Goal: Transaction & Acquisition: Purchase product/service

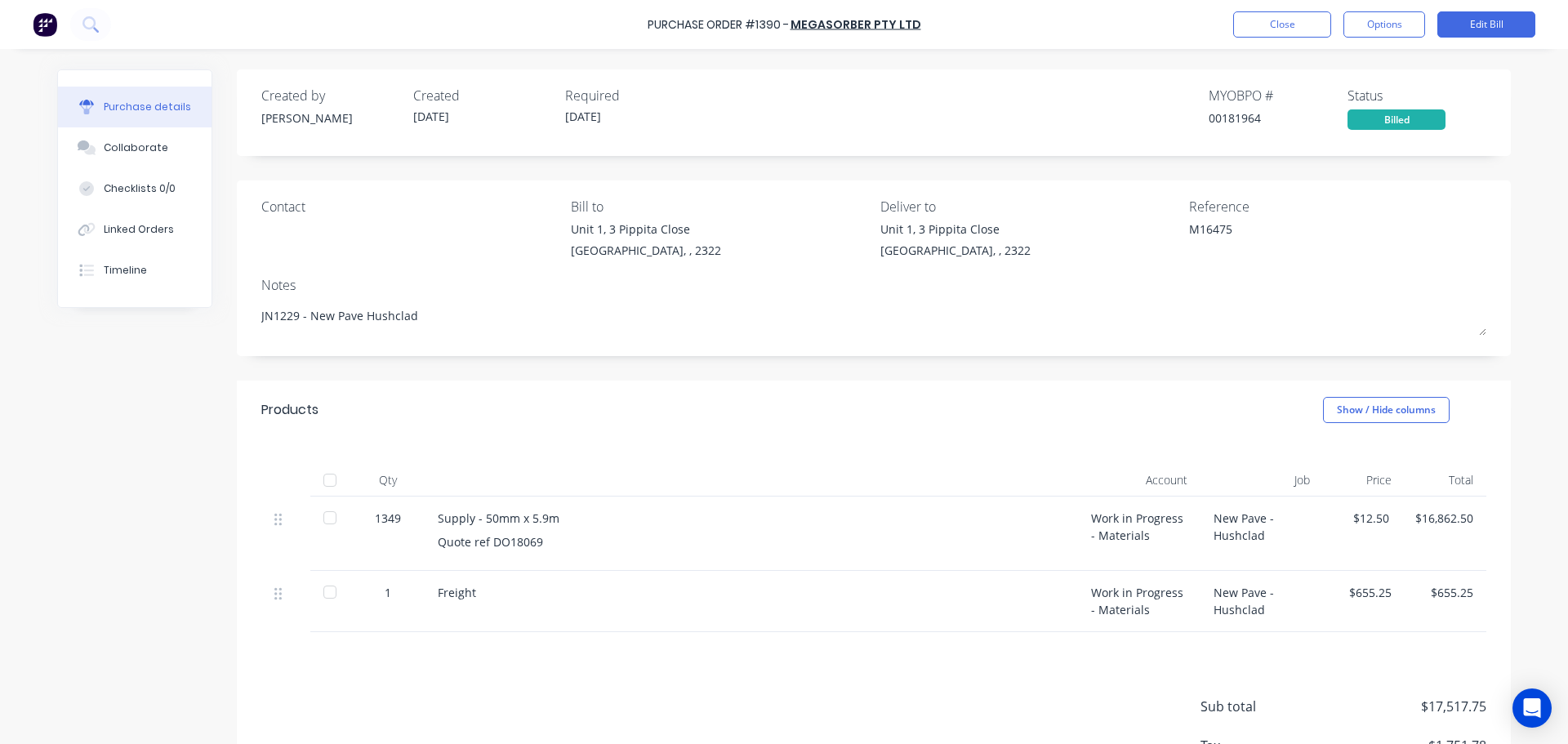
click at [326, 483] on div at bounding box center [330, 480] width 33 height 33
type textarea "x"
click at [1272, 34] on button "Close" at bounding box center [1282, 25] width 98 height 26
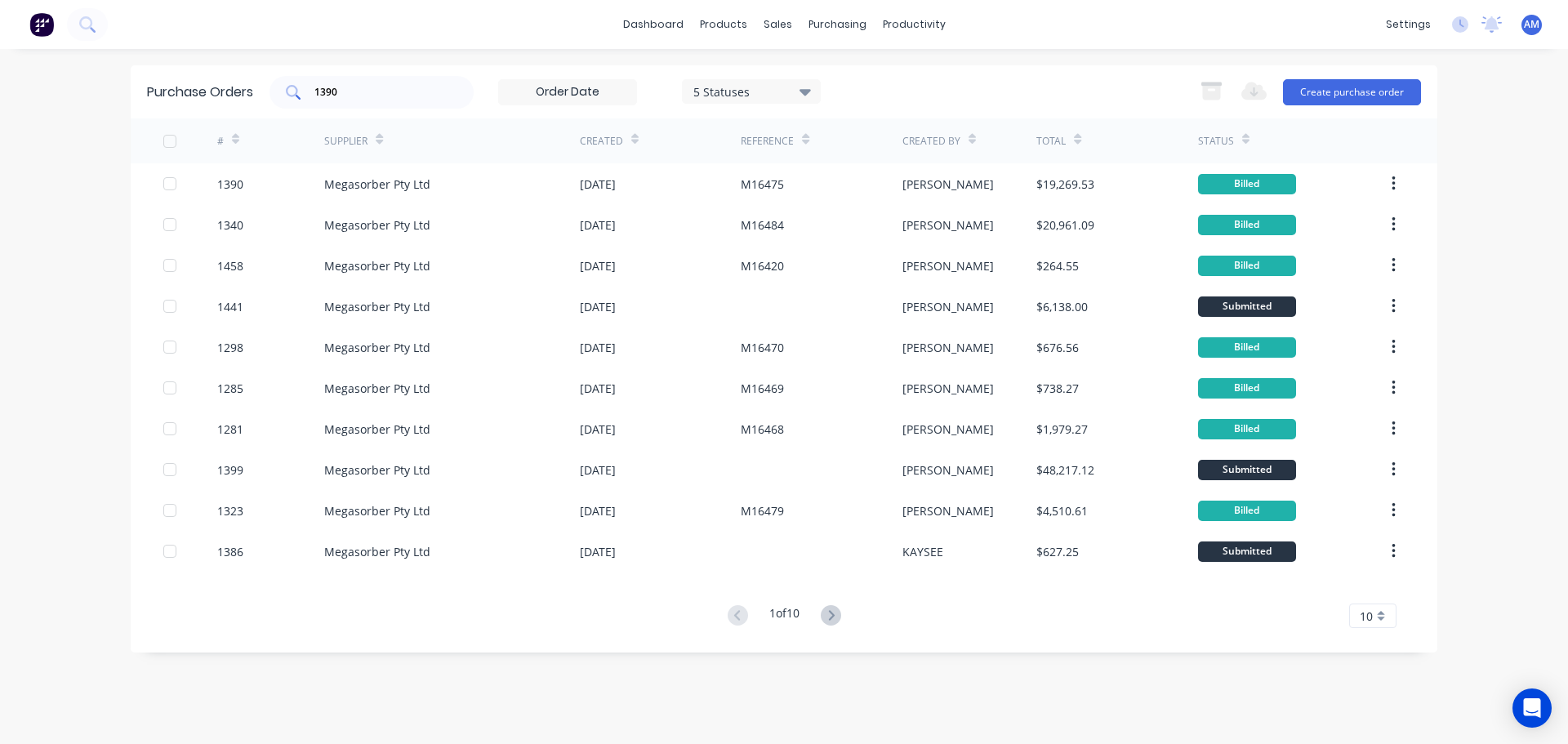
click at [381, 93] on input "1390" at bounding box center [381, 92] width 136 height 16
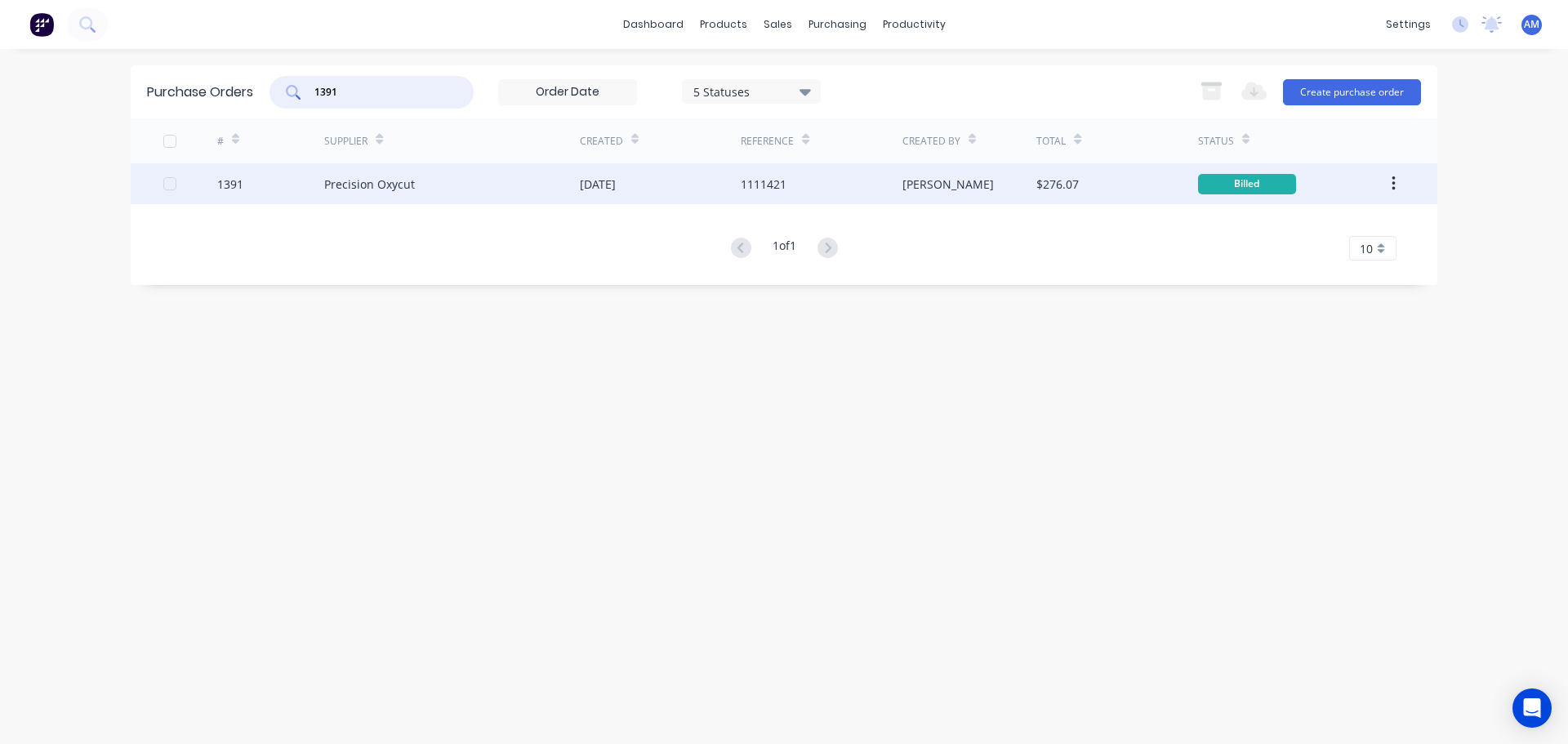
type input "1391"
click at [660, 178] on div "03 Sep 2025" at bounding box center [660, 183] width 160 height 41
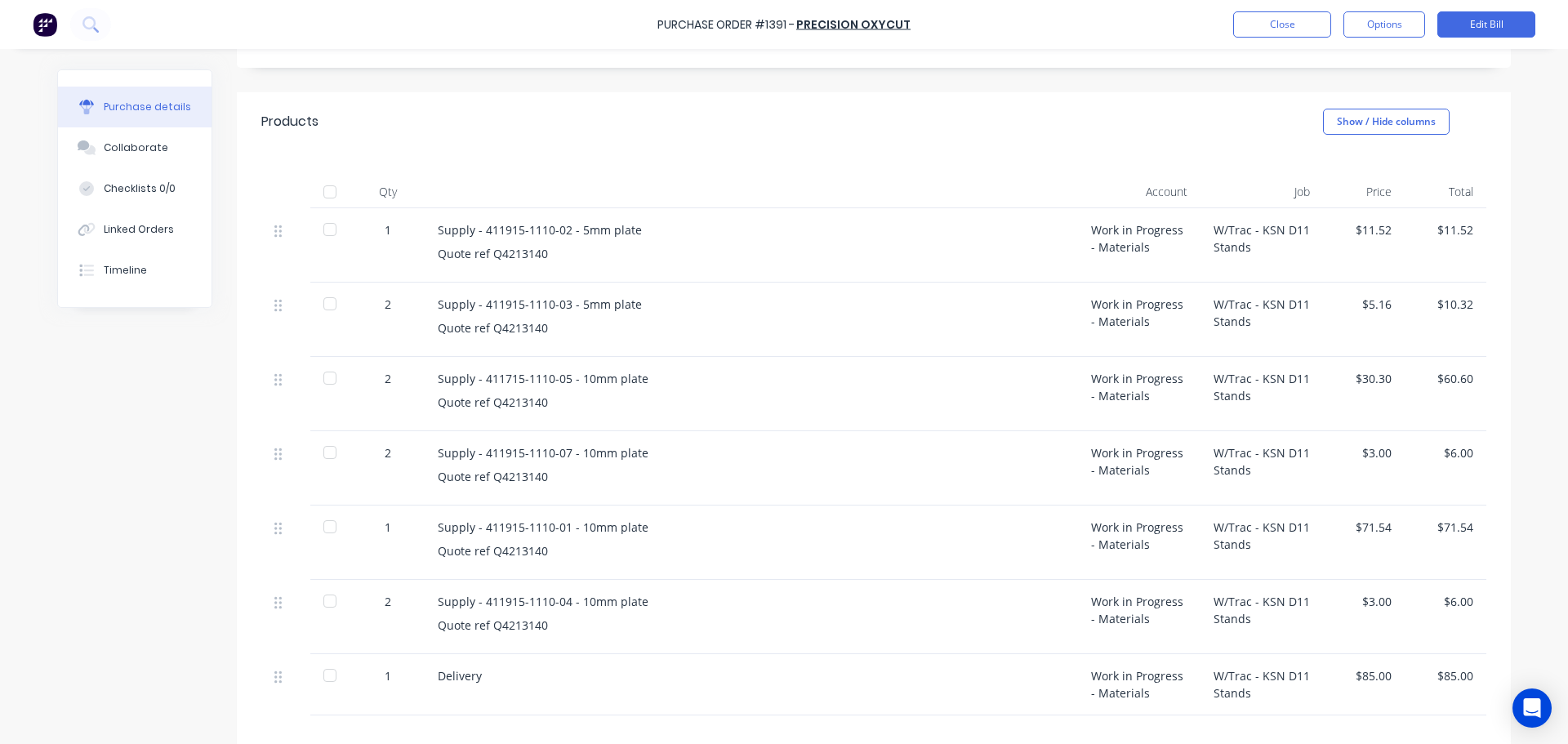
scroll to position [327, 0]
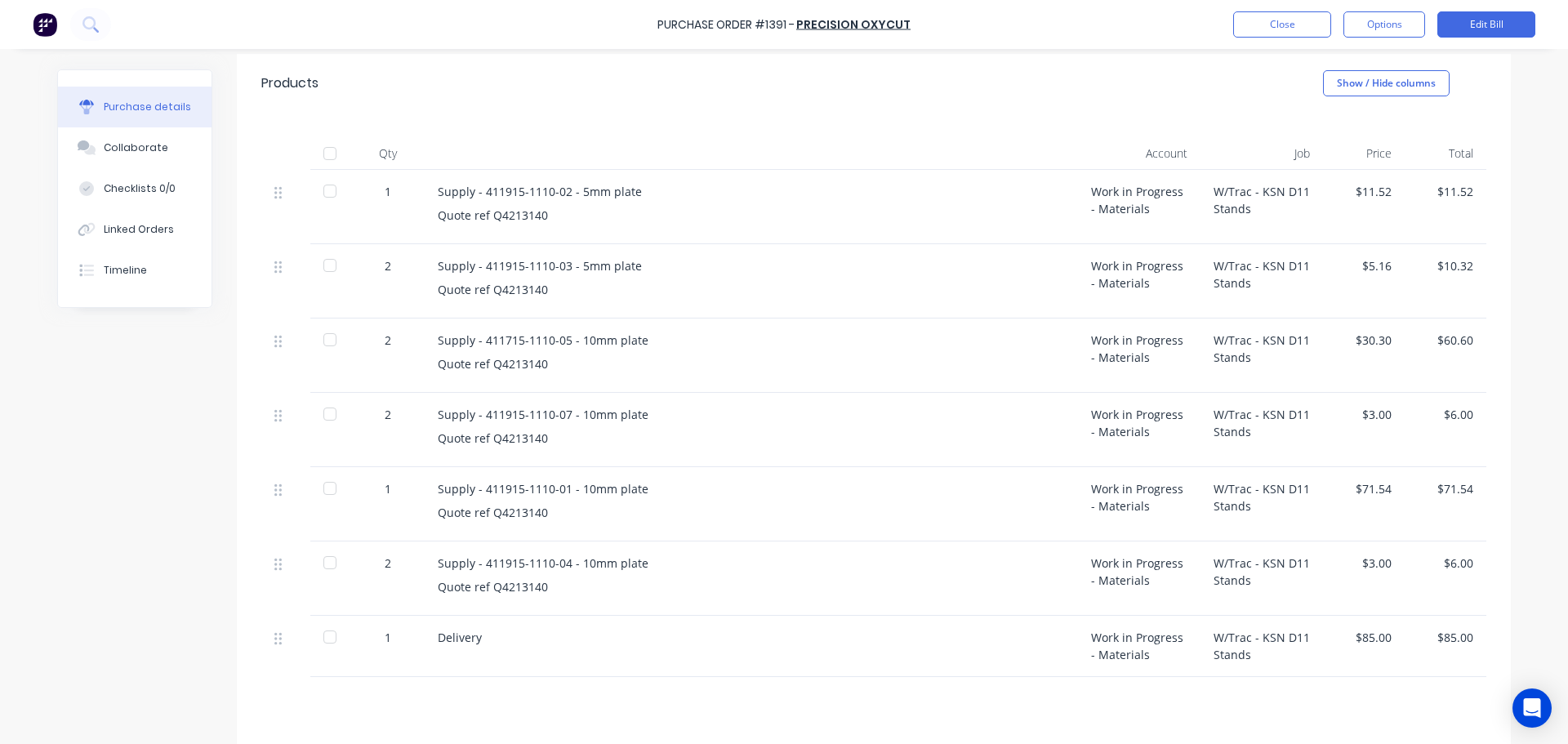
click at [326, 156] on div at bounding box center [330, 154] width 33 height 33
type textarea "x"
click at [1282, 22] on button "Close" at bounding box center [1282, 25] width 98 height 26
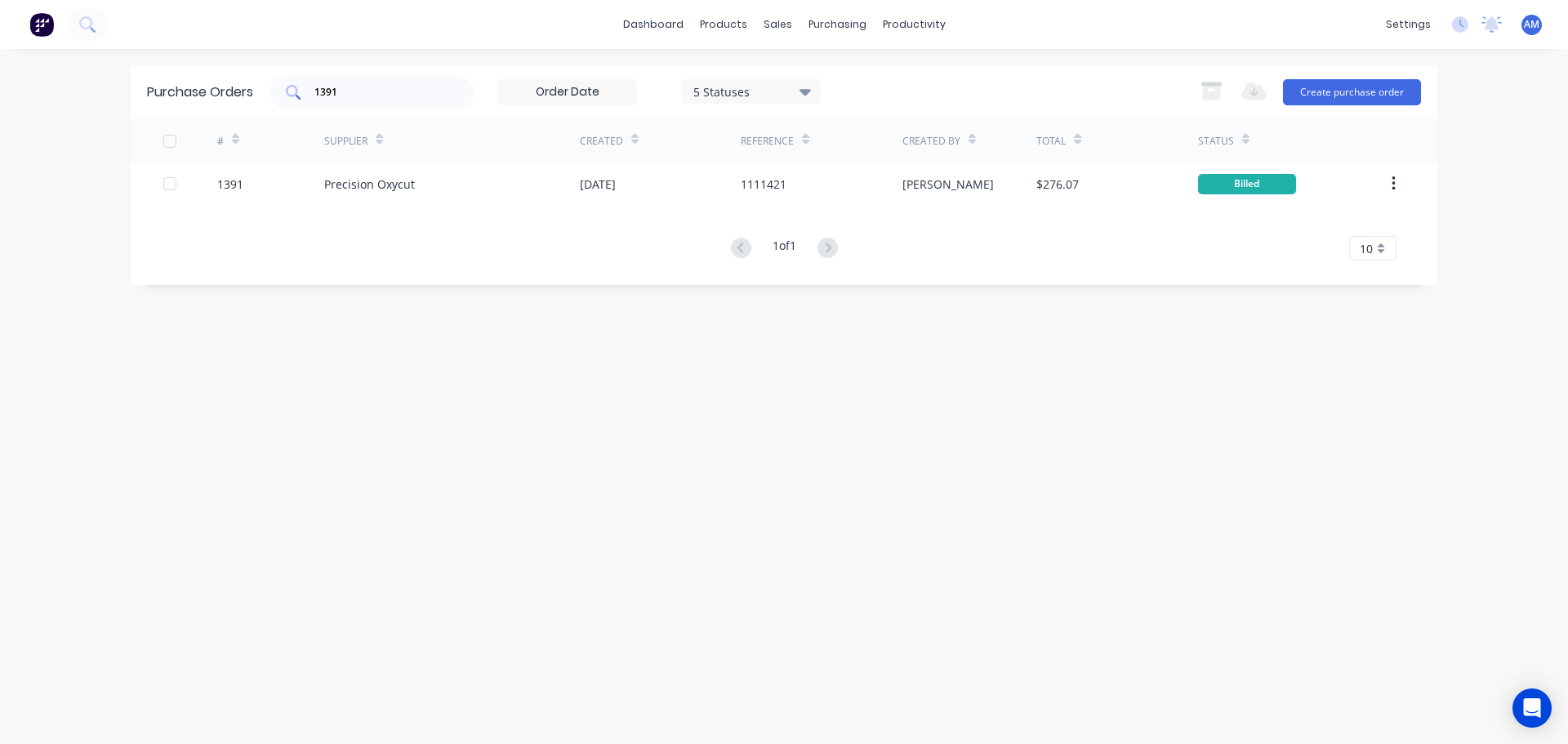
drag, startPoint x: 364, startPoint y: 83, endPoint x: 308, endPoint y: 83, distance: 56.0
click at [308, 83] on div "1391" at bounding box center [371, 92] width 204 height 33
drag, startPoint x: 339, startPoint y: 92, endPoint x: 314, endPoint y: 90, distance: 25.1
click at [314, 90] on div "1391" at bounding box center [371, 92] width 204 height 33
paste input "373-1403 - 795F Hood Panel"
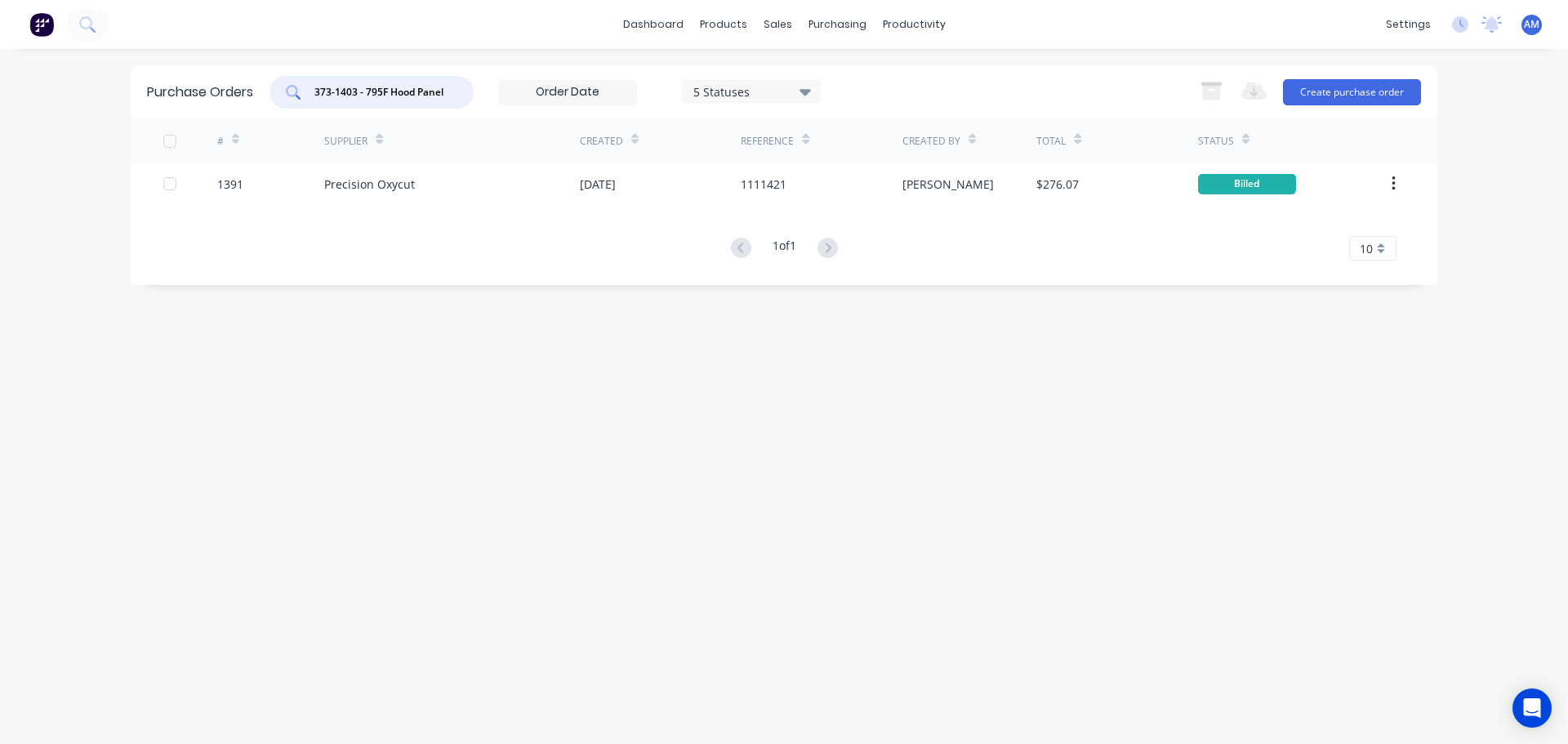
scroll to position [0, 5]
type input "373-1403 - 795F Hood Panel"
drag, startPoint x: 453, startPoint y: 87, endPoint x: 341, endPoint y: 90, distance: 112.0
click at [342, 90] on div "373-1403 - 795F Hood Panel" at bounding box center [371, 92] width 204 height 33
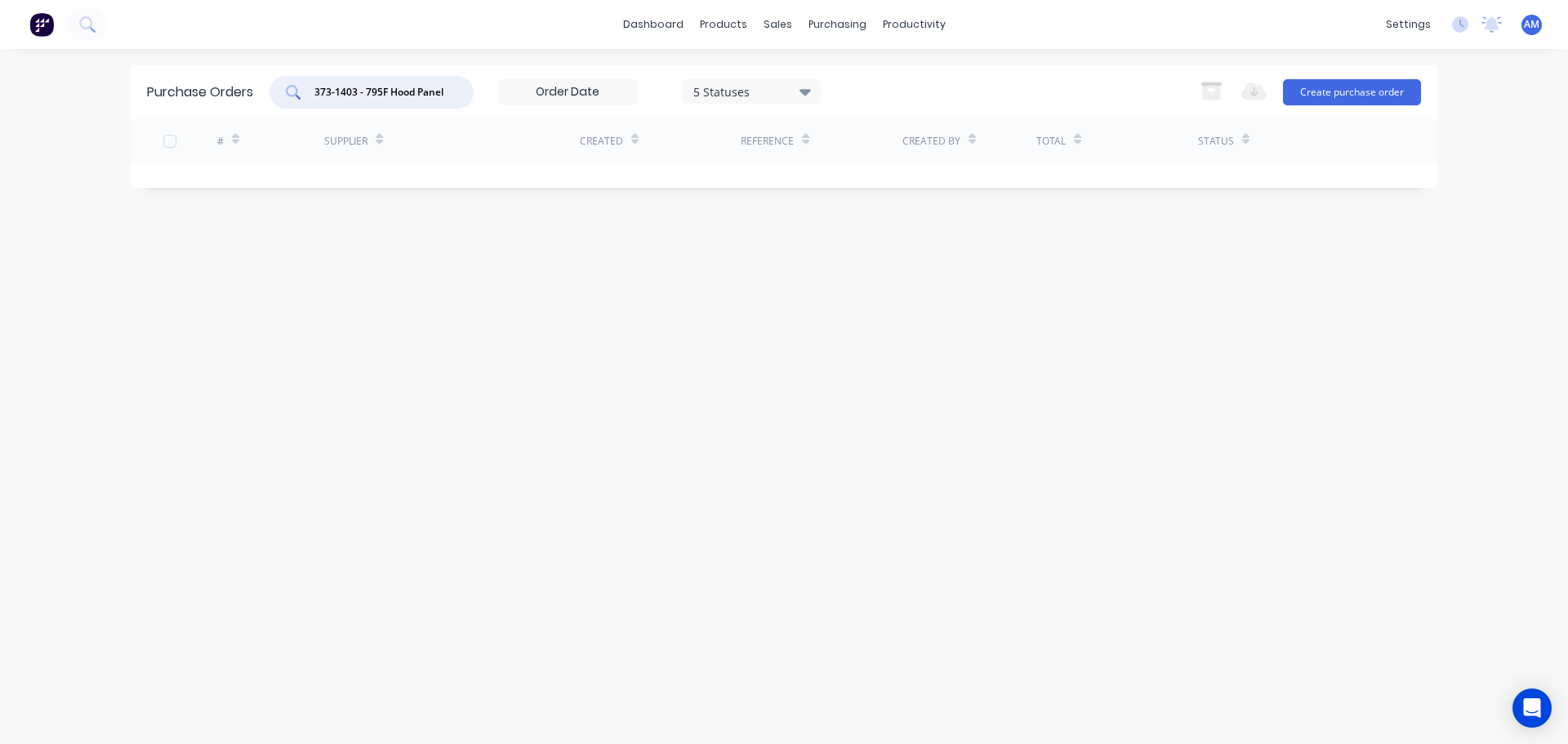
drag, startPoint x: 444, startPoint y: 87, endPoint x: 316, endPoint y: 90, distance: 128.0
click at [316, 90] on input "373-1403 - 795F Hood Panel" at bounding box center [381, 92] width 136 height 16
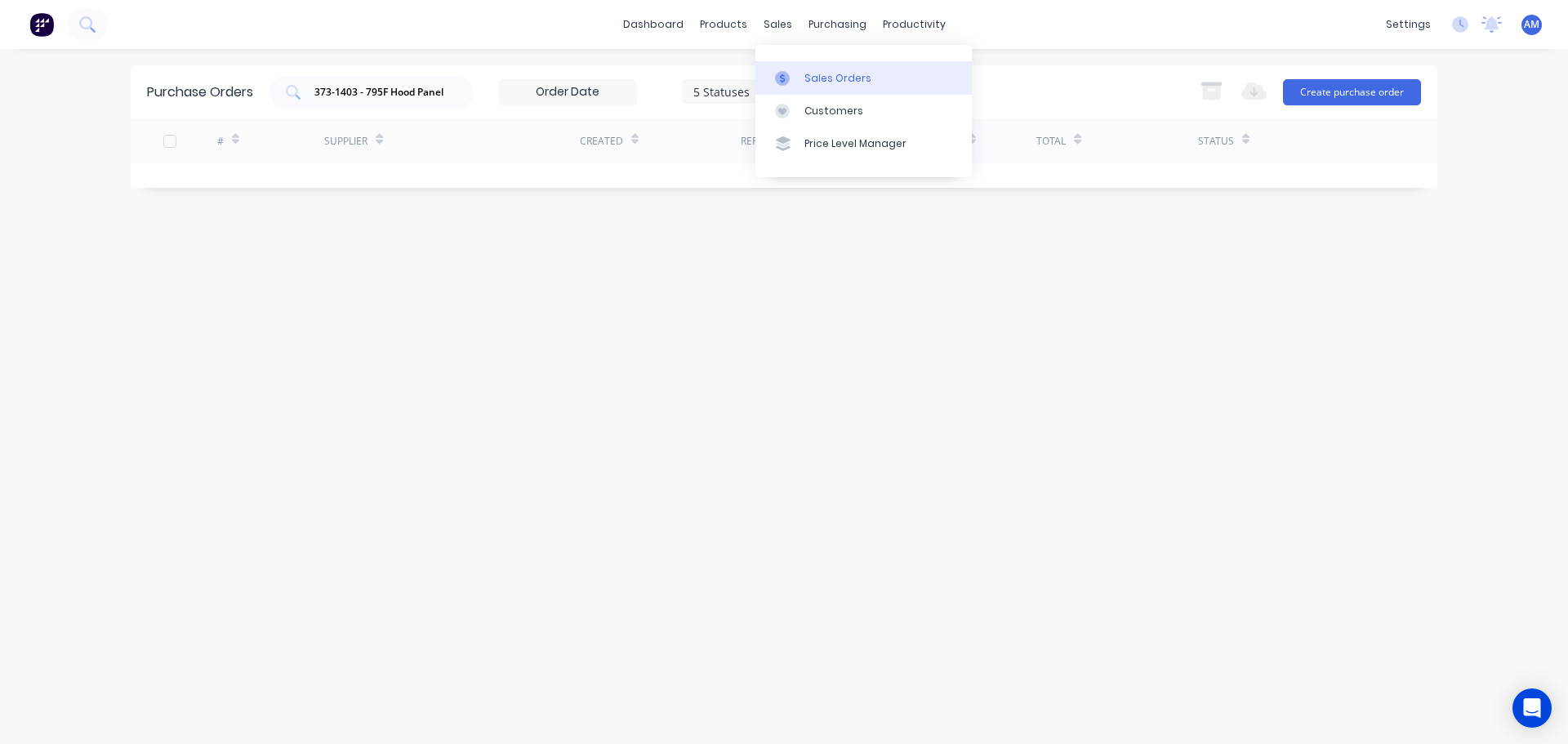
click at [825, 82] on div "Sales Orders" at bounding box center [838, 79] width 67 height 15
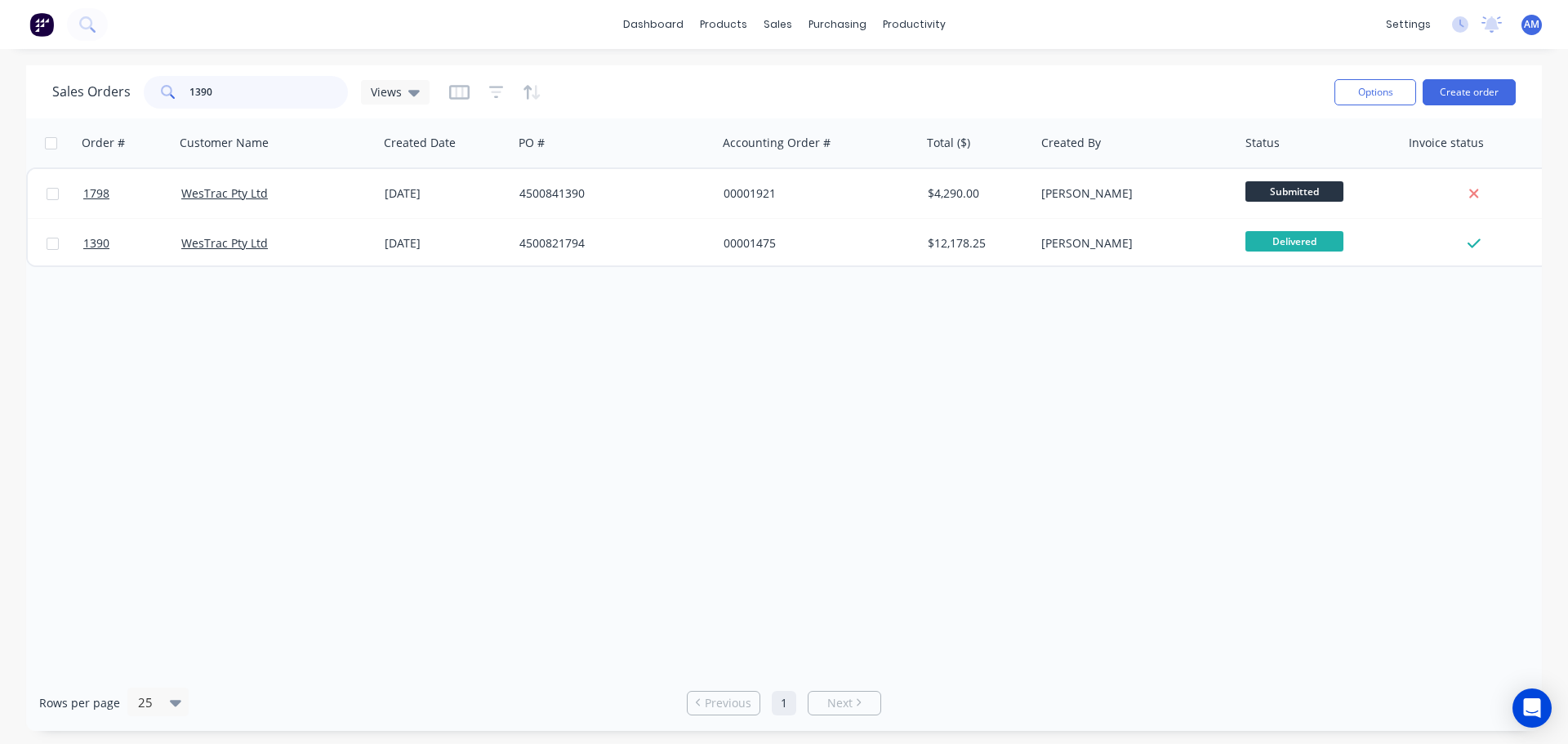
drag, startPoint x: 248, startPoint y: 92, endPoint x: 140, endPoint y: 85, distance: 108.2
click at [140, 85] on div "Sales Orders 1390 Views" at bounding box center [241, 92] width 377 height 33
paste input "373-1403 - 795F Hood Panel"
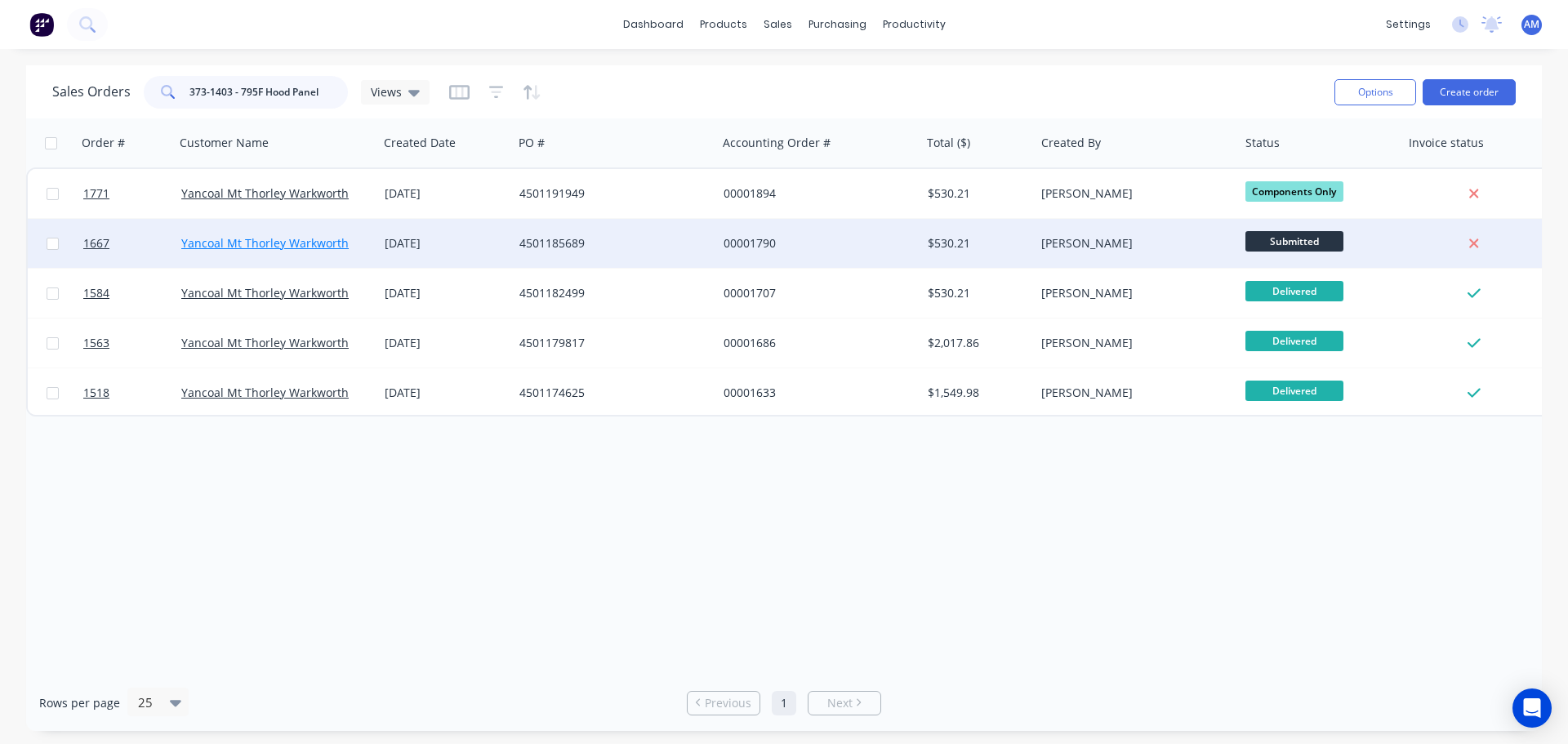
type input "373-1403 - 795F Hood Panel"
click at [291, 242] on link "Yancoal Mt Thorley Warkworth" at bounding box center [264, 242] width 167 height 16
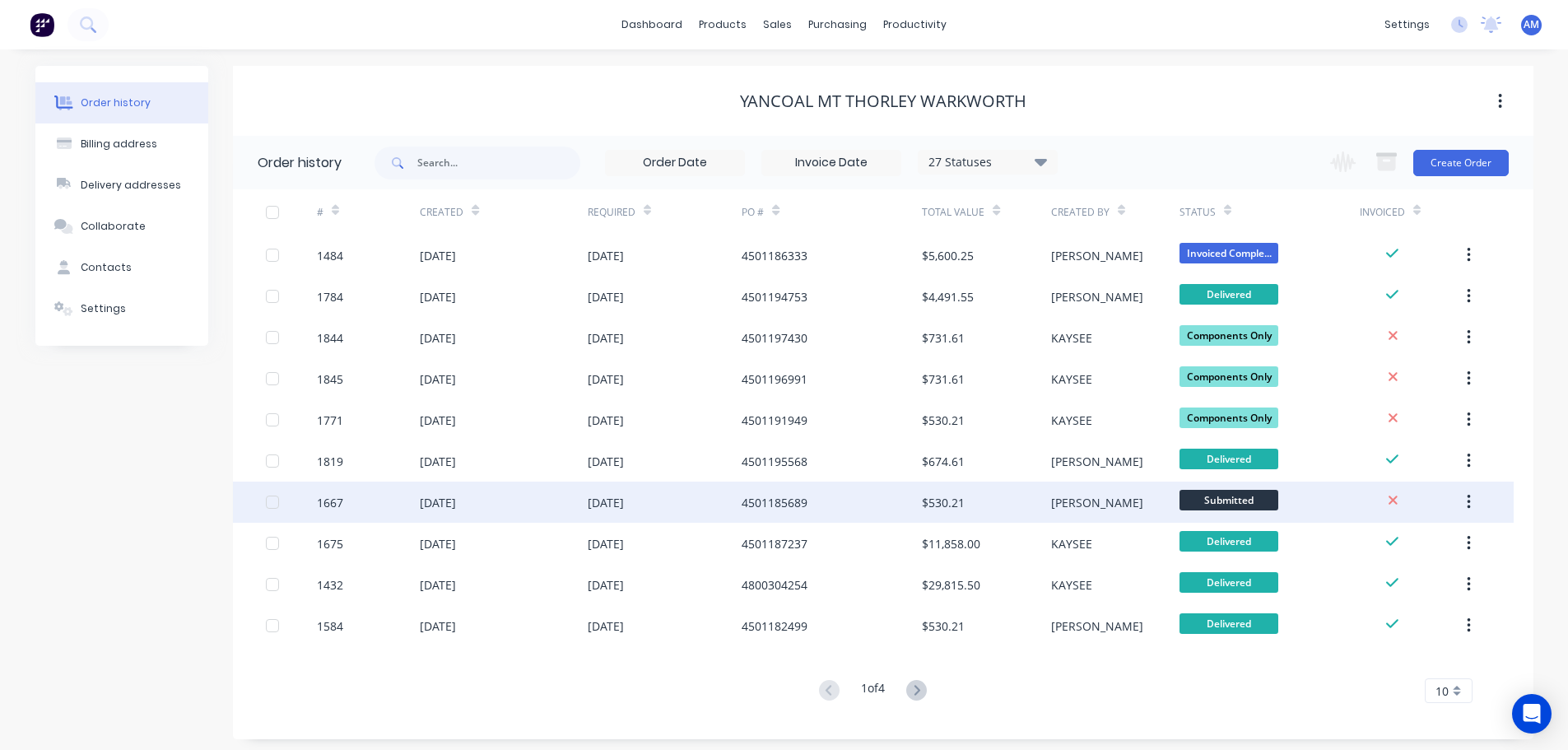
click at [758, 494] on div "4501185689" at bounding box center [775, 502] width 66 height 17
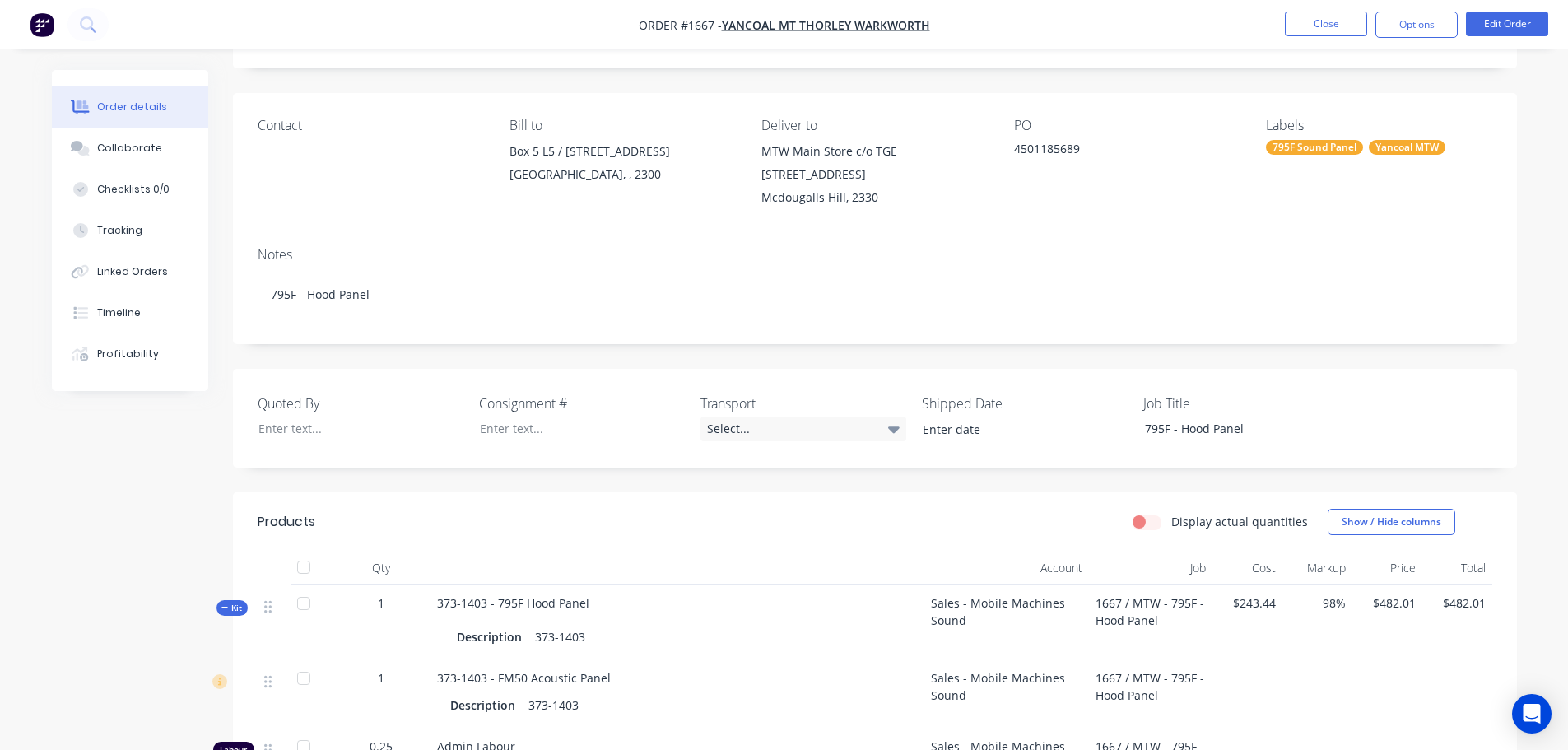
scroll to position [83, 0]
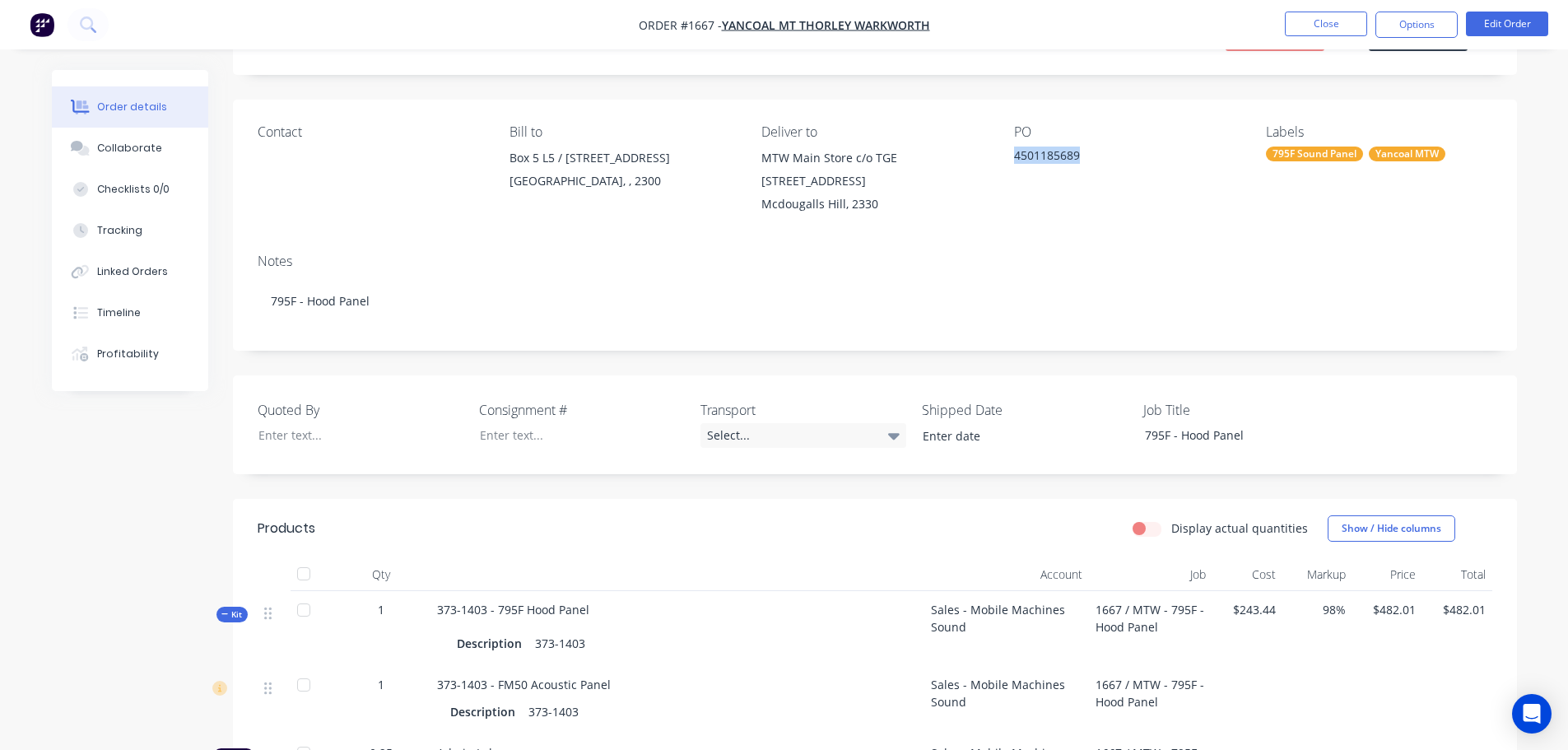
drag, startPoint x: 1089, startPoint y: 153, endPoint x: 1008, endPoint y: 159, distance: 81.2
click at [1008, 159] on div "Contact Bill to Box 5 L5 / 28 Honeysuckle Drive NEWCASTLE, , 2300 Deliver to MT…" at bounding box center [875, 170] width 1284 height 141
copy div "4501185689"
click at [1169, 244] on div "Notes 795F - Hood Panel" at bounding box center [875, 295] width 1284 height 111
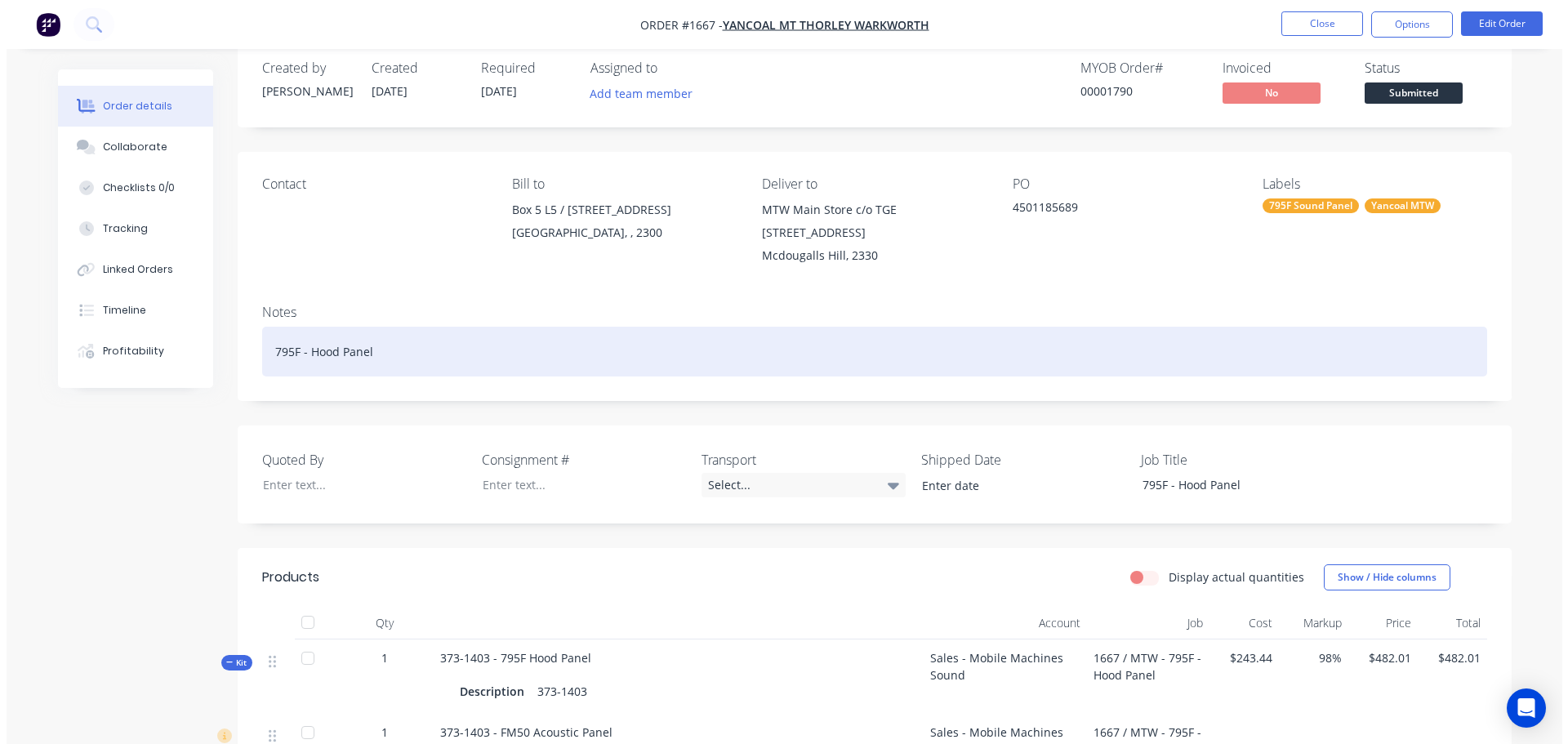
scroll to position [0, 0]
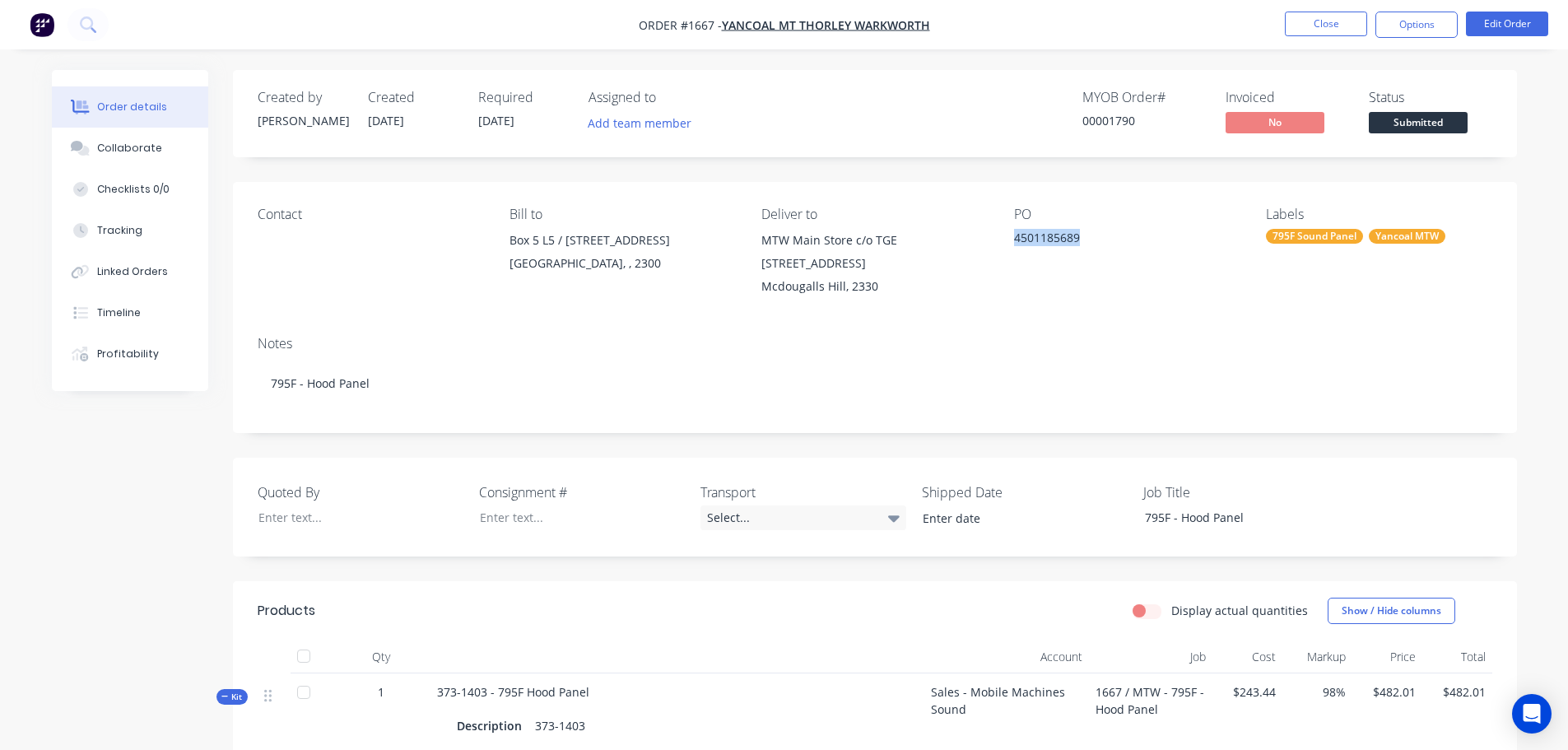
drag, startPoint x: 1082, startPoint y: 238, endPoint x: 1005, endPoint y: 239, distance: 77.0
click at [1005, 239] on div "Contact Bill to Box 5 L5 / 28 Honeysuckle Drive NEWCASTLE, , 2300 Deliver to MT…" at bounding box center [875, 252] width 1284 height 141
copy div "4501185689"
click at [508, 521] on div at bounding box center [569, 517] width 205 height 24
paste div
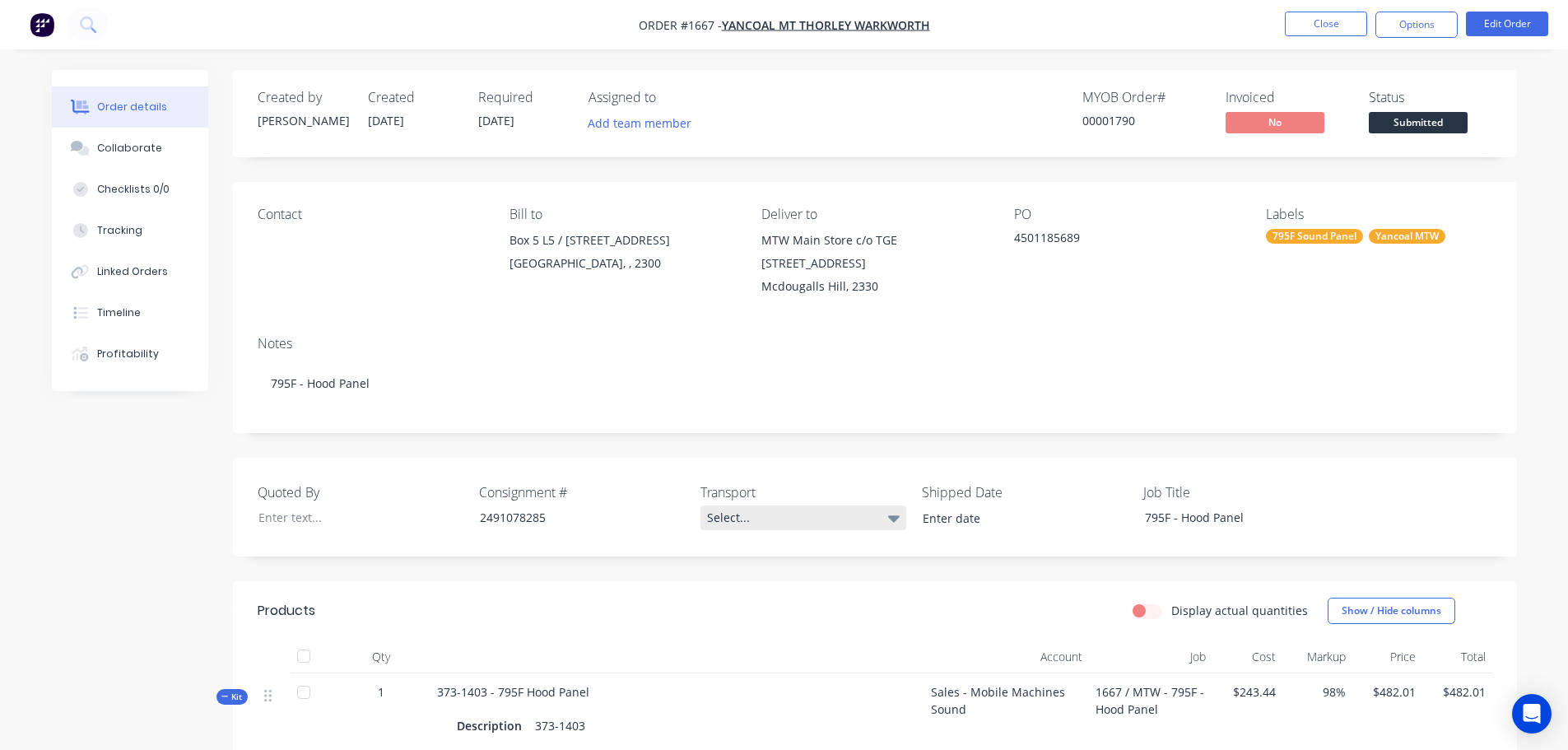
click at [722, 523] on div "Select..." at bounding box center [803, 517] width 205 height 25
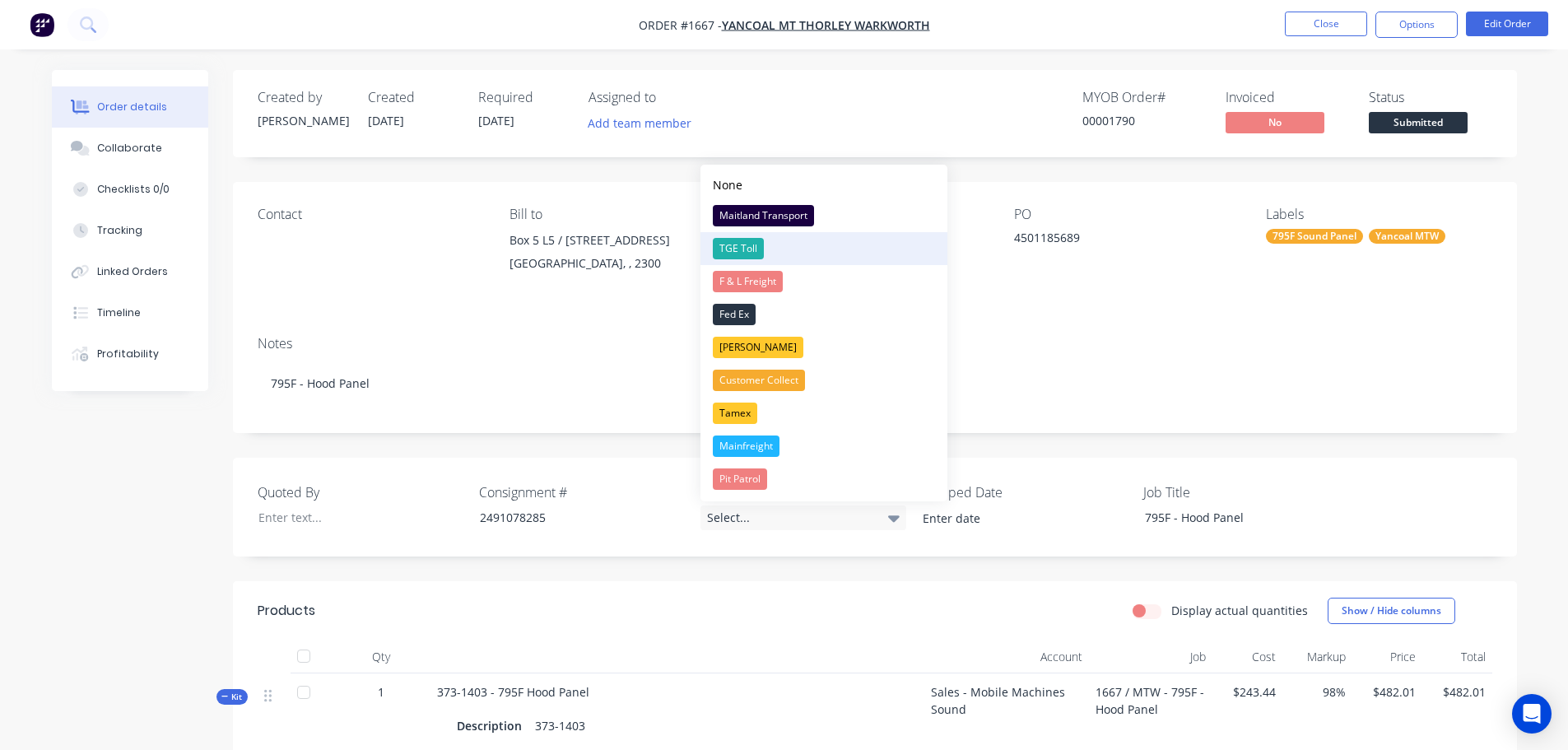
click at [744, 245] on div "TGE Toll" at bounding box center [739, 248] width 51 height 21
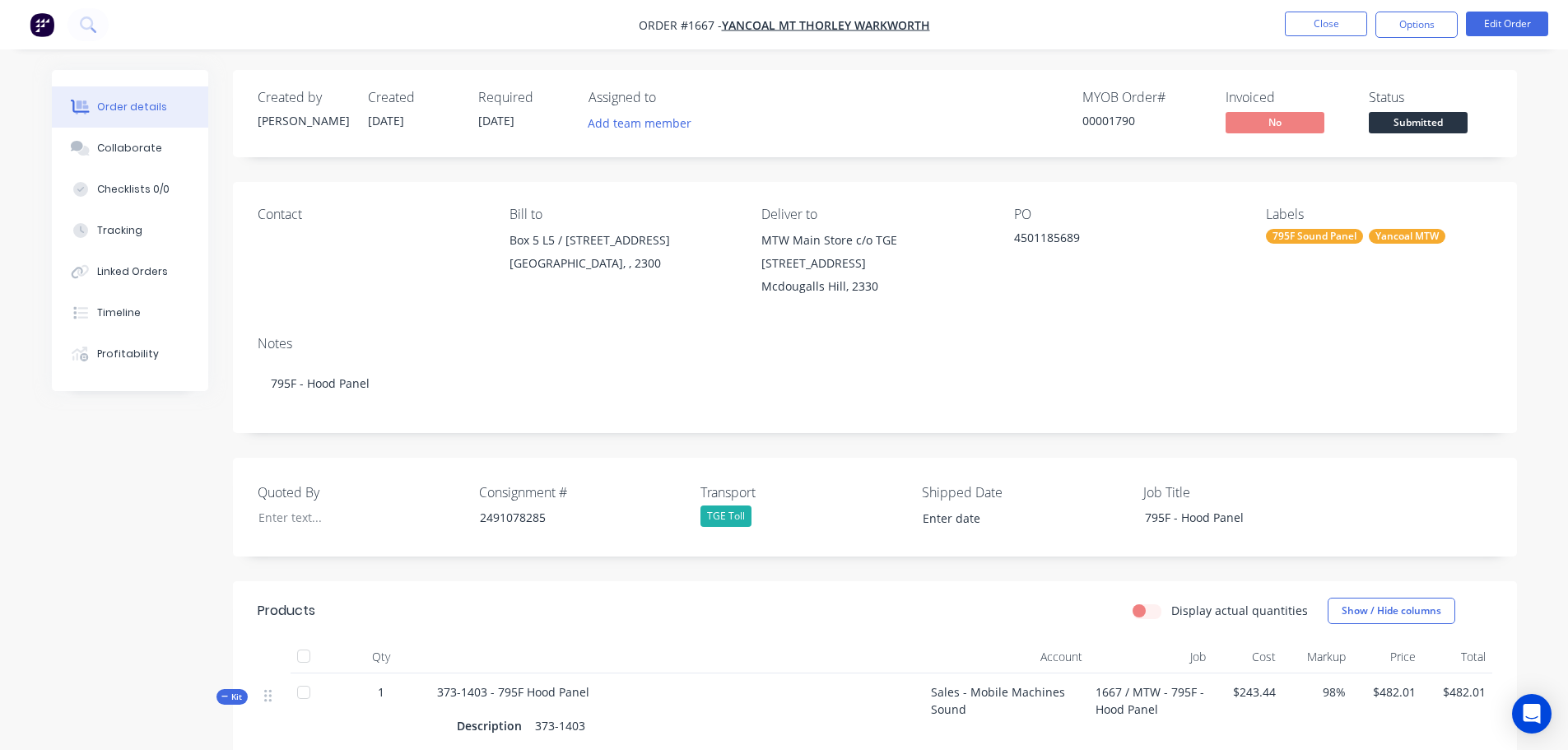
click at [929, 510] on input at bounding box center [1013, 518] width 205 height 25
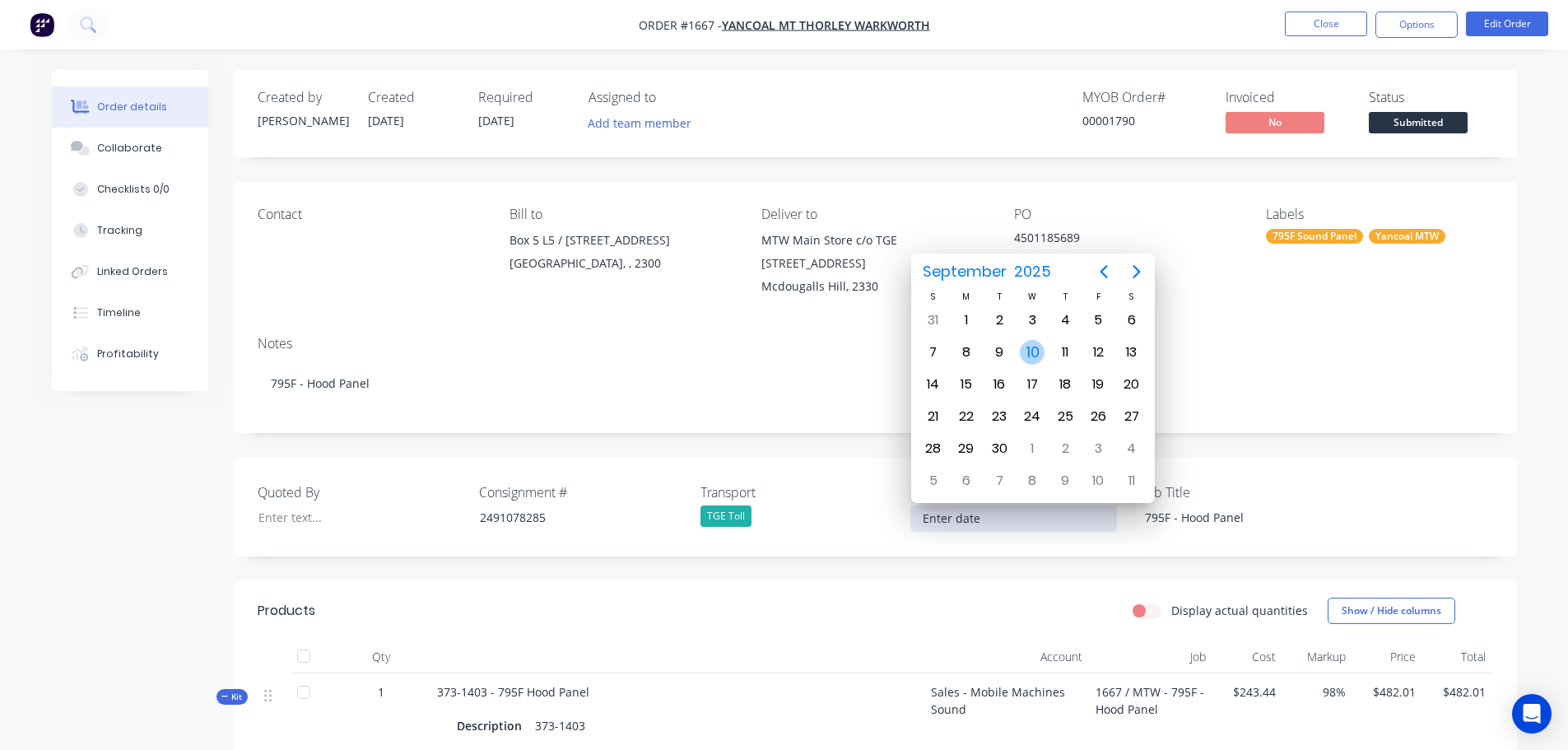
click at [1033, 357] on div "10" at bounding box center [1032, 352] width 25 height 25
type input "10/09/2025"
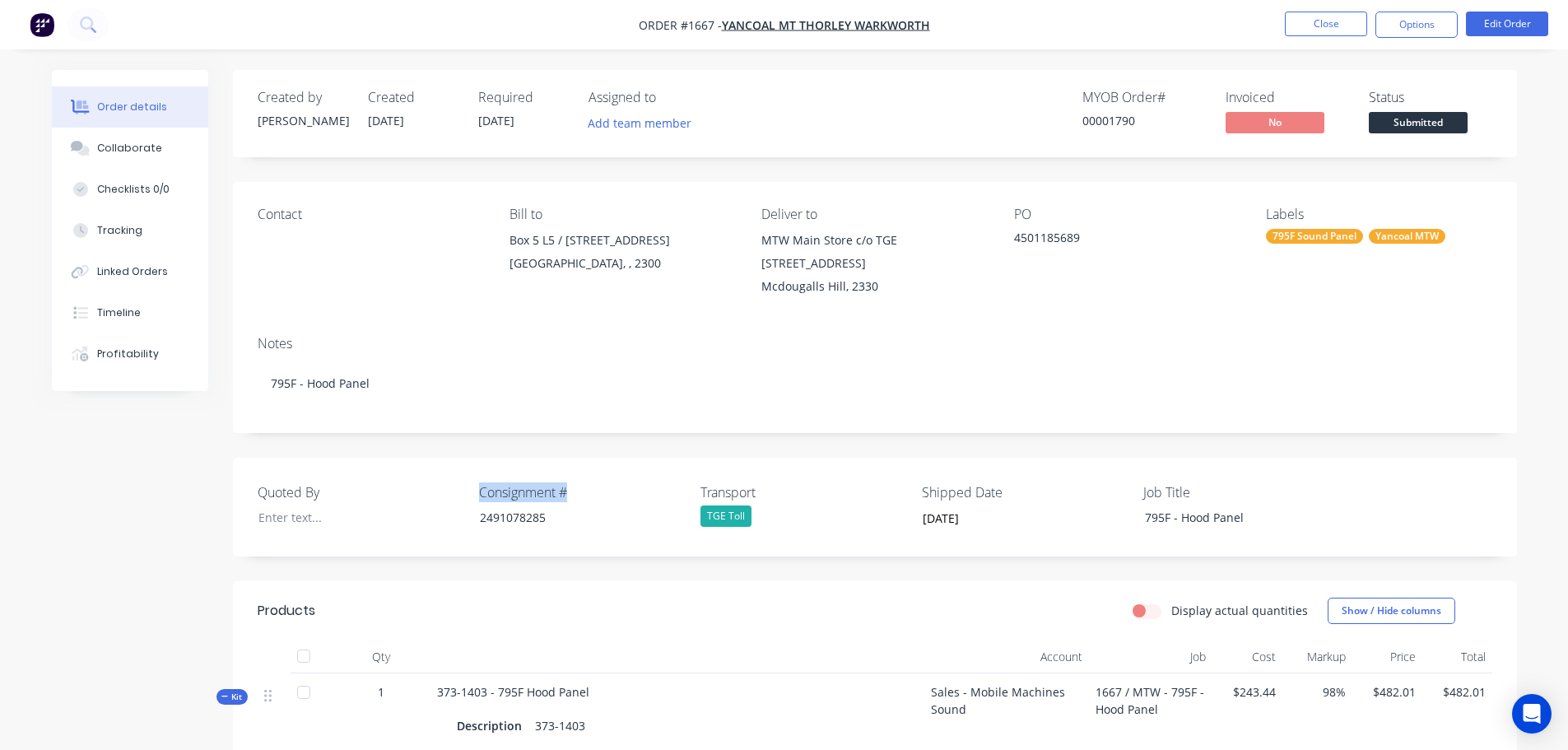
drag, startPoint x: 583, startPoint y: 494, endPoint x: 478, endPoint y: 486, distance: 105.3
click at [479, 486] on label "Consignment #" at bounding box center [581, 492] width 205 height 20
copy label "Consignment #"
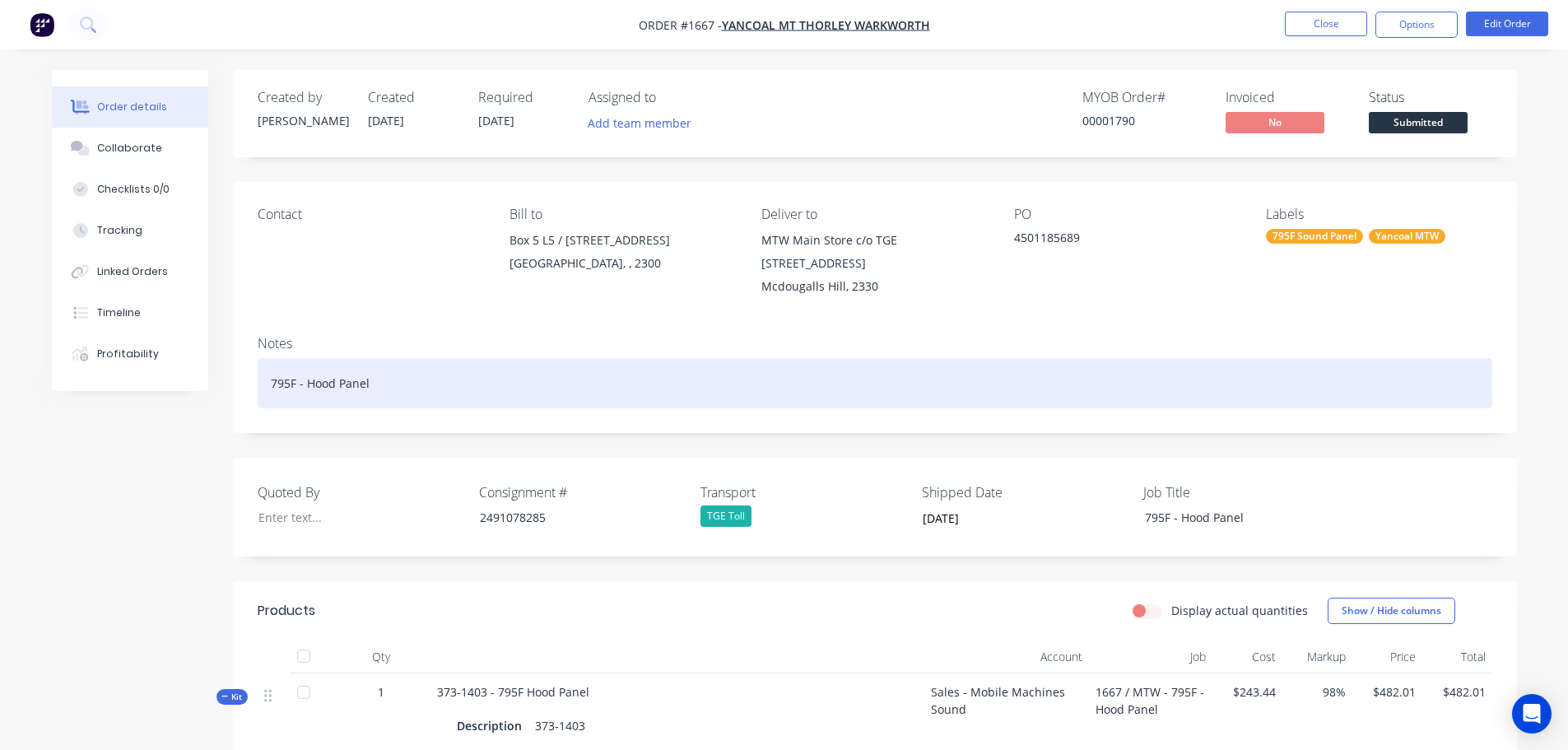
click at [404, 389] on div "795F - Hood Panel" at bounding box center [875, 383] width 1235 height 50
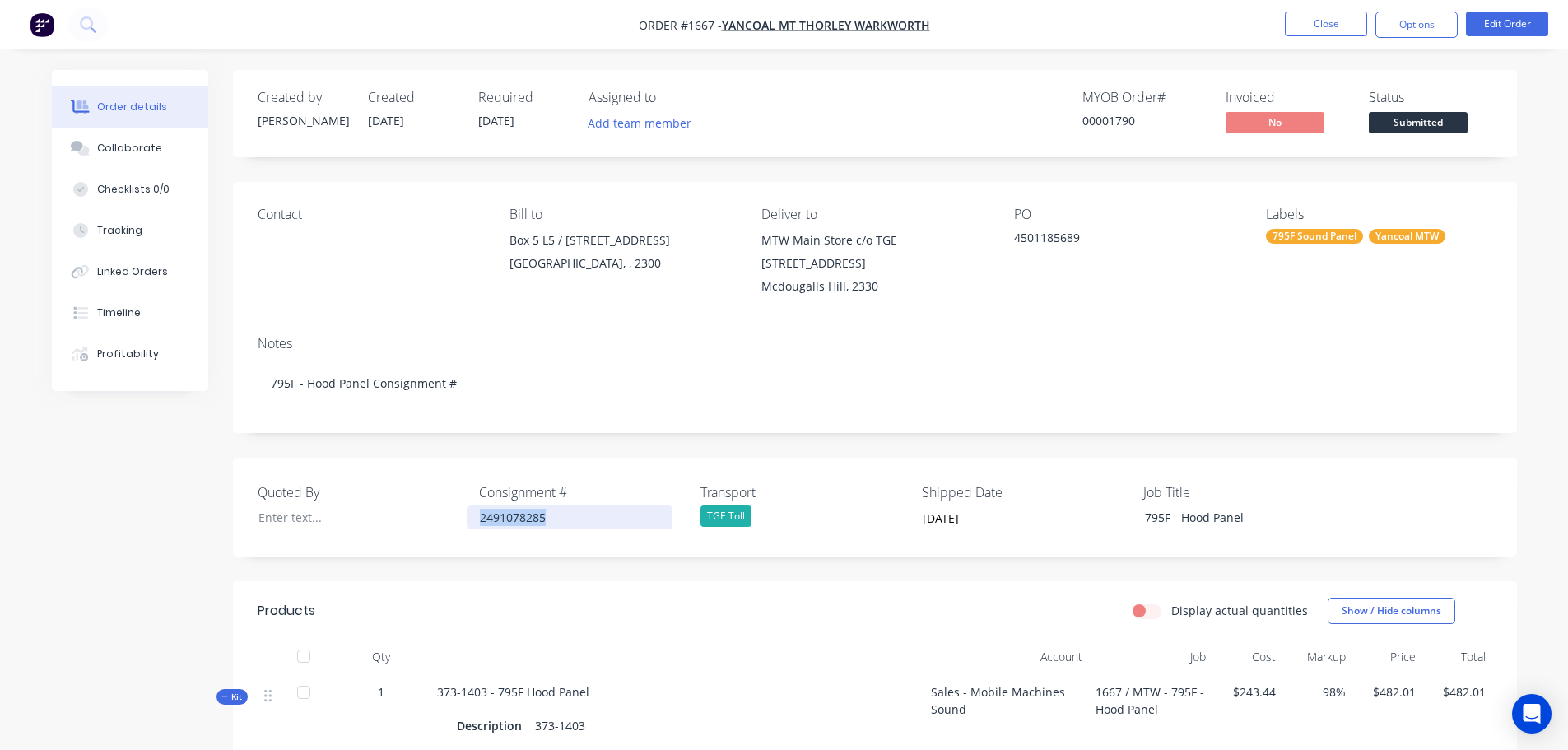
drag, startPoint x: 537, startPoint y: 517, endPoint x: 475, endPoint y: 512, distance: 62.2
click at [475, 512] on div "2491078285" at bounding box center [569, 517] width 205 height 24
copy div "2491078285"
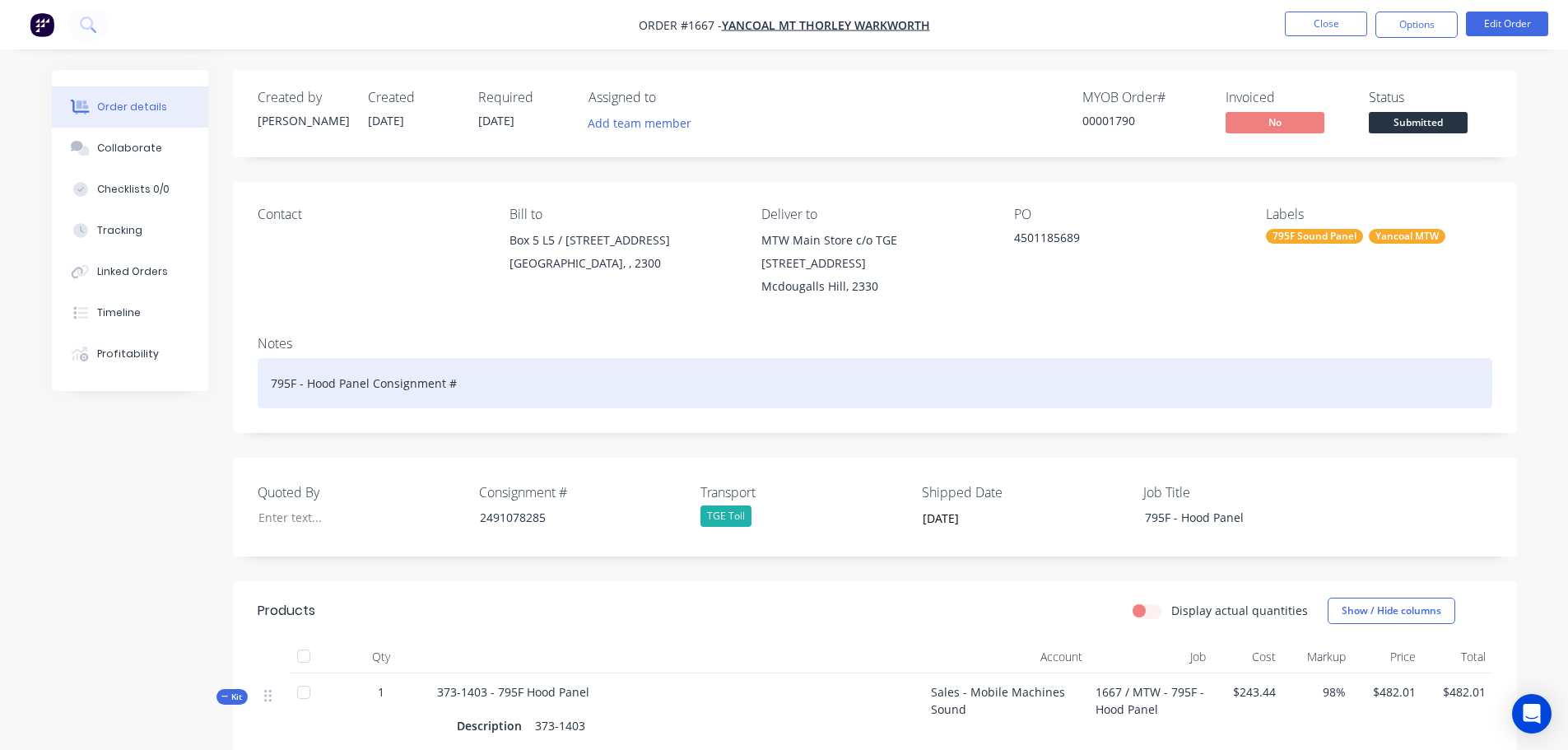
click at [504, 384] on div "795F - Hood Panel Consignment #" at bounding box center [875, 383] width 1235 height 50
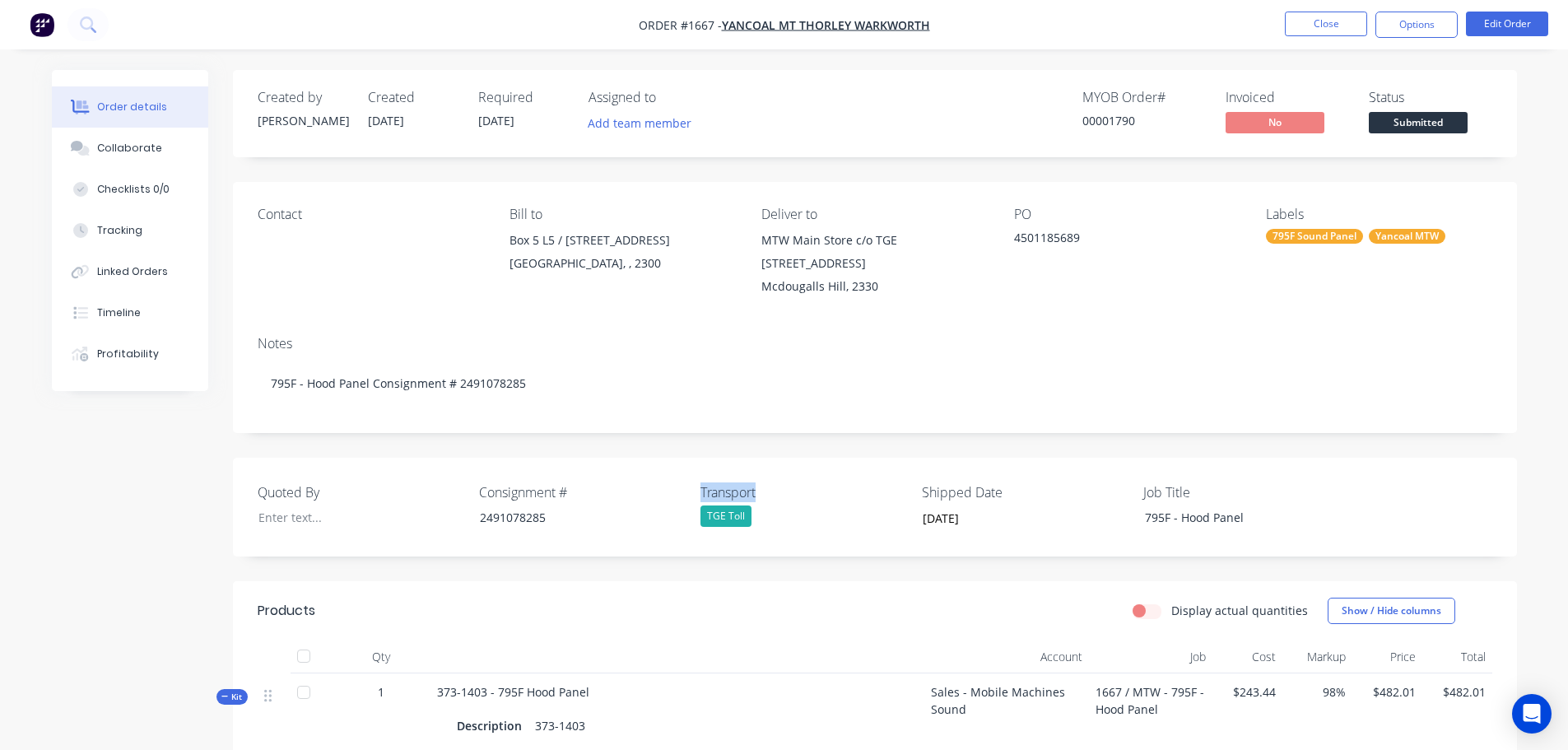
drag, startPoint x: 767, startPoint y: 491, endPoint x: 701, endPoint y: 488, distance: 66.1
click at [701, 488] on label "Transport" at bounding box center [803, 492] width 205 height 20
copy label "Transport"
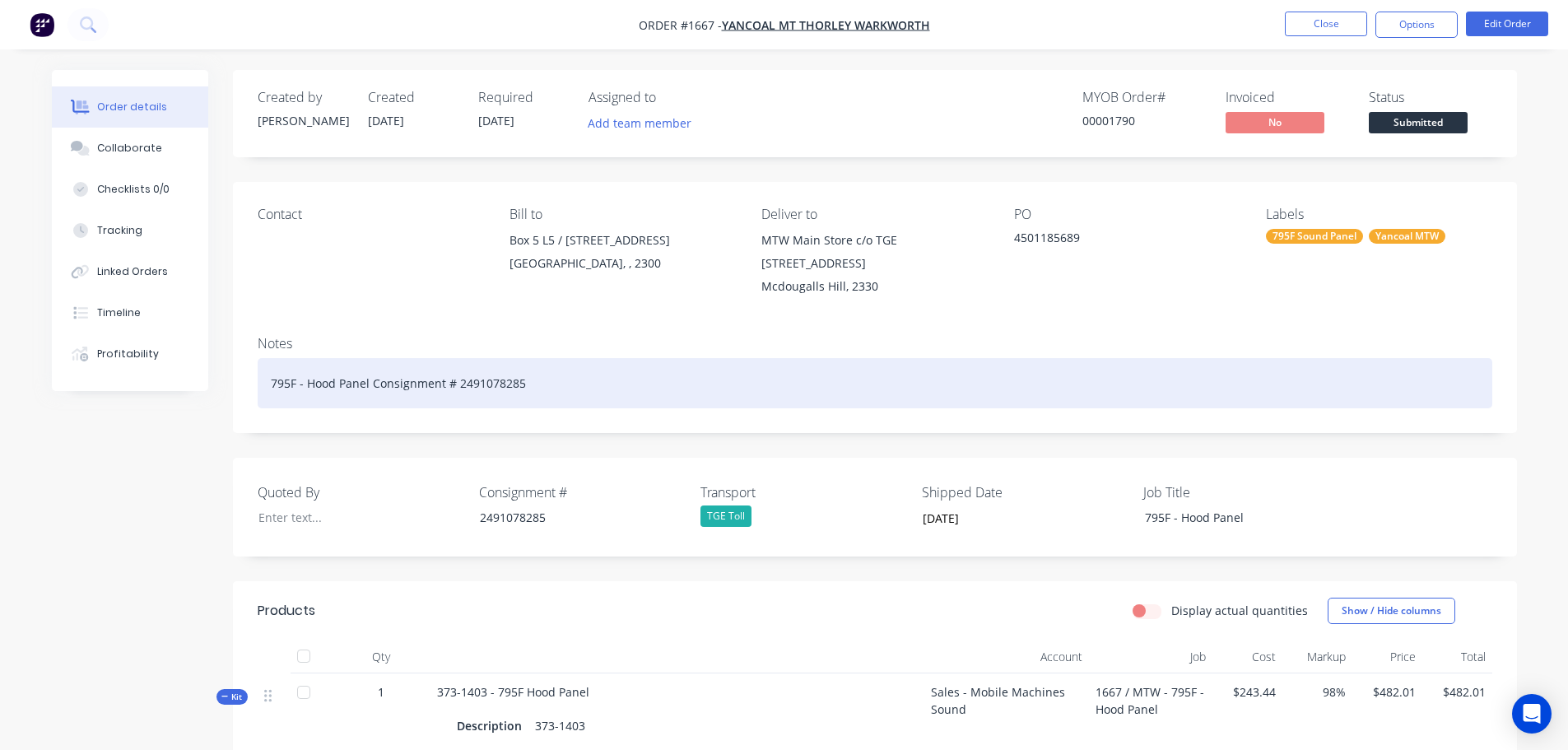
click at [569, 380] on div "795F - Hood Panel Consignment # 2491078285" at bounding box center [875, 383] width 1235 height 50
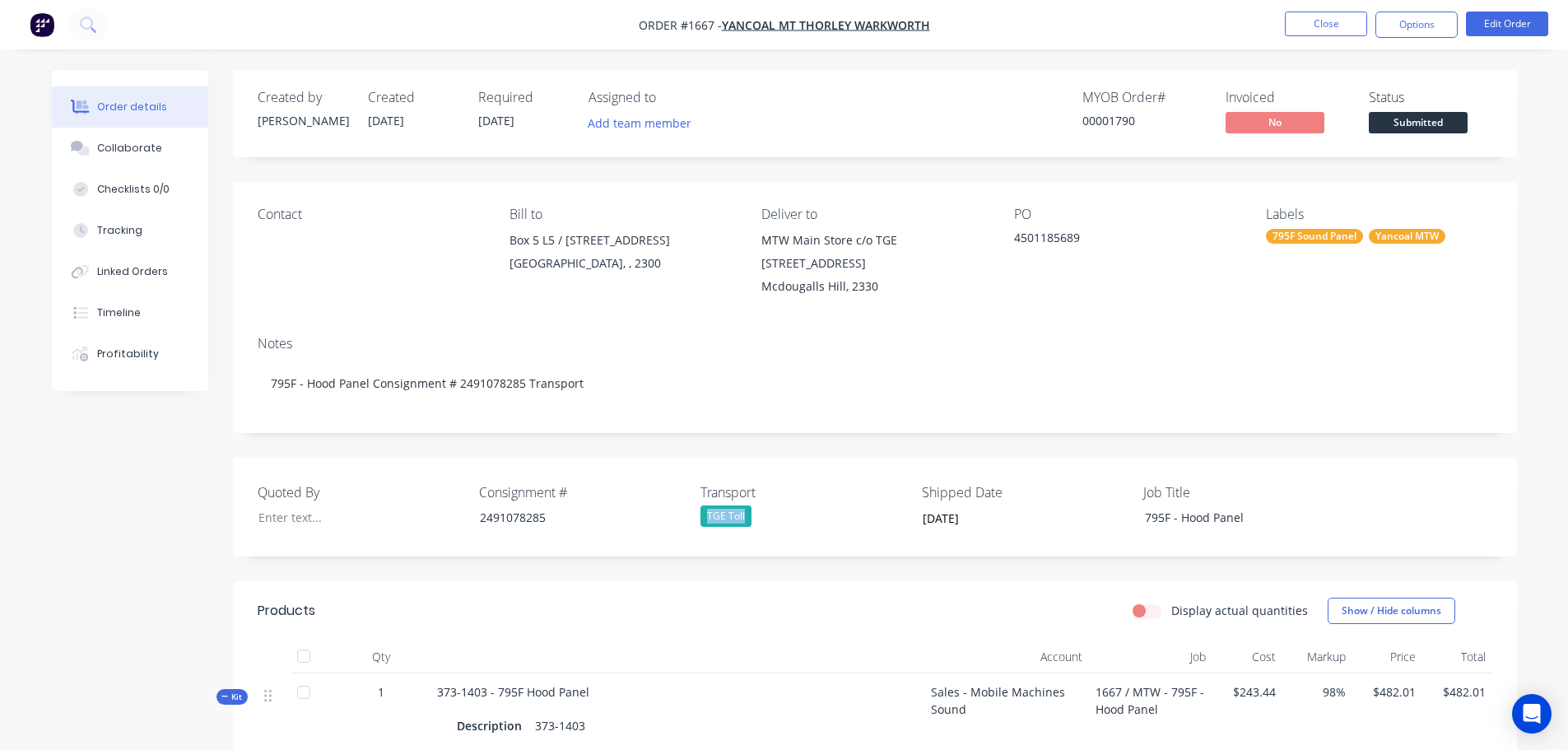
drag, startPoint x: 747, startPoint y: 512, endPoint x: 704, endPoint y: 512, distance: 43.0
click at [704, 512] on div "TGE Toll" at bounding box center [803, 516] width 205 height 21
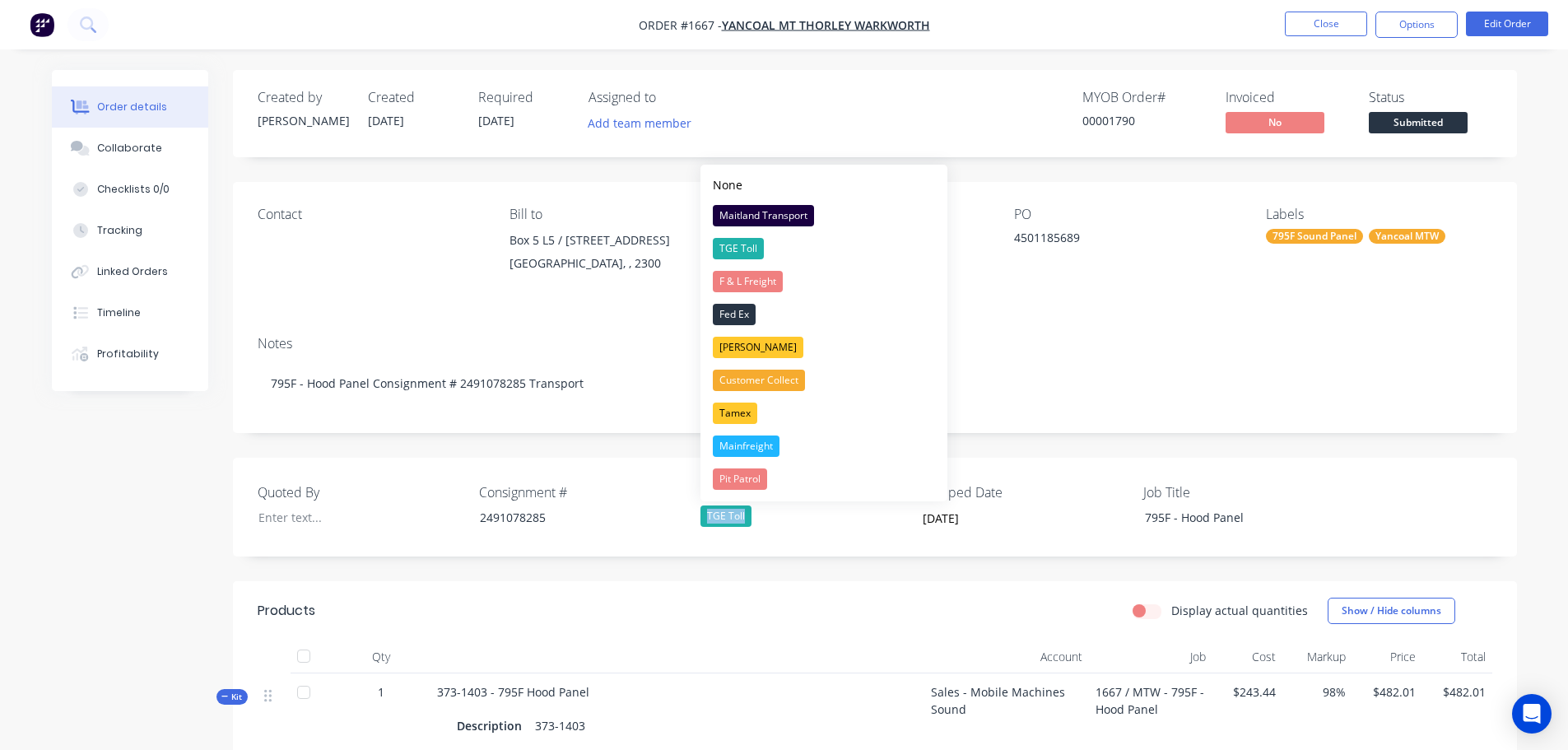
copy div "TGE Toll"
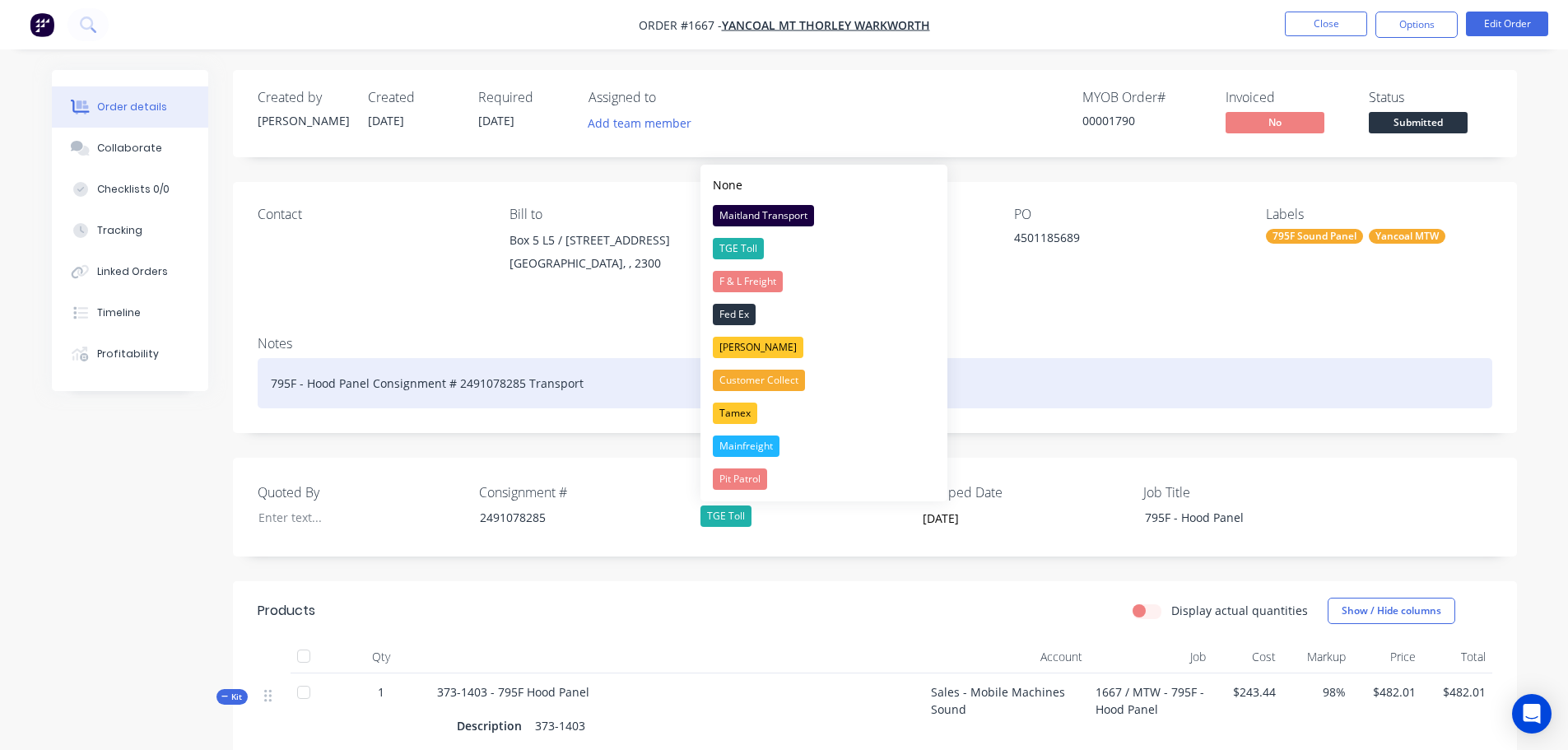
click at [622, 389] on div "795F - Hood Panel Consignment # 2491078285 Transport" at bounding box center [875, 383] width 1235 height 50
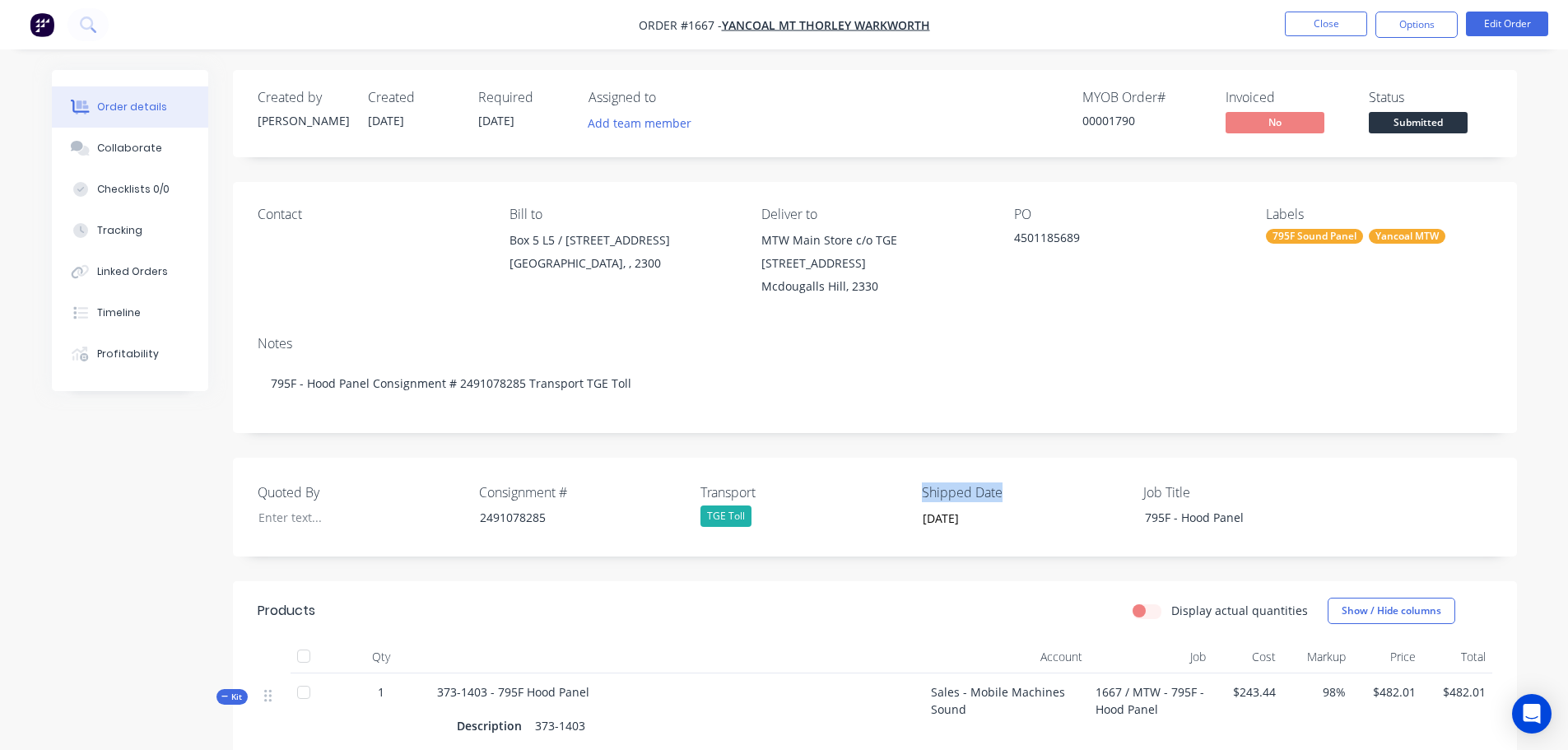
drag, startPoint x: 1006, startPoint y: 494, endPoint x: 923, endPoint y: 493, distance: 83.0
click at [923, 493] on label "Shipped Date" at bounding box center [1024, 492] width 205 height 20
copy label "Shipped Date"
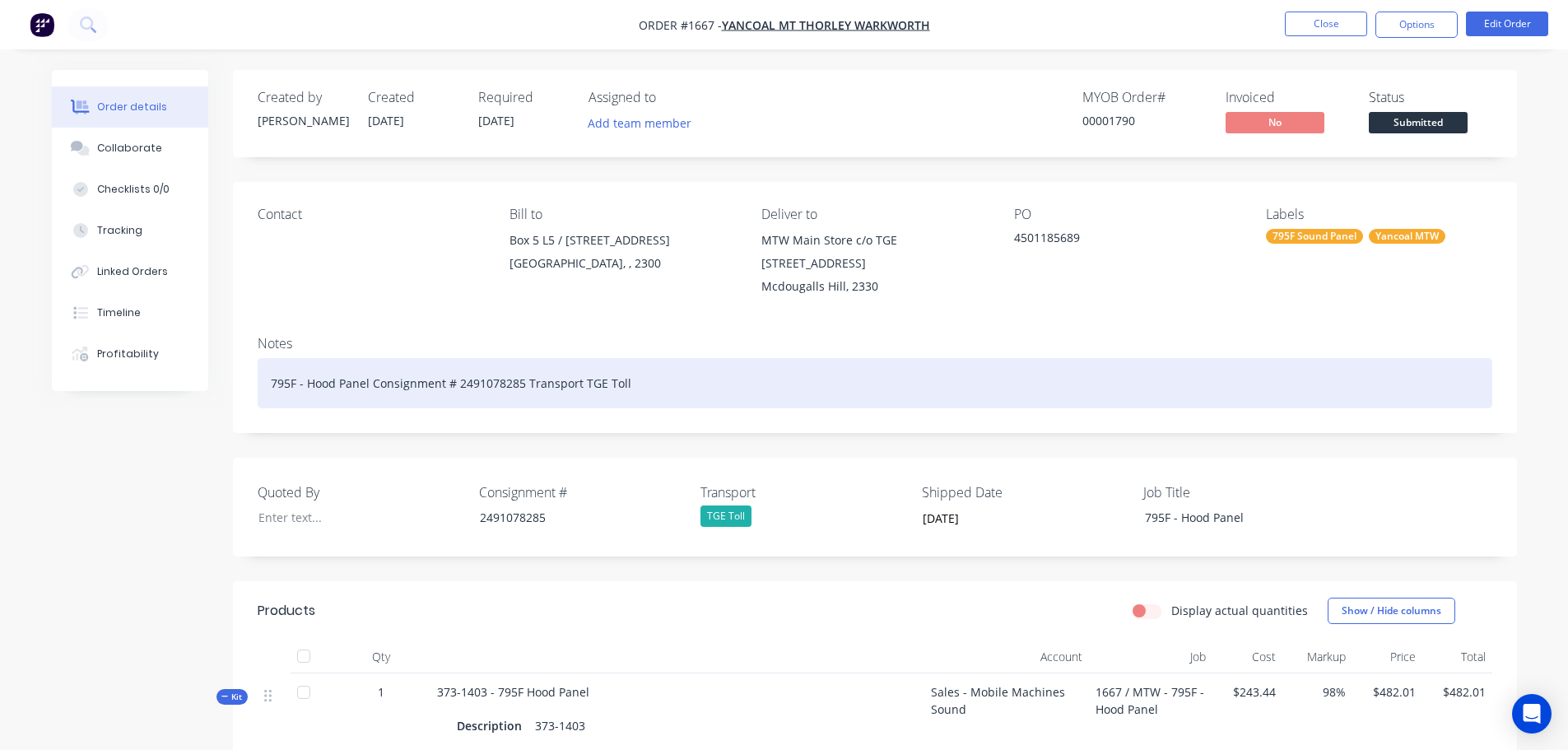
click at [662, 361] on div "795F - Hood Panel Consignment # 2491078285 Transport TGE Toll" at bounding box center [875, 383] width 1235 height 50
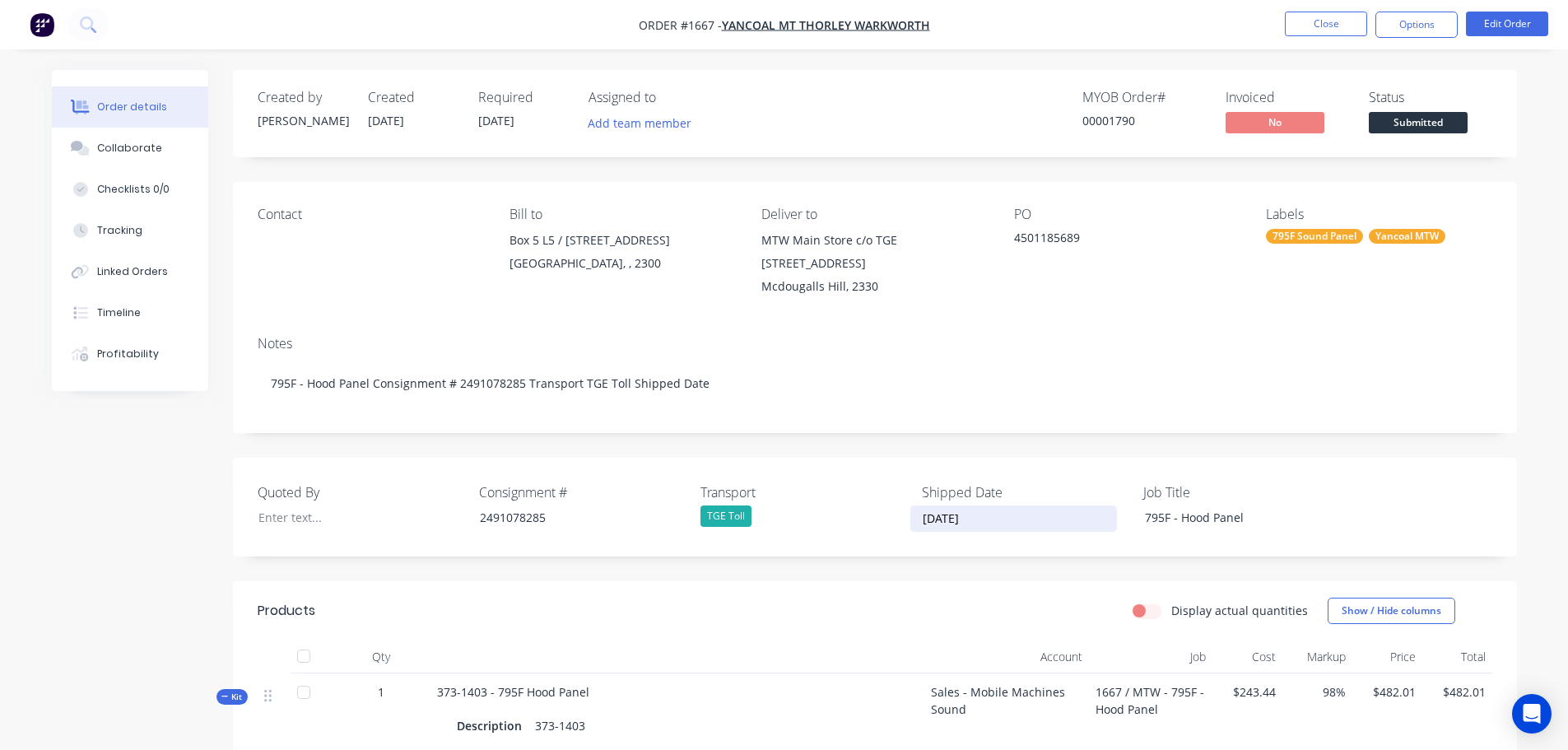
drag, startPoint x: 989, startPoint y: 517, endPoint x: 920, endPoint y: 517, distance: 69.0
click at [920, 517] on input "10/09/2025" at bounding box center [1013, 518] width 205 height 25
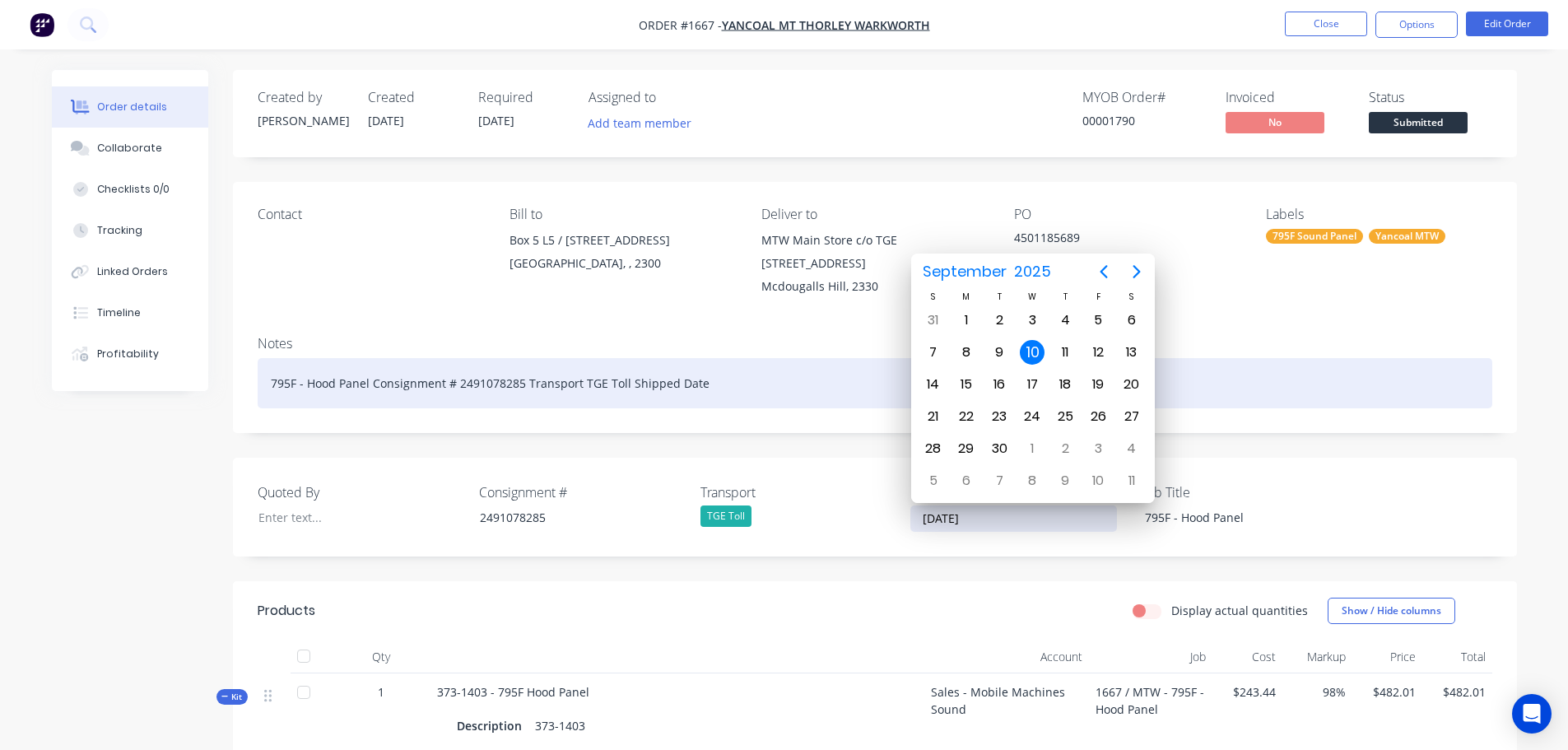
click at [737, 386] on div "795F - Hood Panel Consignment # 2491078285 Transport TGE Toll Shipped Date" at bounding box center [875, 383] width 1235 height 50
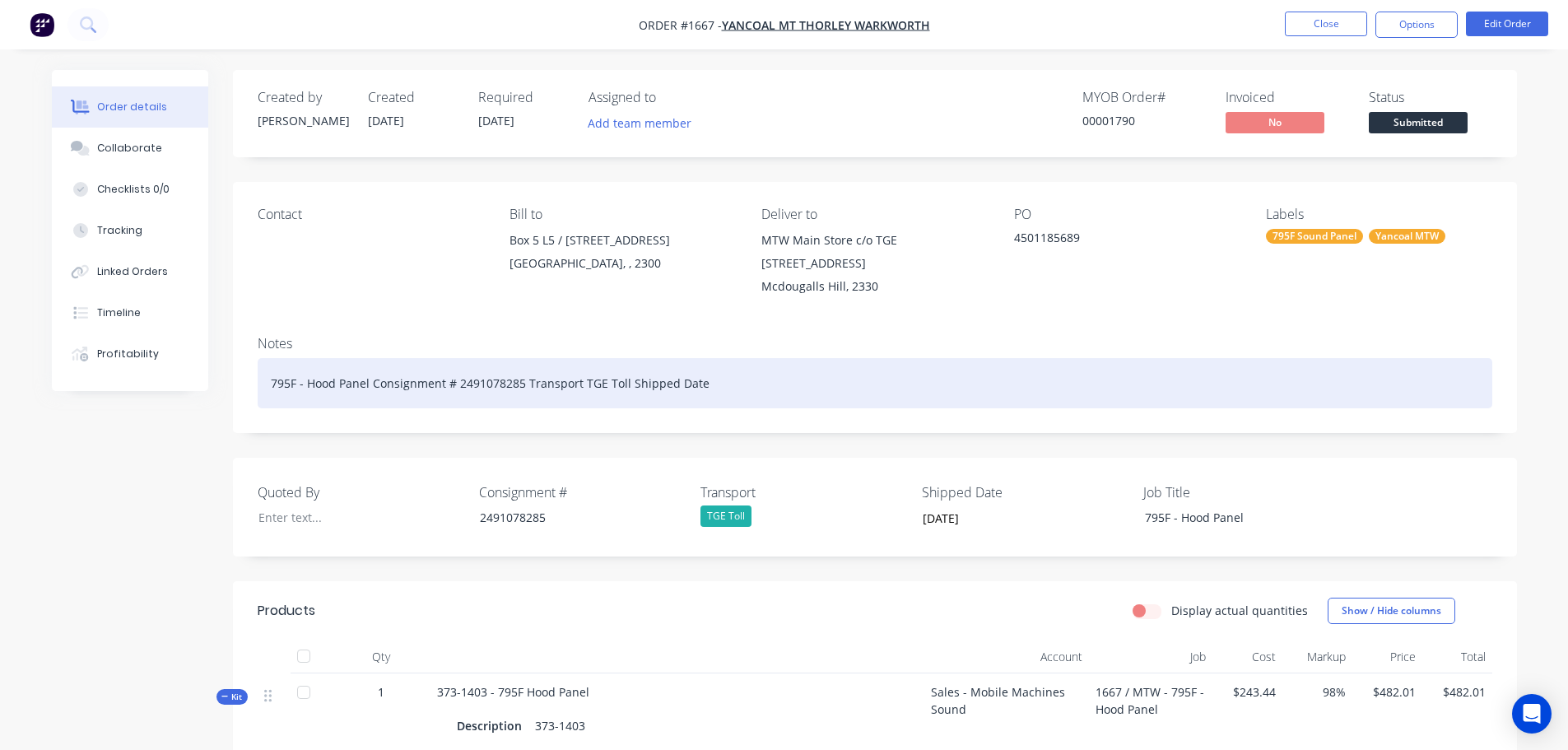
click at [734, 381] on div "795F - Hood Panel Consignment # 2491078285 Transport TGE Toll Shipped Date" at bounding box center [875, 383] width 1235 height 50
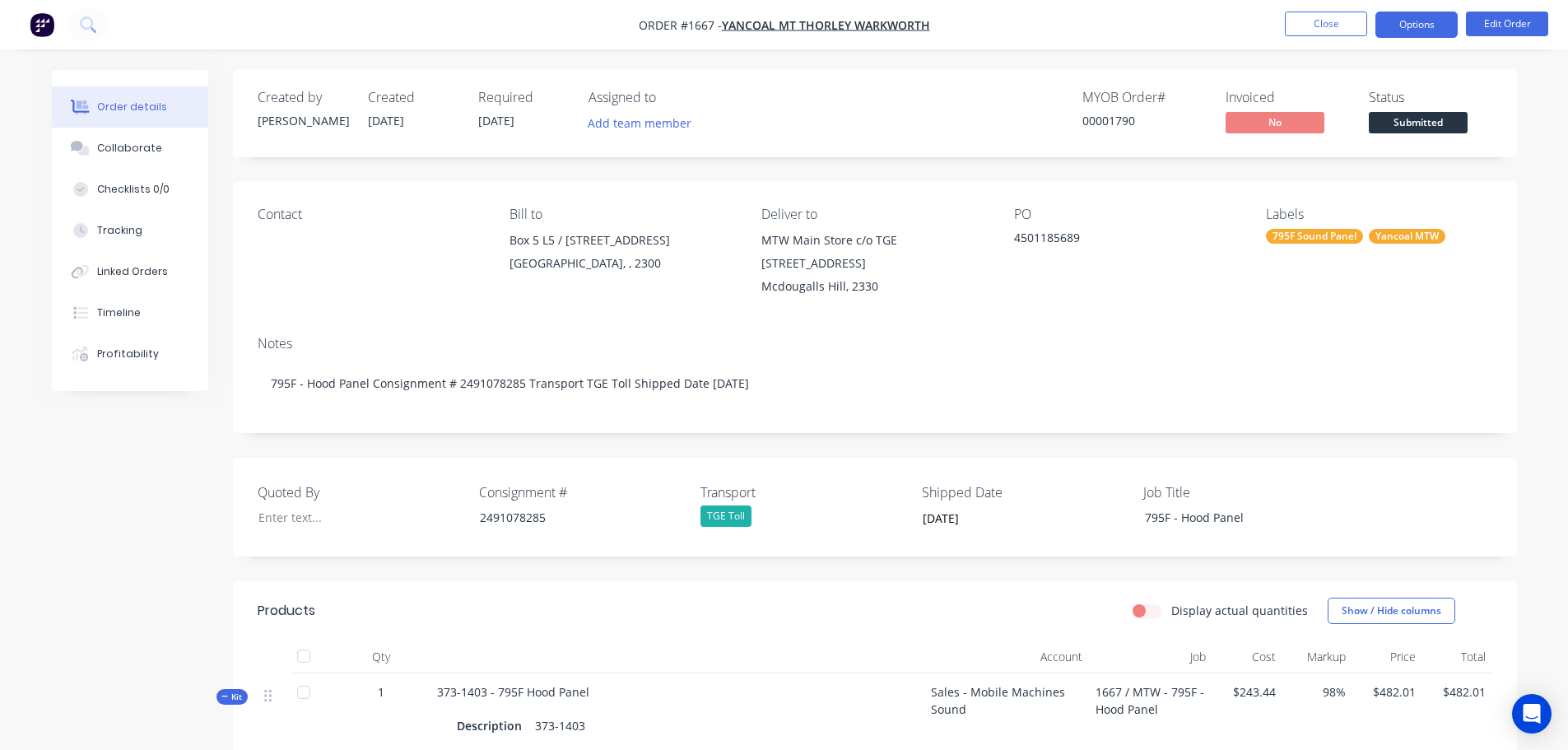
click at [1403, 28] on button "Options" at bounding box center [1416, 25] width 83 height 26
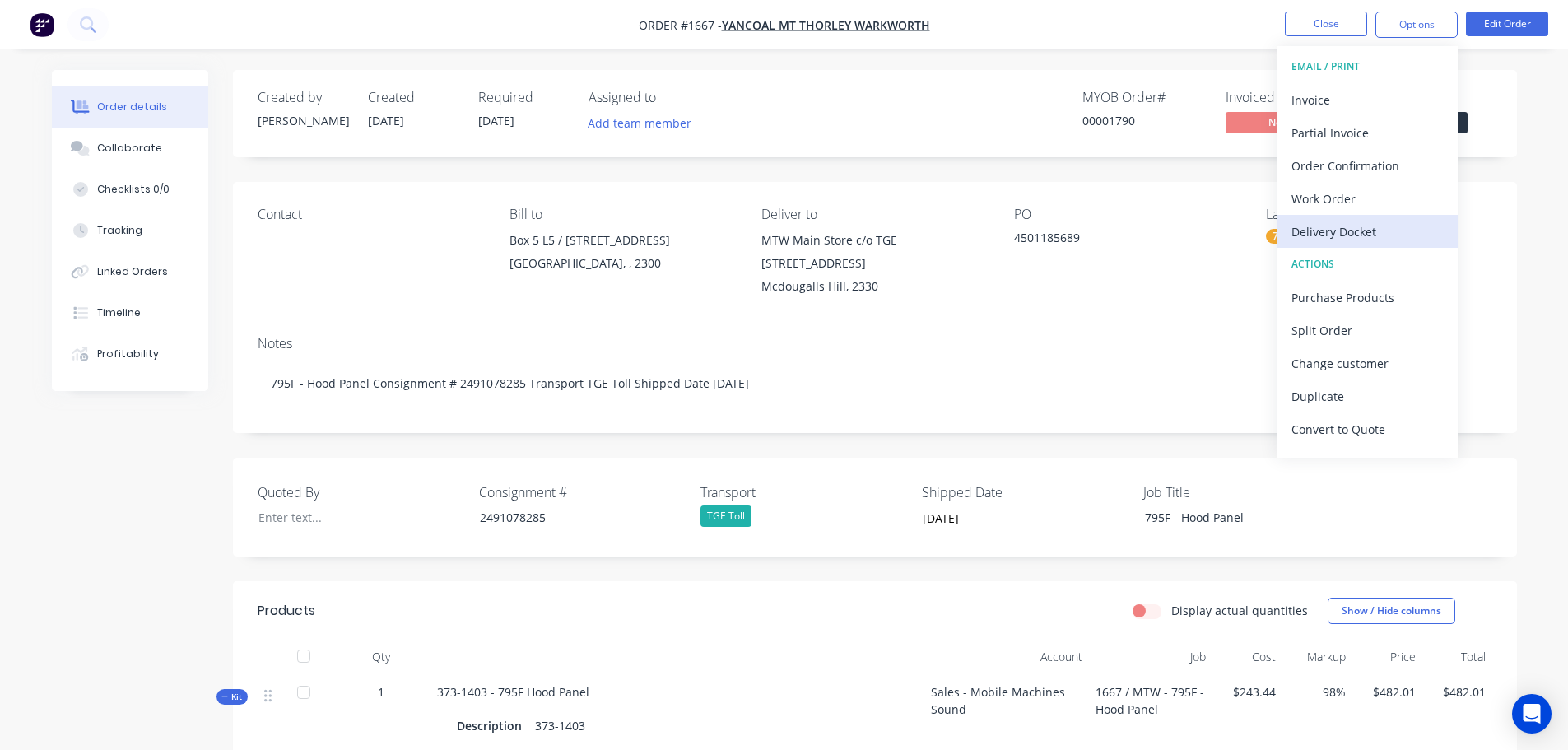
click at [1357, 236] on div "Delivery Docket" at bounding box center [1367, 231] width 151 height 24
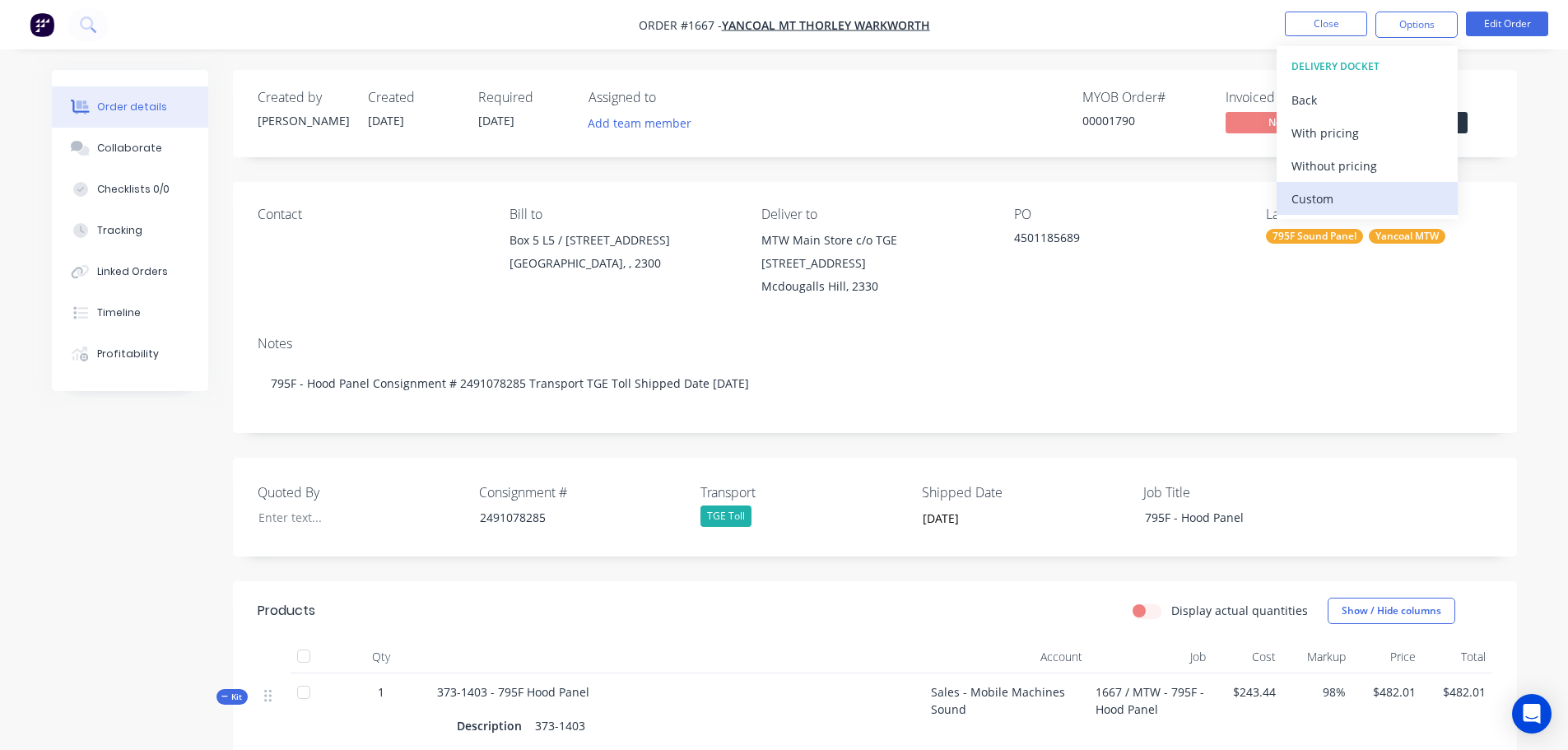
click at [1349, 203] on div "Custom" at bounding box center [1367, 198] width 151 height 24
click at [1354, 167] on div "Without pricing" at bounding box center [1367, 165] width 151 height 24
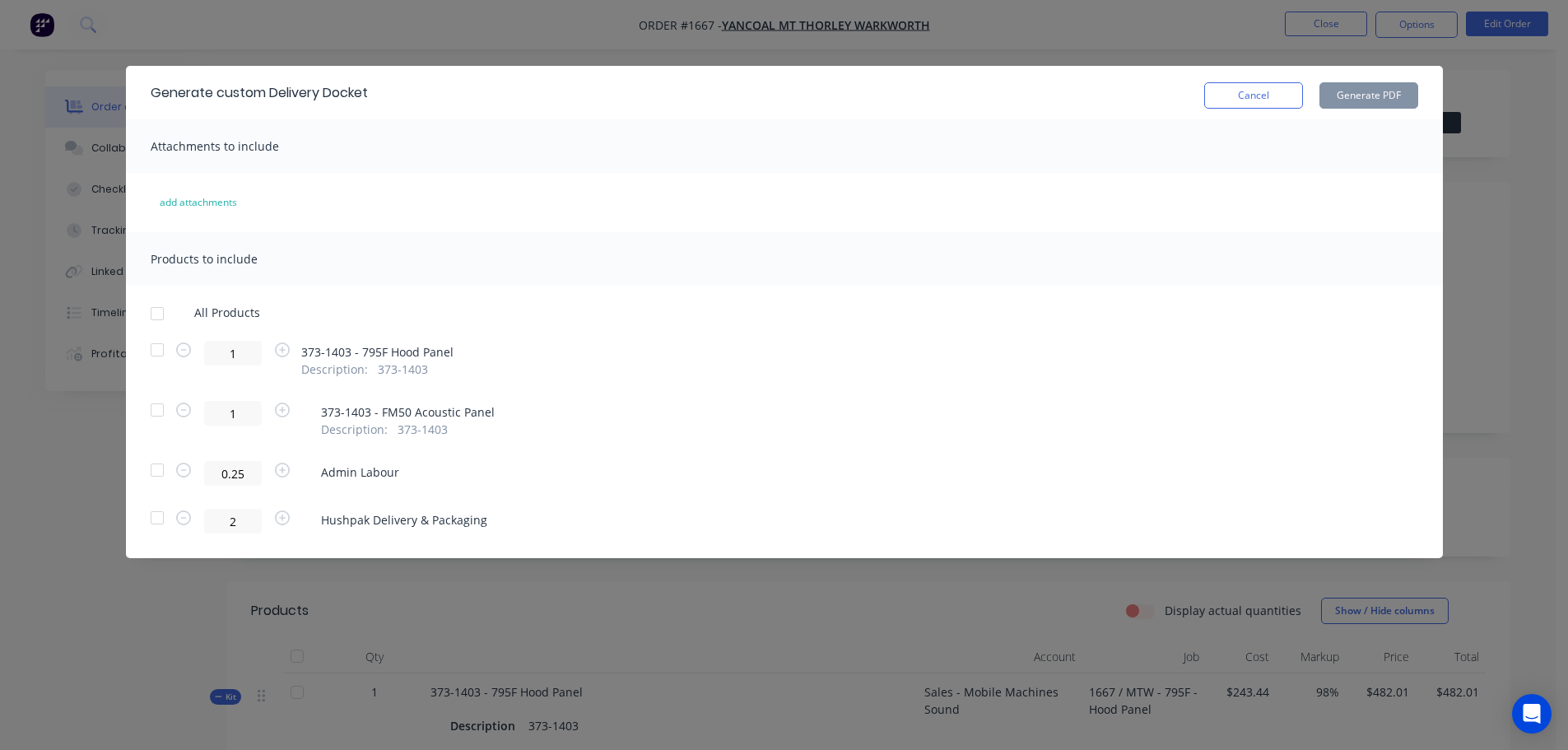
click at [153, 316] on div at bounding box center [158, 314] width 33 height 33
click at [1368, 91] on button "Generate PDF" at bounding box center [1369, 96] width 99 height 26
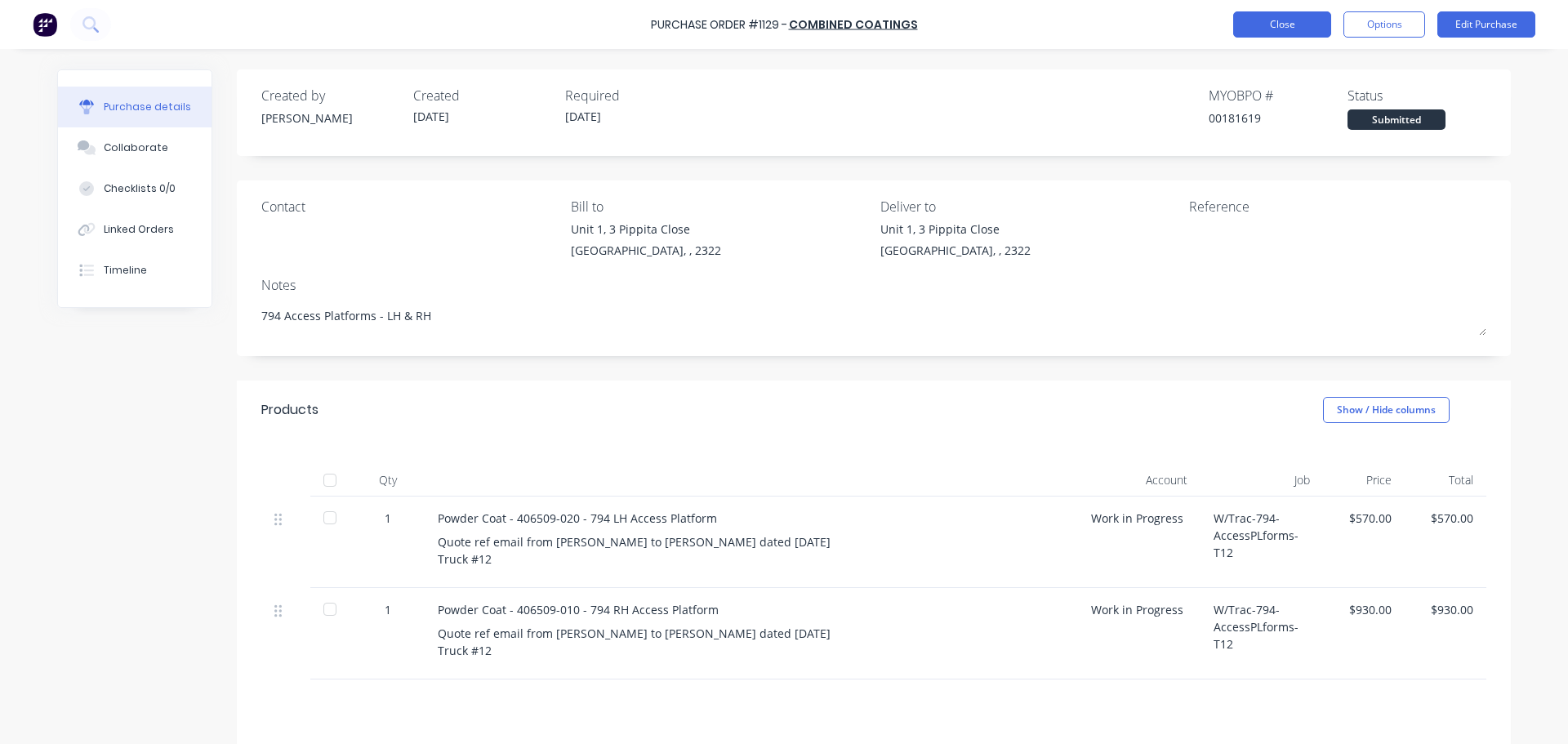
click at [1274, 20] on button "Close" at bounding box center [1282, 25] width 98 height 26
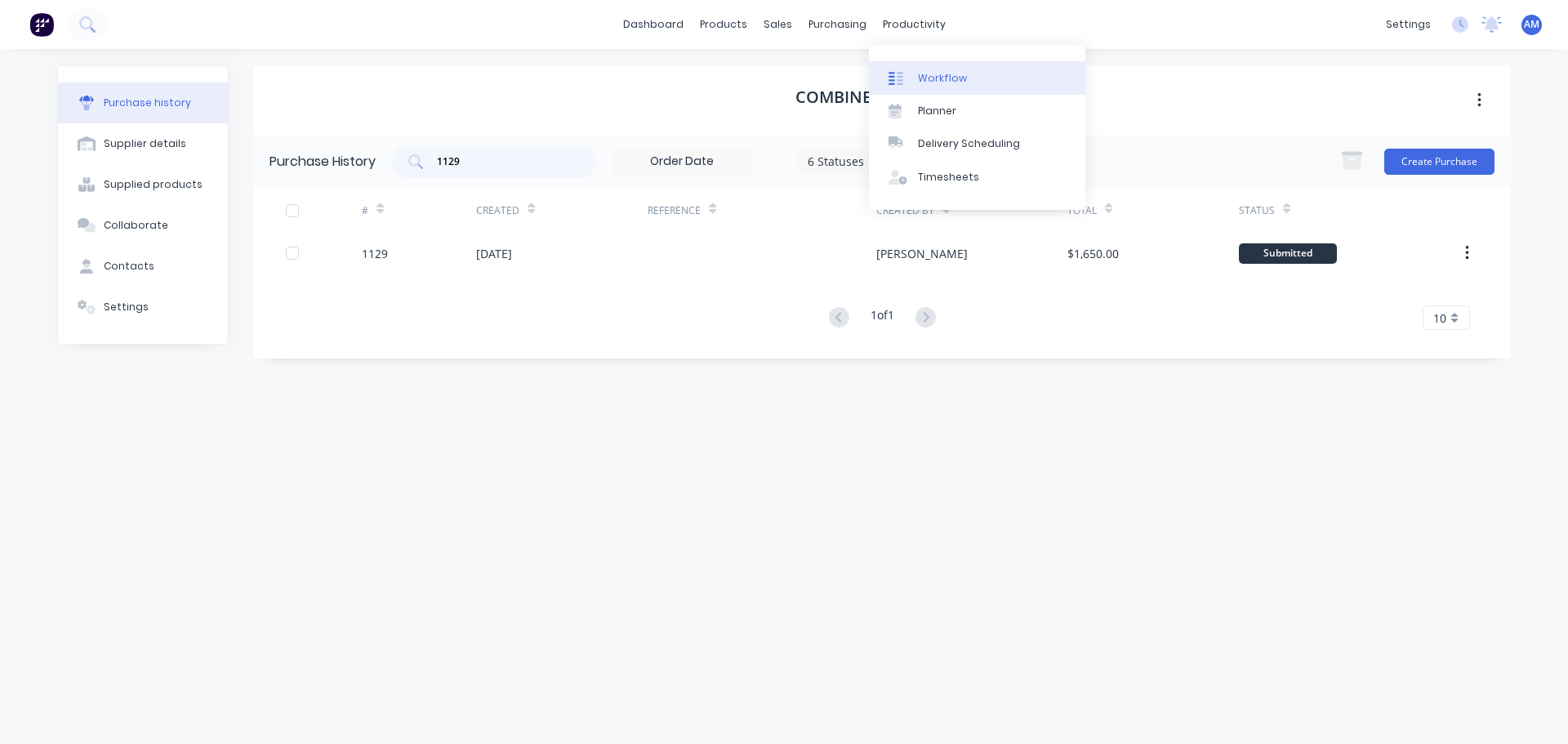
click at [932, 78] on div "Workflow" at bounding box center [942, 79] width 49 height 15
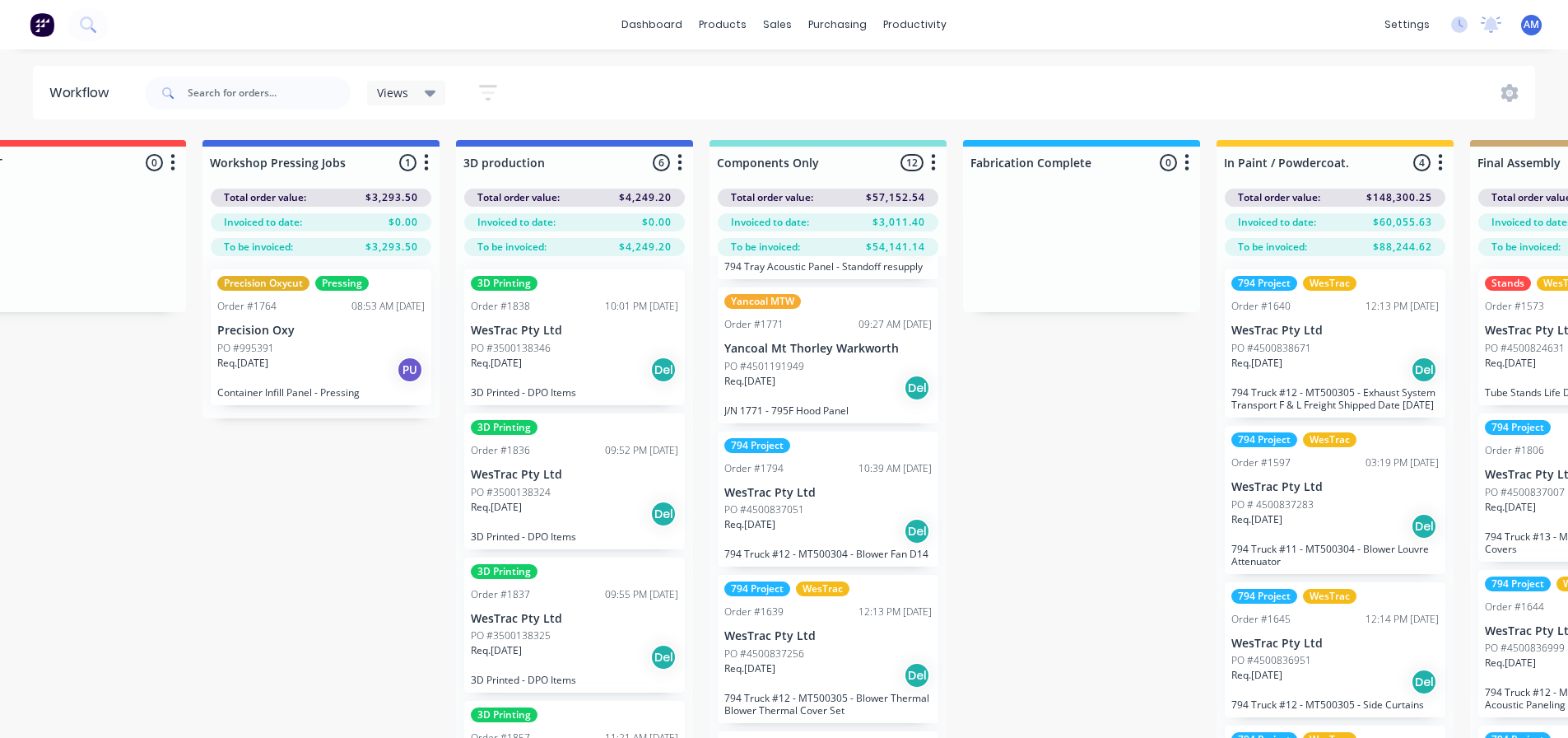
scroll to position [164, 0]
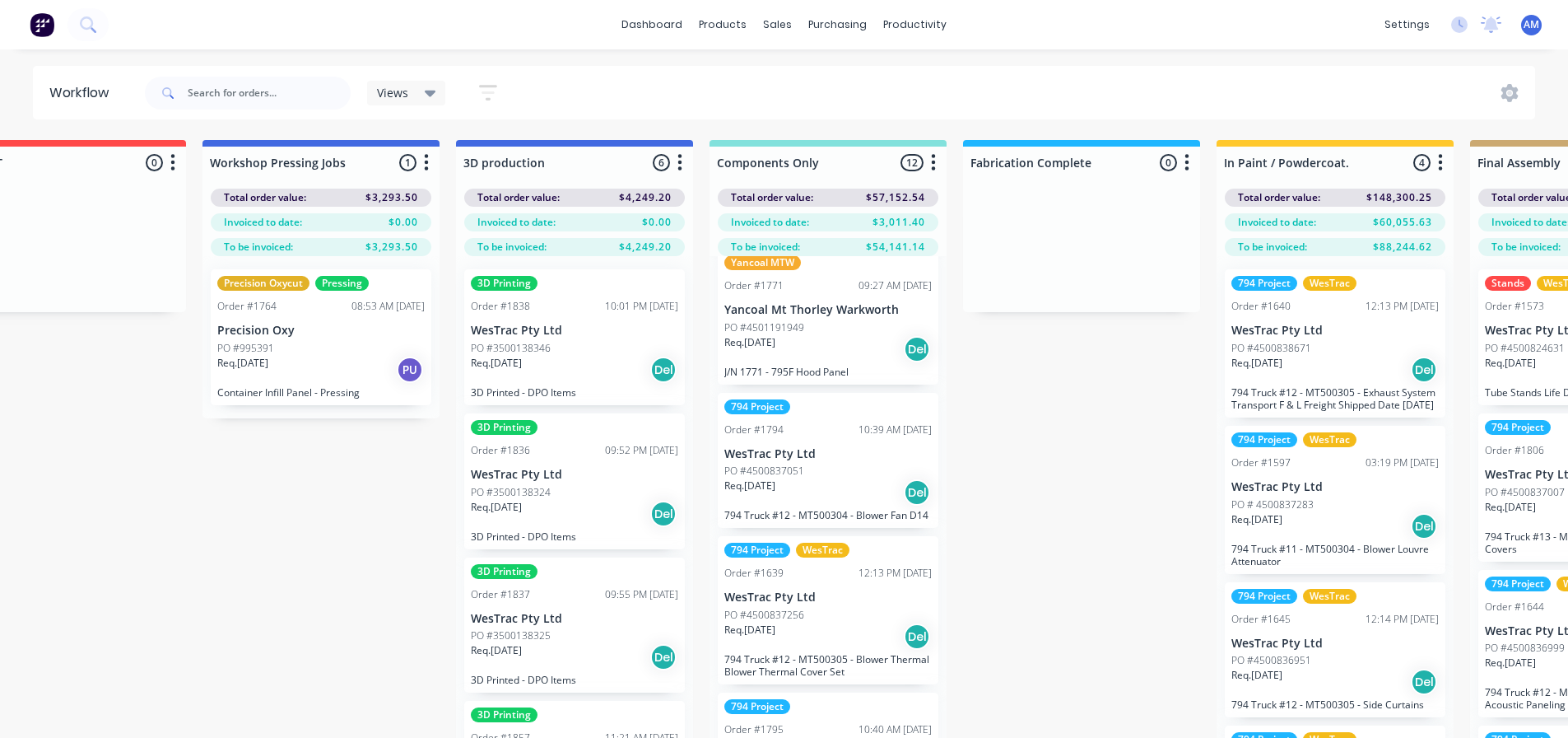
click at [805, 371] on p "J/N 1771 - 795F Hood Panel" at bounding box center [828, 371] width 207 height 12
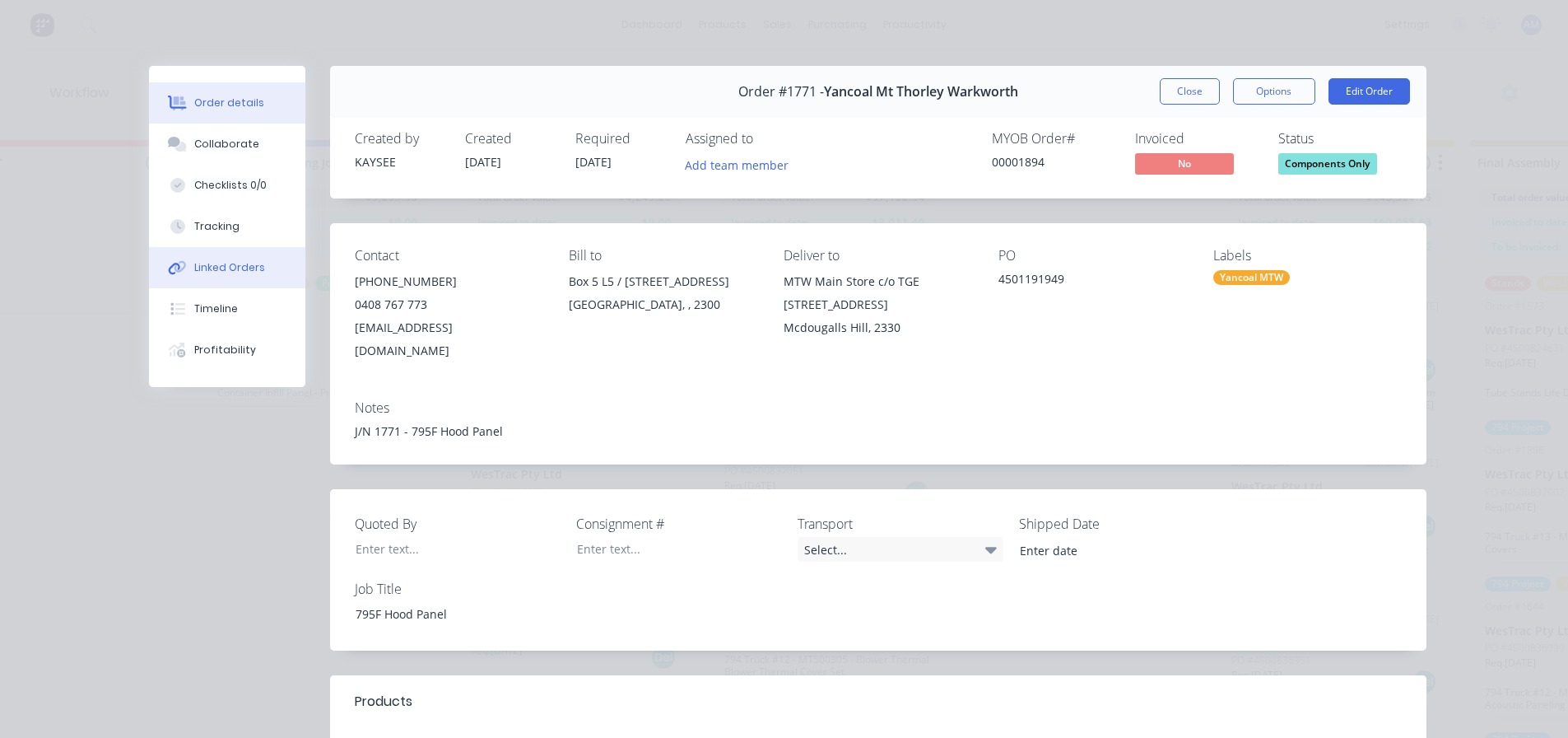
click at [212, 272] on div "Linked Orders" at bounding box center [229, 267] width 71 height 15
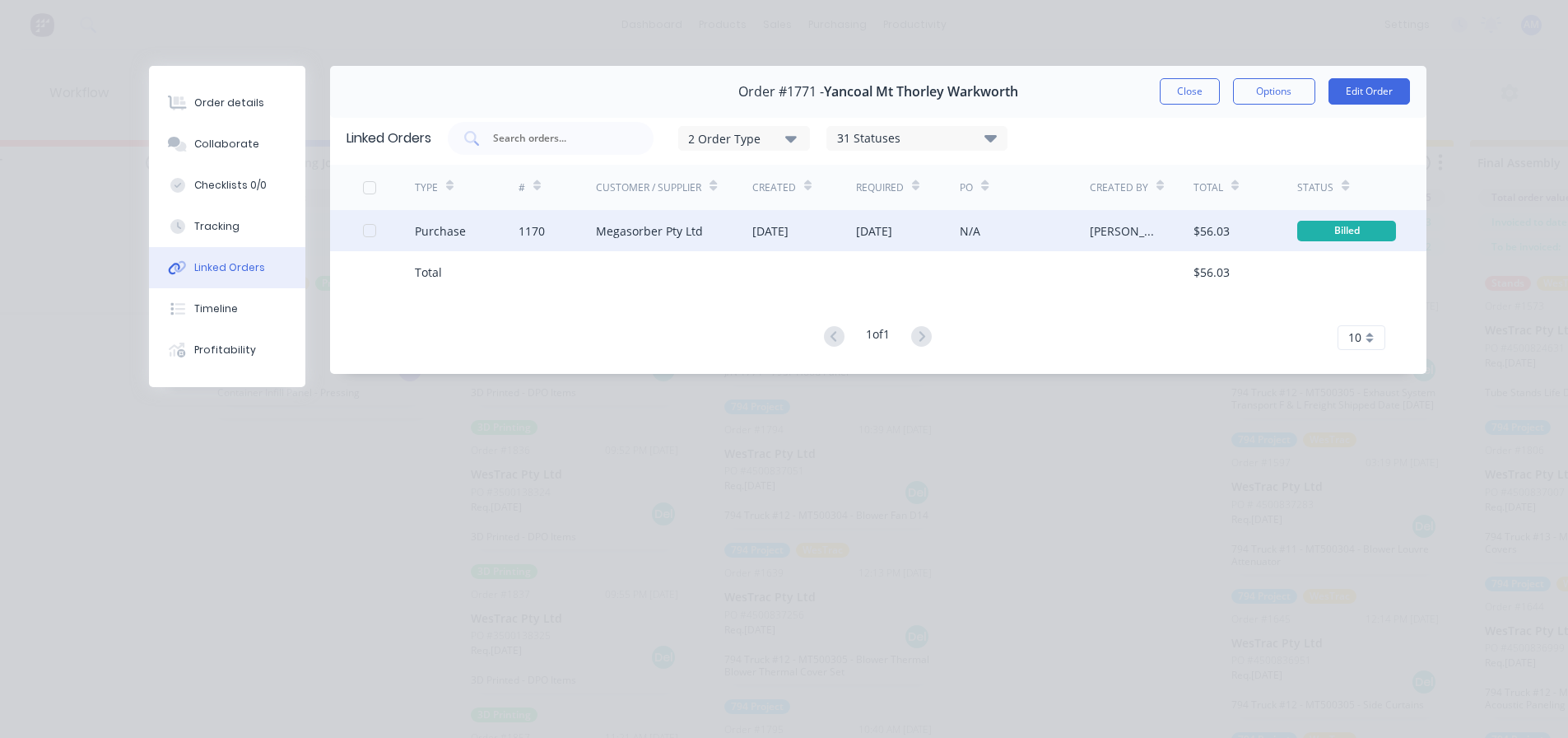
click at [631, 232] on div "Megasorber Pty Ltd" at bounding box center [649, 230] width 107 height 17
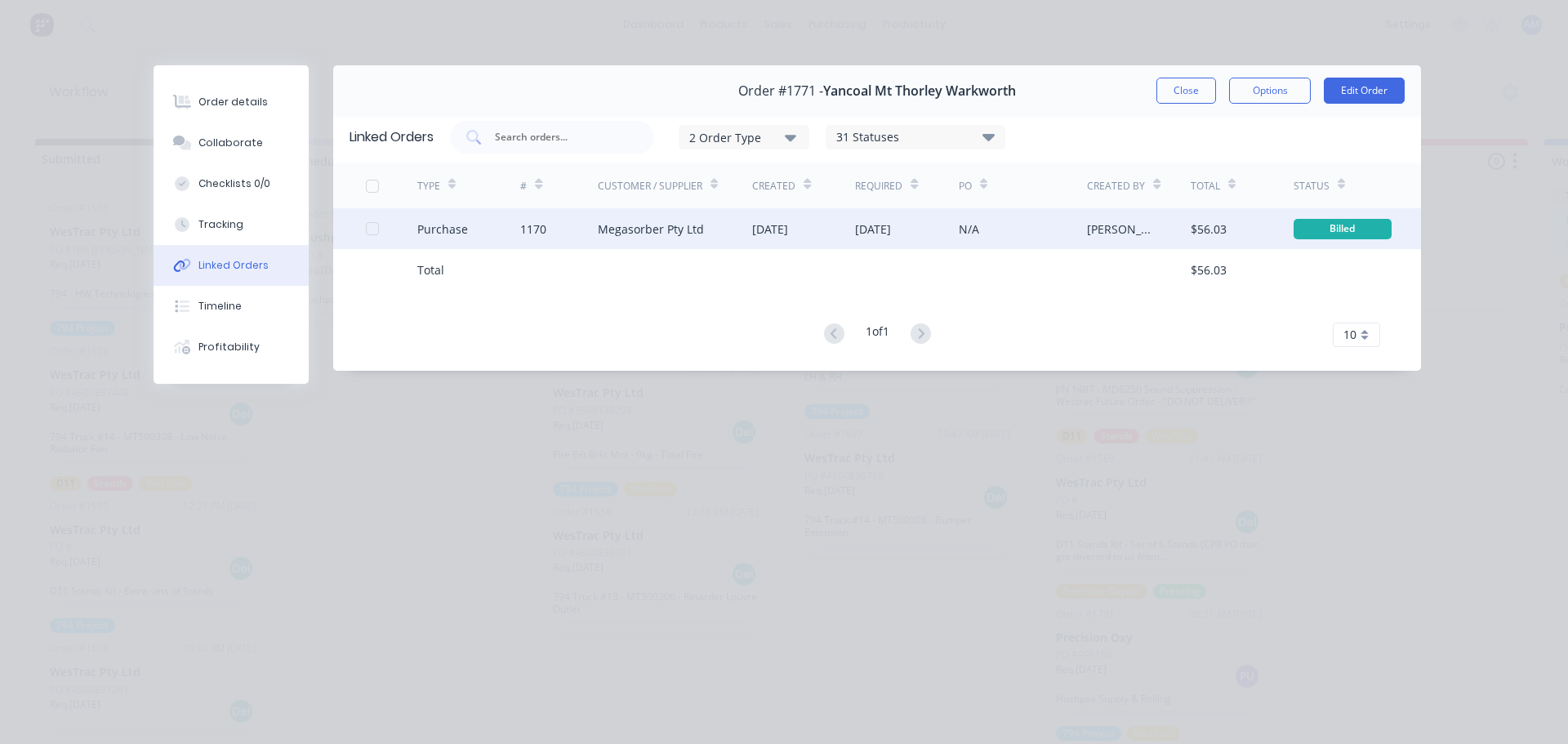
type textarea "x"
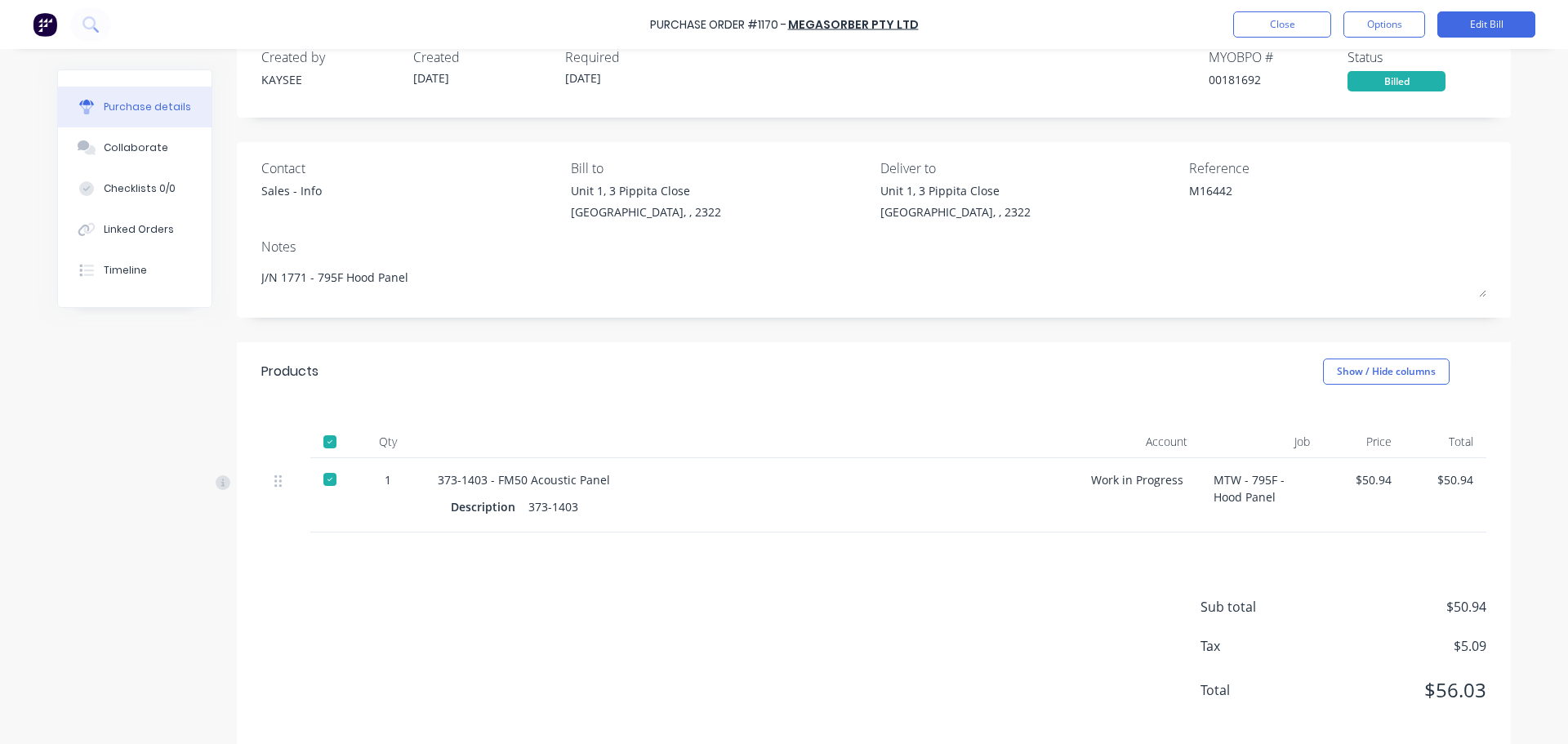
scroll to position [60, 0]
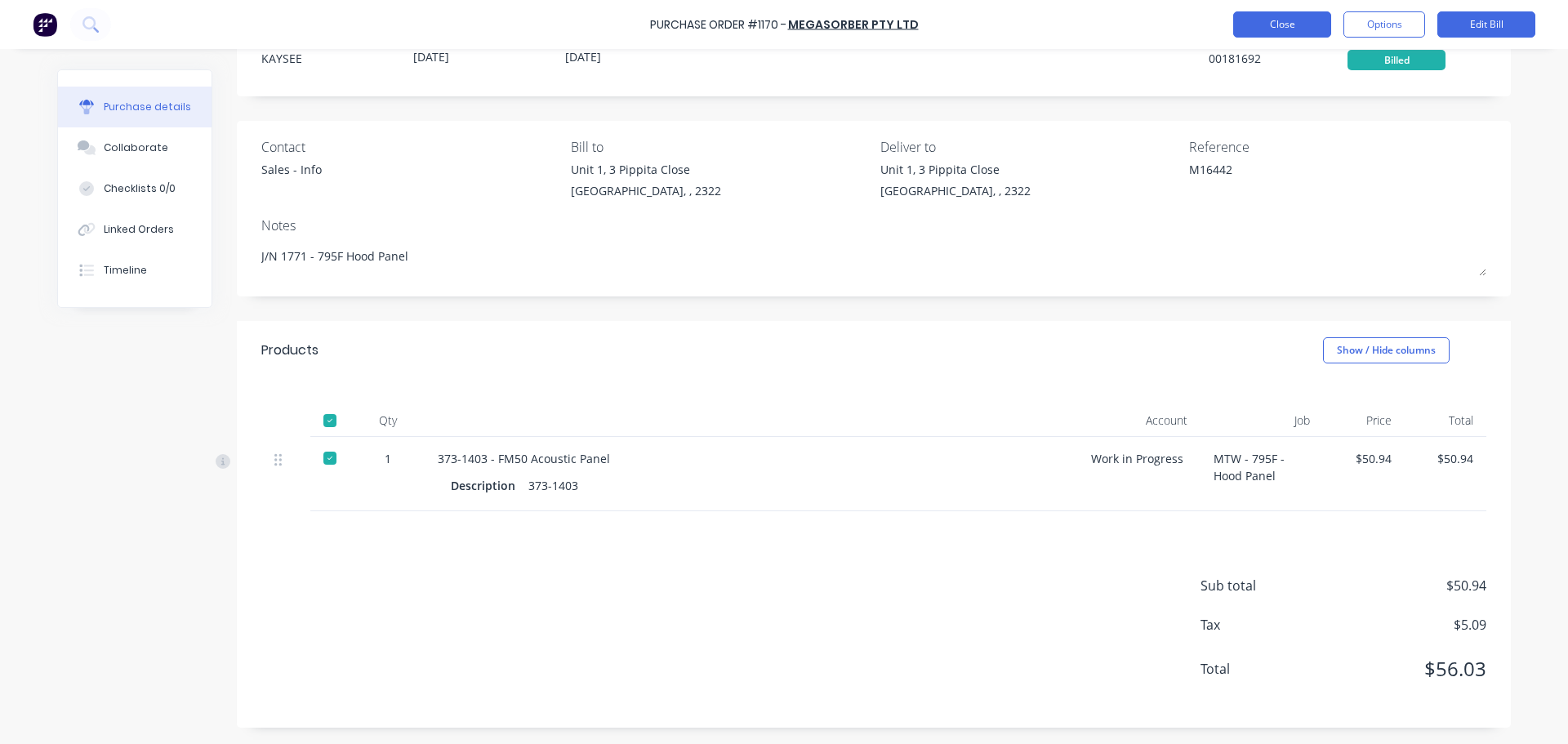
click at [1292, 25] on button "Close" at bounding box center [1282, 25] width 98 height 26
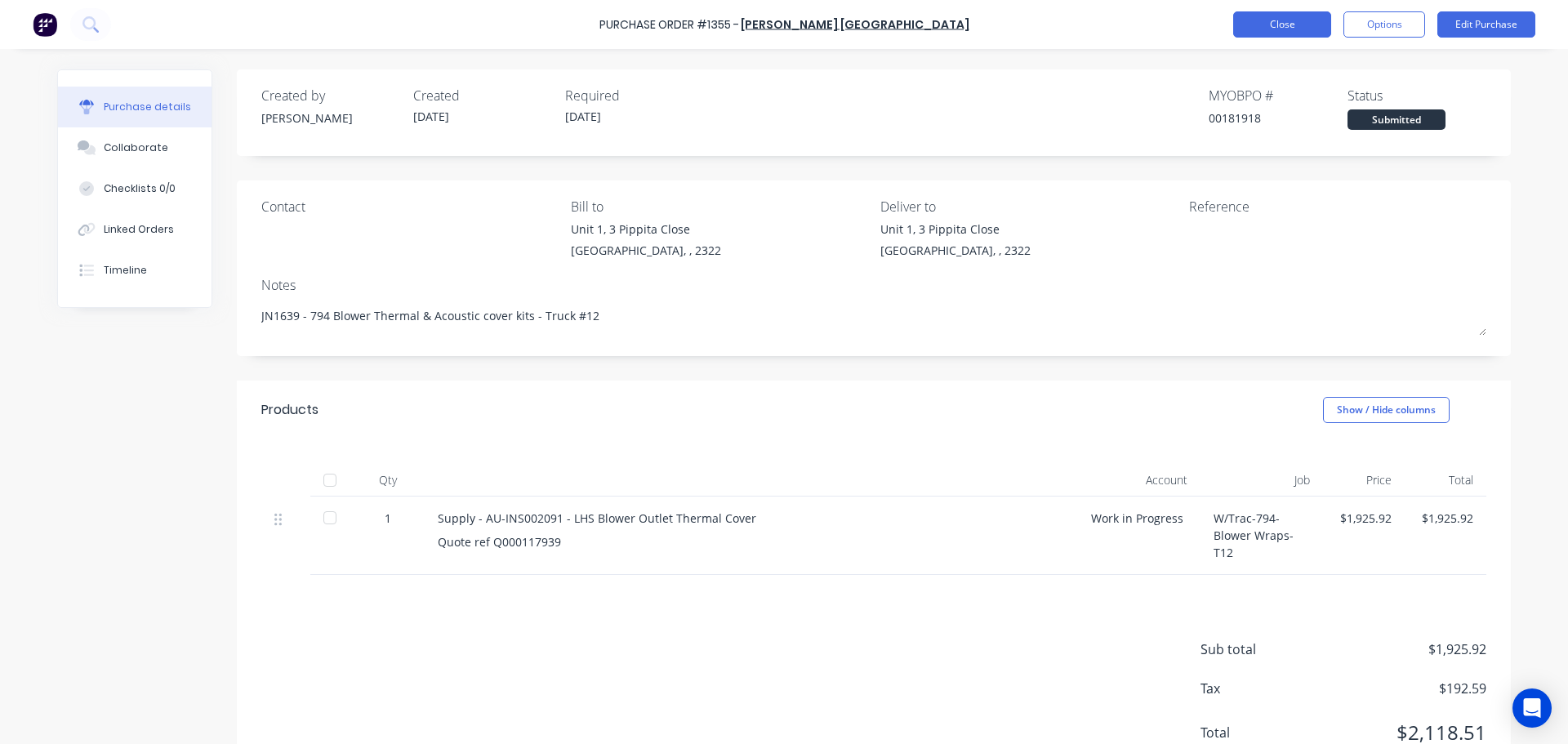
click at [1263, 33] on button "Close" at bounding box center [1282, 25] width 98 height 26
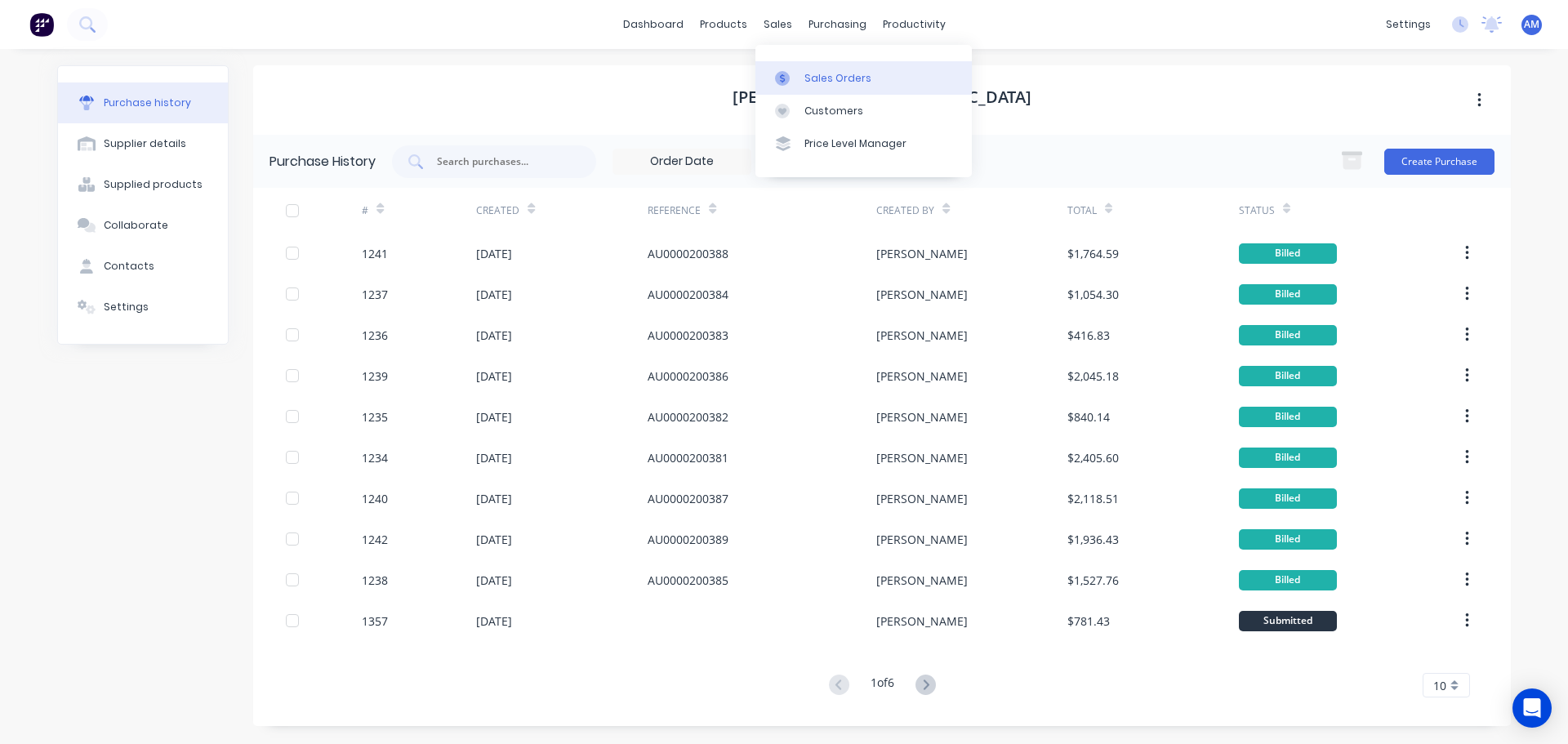
click at [832, 80] on div "Sales Orders" at bounding box center [838, 79] width 67 height 15
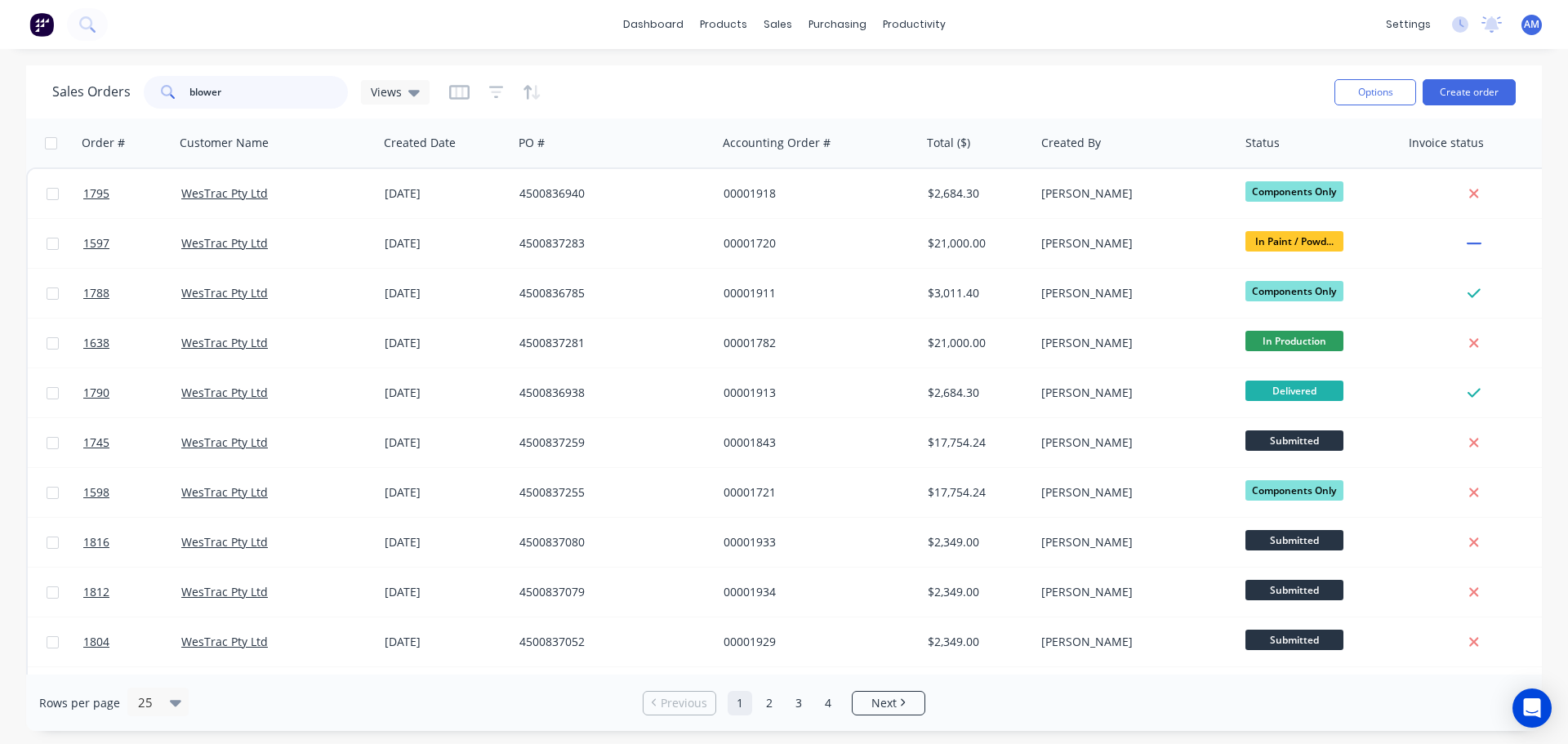
drag, startPoint x: 221, startPoint y: 98, endPoint x: 154, endPoint y: 94, distance: 67.1
click at [158, 94] on div "blower" at bounding box center [246, 92] width 204 height 33
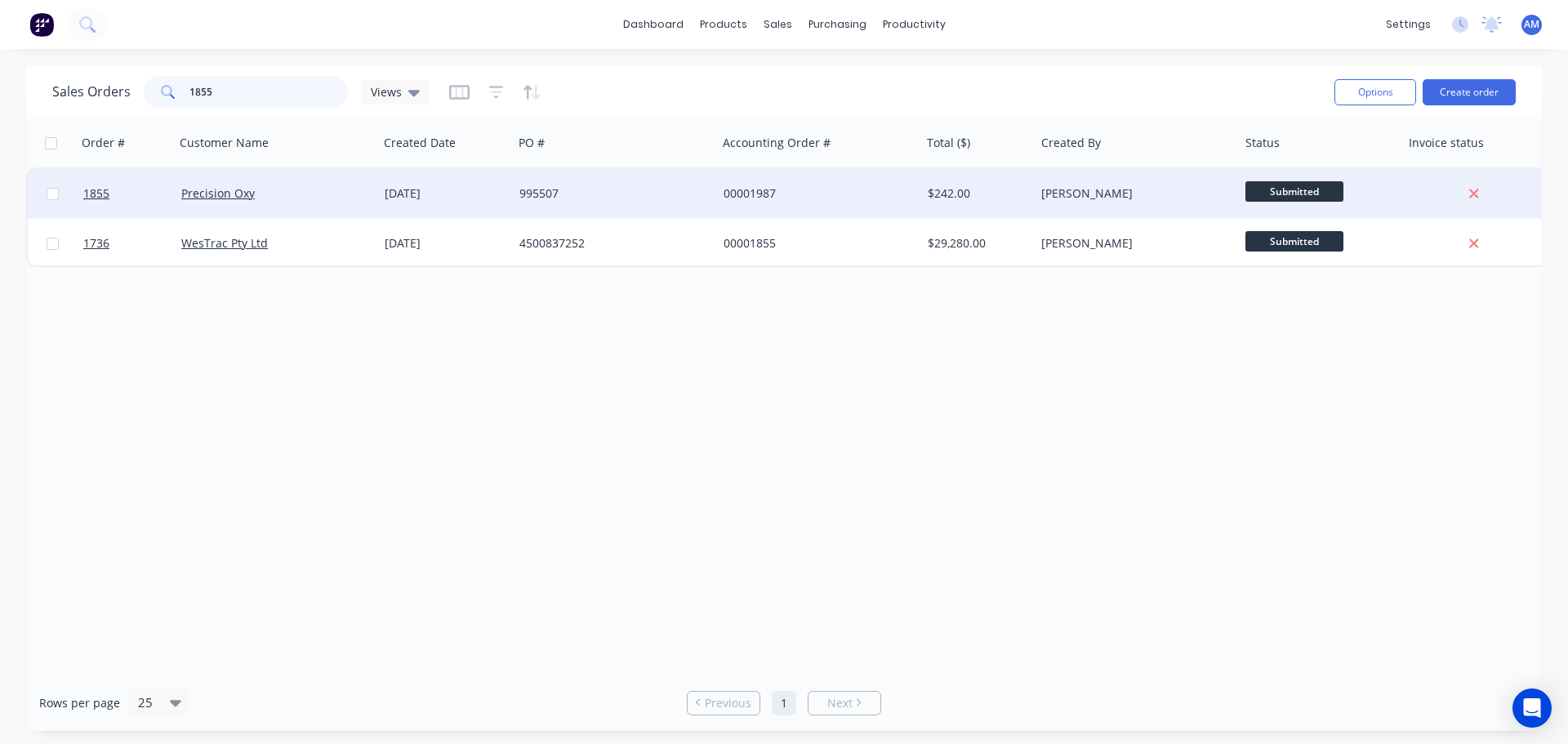
type input "1855"
click at [560, 191] on div "995507" at bounding box center [609, 193] width 181 height 16
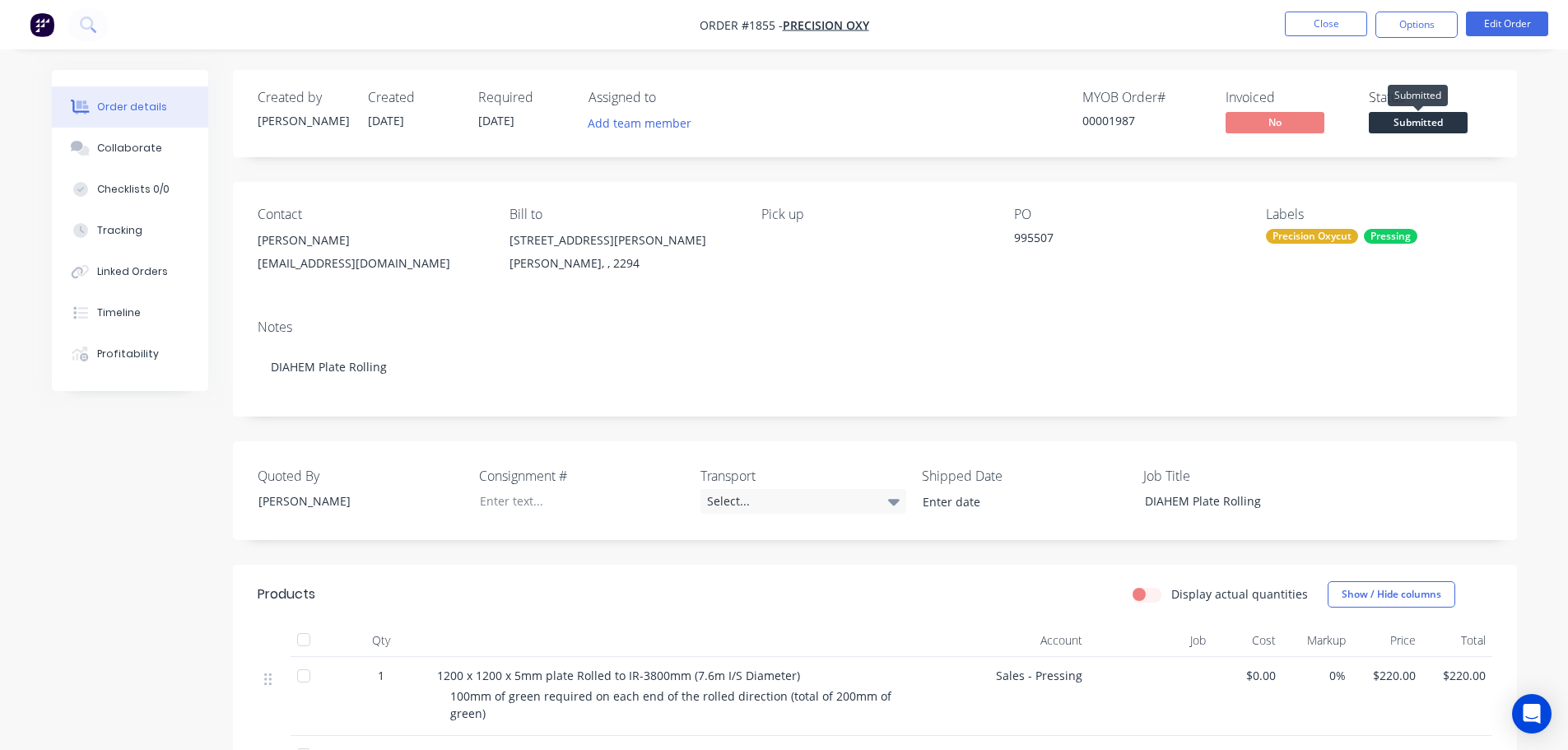
click at [1410, 127] on span "Submitted" at bounding box center [1418, 122] width 99 height 21
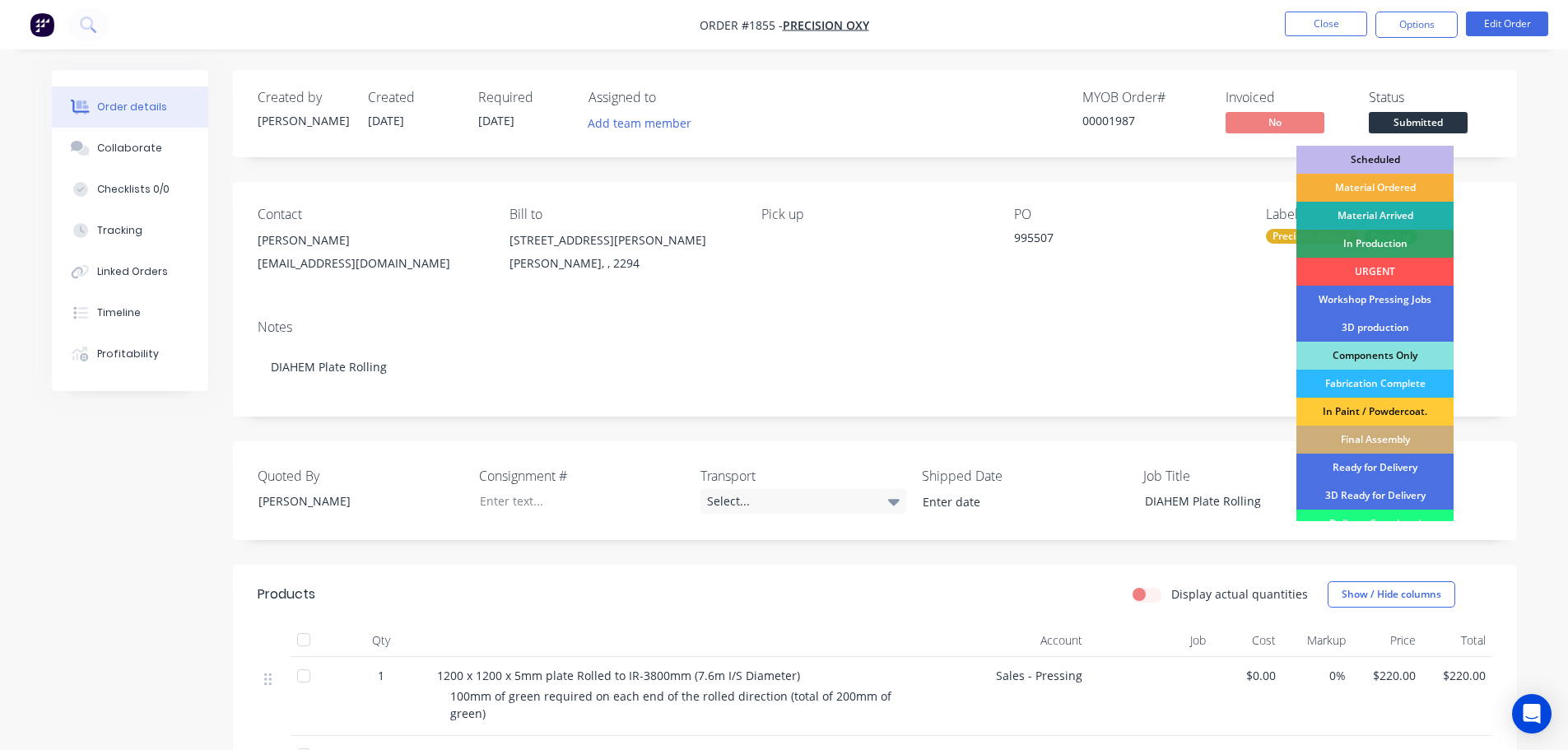
click at [1385, 215] on div "Material Arrived" at bounding box center [1375, 215] width 157 height 28
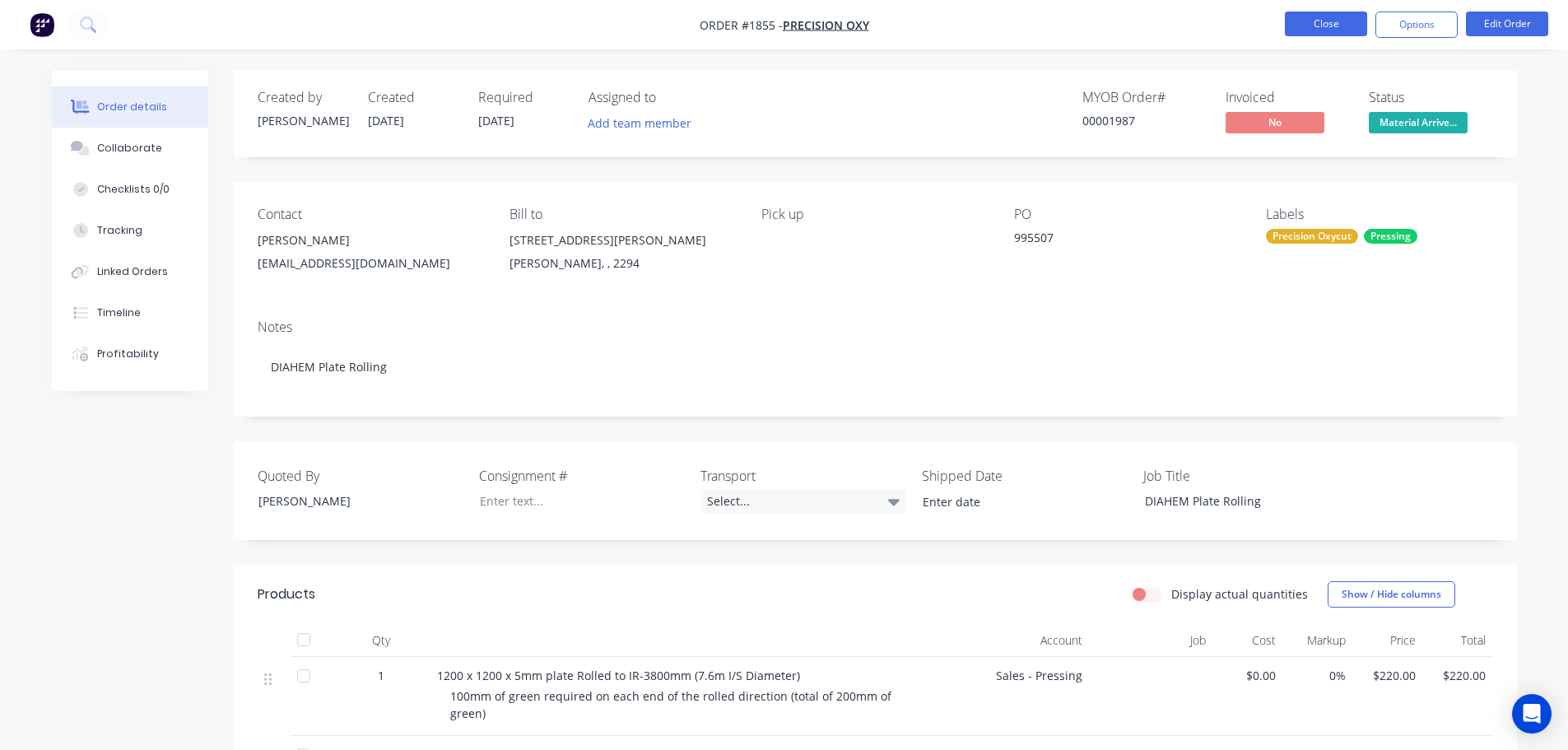
click at [1327, 26] on button "Close" at bounding box center [1326, 24] width 83 height 25
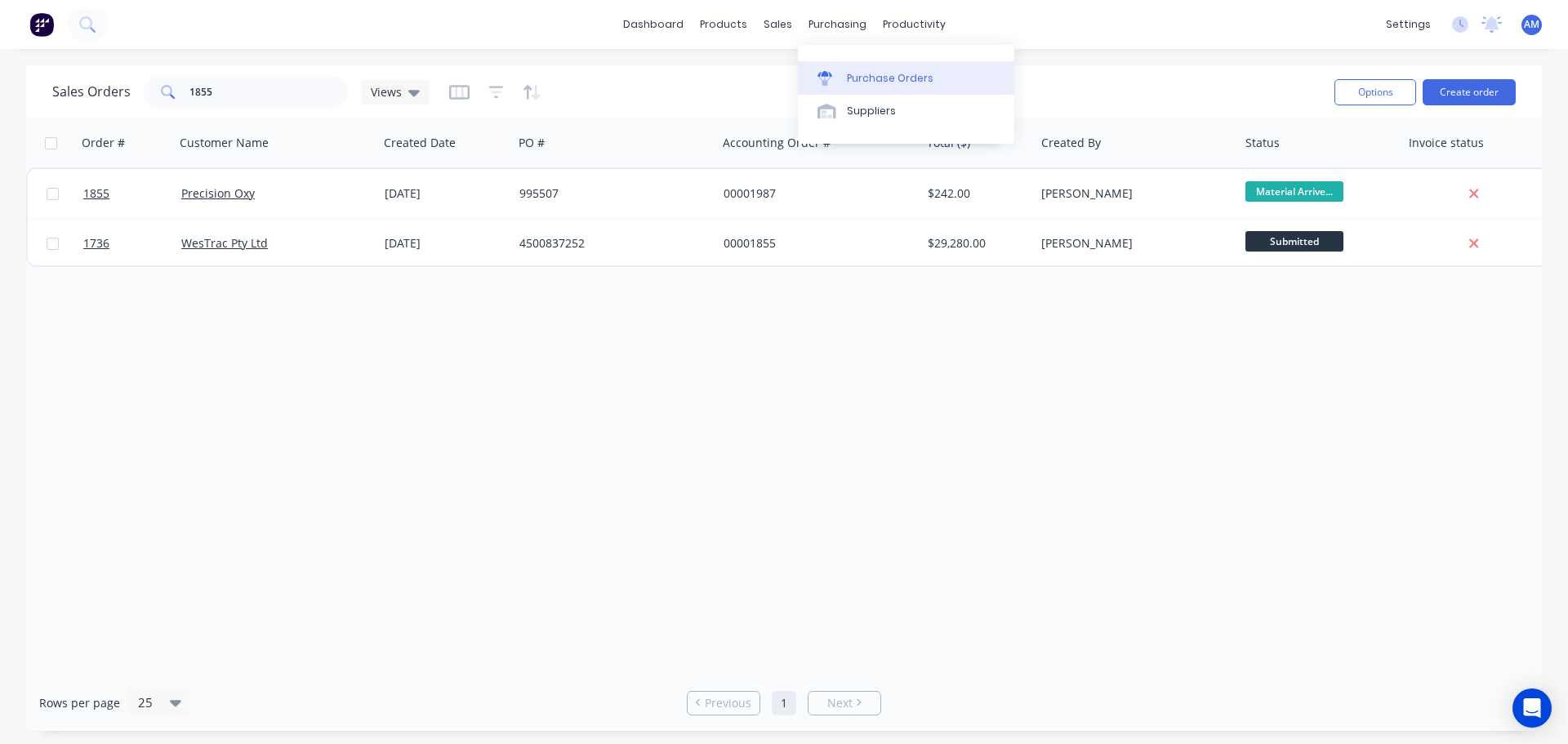
click at [868, 71] on div "Purchase Orders" at bounding box center [890, 79] width 87 height 15
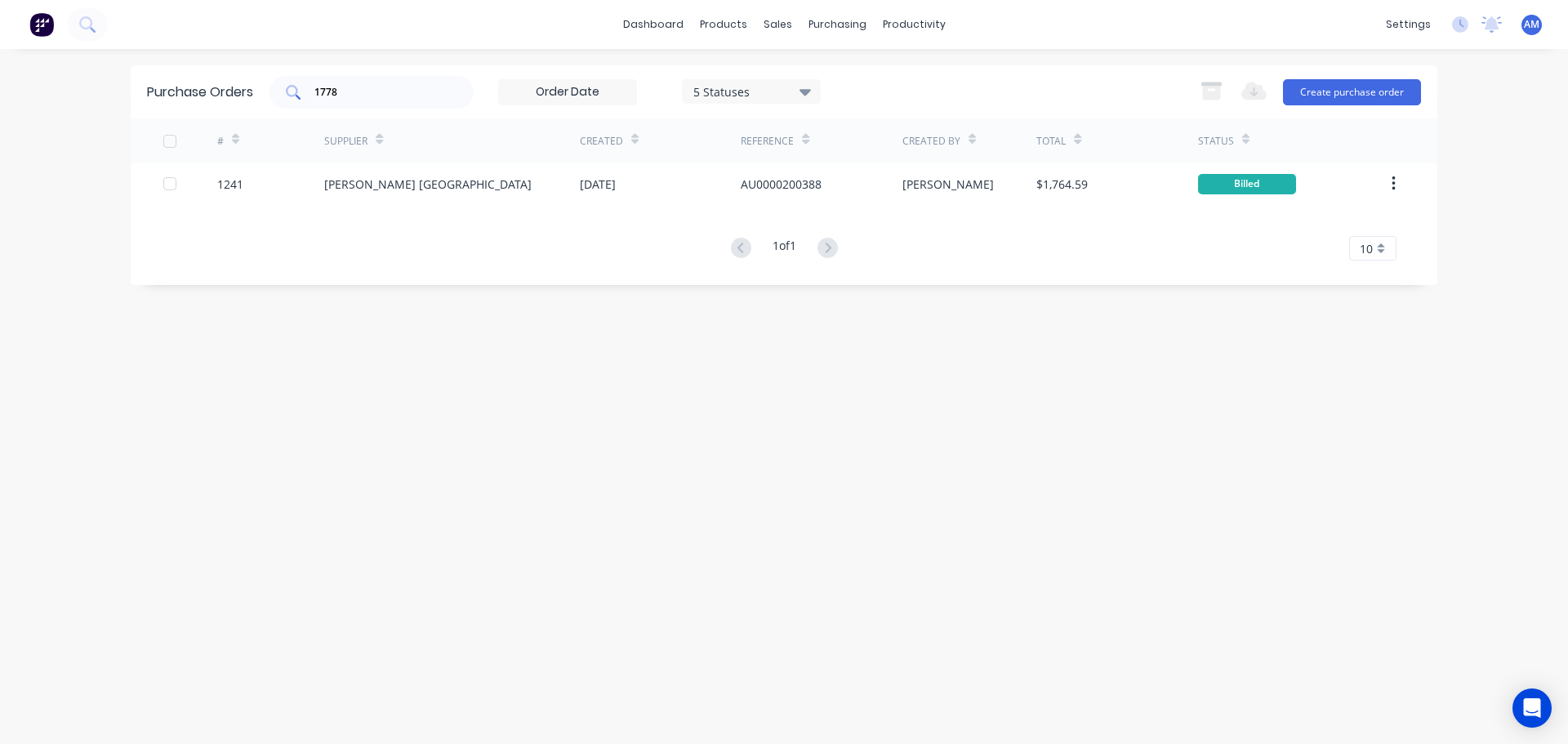
drag, startPoint x: 335, startPoint y: 92, endPoint x: 287, endPoint y: 98, distance: 48.4
click at [287, 98] on div "1778" at bounding box center [371, 92] width 204 height 33
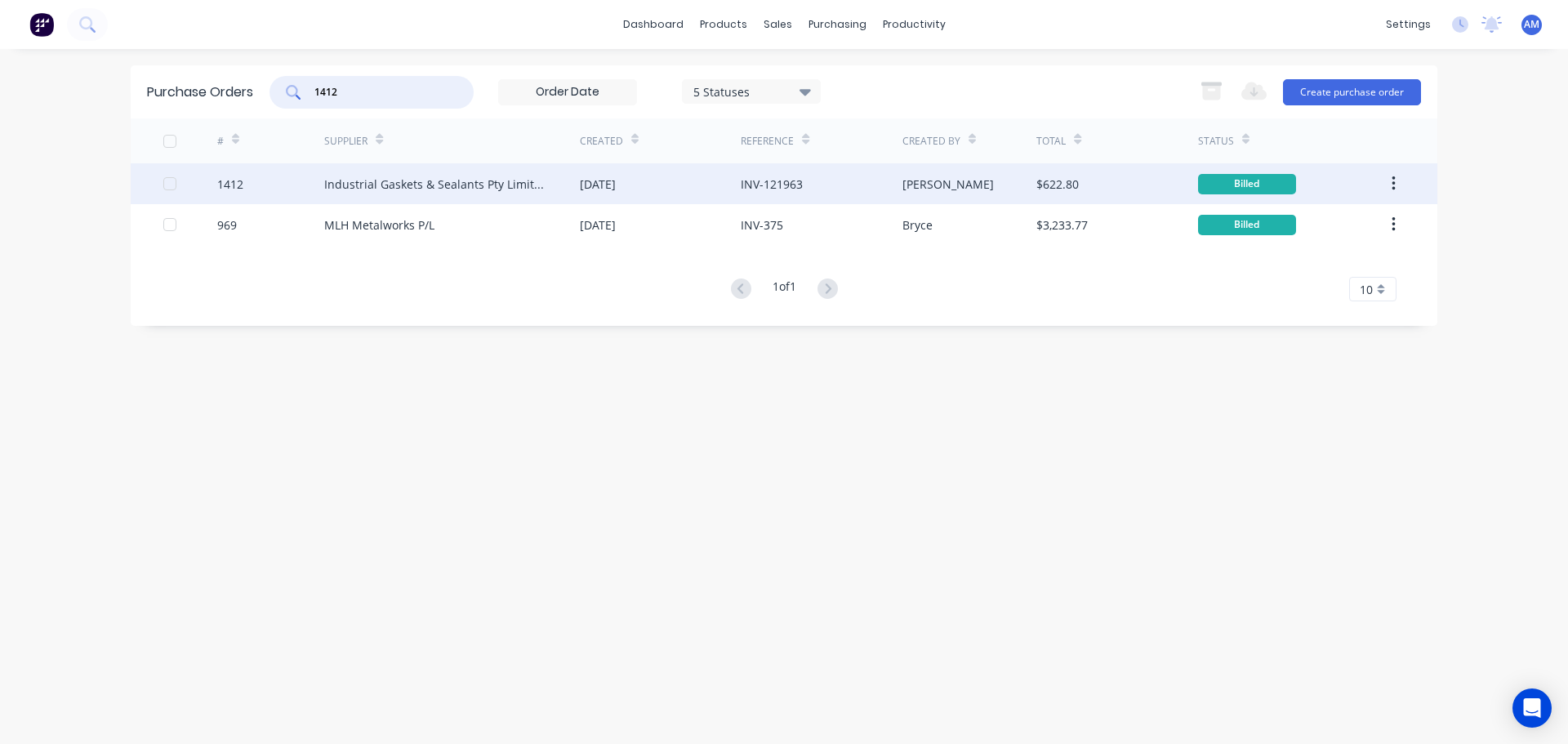
type input "1412"
click at [698, 186] on div "[DATE]" at bounding box center [660, 183] width 160 height 41
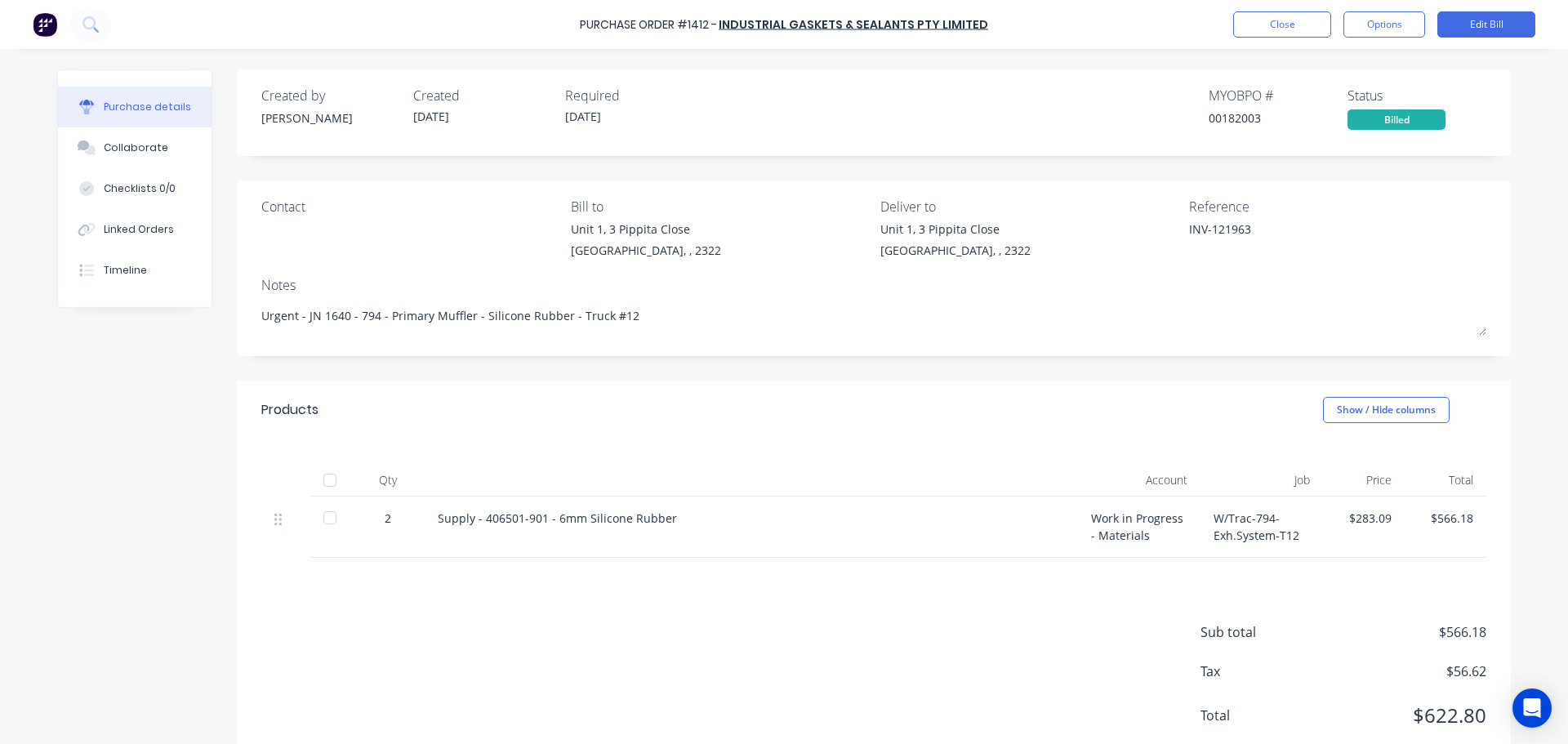
click at [324, 479] on div at bounding box center [330, 480] width 33 height 33
type textarea "x"
drag, startPoint x: 793, startPoint y: 533, endPoint x: 938, endPoint y: 453, distance: 165.6
click at [934, 456] on div "Qty Account Job Price Total 2 Supply - 406501-901 - 6mm Silicone Rubber Work in…" at bounding box center [874, 498] width 1274 height 119
click at [603, 400] on div "Products Show / Hide columns" at bounding box center [874, 410] width 1274 height 59
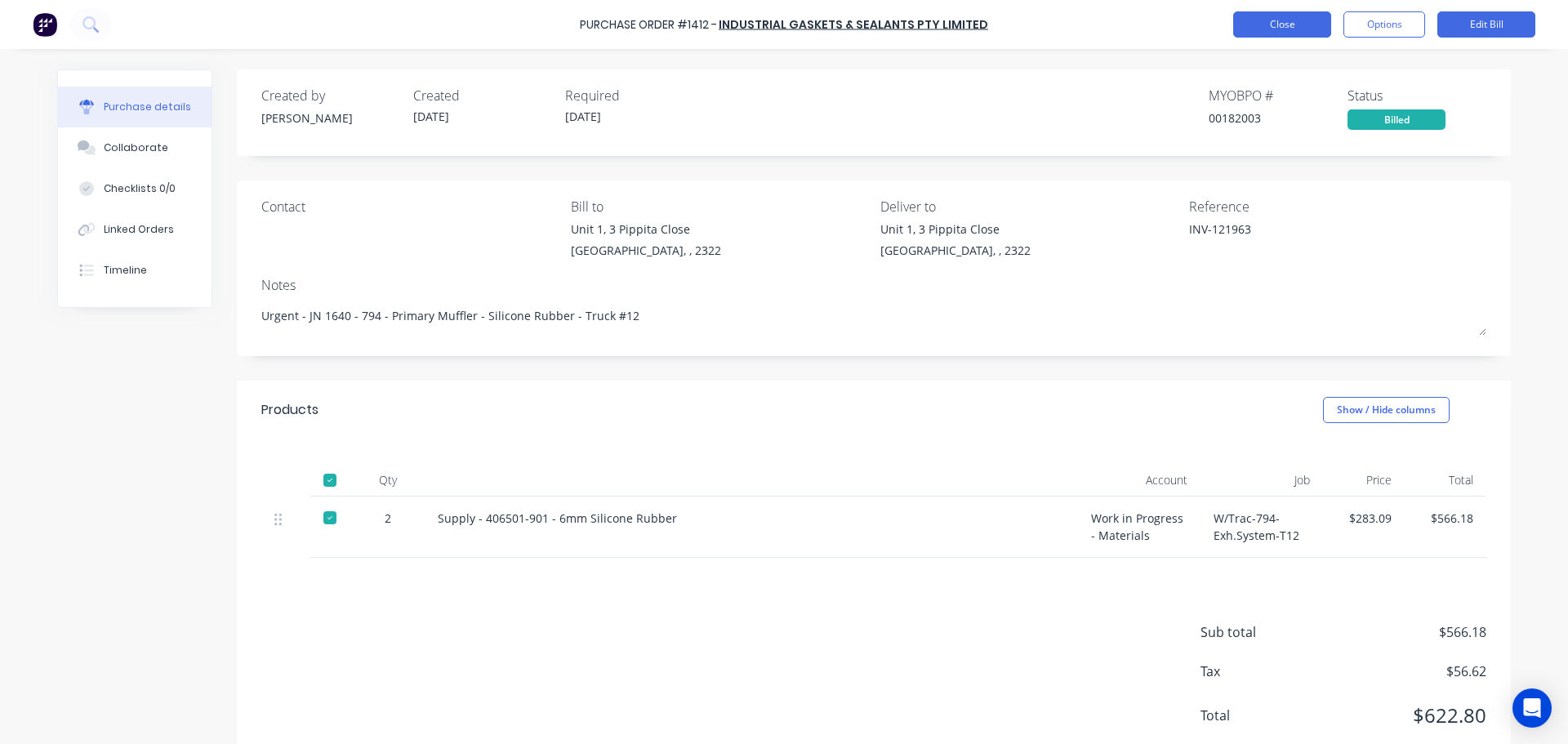
click at [1263, 19] on button "Close" at bounding box center [1282, 25] width 98 height 26
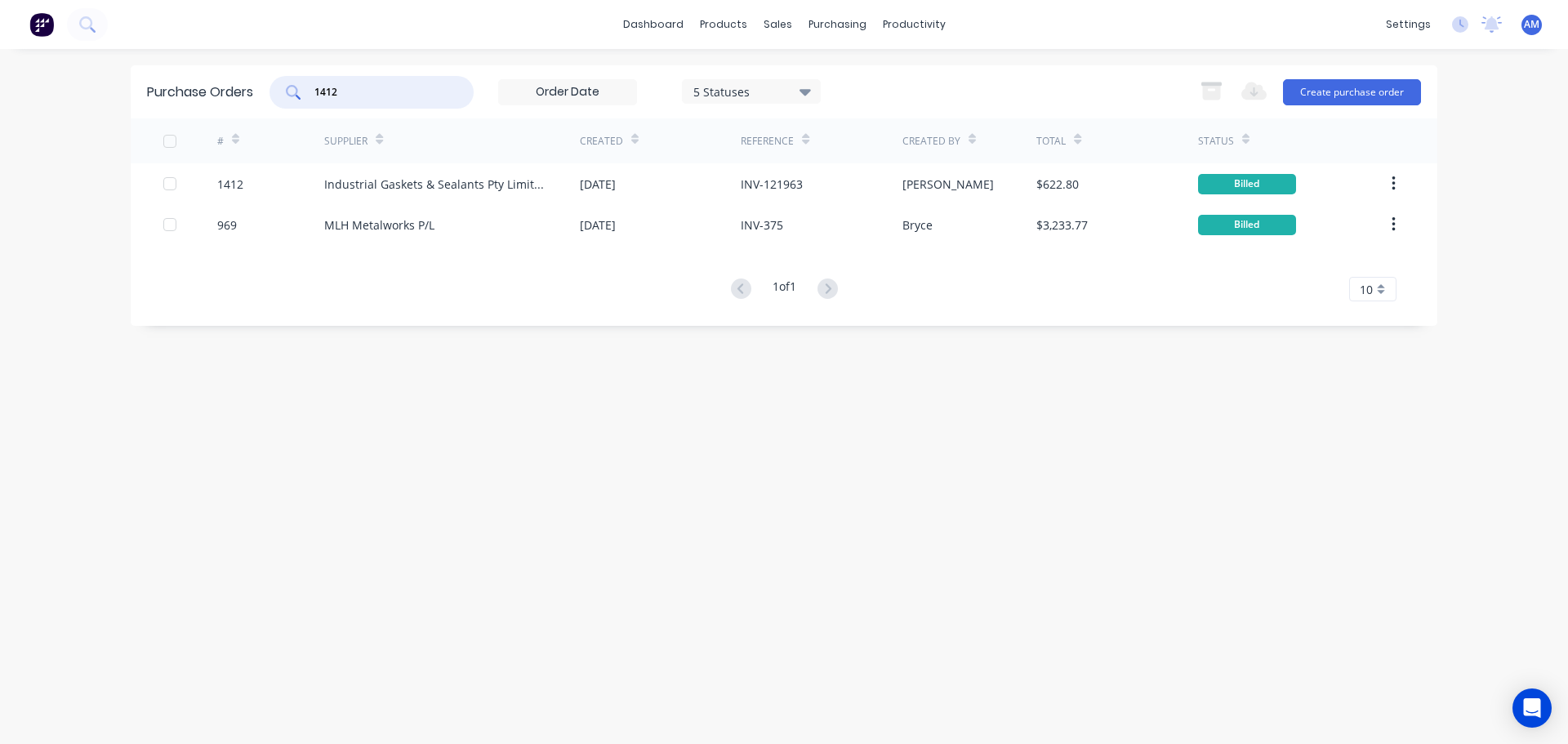
drag, startPoint x: 333, startPoint y: 92, endPoint x: 312, endPoint y: 86, distance: 21.8
click at [312, 86] on div "1412" at bounding box center [371, 92] width 204 height 33
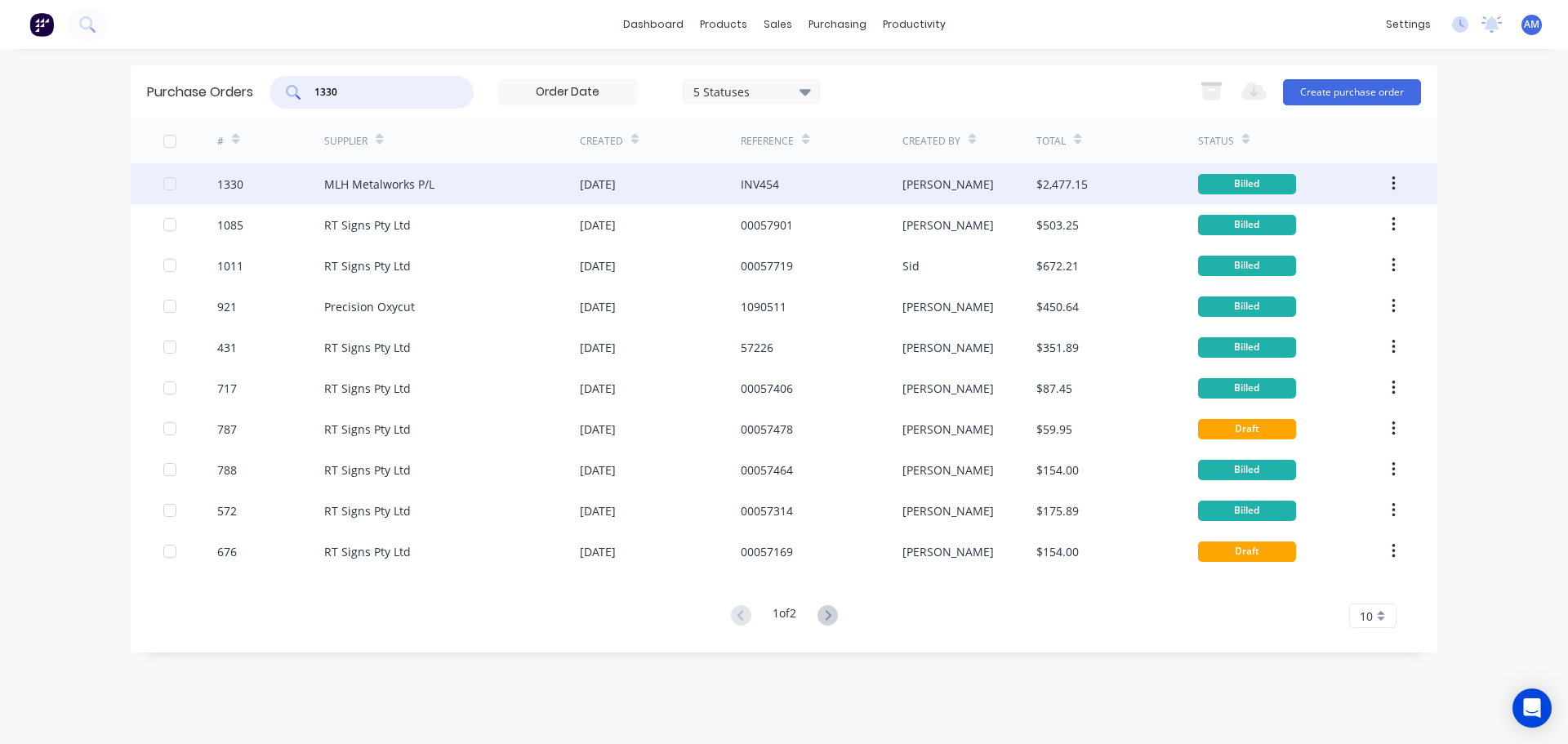
type input "1330"
click at [600, 187] on div "[DATE]" at bounding box center [598, 183] width 36 height 17
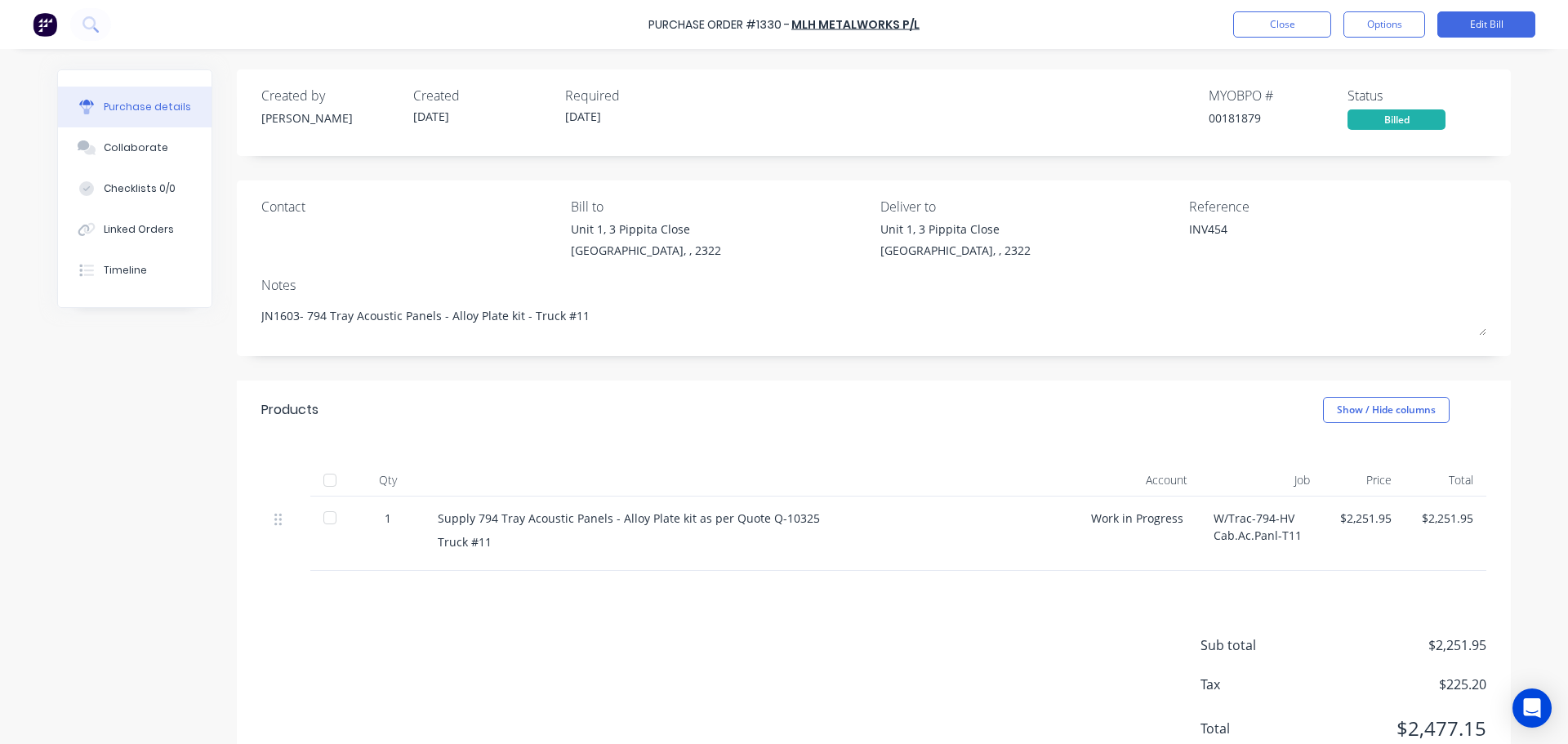
click at [332, 482] on div at bounding box center [330, 480] width 33 height 33
type textarea "x"
click at [1272, 31] on button "Close" at bounding box center [1282, 25] width 98 height 26
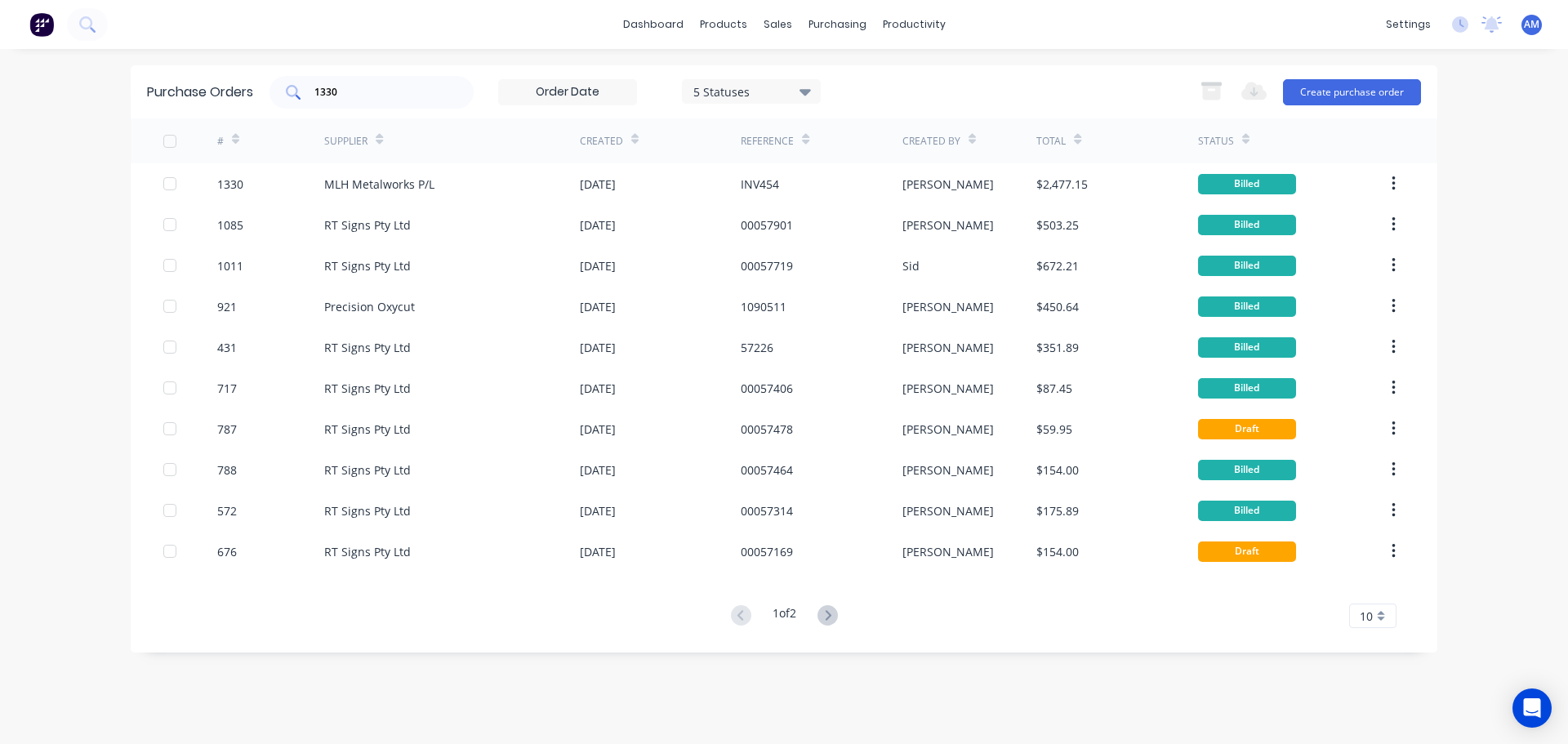
drag, startPoint x: 375, startPoint y: 101, endPoint x: 311, endPoint y: 92, distance: 64.6
click at [311, 92] on div "1330" at bounding box center [371, 92] width 204 height 33
drag, startPoint x: 348, startPoint y: 92, endPoint x: 314, endPoint y: 91, distance: 34.0
click at [314, 91] on input "1330" at bounding box center [381, 92] width 136 height 16
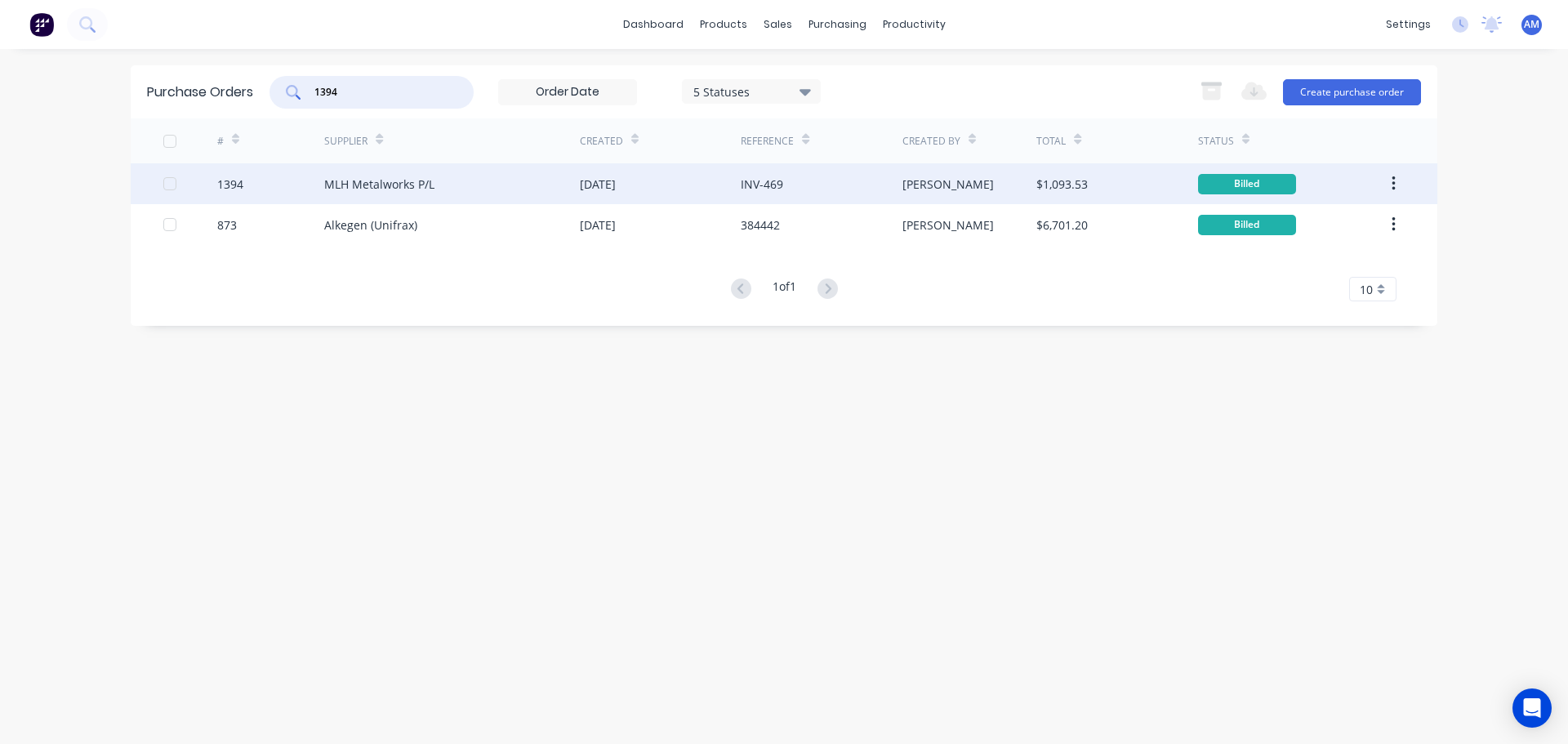
type input "1394"
click at [616, 188] on div "04 Sep 2025" at bounding box center [598, 183] width 36 height 17
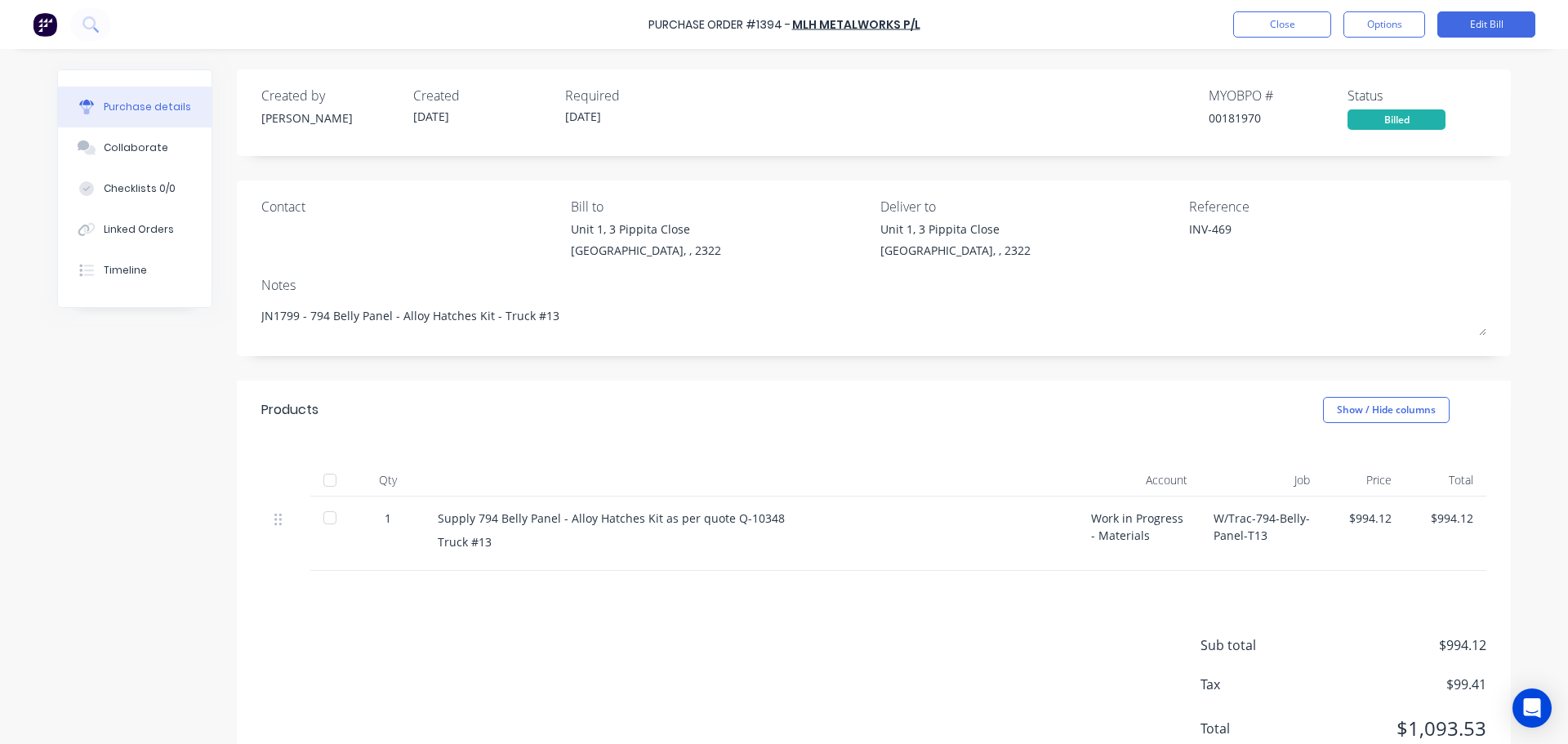
click at [329, 481] on div at bounding box center [330, 480] width 33 height 33
type textarea "x"
click at [1260, 34] on button "Close" at bounding box center [1282, 25] width 98 height 26
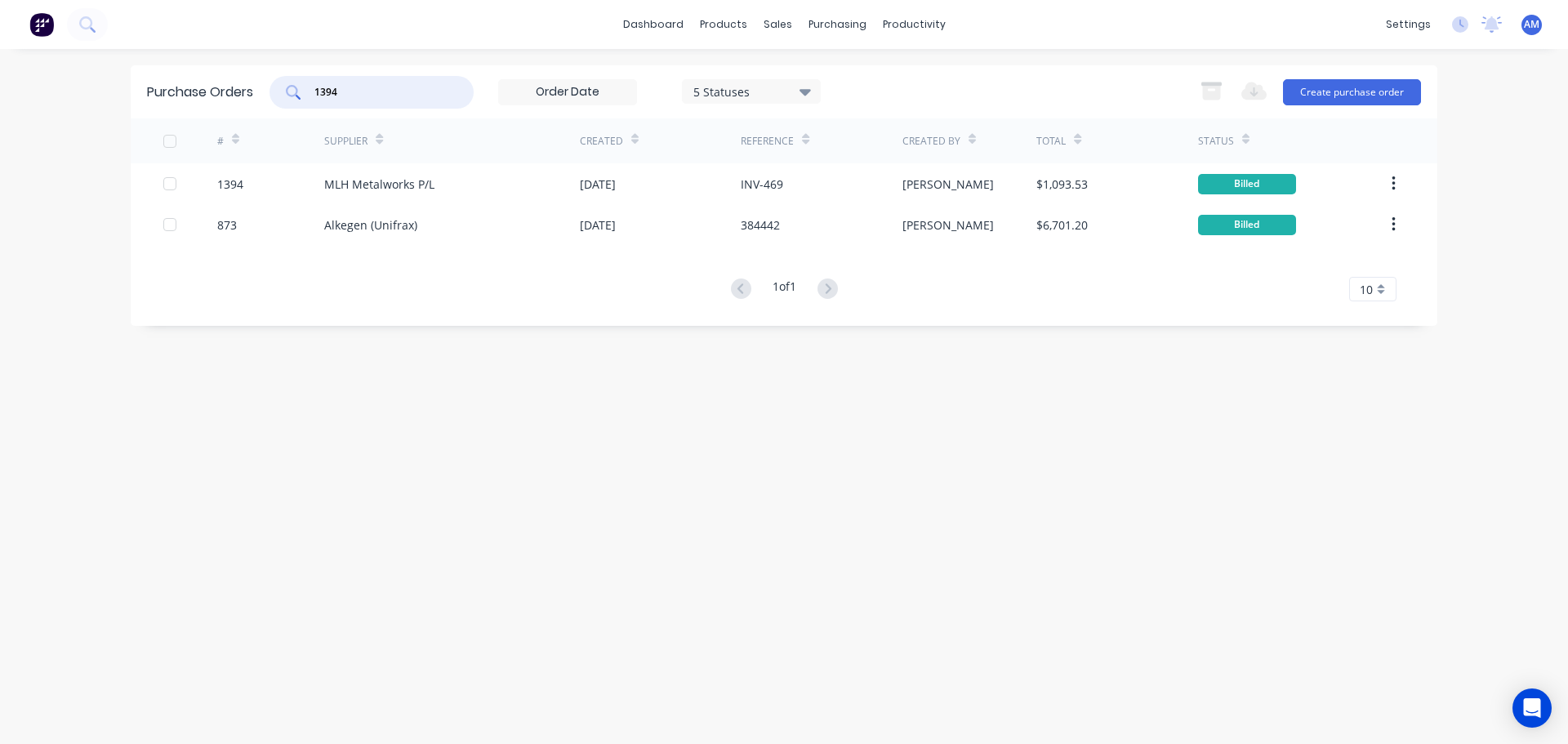
drag, startPoint x: 369, startPoint y: 97, endPoint x: 301, endPoint y: 88, distance: 68.6
click at [301, 88] on div "1394" at bounding box center [371, 92] width 204 height 33
type input "1323"
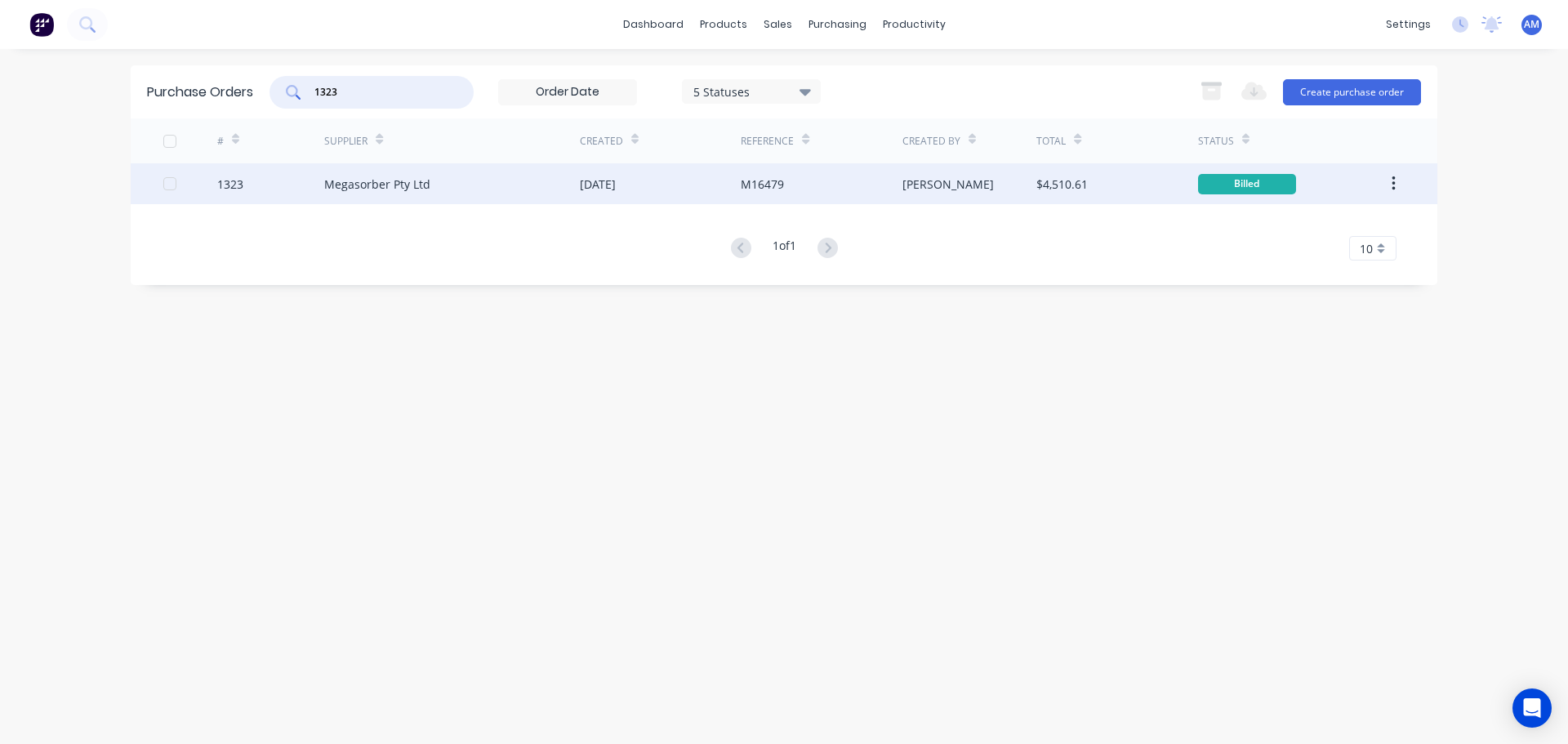
click at [391, 186] on div "Megasorber Pty Ltd" at bounding box center [377, 183] width 106 height 17
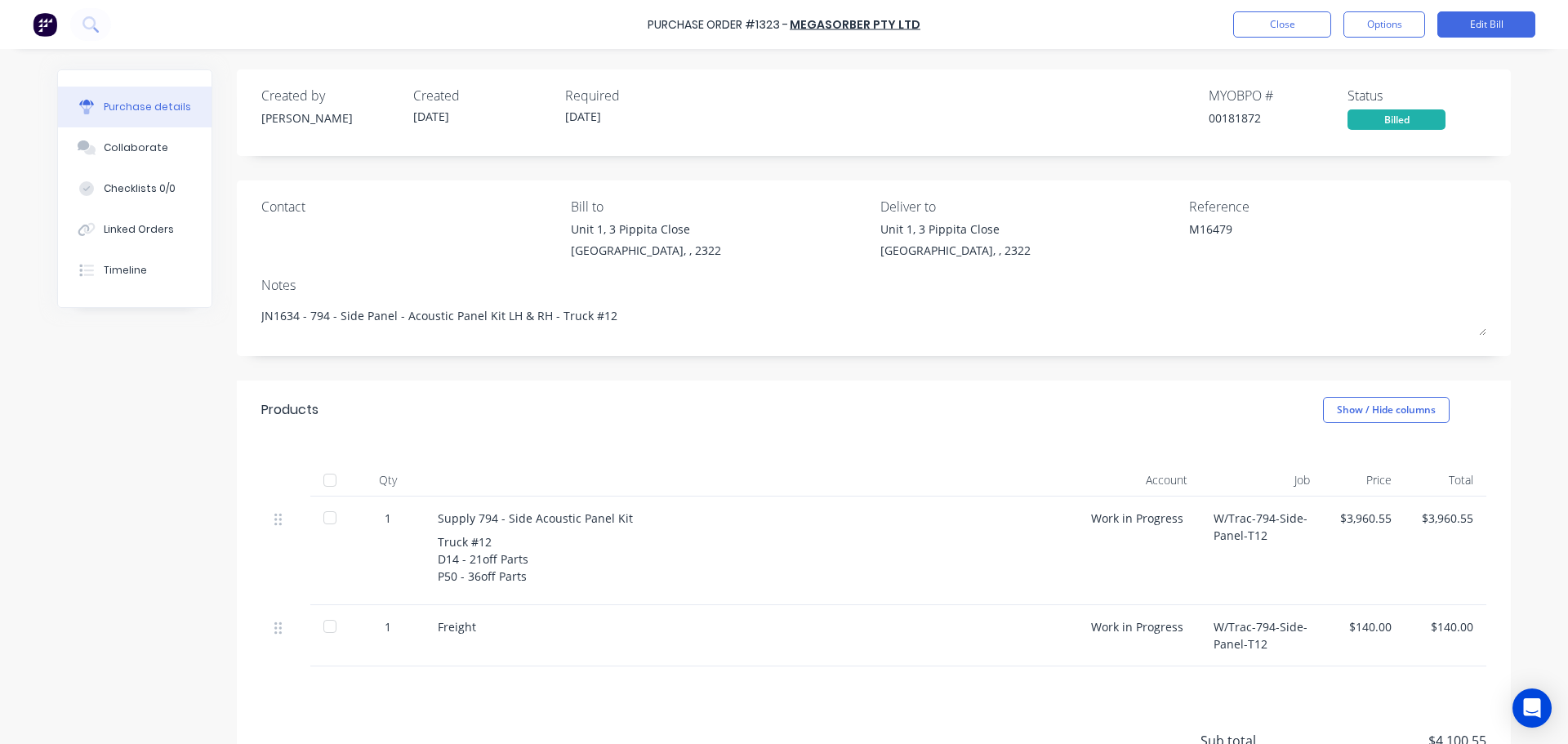
click at [323, 480] on div at bounding box center [330, 480] width 33 height 33
type textarea "x"
click at [1272, 23] on button "Close" at bounding box center [1282, 25] width 98 height 26
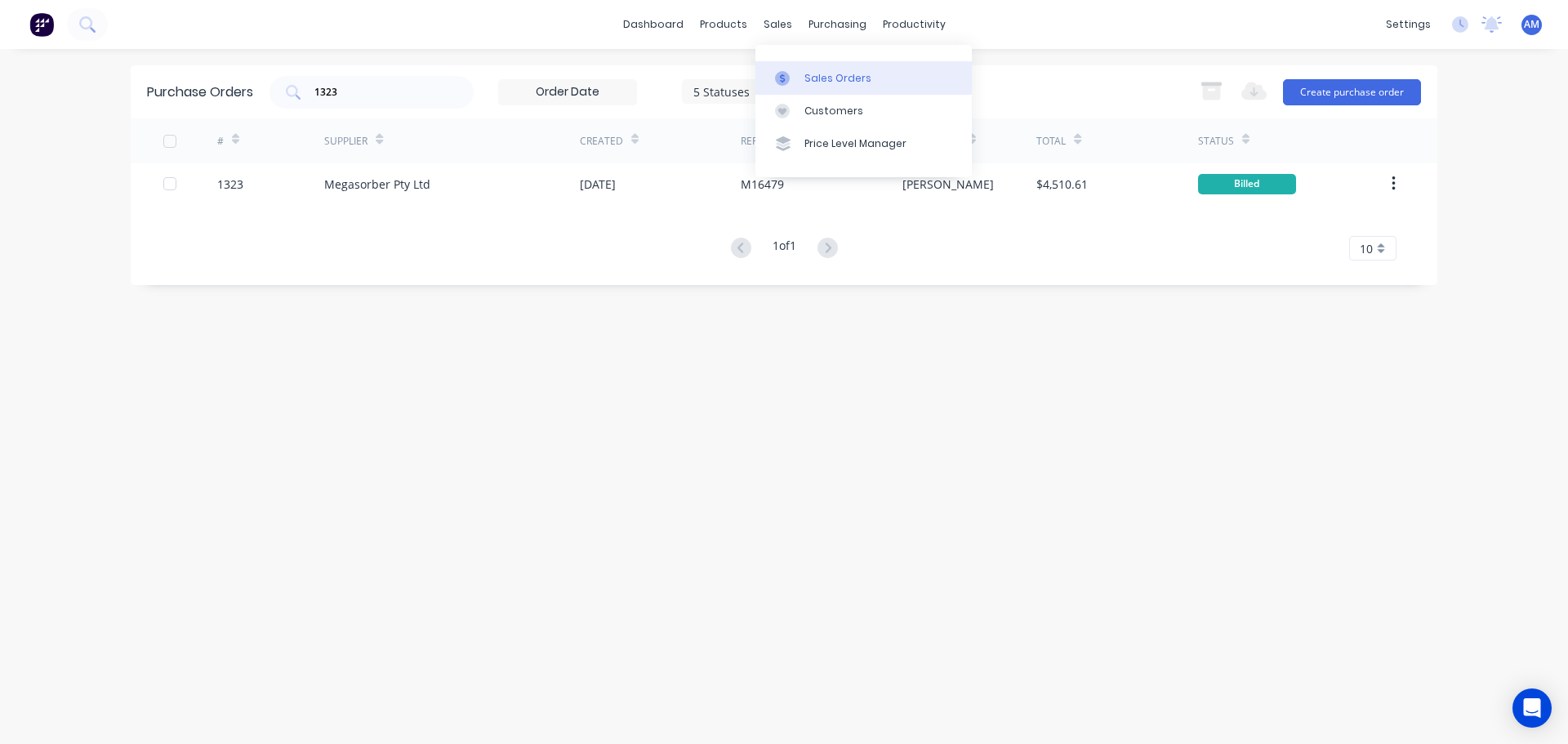
click at [822, 79] on div "Sales Orders" at bounding box center [838, 79] width 67 height 15
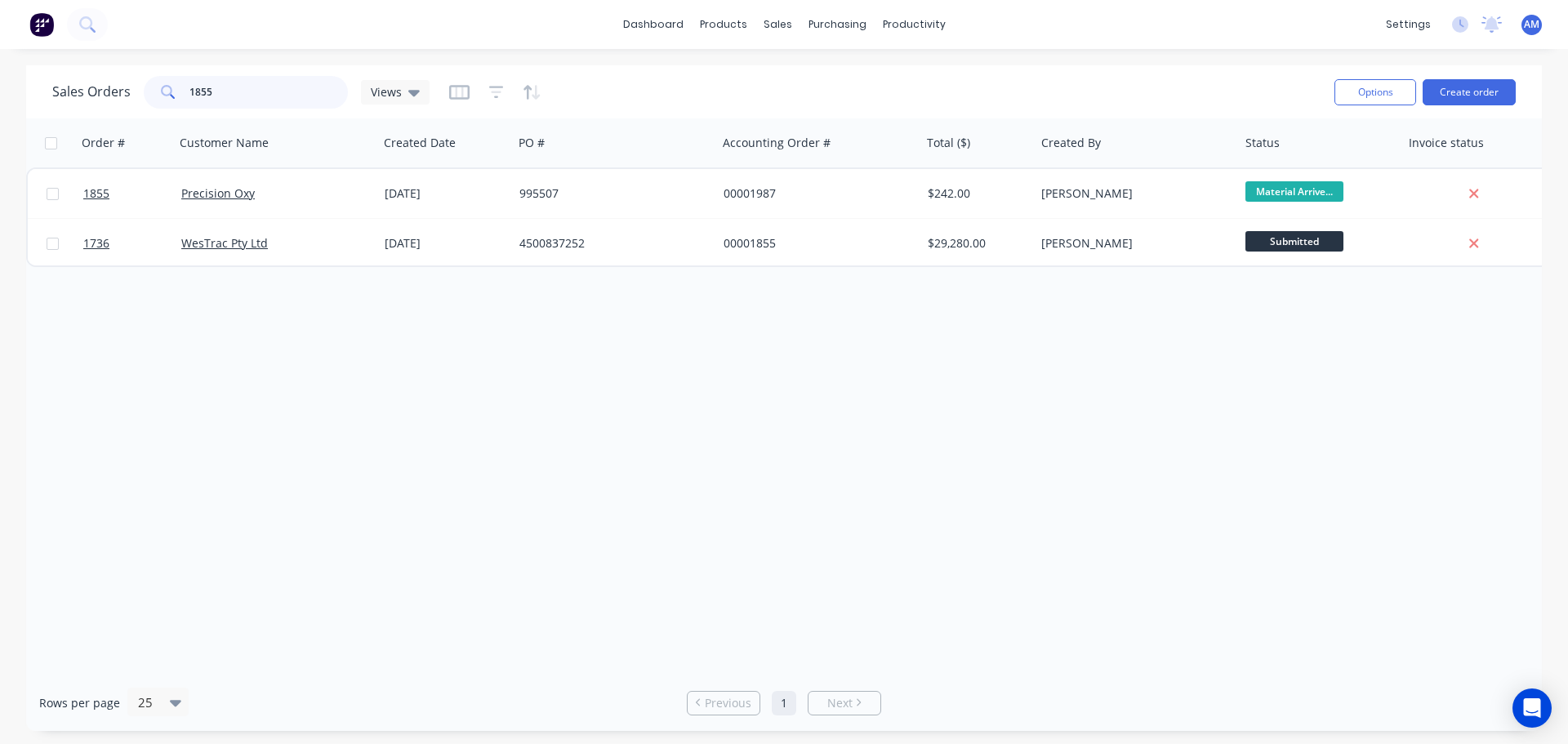
click at [183, 91] on div "1855" at bounding box center [246, 92] width 204 height 33
type input "1585"
click at [492, 329] on div "Order # Customer Name Created Date PO # Accounting Order # Total ($) Created By…" at bounding box center [784, 396] width 1516 height 556
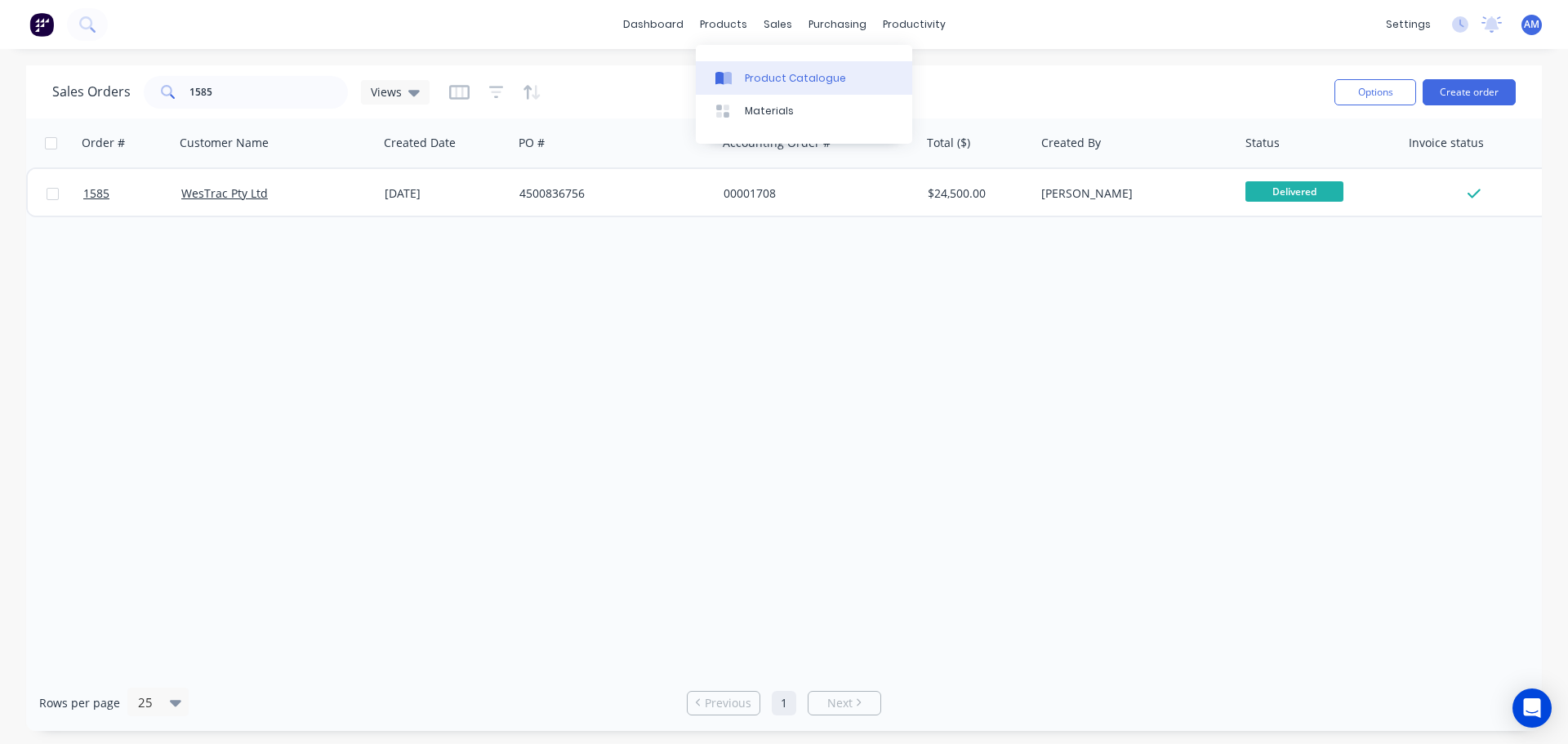
click at [778, 79] on div "Product Catalogue" at bounding box center [796, 79] width 102 height 15
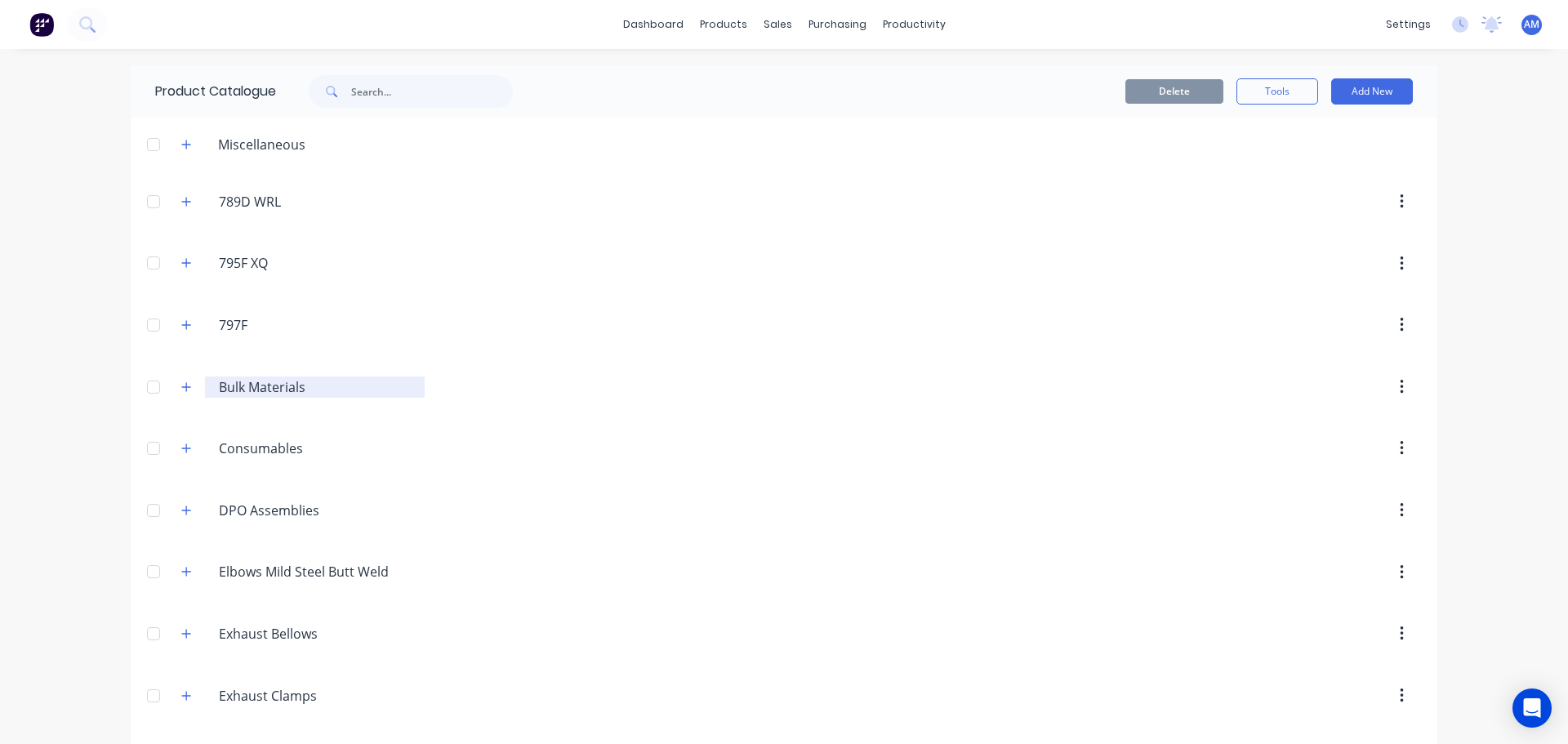
scroll to position [82, 0]
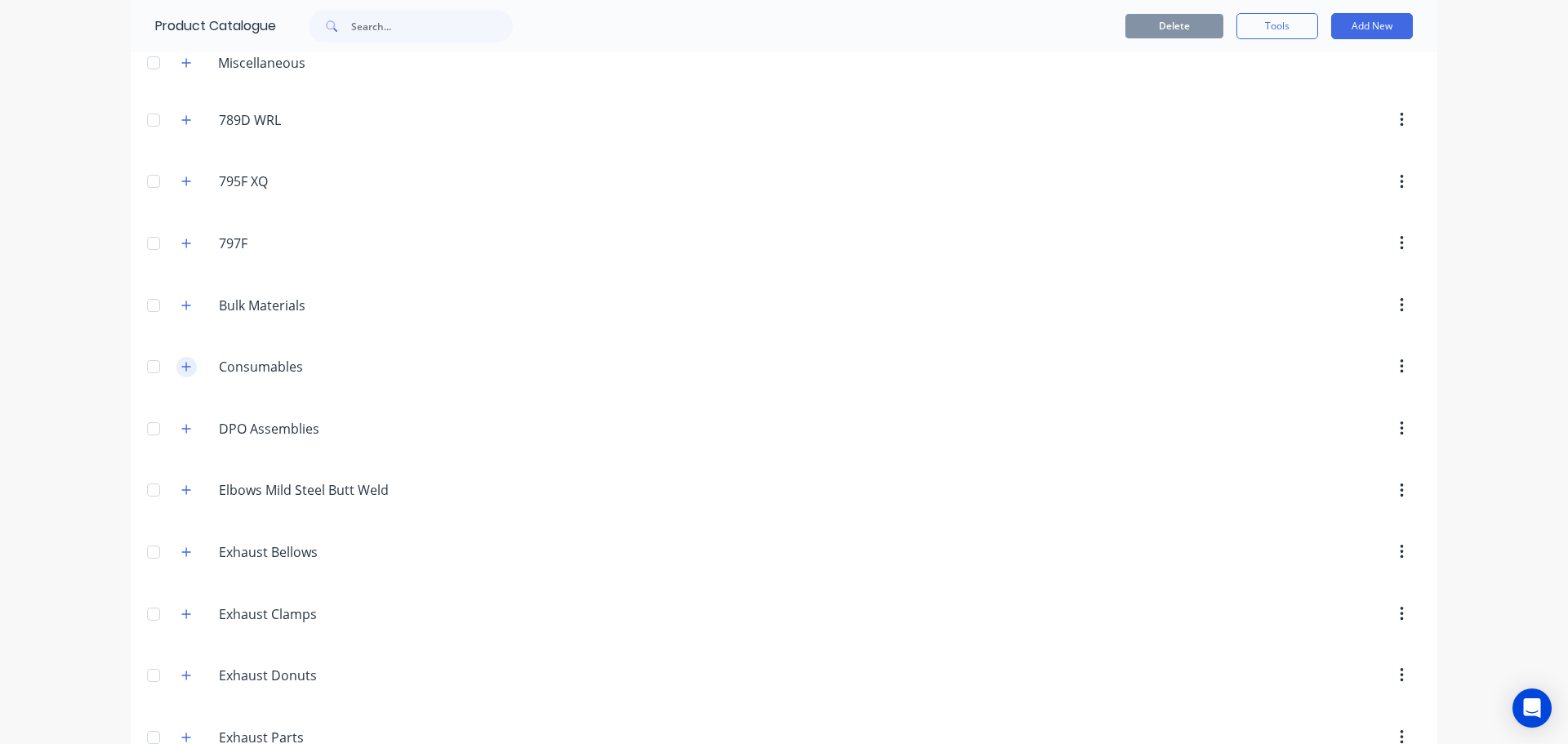
click at [182, 365] on icon "button" at bounding box center [186, 366] width 9 height 9
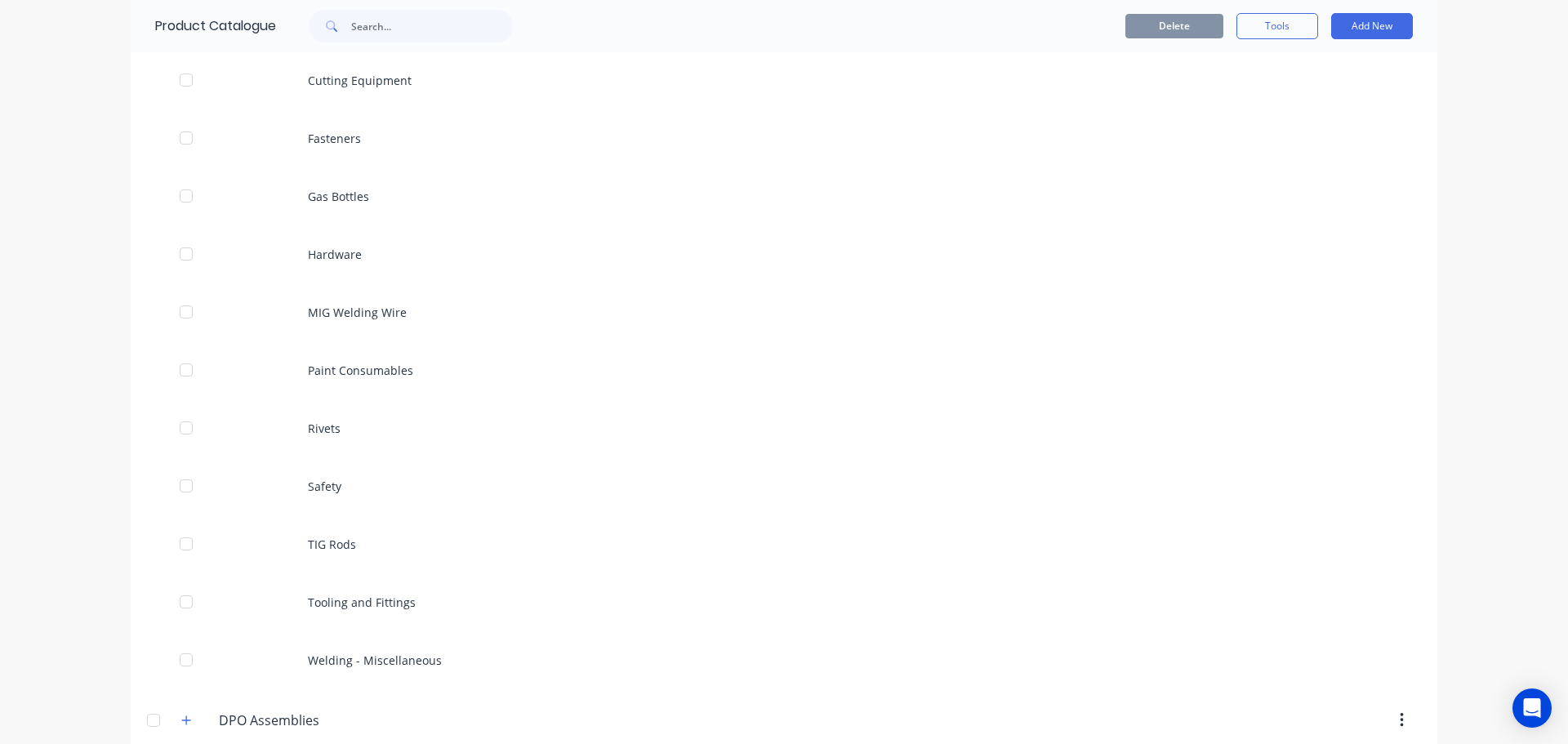
scroll to position [489, 0]
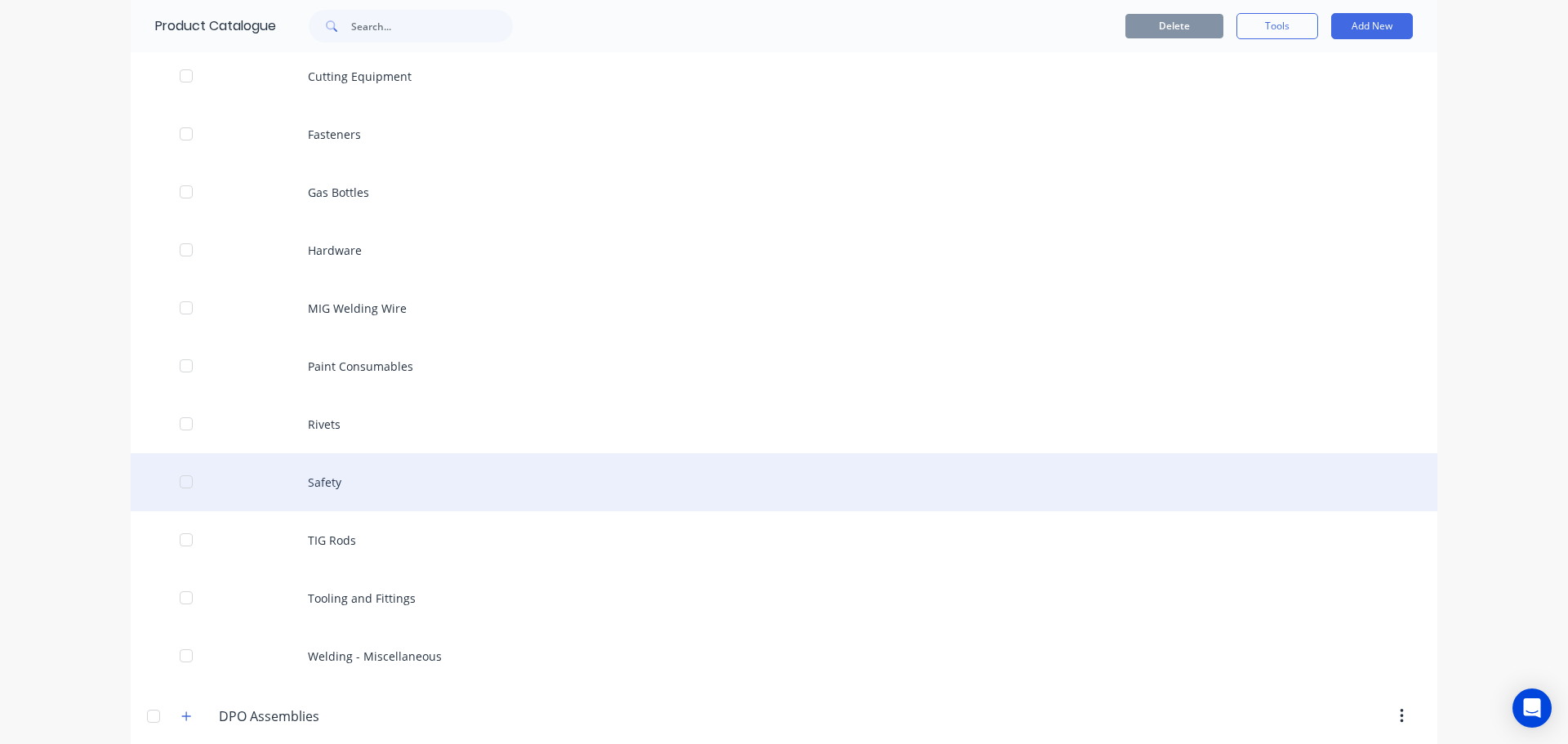
click at [310, 480] on div "Safety" at bounding box center [784, 481] width 1307 height 58
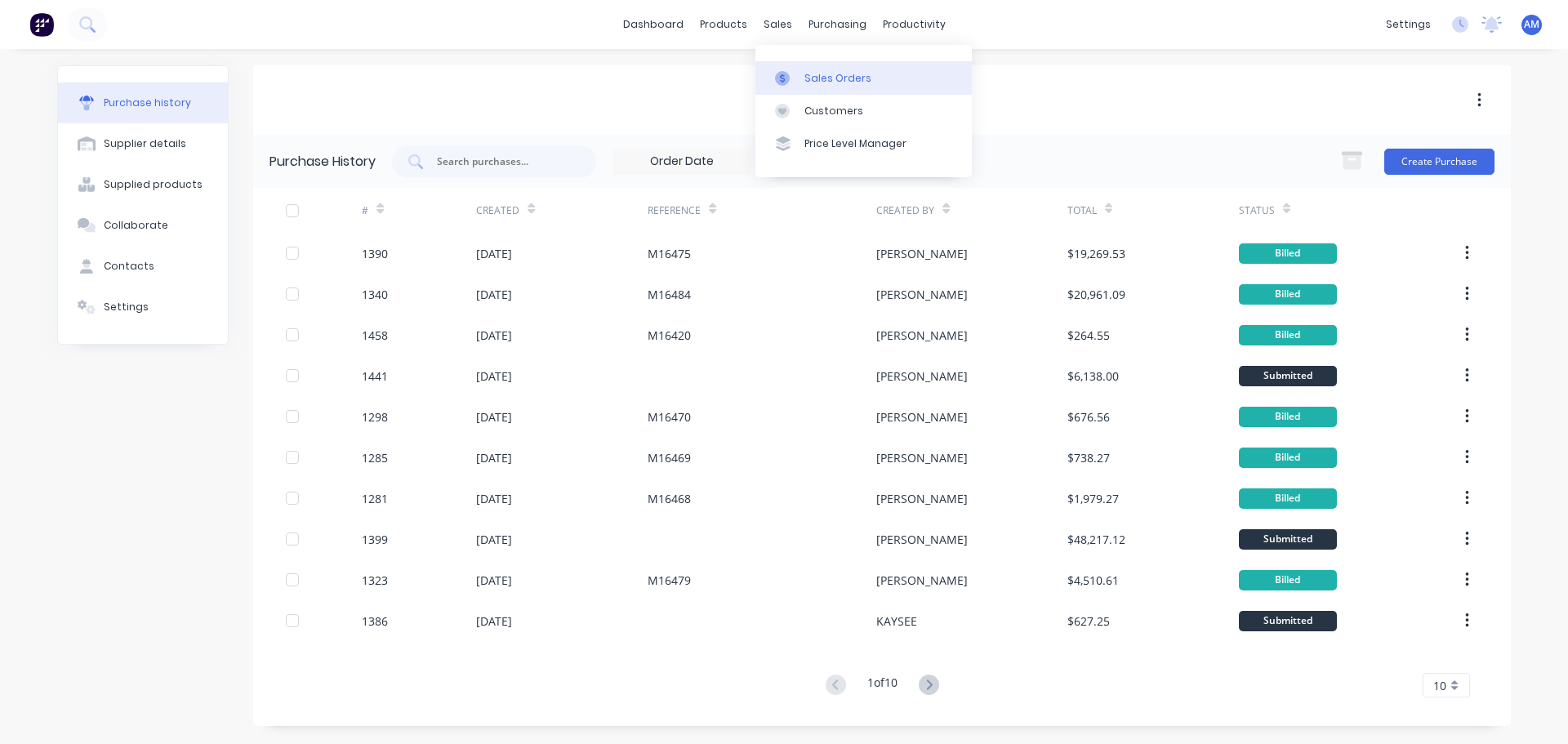
click at [820, 74] on div "Sales Orders" at bounding box center [838, 79] width 67 height 15
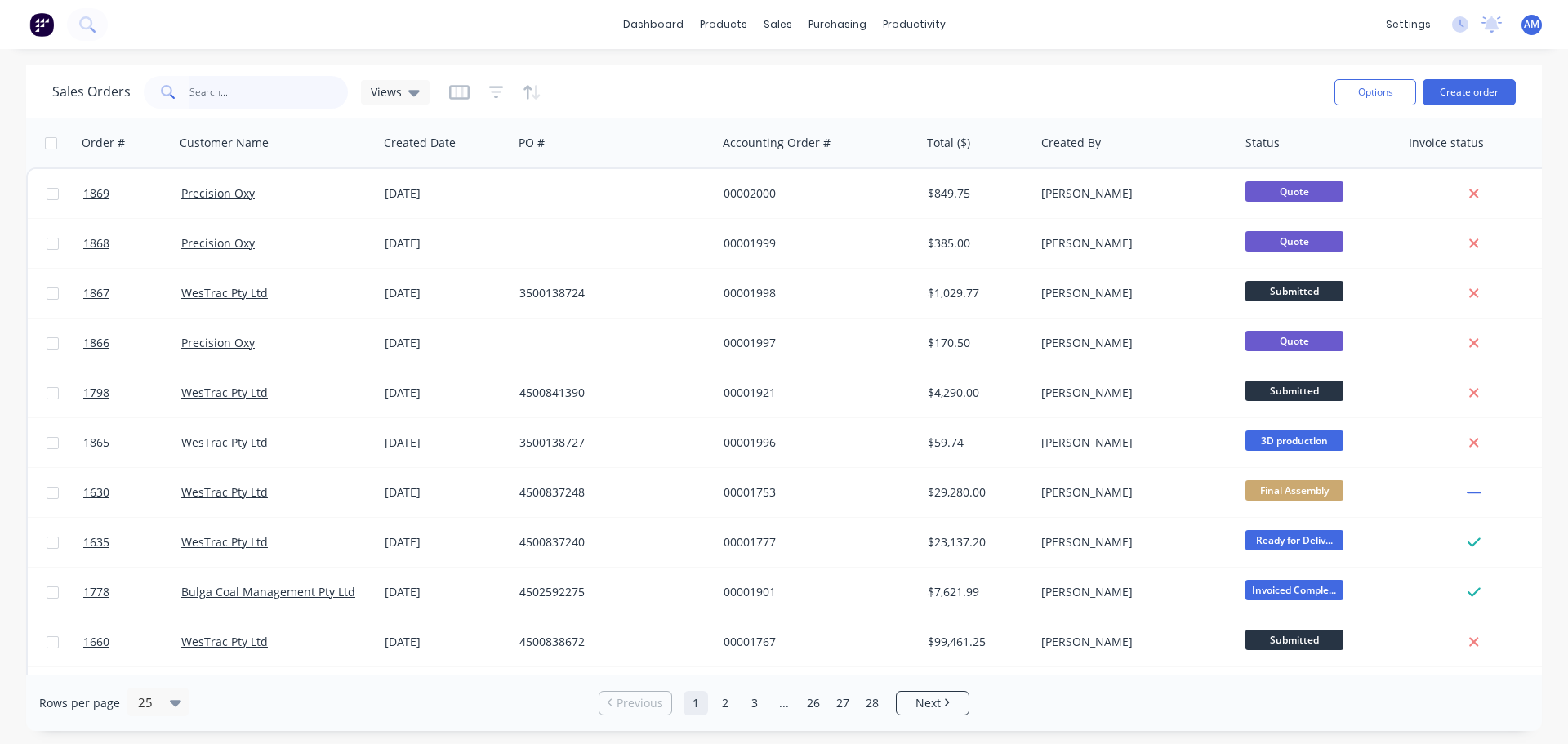
click at [219, 92] on input "text" at bounding box center [269, 92] width 159 height 33
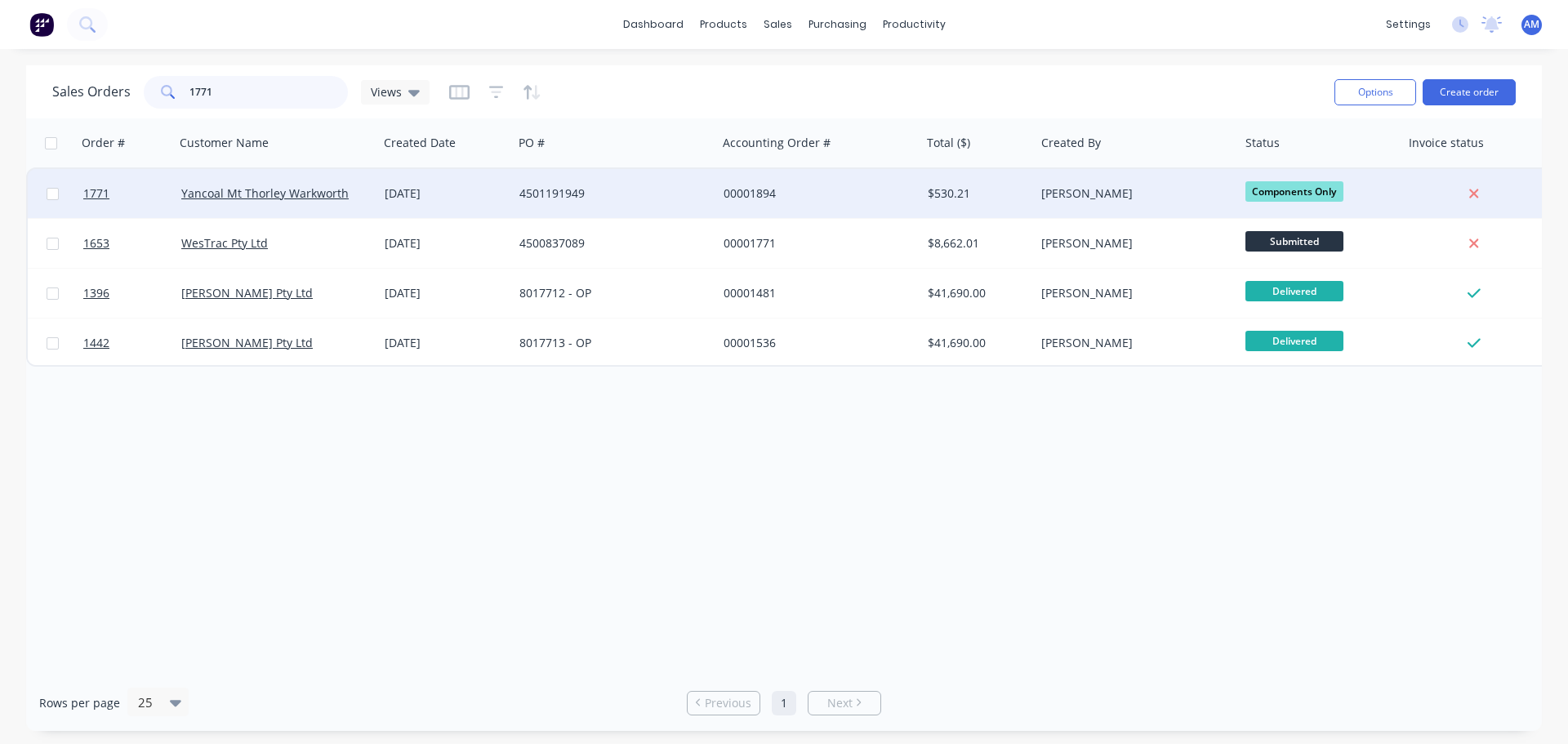
type input "1771"
click at [752, 191] on div "00001894" at bounding box center [814, 193] width 181 height 16
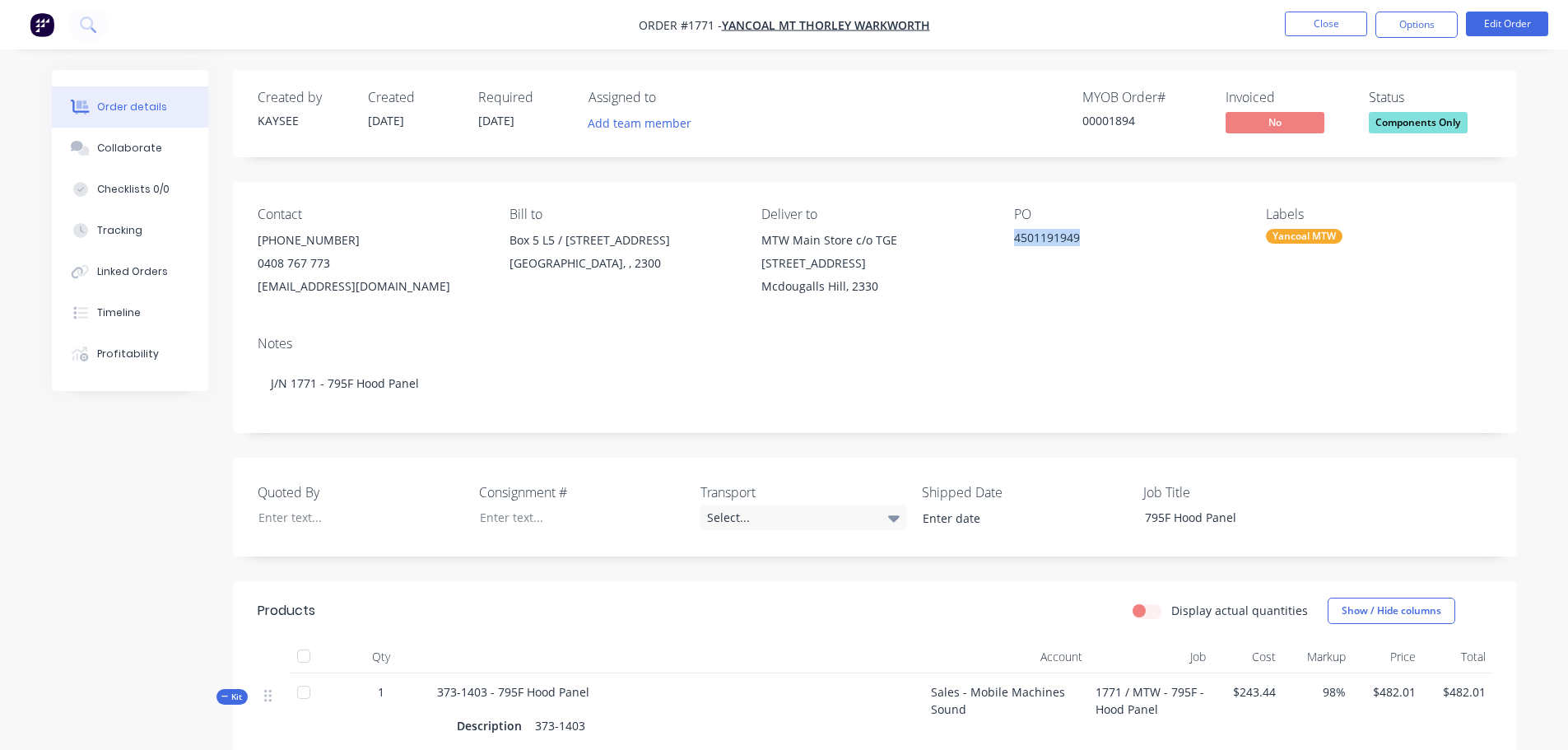
drag, startPoint x: 1098, startPoint y: 236, endPoint x: 1023, endPoint y: 239, distance: 75.1
click at [1023, 239] on div "4501191949" at bounding box center [1117, 240] width 205 height 23
copy div "4501191949"
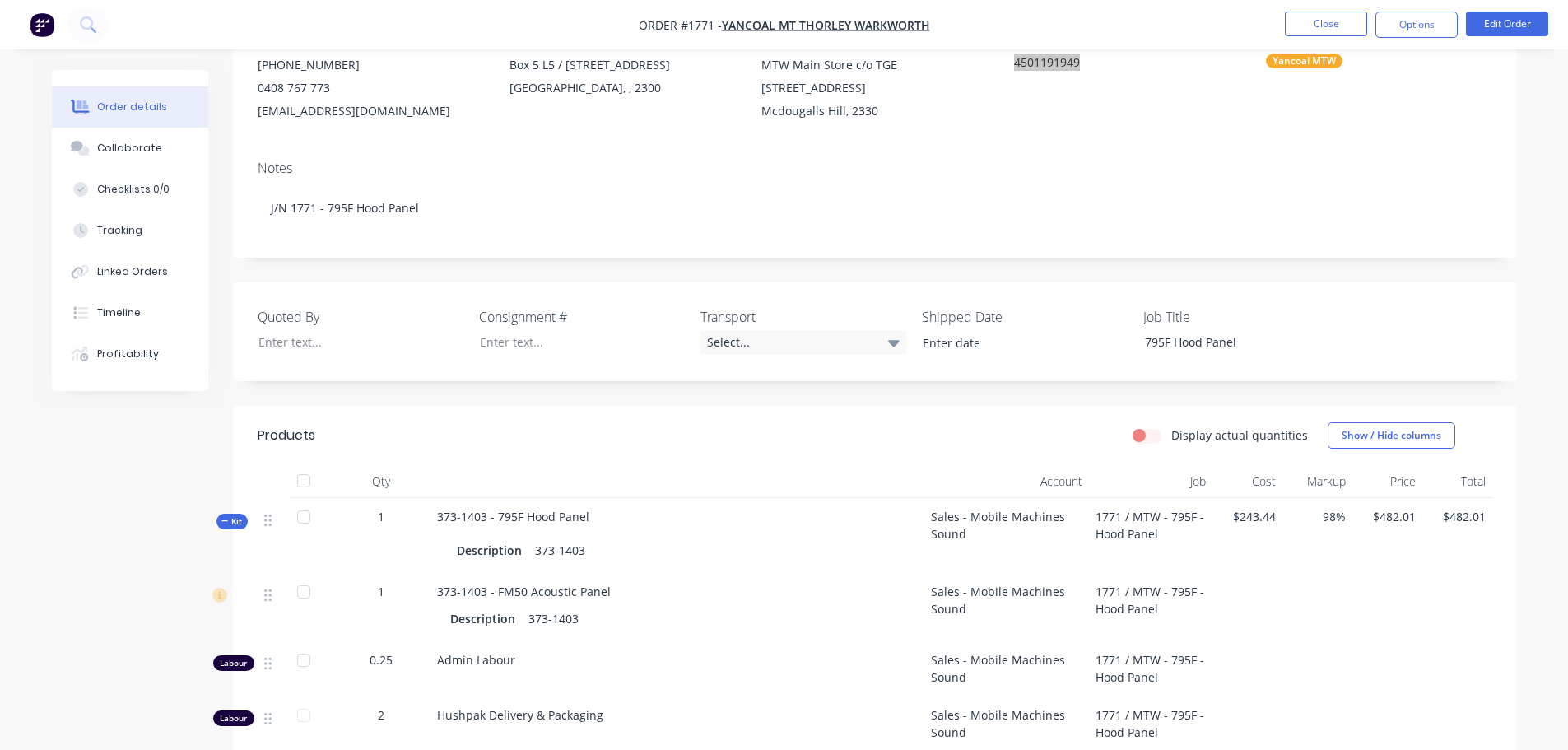
scroll to position [247, 0]
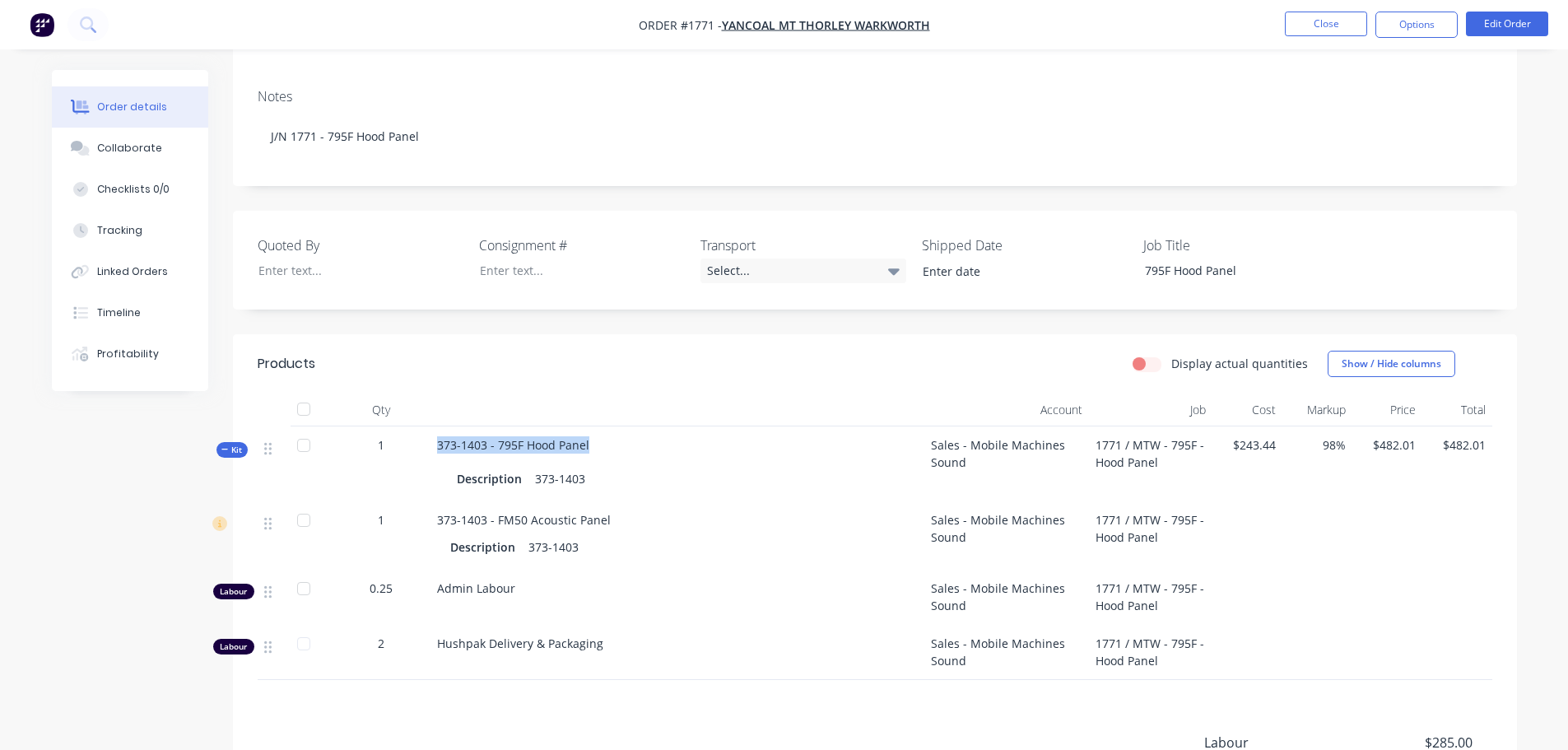
drag, startPoint x: 616, startPoint y: 449, endPoint x: 440, endPoint y: 447, distance: 176.0
click at [440, 447] on div "373-1403 - 795F Hood Panel Description 373-1403" at bounding box center [678, 464] width 494 height 75
copy span "373-1403 - 795F Hood Panel"
click at [1412, 26] on button "Options" at bounding box center [1416, 25] width 83 height 26
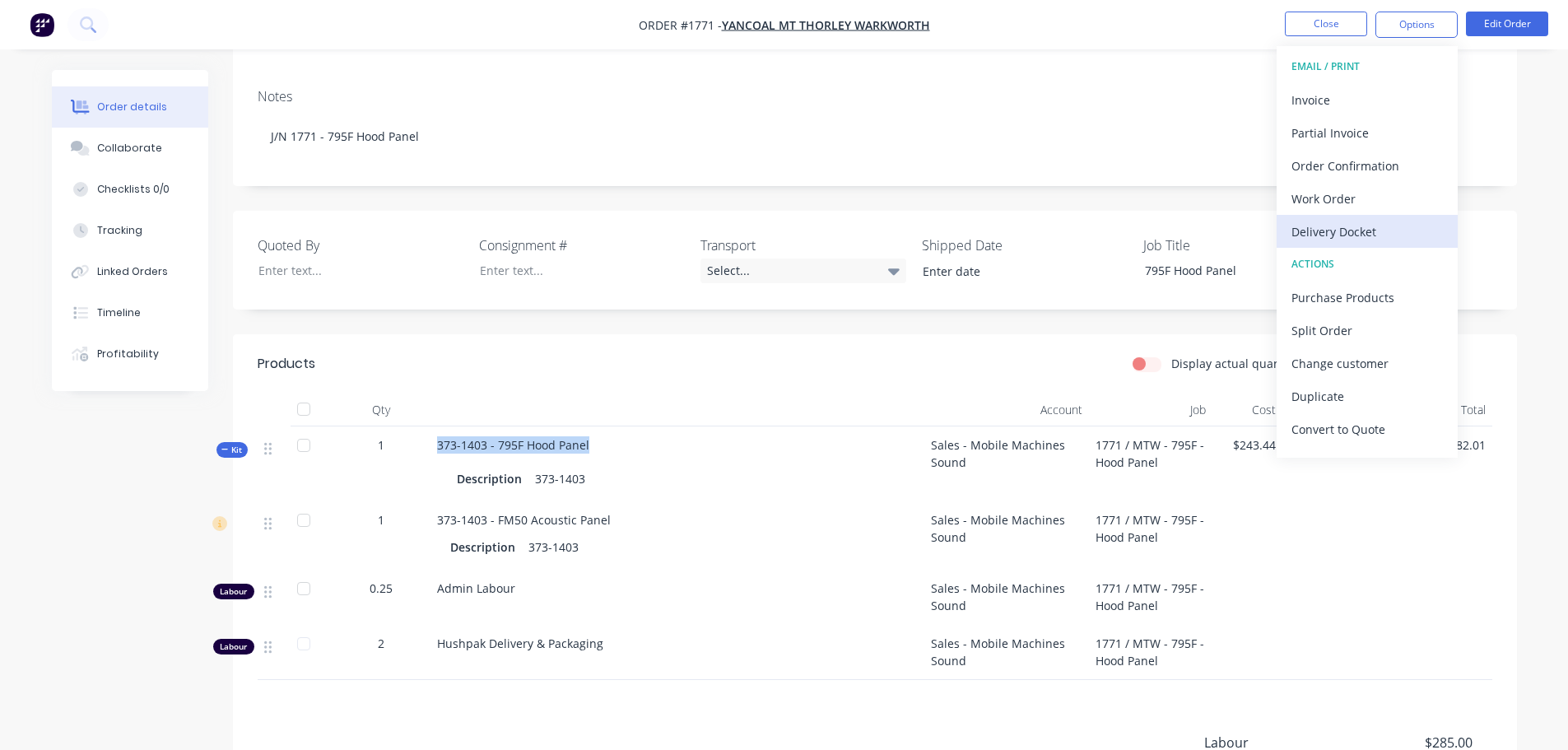
click at [1335, 229] on div "Delivery Docket" at bounding box center [1367, 231] width 151 height 24
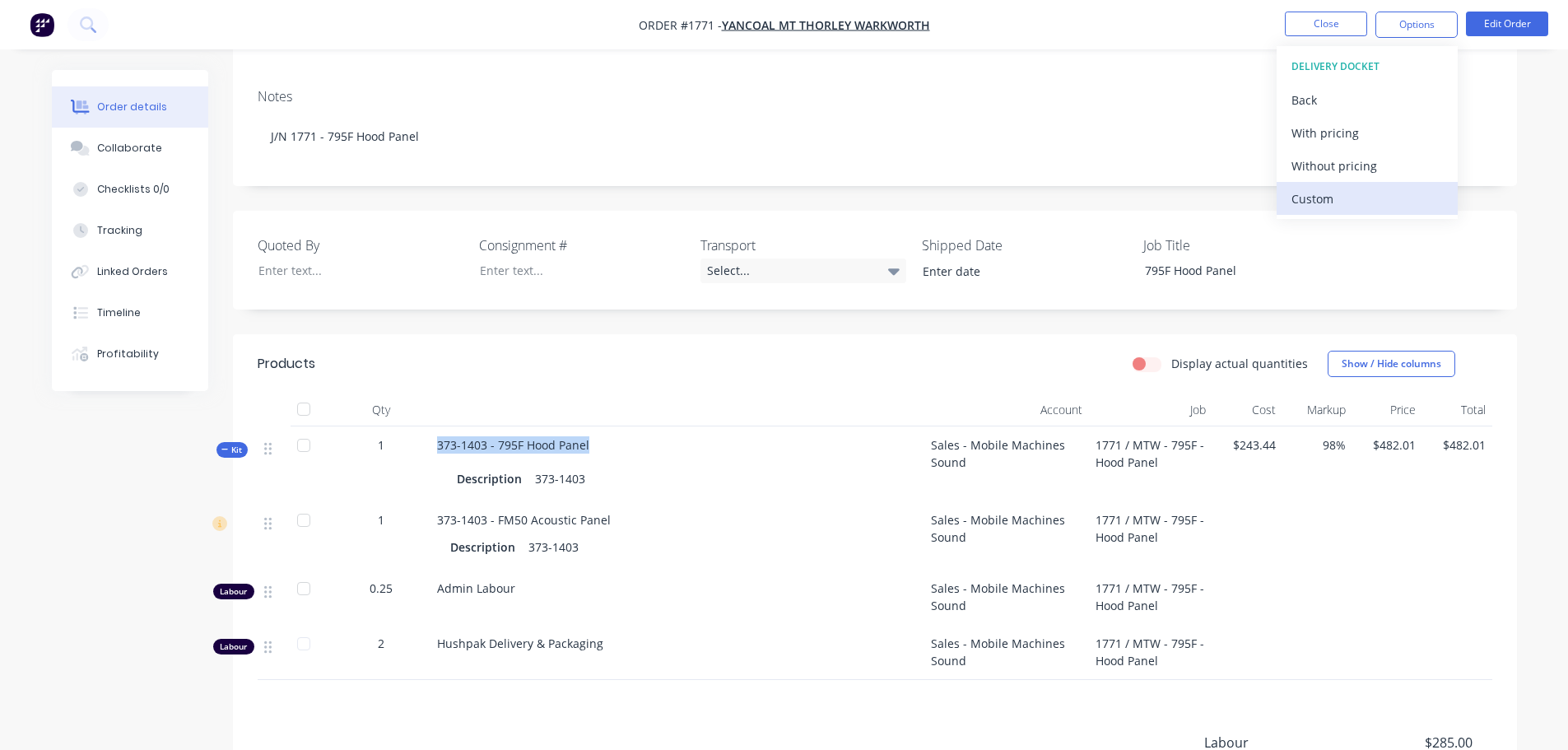
click at [1334, 200] on div "Custom" at bounding box center [1367, 198] width 151 height 24
click at [1329, 167] on div "Without pricing" at bounding box center [1367, 165] width 151 height 24
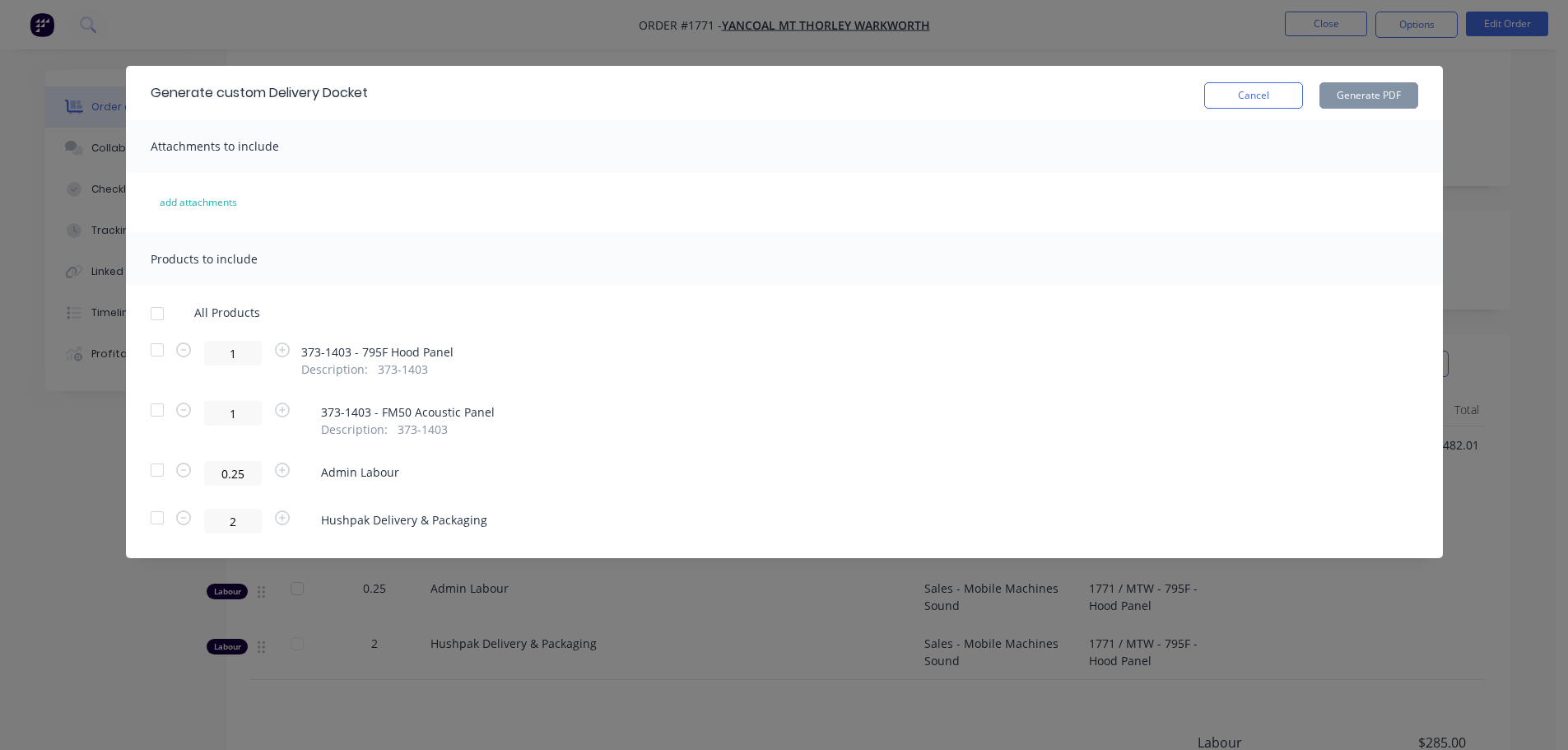
click at [159, 319] on div at bounding box center [158, 314] width 33 height 33
click at [1372, 101] on button "Generate PDF" at bounding box center [1369, 96] width 99 height 26
click at [1242, 101] on button "Cancel" at bounding box center [1254, 96] width 99 height 26
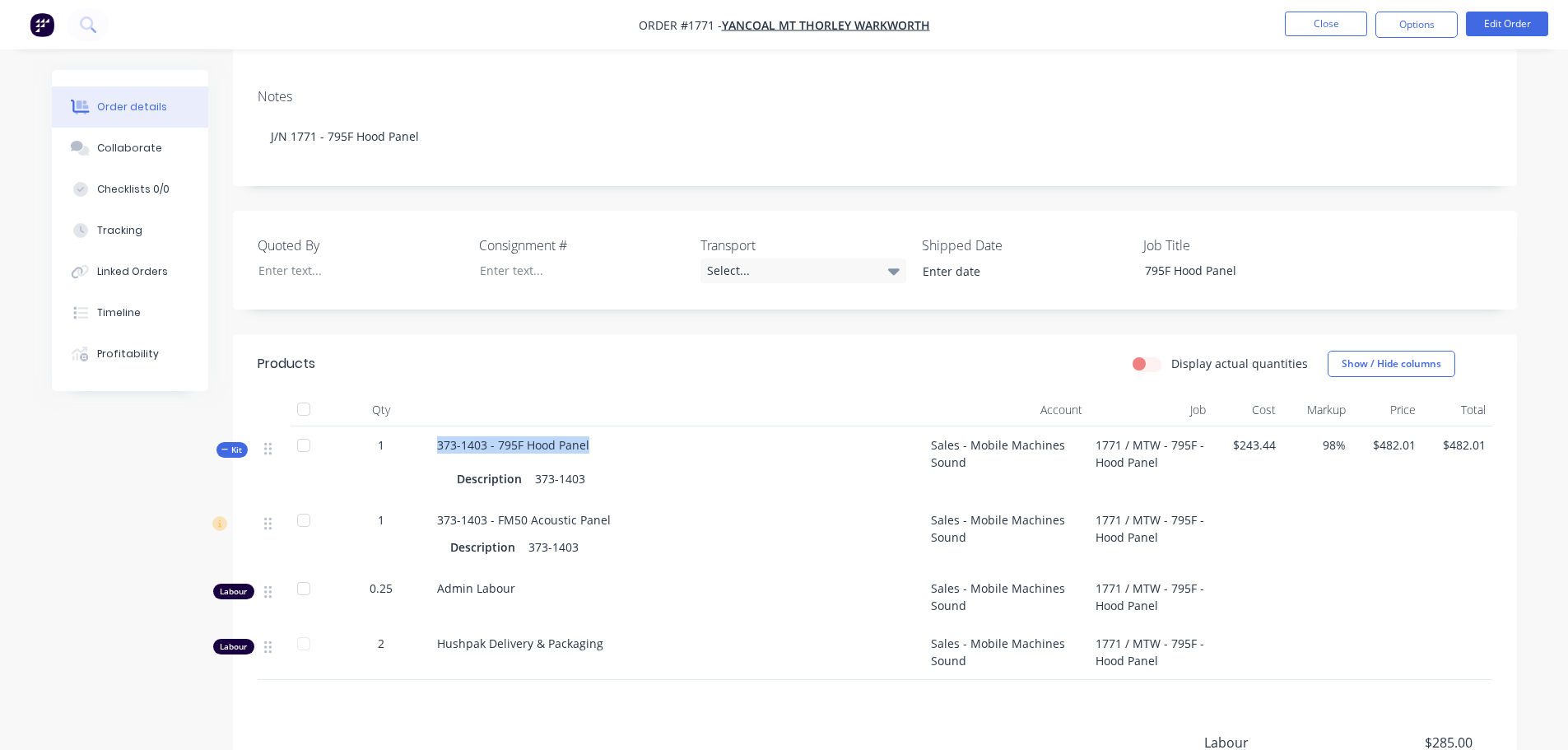
drag, startPoint x: 592, startPoint y: 442, endPoint x: 427, endPoint y: 430, distance: 165.4
click at [427, 430] on div "Kit 1 373-1403 - 795F Hood Panel Description 373-1403 Sales - Mobile Machines S…" at bounding box center [875, 464] width 1235 height 75
copy div "373-1403 - 795F Hood Panel"
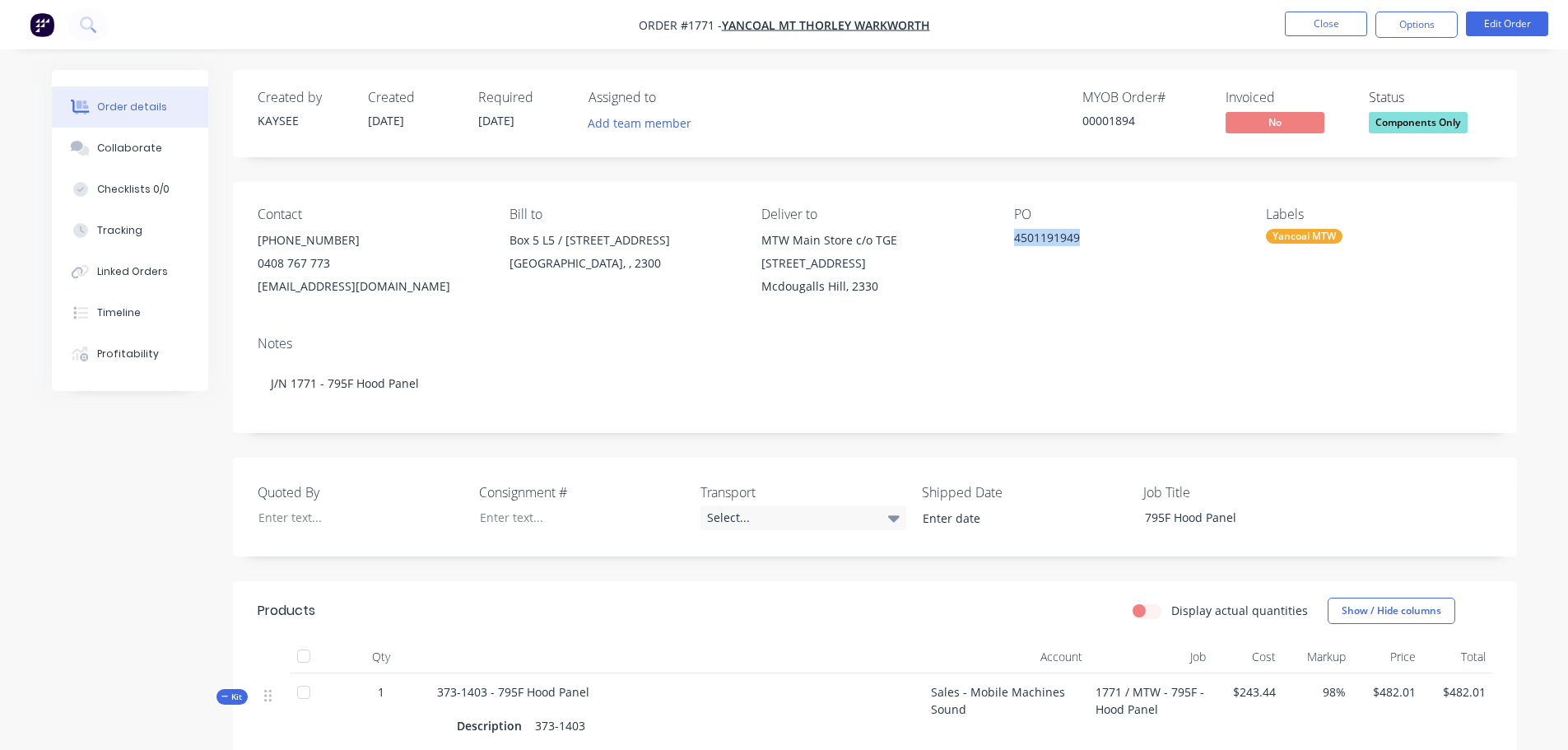
drag, startPoint x: 1102, startPoint y: 230, endPoint x: 1024, endPoint y: 238, distance: 78.4
click at [1024, 238] on div "4501191949" at bounding box center [1117, 240] width 205 height 23
copy div "4501191949"
click at [554, 518] on div at bounding box center [569, 517] width 205 height 24
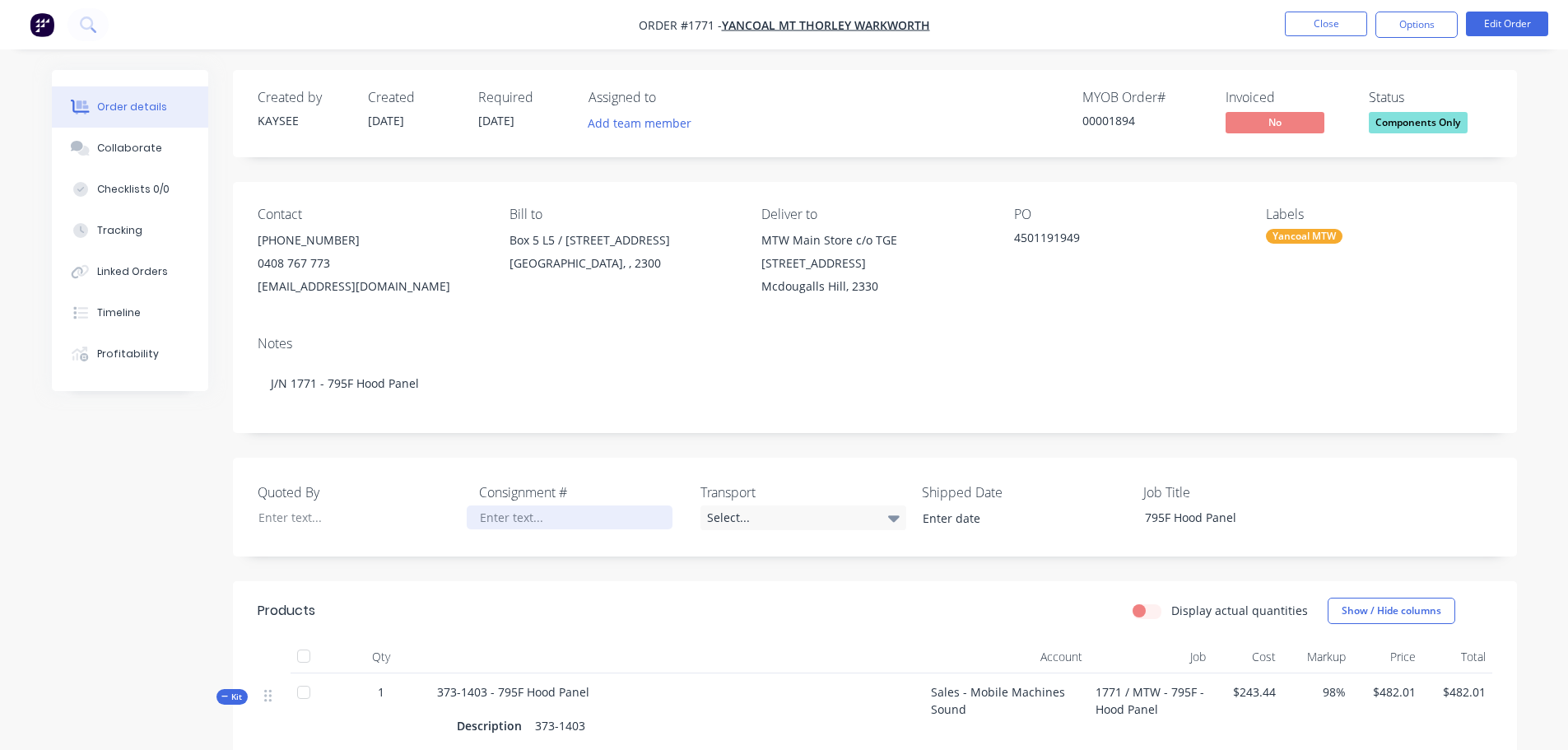
paste div
click at [724, 521] on div "Select..." at bounding box center [803, 517] width 205 height 25
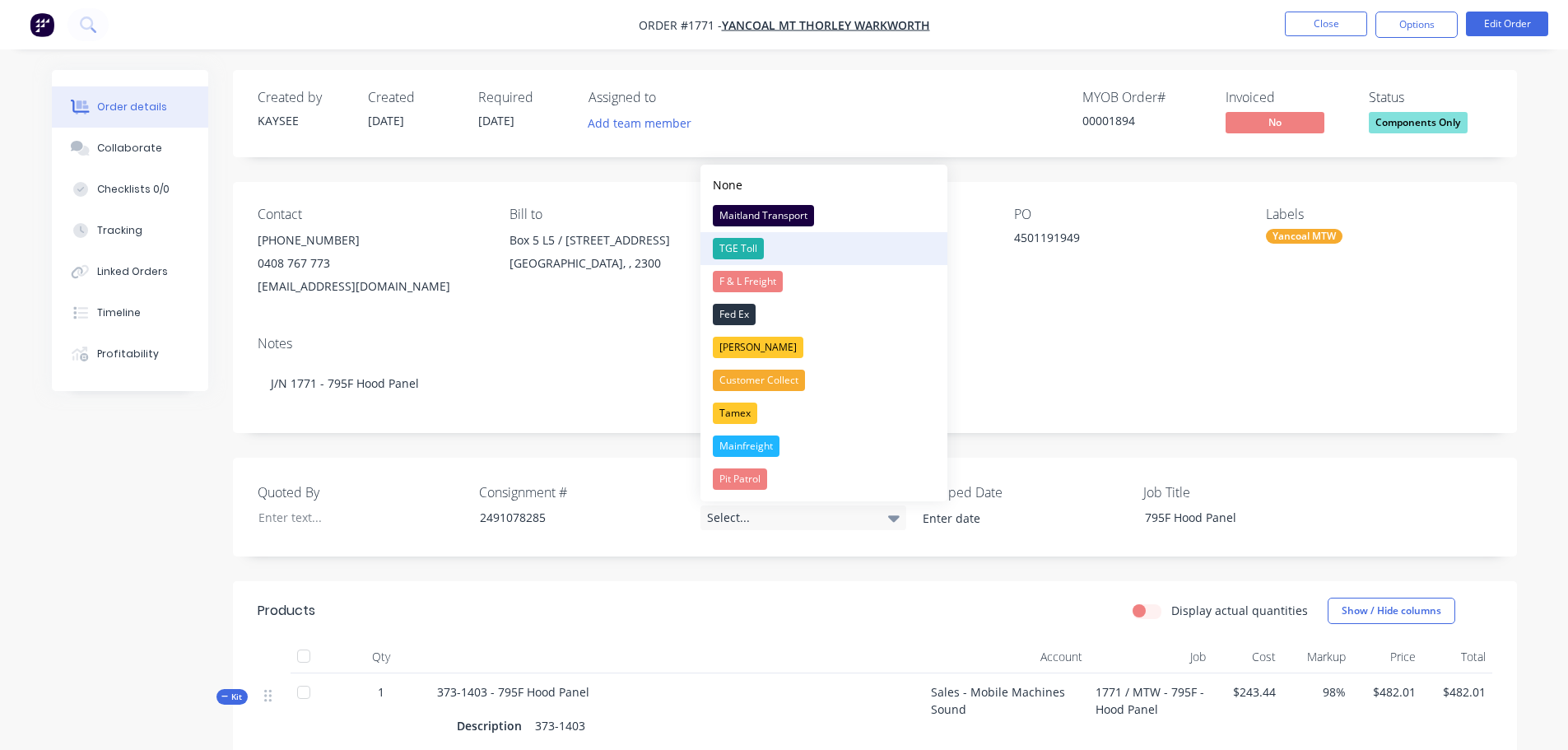
click at [744, 245] on div "TGE Toll" at bounding box center [739, 248] width 51 height 21
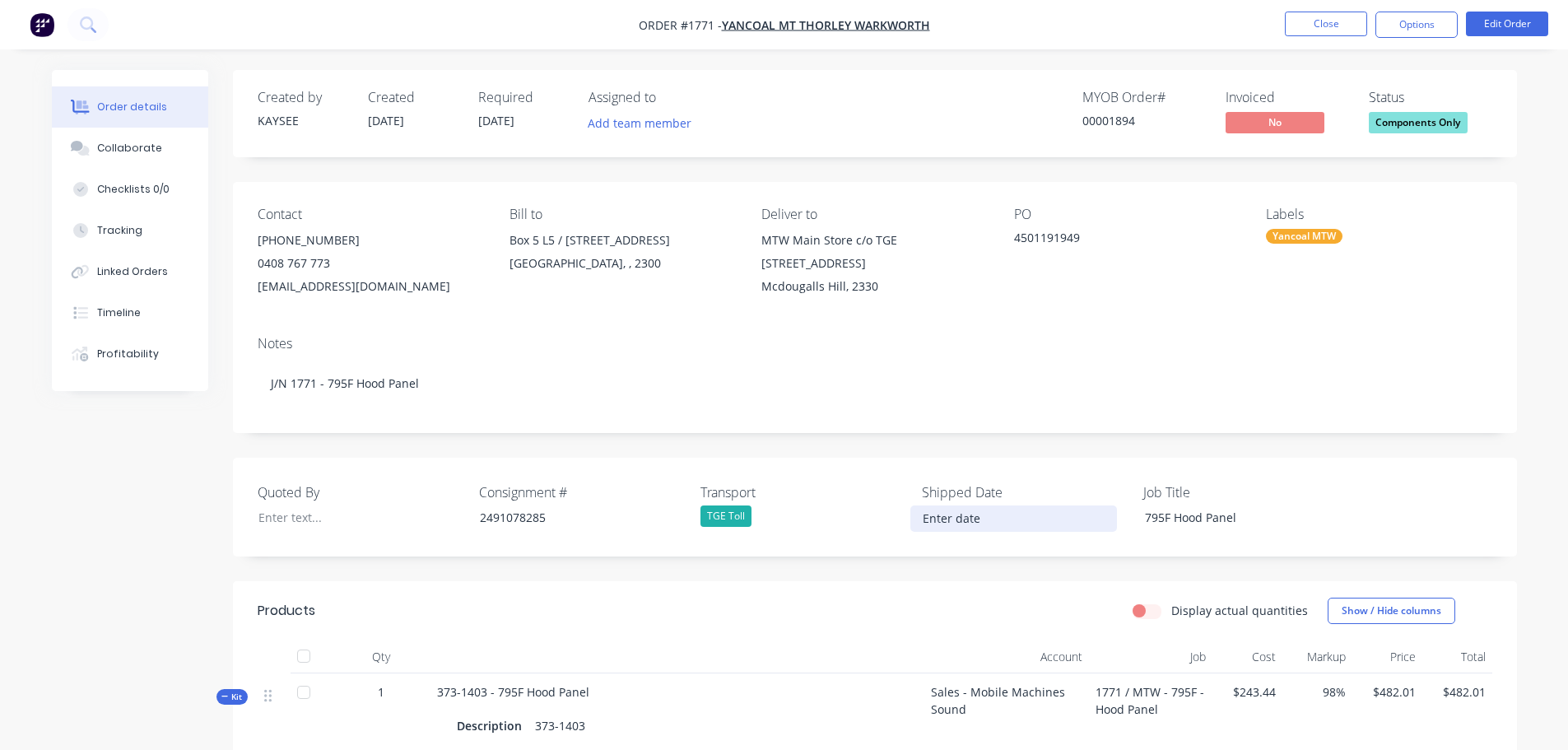
click at [964, 526] on input at bounding box center [1013, 518] width 205 height 25
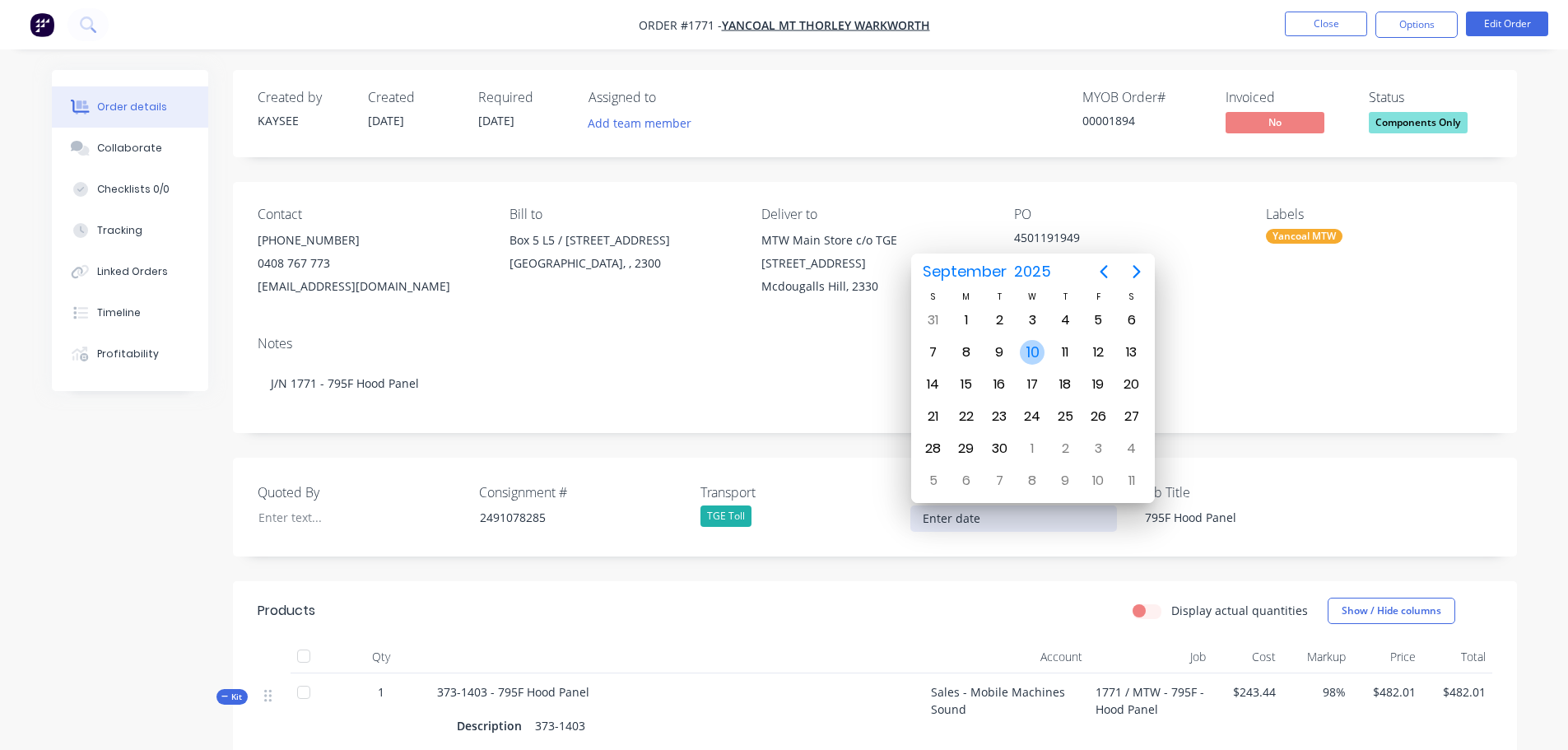
click at [1036, 347] on div "10" at bounding box center [1032, 352] width 25 height 25
type input "10/09/2025"
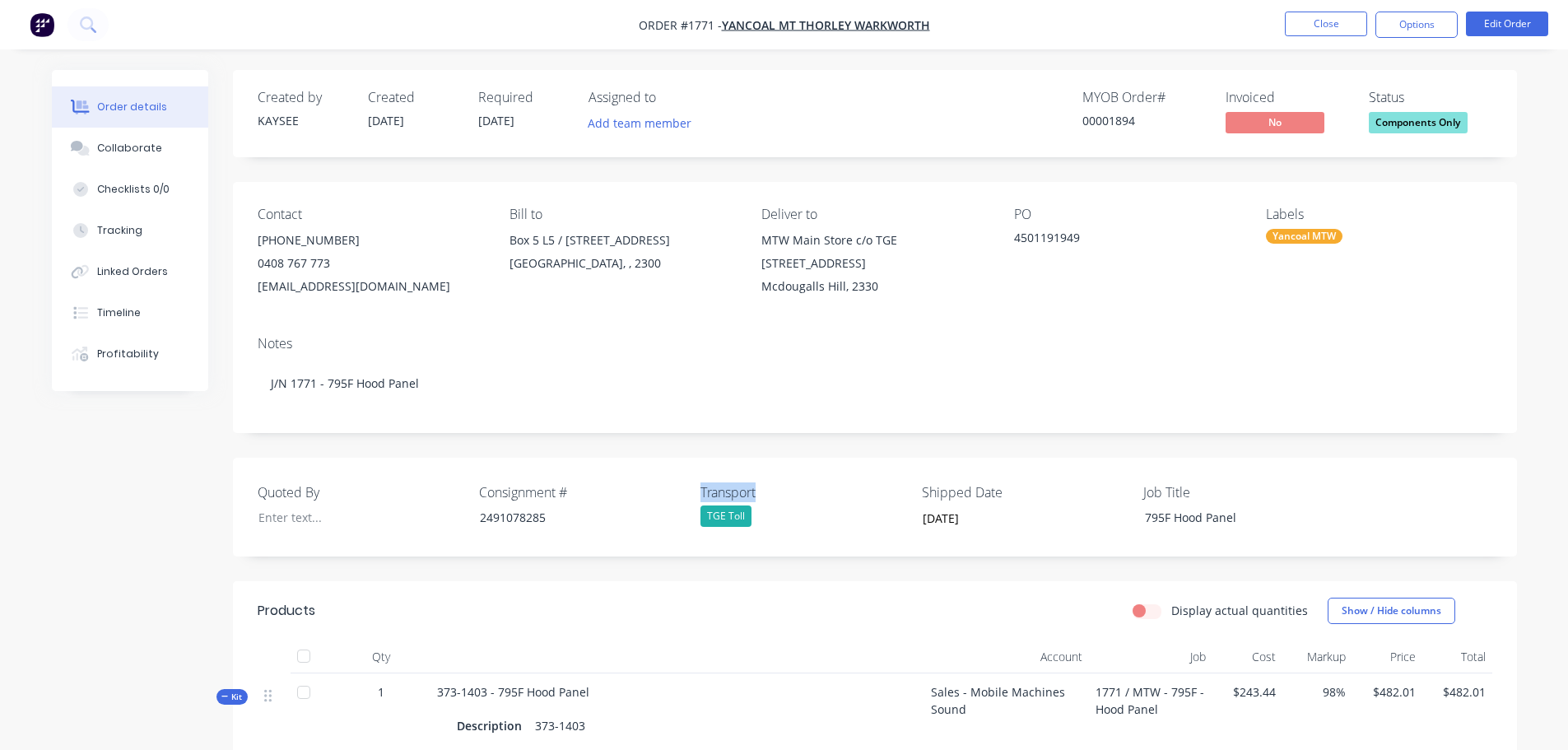
drag, startPoint x: 763, startPoint y: 496, endPoint x: 701, endPoint y: 488, distance: 62.5
click at [701, 488] on label "Transport" at bounding box center [803, 492] width 205 height 20
copy label "Transport"
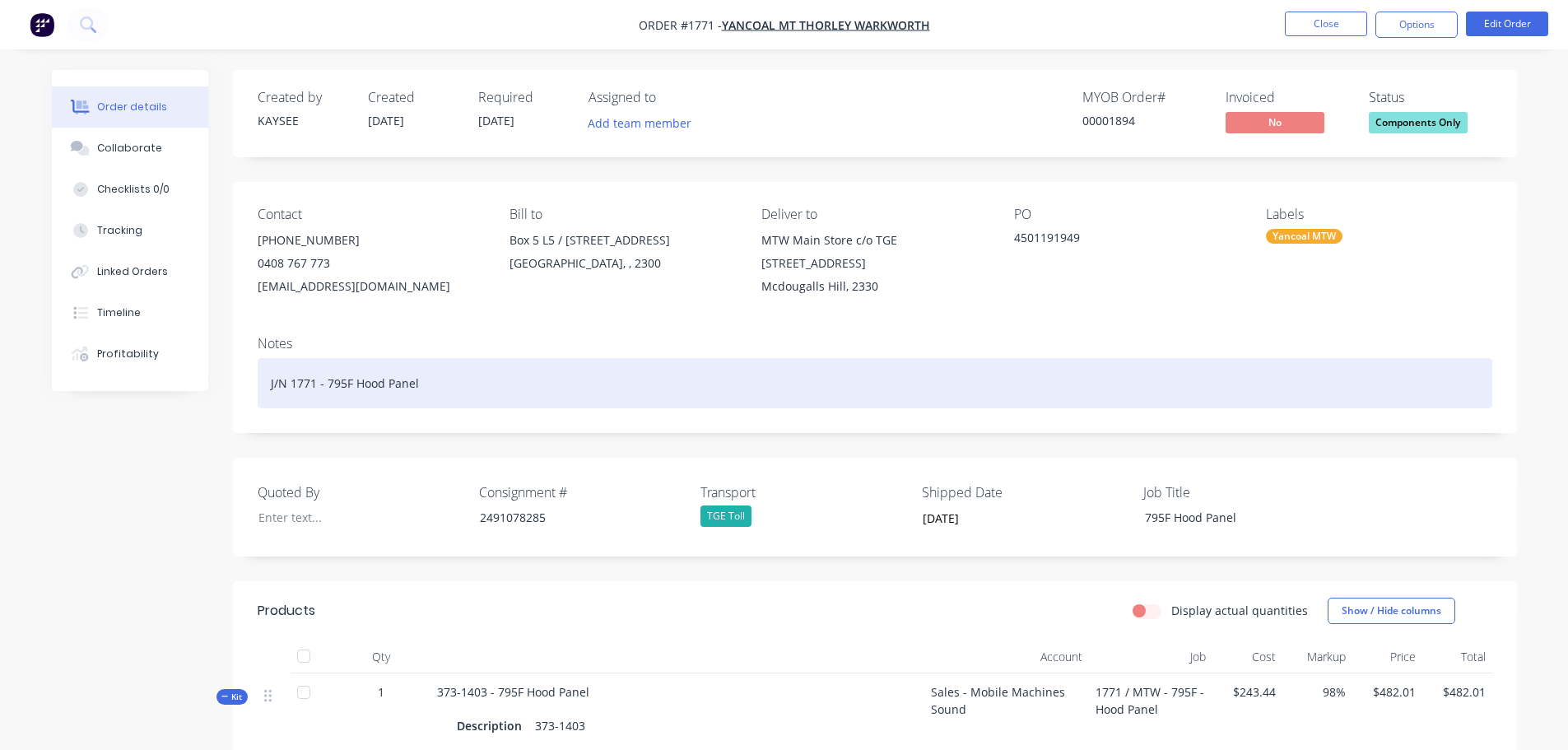
click at [459, 374] on div "J/N 1771 - 795F Hood Panel" at bounding box center [875, 383] width 1235 height 50
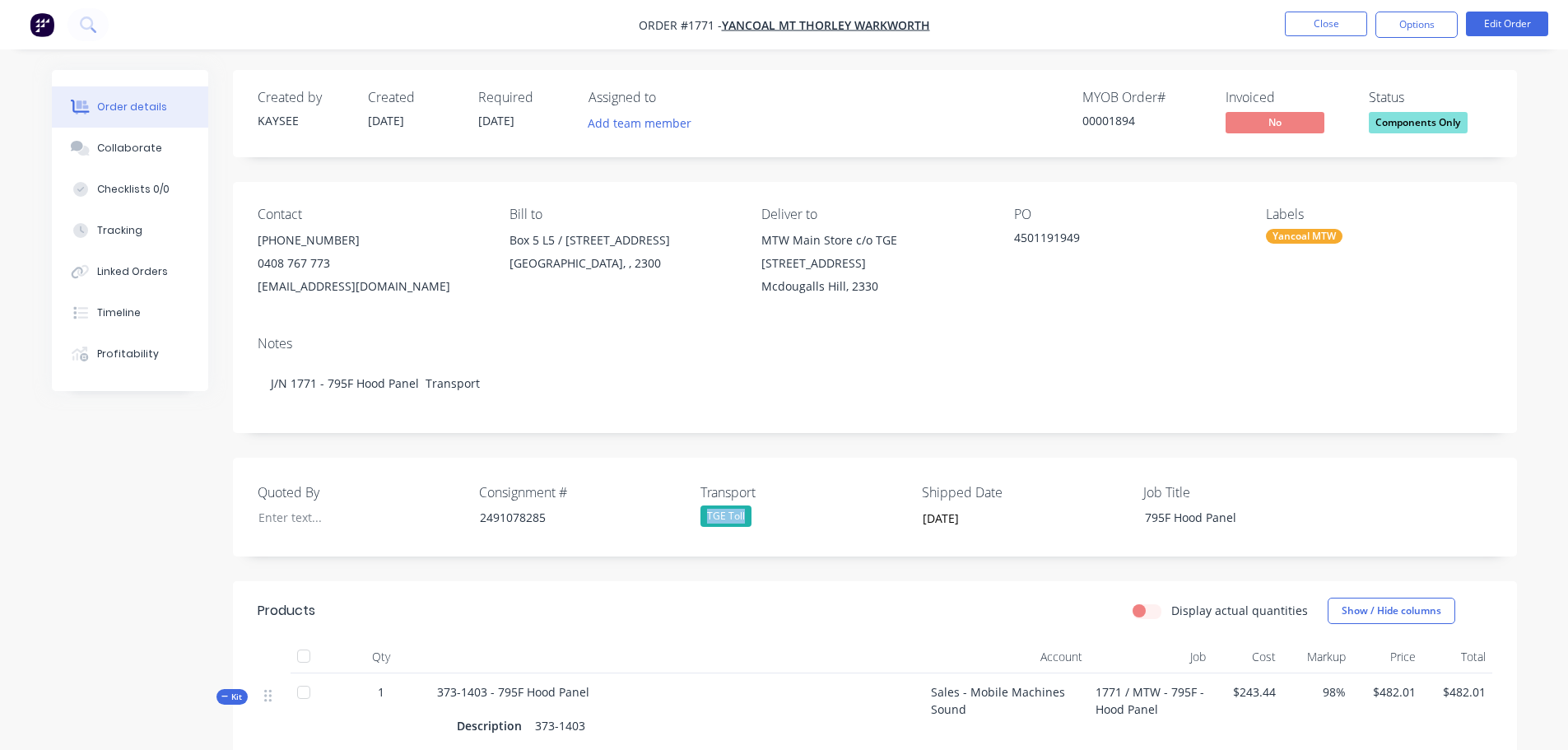
drag, startPoint x: 744, startPoint y: 520, endPoint x: 700, endPoint y: 517, distance: 44.1
click at [701, 517] on div "TGE Toll" at bounding box center [803, 516] width 205 height 21
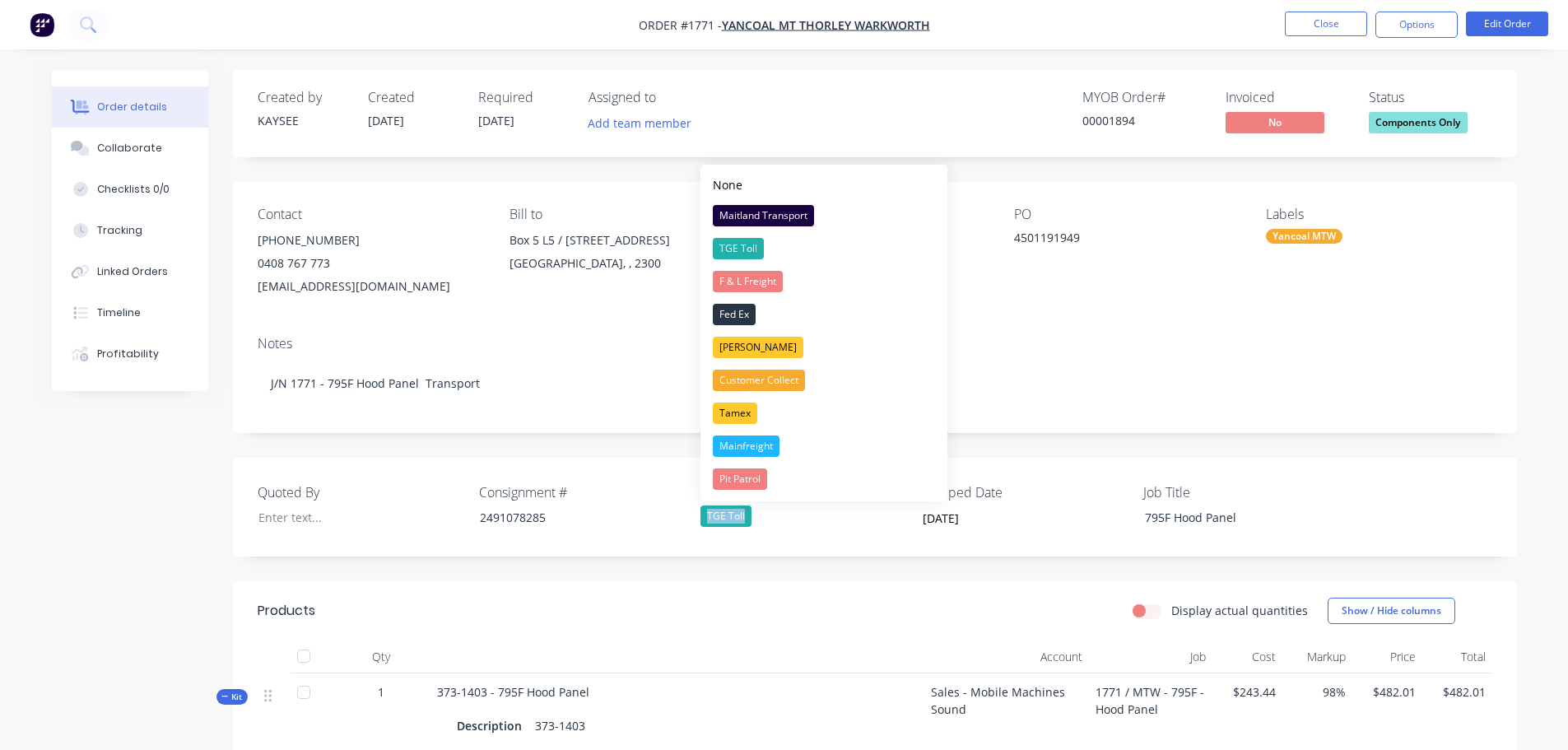
copy div "TGE Toll"
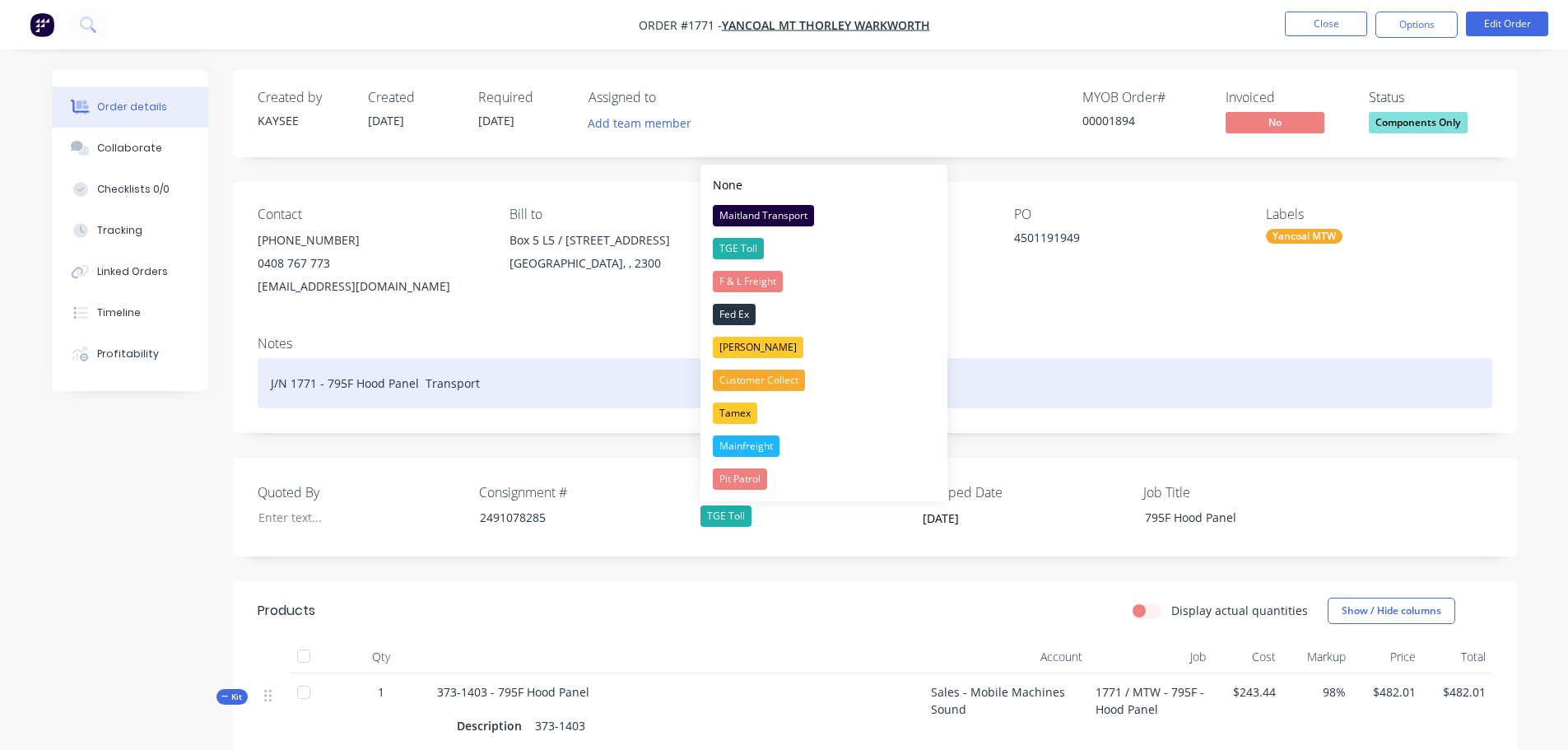
click at [499, 383] on div "J/N 1771 - 795F Hood Panel Transport" at bounding box center [875, 383] width 1235 height 50
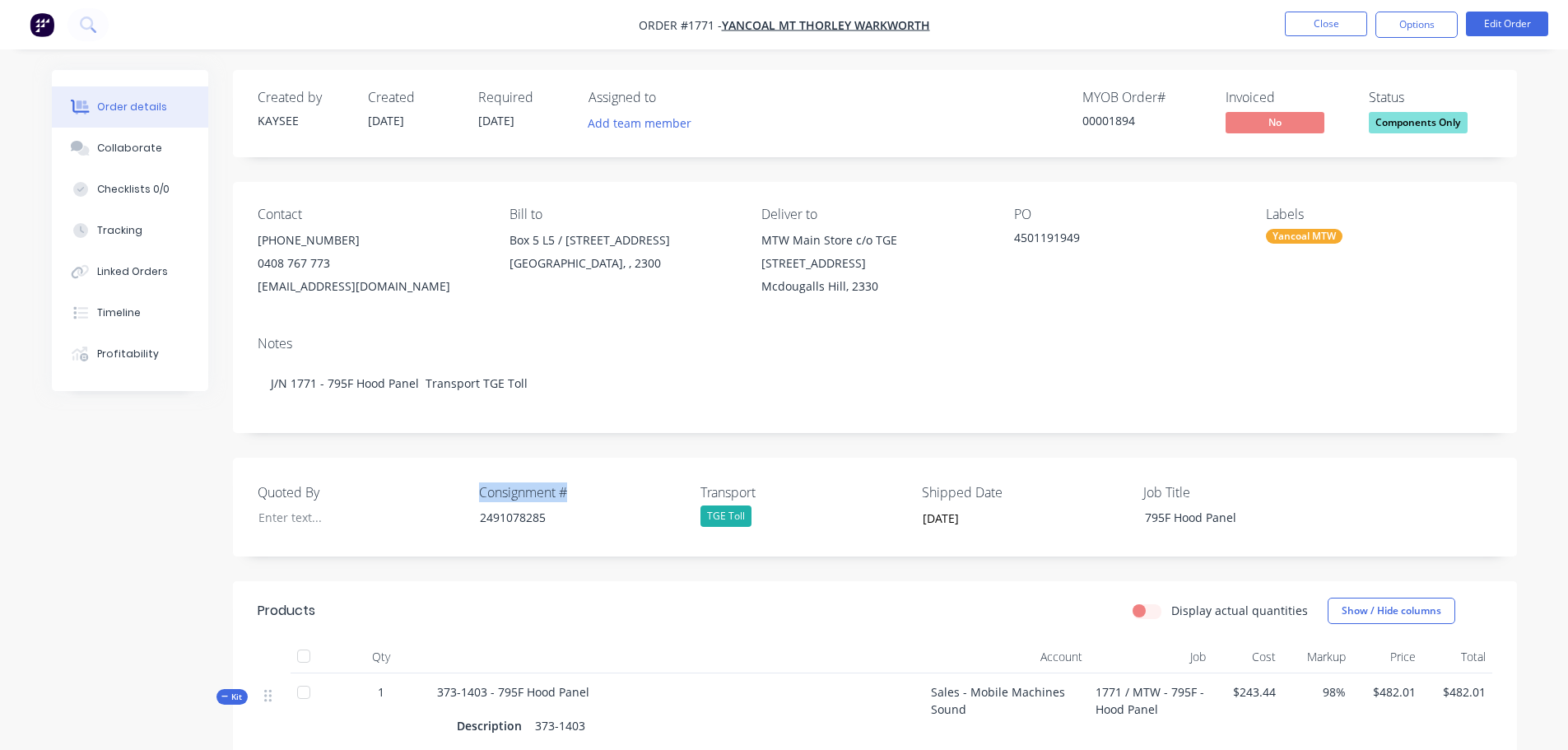
drag, startPoint x: 573, startPoint y: 493, endPoint x: 475, endPoint y: 488, distance: 98.1
click at [475, 488] on div "Quoted By Consignment # 2491078285 Transport TGE Toll Shipped Date 10/09/2025 J…" at bounding box center [875, 507] width 1284 height 99
copy label "Consignment #"
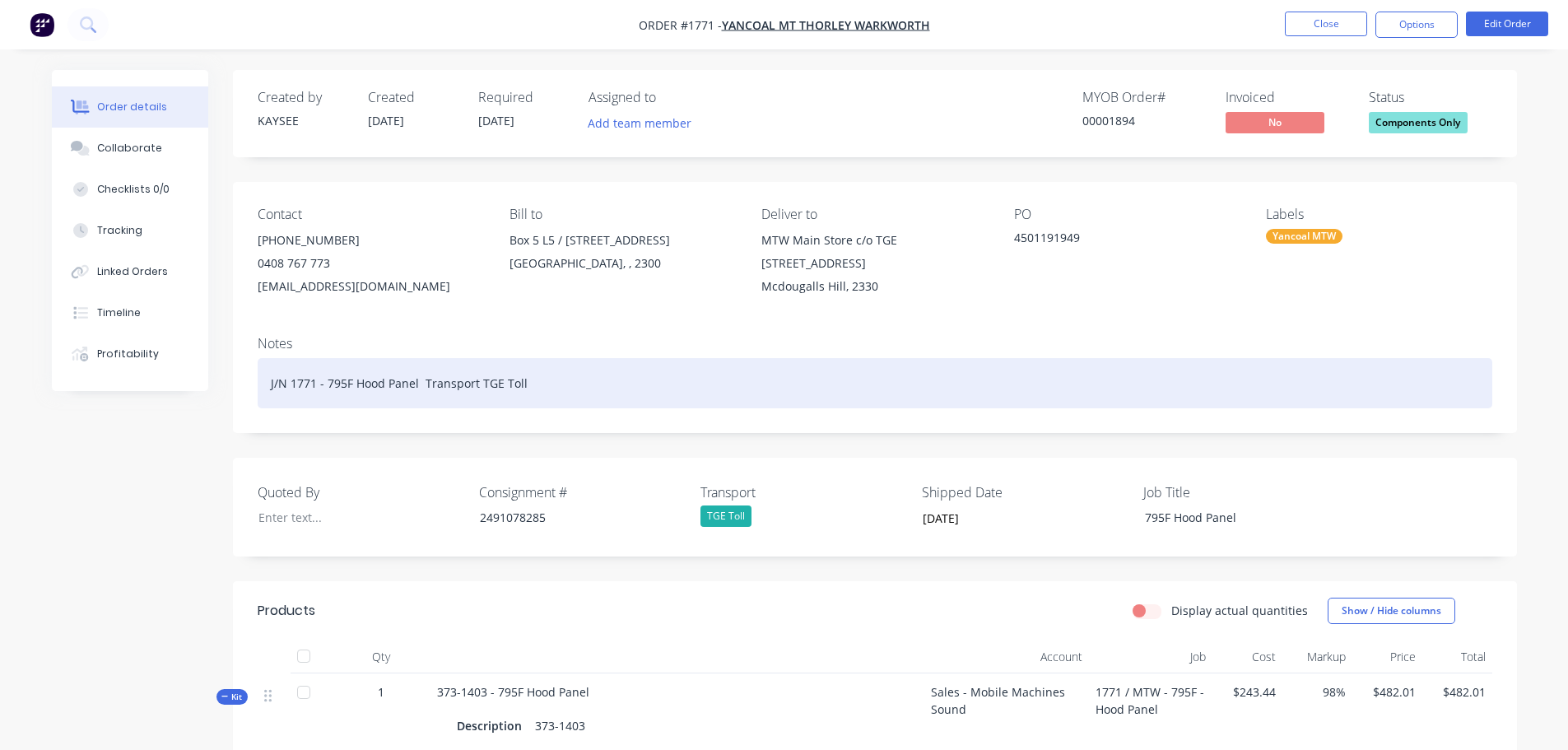
click at [574, 383] on div "J/N 1771 - 795F Hood Panel Transport TGE Toll" at bounding box center [875, 383] width 1235 height 50
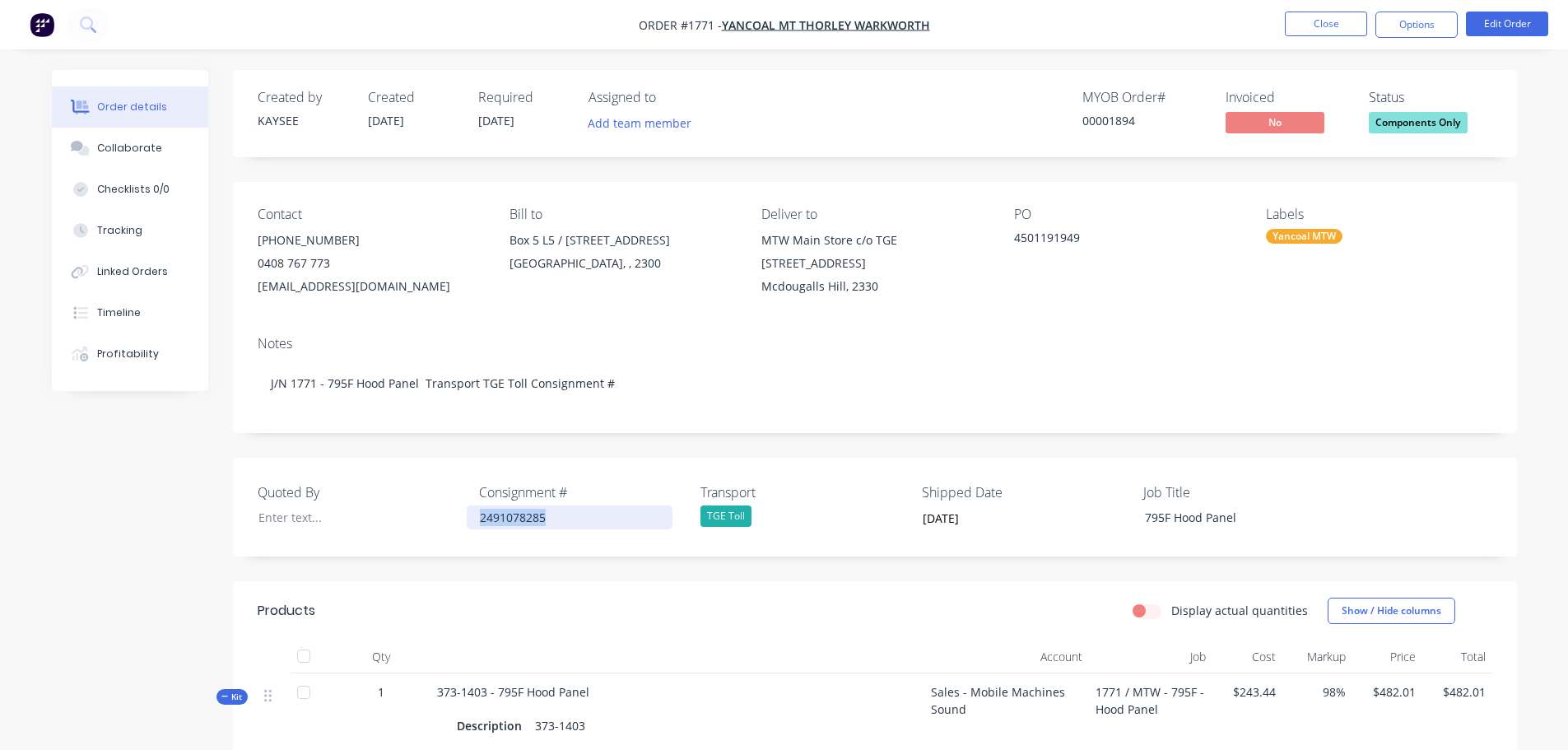
drag, startPoint x: 541, startPoint y: 521, endPoint x: 479, endPoint y: 518, distance: 62.1
click at [479, 518] on div "2491078285" at bounding box center [569, 517] width 205 height 24
copy div "2491078285"
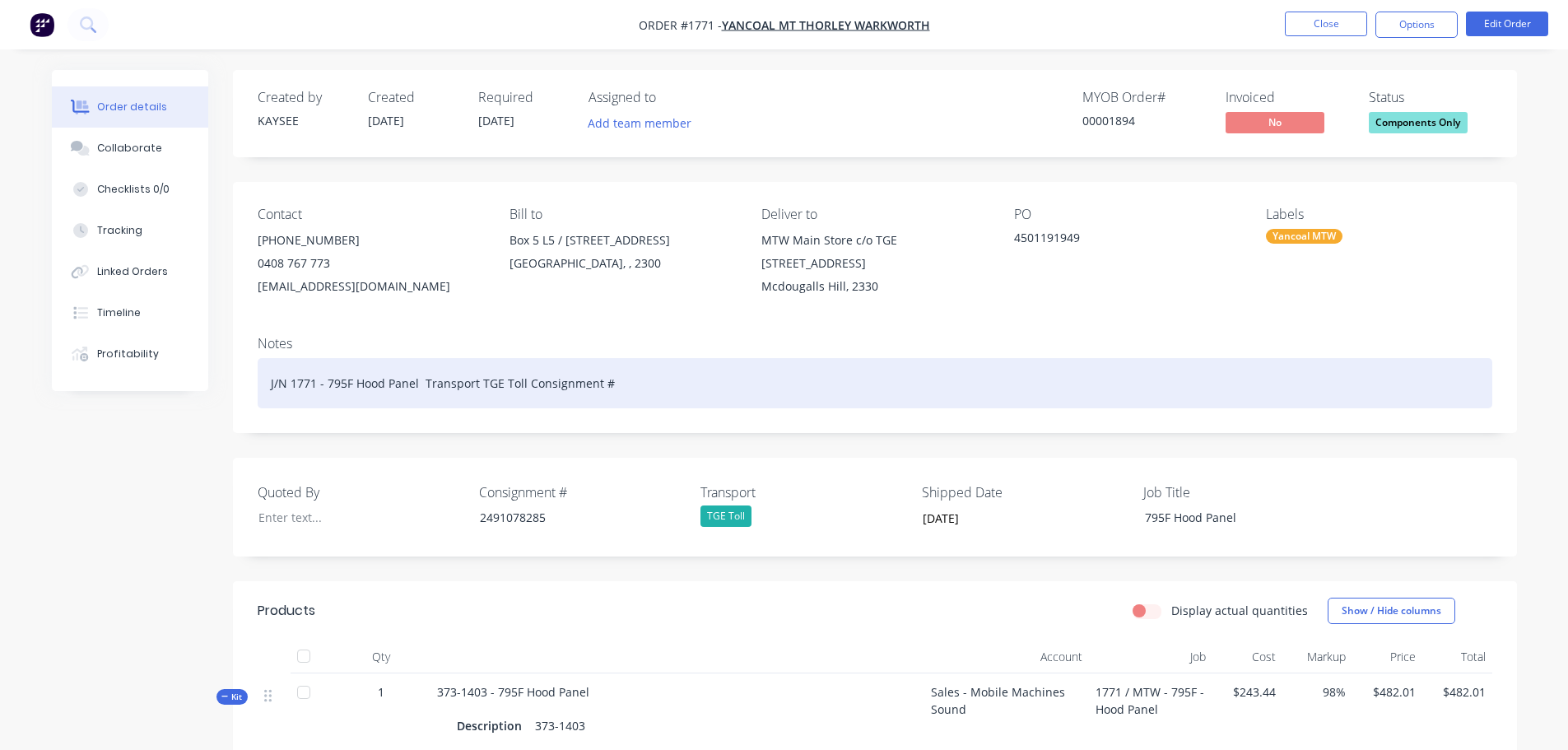
click at [635, 388] on div "J/N 1771 - 795F Hood Panel Transport TGE Toll Consignment #" at bounding box center [875, 383] width 1235 height 50
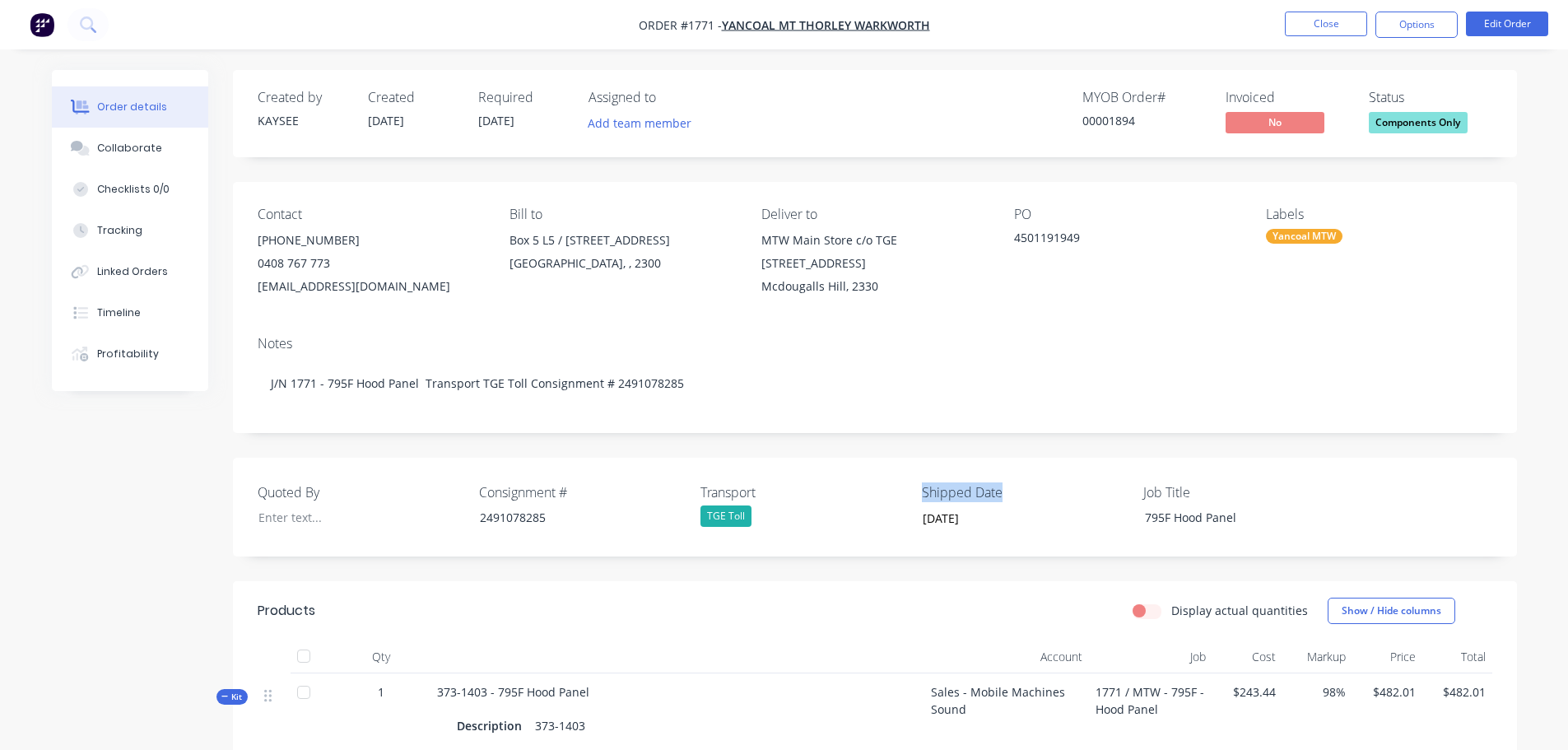
drag, startPoint x: 1013, startPoint y: 498, endPoint x: 922, endPoint y: 496, distance: 91.0
click at [922, 496] on label "Shipped Date" at bounding box center [1024, 492] width 205 height 20
copy label "Shipped Date"
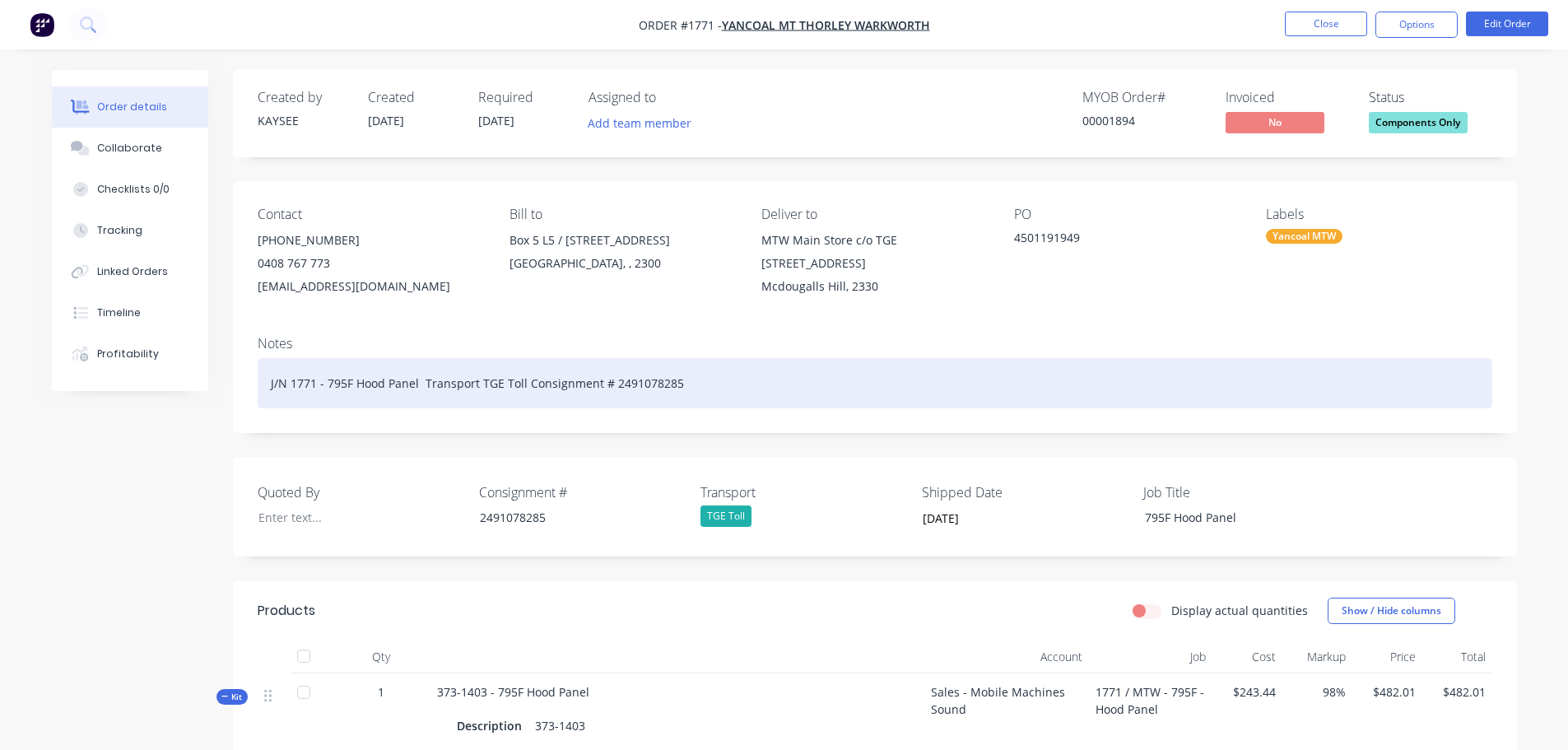
click at [748, 400] on div "J/N 1771 - 795F Hood Panel Transport TGE Toll Consignment # 2491078285" at bounding box center [875, 383] width 1235 height 50
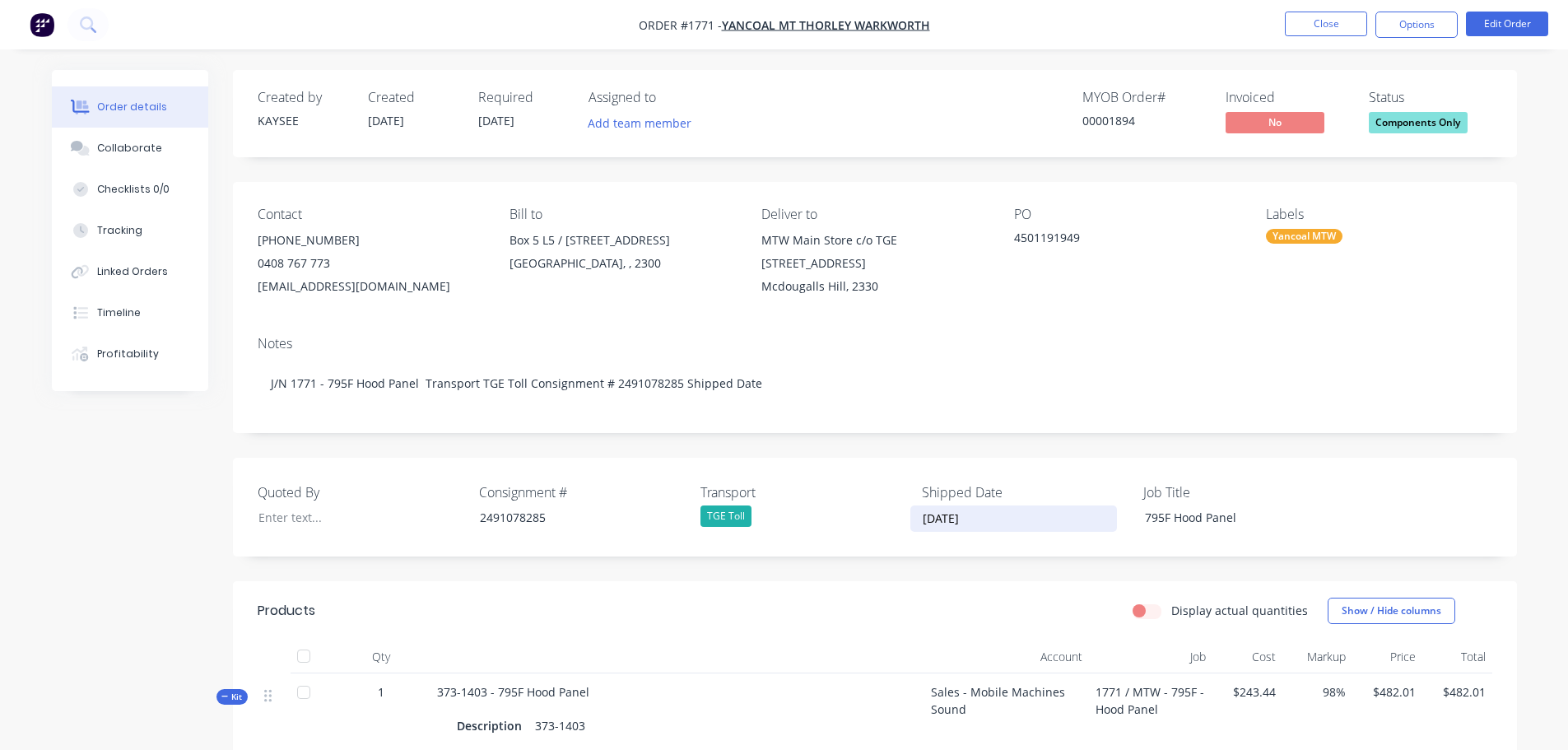
drag, startPoint x: 991, startPoint y: 520, endPoint x: 906, endPoint y: 517, distance: 85.1
click at [906, 517] on div "Quoted By Consignment # 2491078285 Transport TGE Toll Shipped Date 10/09/2025 J…" at bounding box center [875, 507] width 1284 height 99
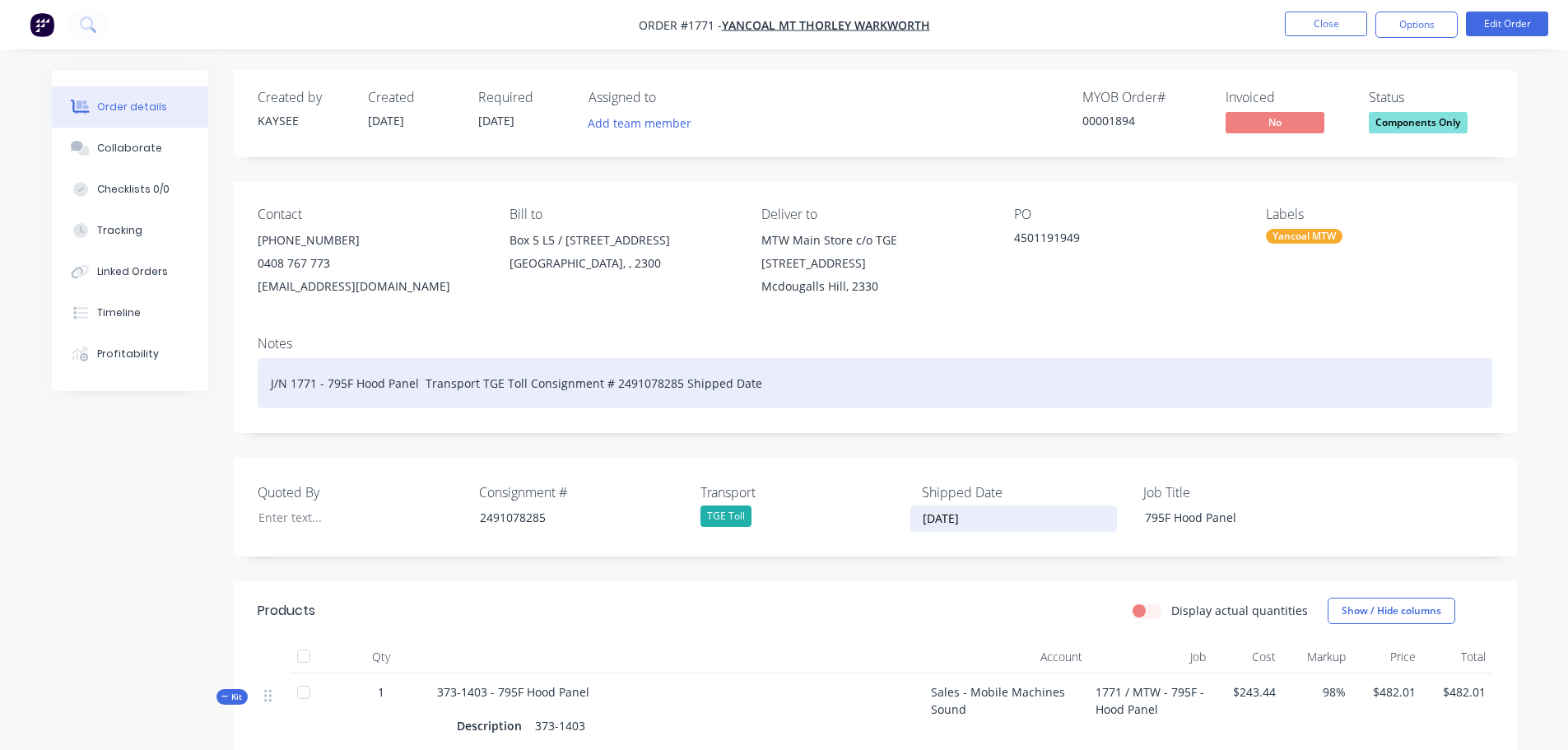
click at [790, 385] on div "J/N 1771 - 795F Hood Panel Transport TGE Toll Consignment # 2491078285 Shipped …" at bounding box center [875, 383] width 1235 height 50
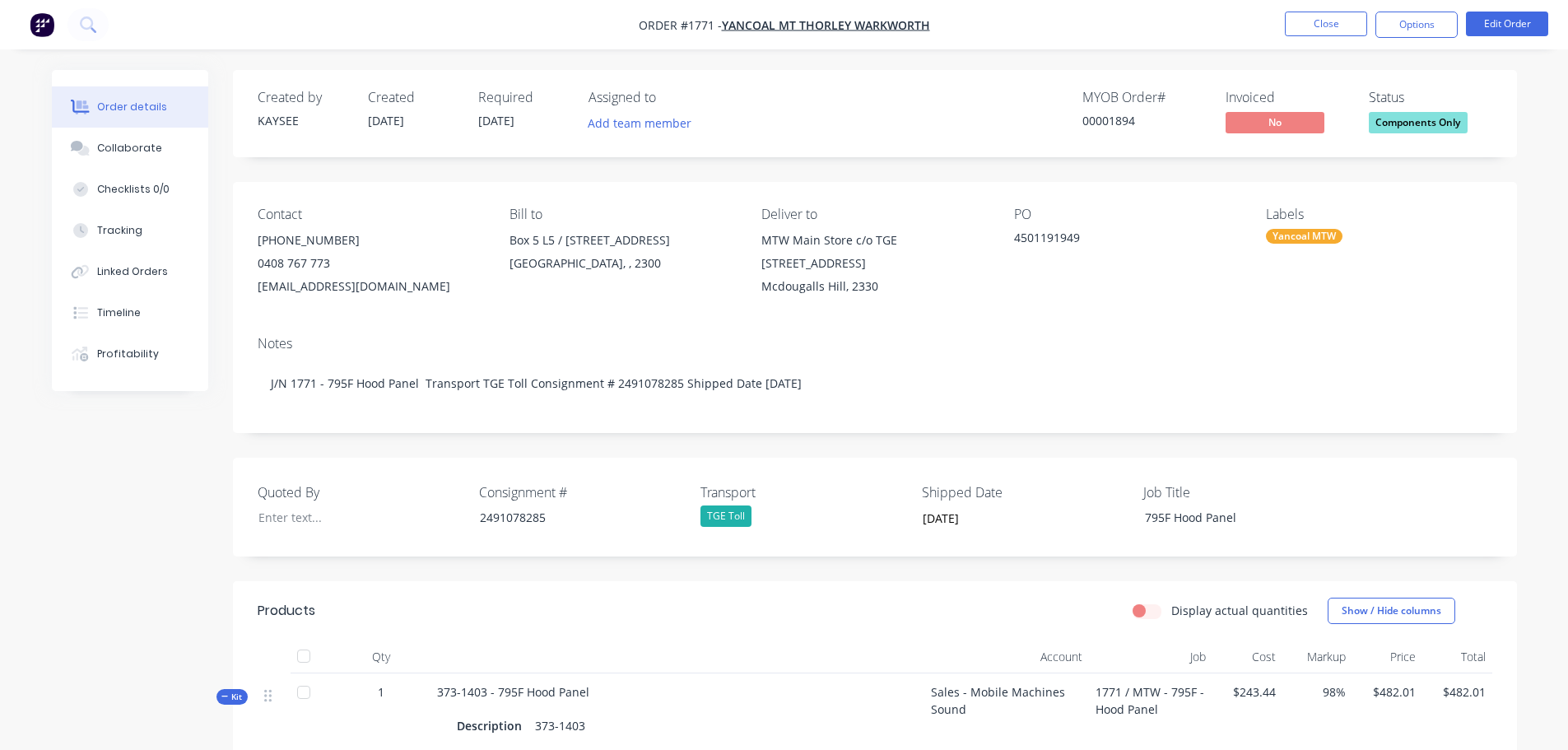
drag, startPoint x: 990, startPoint y: 517, endPoint x: 952, endPoint y: 517, distance: 38.0
click at [926, 515] on input "10/09/2025" at bounding box center [1013, 518] width 205 height 25
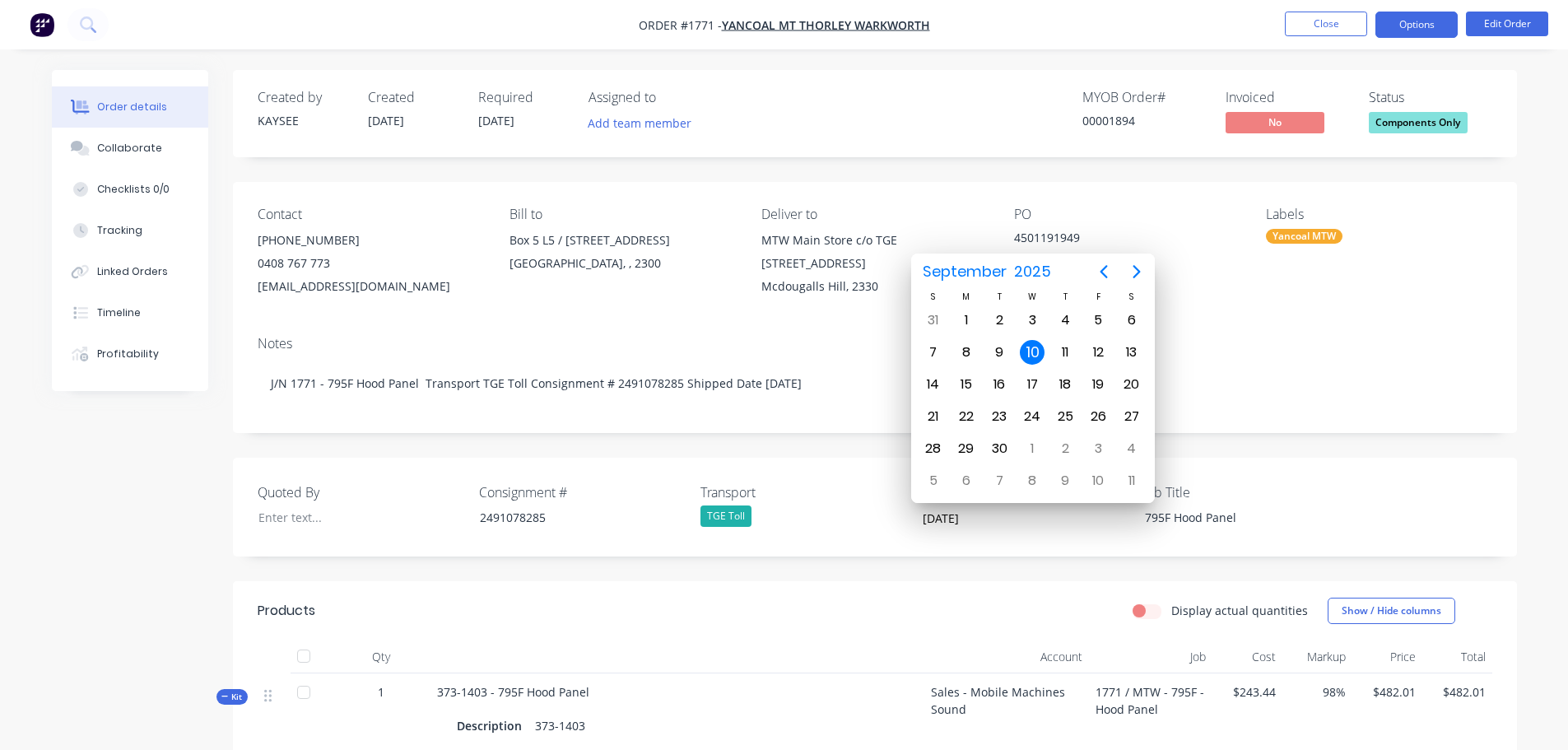
click at [1414, 31] on button "Options" at bounding box center [1416, 25] width 83 height 26
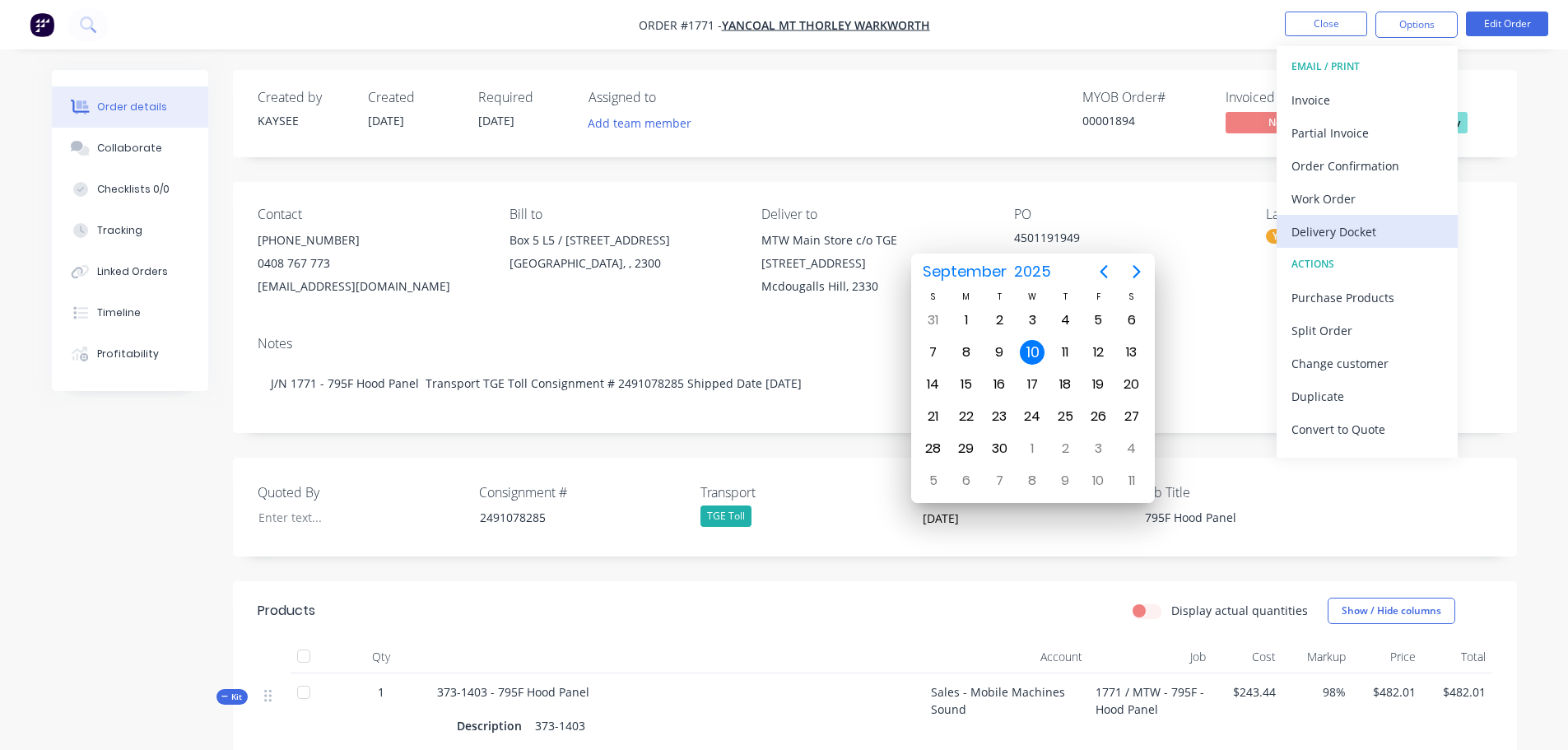
click at [1367, 230] on div "Delivery Docket" at bounding box center [1367, 231] width 151 height 24
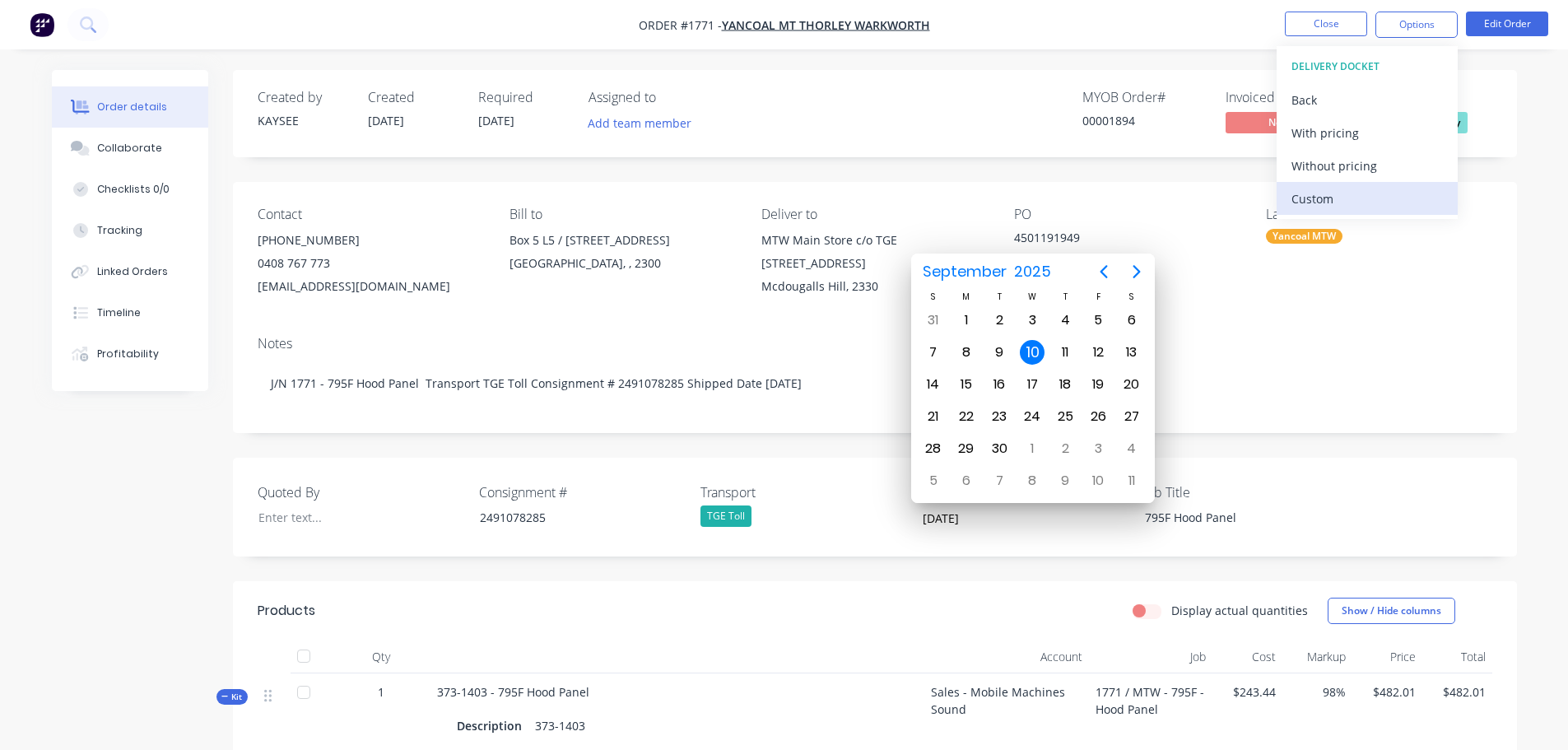
click at [1350, 193] on div "Custom" at bounding box center [1367, 198] width 151 height 24
click at [1344, 167] on div "Without pricing" at bounding box center [1367, 165] width 151 height 24
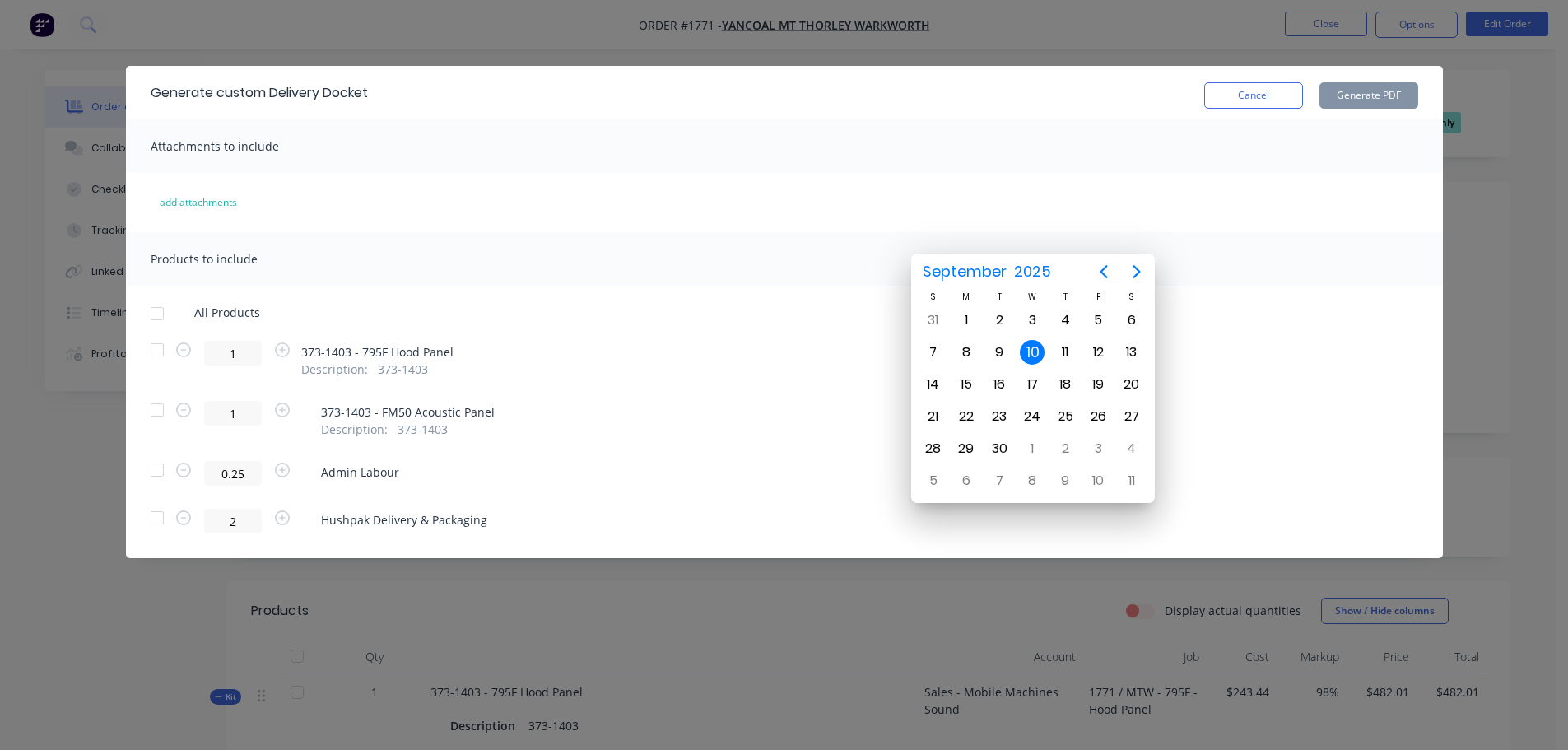
click at [162, 317] on div at bounding box center [158, 314] width 33 height 33
click at [1351, 98] on button "Generate PDF" at bounding box center [1369, 96] width 99 height 26
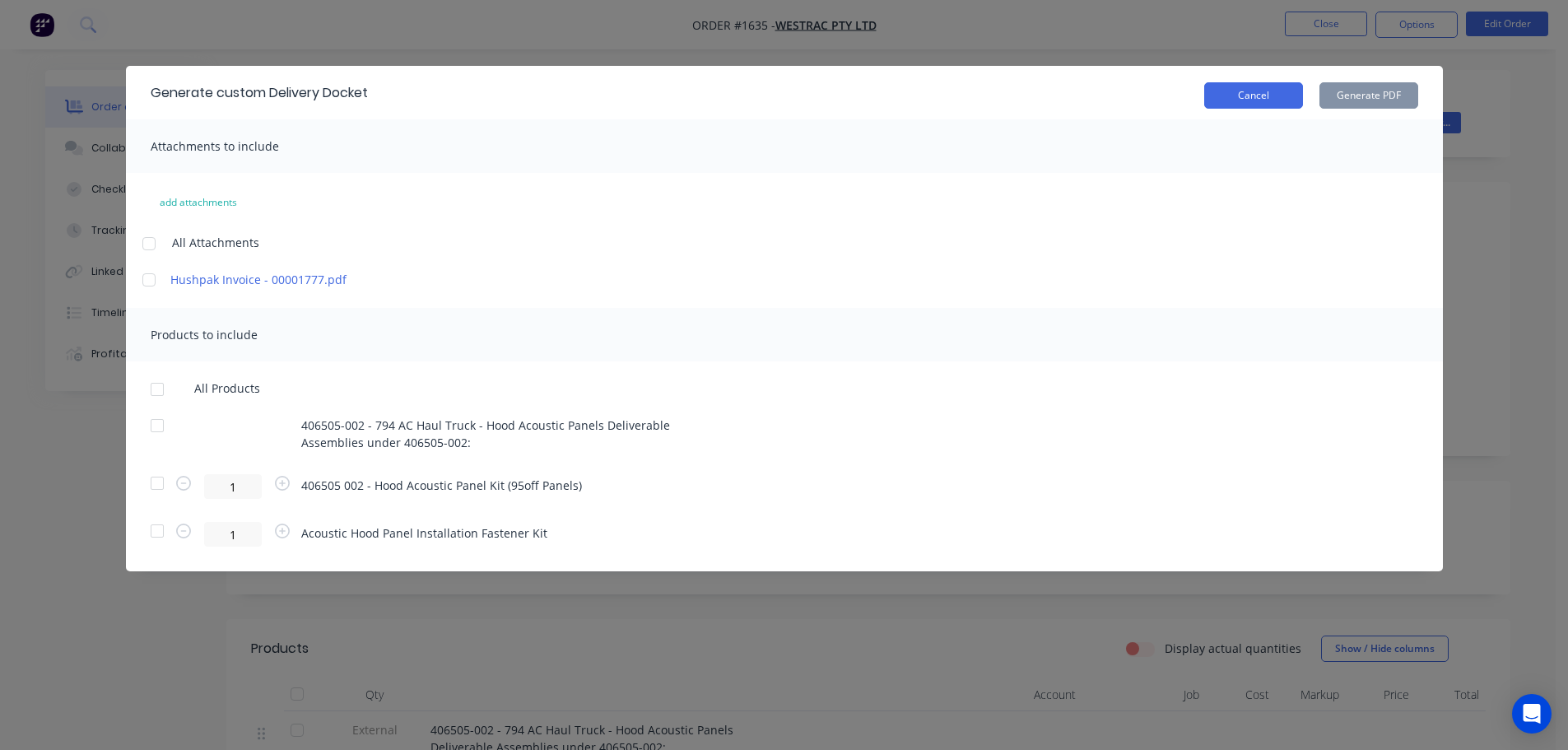
click at [1263, 99] on button "Cancel" at bounding box center [1254, 96] width 99 height 26
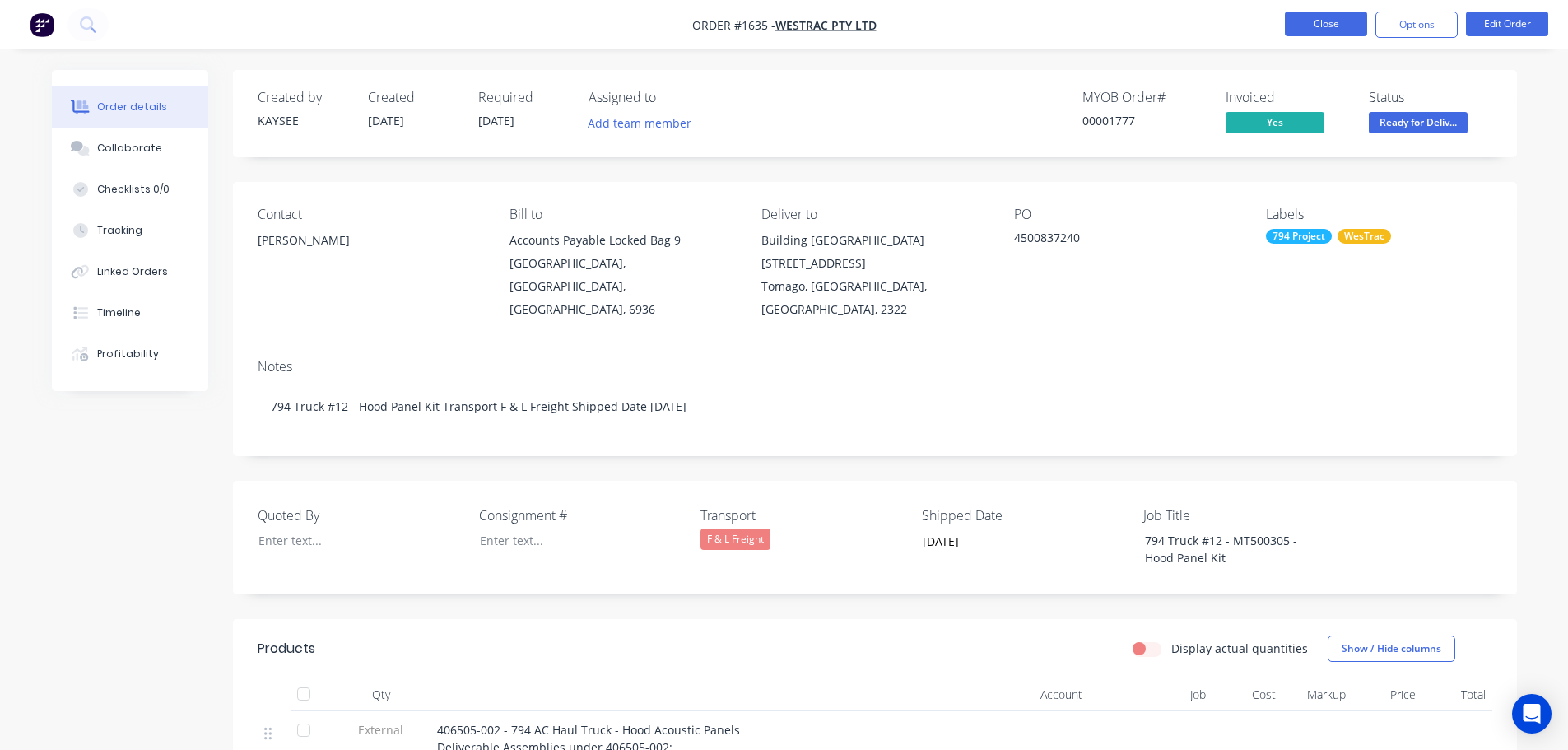
click at [1319, 28] on button "Close" at bounding box center [1326, 24] width 83 height 25
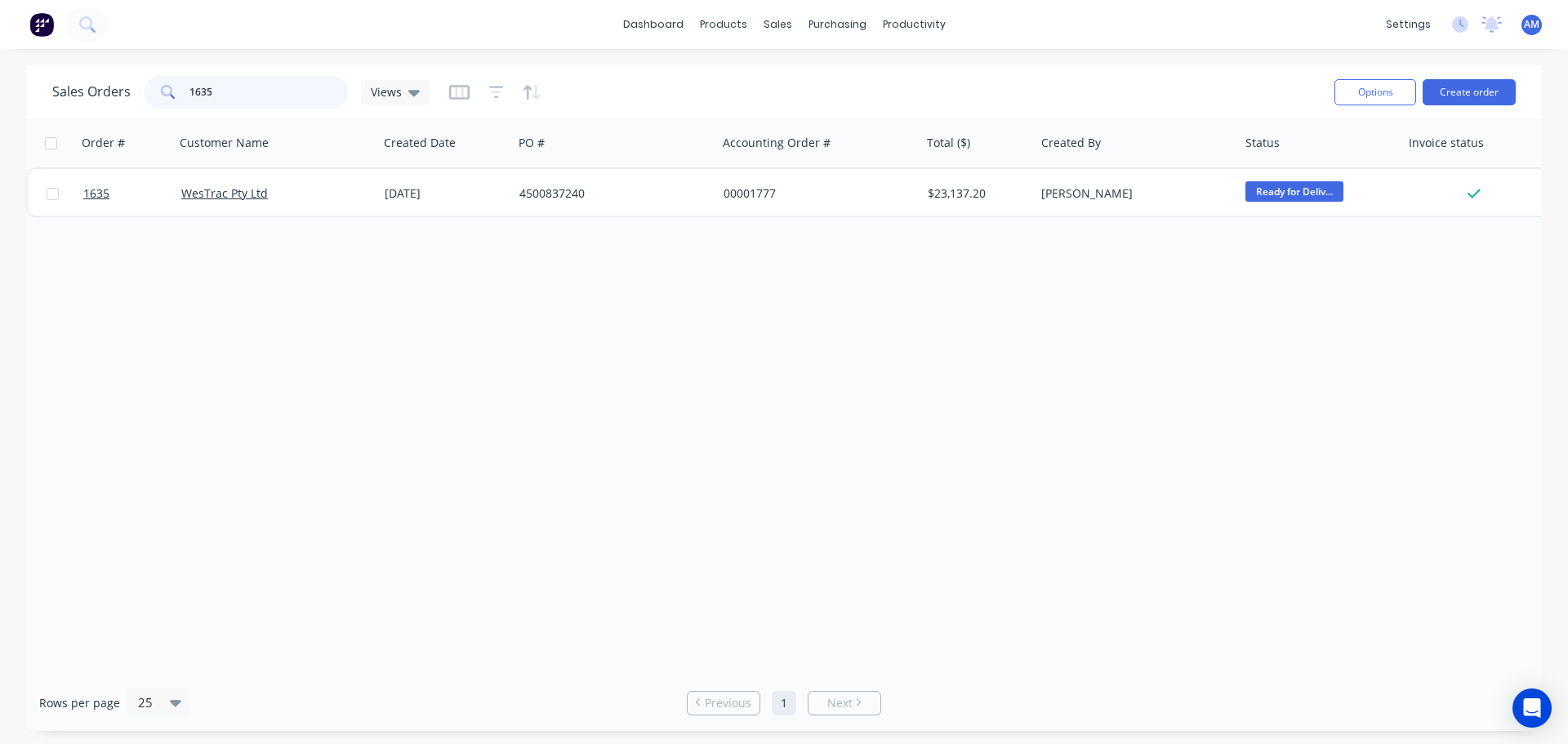
drag, startPoint x: 243, startPoint y: 93, endPoint x: 180, endPoint y: 91, distance: 63.0
click at [180, 91] on div "1635" at bounding box center [246, 92] width 204 height 33
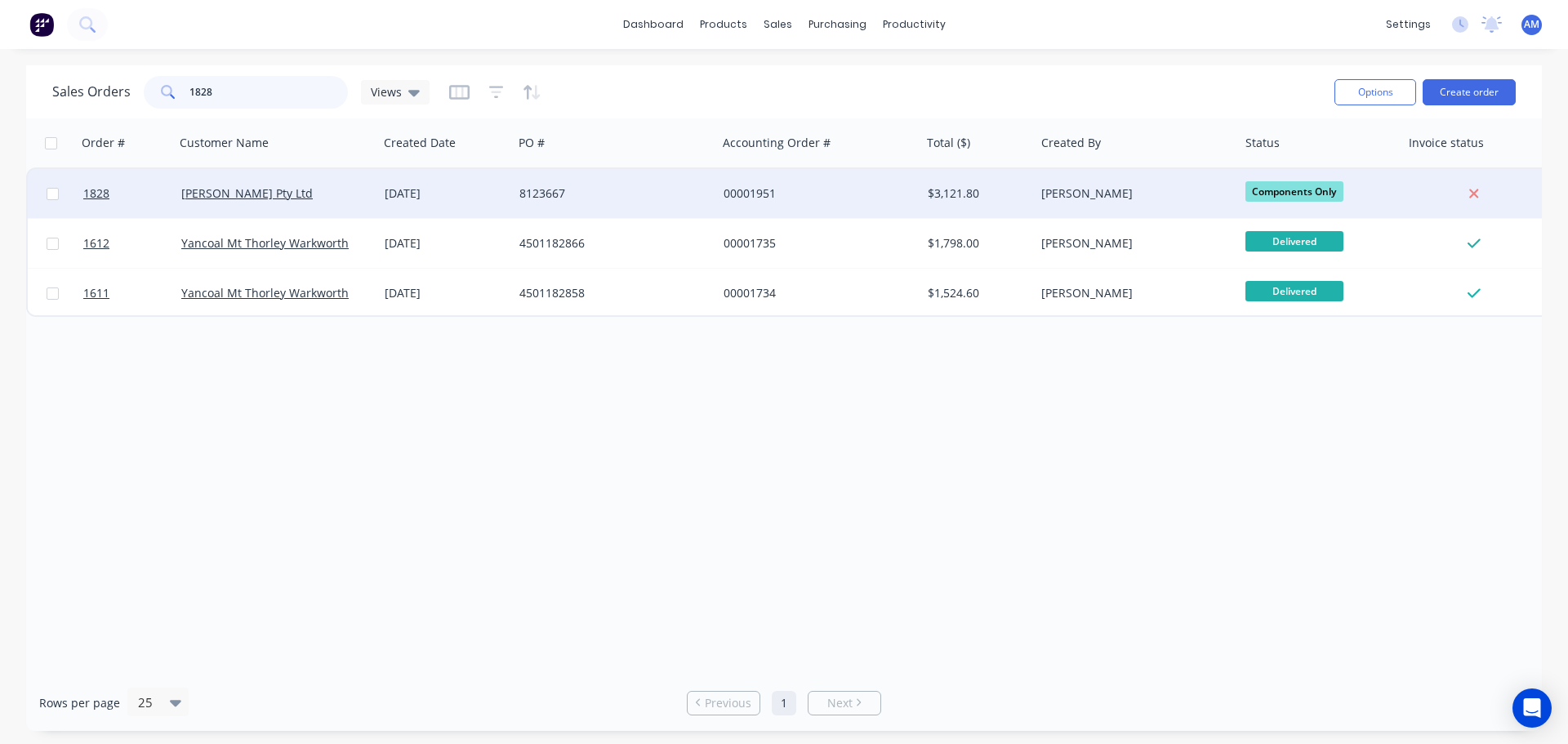
type input "1828"
click at [556, 190] on div "8123667" at bounding box center [609, 193] width 181 height 16
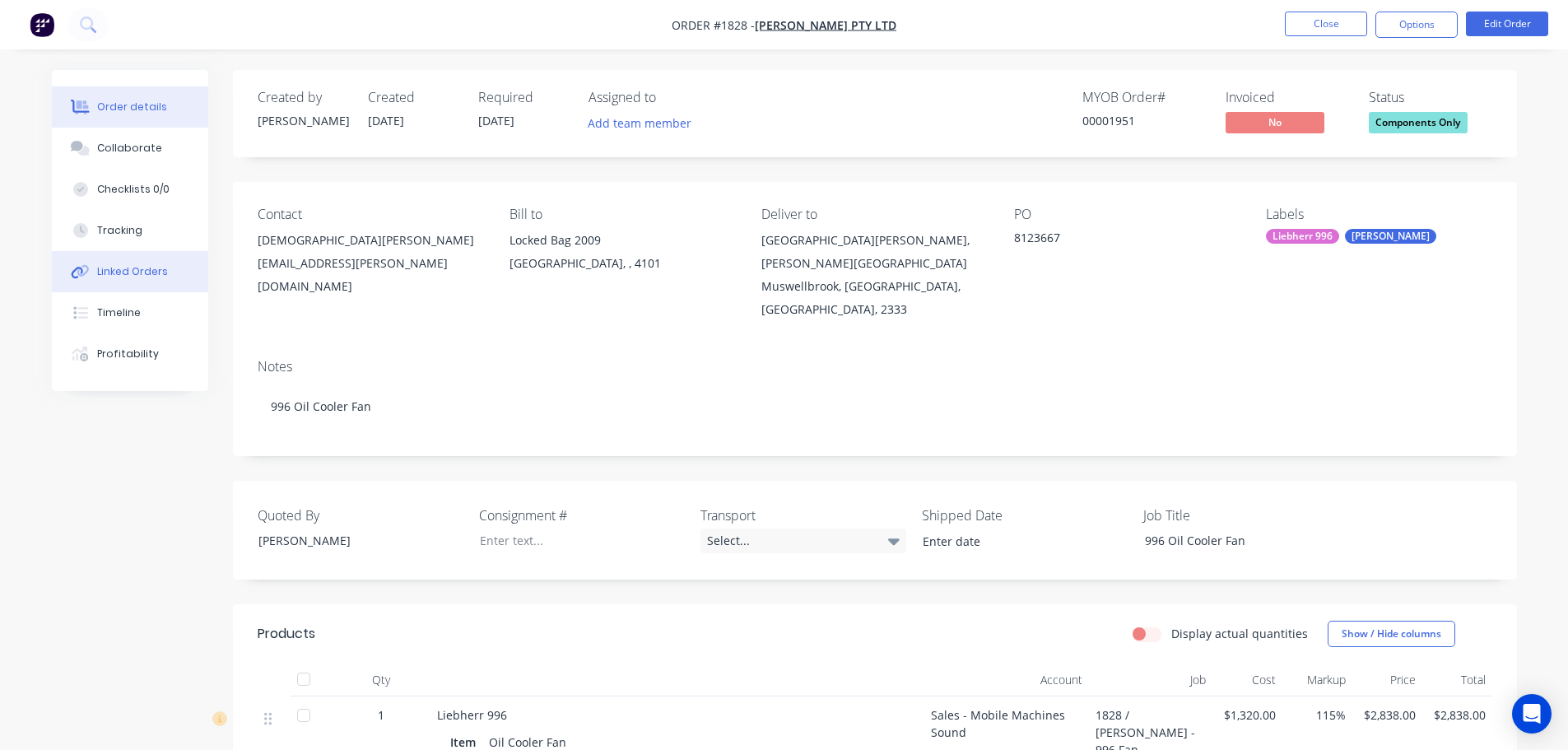
click at [130, 267] on div "Linked Orders" at bounding box center [133, 271] width 71 height 15
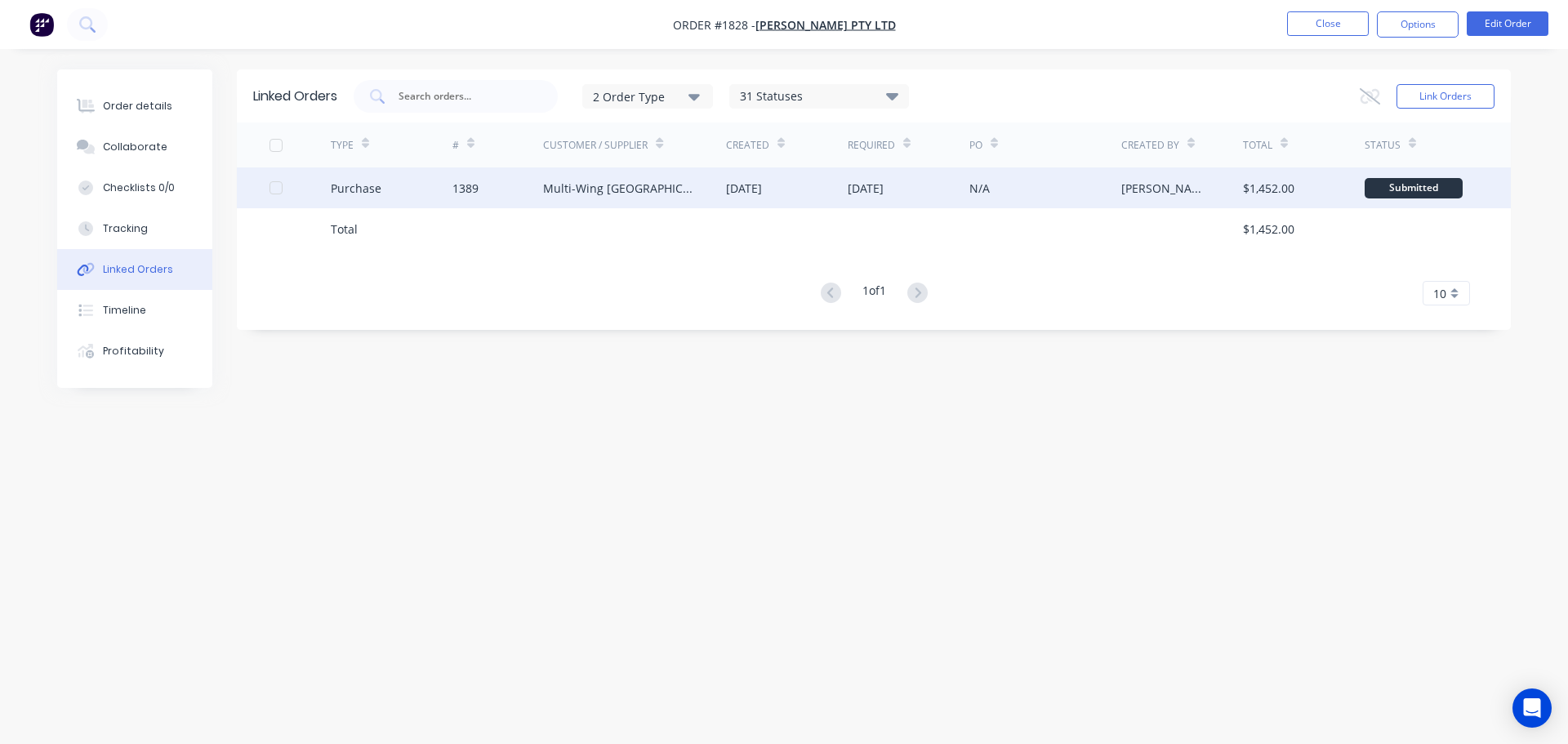
click at [605, 192] on div "Multi-Wing [GEOGRAPHIC_DATA]" at bounding box center [617, 187] width 150 height 17
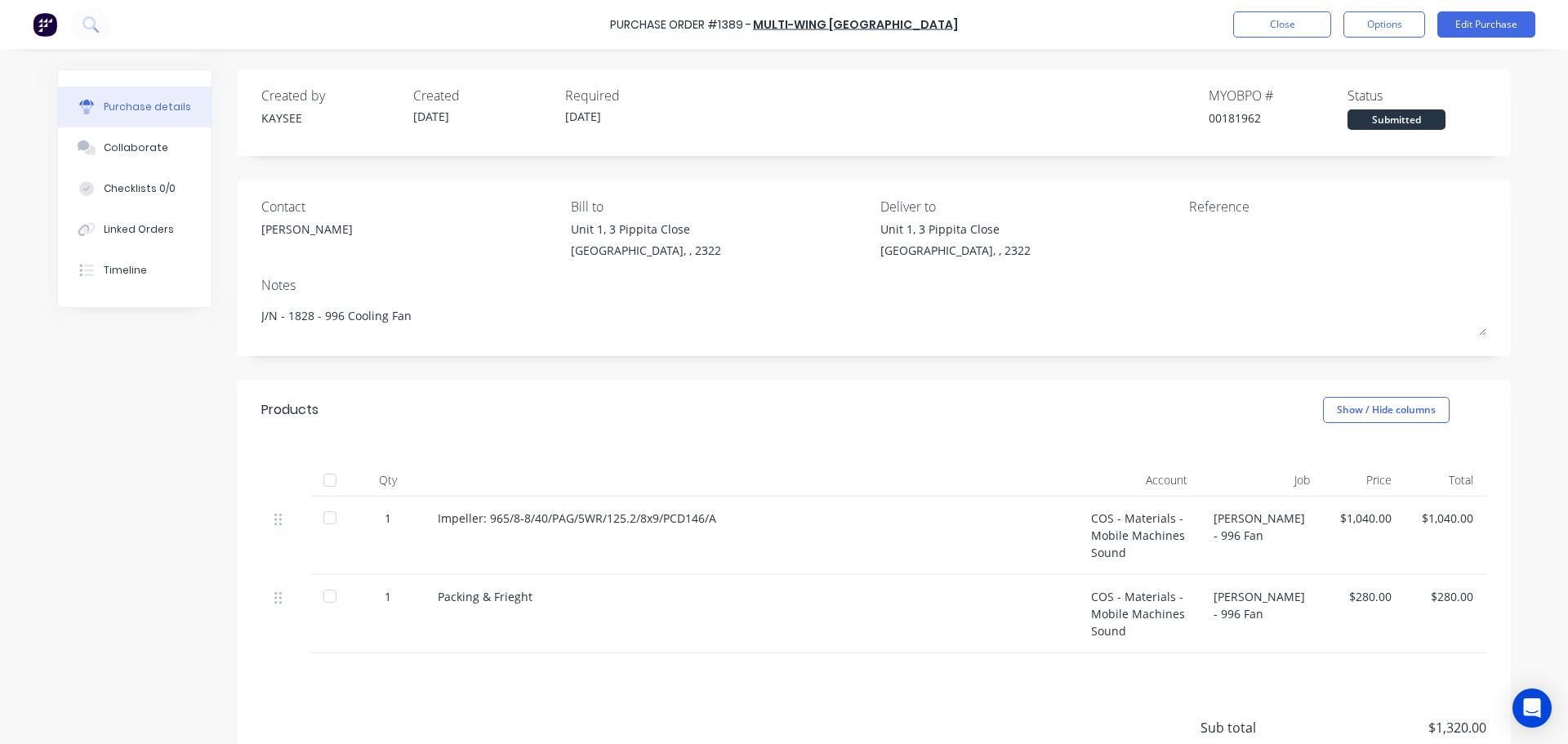
type textarea "x"
click at [1272, 33] on button "Close" at bounding box center [1282, 25] width 98 height 26
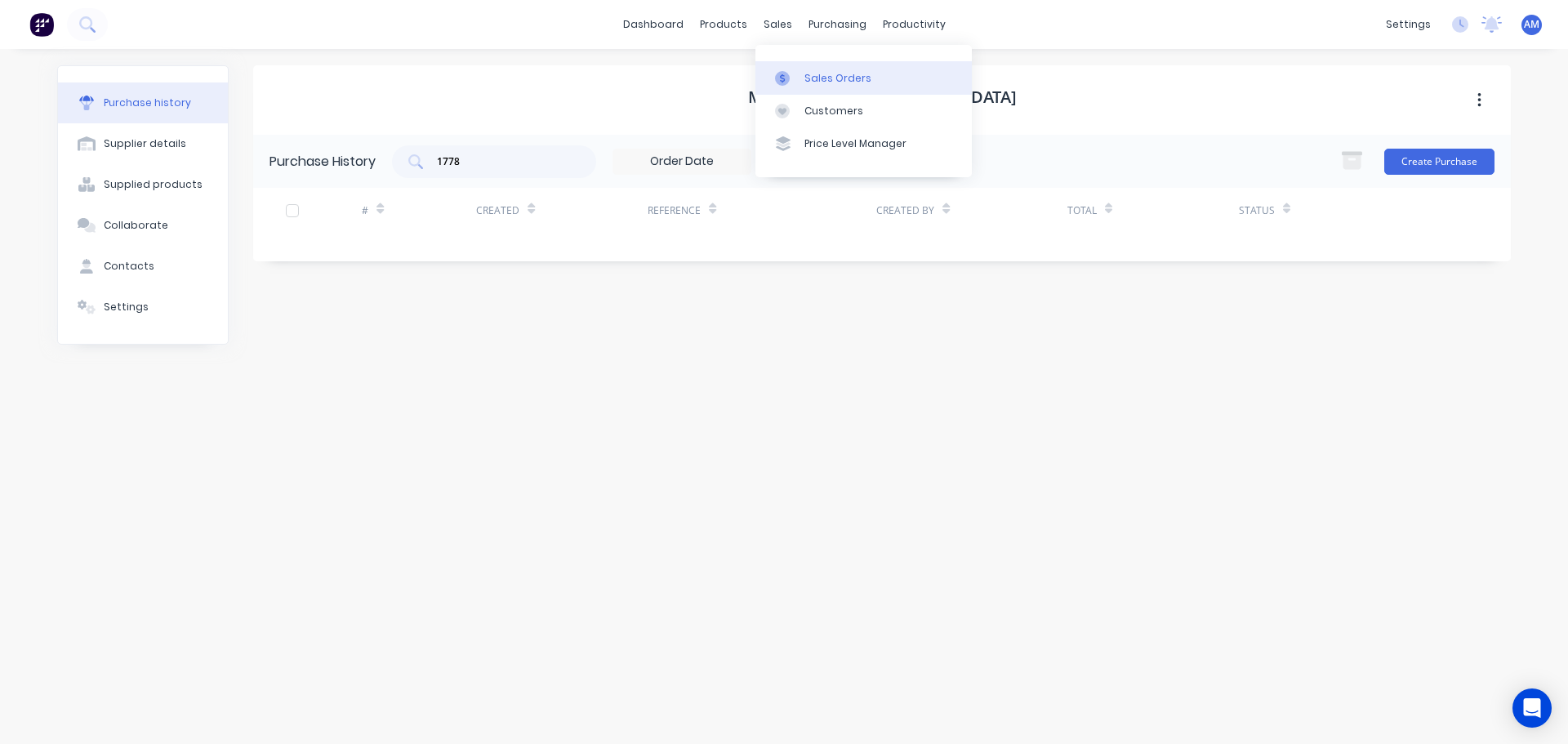
click at [819, 73] on div "Sales Orders" at bounding box center [838, 79] width 67 height 15
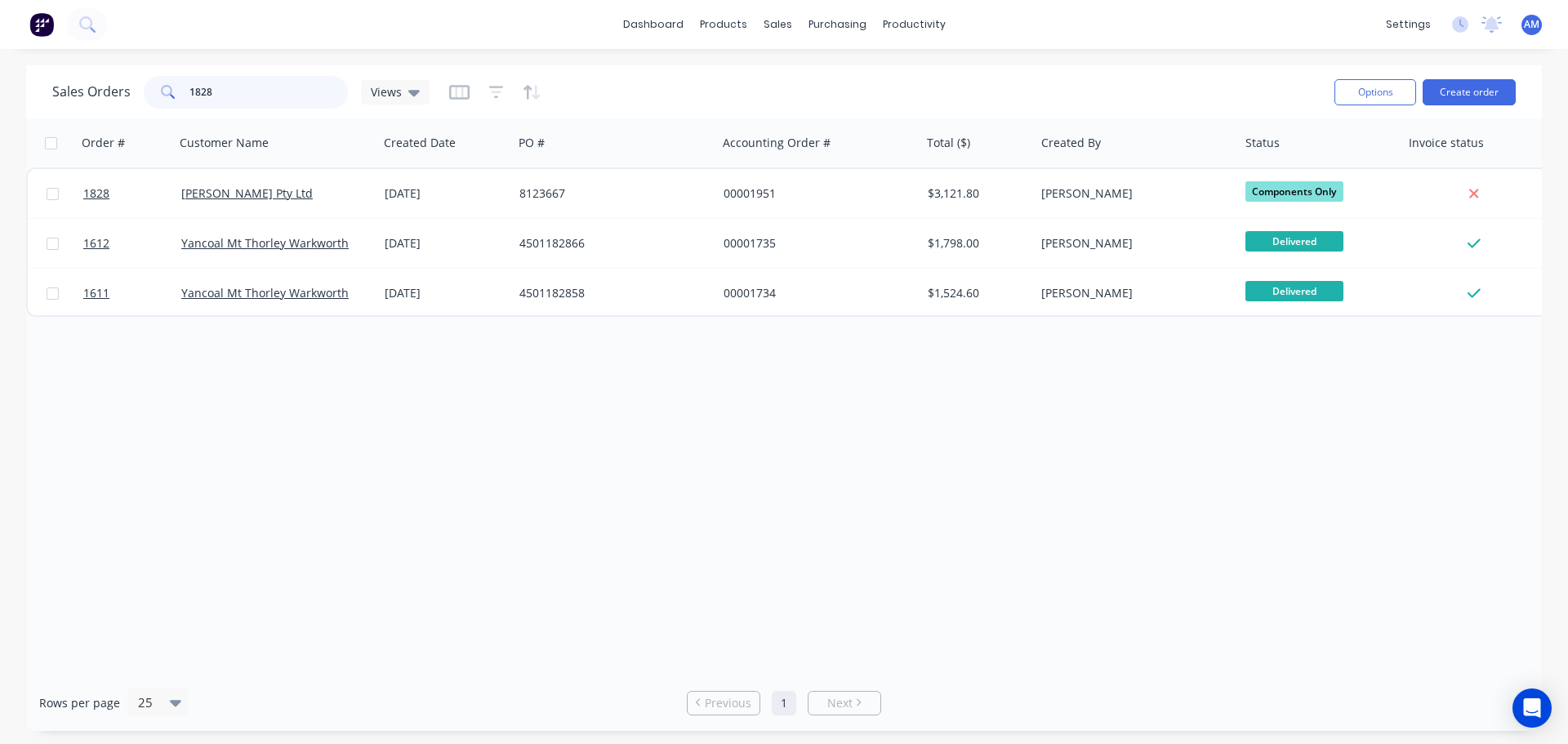
drag, startPoint x: 208, startPoint y: 87, endPoint x: 183, endPoint y: 89, distance: 25.1
click at [192, 89] on input "1828" at bounding box center [269, 92] width 159 height 33
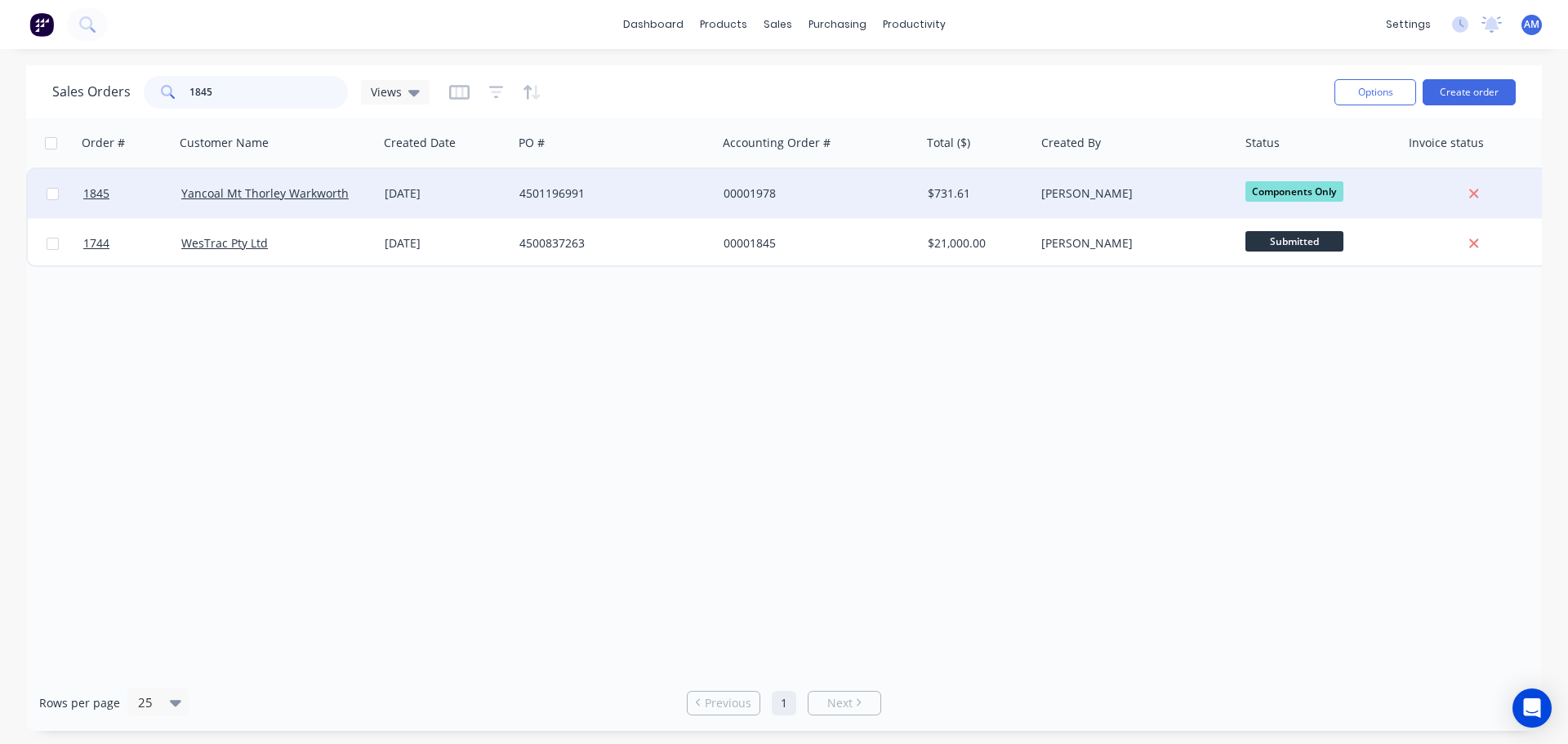
type input "1845"
click at [737, 192] on div "00001978" at bounding box center [814, 193] width 181 height 16
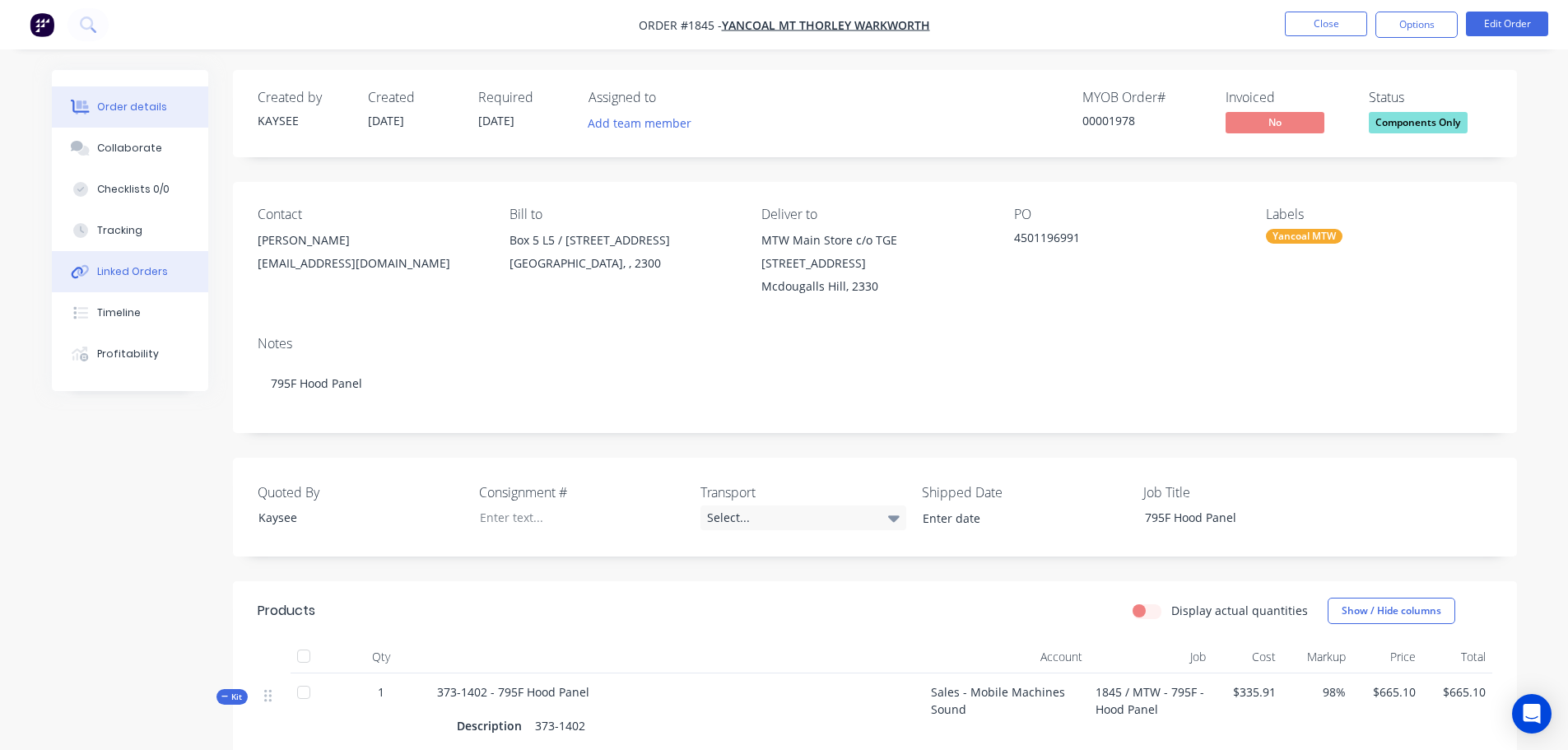
click at [136, 271] on div "Linked Orders" at bounding box center [133, 271] width 71 height 15
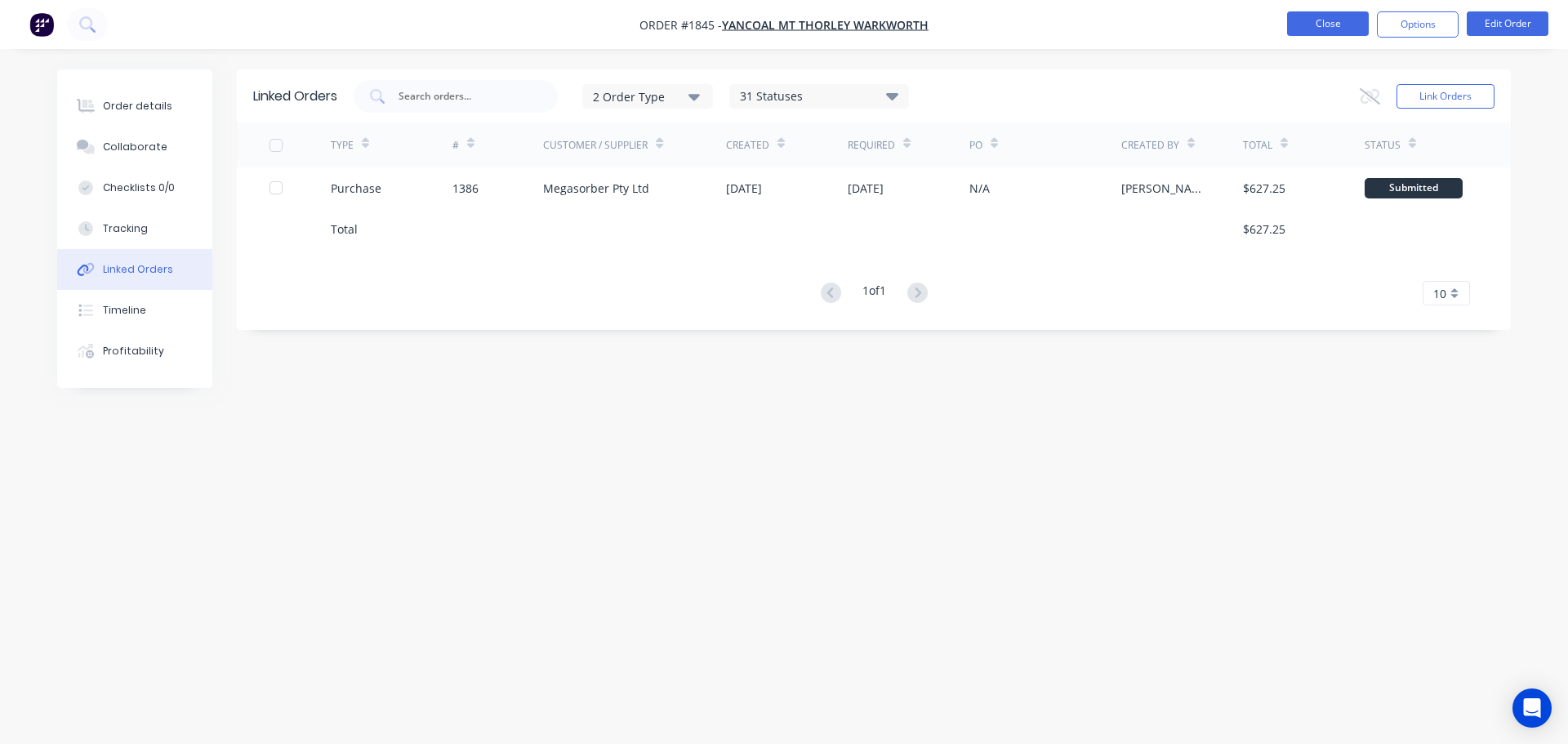
click at [1331, 26] on button "Close" at bounding box center [1328, 24] width 82 height 25
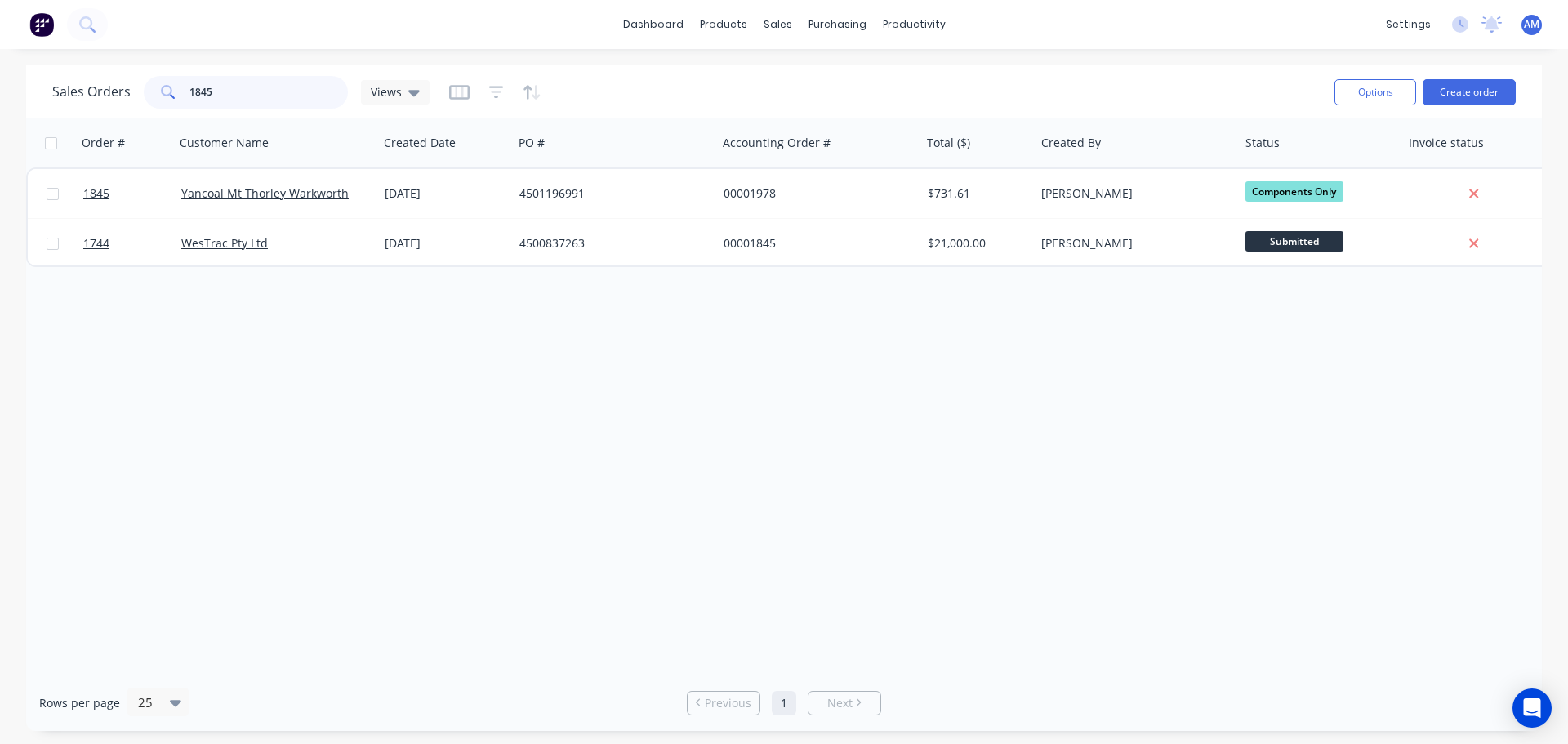
drag, startPoint x: 243, startPoint y: 85, endPoint x: 183, endPoint y: 88, distance: 60.1
click at [183, 88] on div "1845" at bounding box center [246, 92] width 204 height 33
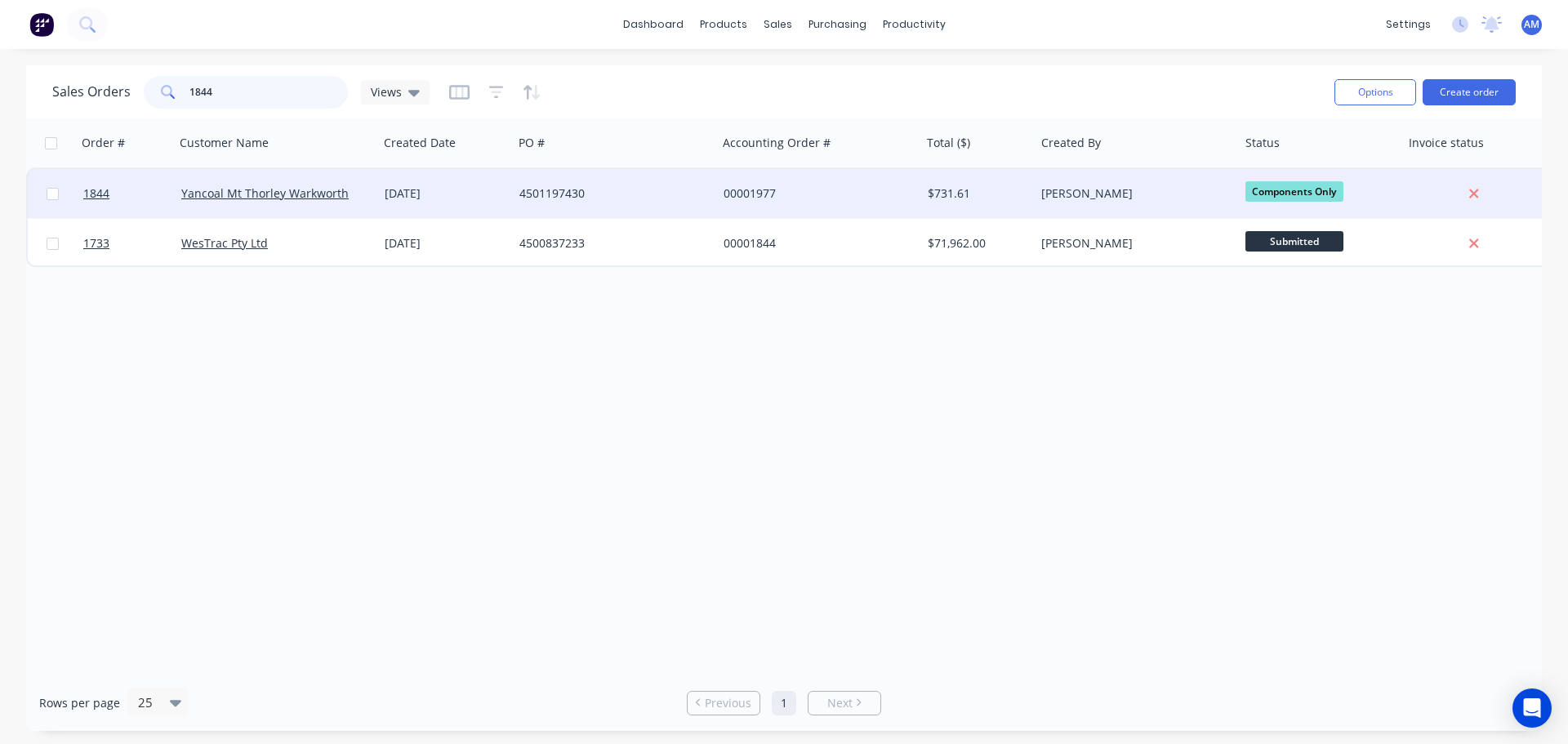
type input "1844"
click at [581, 187] on div "4501197430" at bounding box center [609, 193] width 181 height 16
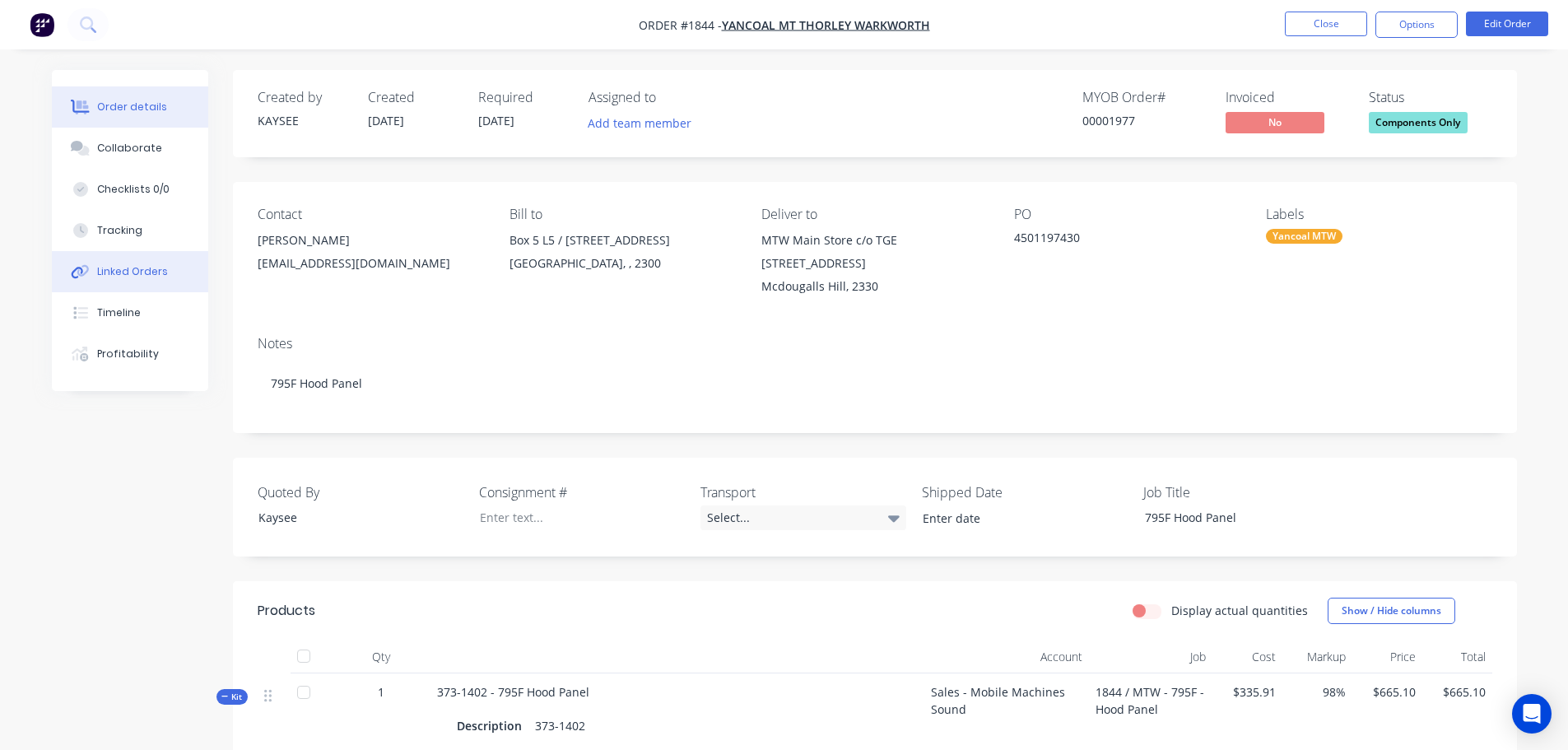
click at [116, 268] on div "Linked Orders" at bounding box center [133, 271] width 71 height 15
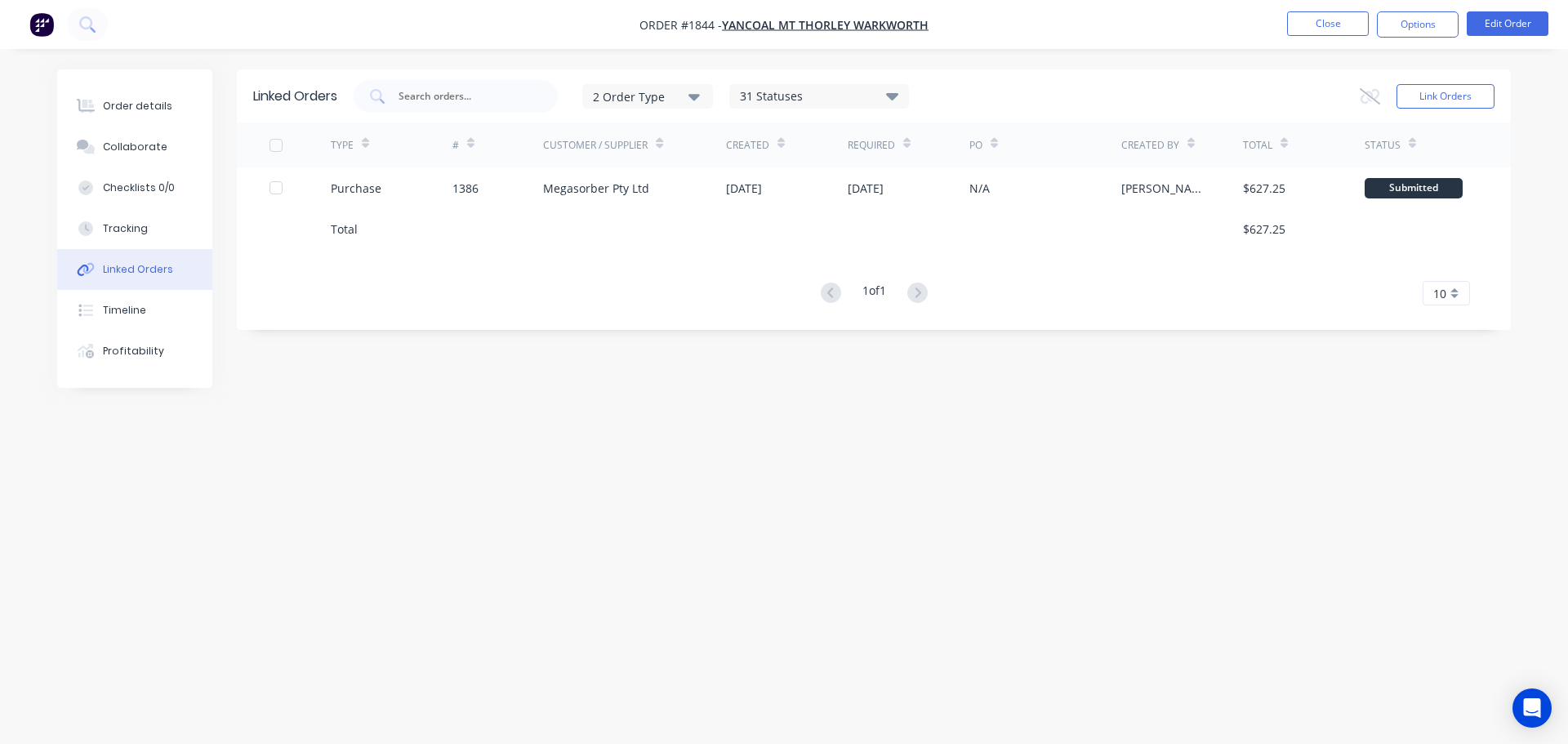
click at [57, 249] on button "Linked Orders" at bounding box center [134, 269] width 155 height 41
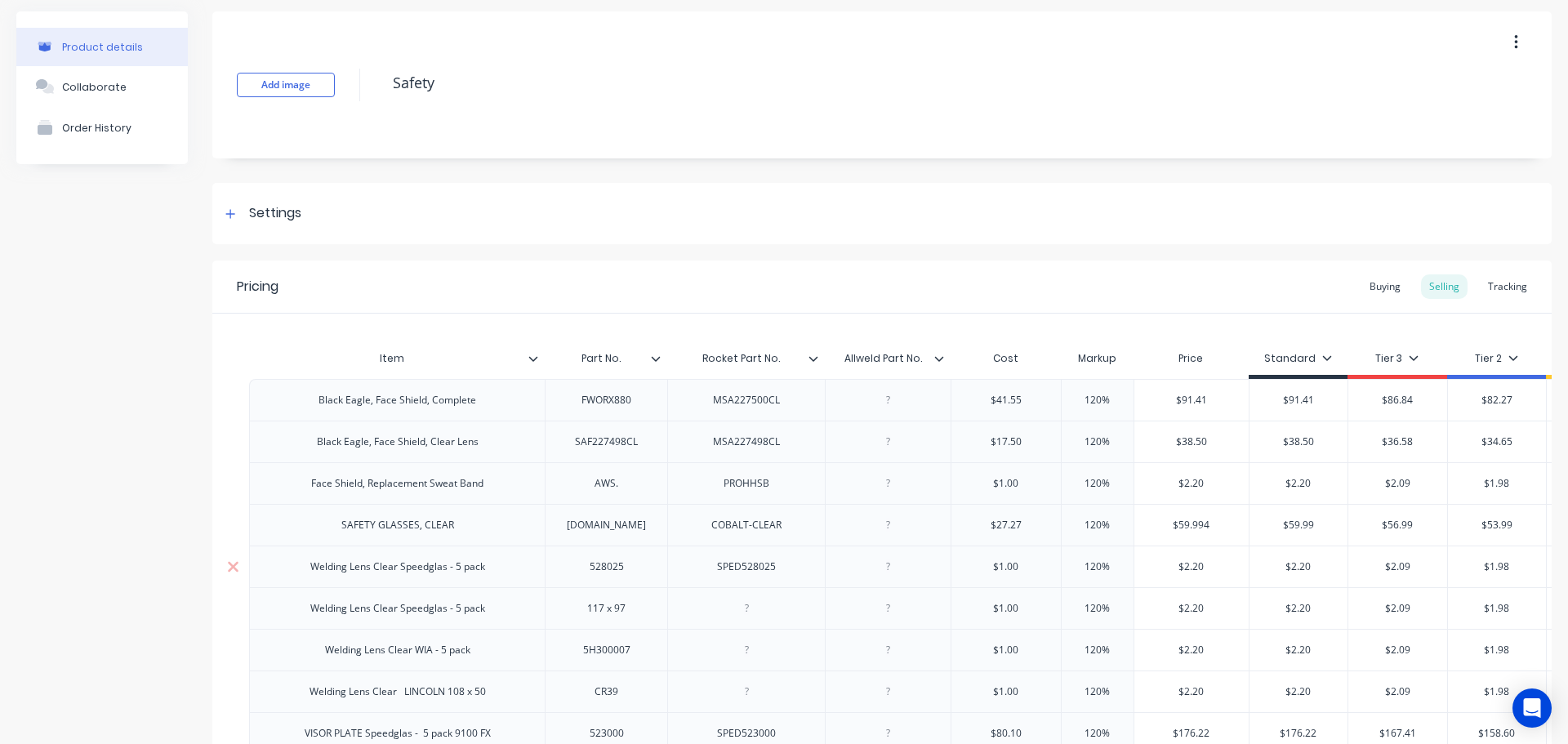
scroll to position [18, 0]
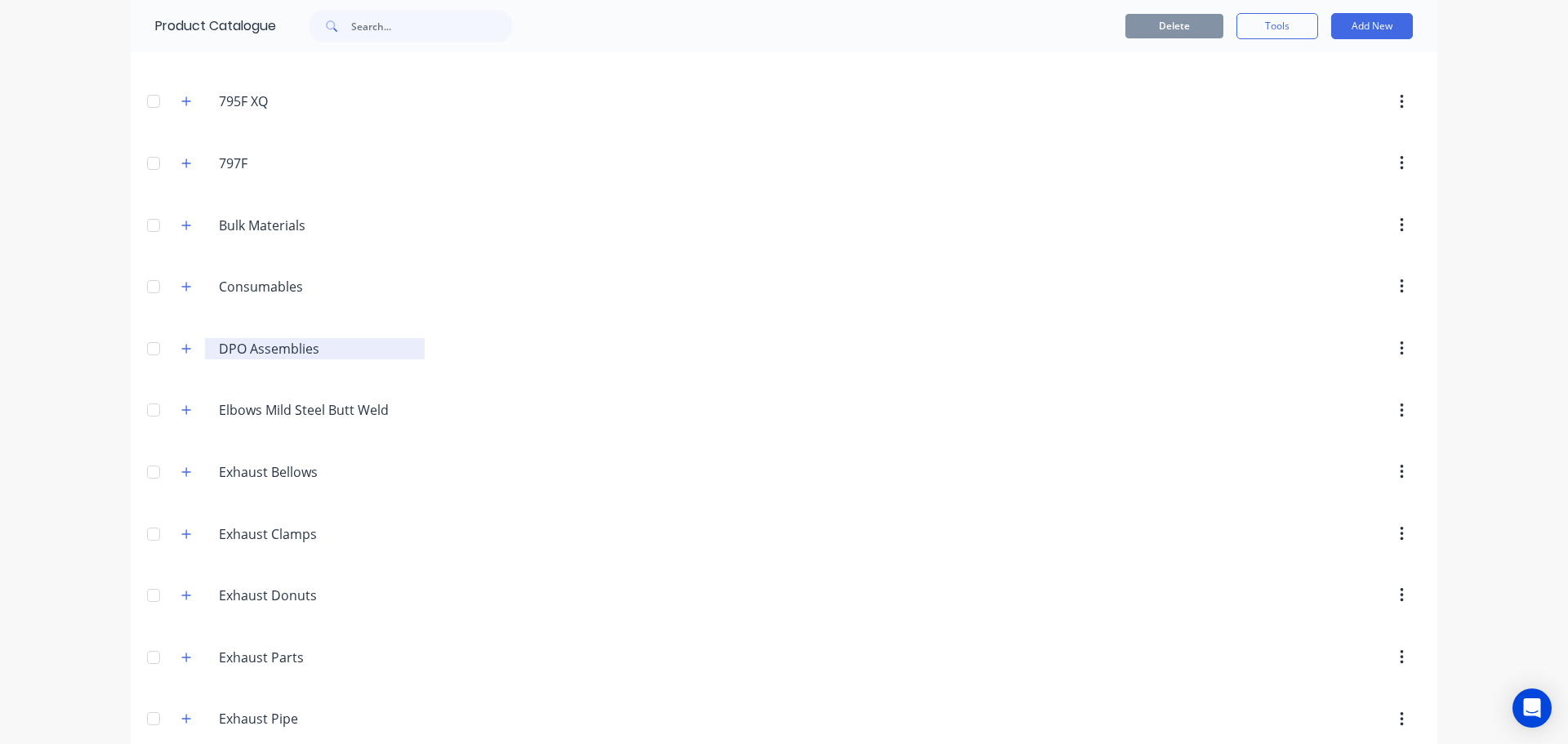
scroll to position [163, 0]
click at [181, 284] on icon "button" at bounding box center [186, 285] width 10 height 11
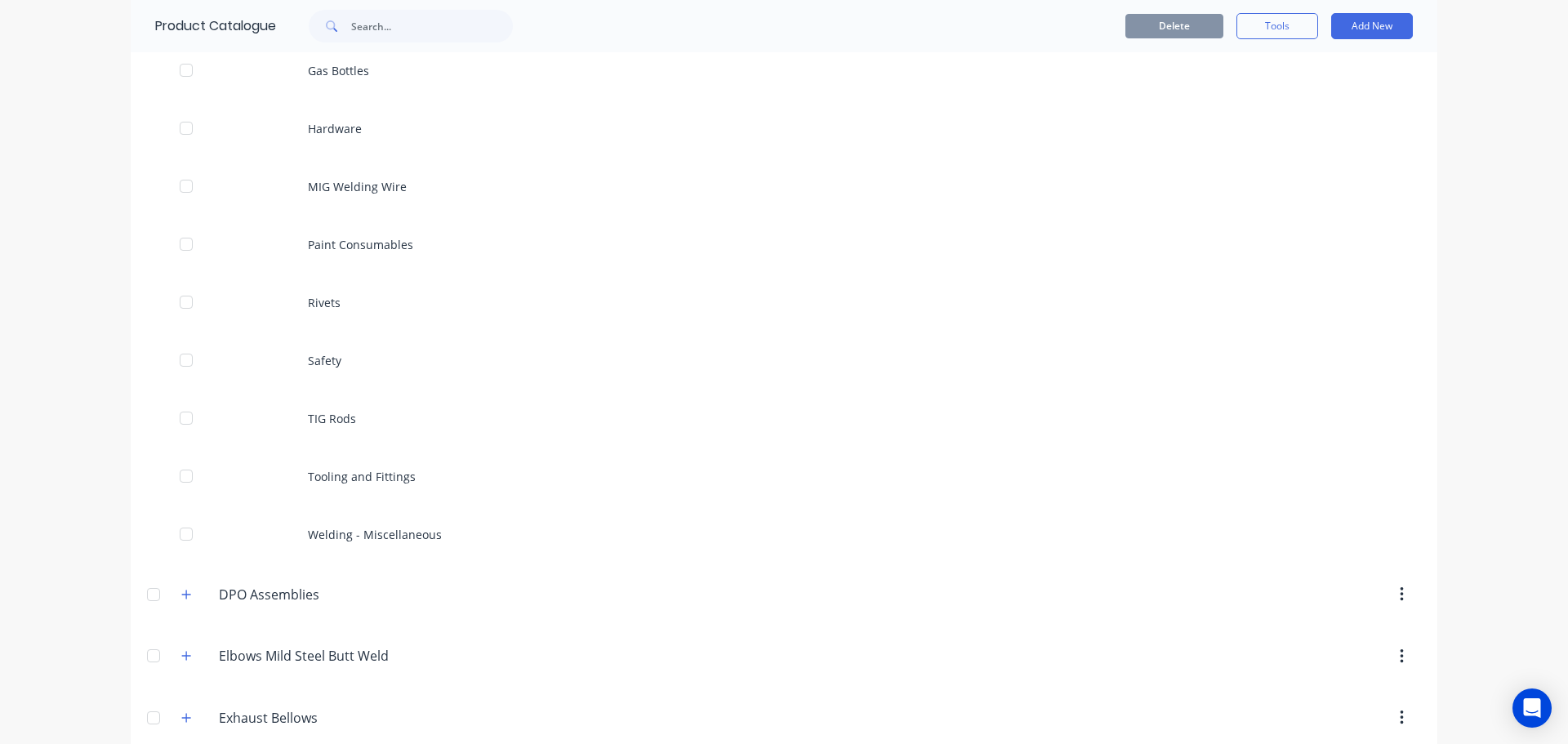
scroll to position [653, 0]
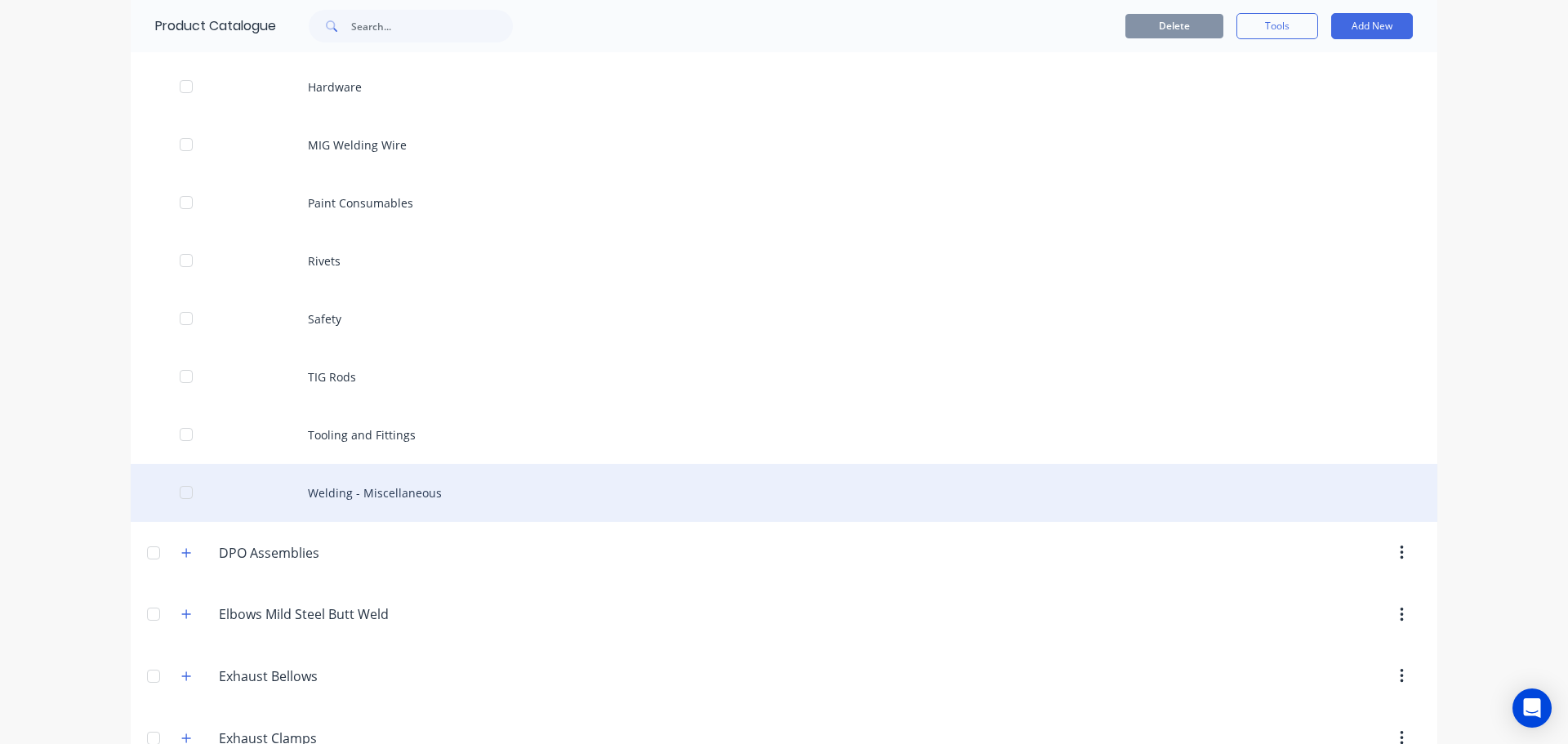
click at [396, 494] on div "Welding - Miscellaneous" at bounding box center [784, 492] width 1307 height 58
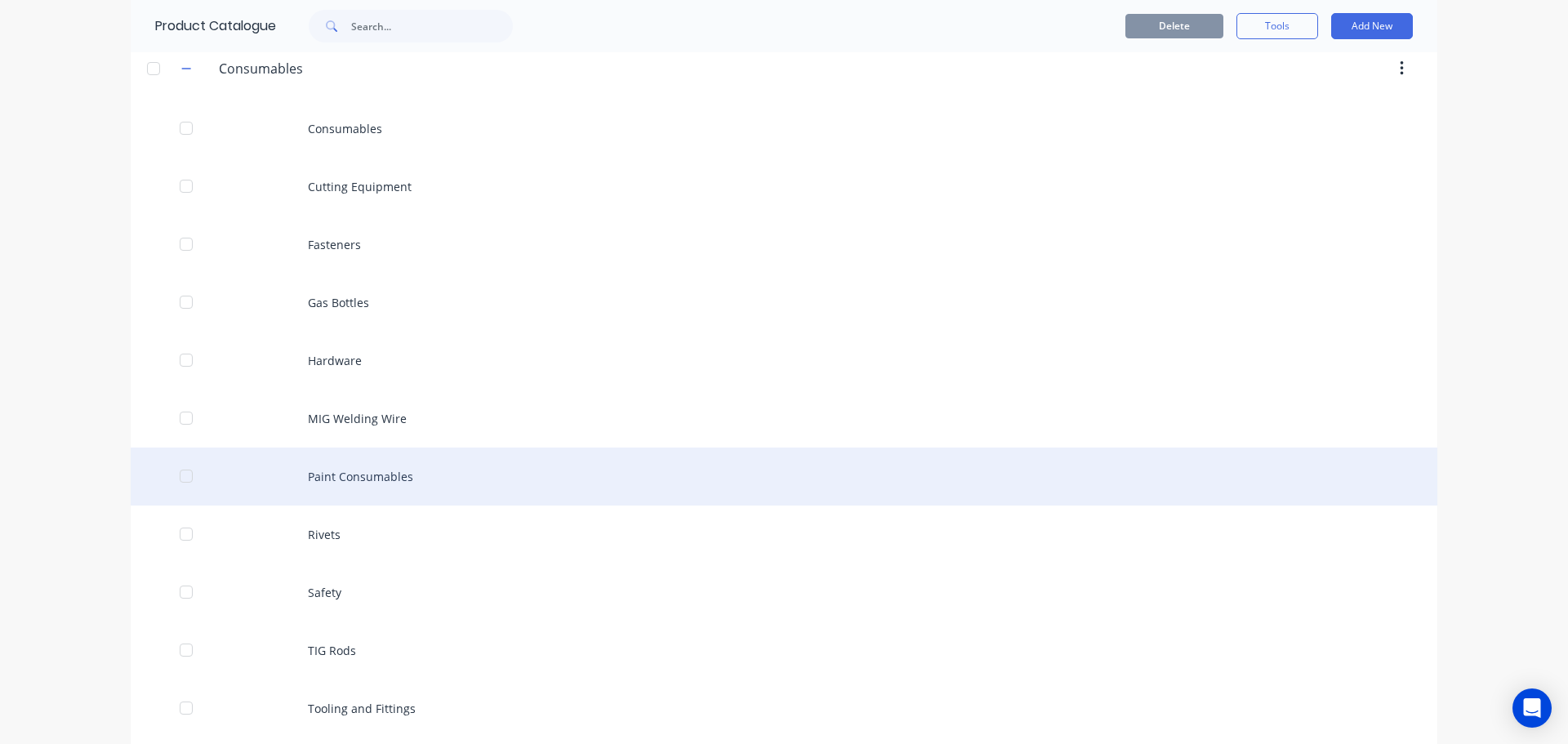
scroll to position [408, 0]
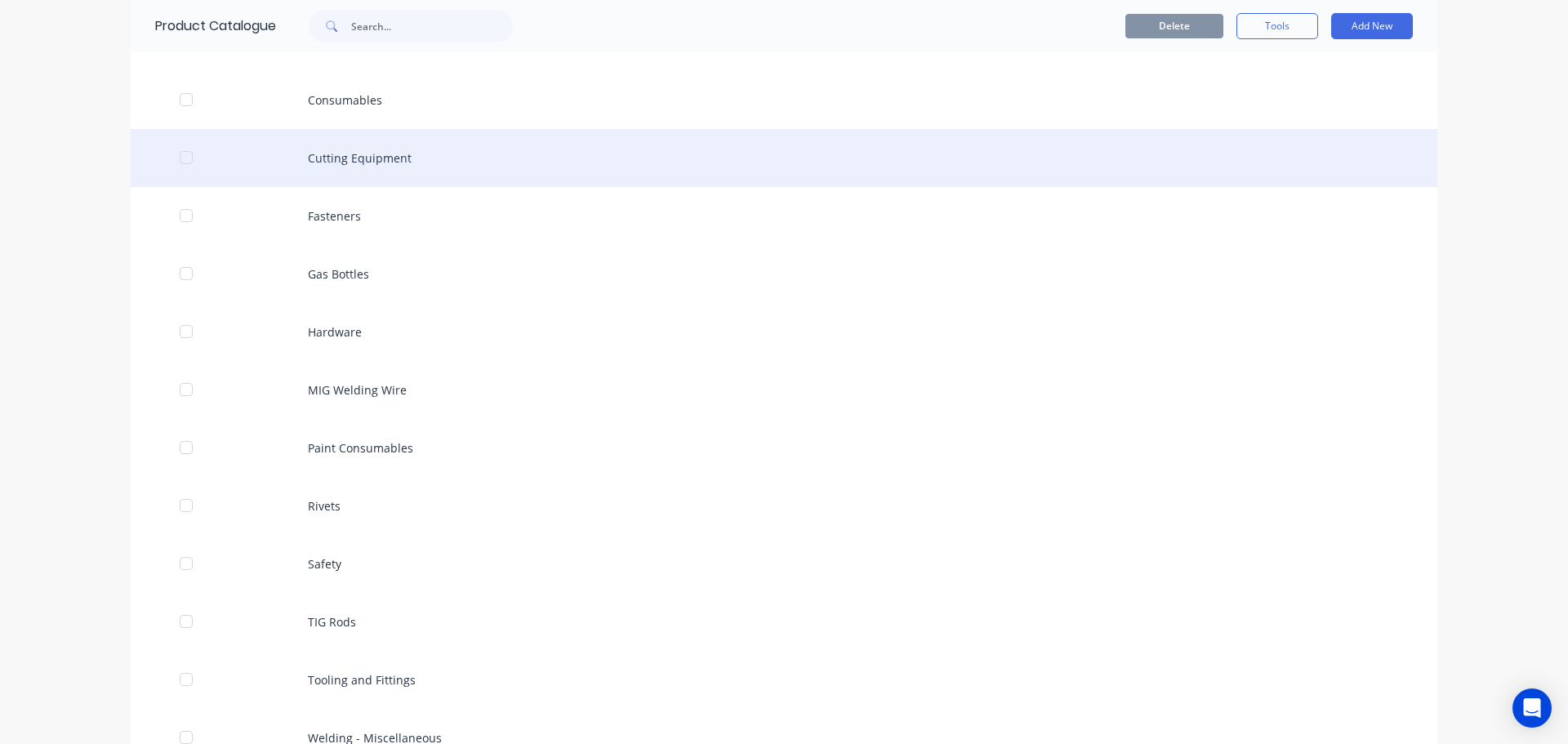
click at [362, 163] on div "Cutting Equipment" at bounding box center [784, 158] width 1307 height 58
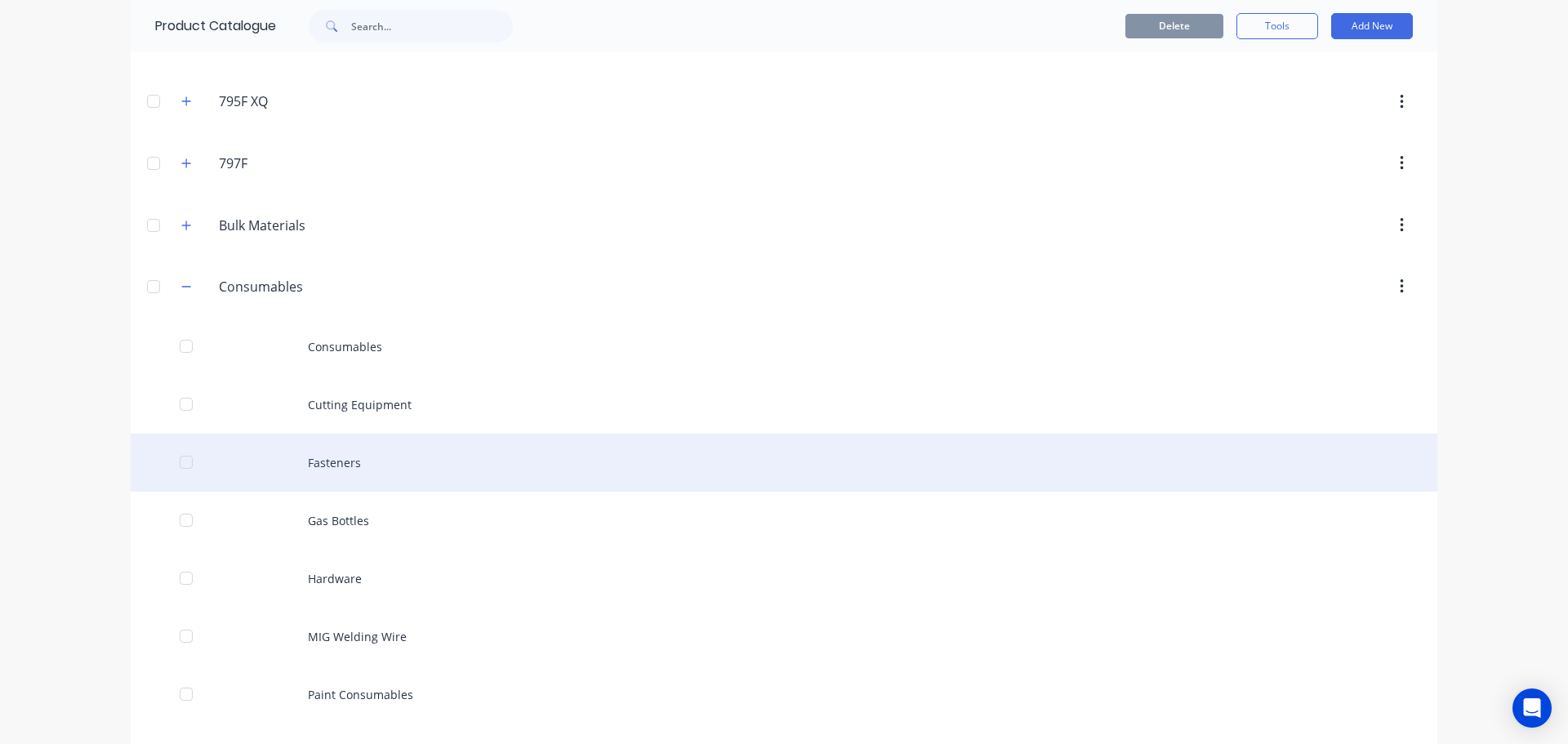
scroll to position [163, 0]
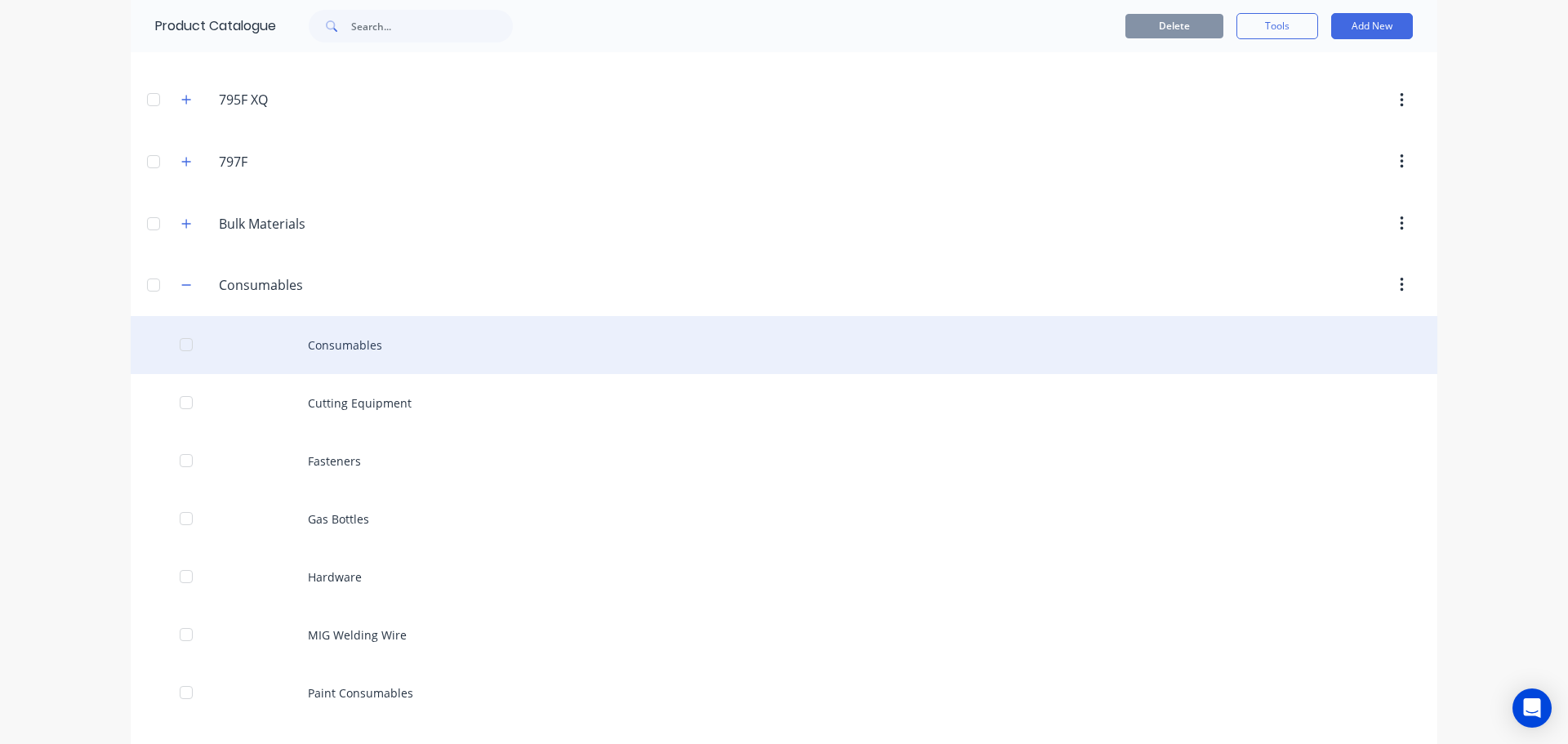
click at [355, 345] on div "Consumables" at bounding box center [784, 345] width 1307 height 58
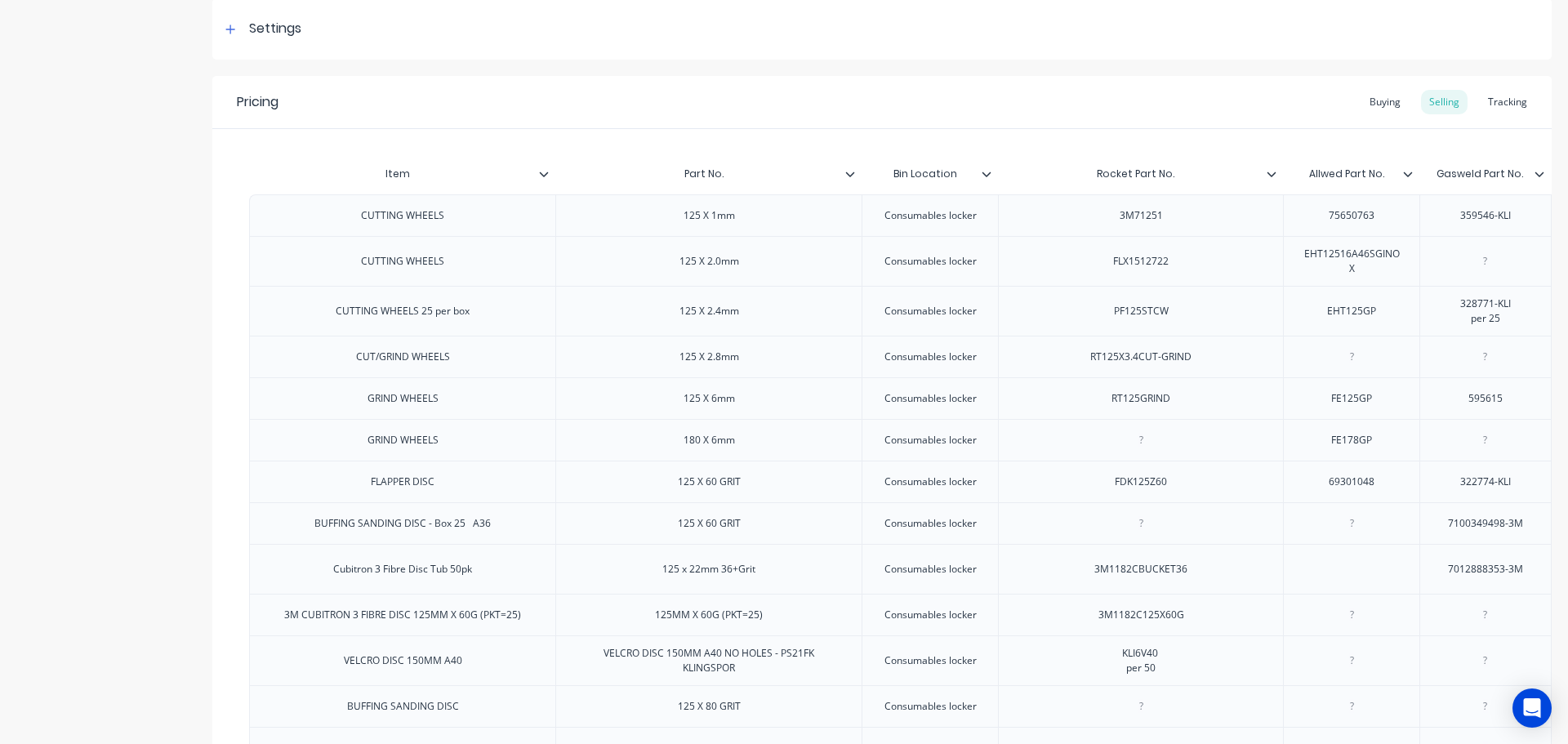
type textarea "x"
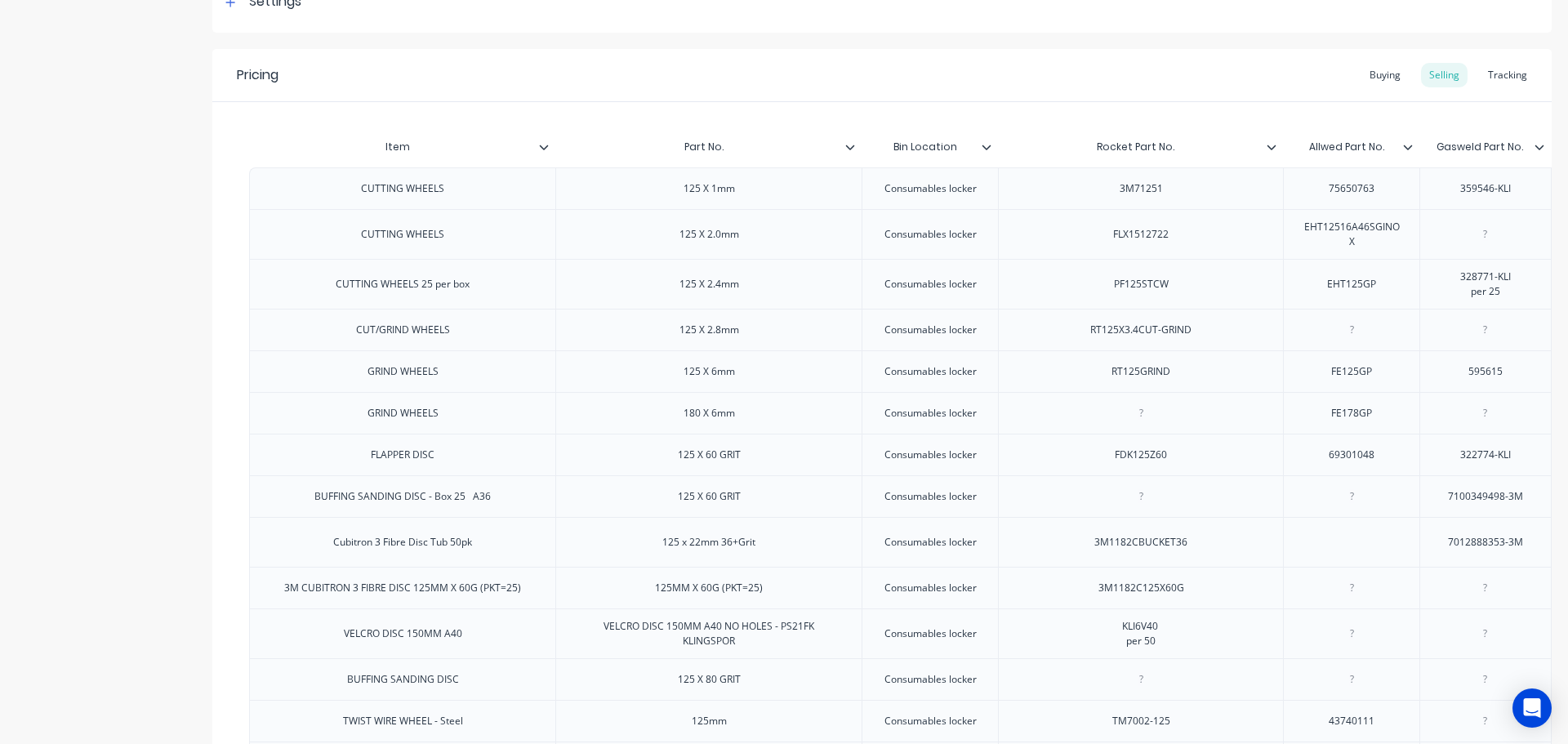
scroll to position [245, 0]
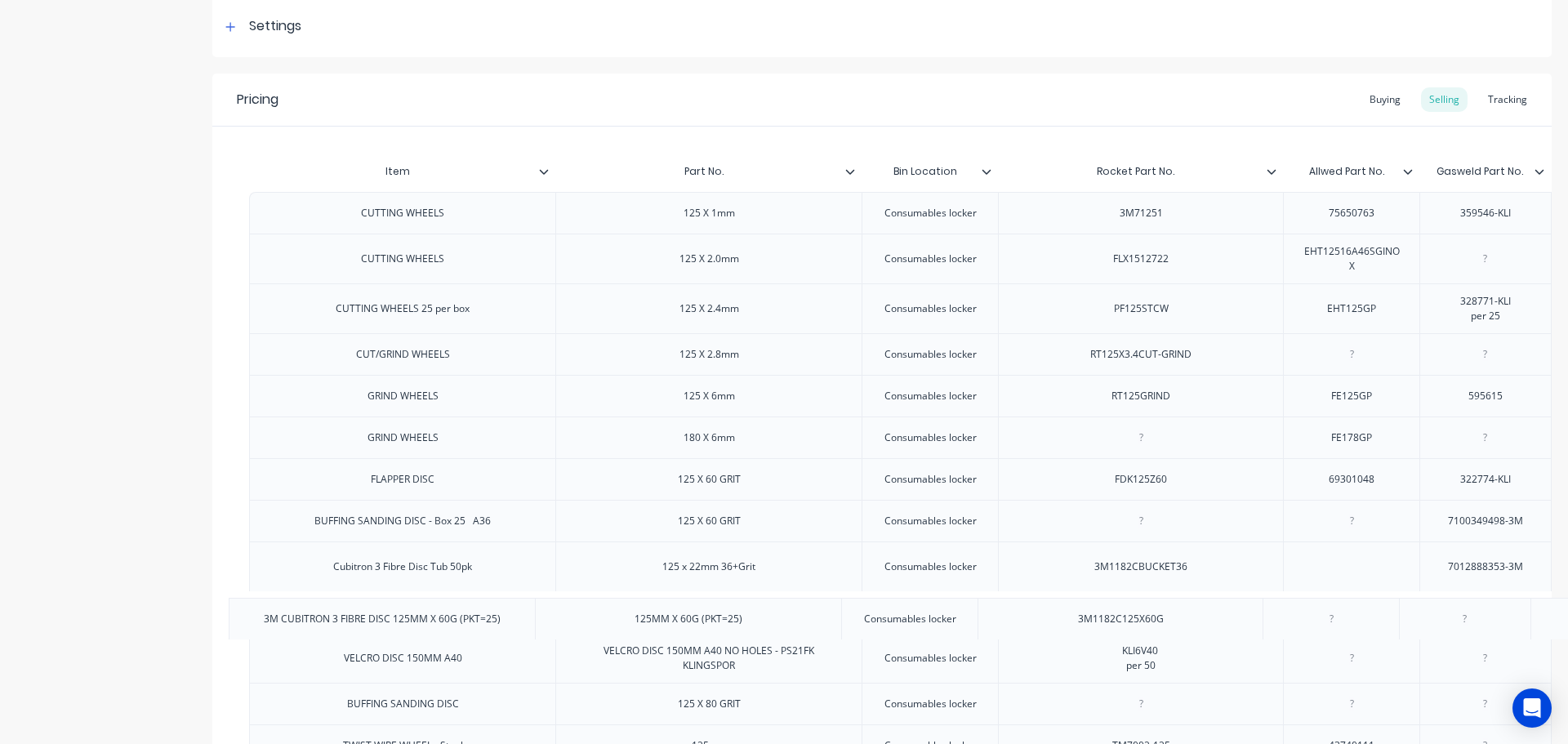
drag, startPoint x: 1283, startPoint y: 600, endPoint x: 1258, endPoint y: 598, distance: 25.1
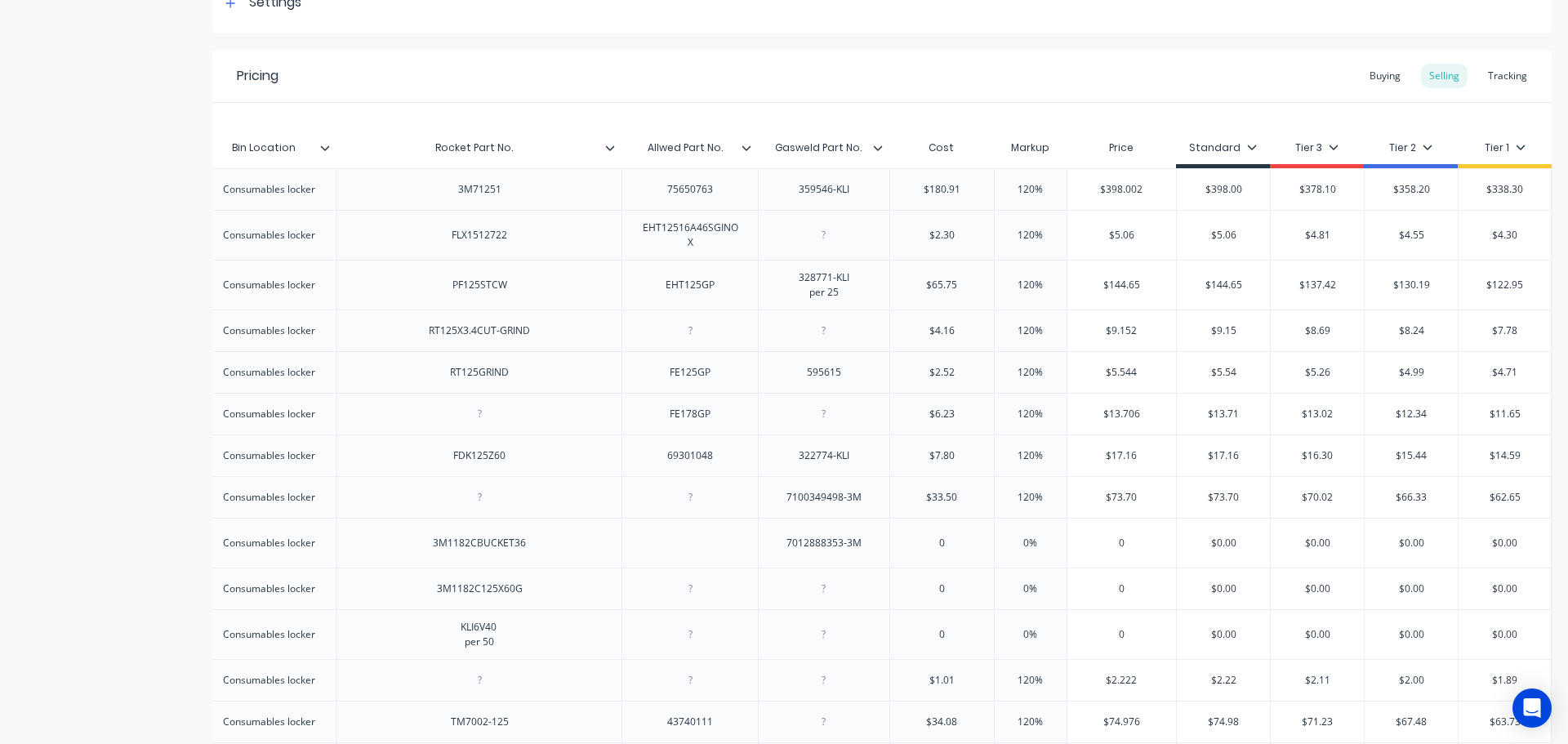
scroll to position [136, 0]
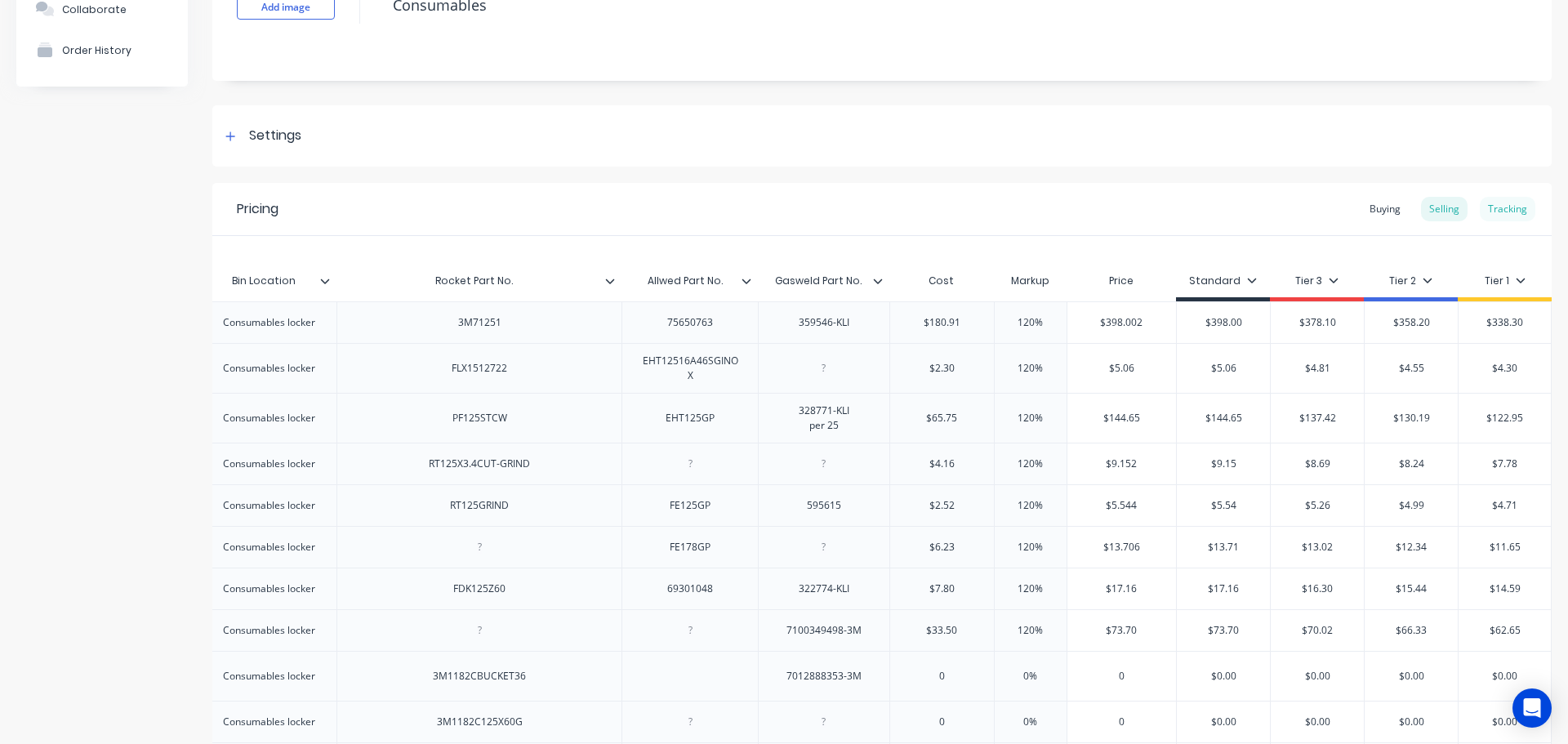
click at [1501, 210] on div "Tracking" at bounding box center [1507, 209] width 56 height 25
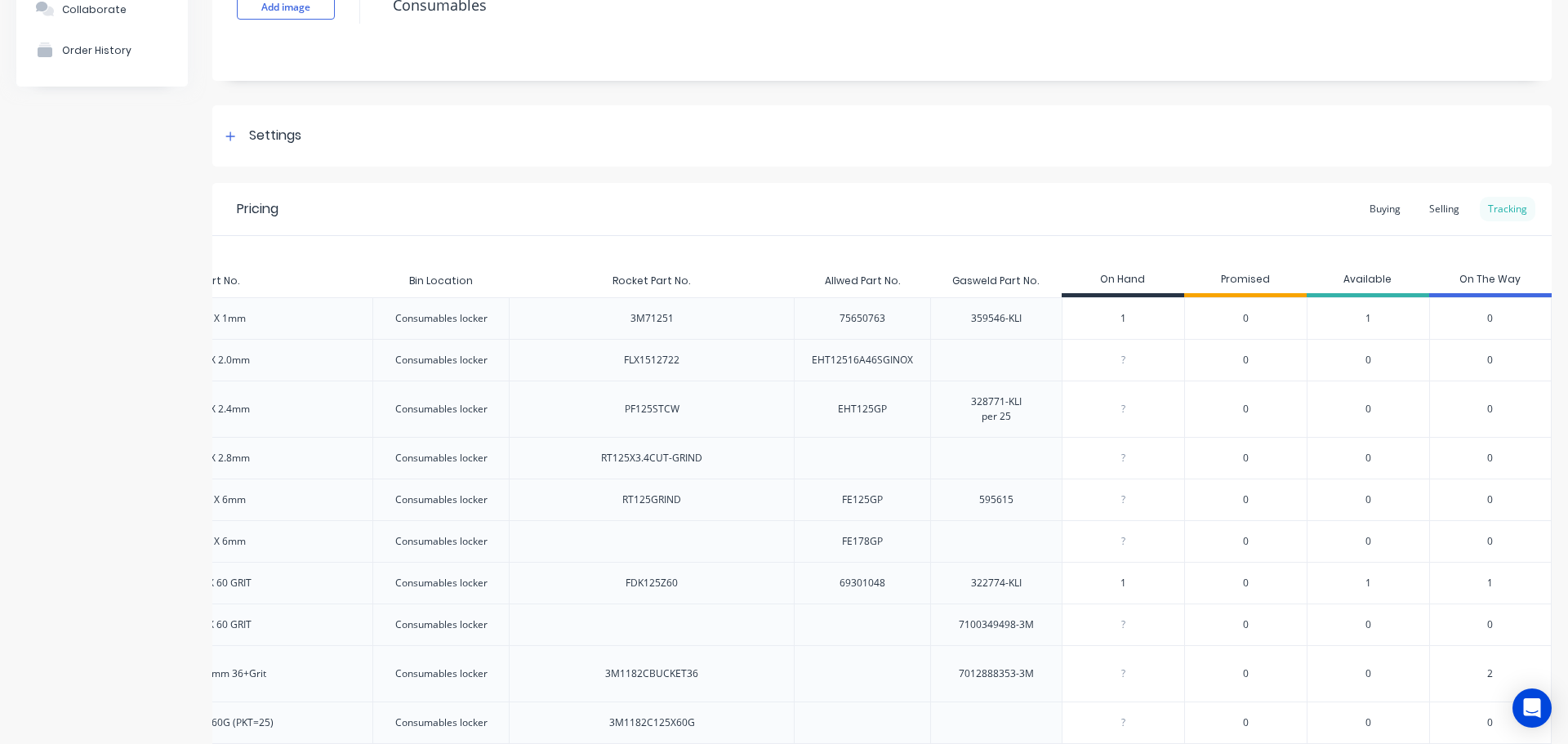
scroll to position [0, 501]
click at [1378, 207] on div "Buying" at bounding box center [1385, 209] width 47 height 25
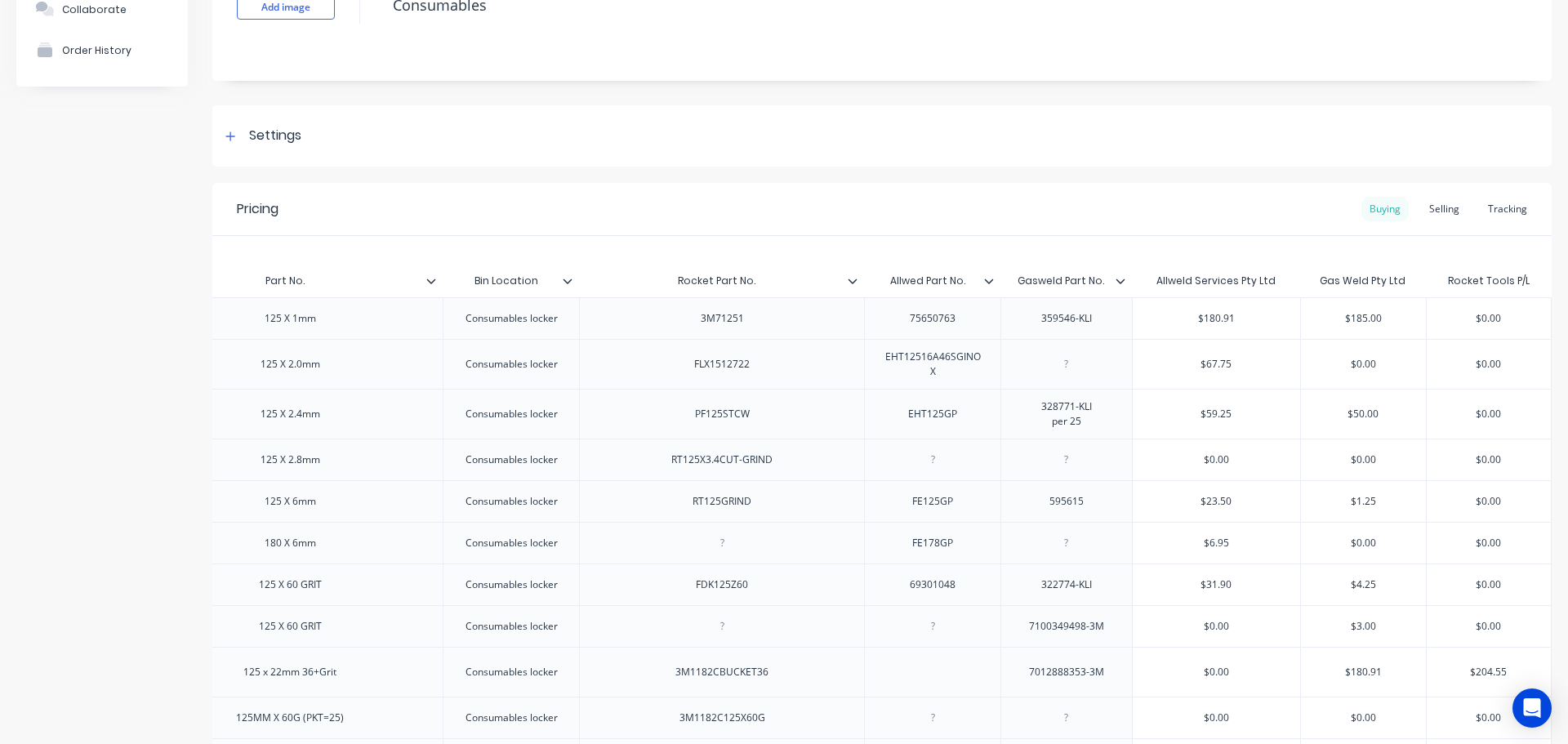
scroll to position [0, 432]
type input "$0.00"
drag, startPoint x: 1456, startPoint y: 321, endPoint x: 1502, endPoint y: 317, distance: 46.2
click at [1502, 317] on input "$0.00" at bounding box center [1489, 318] width 124 height 15
paste input "42.05"
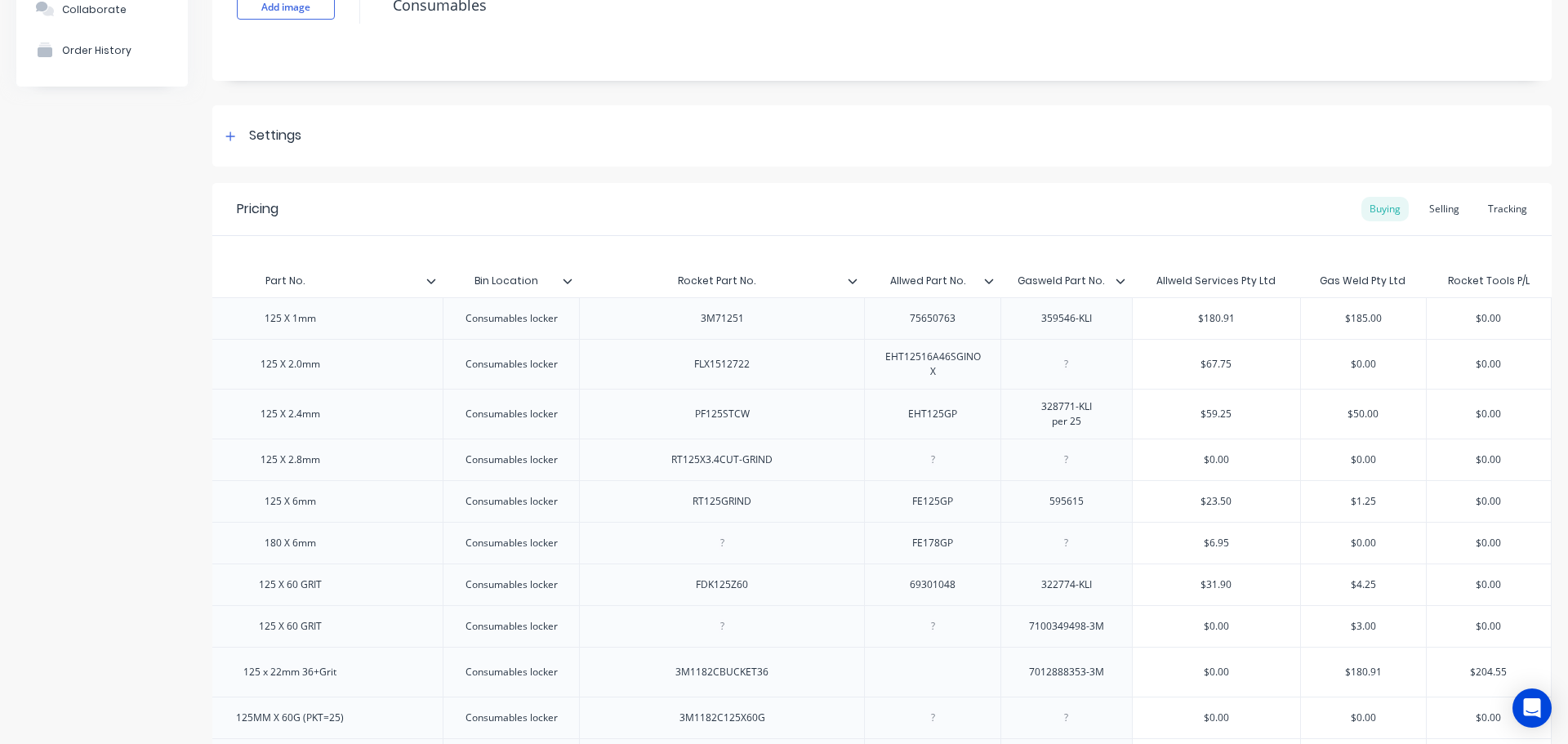
type textarea "x"
type input "42.05"
click at [726, 324] on div "3M71251" at bounding box center [722, 318] width 82 height 21
click at [739, 324] on div "3M71251" at bounding box center [722, 318] width 82 height 21
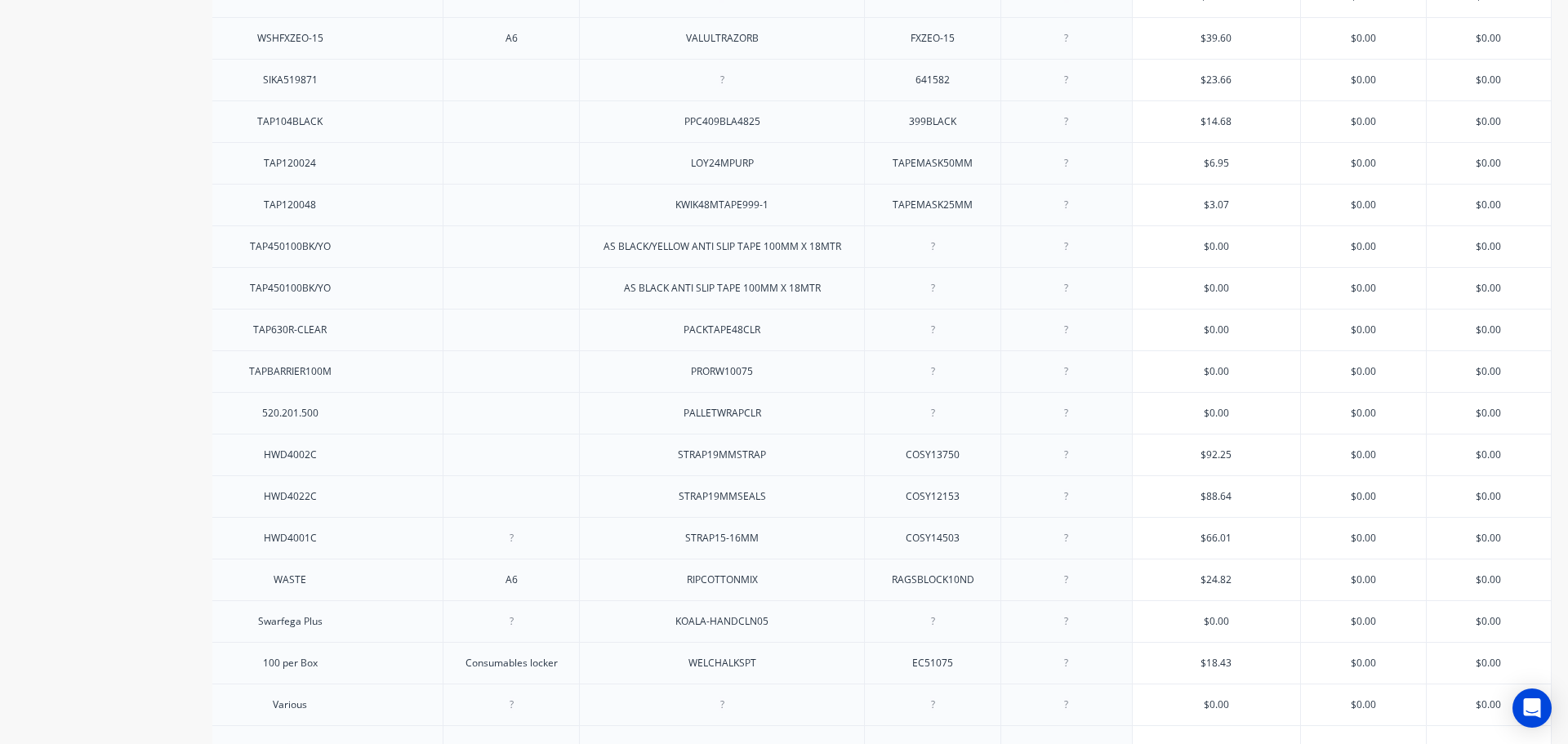
scroll to position [1928, 0]
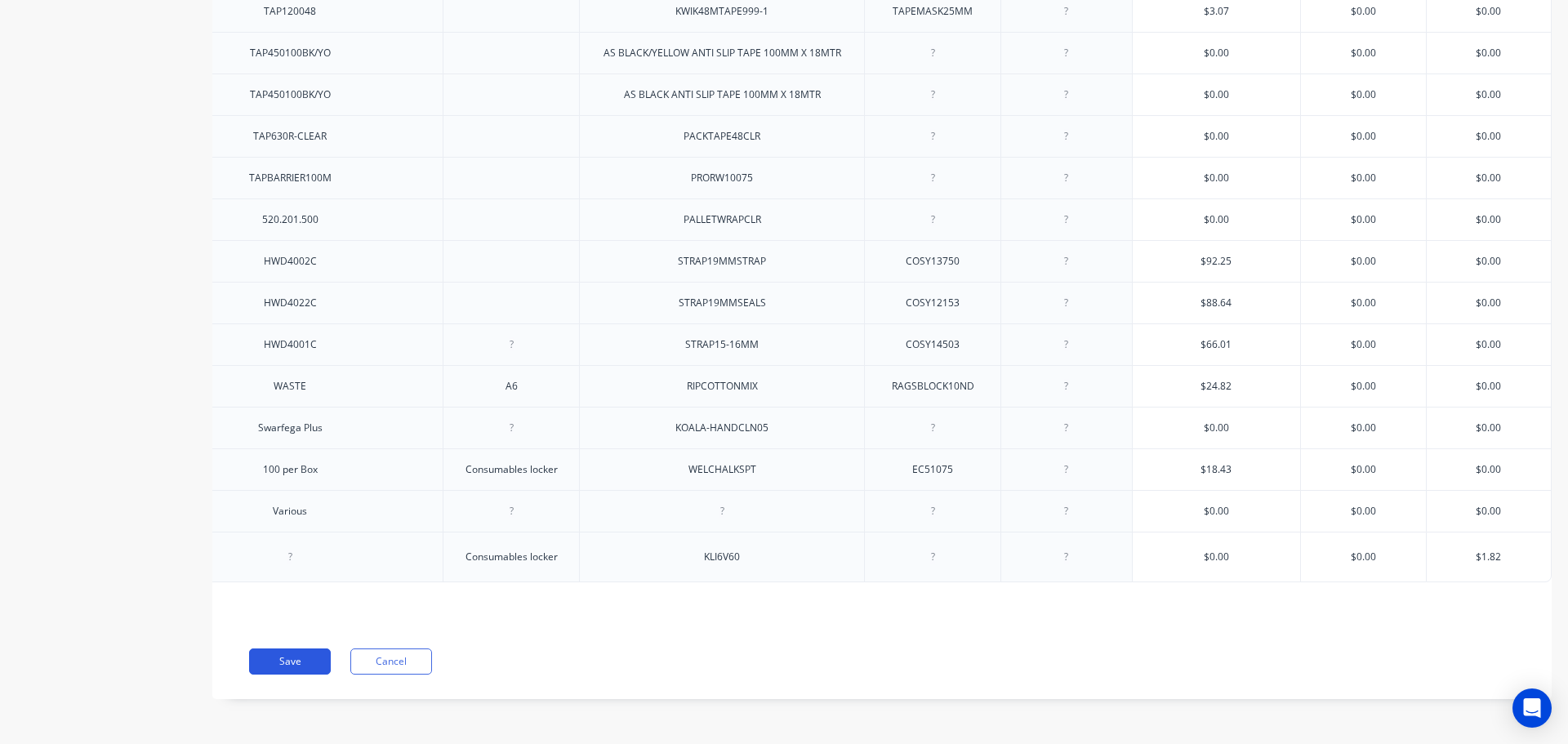
click at [275, 656] on button "Save" at bounding box center [290, 661] width 82 height 26
type textarea "x"
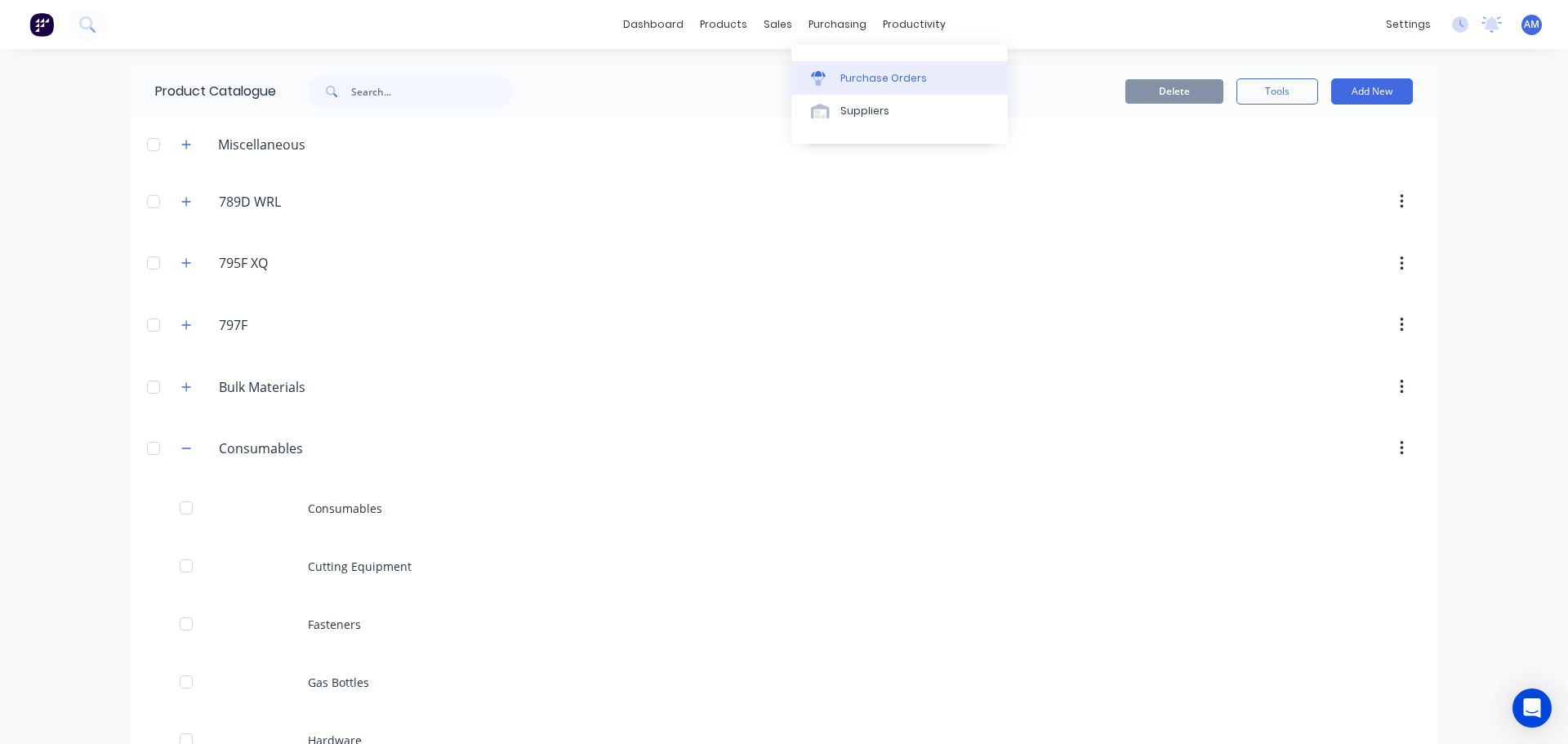
click at [869, 71] on div "Purchase Orders" at bounding box center [883, 79] width 87 height 15
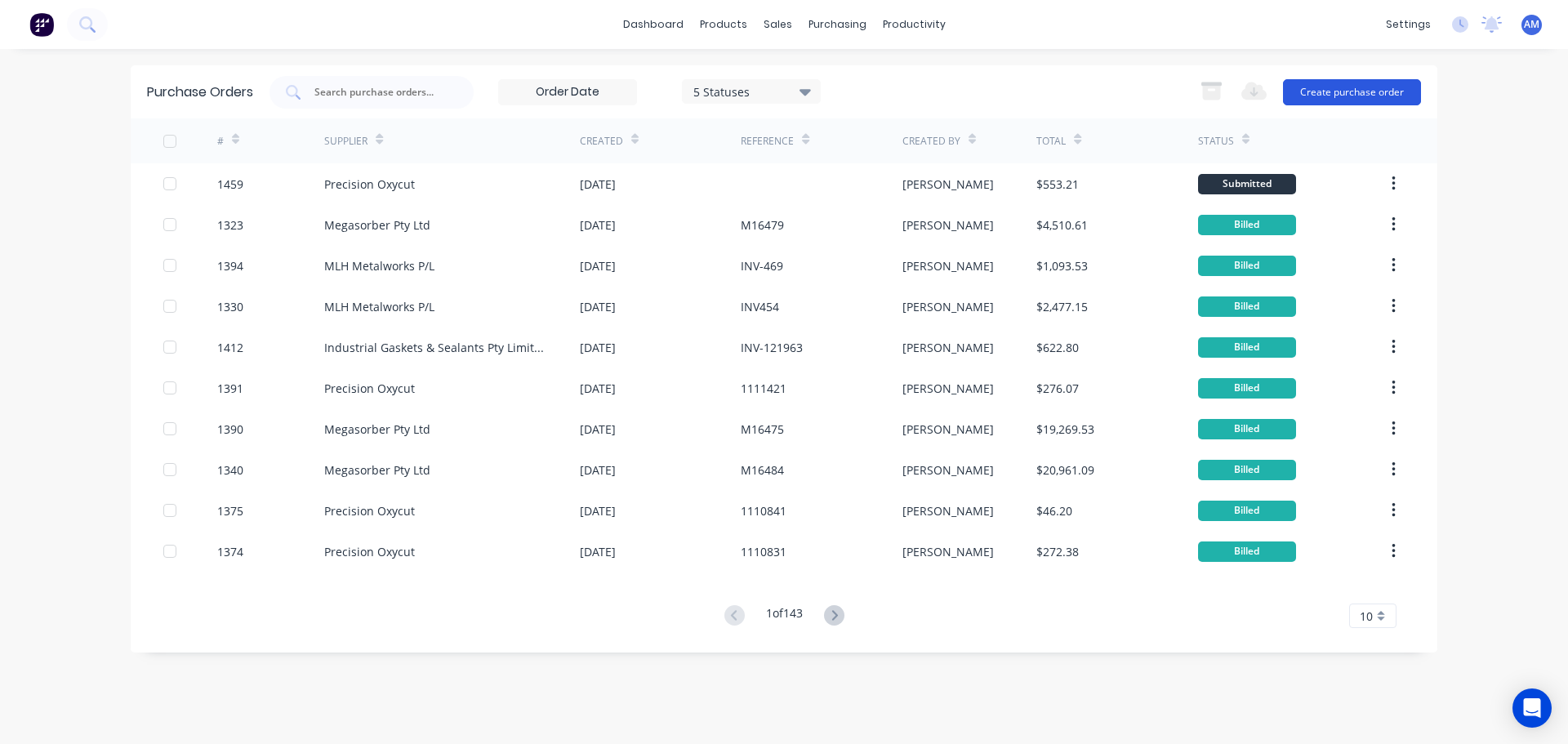
click at [1341, 97] on button "Create purchase order" at bounding box center [1352, 92] width 138 height 26
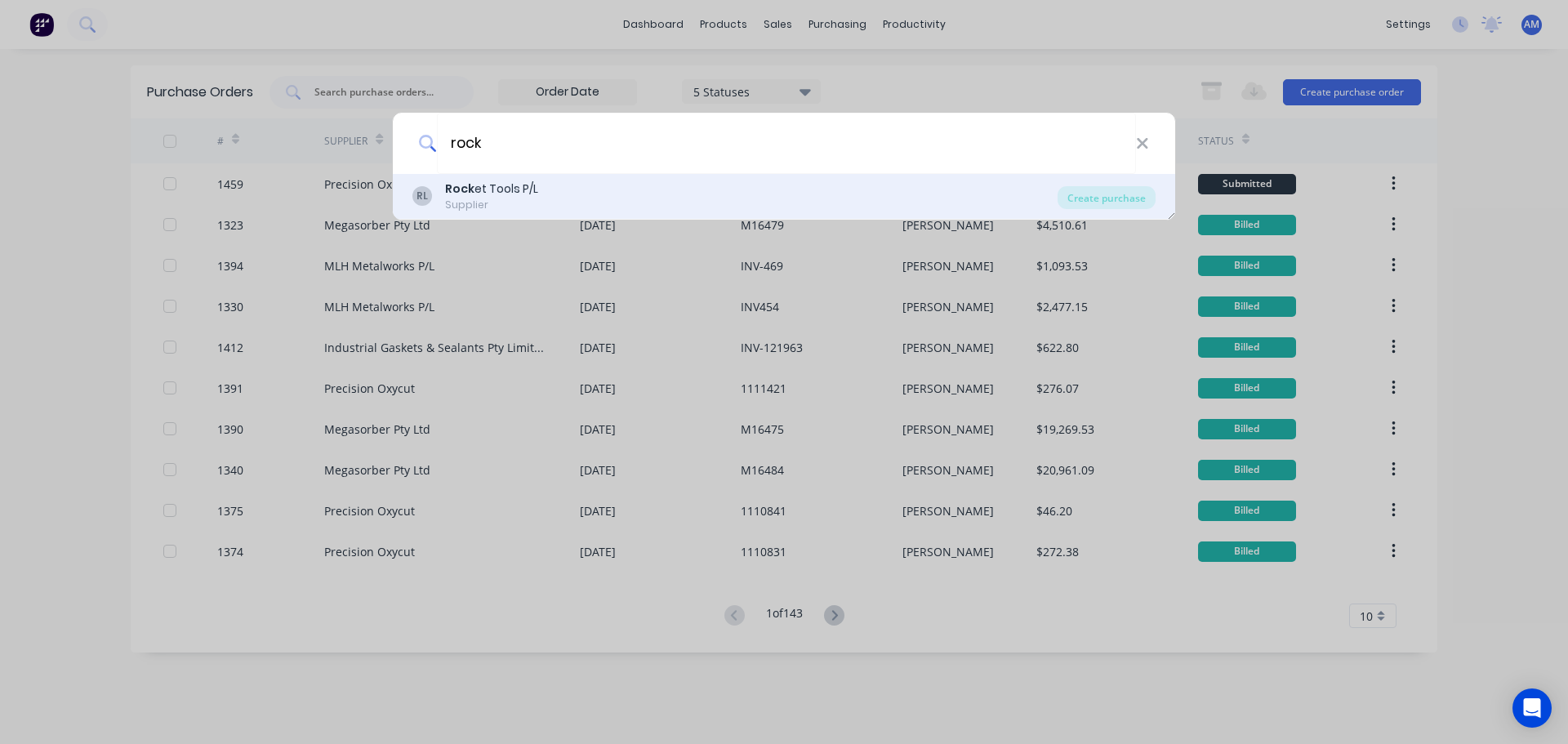
type input "rock"
click at [753, 192] on div "RL Rock et Tools P/L Supplier" at bounding box center [735, 196] width 645 height 32
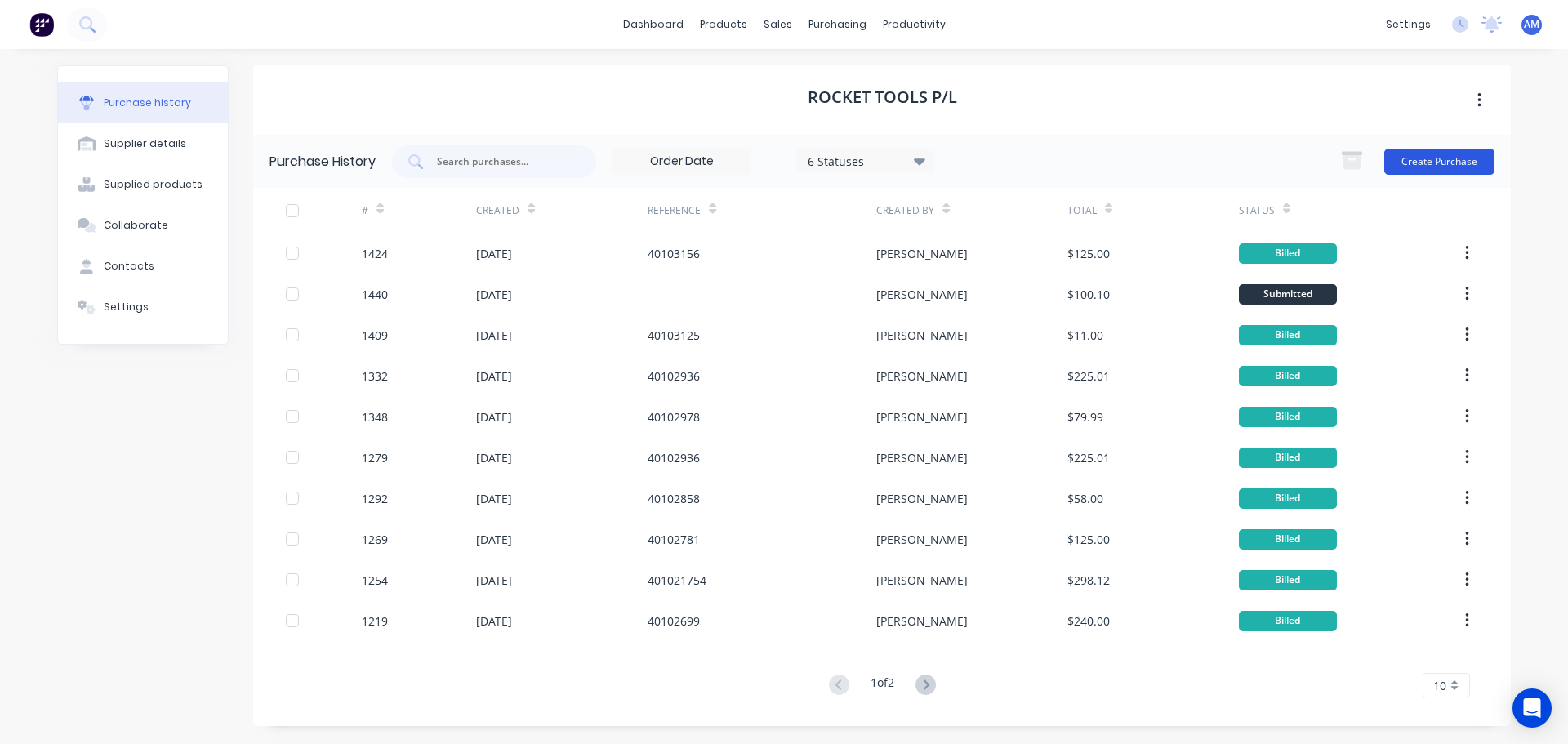
click at [1440, 163] on button "Create Purchase" at bounding box center [1439, 162] width 111 height 26
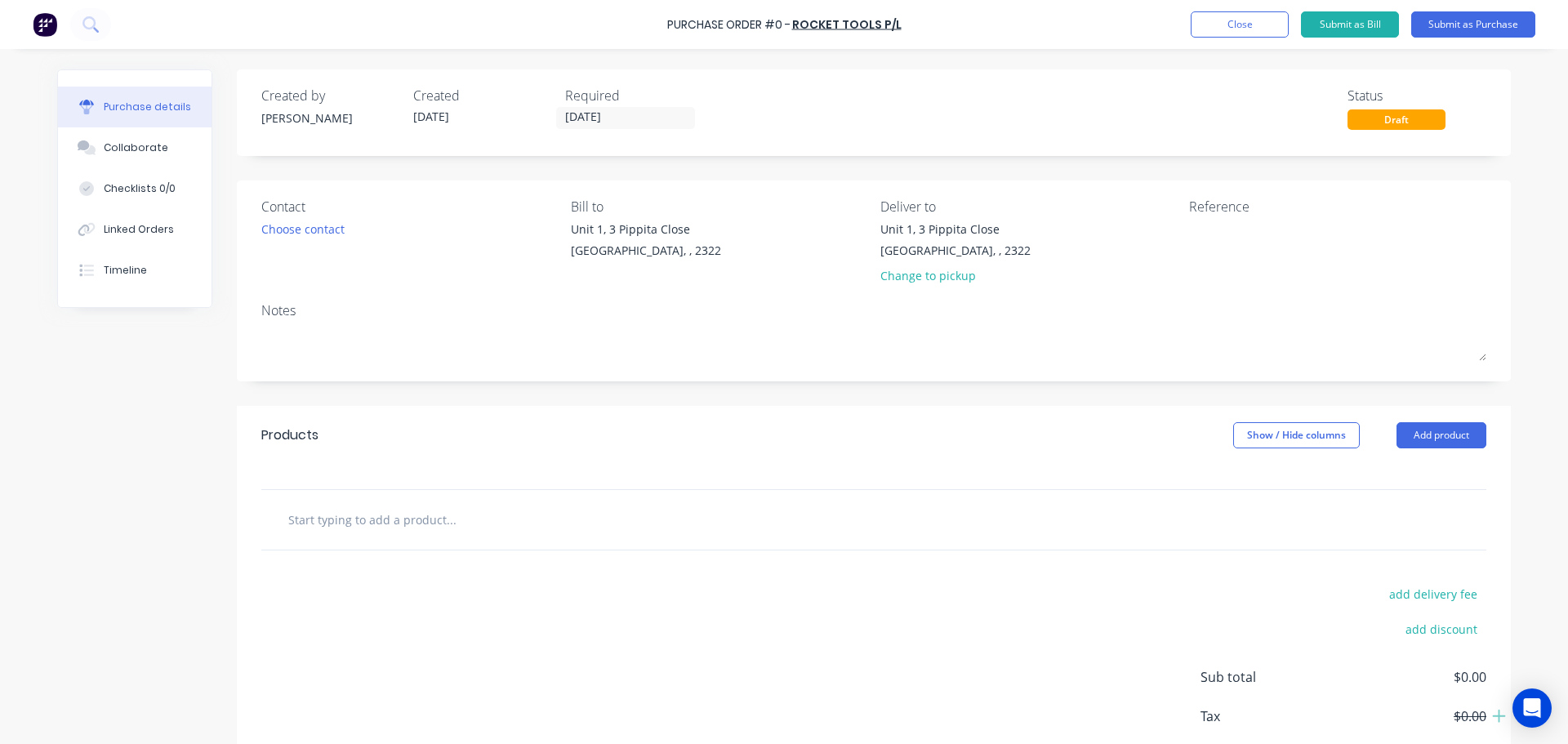
click at [445, 528] on input "text" at bounding box center [450, 519] width 327 height 33
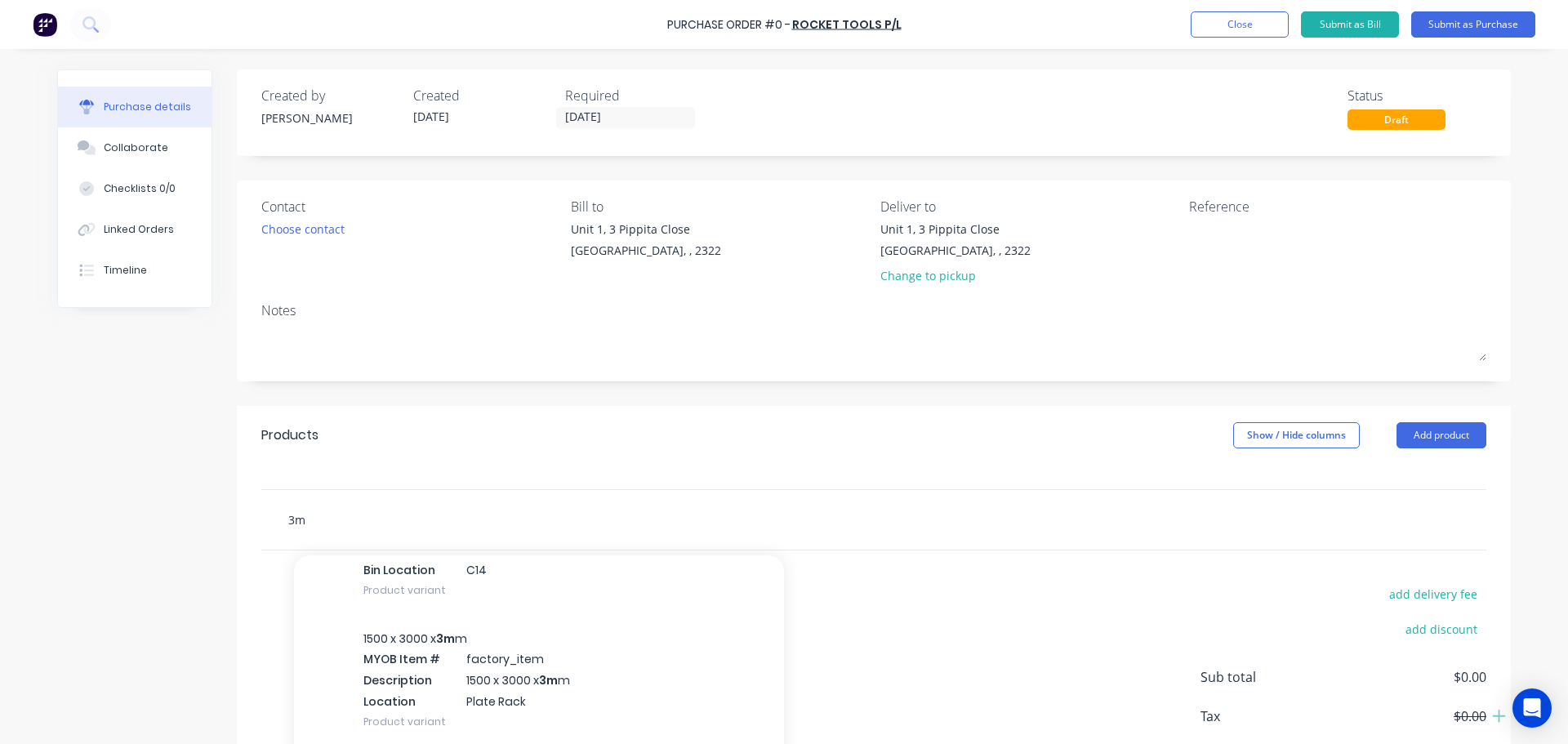
scroll to position [816, 0]
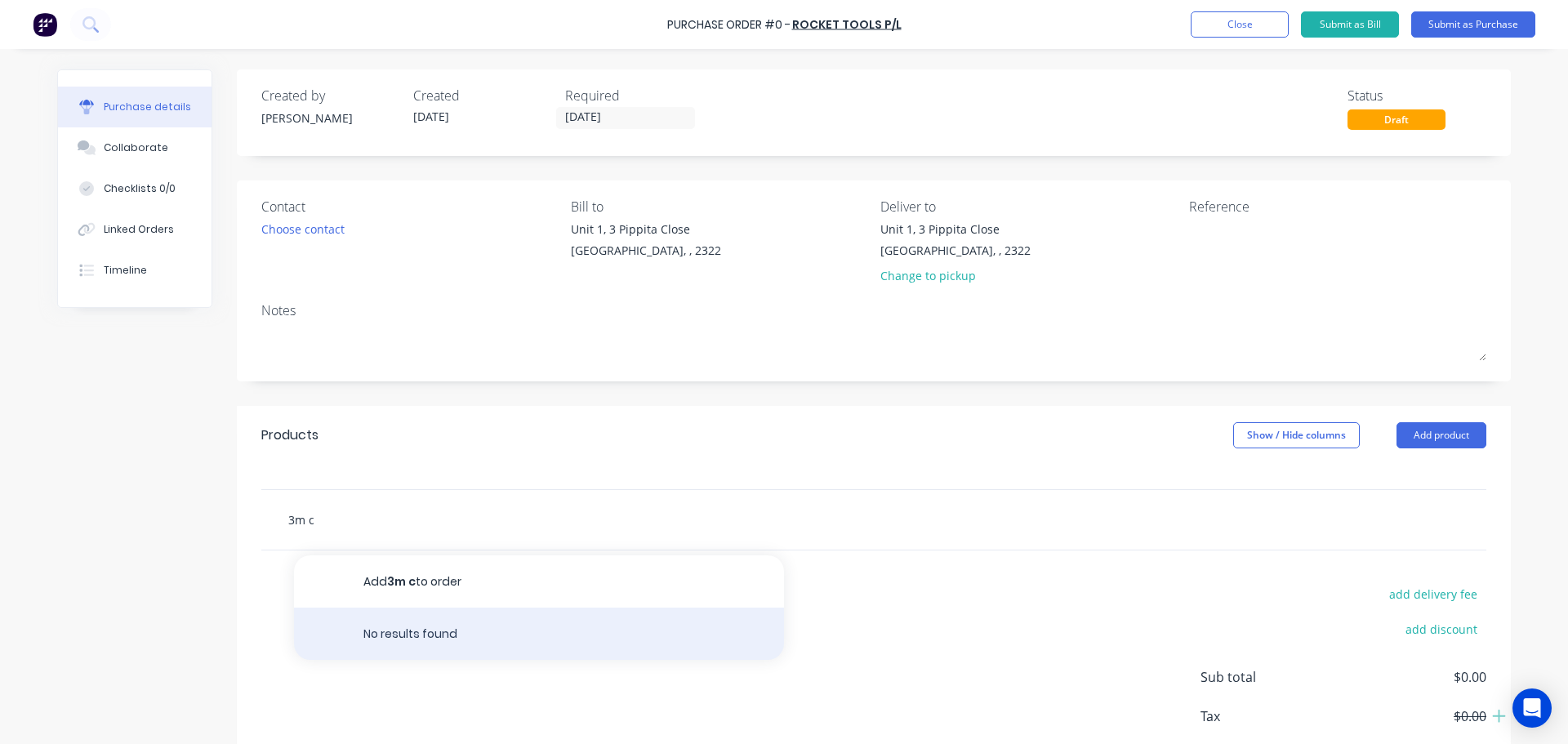
type input "3m"
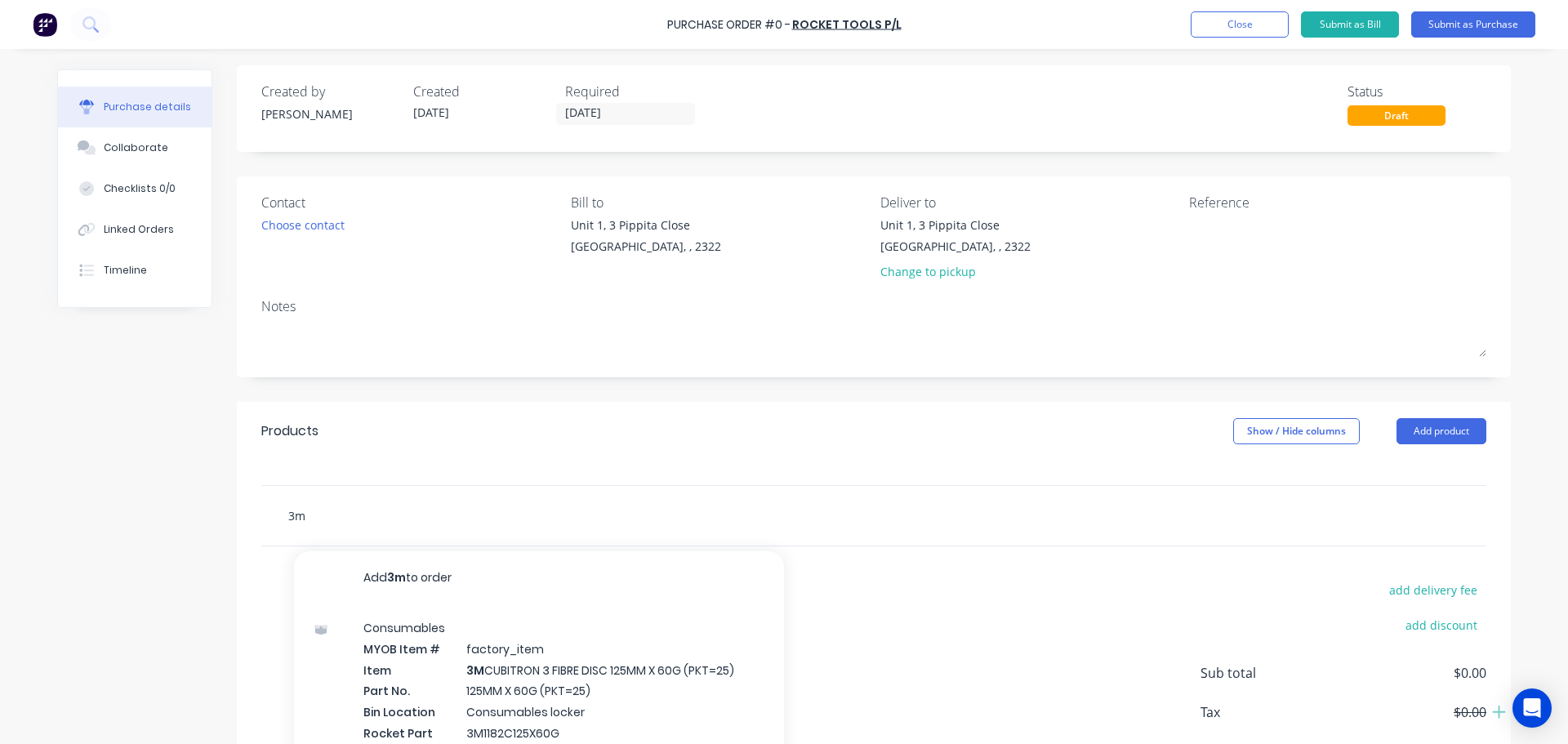
scroll to position [0, 0]
drag, startPoint x: 337, startPoint y: 509, endPoint x: 251, endPoint y: 521, distance: 86.8
click at [251, 521] on div "3m Add 3m to order Consumables MYOB Item # factory_item Item 3M CUBITRON 3 FIBR…" at bounding box center [874, 519] width 1274 height 61
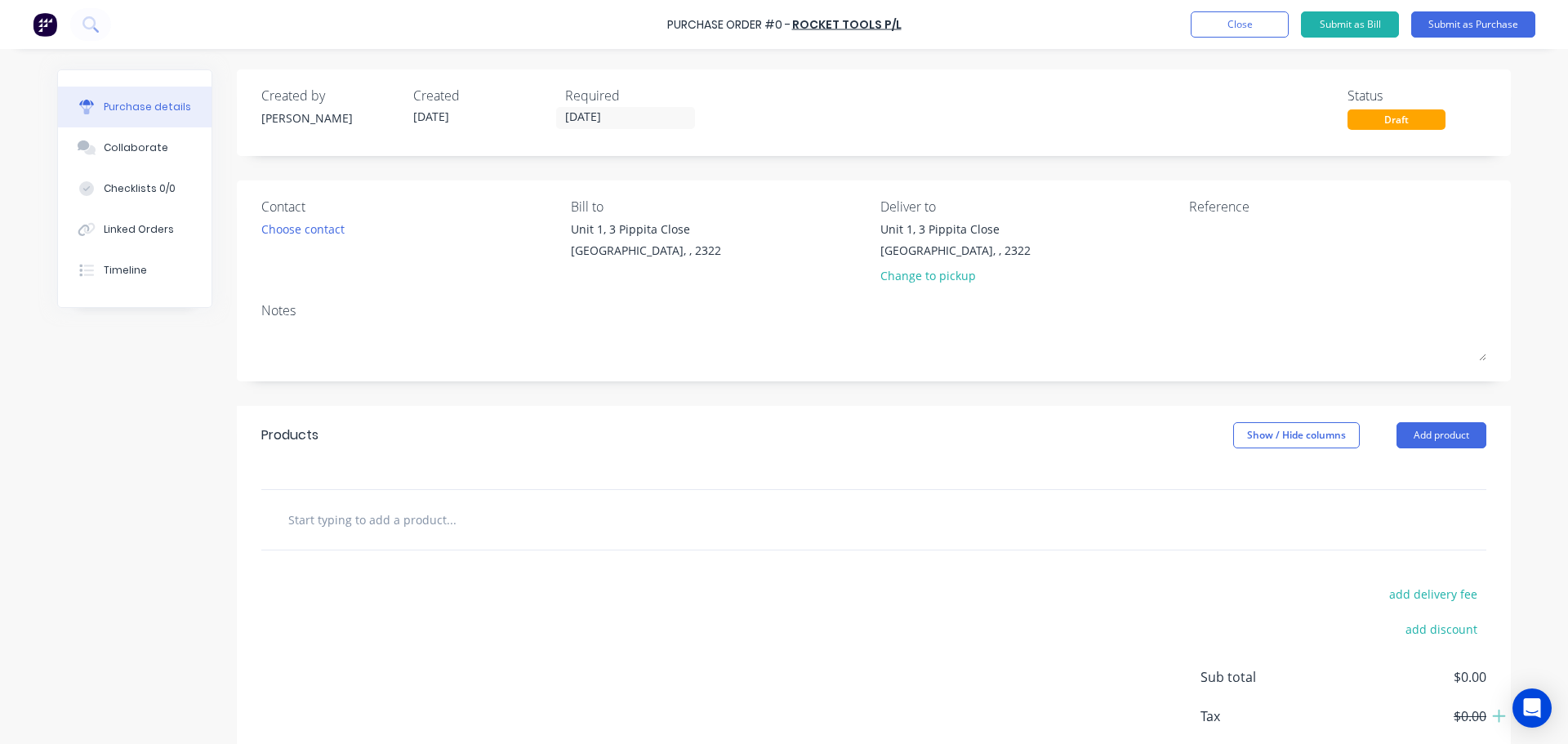
click at [377, 524] on input "text" at bounding box center [450, 519] width 327 height 33
paste input "CUTTING WHEELS"
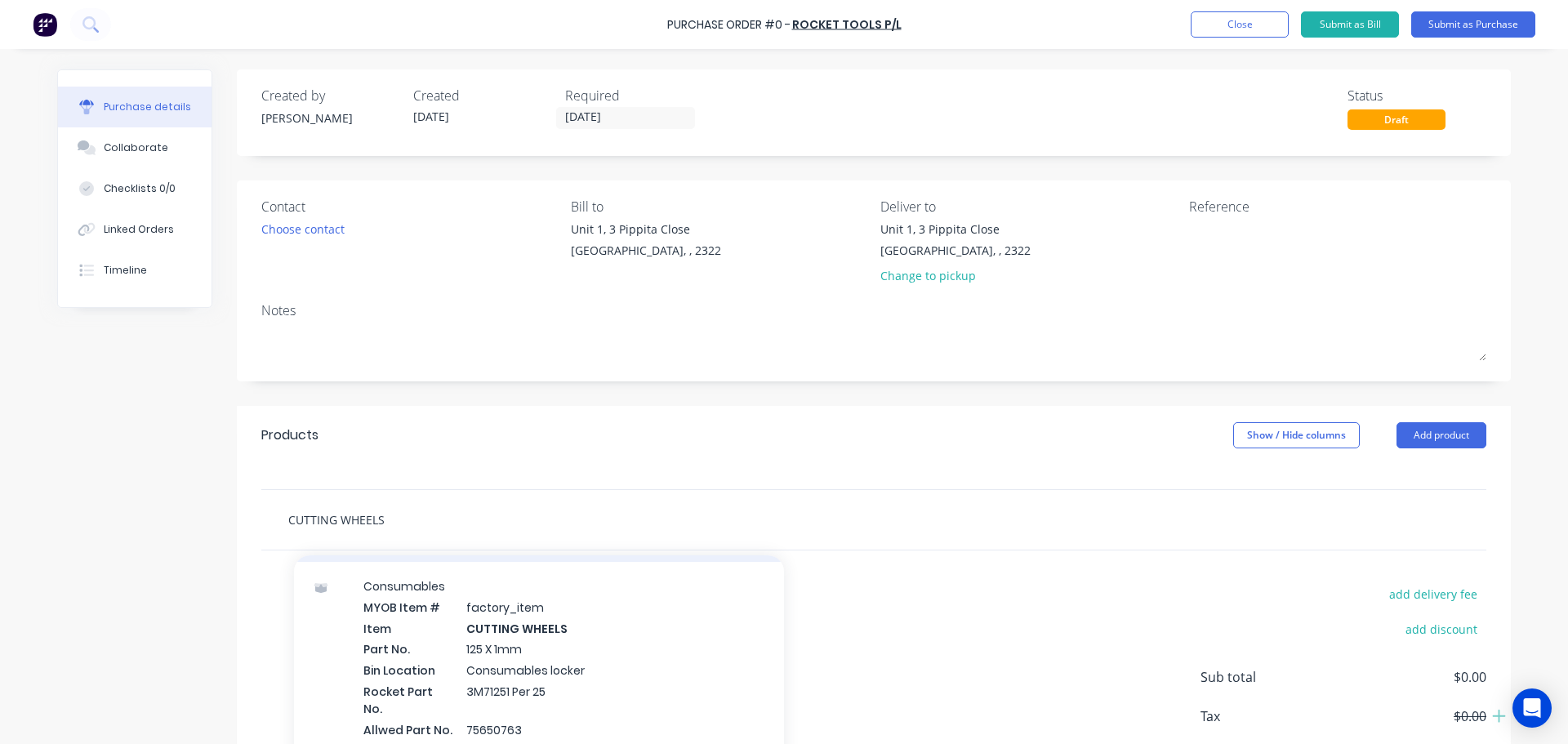
scroll to position [82, 0]
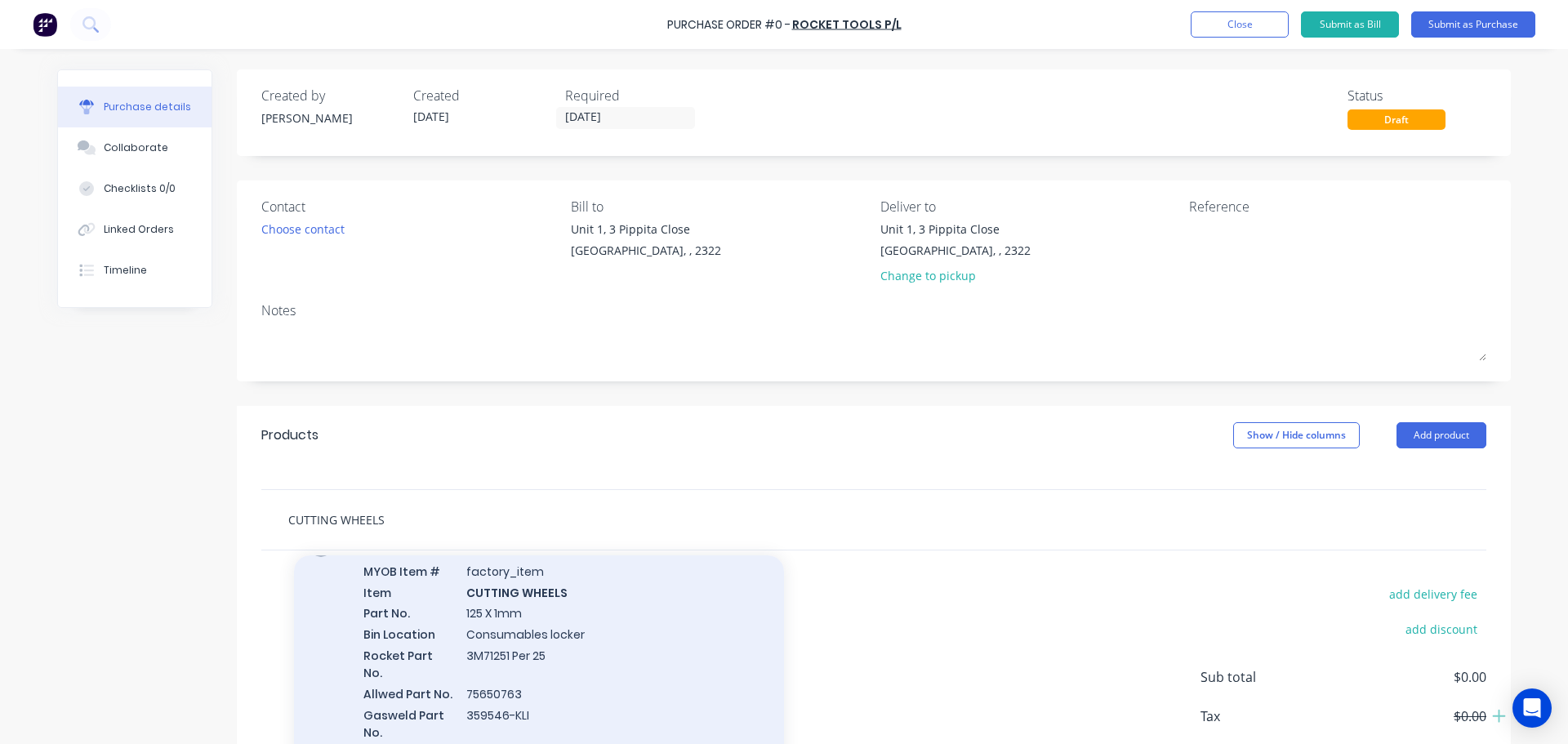
type input "CUTTING WHEELS"
click at [500, 641] on div "Consumables MYOB Item # factory_item Item CUTTING WHEELS Part No. 125 X 1mm Bin…" at bounding box center [539, 650] width 490 height 250
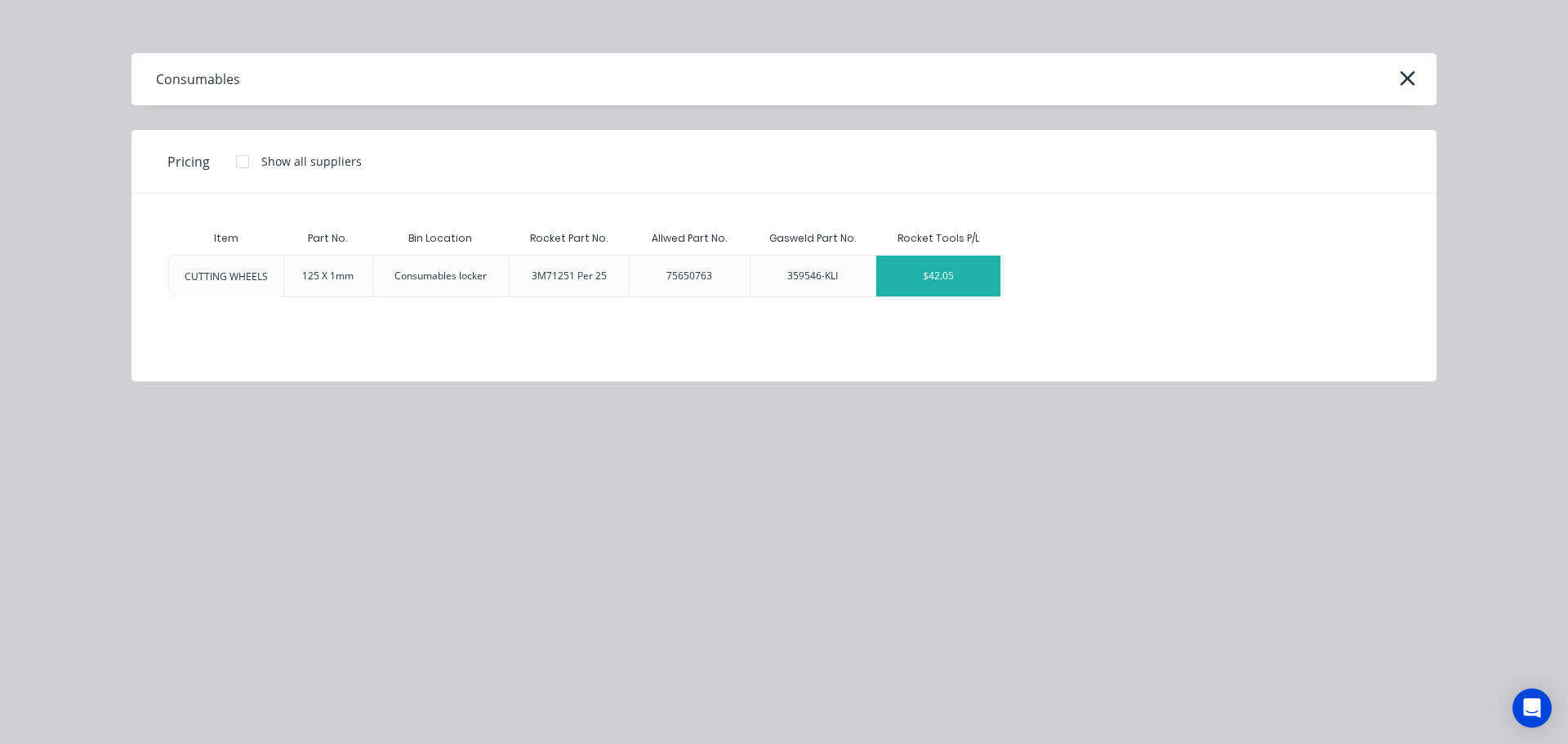
click at [925, 282] on div "$42.05" at bounding box center [938, 276] width 124 height 41
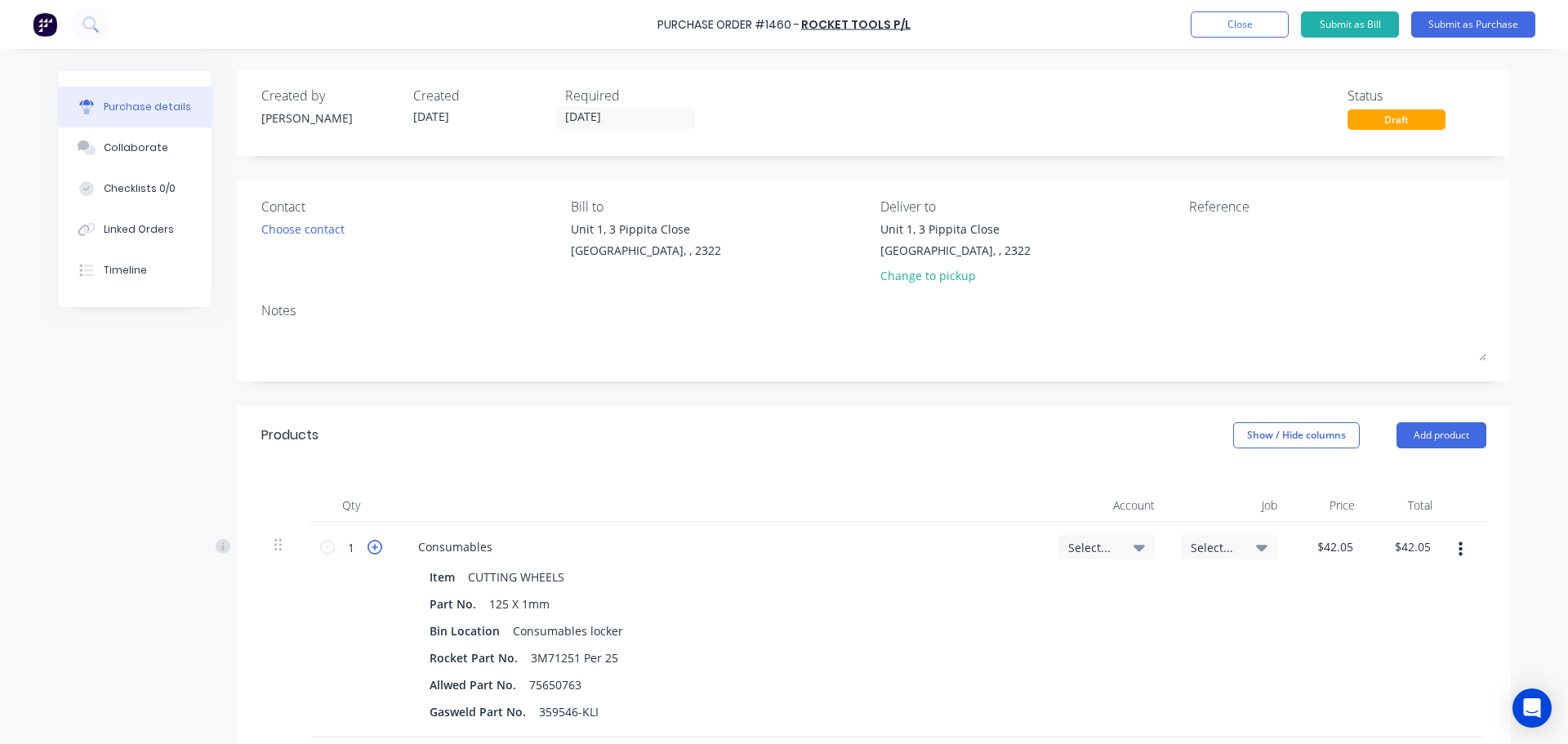
click at [373, 546] on icon at bounding box center [375, 547] width 15 height 15
type input "2"
type input "$84.10"
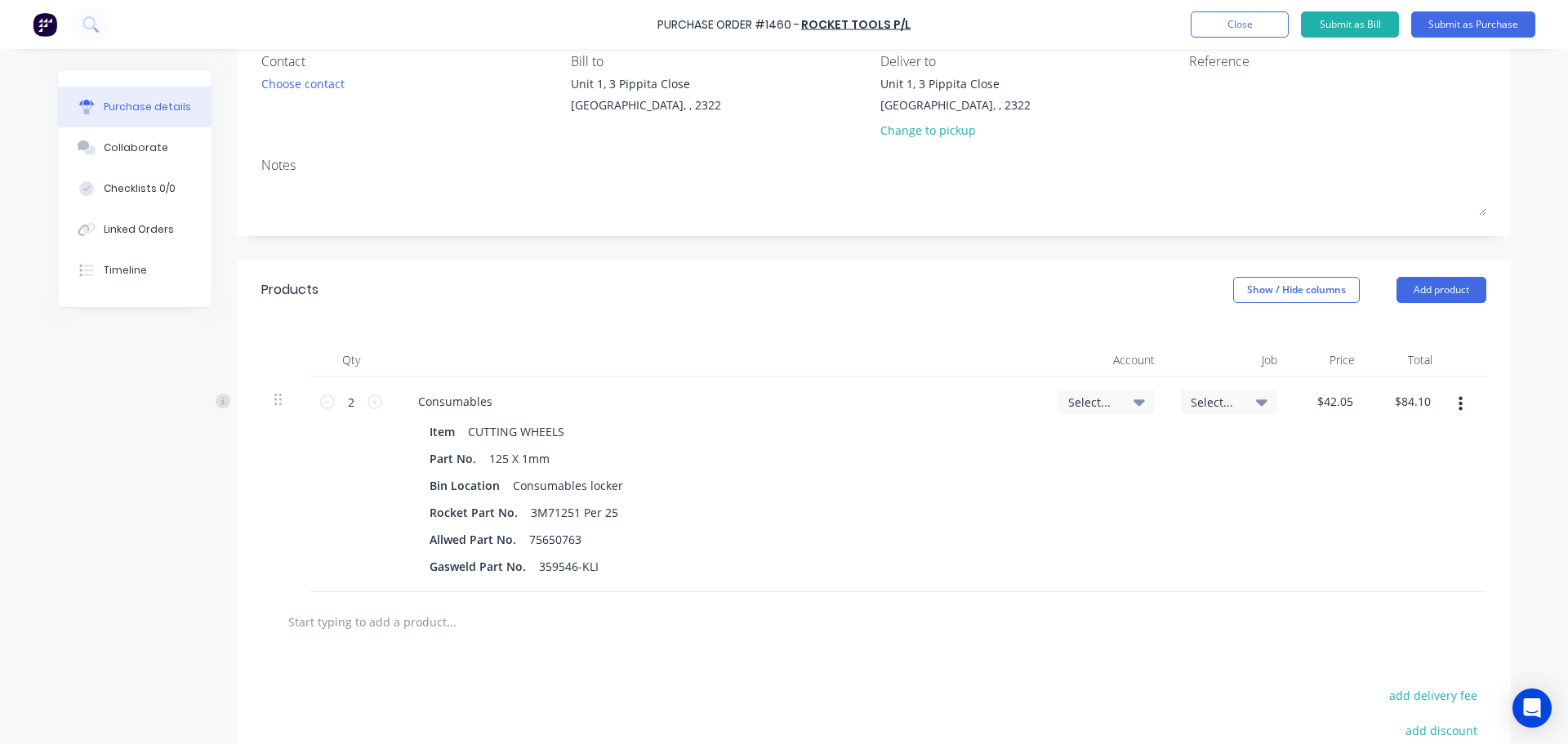
scroll to position [163, 0]
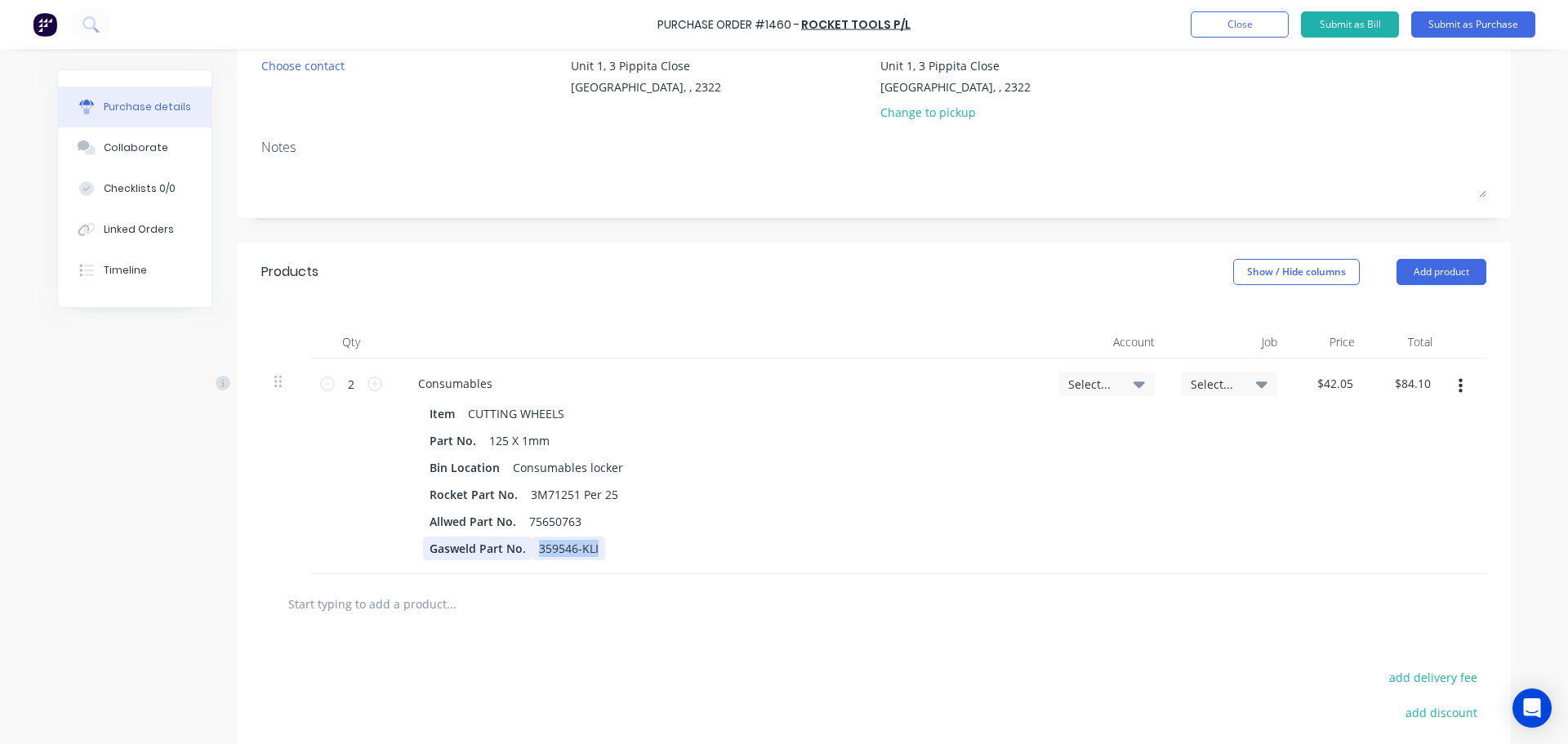
drag, startPoint x: 594, startPoint y: 551, endPoint x: 445, endPoint y: 544, distance: 149.2
click at [445, 544] on div "Gasweld Part No. 359546-KLI" at bounding box center [716, 548] width 585 height 24
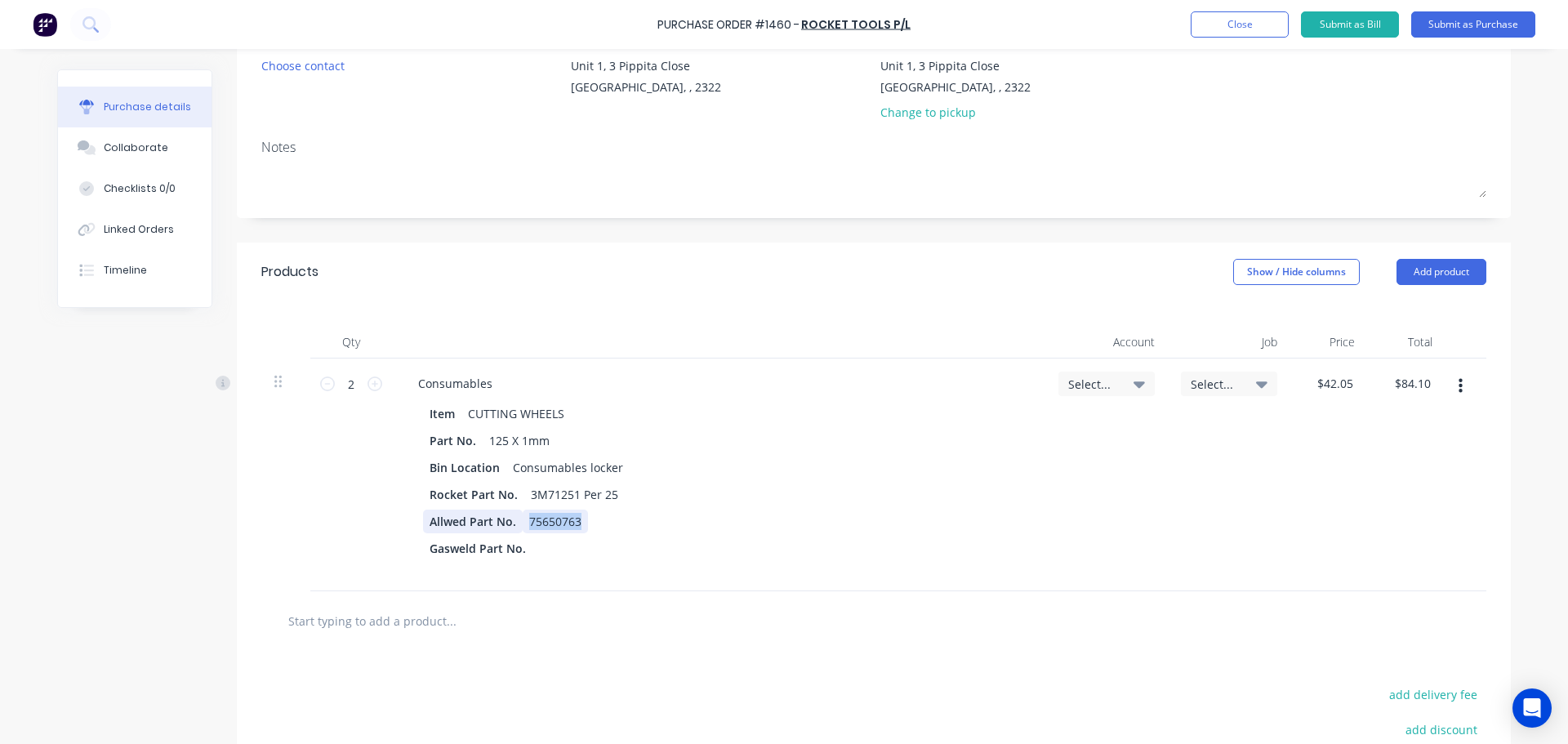
drag, startPoint x: 580, startPoint y: 520, endPoint x: 505, endPoint y: 517, distance: 75.1
click at [505, 517] on div "Allwed Part No. 75650763" at bounding box center [716, 521] width 585 height 24
drag, startPoint x: 417, startPoint y: 523, endPoint x: 511, endPoint y: 523, distance: 94.0
click at [511, 523] on div "Allwed Part No." at bounding box center [473, 521] width 100 height 24
drag, startPoint x: 424, startPoint y: 550, endPoint x: 530, endPoint y: 551, distance: 106.0
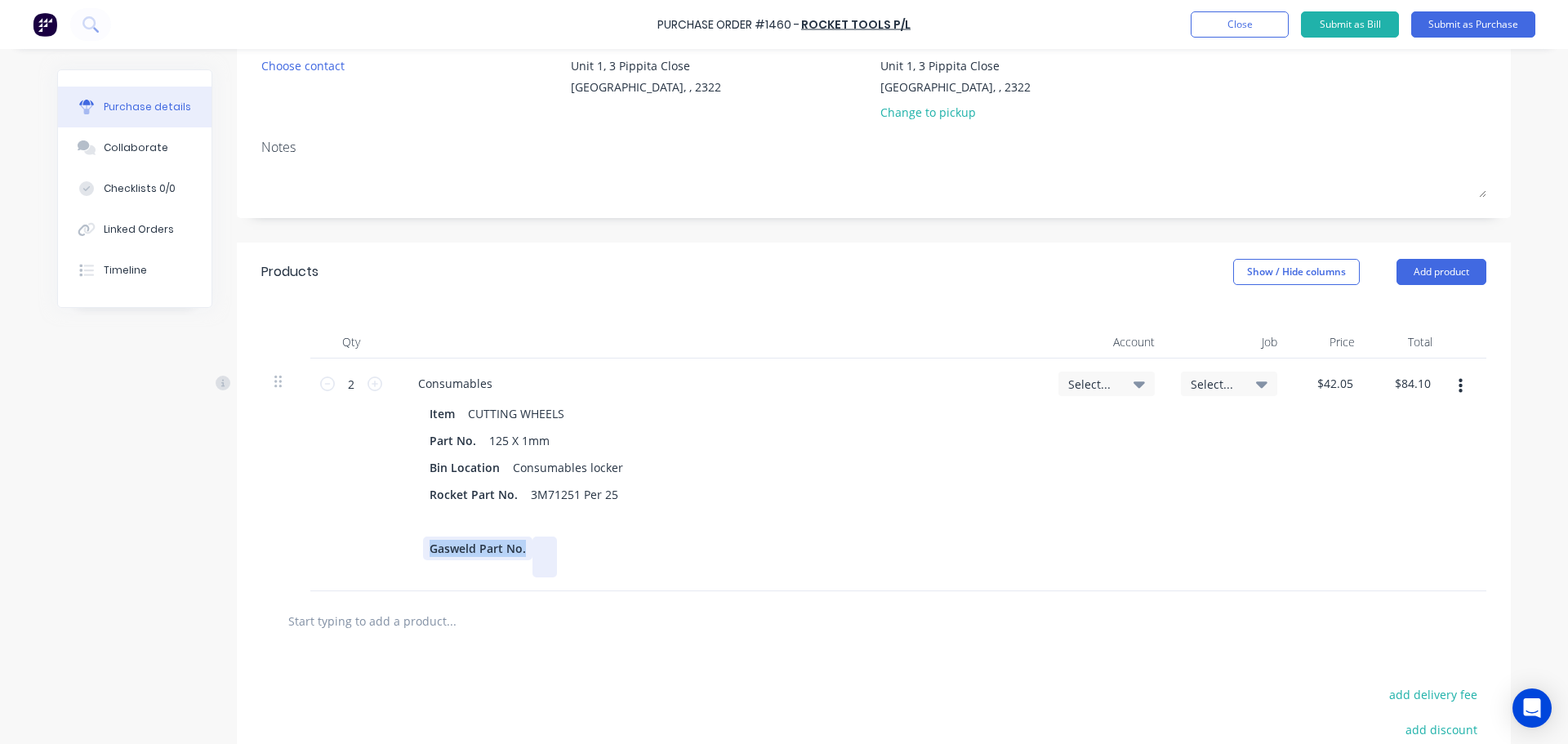
click at [530, 551] on div "Gasweld Part No." at bounding box center [716, 557] width 585 height 41
click at [1133, 386] on icon at bounding box center [1139, 385] width 11 height 7
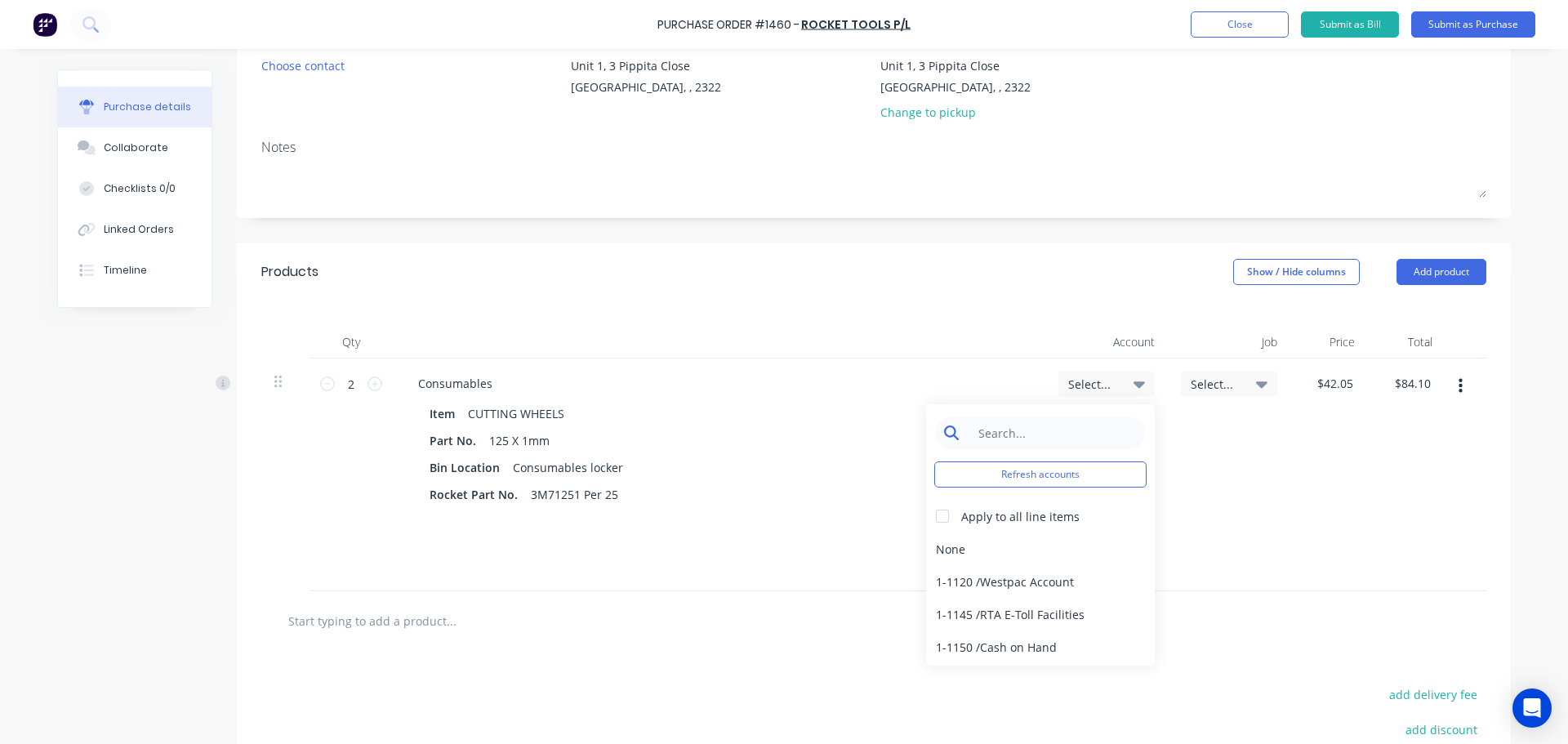
click at [1055, 433] on input at bounding box center [1053, 433] width 167 height 33
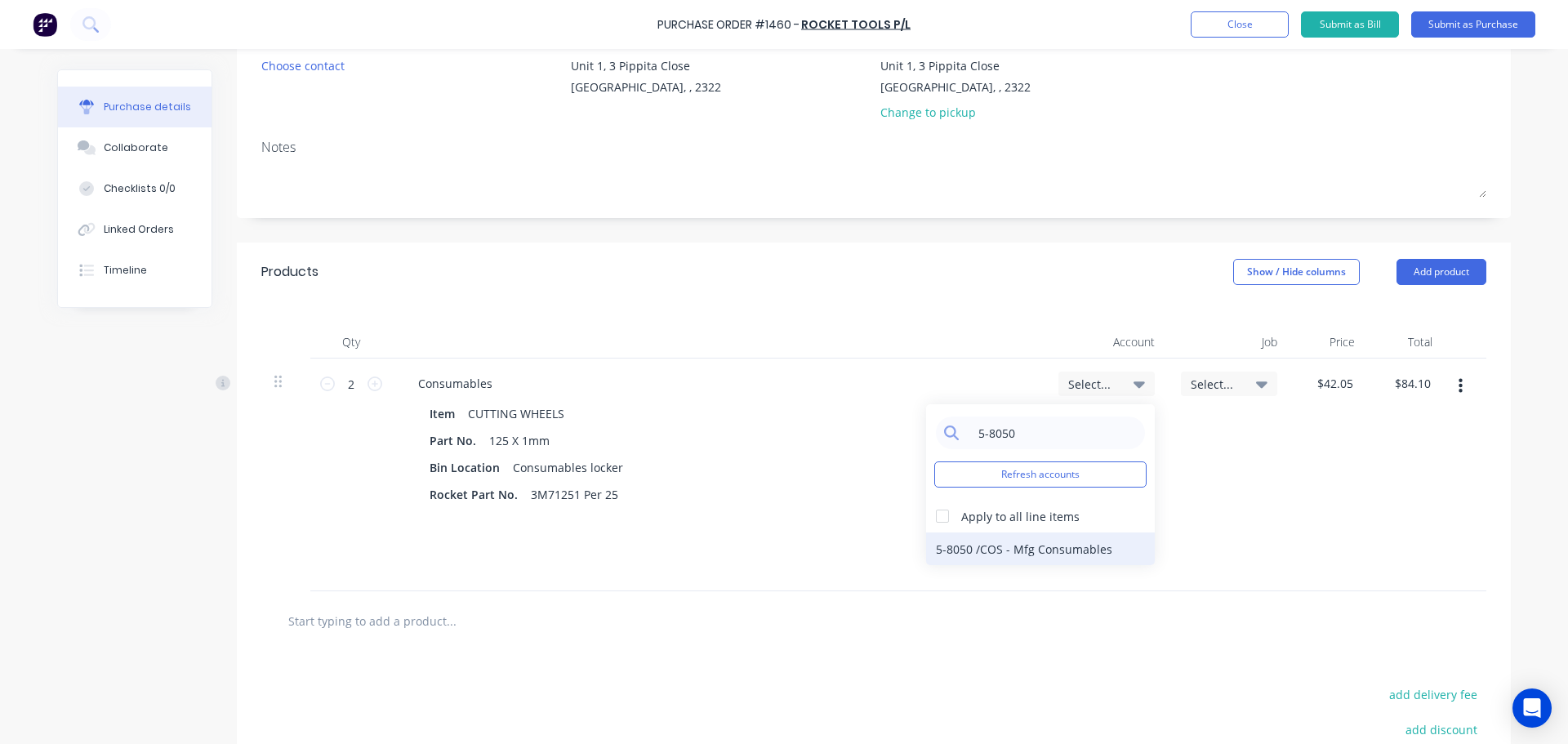
type input "5-8050"
click at [1078, 556] on div "5-8050 / COS - Mfg Consumables" at bounding box center [1040, 548] width 228 height 33
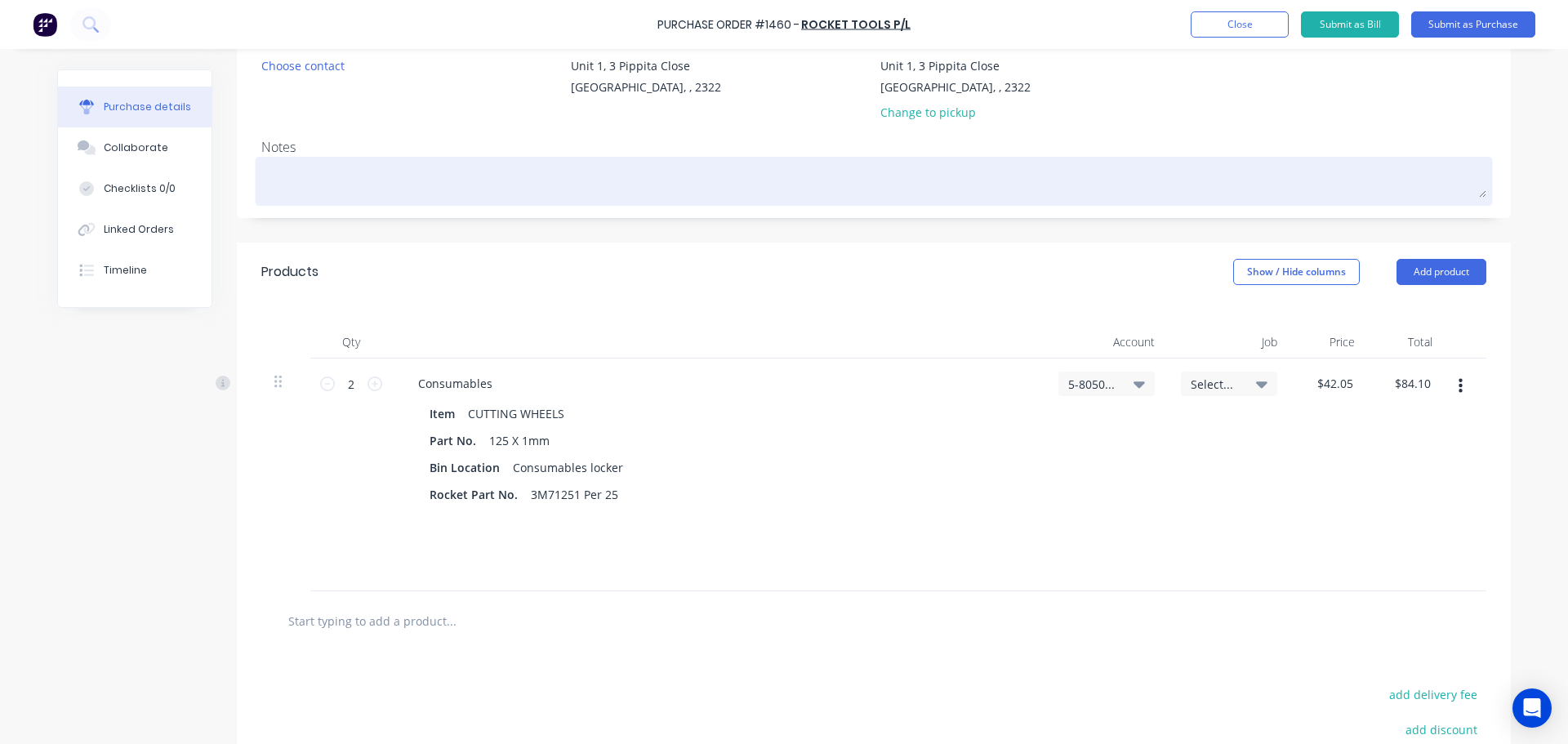
click at [303, 167] on textarea at bounding box center [874, 178] width 1225 height 37
type textarea "x"
type textarea "@"
type textarea "x"
type textarea "@"
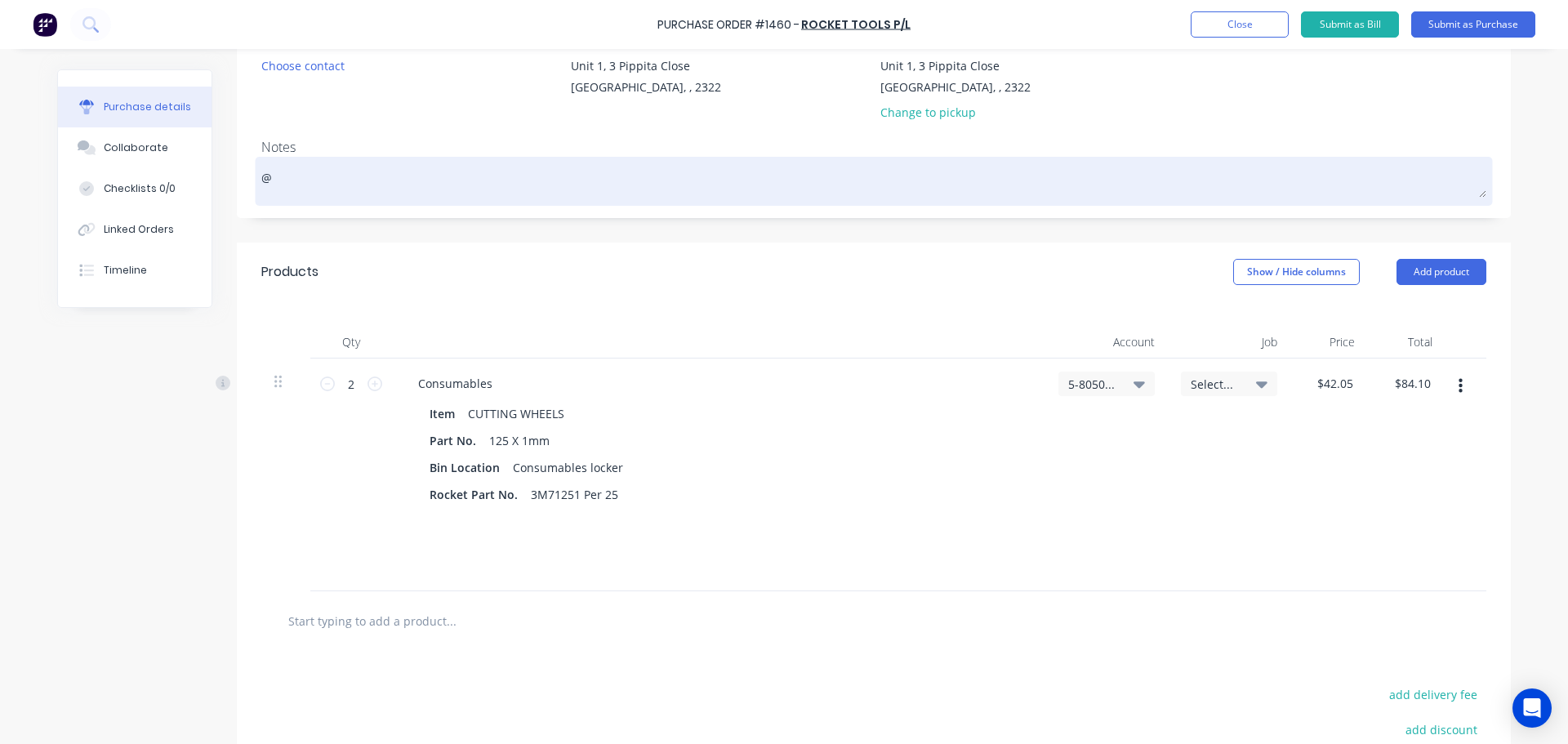
type textarea "x"
type textarea "@ x"
type textarea "x"
type textarea "@ x"
type textarea "x"
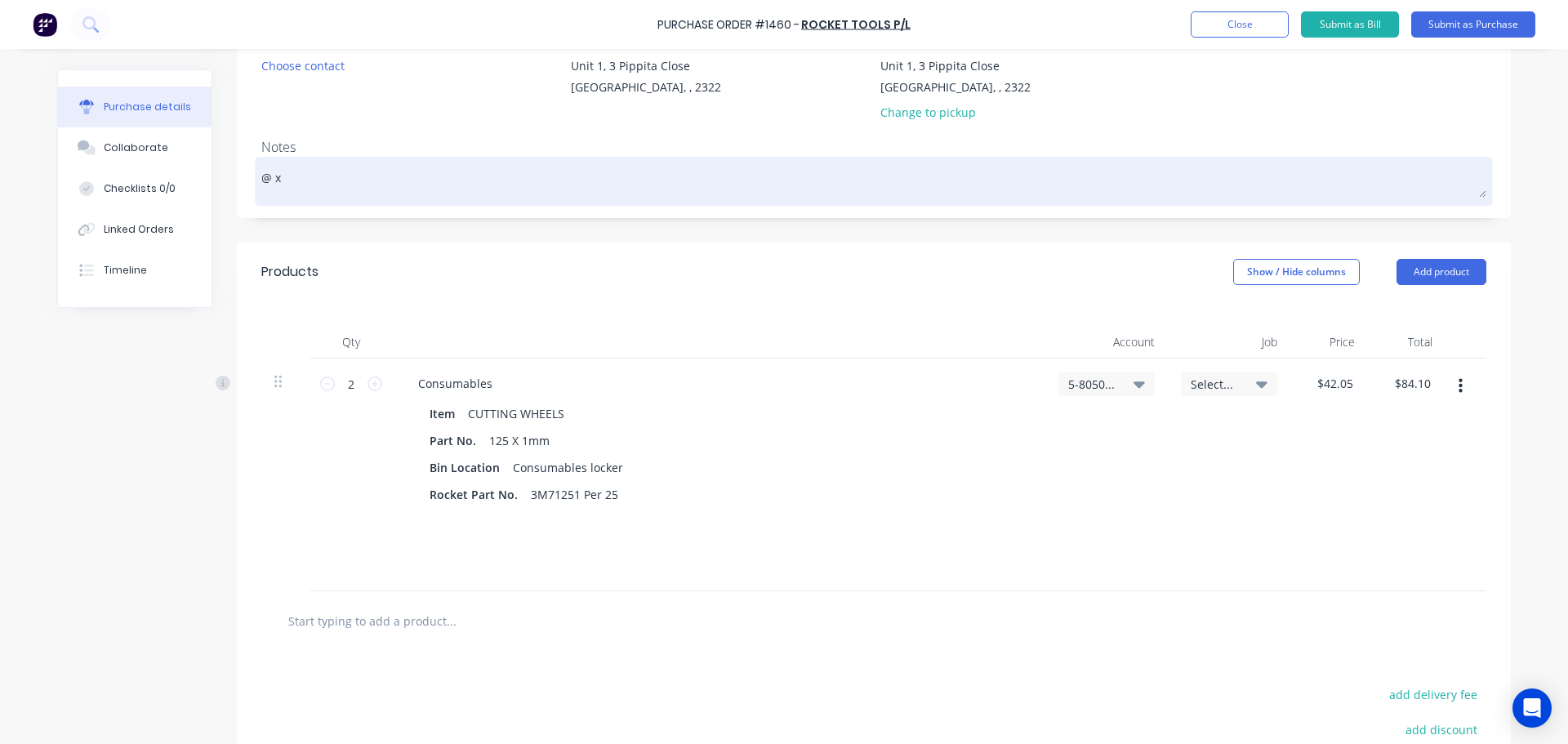
type textarea "@ x"
type textarea "x"
type textarea "@"
type textarea "x"
type textarea "@"
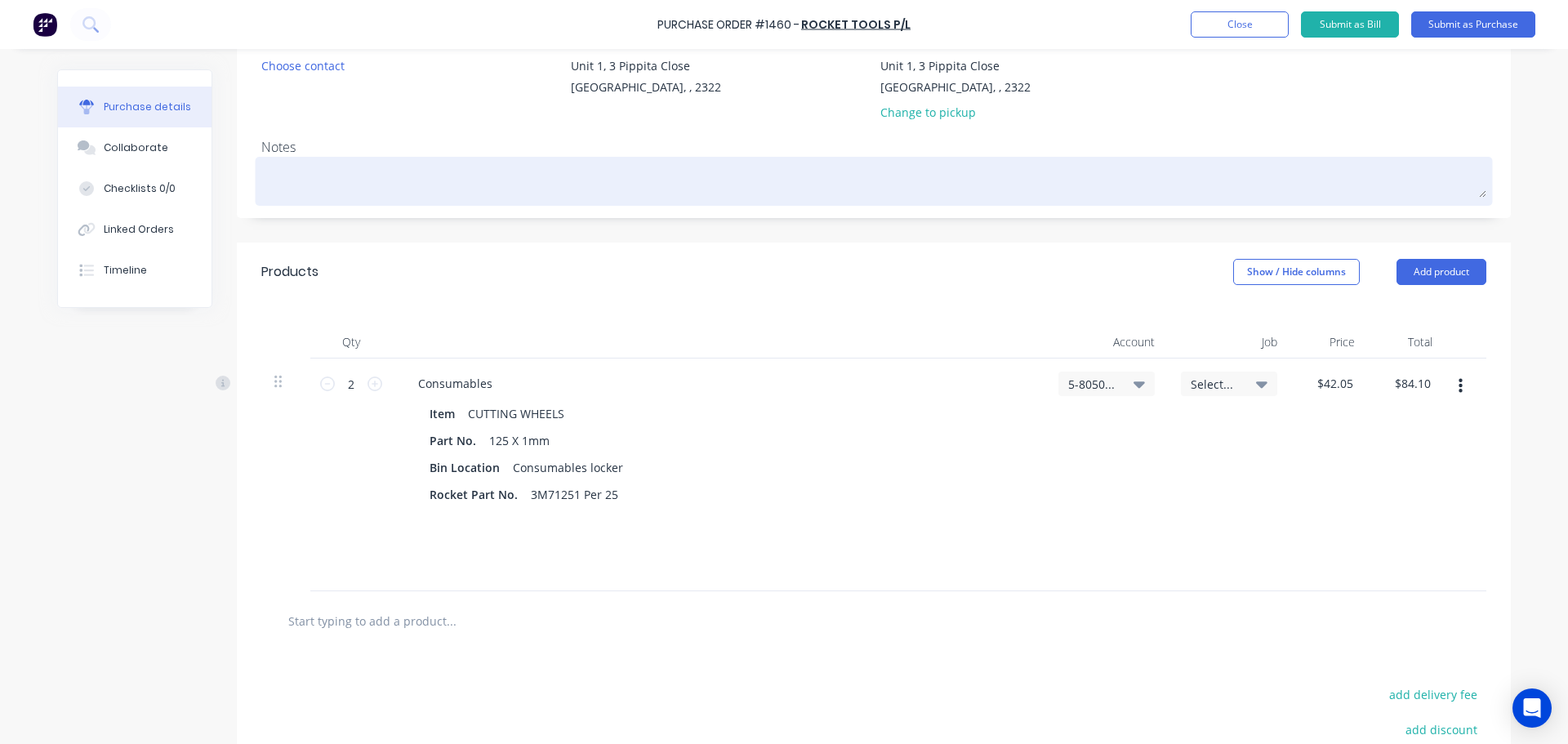
type textarea "x"
type textarea "2"
type textarea "x"
type textarea "2"
type textarea "x"
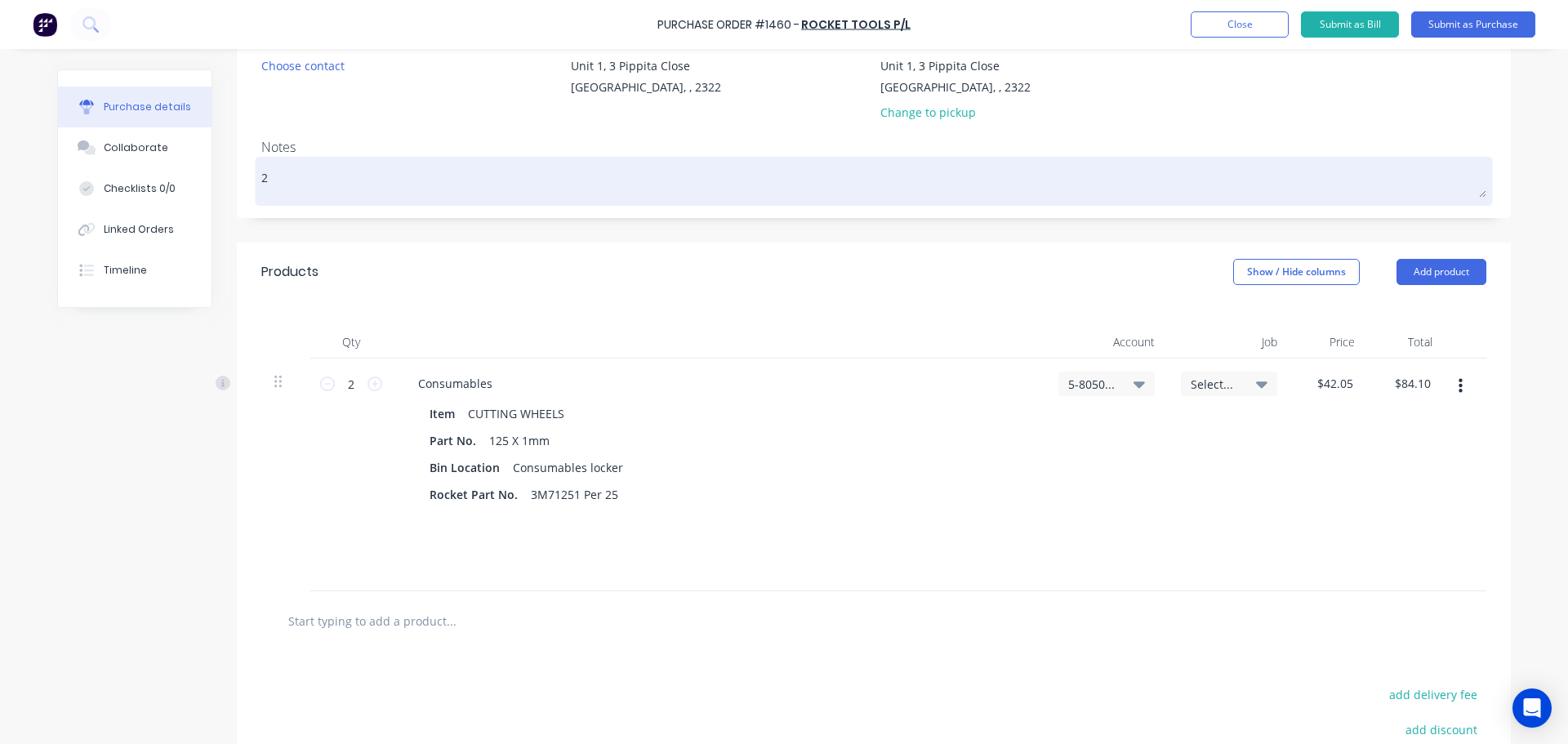
type textarea "2 x"
type textarea "x"
type textarea "2 x"
type textarea "x"
type textarea "2 x P"
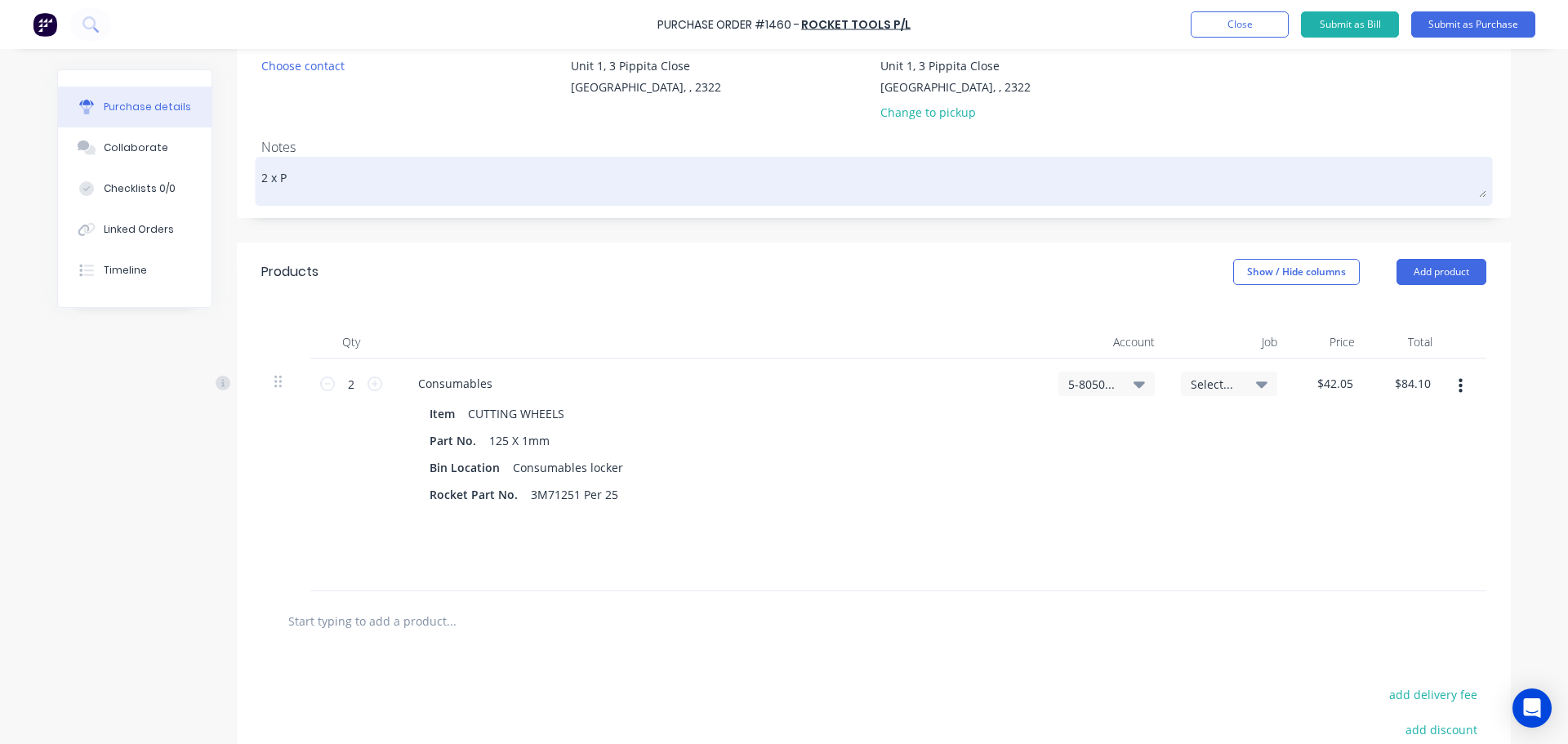
type textarea "x"
type textarea "2 x Pa"
type textarea "x"
type textarea "2 x Pac"
type textarea "x"
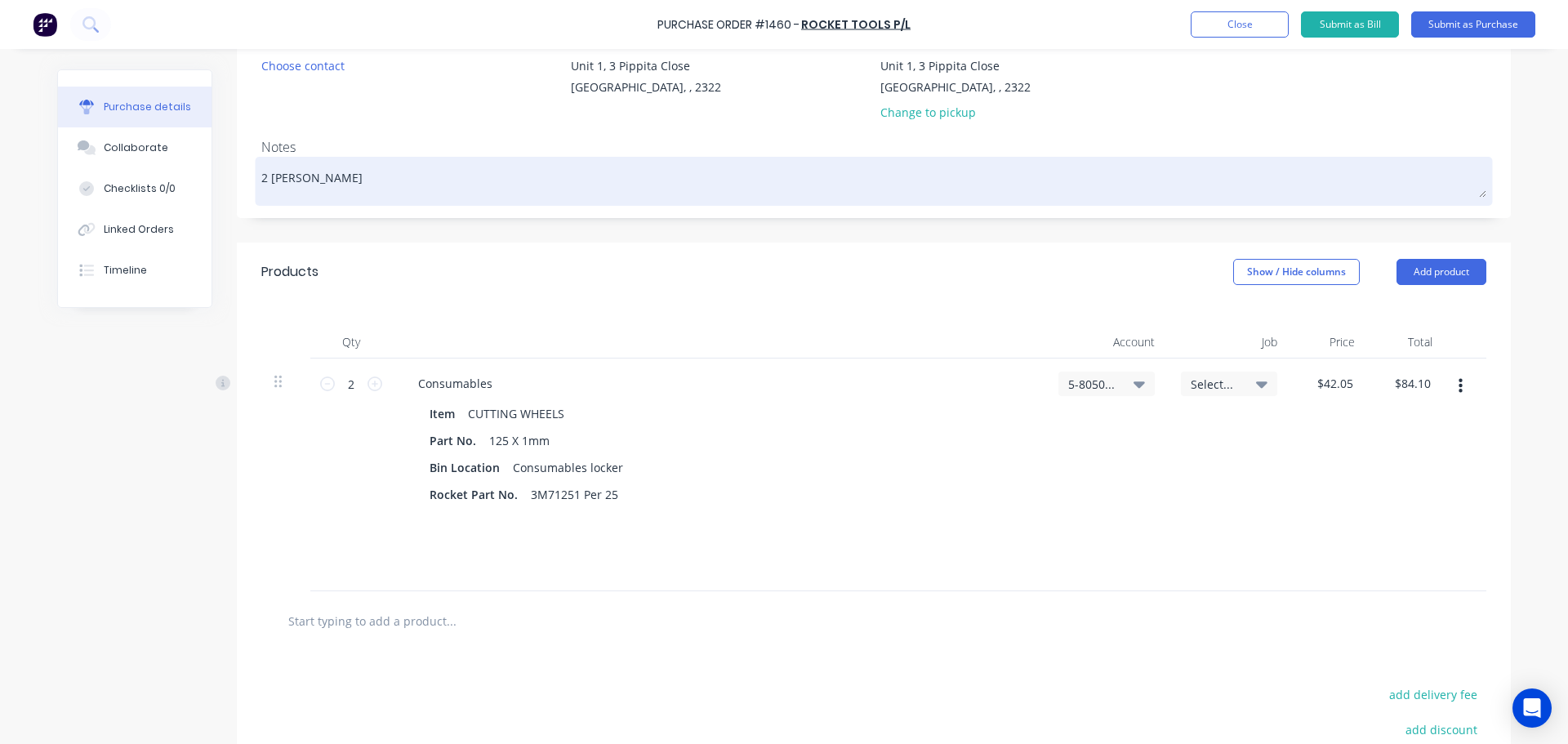
type textarea "2 x Pack"
type textarea "x"
type textarea "2 x Pack"
type textarea "x"
type textarea "2 x Pack o"
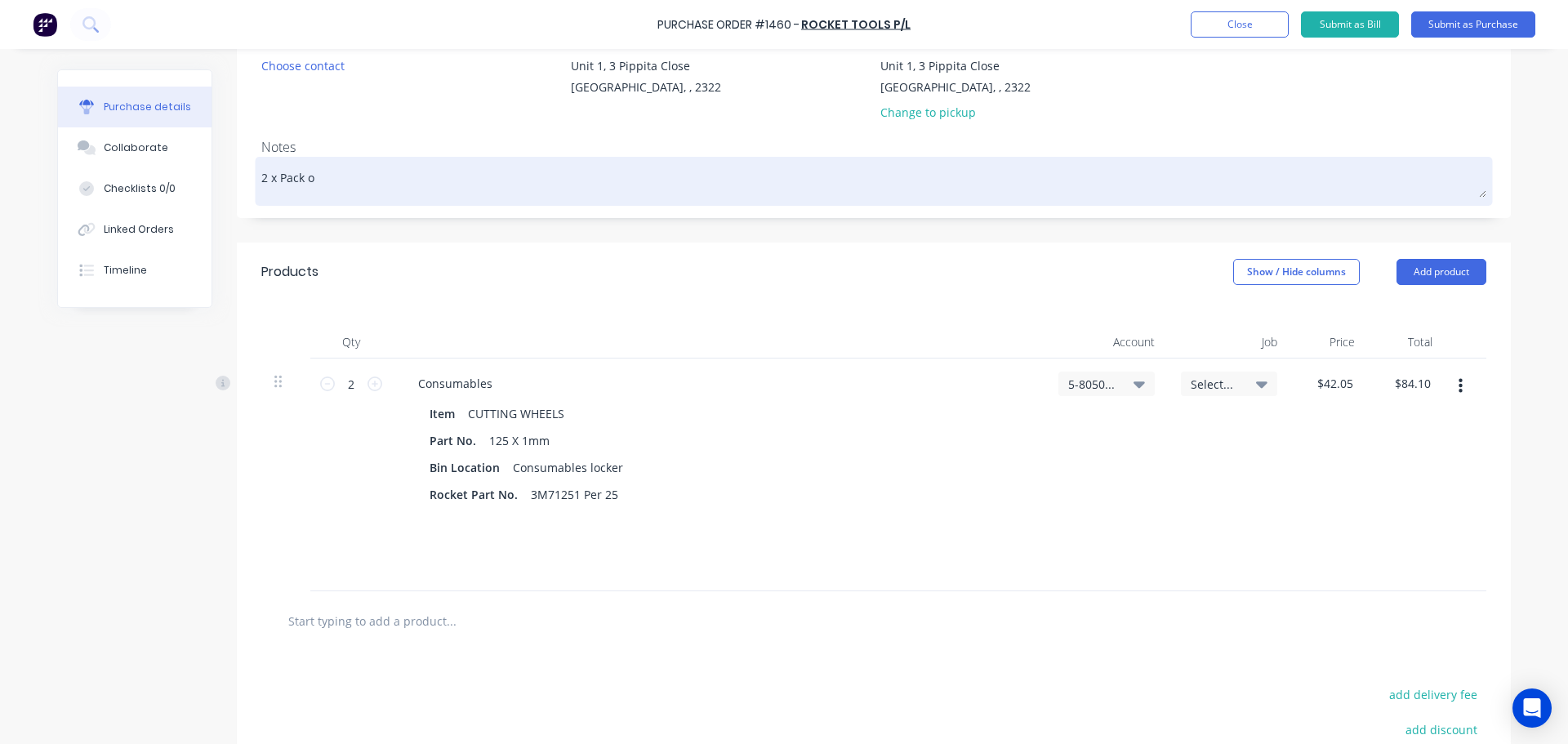
type textarea "x"
type textarea "2 x Pack of"
type textarea "x"
type textarea "2 x Pack of"
type textarea "x"
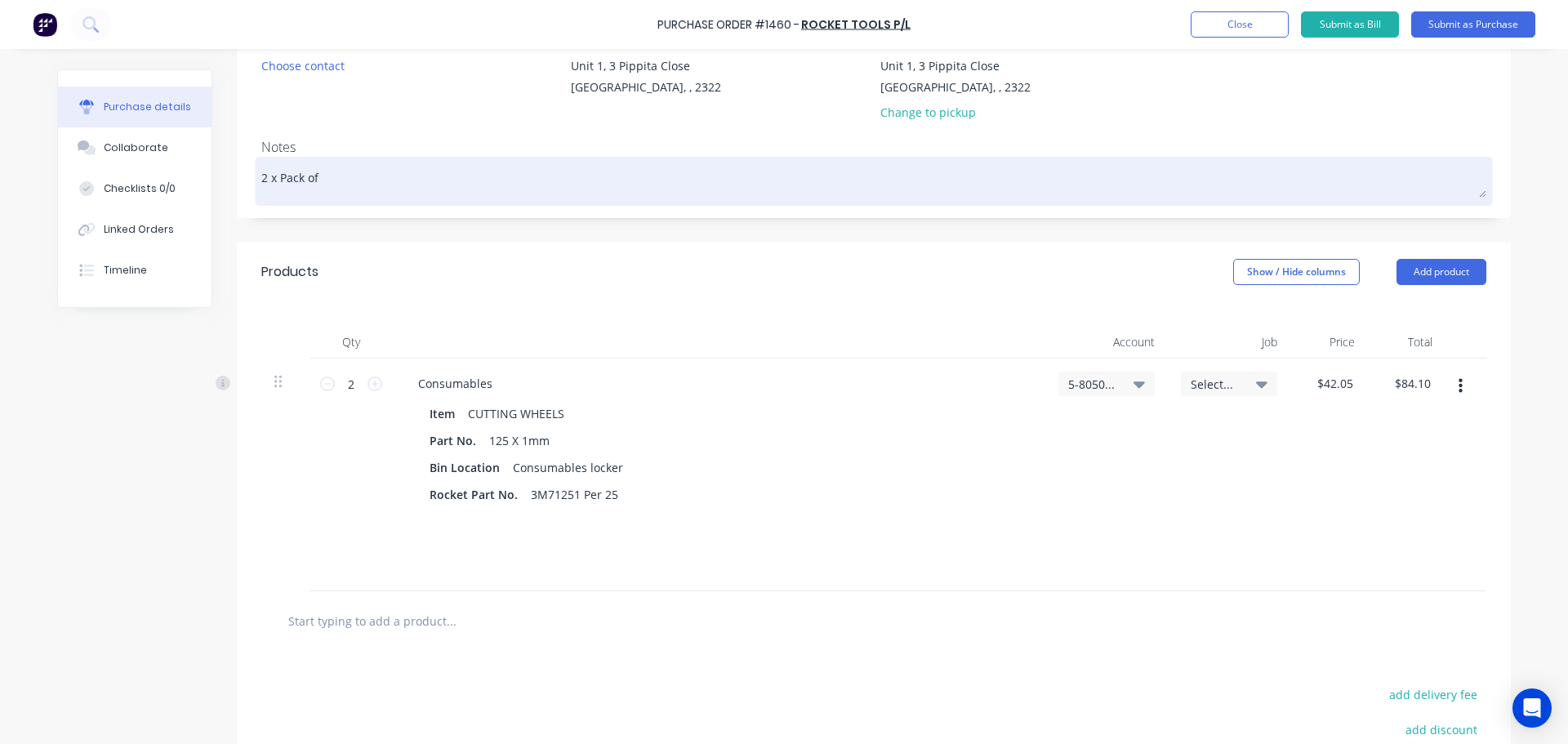
type textarea "2 x Pack of @"
type textarea "x"
type textarea "2 x Pack of"
type textarea "x"
type textarea "2 x Pack of 2"
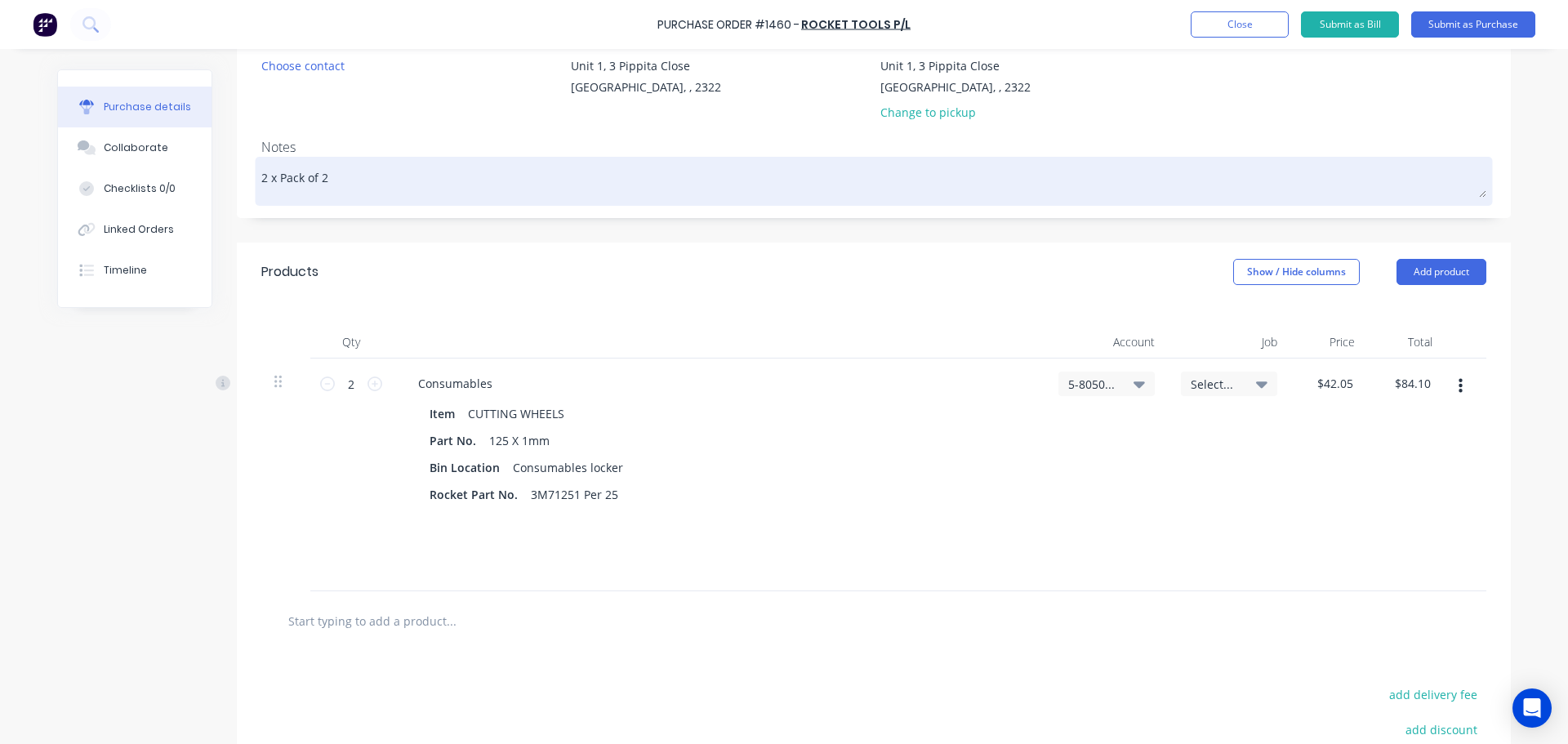
type textarea "x"
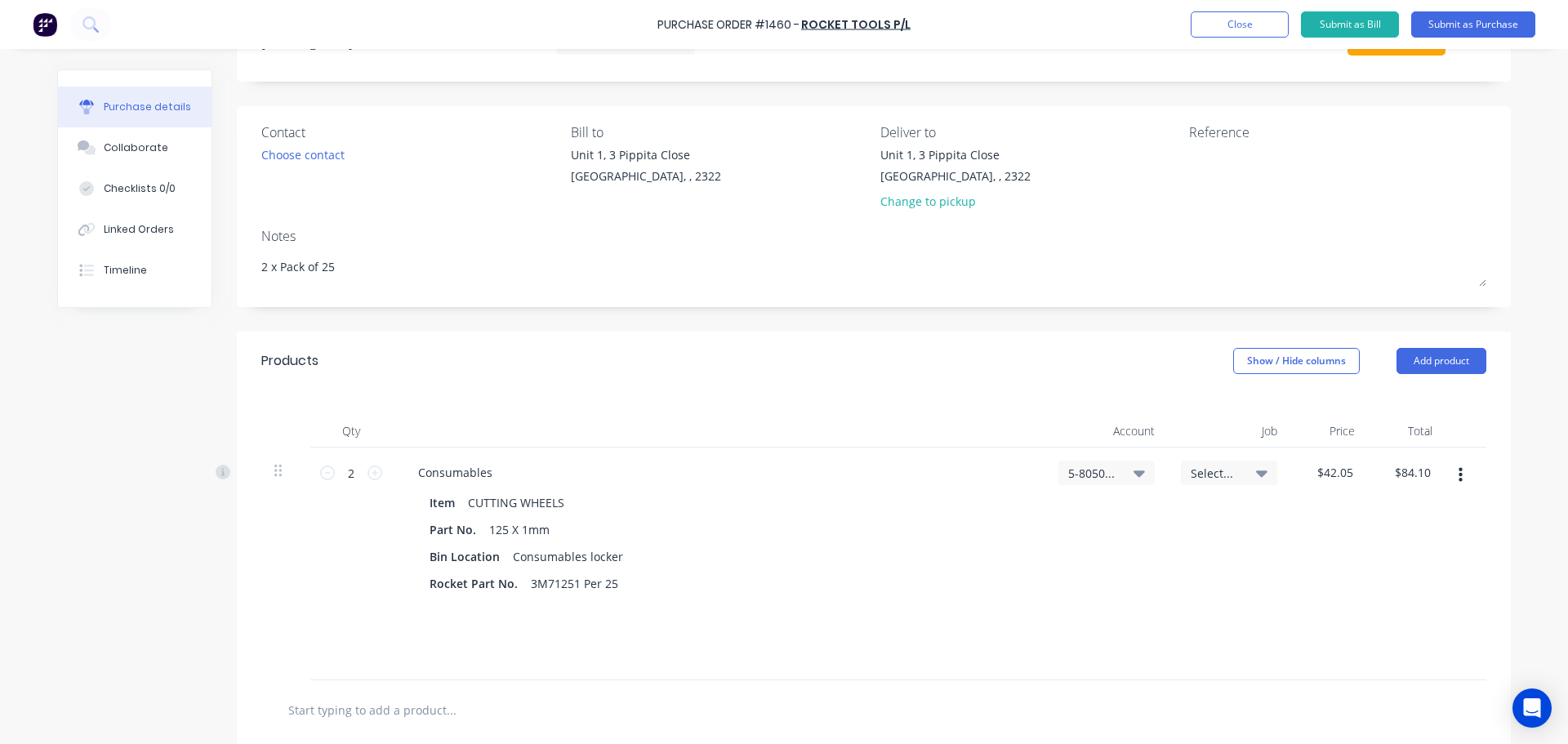
scroll to position [0, 0]
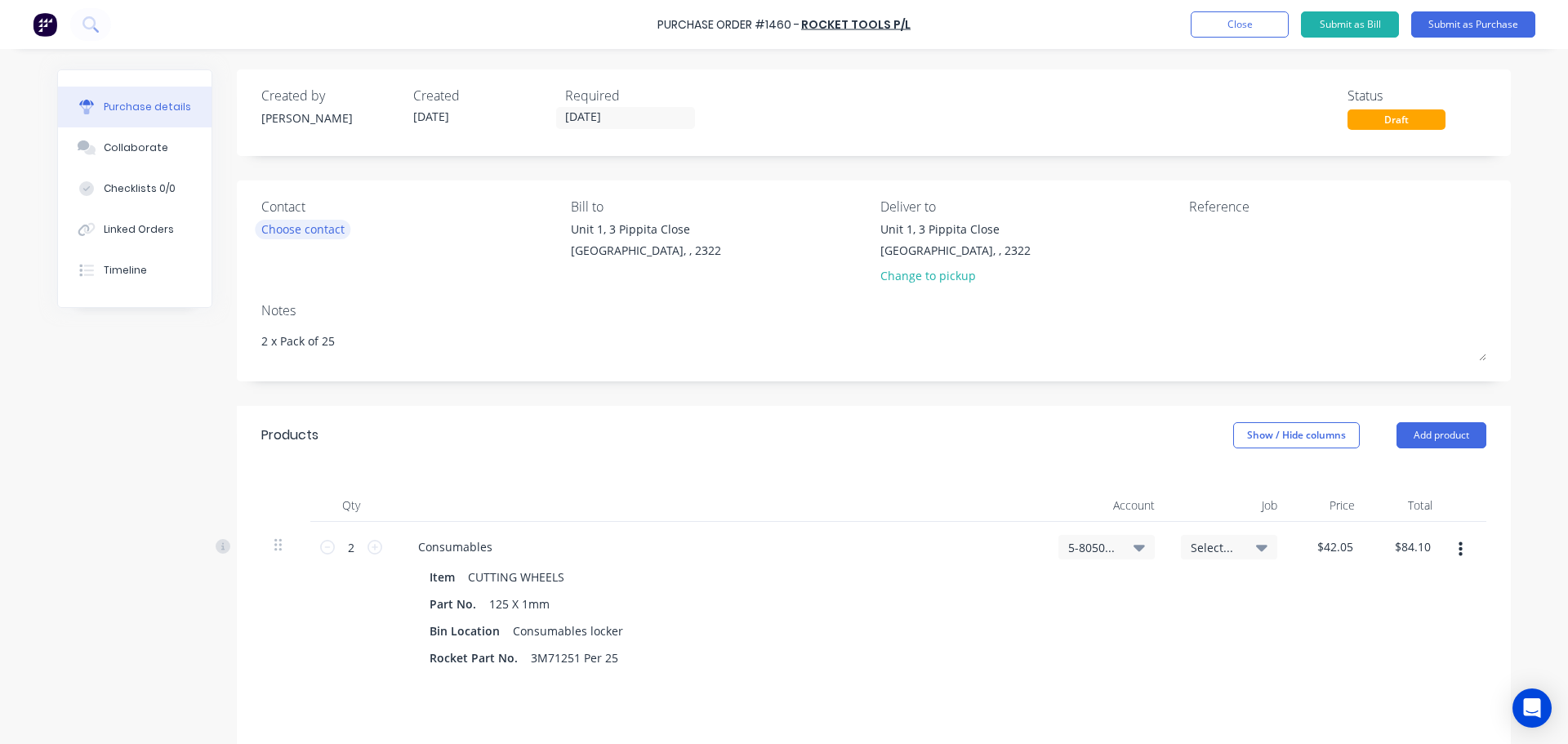
type textarea "2 x Pack of 25"
type textarea "x"
type textarea "2 x Pack of 25"
click at [310, 232] on div "Choose contact" at bounding box center [303, 228] width 84 height 17
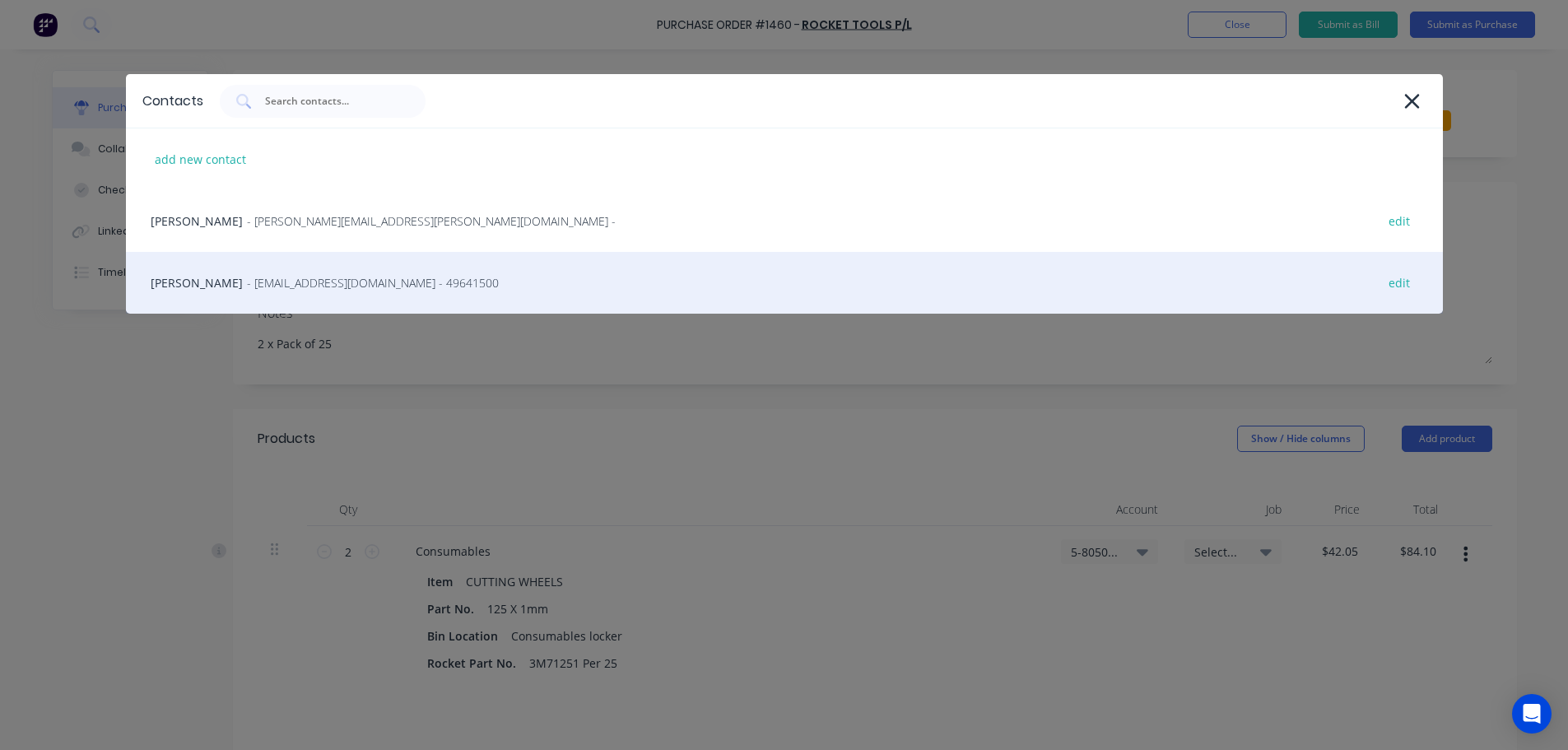
click at [347, 276] on span "- newcastlesales@tools.com.au - 49641500" at bounding box center [372, 282] width 252 height 17
type textarea "x"
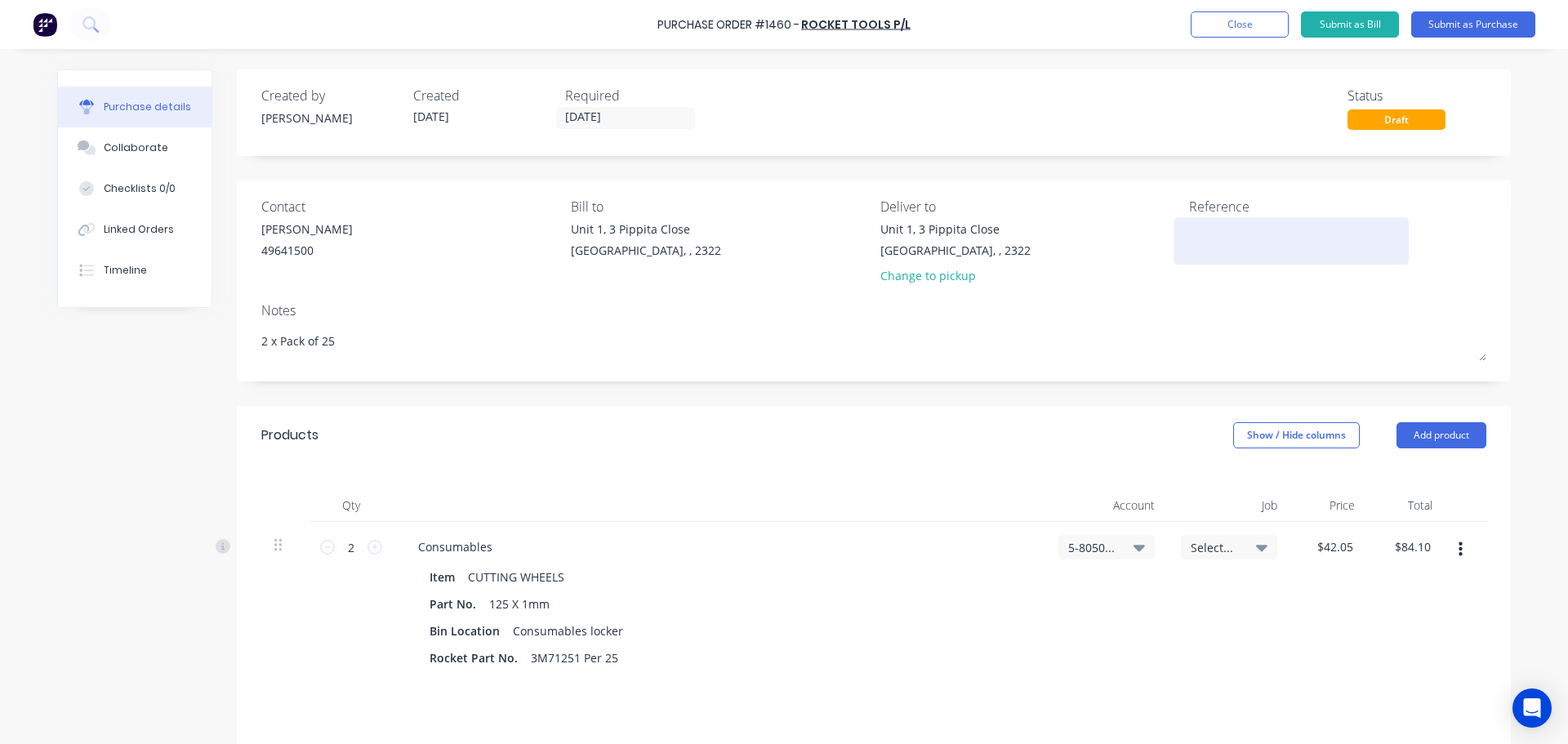
click at [1231, 232] on textarea at bounding box center [1290, 238] width 204 height 37
type textarea "Consumables"
type textarea "x"
type textarea "Consumables"
click at [1465, 21] on button "Submit as Purchase" at bounding box center [1473, 25] width 124 height 26
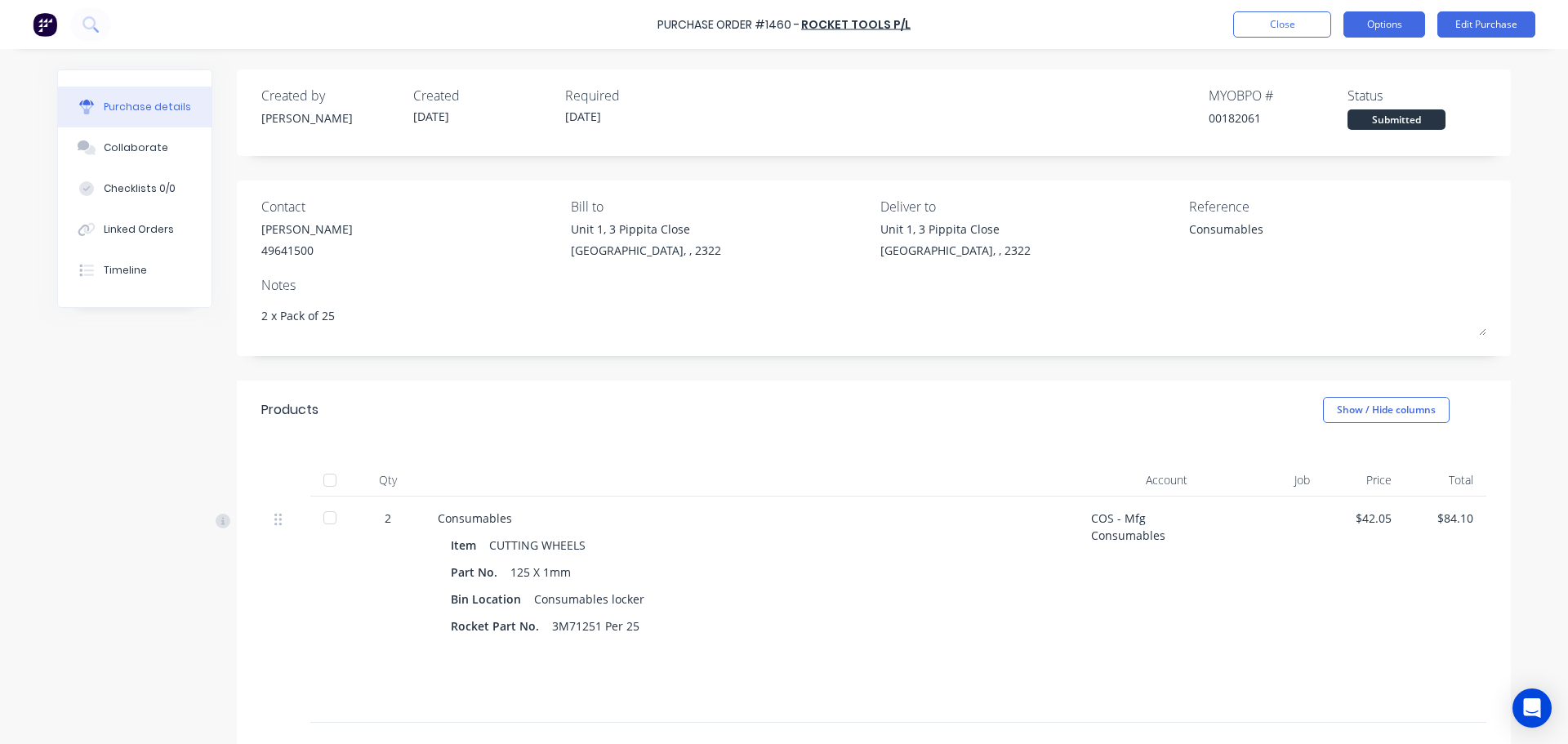
click at [1389, 22] on button "Options" at bounding box center [1385, 25] width 82 height 26
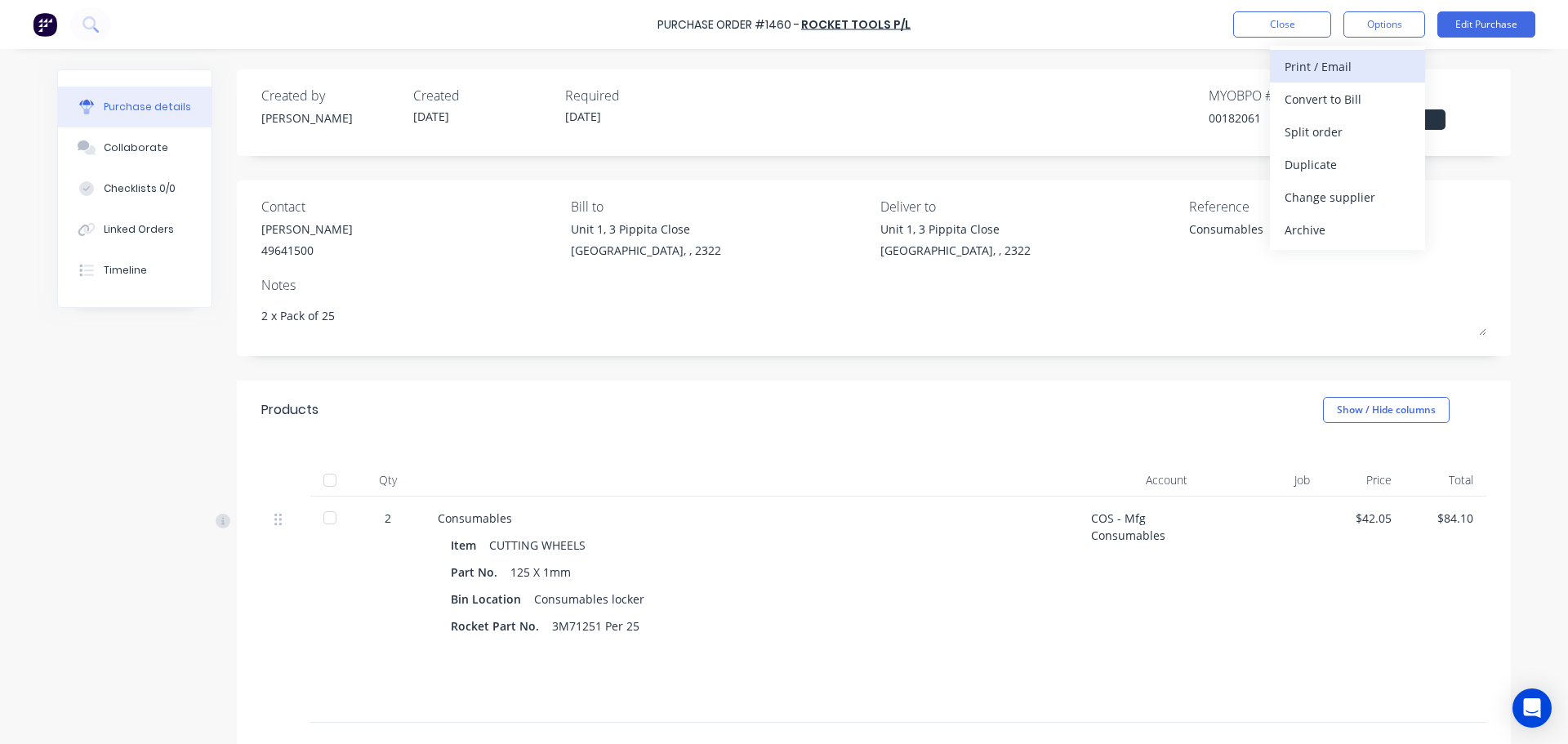
click at [1337, 65] on div "Print / Email" at bounding box center [1348, 66] width 126 height 24
click at [1333, 106] on div "With pricing" at bounding box center [1348, 99] width 126 height 24
type textarea "x"
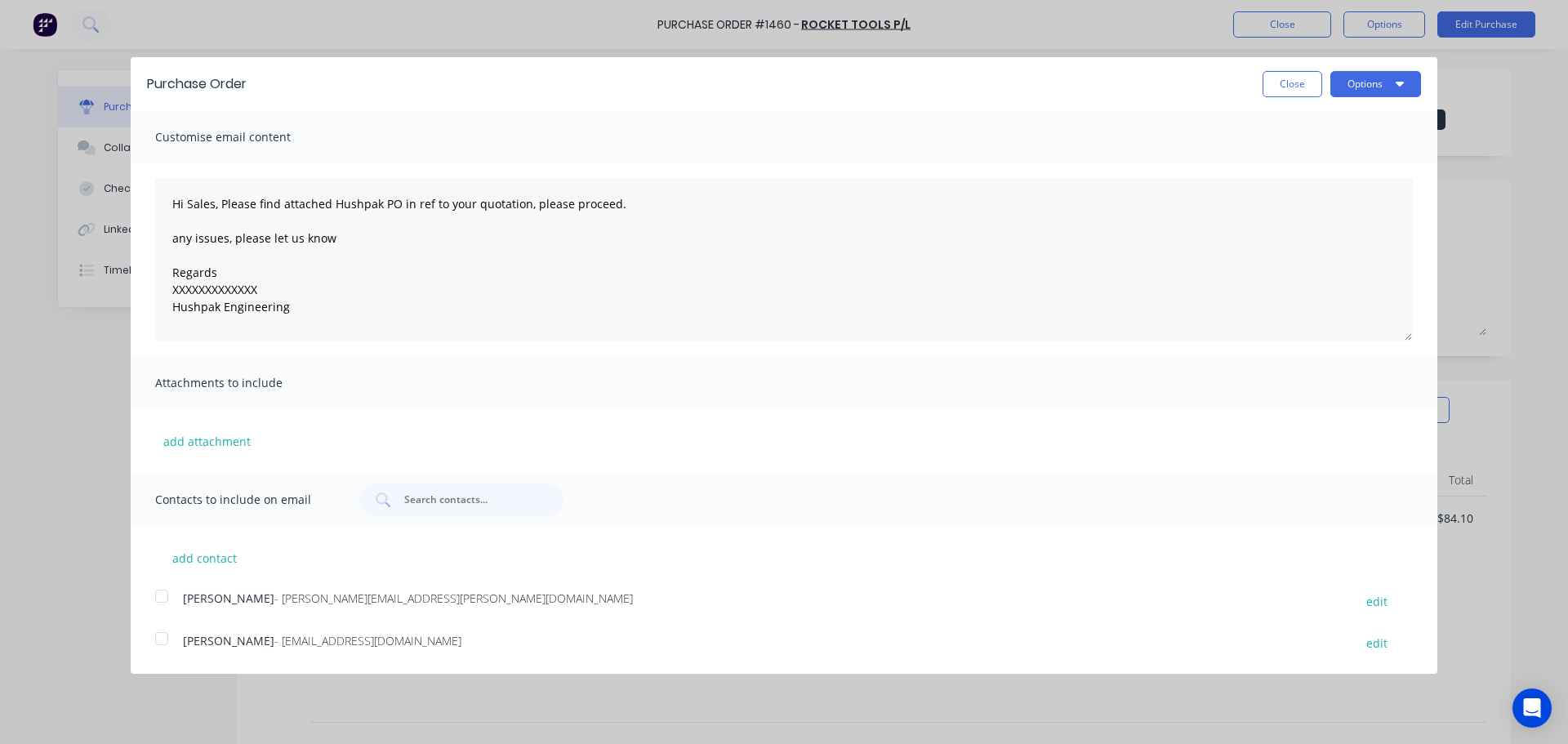
drag, startPoint x: 158, startPoint y: 594, endPoint x: 158, endPoint y: 629, distance: 35.0
click at [157, 599] on div at bounding box center [162, 596] width 33 height 33
click at [162, 634] on div at bounding box center [162, 638] width 33 height 33
drag, startPoint x: 290, startPoint y: 288, endPoint x: 152, endPoint y: 286, distance: 138.0
click at [159, 286] on textarea "Hi Sales, Please find attached Hushpak PO in ref to your quotation, please proc…" at bounding box center [784, 259] width 1258 height 163
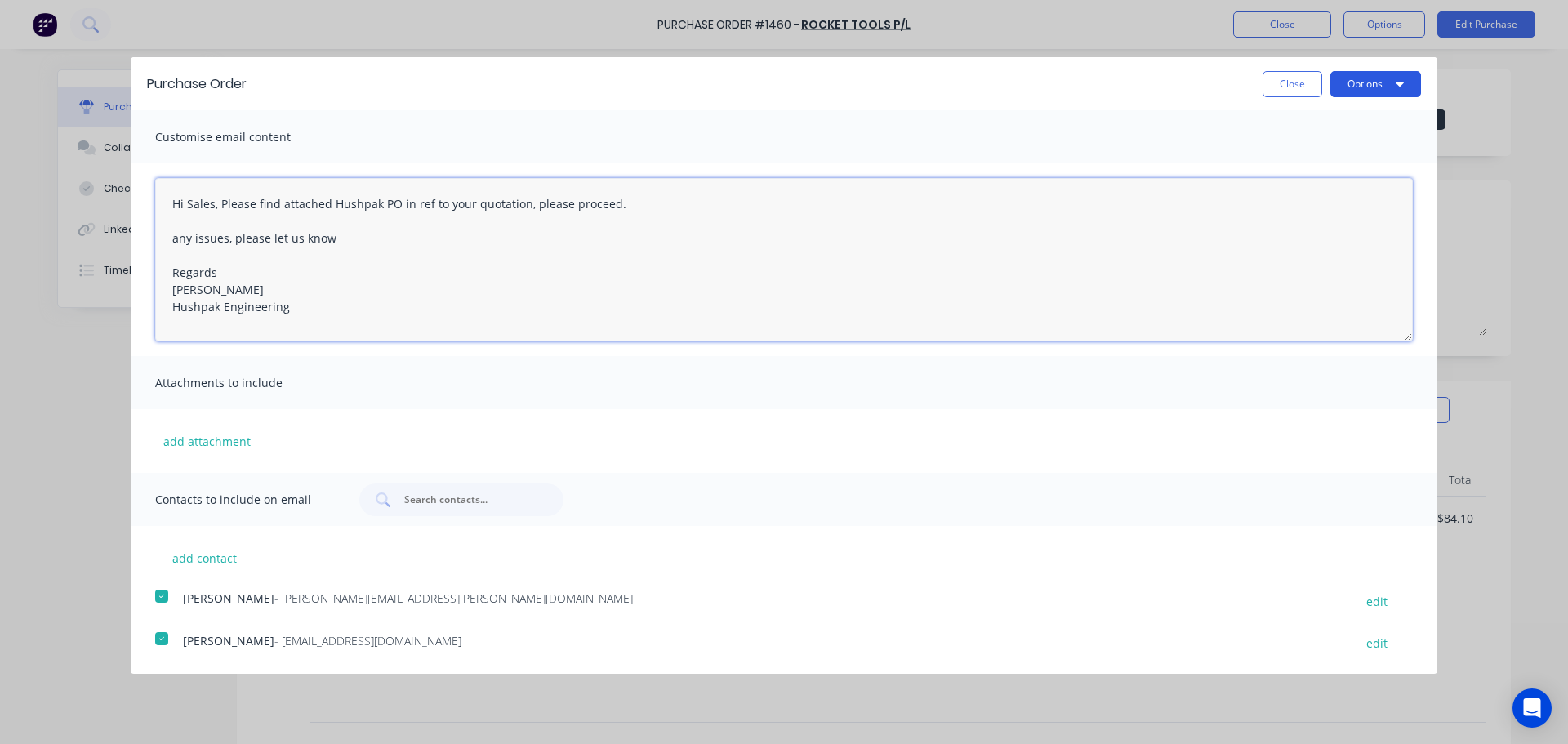
type textarea "Hi Sales, Please find attached Hushpak PO in ref to your quotation, please proc…"
click at [1356, 83] on button "Options" at bounding box center [1376, 84] width 91 height 26
click at [1308, 157] on div "Email" at bounding box center [1344, 158] width 126 height 24
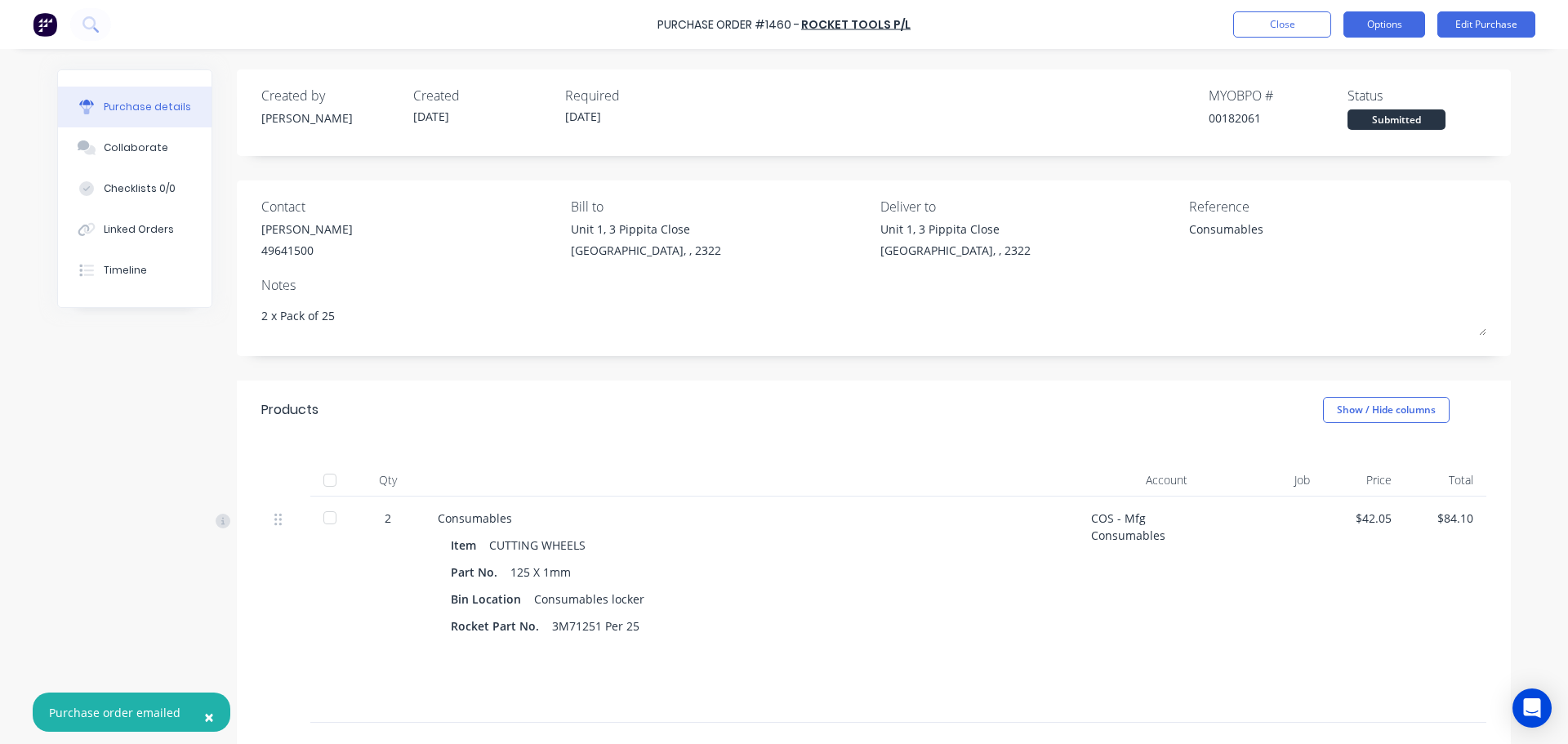
click at [1368, 29] on button "Options" at bounding box center [1385, 25] width 82 height 26
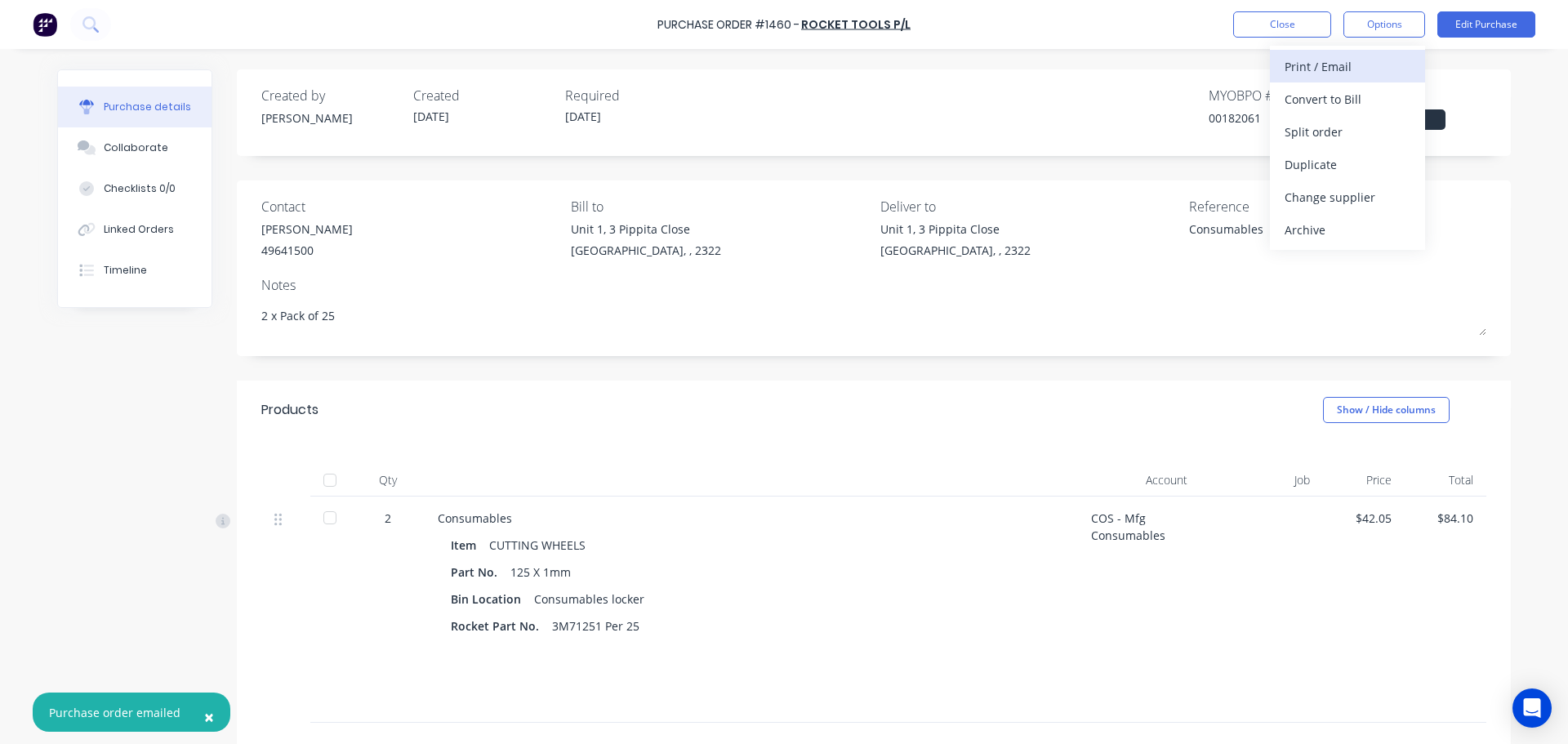
click at [1330, 65] on div "Print / Email" at bounding box center [1348, 66] width 126 height 24
click at [1321, 101] on div "With pricing" at bounding box center [1348, 99] width 126 height 24
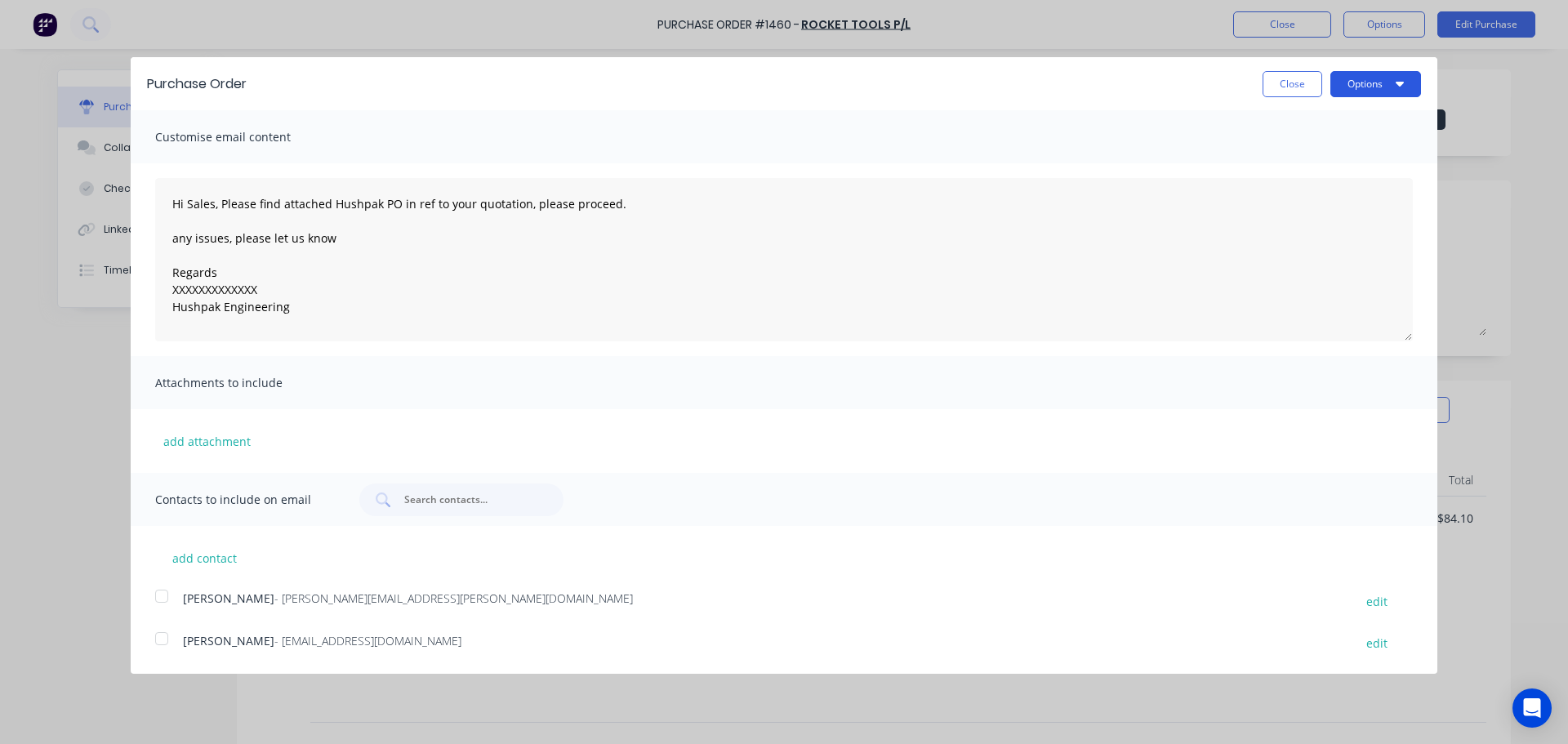
click at [1368, 92] on button "Options" at bounding box center [1376, 84] width 91 height 26
click at [1310, 130] on div "Print" at bounding box center [1344, 125] width 126 height 24
type textarea "x"
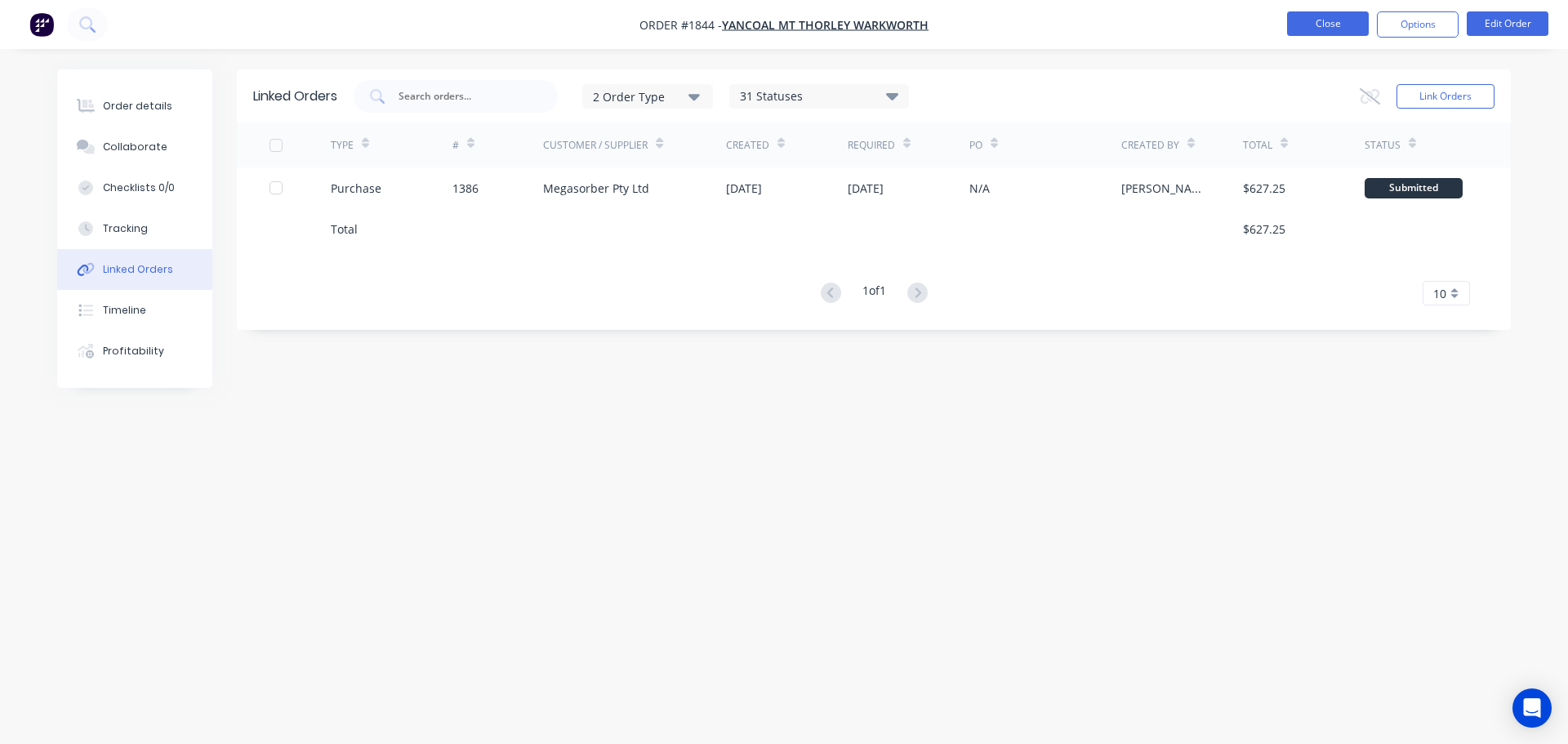
click at [1320, 25] on button "Close" at bounding box center [1328, 24] width 82 height 25
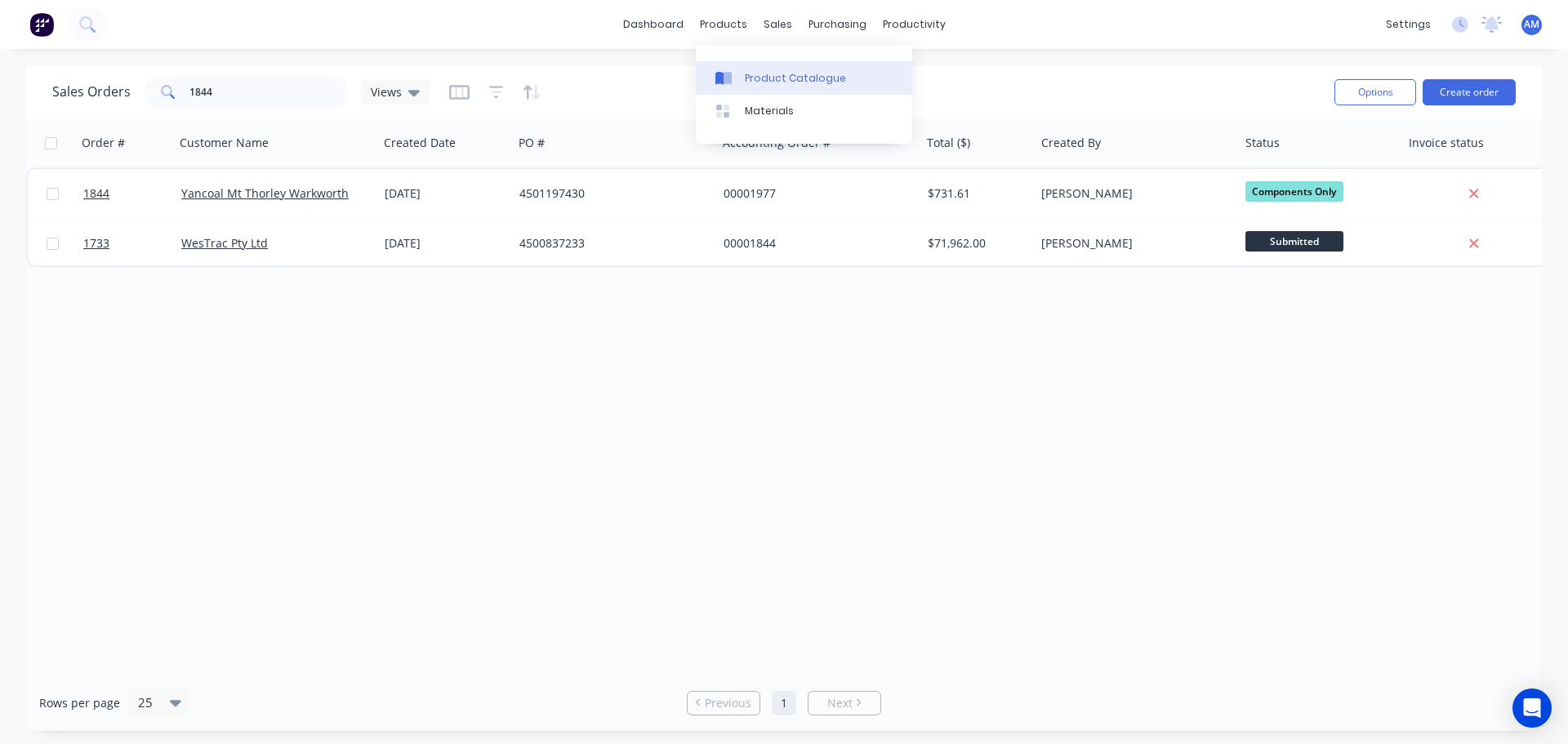
click at [770, 72] on div "Product Catalogue" at bounding box center [796, 79] width 102 height 15
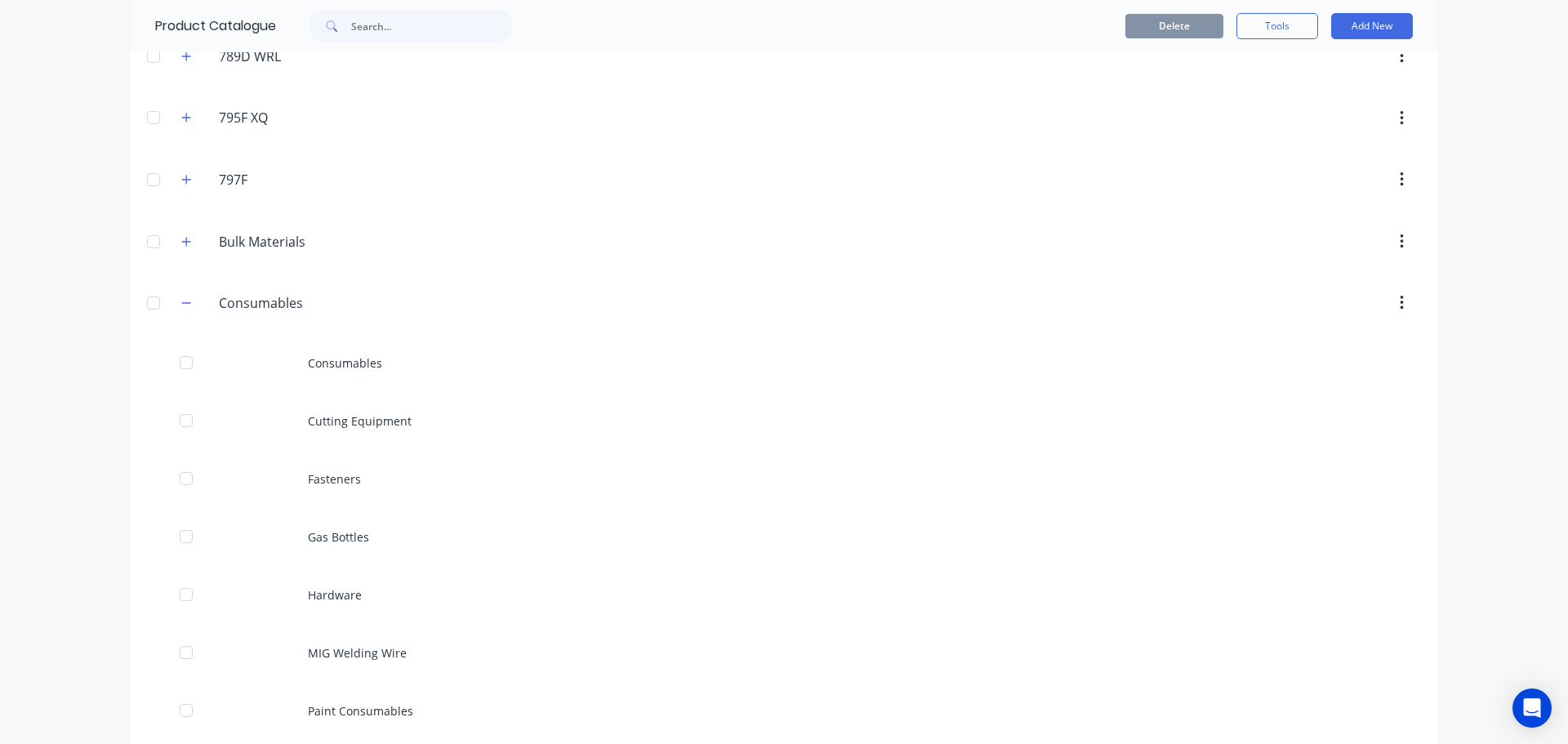
scroll to position [163, 0]
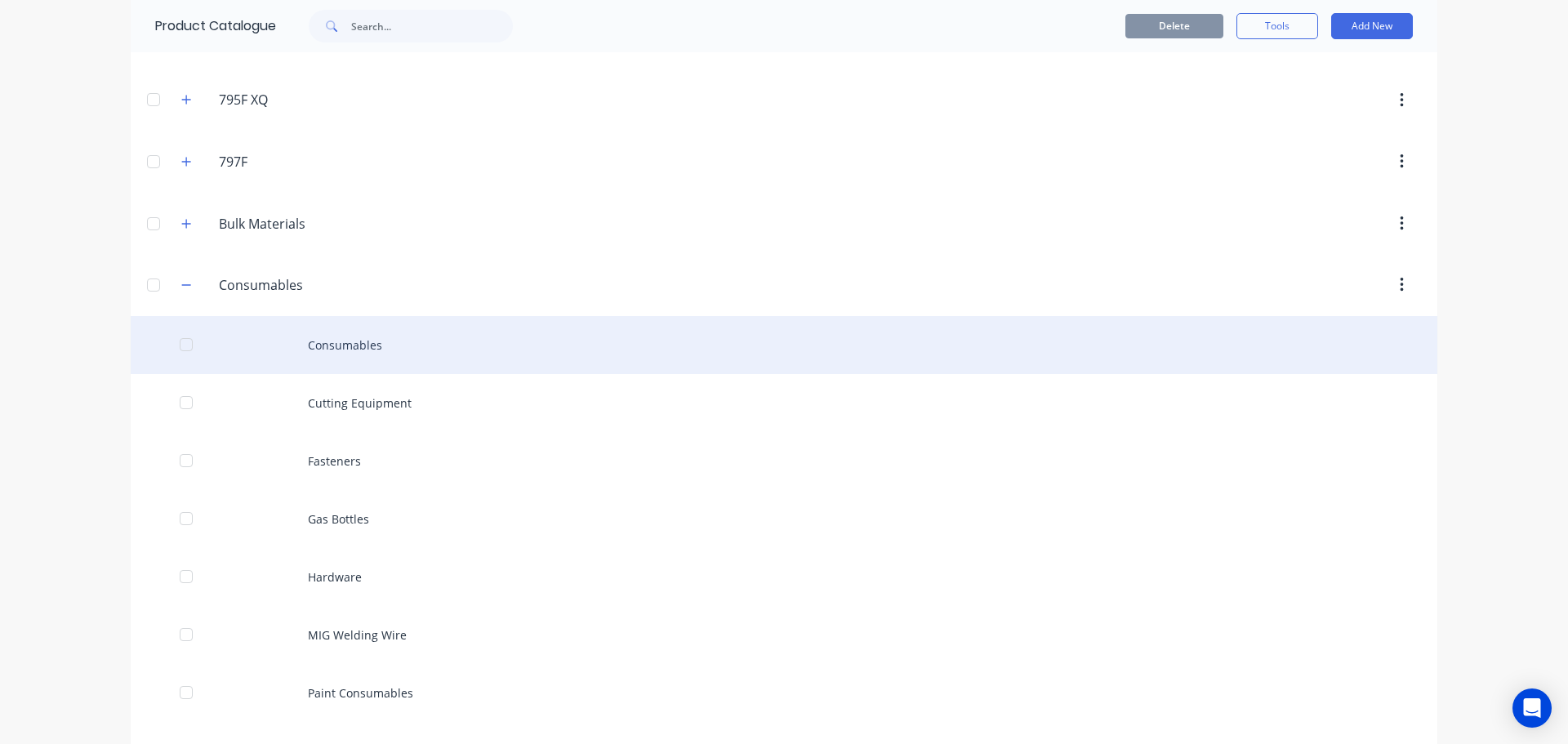
click at [341, 340] on div "Consumables" at bounding box center [784, 345] width 1307 height 58
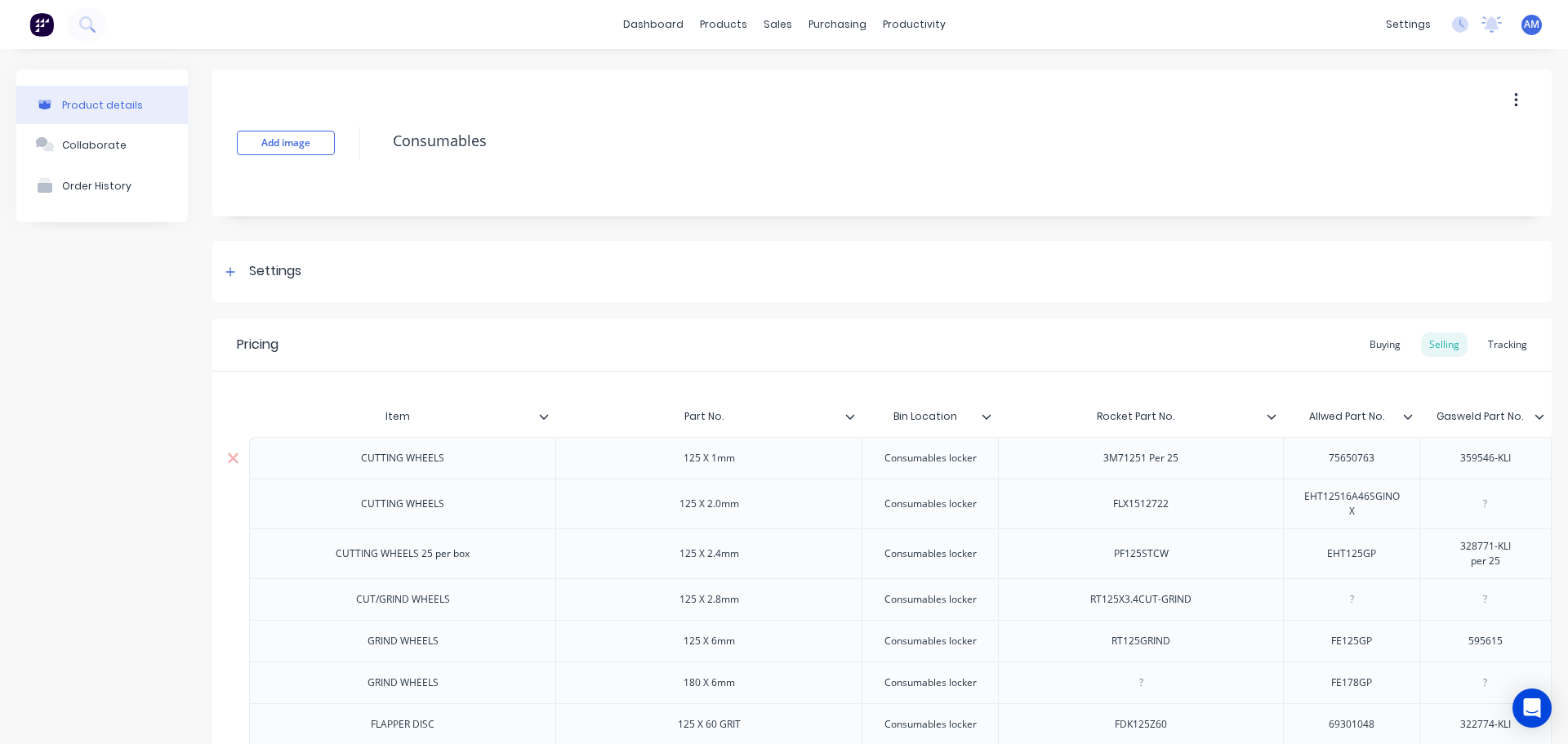
type textarea "x"
drag, startPoint x: 454, startPoint y: 462, endPoint x: 344, endPoint y: 464, distance: 110.0
click at [344, 464] on div "CUTTING WHEELS" at bounding box center [402, 458] width 306 height 42
copy div "CUTTING WHEELS"
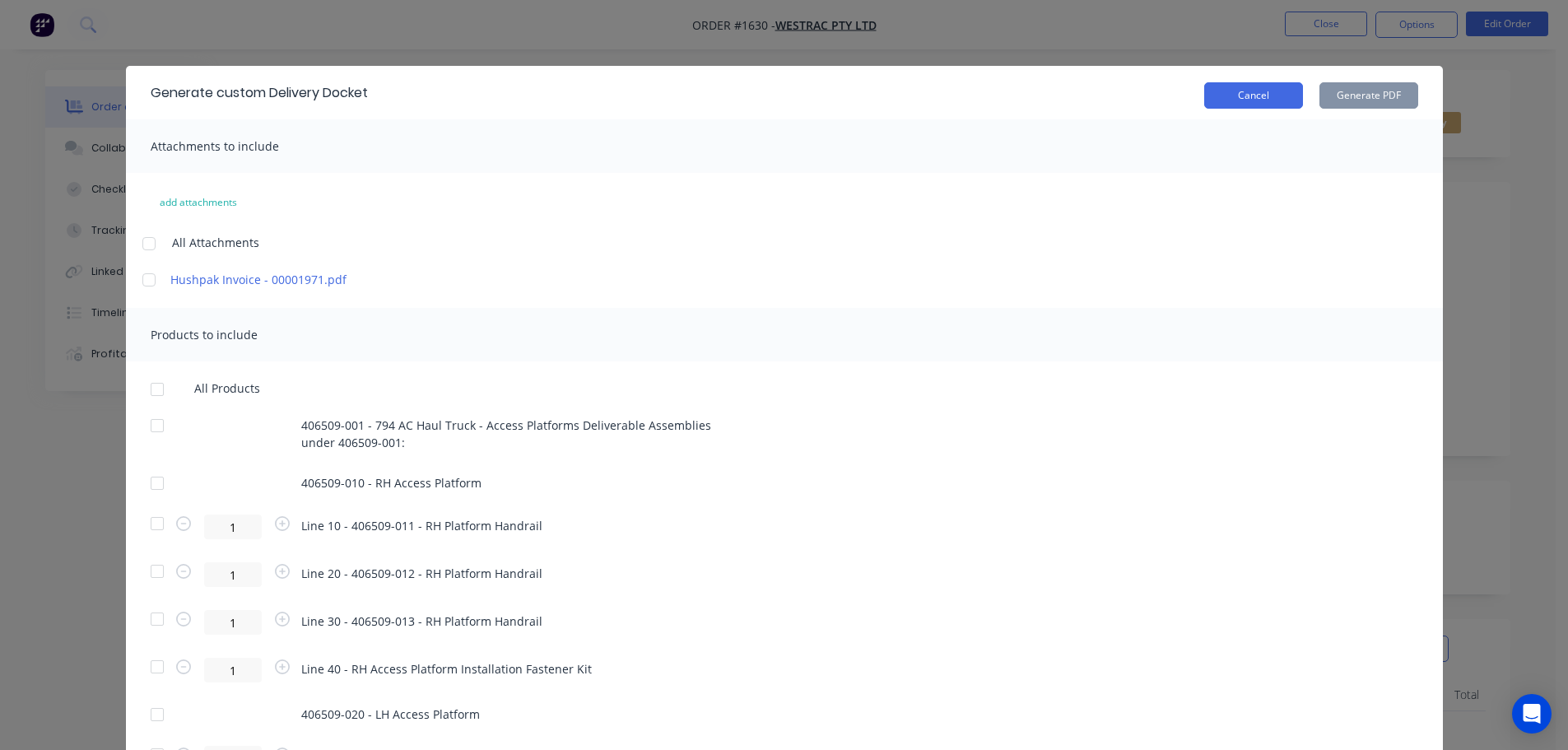
click at [1281, 101] on button "Cancel" at bounding box center [1254, 96] width 99 height 26
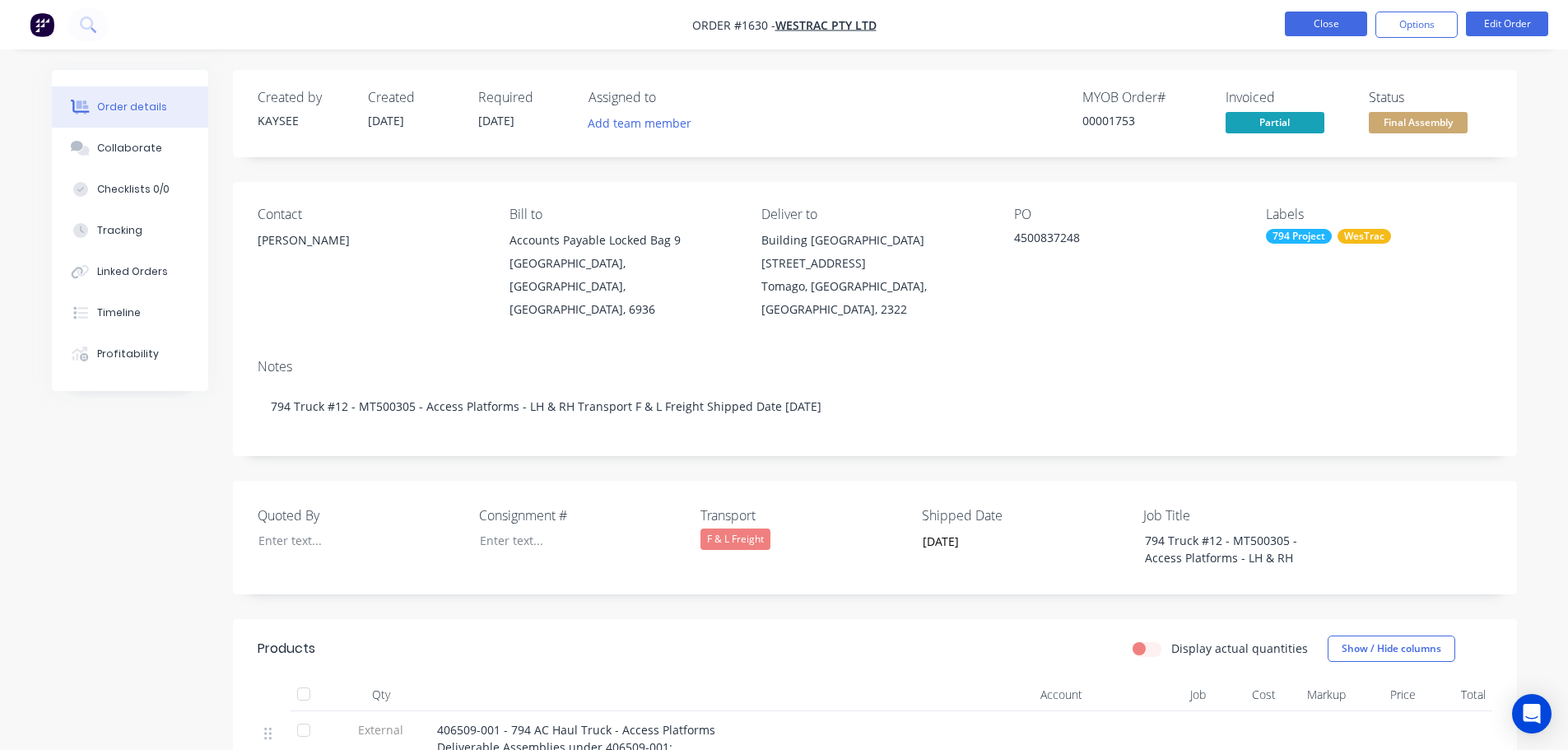
click at [1309, 19] on button "Close" at bounding box center [1326, 24] width 83 height 25
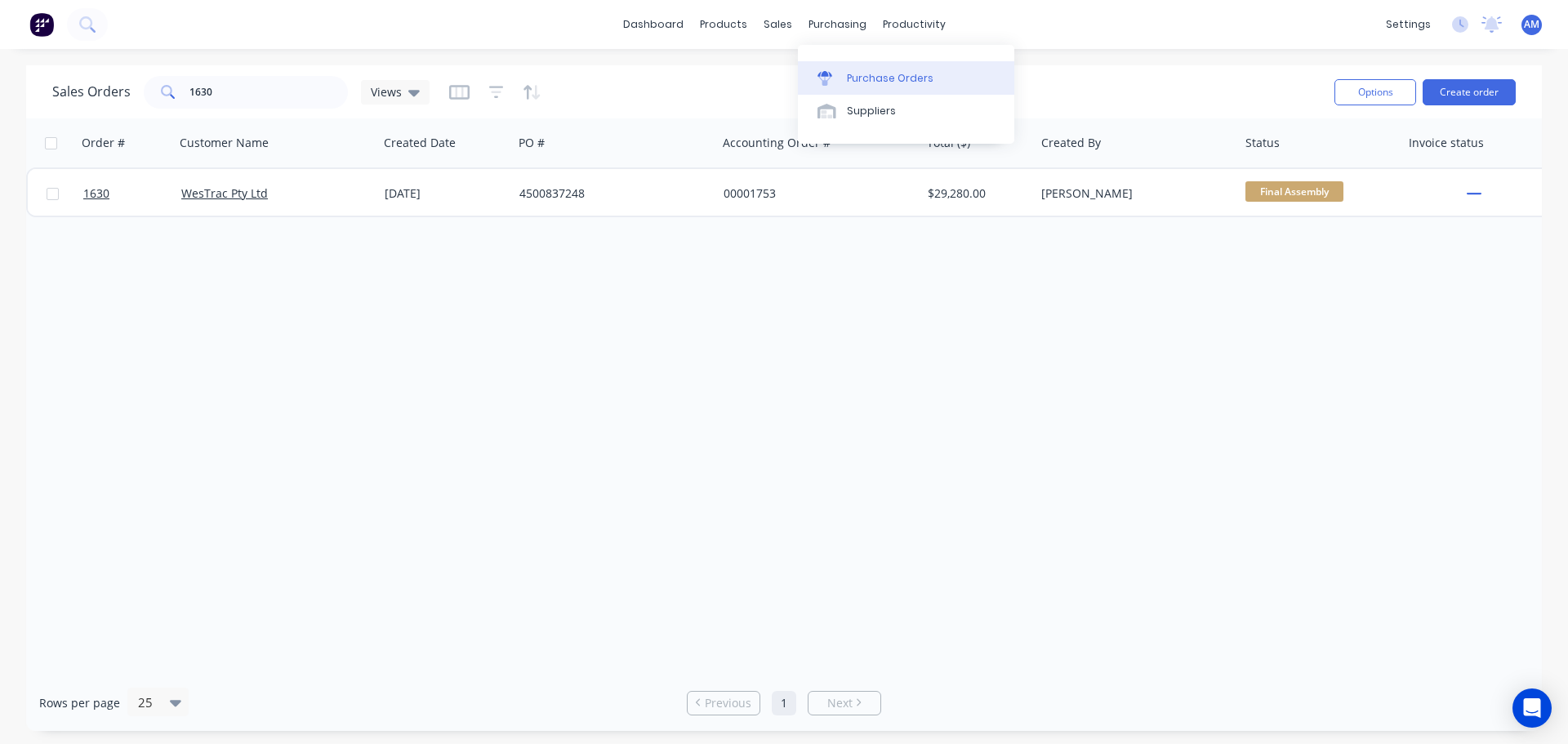
click at [867, 82] on div "Purchase Orders" at bounding box center [890, 79] width 87 height 15
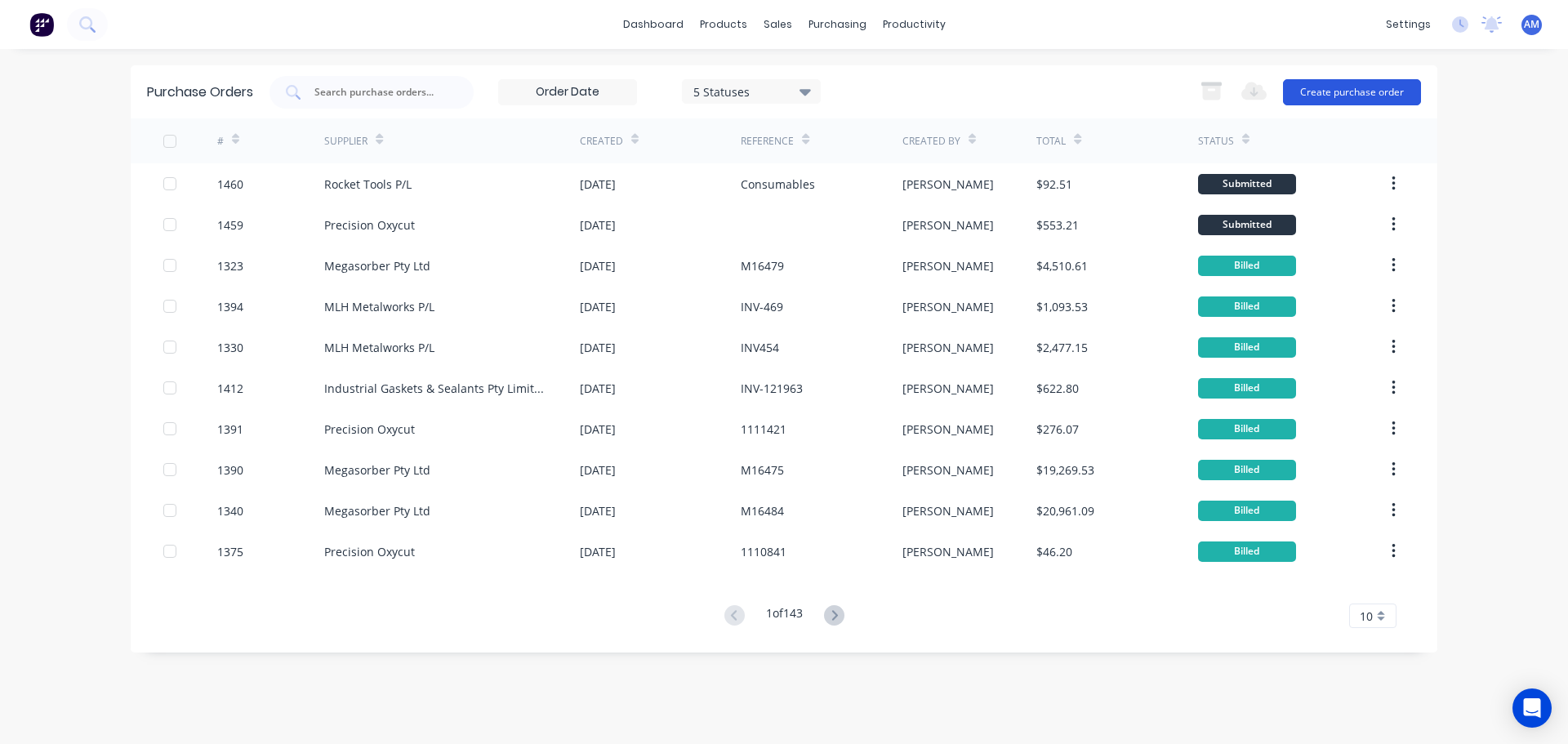
click at [1374, 88] on button "Create purchase order" at bounding box center [1352, 92] width 138 height 26
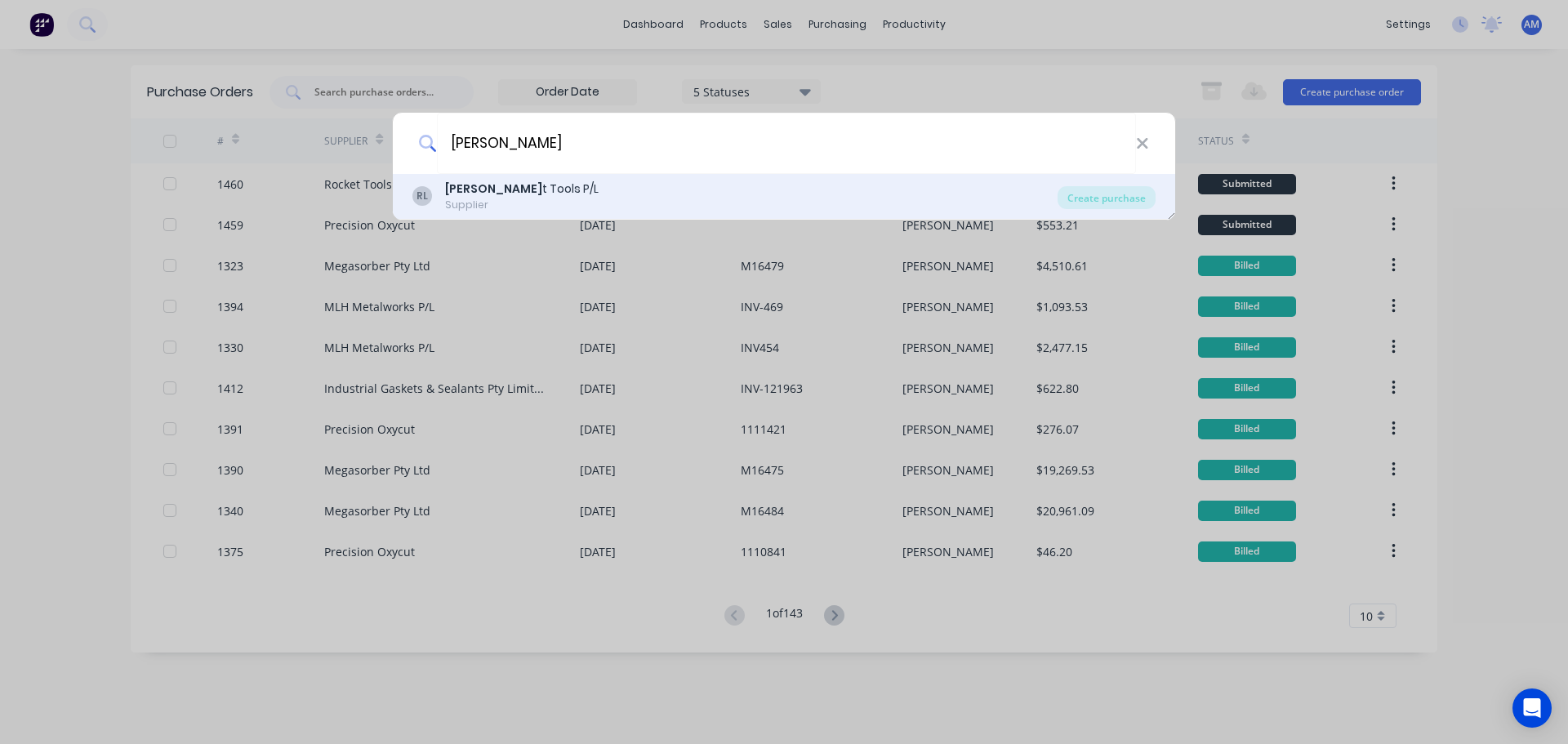
type input "[PERSON_NAME]"
click at [472, 185] on b "[PERSON_NAME]" at bounding box center [494, 188] width 97 height 16
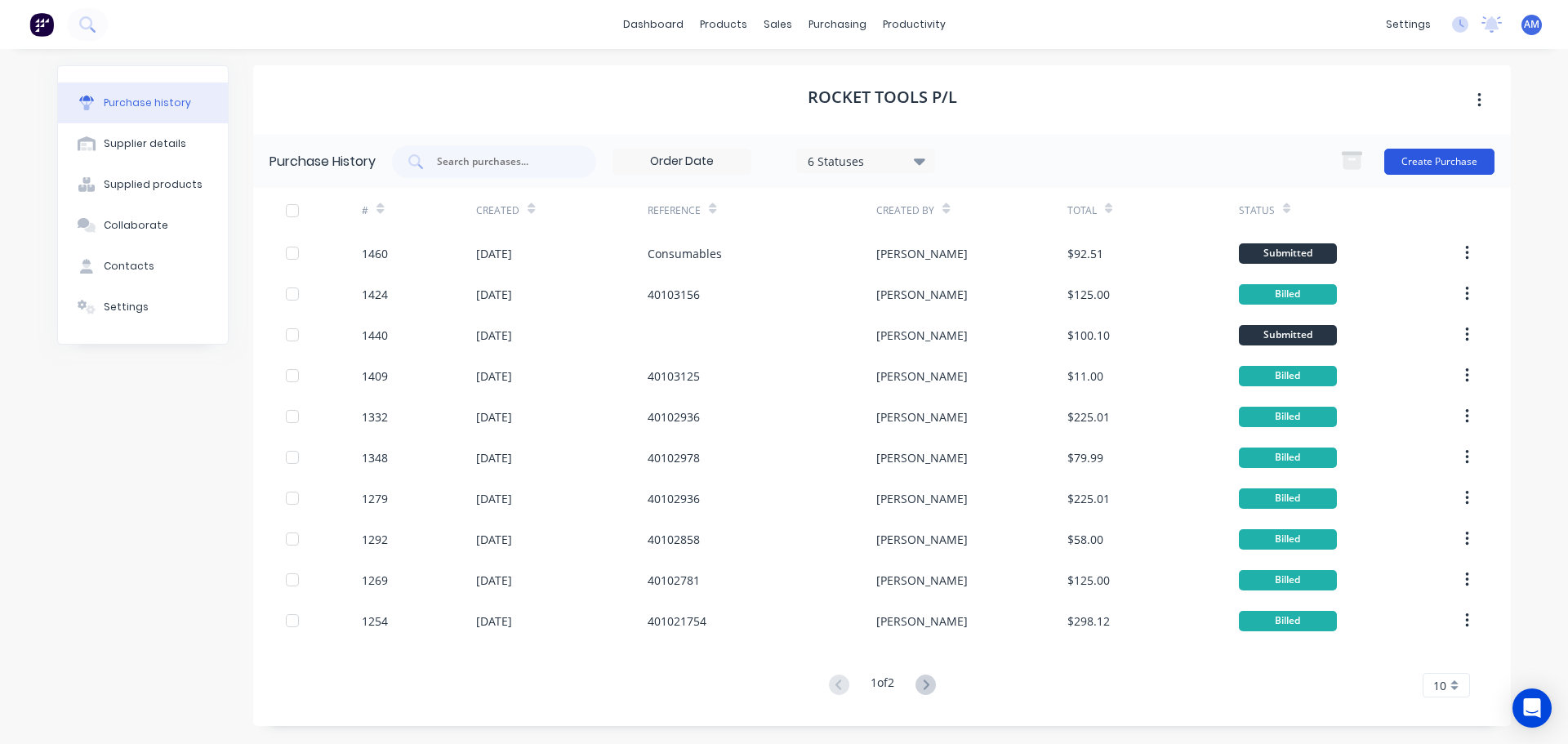
click at [1438, 159] on button "Create Purchase" at bounding box center [1439, 162] width 111 height 26
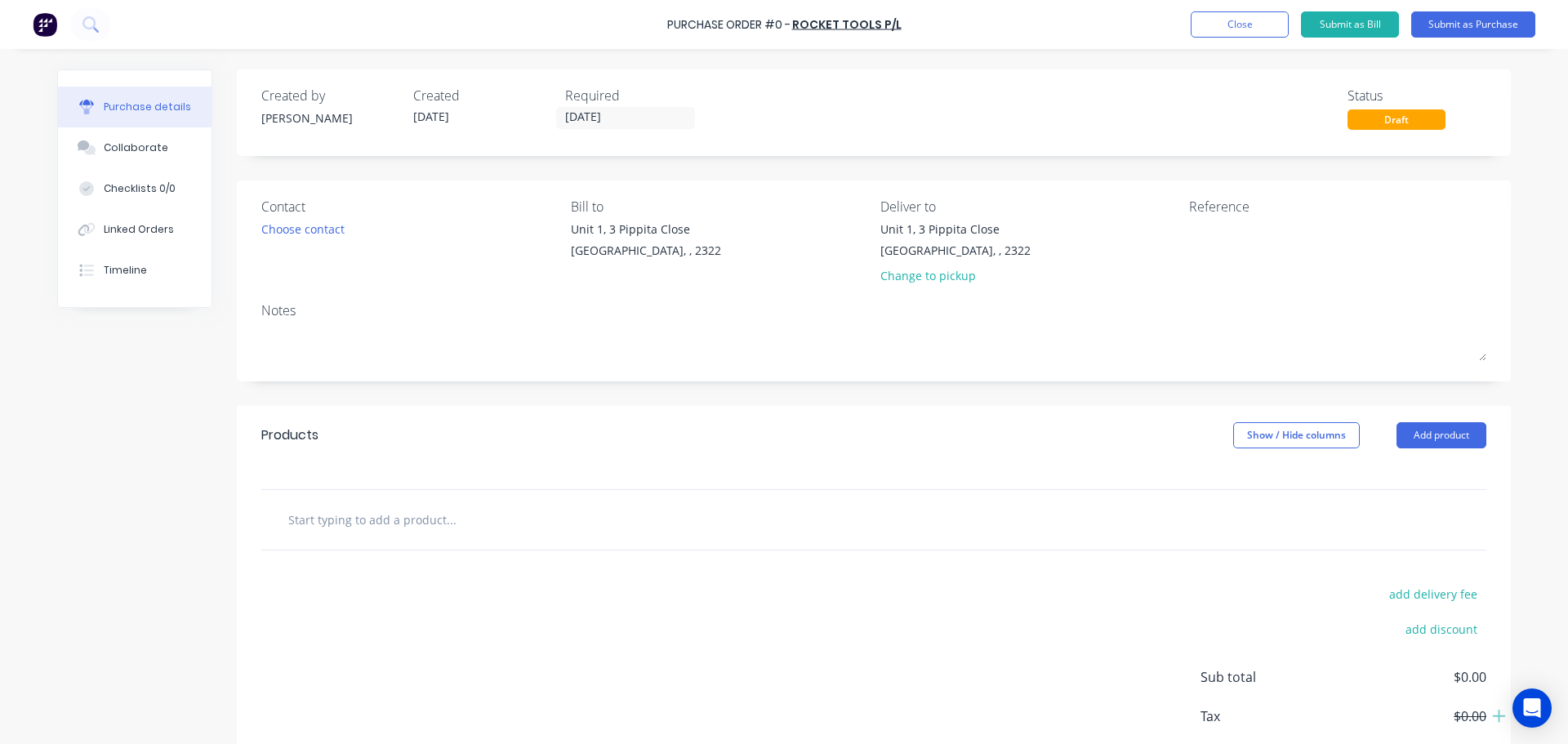
click at [398, 520] on input "text" at bounding box center [450, 519] width 327 height 33
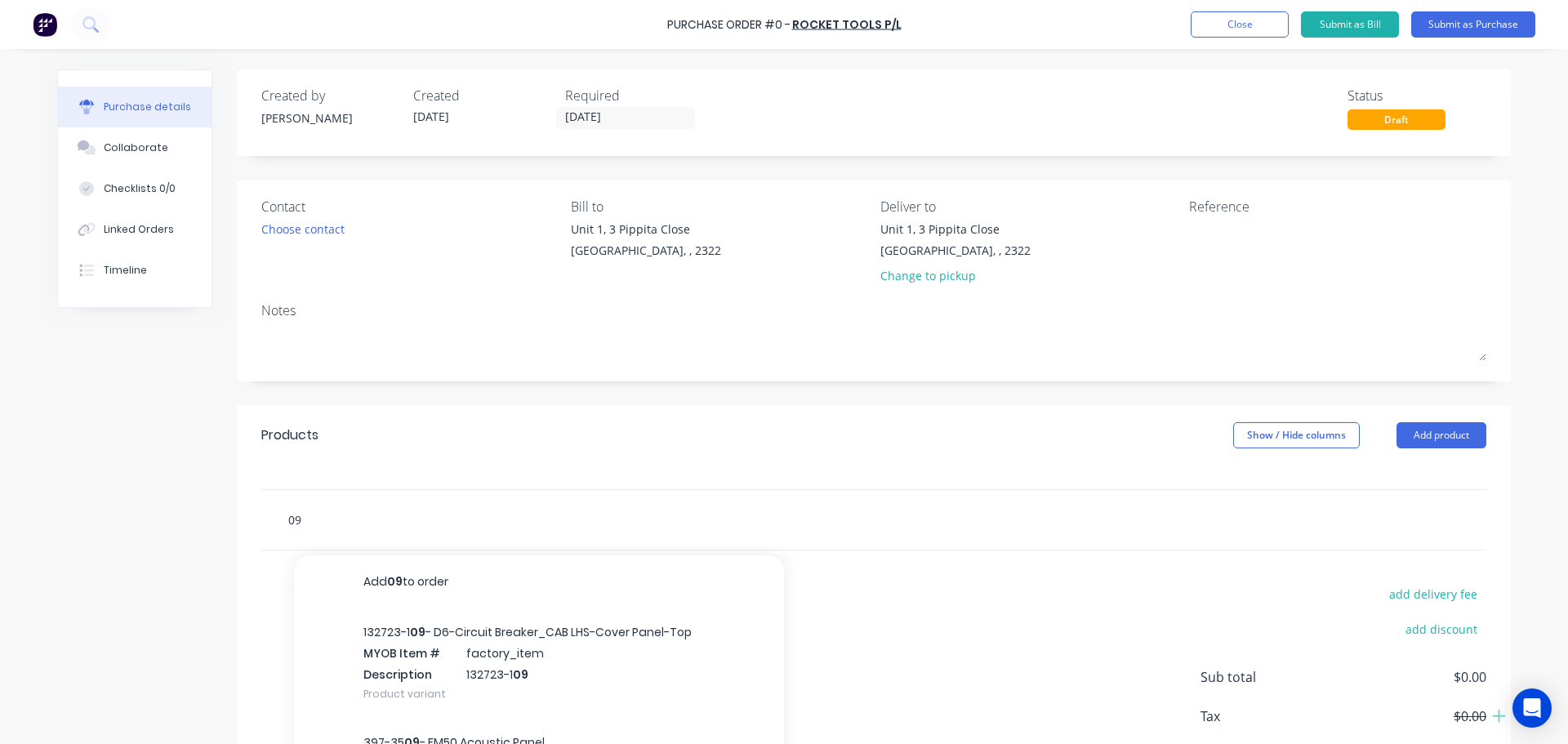
type input "0"
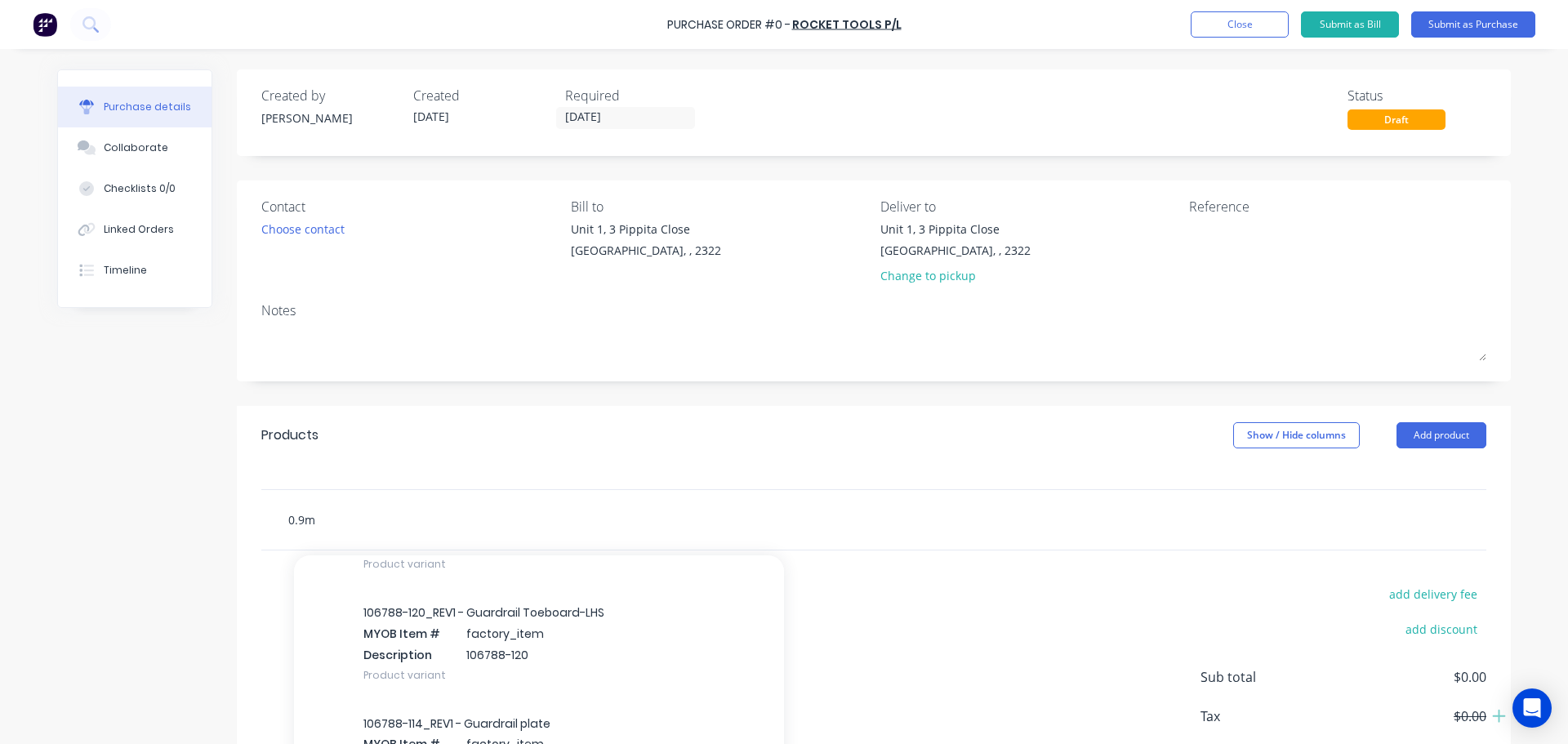
scroll to position [1878, 0]
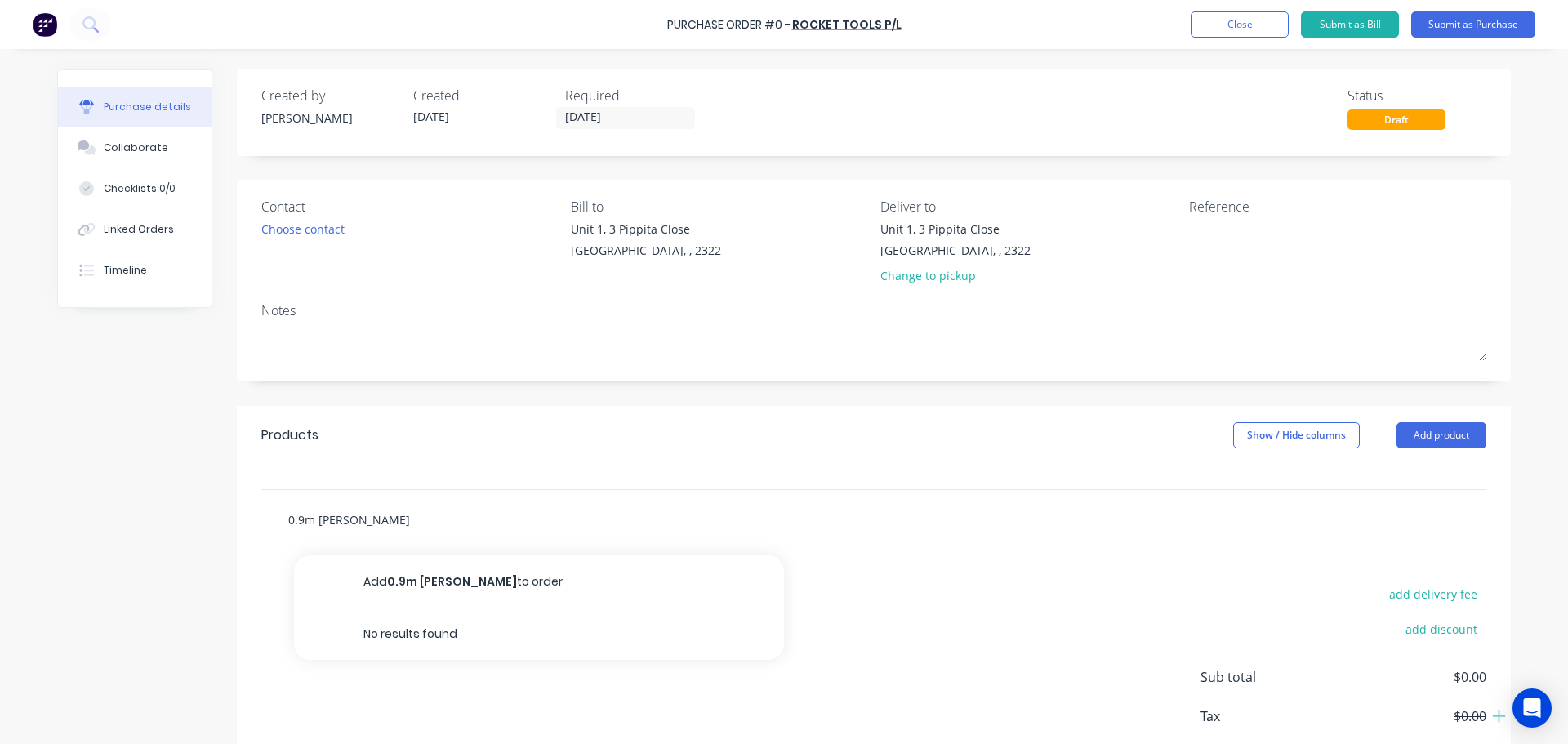
drag, startPoint x: 351, startPoint y: 518, endPoint x: 266, endPoint y: 520, distance: 85.0
click at [274, 519] on div "0.9m [PERSON_NAME] Add 0.9m [PERSON_NAME] to order No results found" at bounding box center [519, 519] width 490 height 33
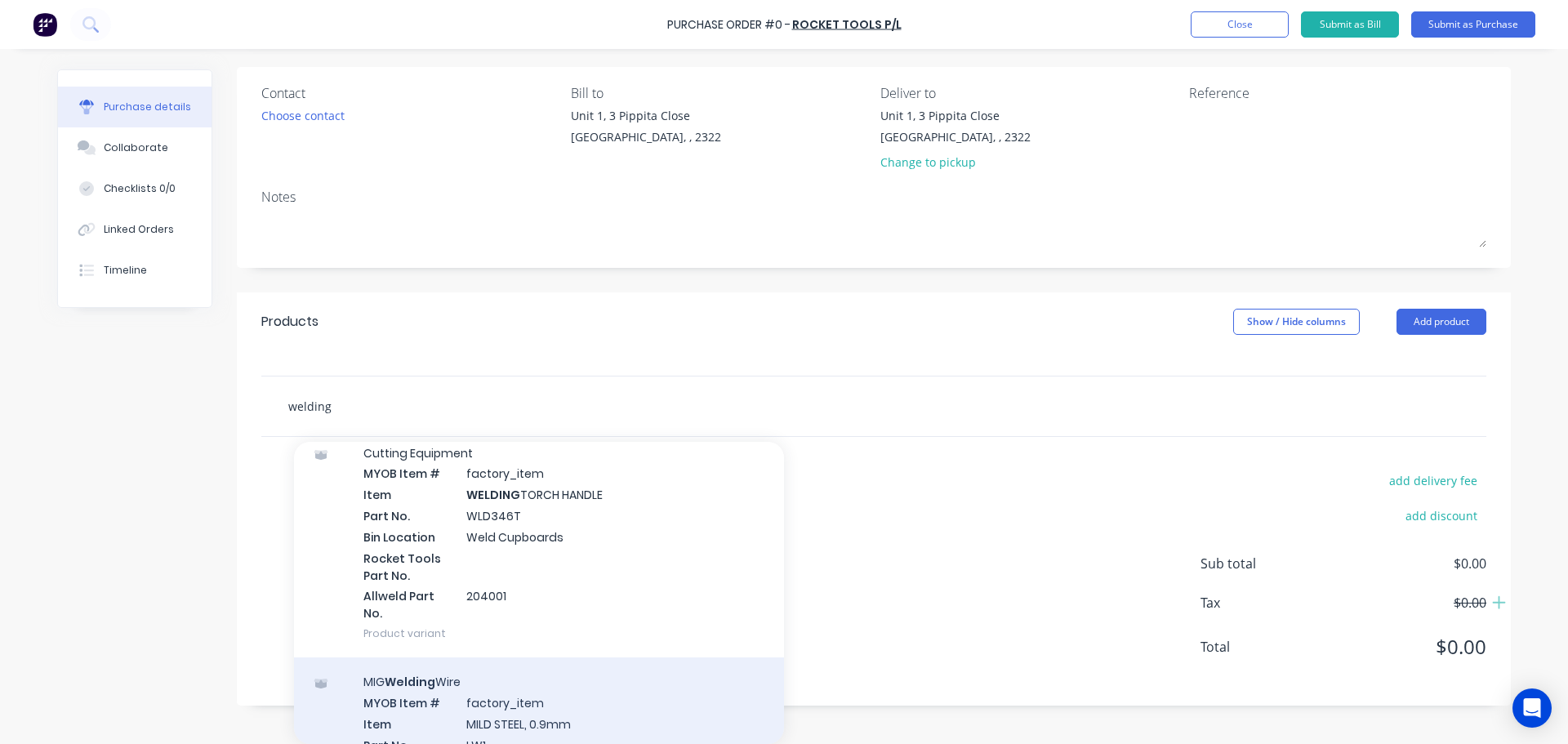
scroll to position [1959, 0]
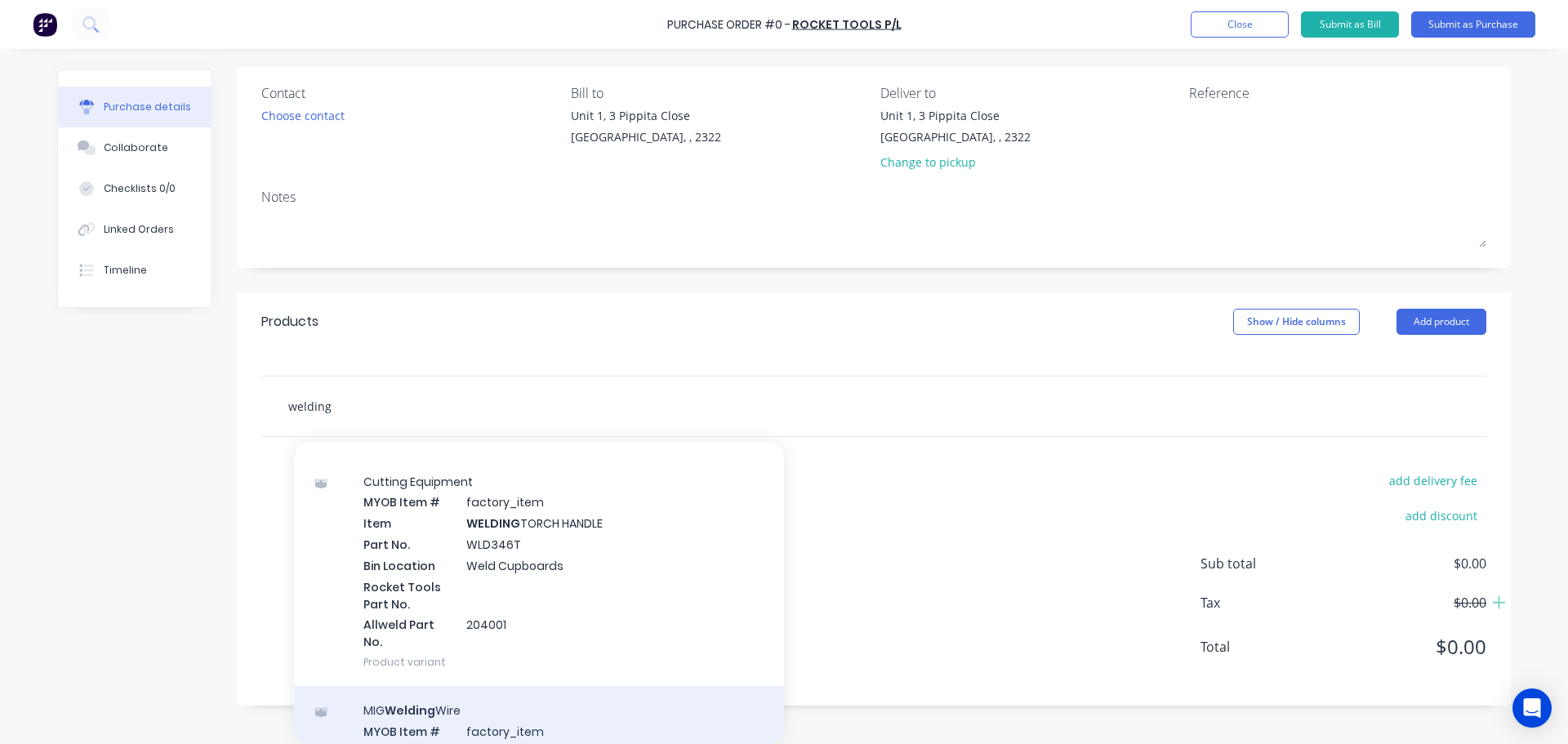
type input "welding"
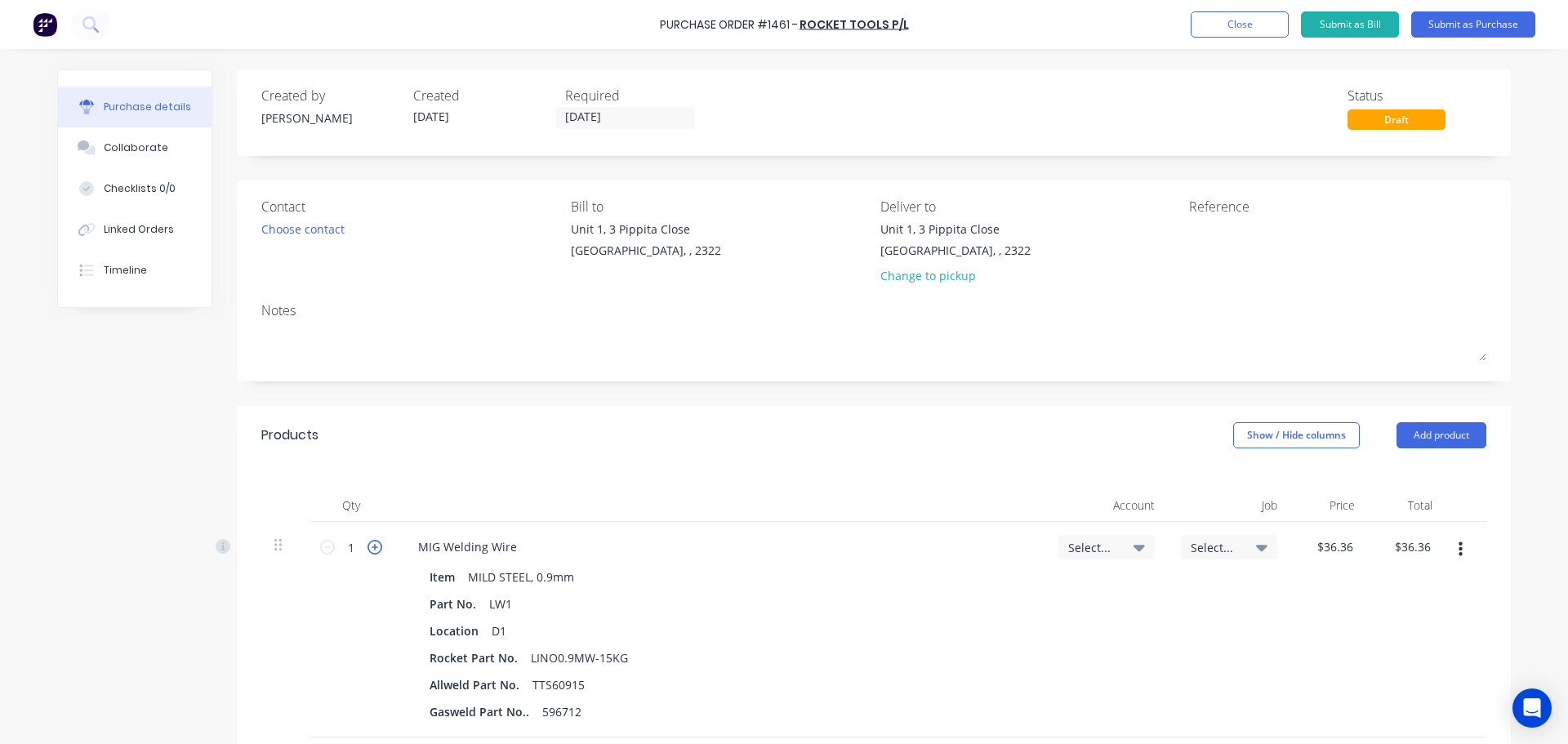
click at [368, 548] on icon at bounding box center [375, 547] width 15 height 15
type input "2"
type input "$72.72"
click at [368, 548] on icon at bounding box center [375, 547] width 15 height 15
type input "3"
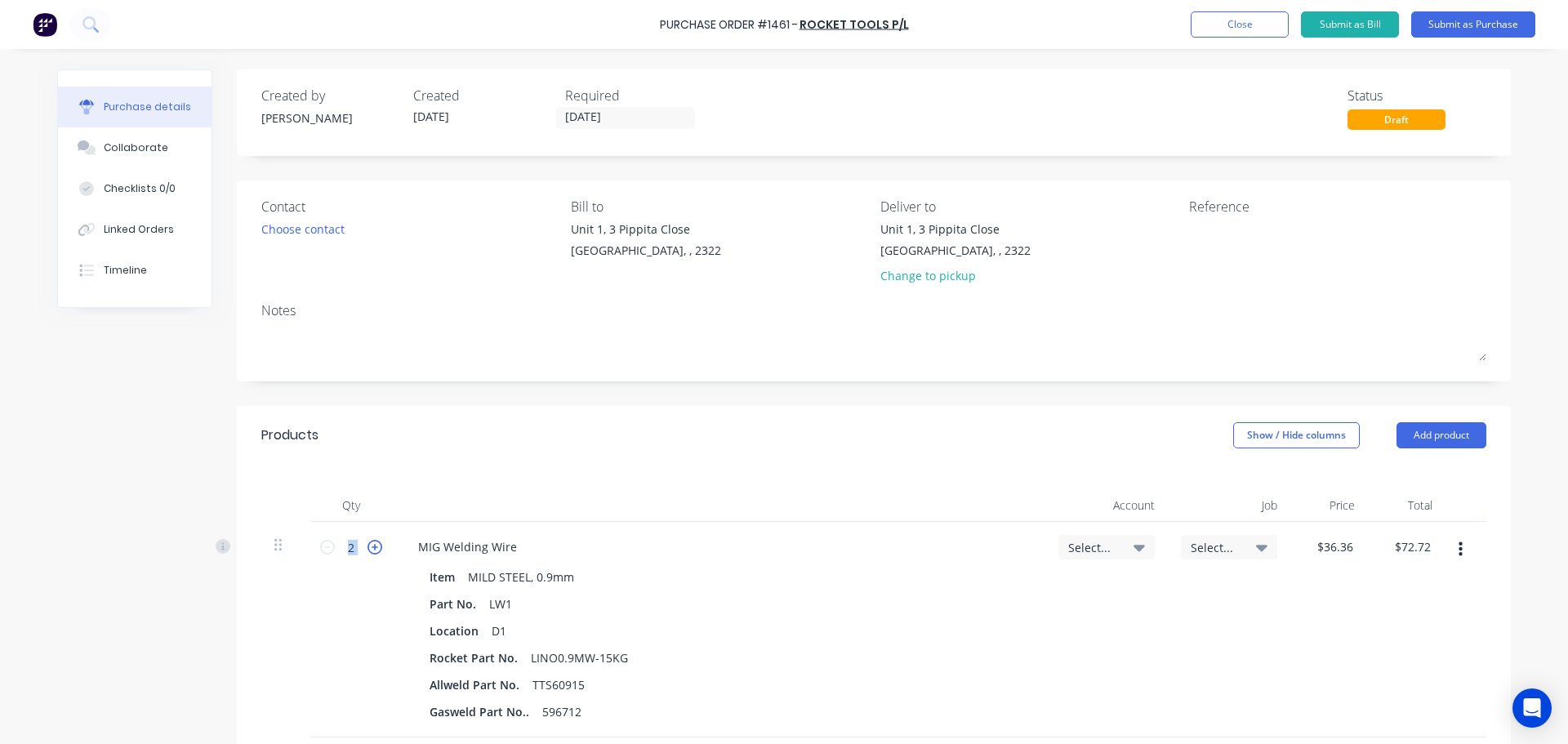
type input "$109.08"
click at [368, 548] on icon at bounding box center [375, 547] width 15 height 15
type input "4"
type input "$145.44"
click at [368, 548] on icon at bounding box center [375, 547] width 15 height 15
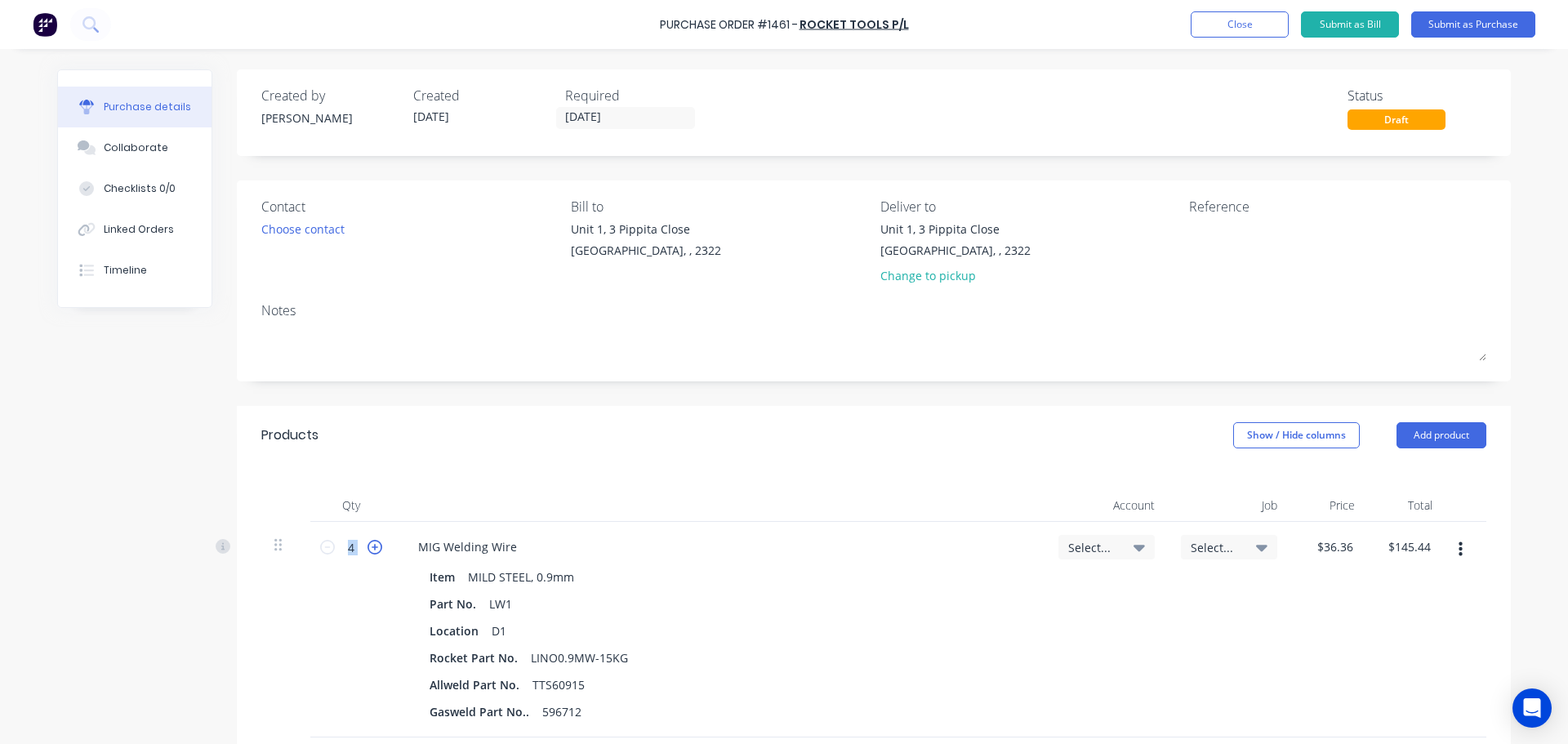
type input "5"
type input "$181.80"
click at [368, 548] on icon at bounding box center [375, 547] width 15 height 15
type input "6"
type input "$218.16"
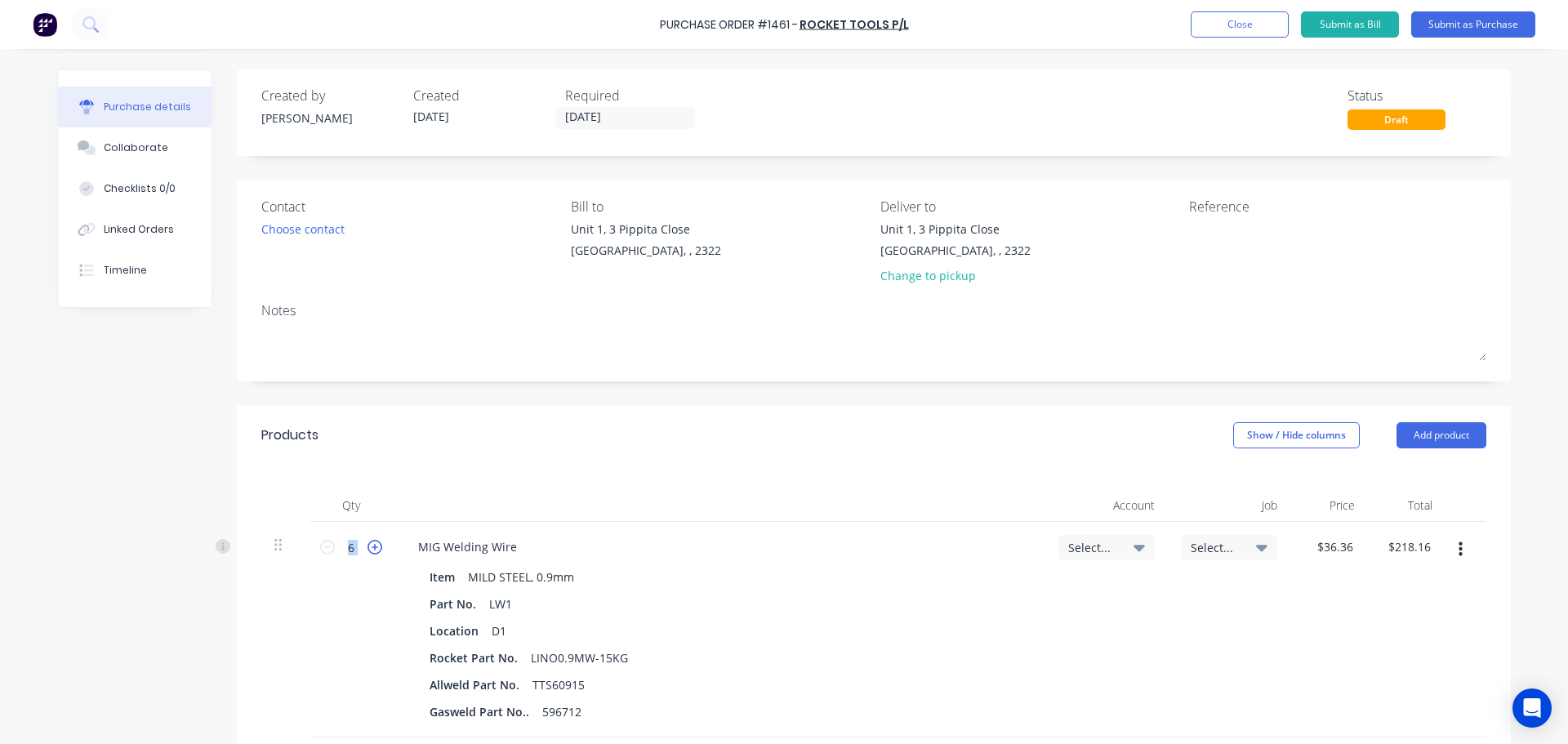
click at [368, 548] on icon at bounding box center [375, 547] width 15 height 15
type input "7"
type input "$254.52"
click at [368, 548] on icon at bounding box center [375, 547] width 15 height 15
type input "8"
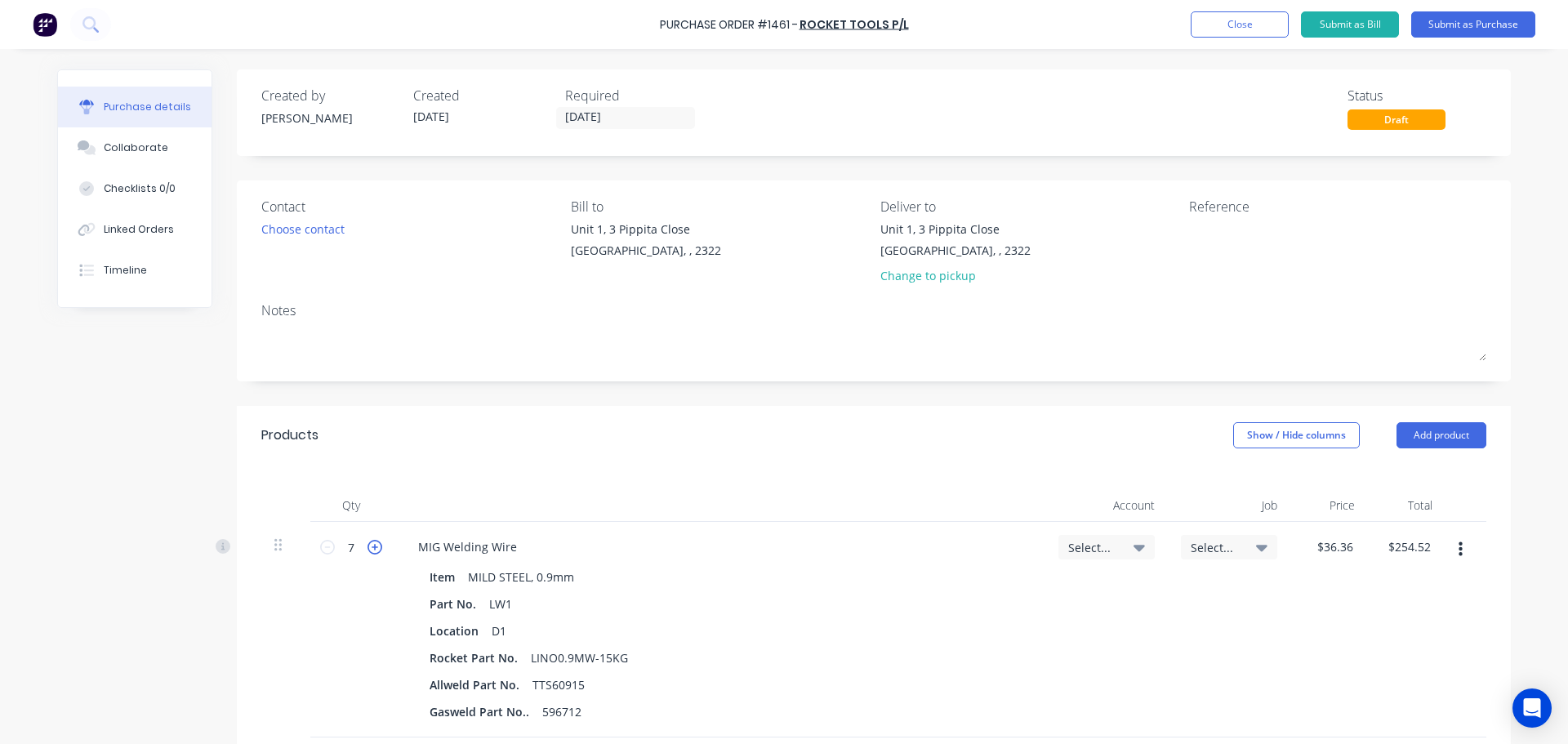
type input "$290.88"
click at [368, 548] on icon at bounding box center [375, 547] width 15 height 15
type input "9"
type input "$327.24"
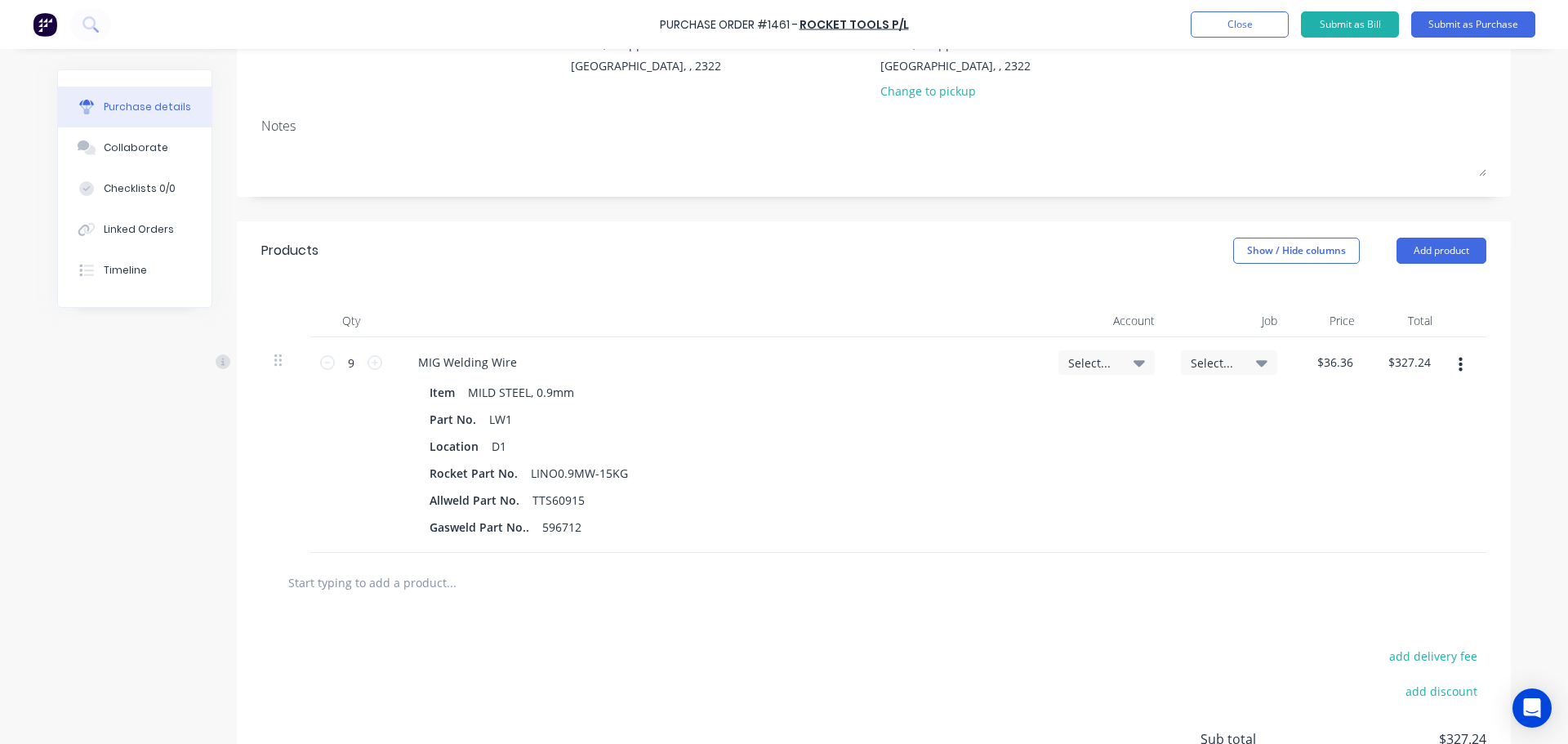
scroll to position [245, 0]
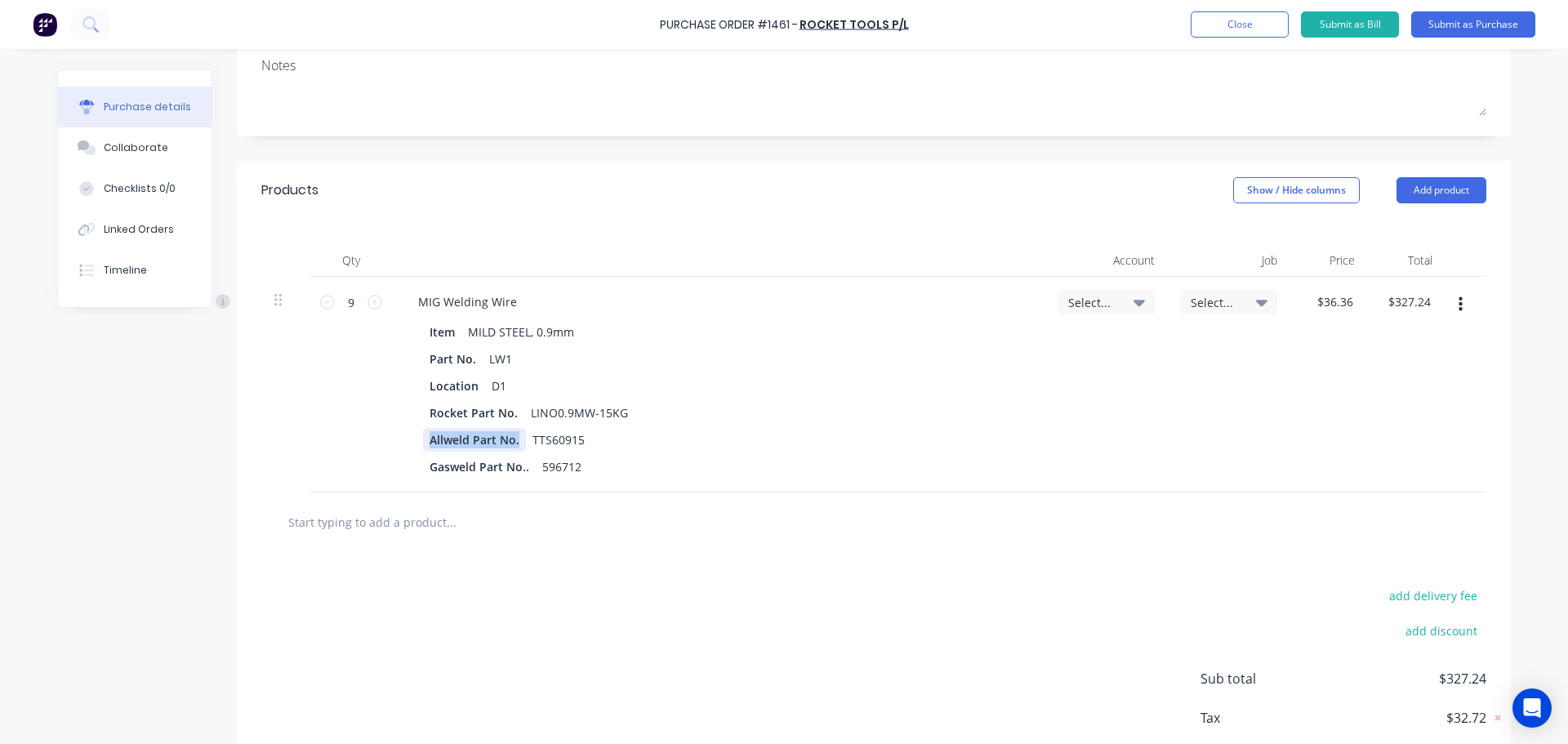
drag, startPoint x: 416, startPoint y: 445, endPoint x: 593, endPoint y: 451, distance: 177.1
click at [593, 451] on div "Item MILD STEEL, 0.9mm Part No. LW1 Location D1 Rocket Part No. LINO0.9MW-15KG …" at bounding box center [719, 399] width 627 height 158
drag, startPoint x: 505, startPoint y: 440, endPoint x: 441, endPoint y: 437, distance: 64.1
drag, startPoint x: 441, startPoint y: 437, endPoint x: 545, endPoint y: 448, distance: 104.6
click at [545, 448] on div "TTS60915" at bounding box center [716, 440] width 585 height 24
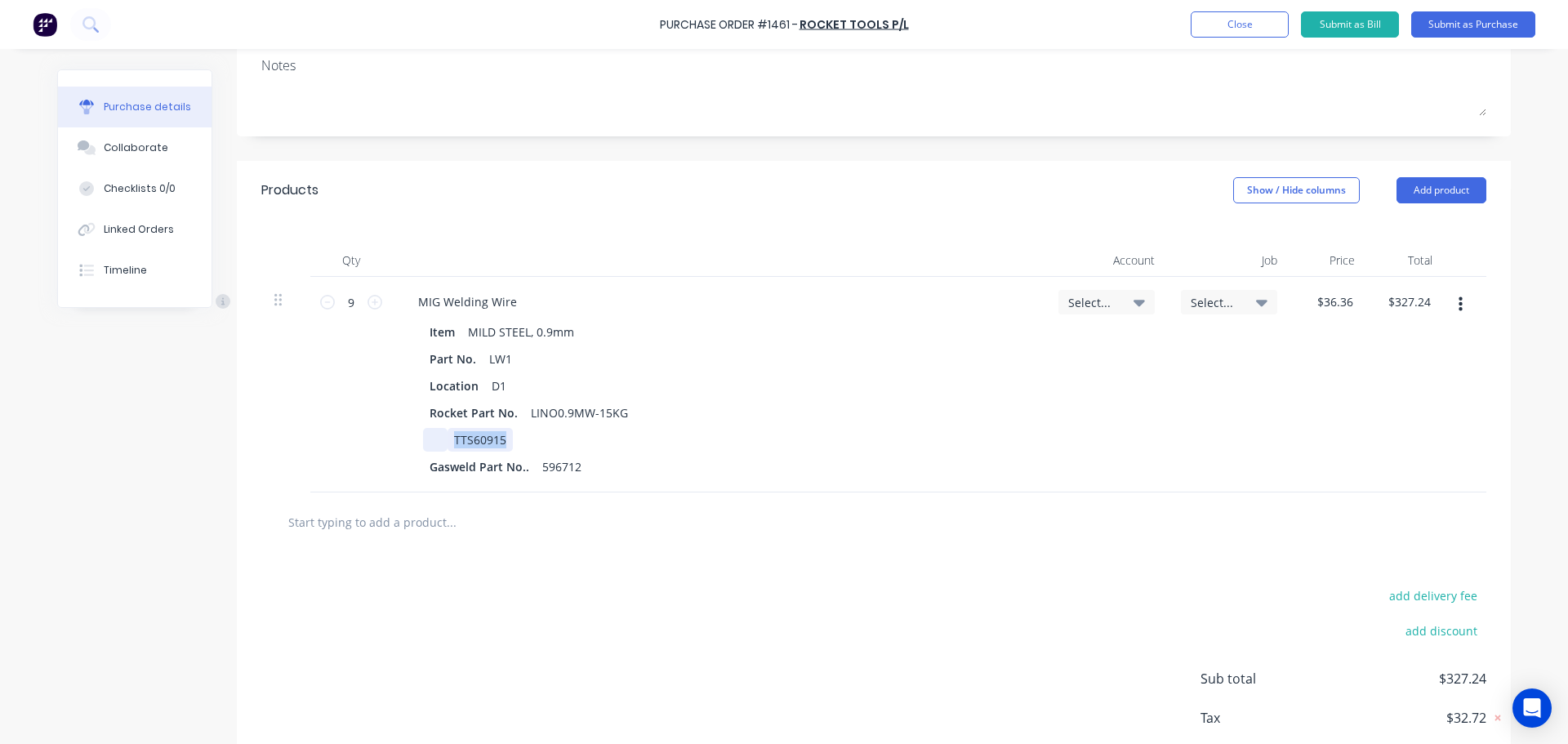
drag, startPoint x: 507, startPoint y: 440, endPoint x: 423, endPoint y: 449, distance: 84.5
click at [423, 449] on div "TTS60915" at bounding box center [716, 440] width 585 height 24
drag, startPoint x: 576, startPoint y: 469, endPoint x: 435, endPoint y: 471, distance: 141.0
click at [435, 471] on div "Gasweld Part No.. 596712" at bounding box center [716, 466] width 585 height 24
drag, startPoint x: 423, startPoint y: 466, endPoint x: 557, endPoint y: 466, distance: 134.0
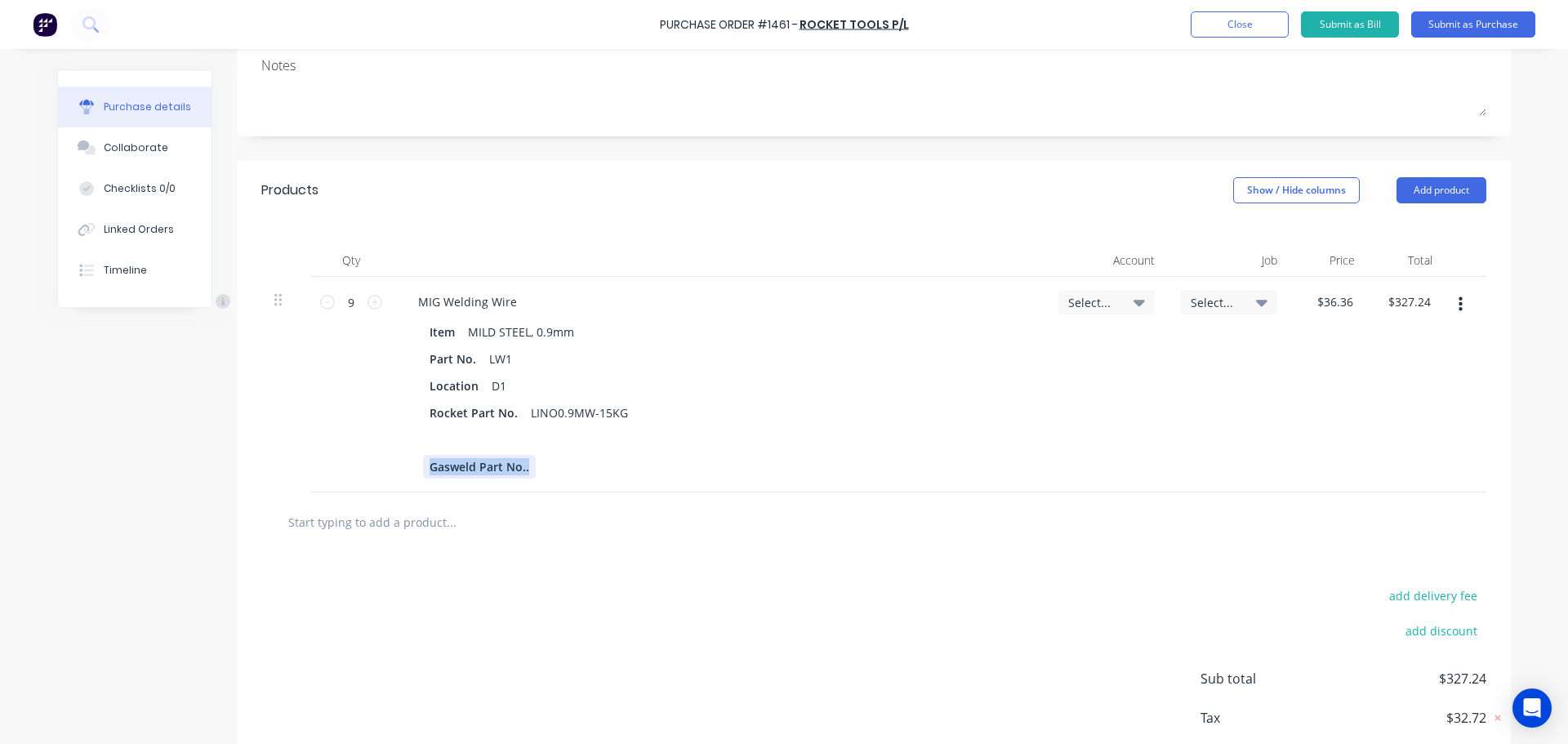
click at [557, 466] on div "Gasweld Part No.." at bounding box center [716, 466] width 585 height 24
click at [1133, 301] on icon at bounding box center [1139, 303] width 11 height 7
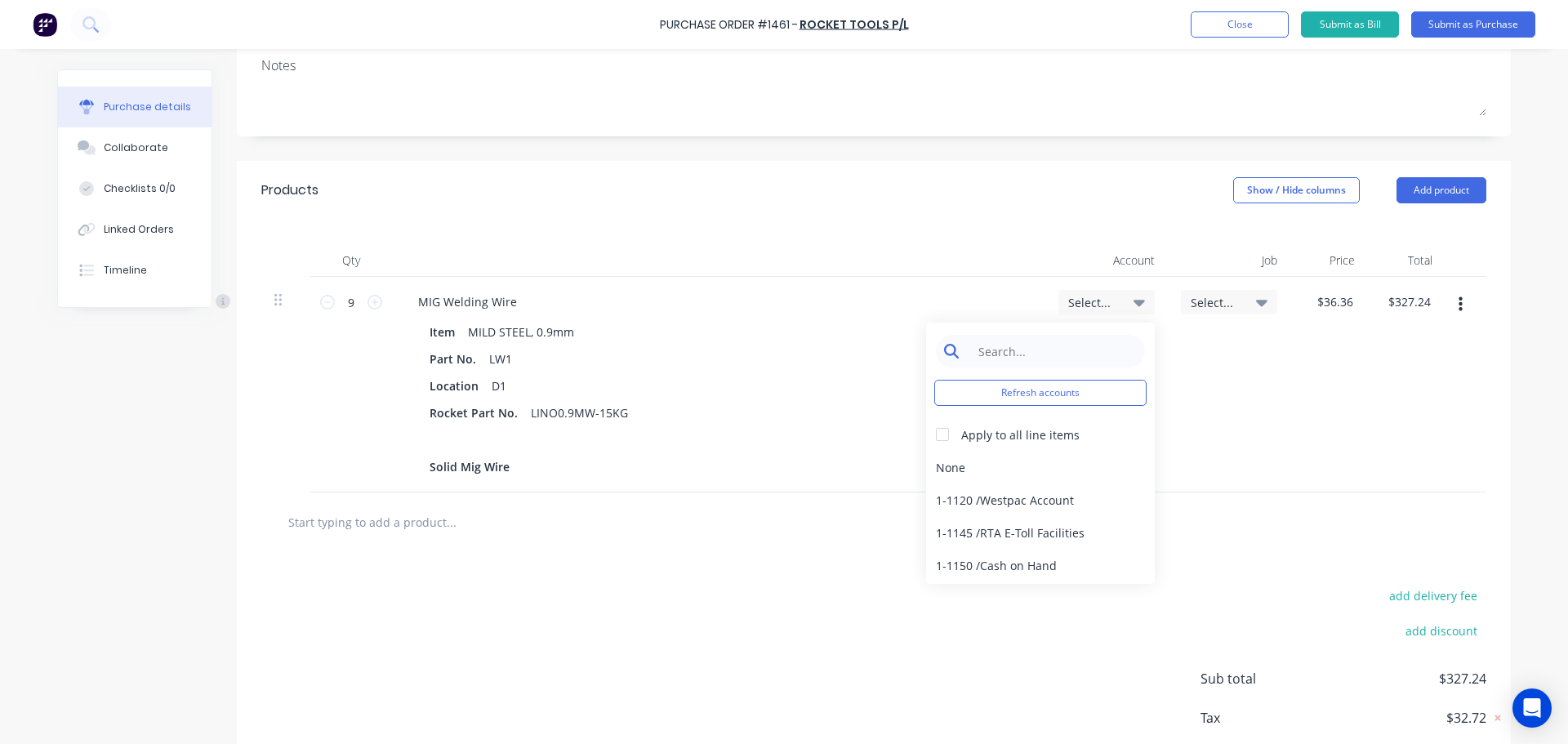
click at [1015, 356] on input at bounding box center [1053, 351] width 167 height 33
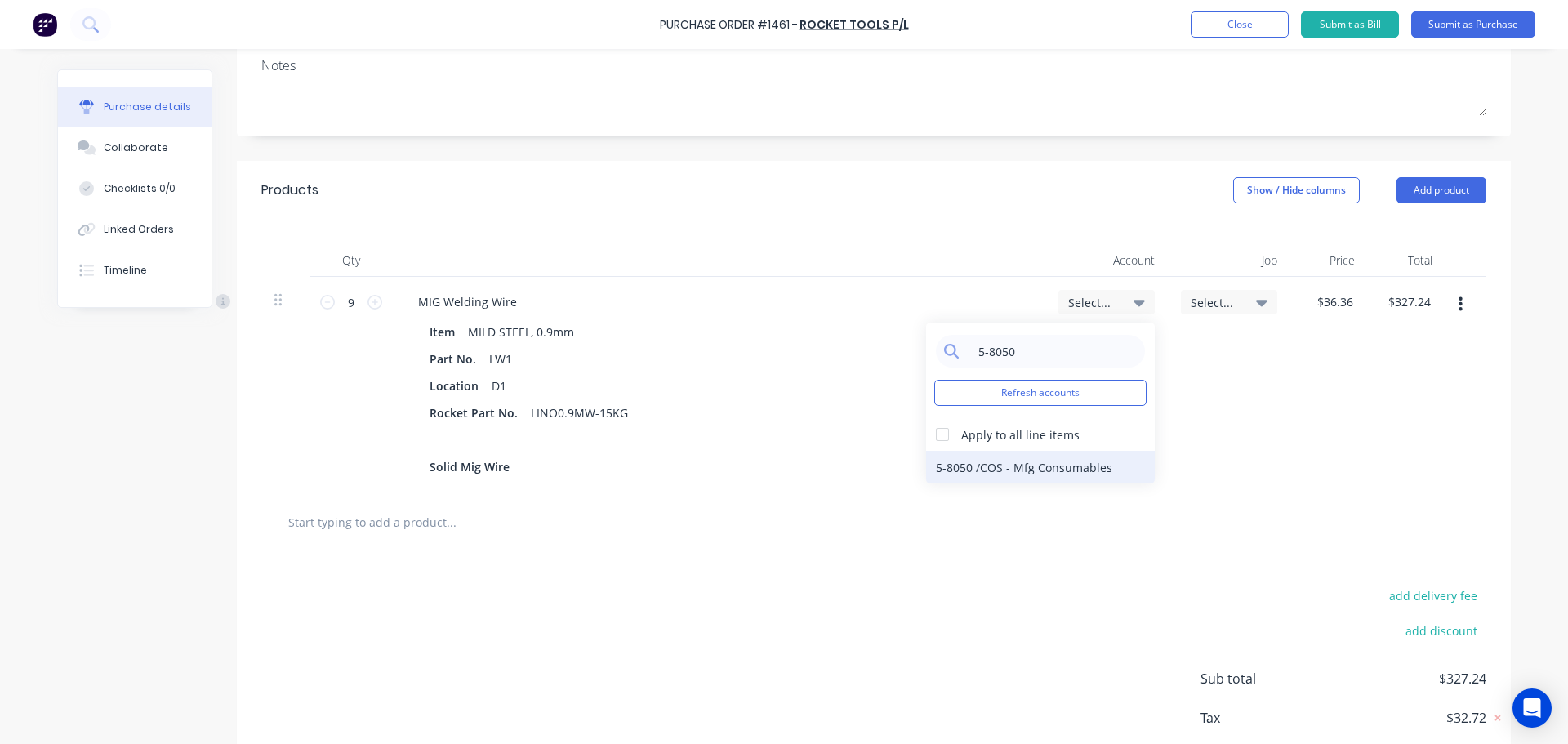
type input "5-8050"
click at [1021, 471] on div "5-8050 / COS - Mfg Consumables" at bounding box center [1040, 467] width 228 height 33
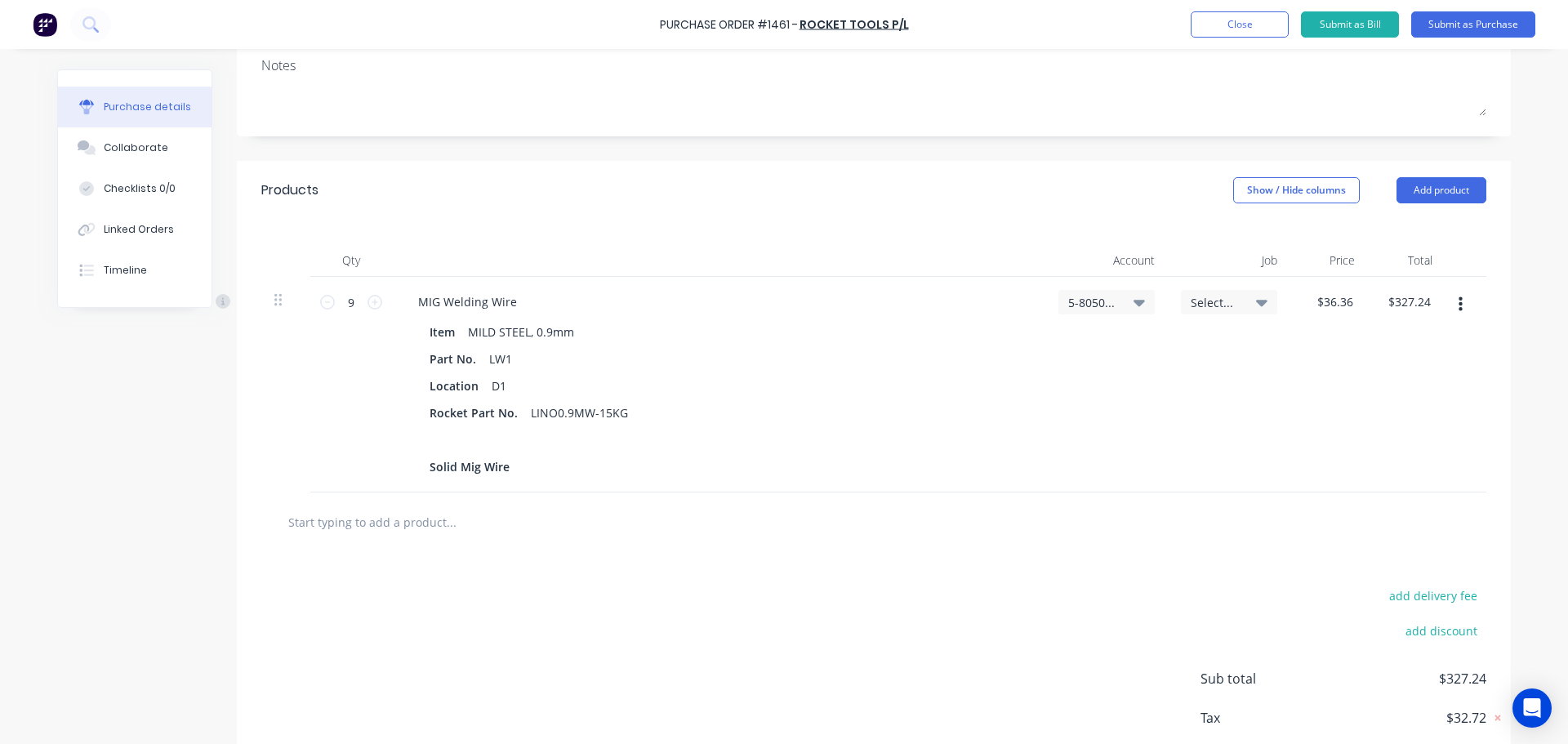
click at [1133, 301] on icon at bounding box center [1139, 303] width 11 height 7
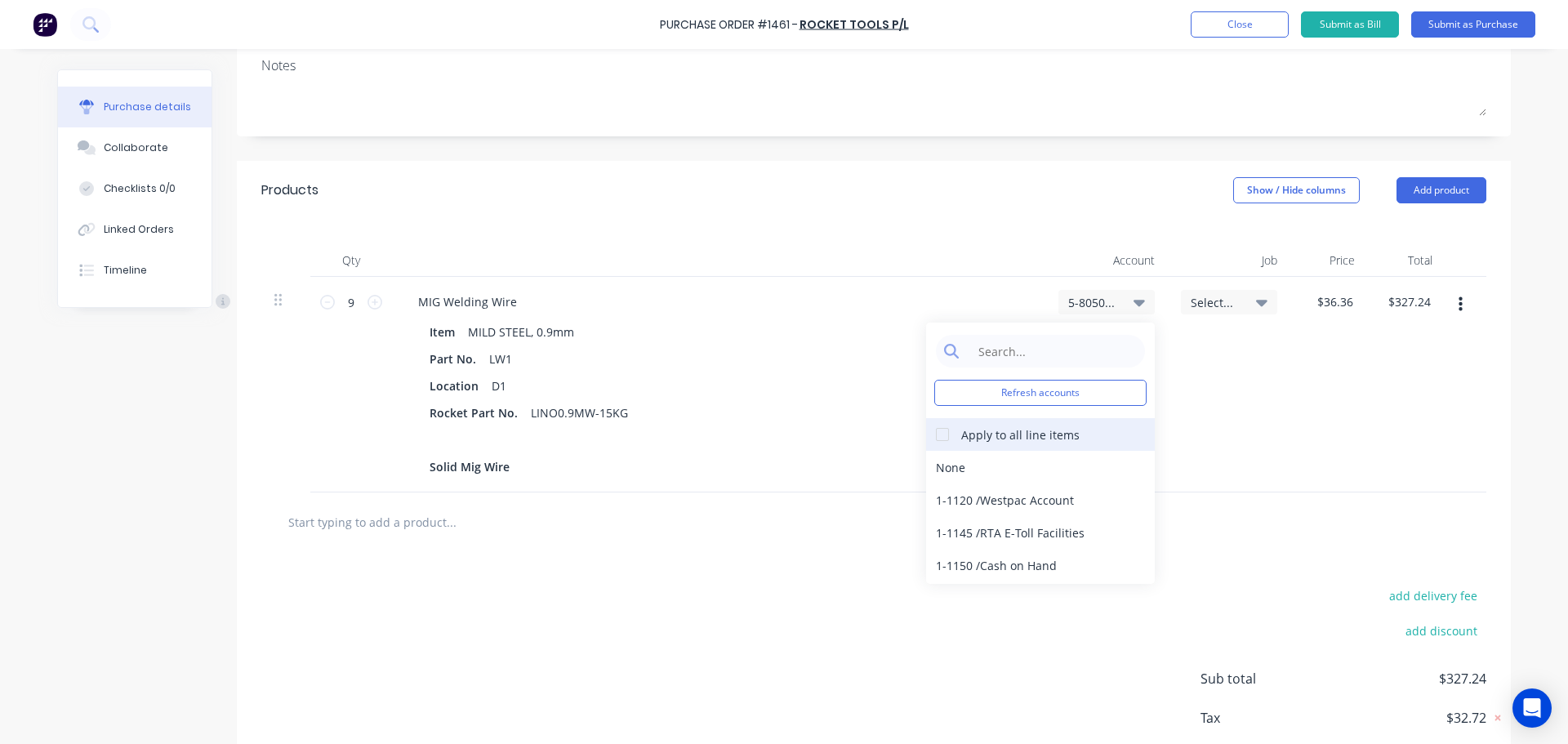
click at [936, 440] on div at bounding box center [942, 435] width 33 height 33
click at [1012, 347] on input at bounding box center [1053, 351] width 167 height 33
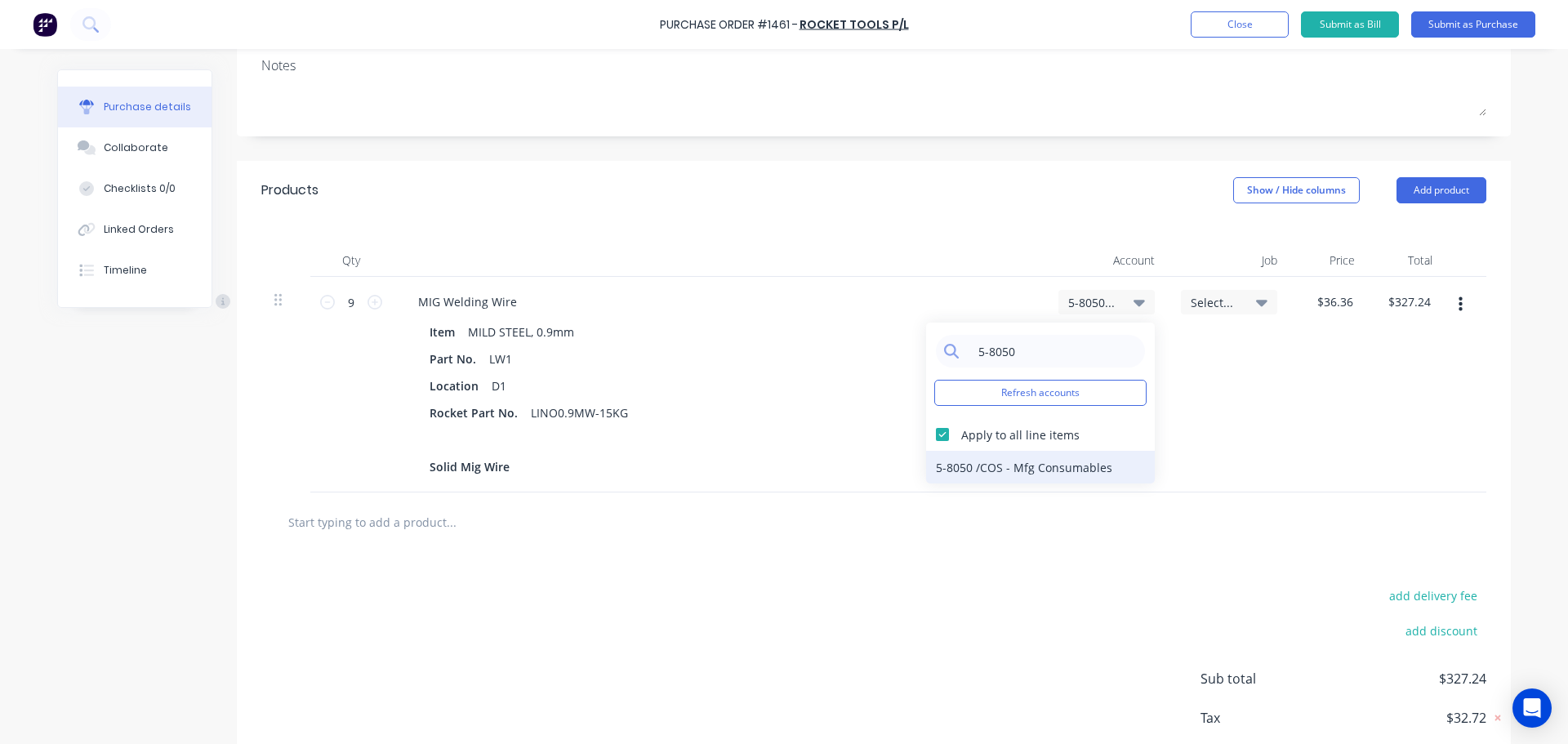
type input "5-8050"
click at [1041, 458] on div "5-8050 / COS - Mfg Consumables" at bounding box center [1040, 467] width 228 height 33
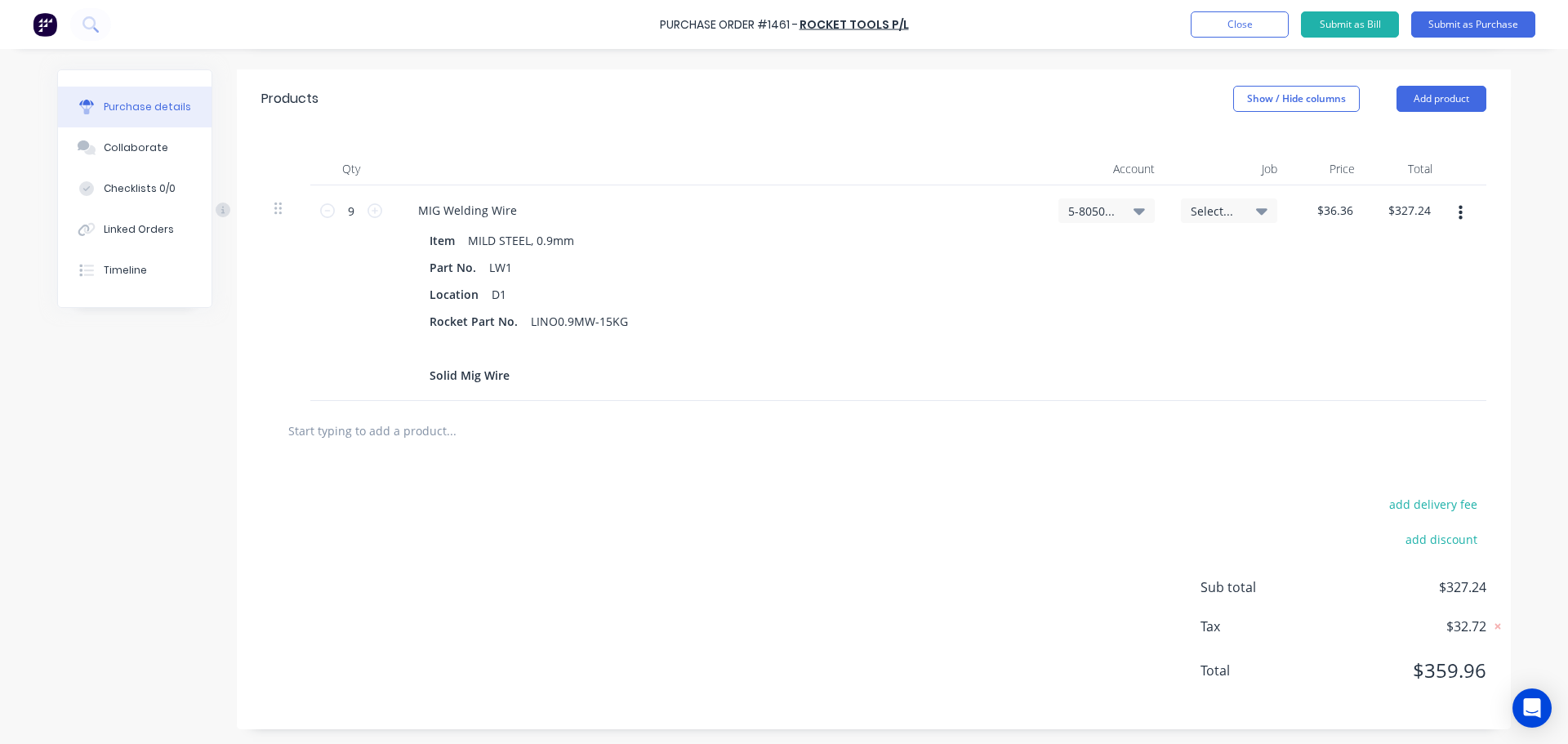
scroll to position [338, 0]
click at [390, 435] on input "text" at bounding box center [450, 429] width 327 height 33
click at [295, 427] on input "36grit" at bounding box center [450, 429] width 327 height 33
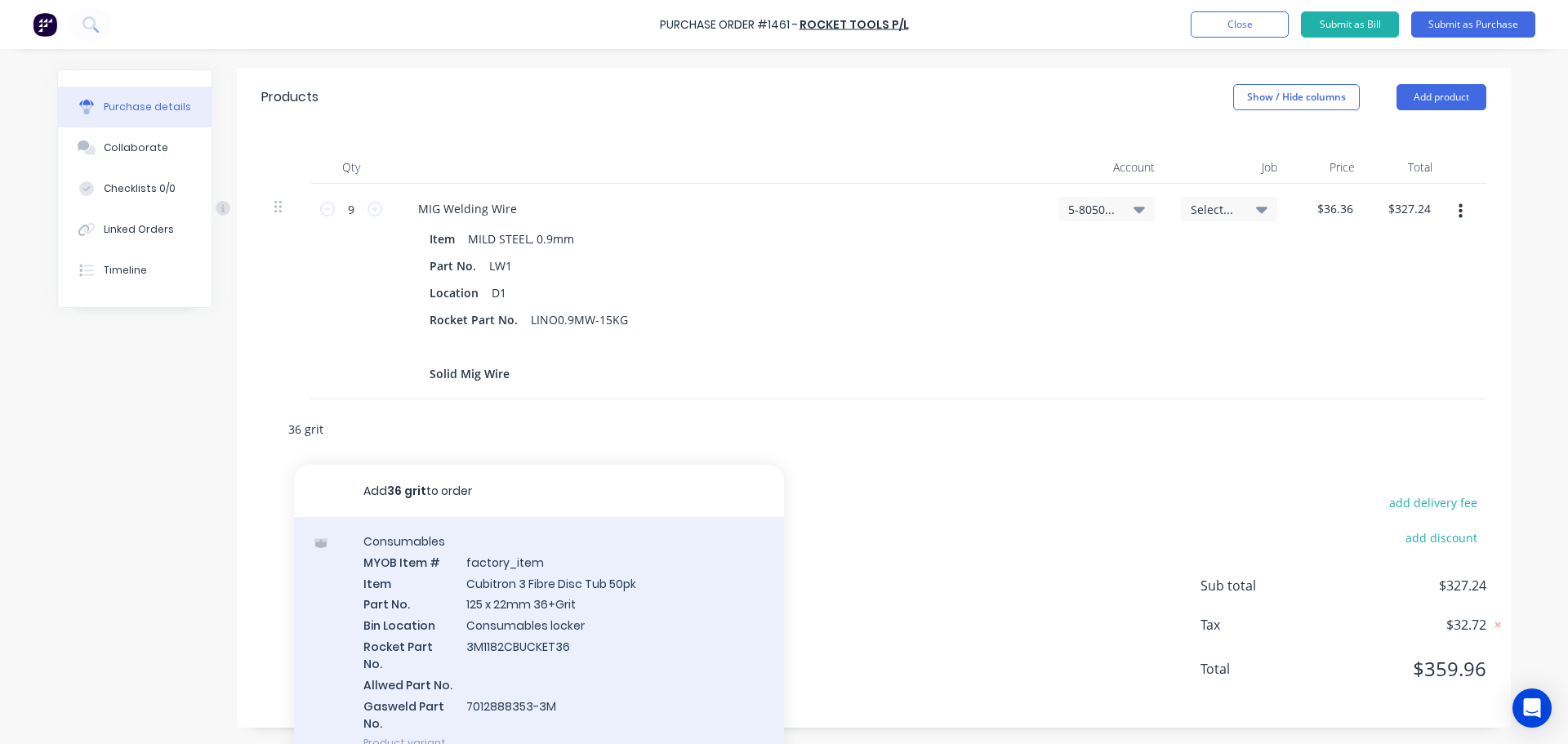
type input "36 grit"
click at [519, 634] on div "Consumables MYOB Item # factory_item Item Cubitron 3 Fibre Disc Tub 50pk Part N…" at bounding box center [539, 641] width 490 height 250
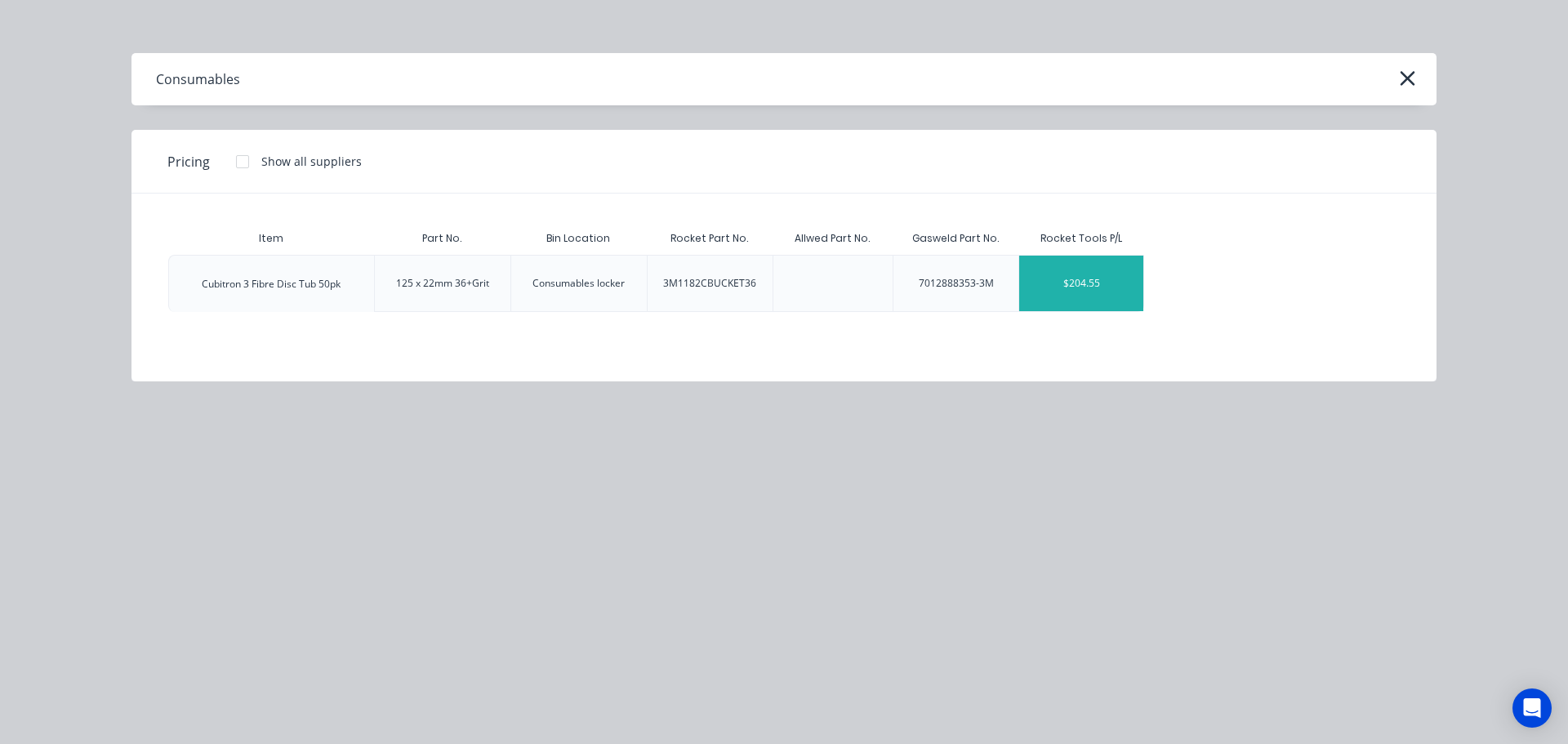
click at [1091, 297] on div "$204.55" at bounding box center [1082, 283] width 124 height 56
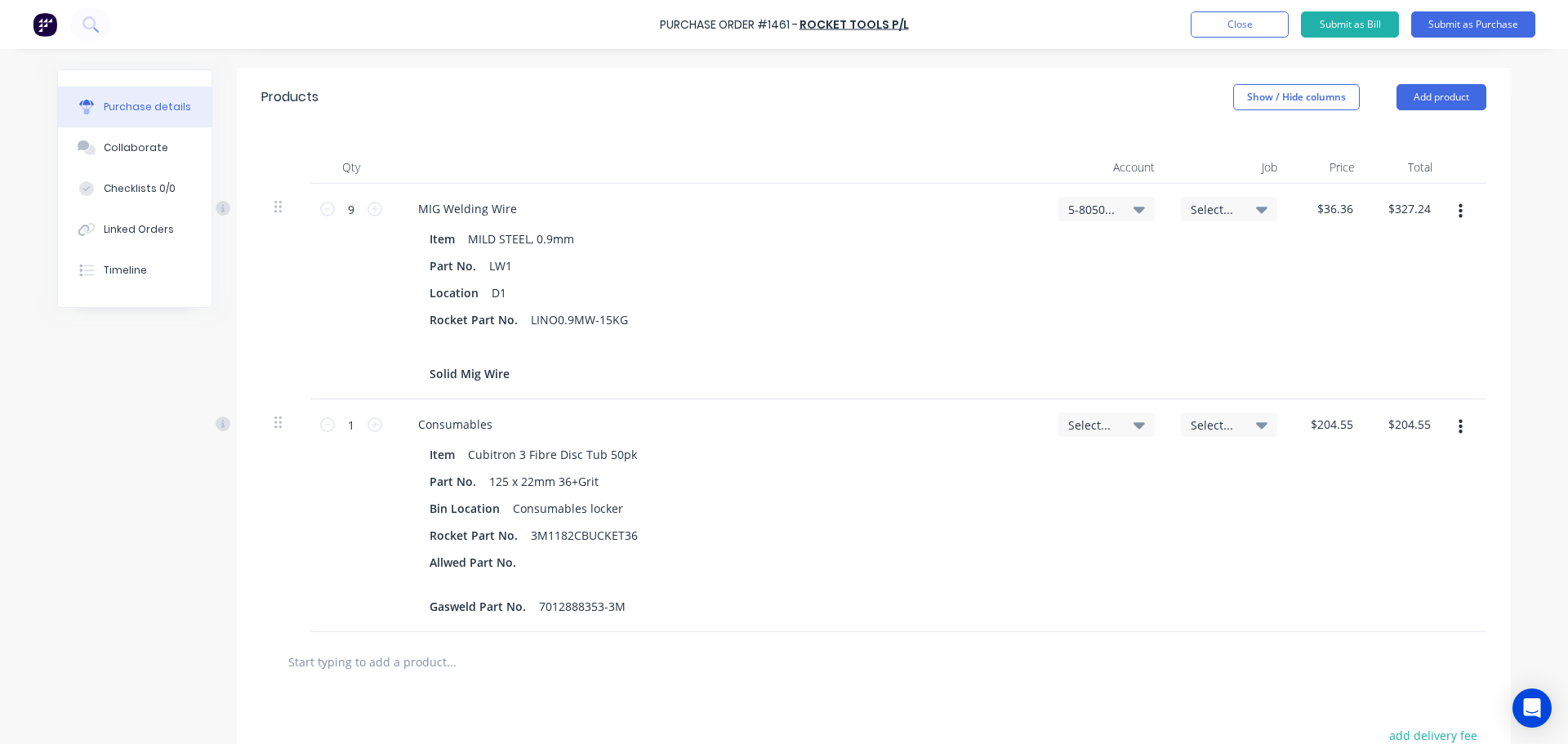
click at [1133, 428] on icon at bounding box center [1139, 425] width 11 height 18
click at [1053, 479] on input at bounding box center [1053, 473] width 167 height 33
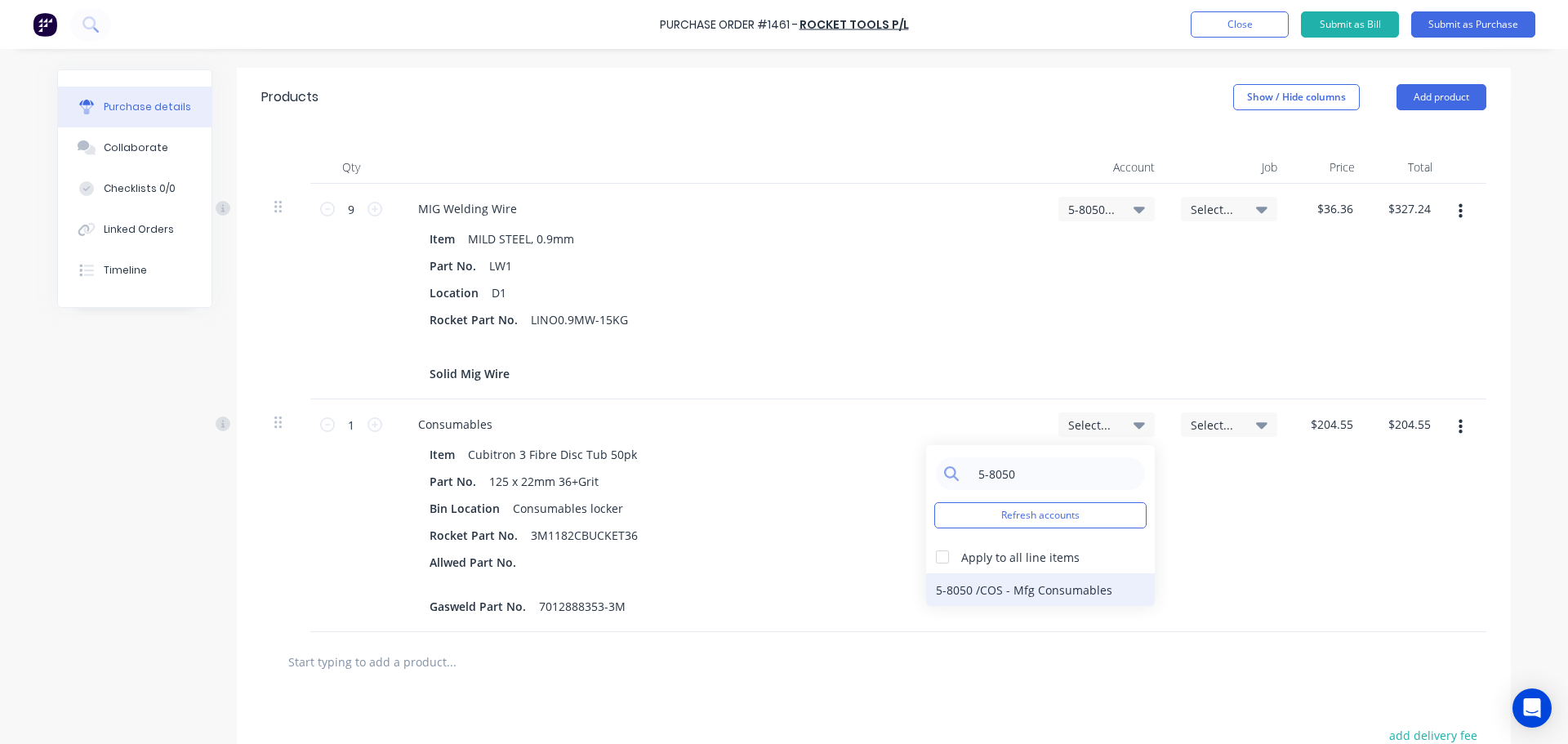
type input "5-8050"
click at [1048, 588] on div "5-8050 / COS - Mfg Consumables" at bounding box center [1040, 589] width 228 height 33
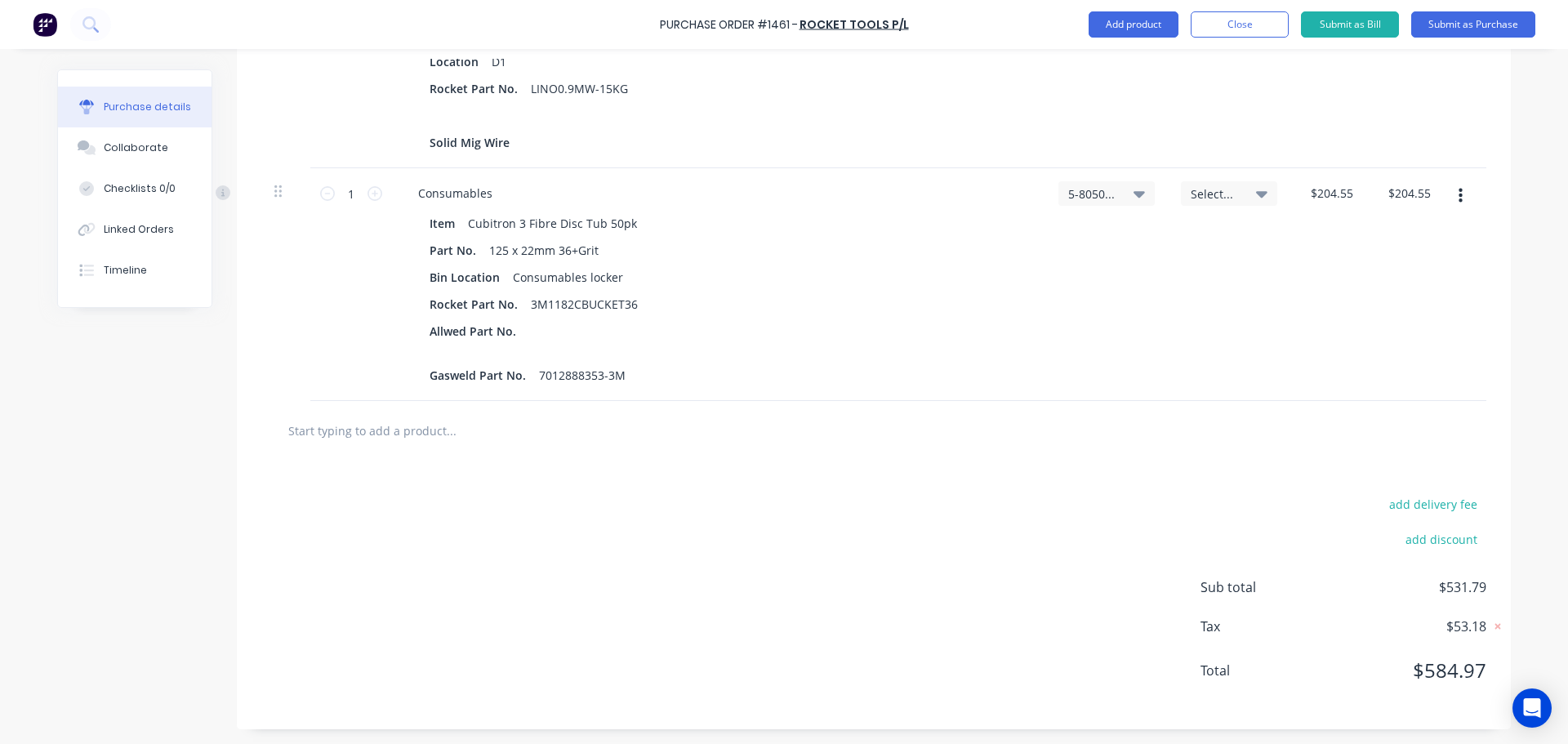
scroll to position [570, 0]
click at [390, 431] on input "text" at bounding box center [450, 429] width 327 height 33
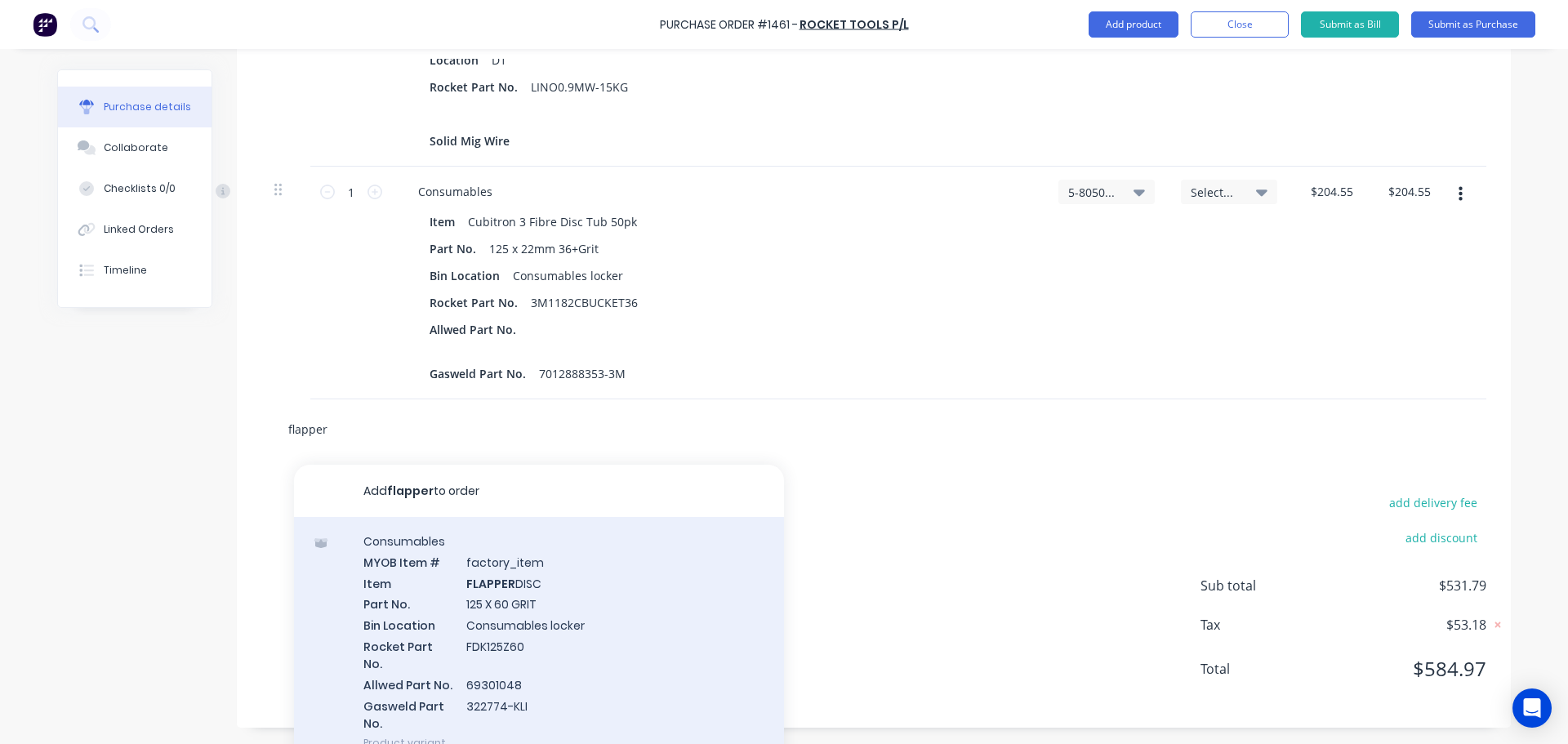
type input "flapper"
click at [533, 615] on div "Consumables MYOB Item # factory_item Item FLAPPER DISC Part No. 125 X 60 GRIT B…" at bounding box center [539, 641] width 490 height 250
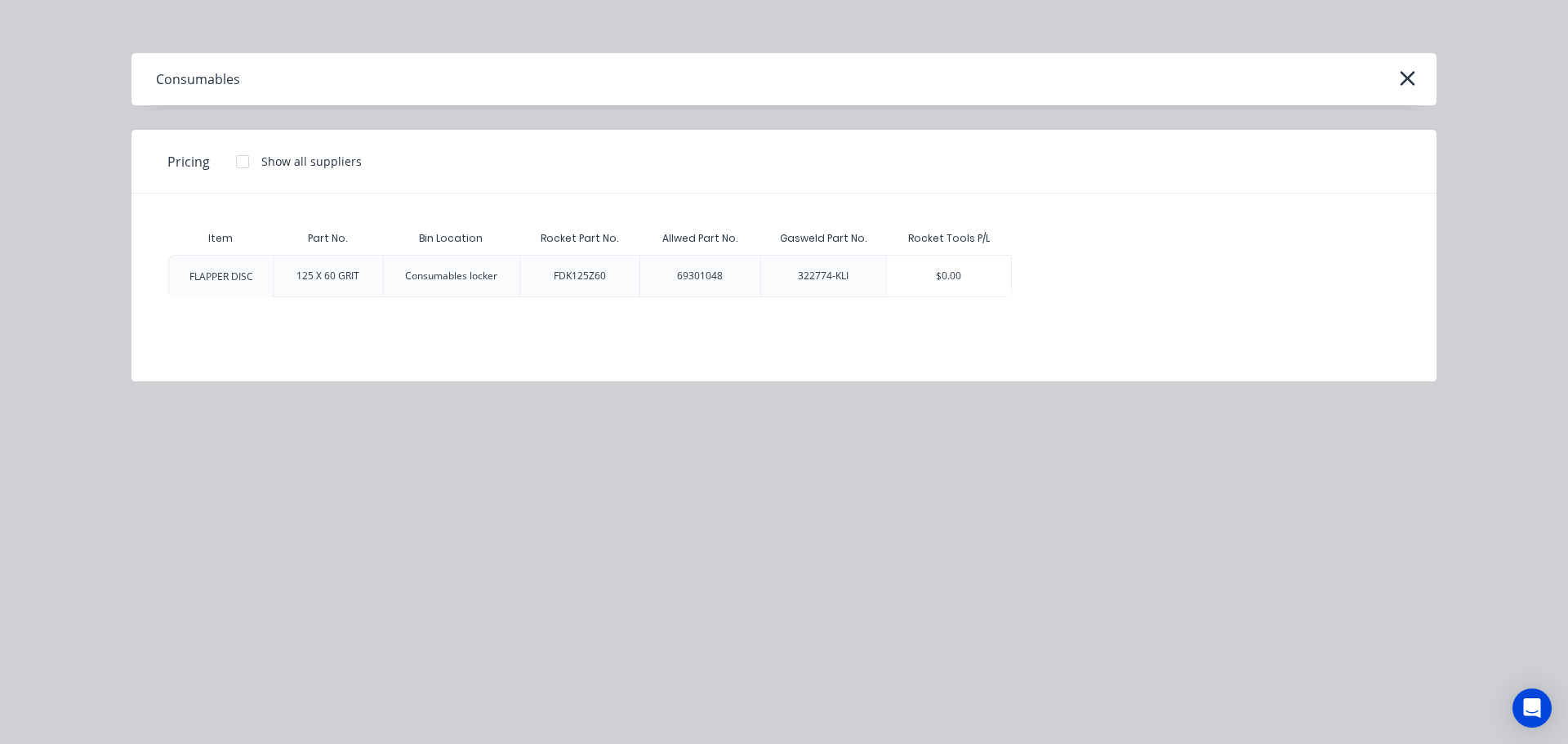
click at [1091, 465] on div "Consumables Pricing Show all suppliers Item Part No. Bin Location Rocket Part N…" at bounding box center [784, 372] width 1568 height 744
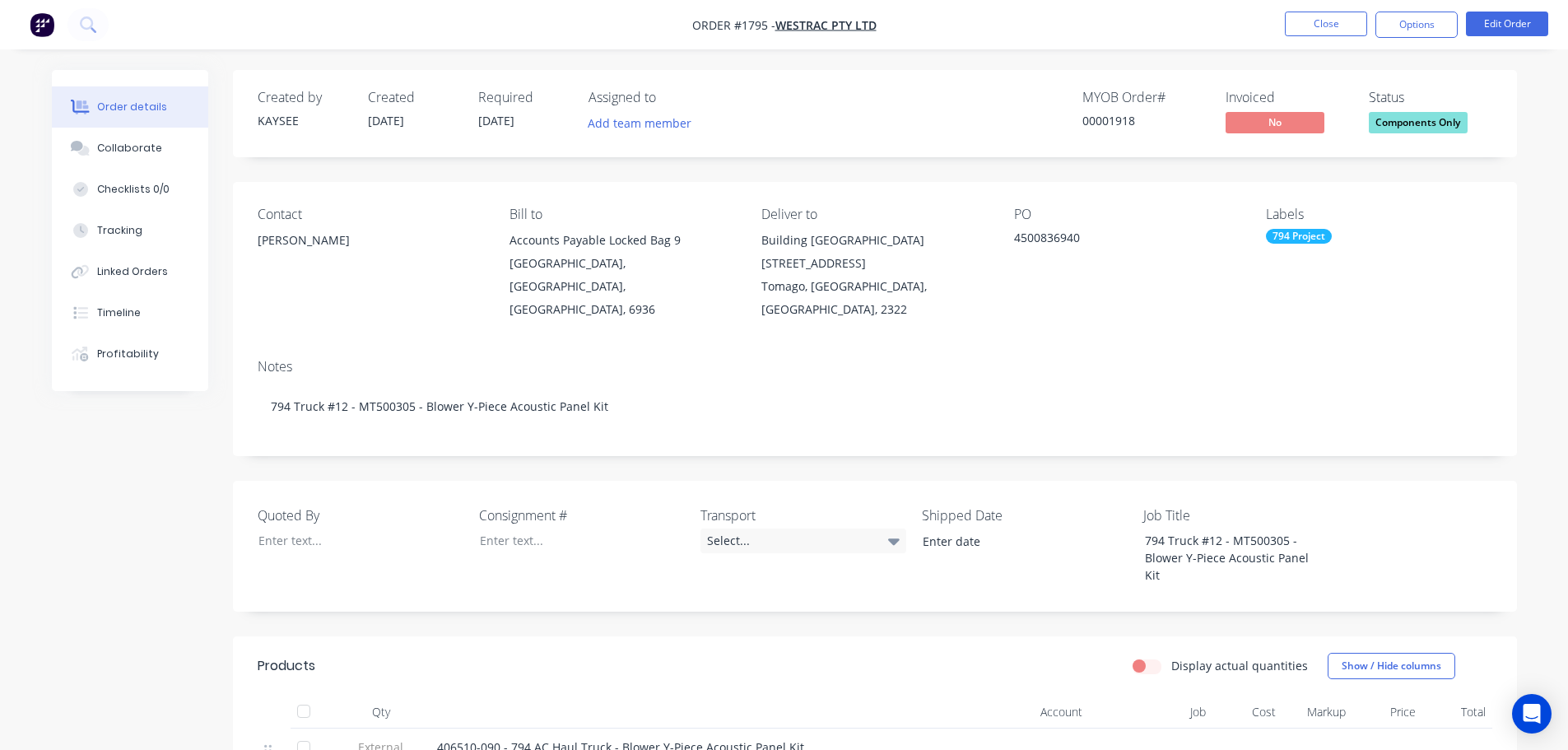
scroll to position [164, 0]
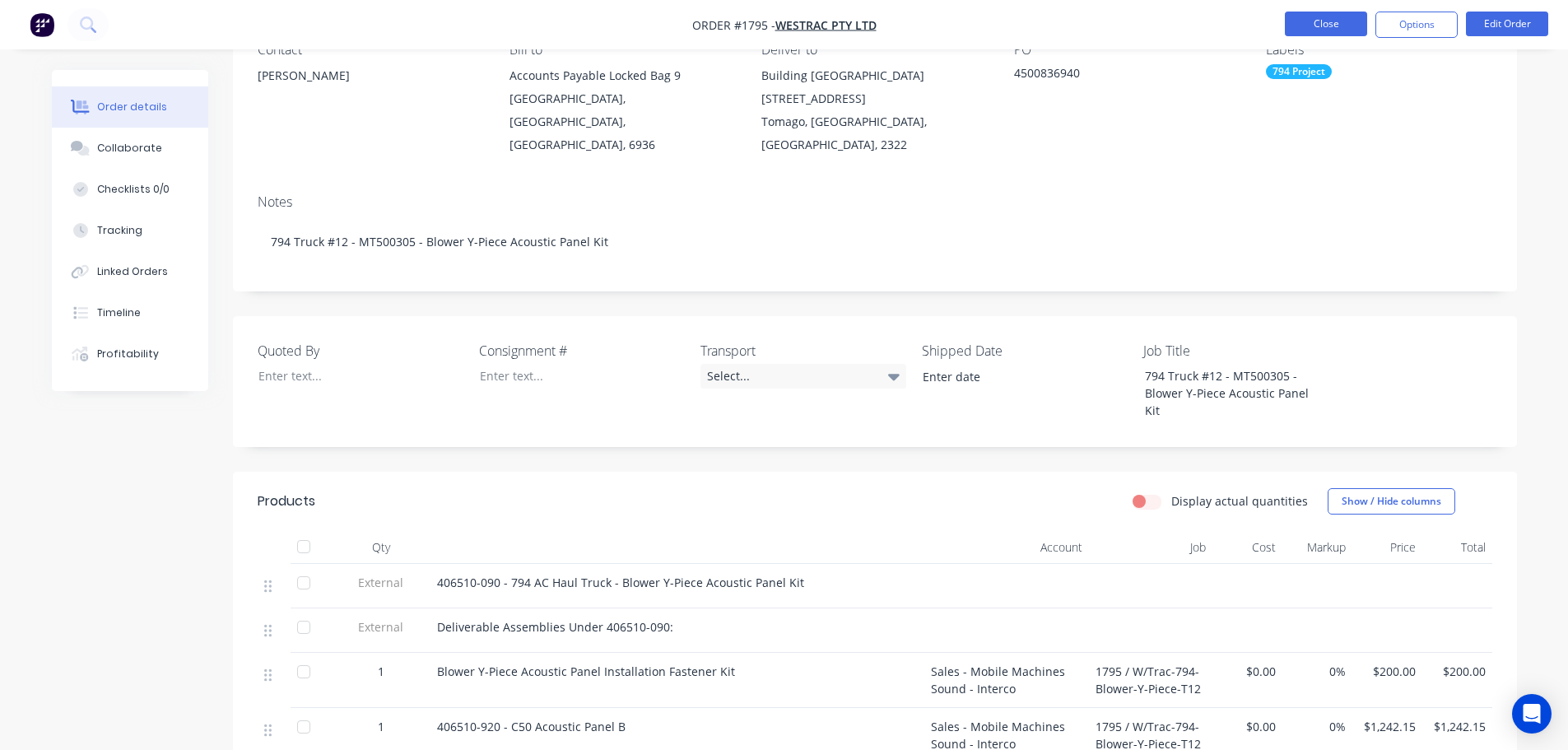
click at [1306, 23] on button "Close" at bounding box center [1326, 24] width 83 height 25
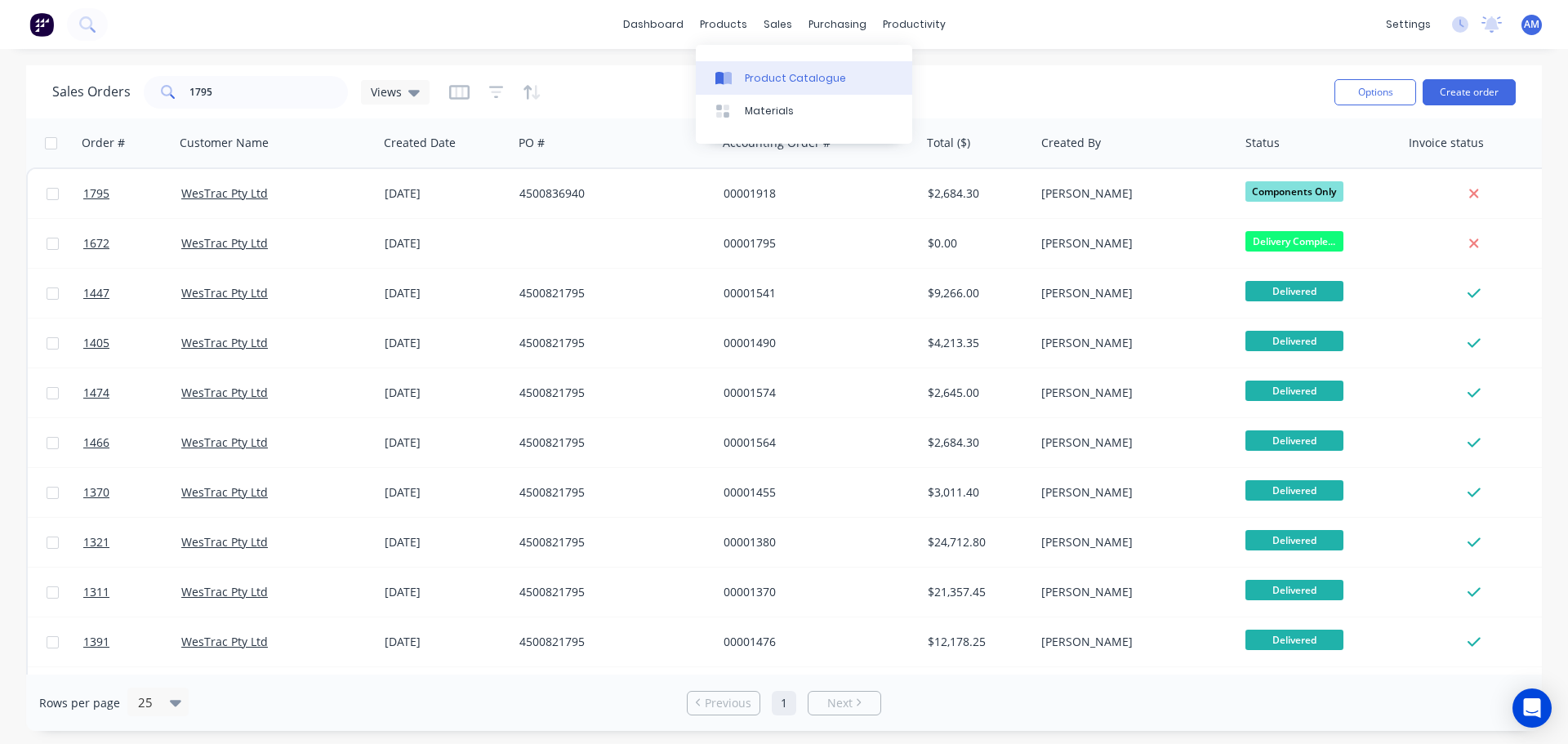
click at [776, 73] on div "Product Catalogue" at bounding box center [796, 79] width 102 height 15
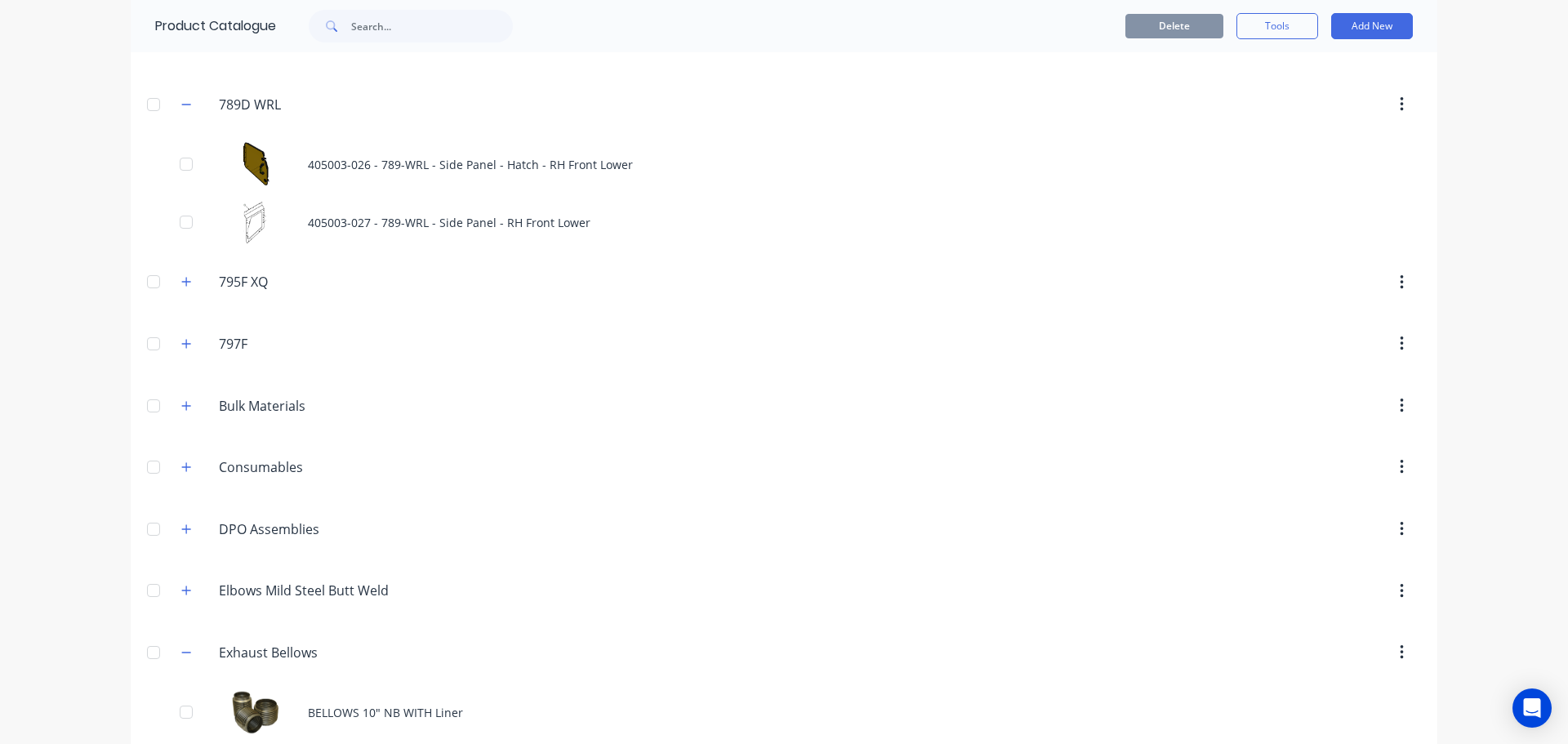
scroll to position [816, 0]
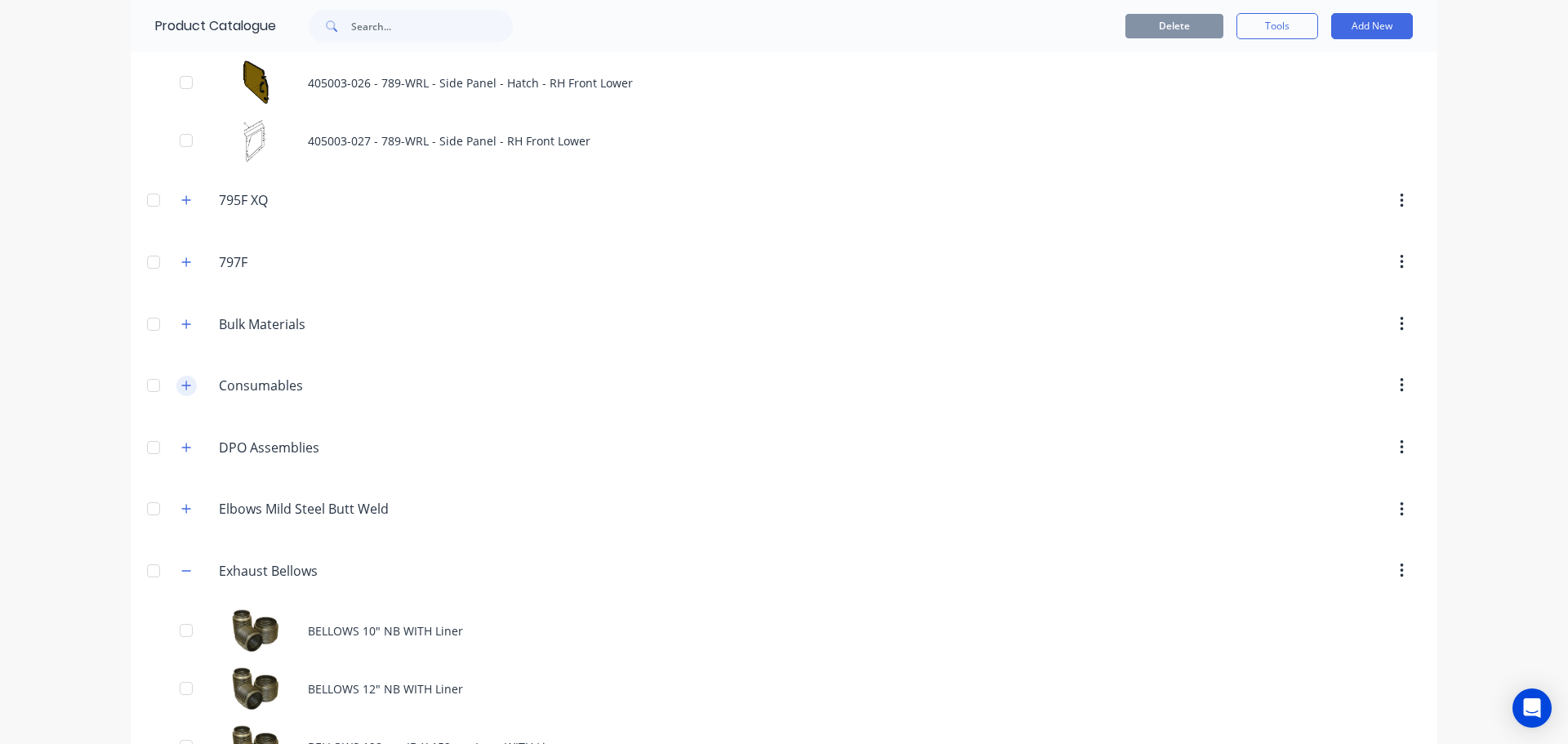
click at [183, 388] on icon "button" at bounding box center [186, 386] width 10 height 11
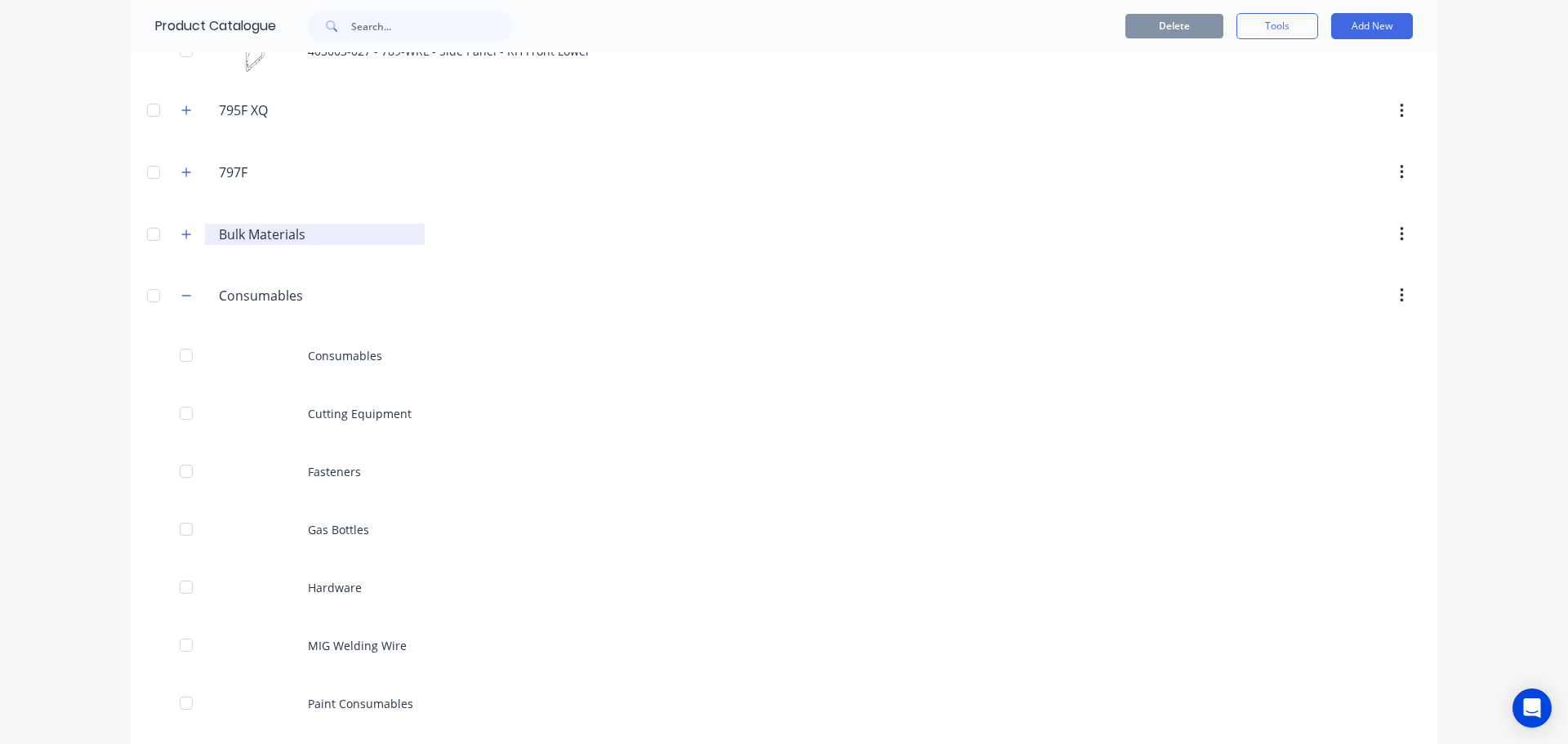
scroll to position [1143, 0]
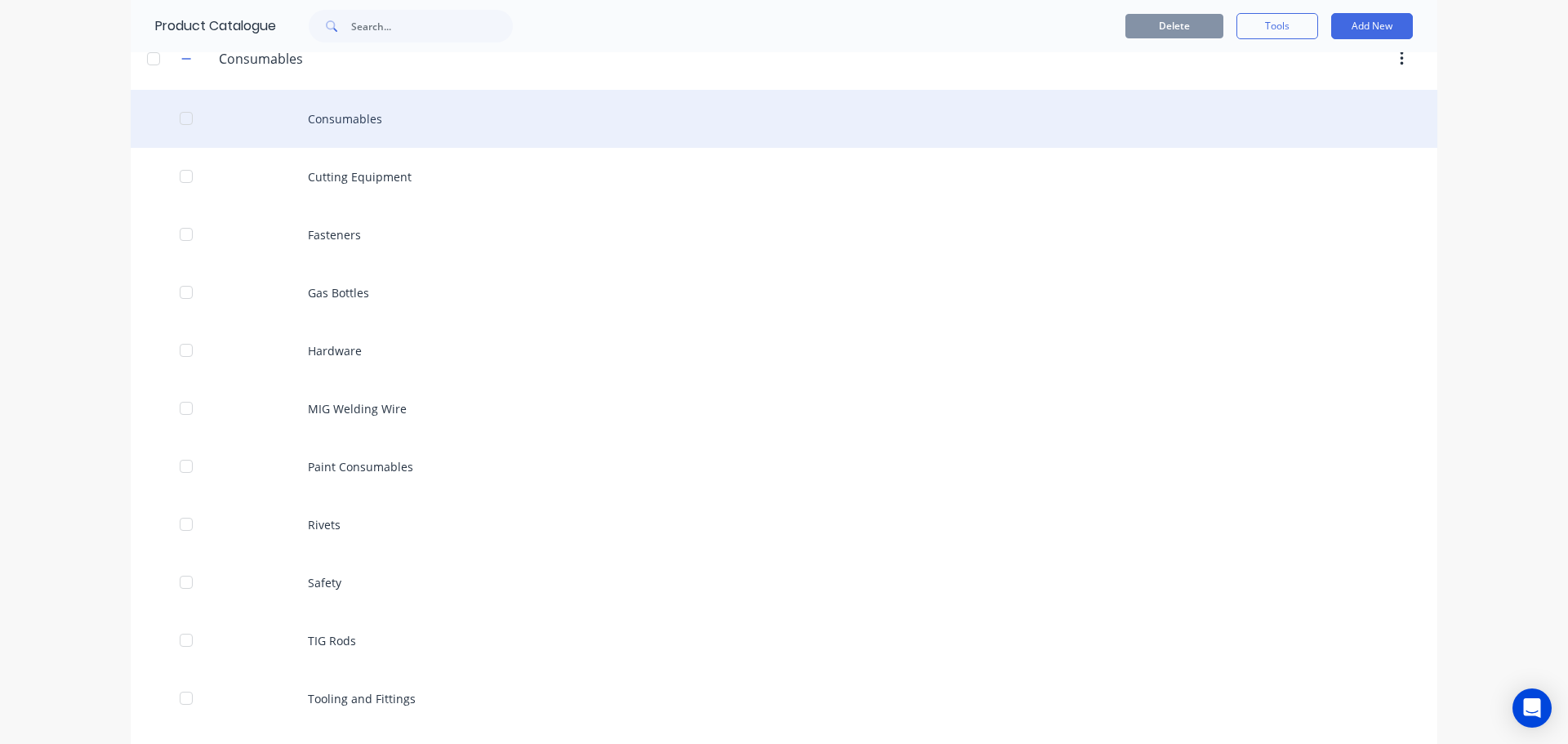
click at [362, 115] on div "Consumables" at bounding box center [784, 119] width 1307 height 58
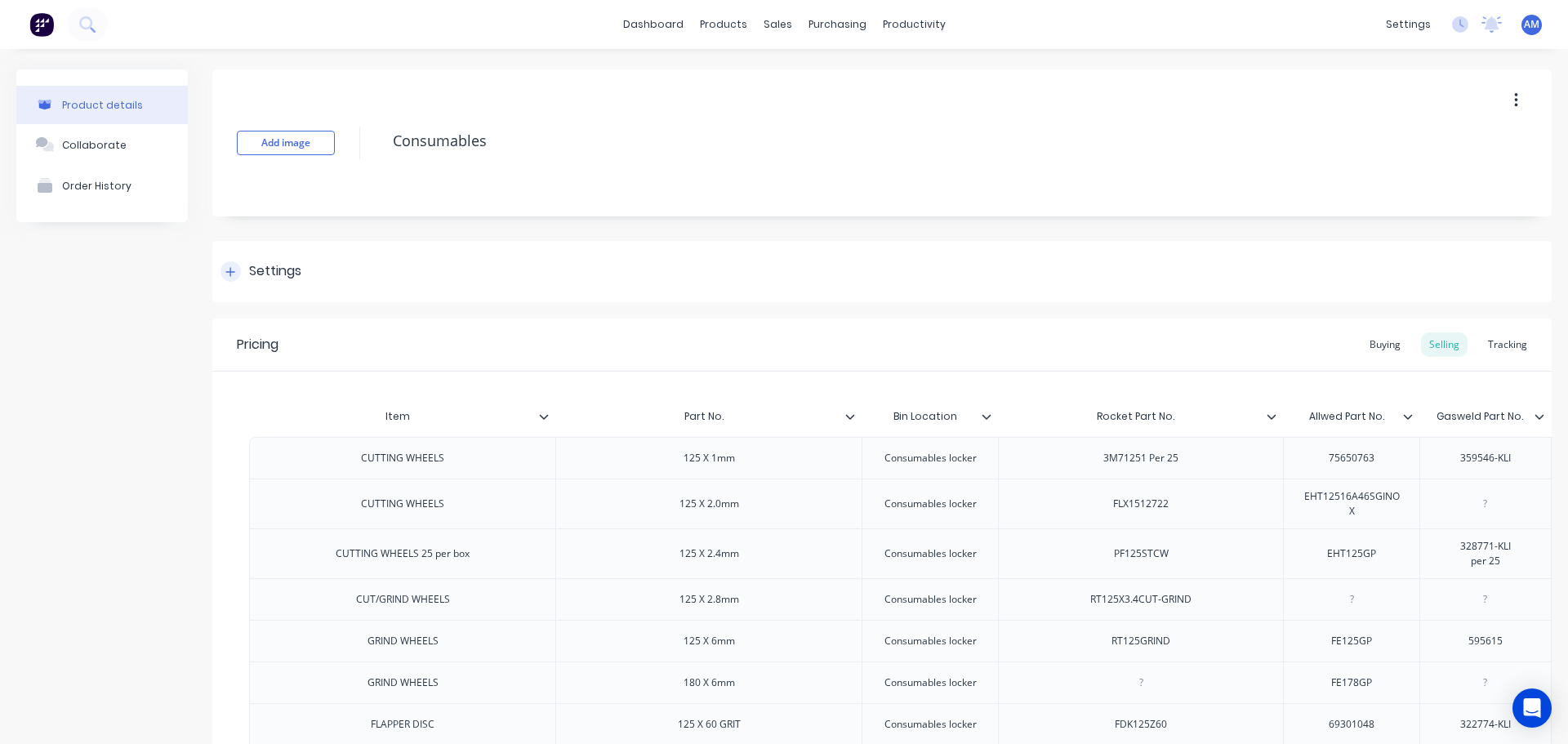
type textarea "x"
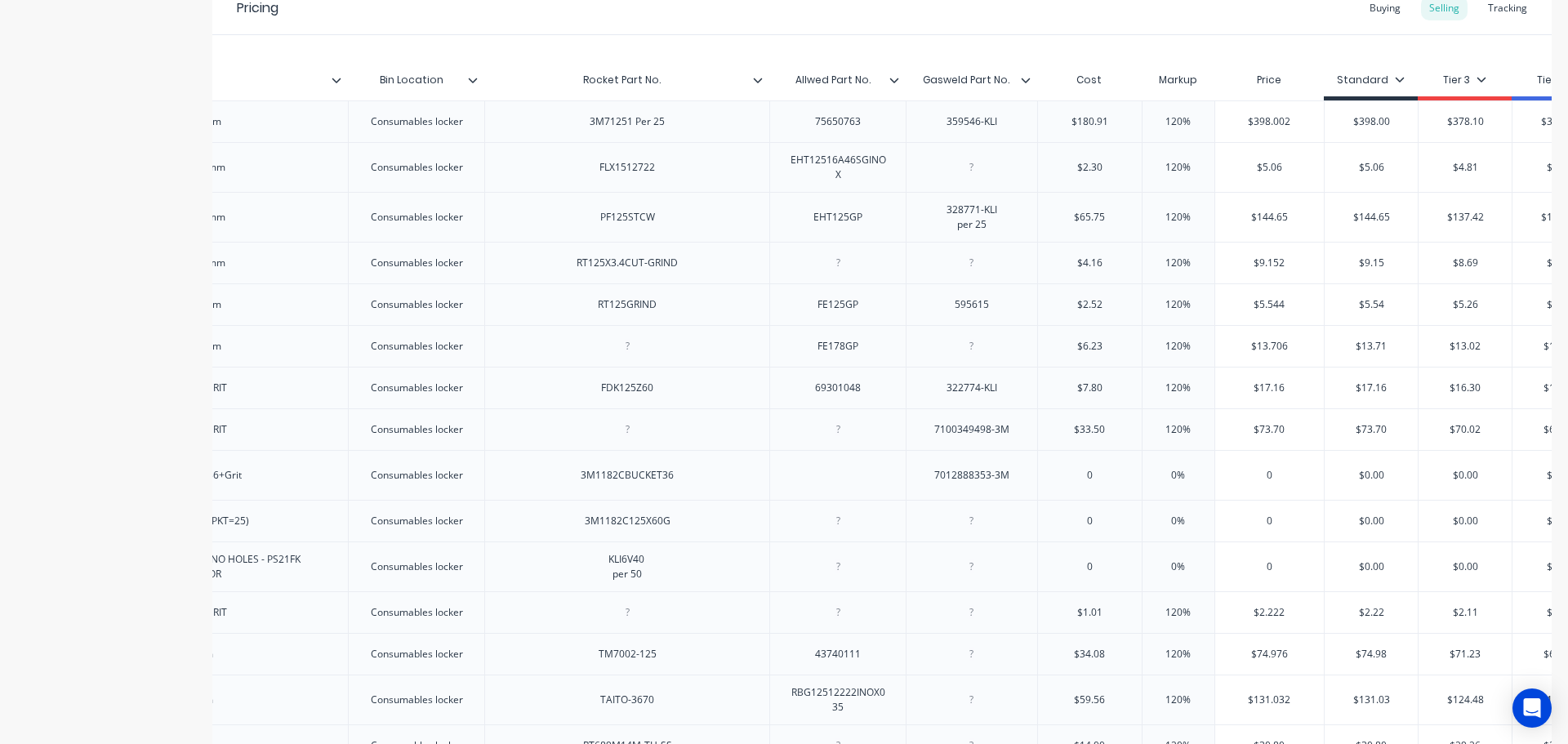
scroll to position [327, 0]
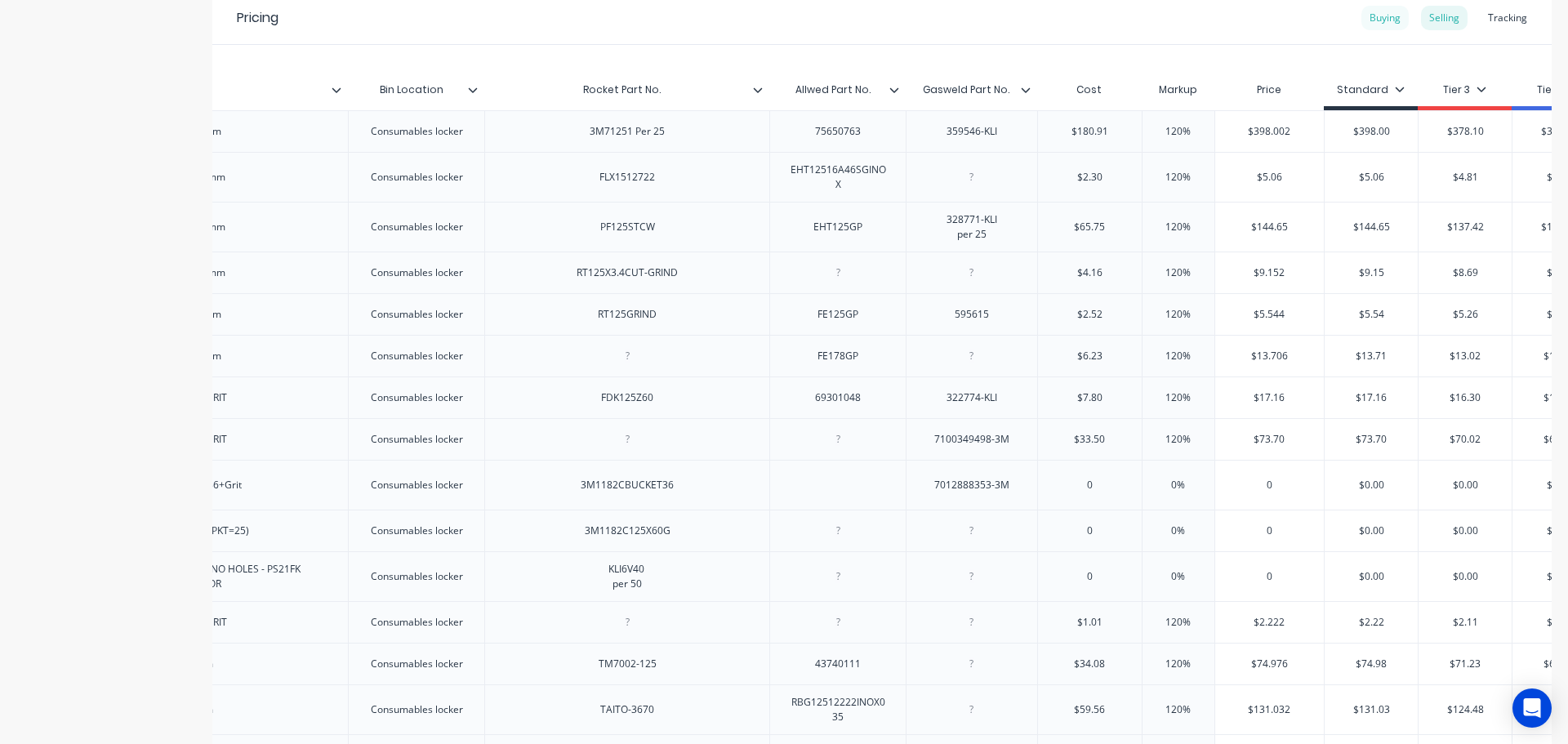
click at [1380, 11] on div "Buying" at bounding box center [1385, 18] width 47 height 25
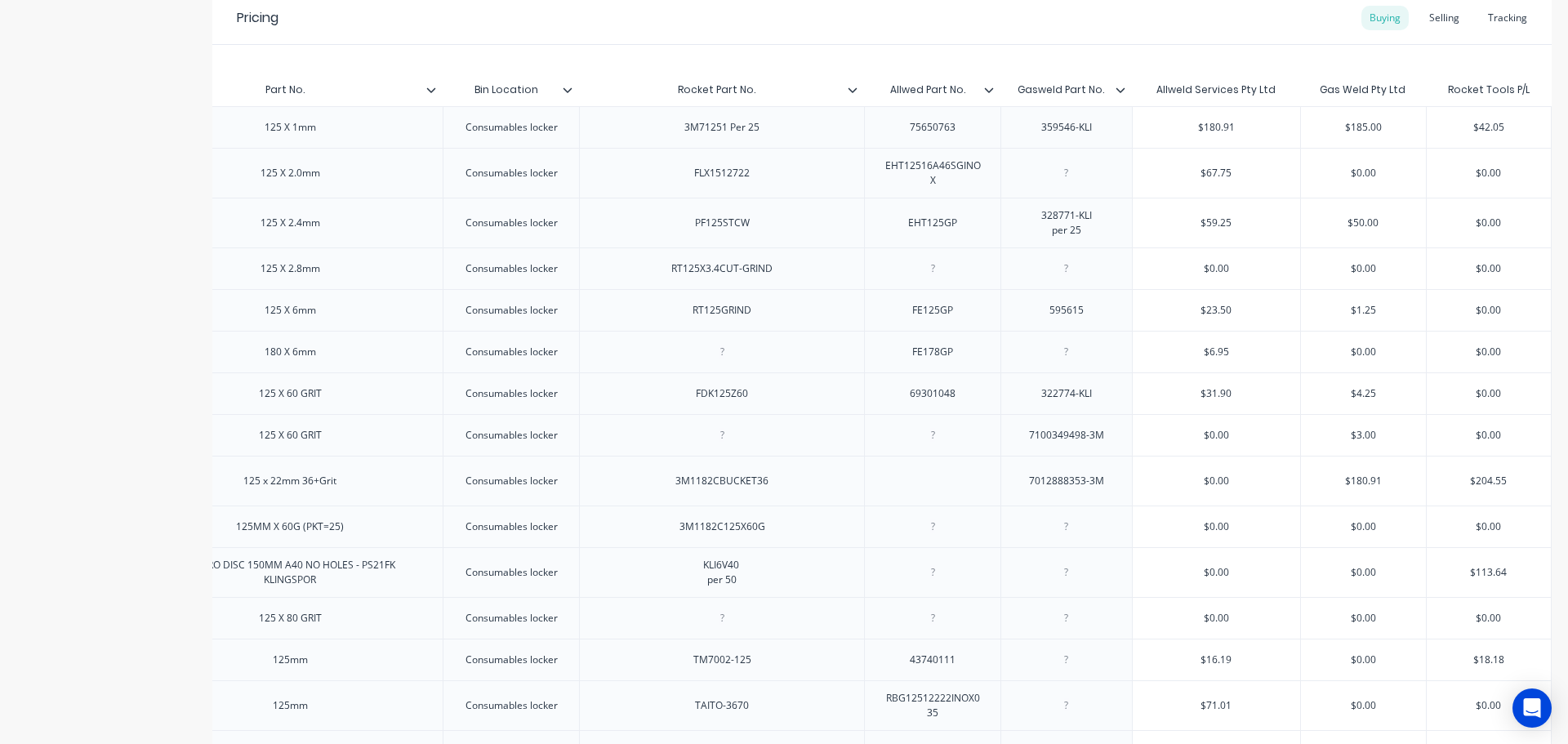
type input "$0.00"
click at [1487, 401] on input "$0.00" at bounding box center [1489, 394] width 124 height 15
drag, startPoint x: 1489, startPoint y: 401, endPoint x: 1475, endPoint y: 400, distance: 14.0
click at [1475, 400] on input "$0.00" at bounding box center [1489, 394] width 124 height 15
type textarea "x"
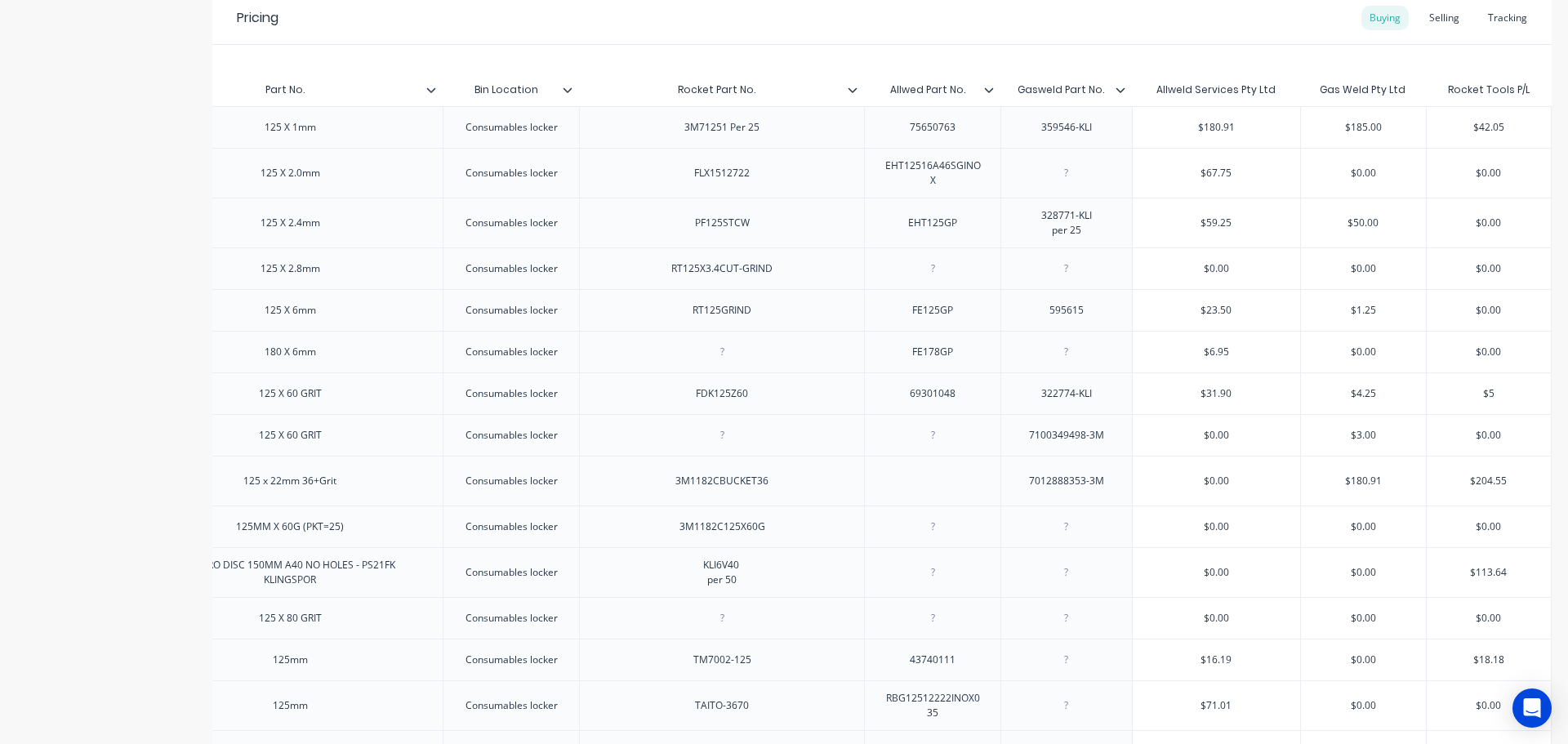
type input "$5"
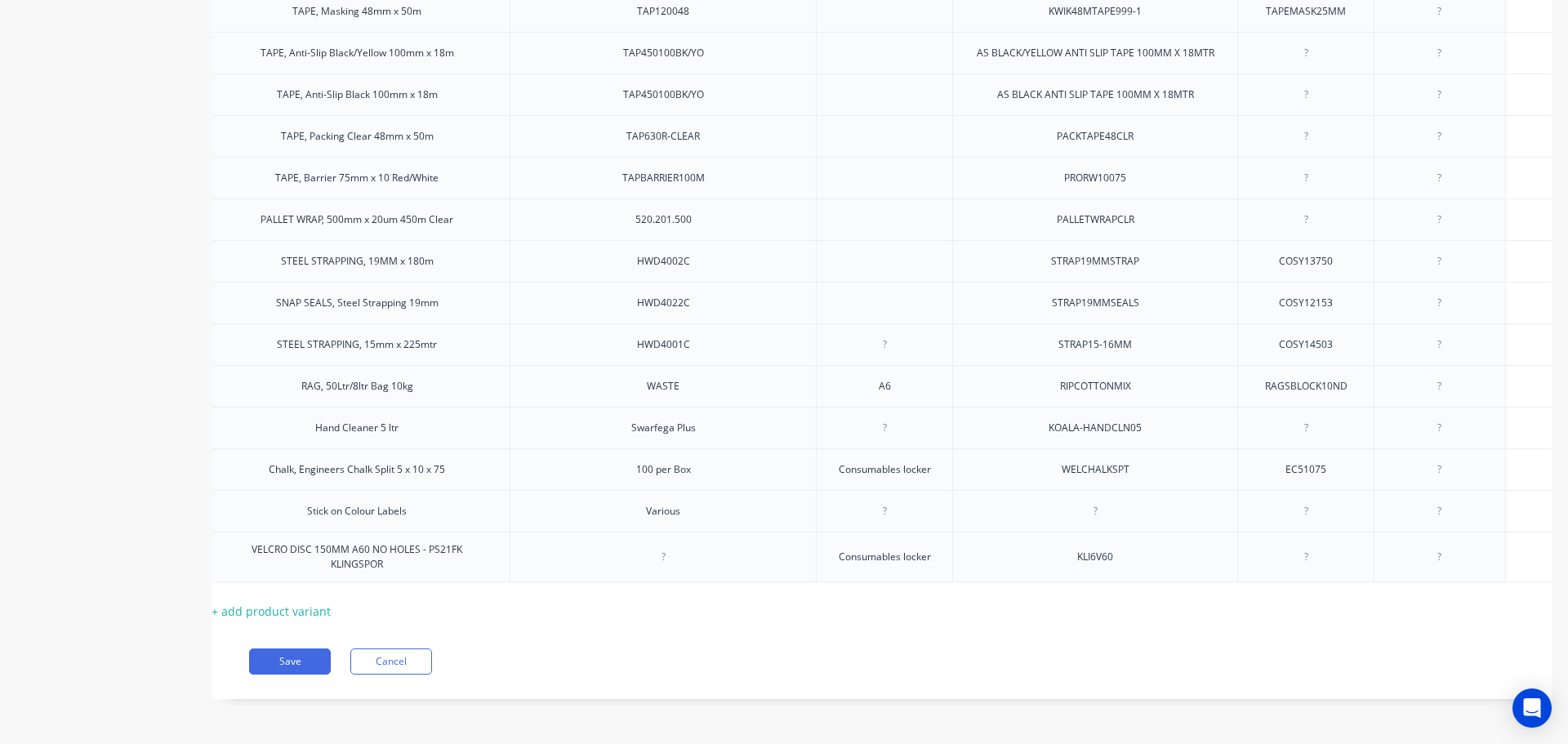
scroll to position [0, 0]
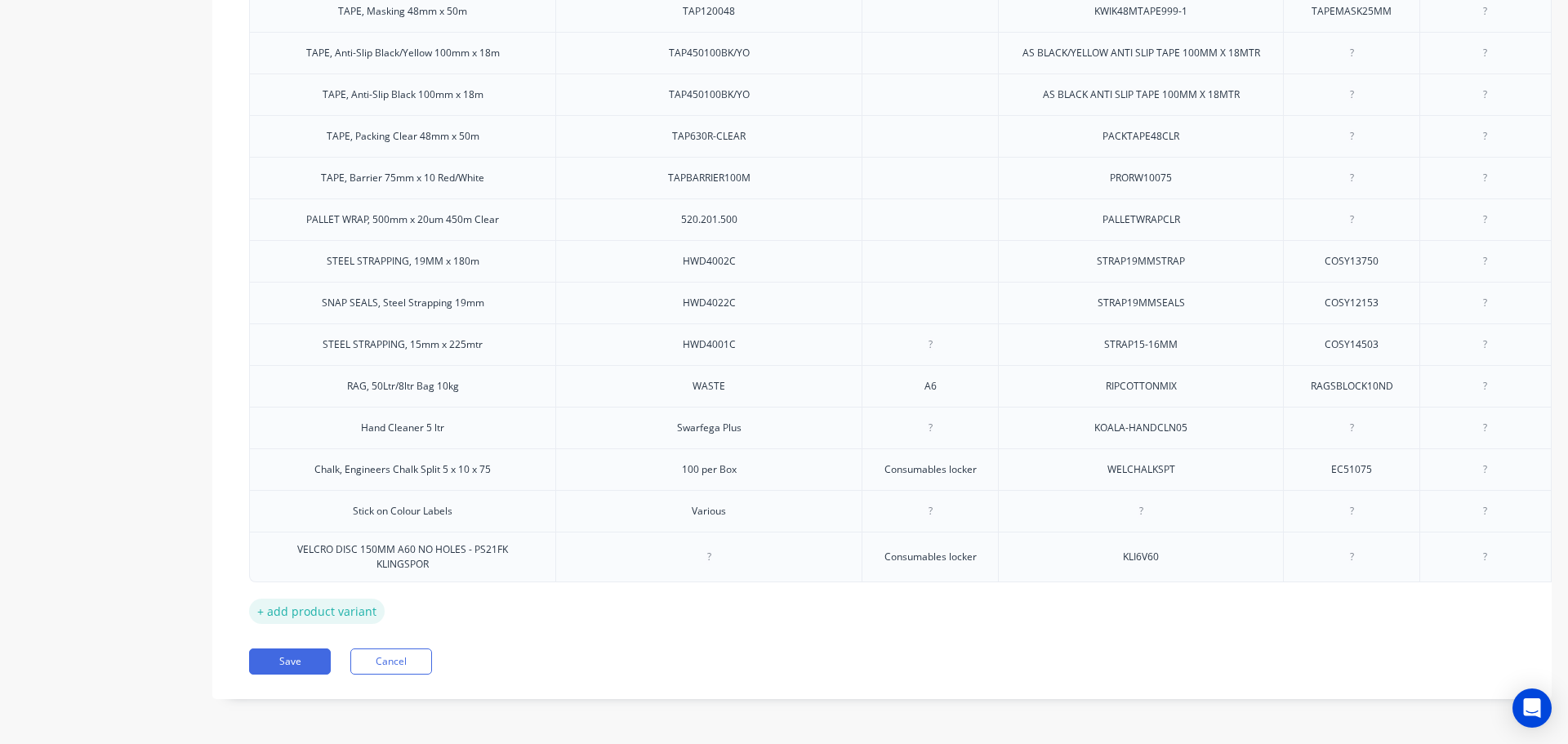
click at [324, 598] on div "+ add product variant" at bounding box center [317, 611] width 136 height 25
type textarea "x"
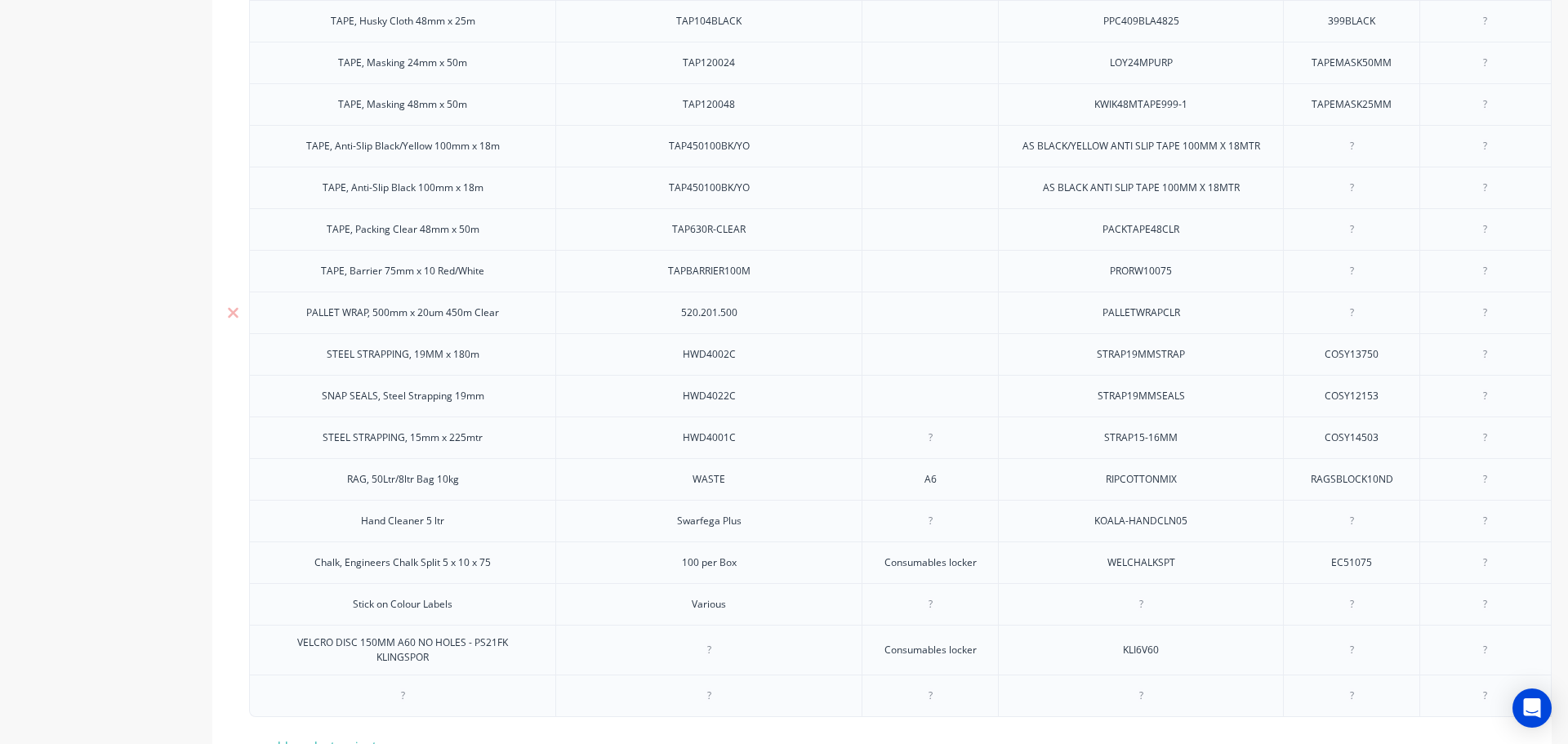
scroll to position [1928, 0]
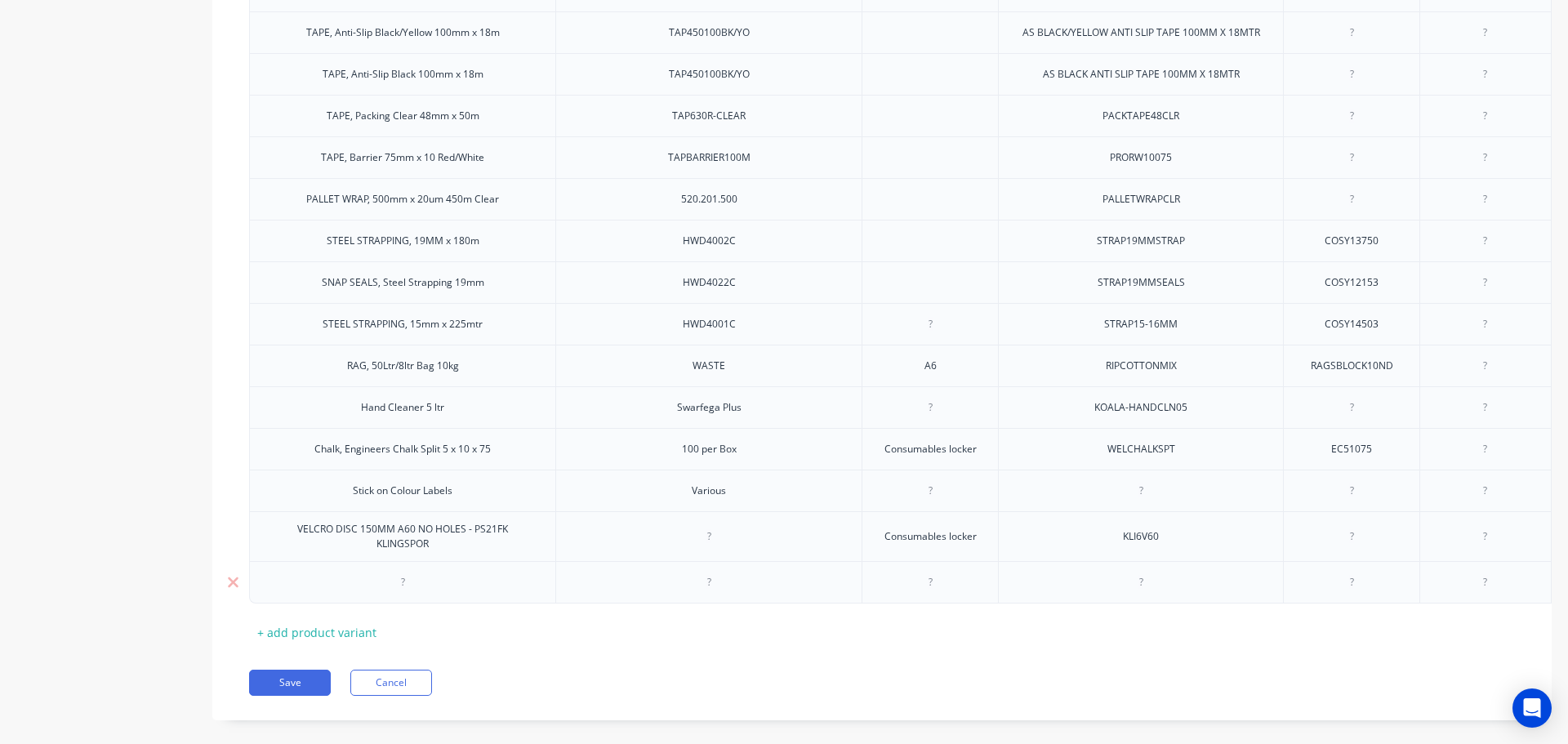
click at [405, 593] on div at bounding box center [403, 582] width 82 height 21
paste div
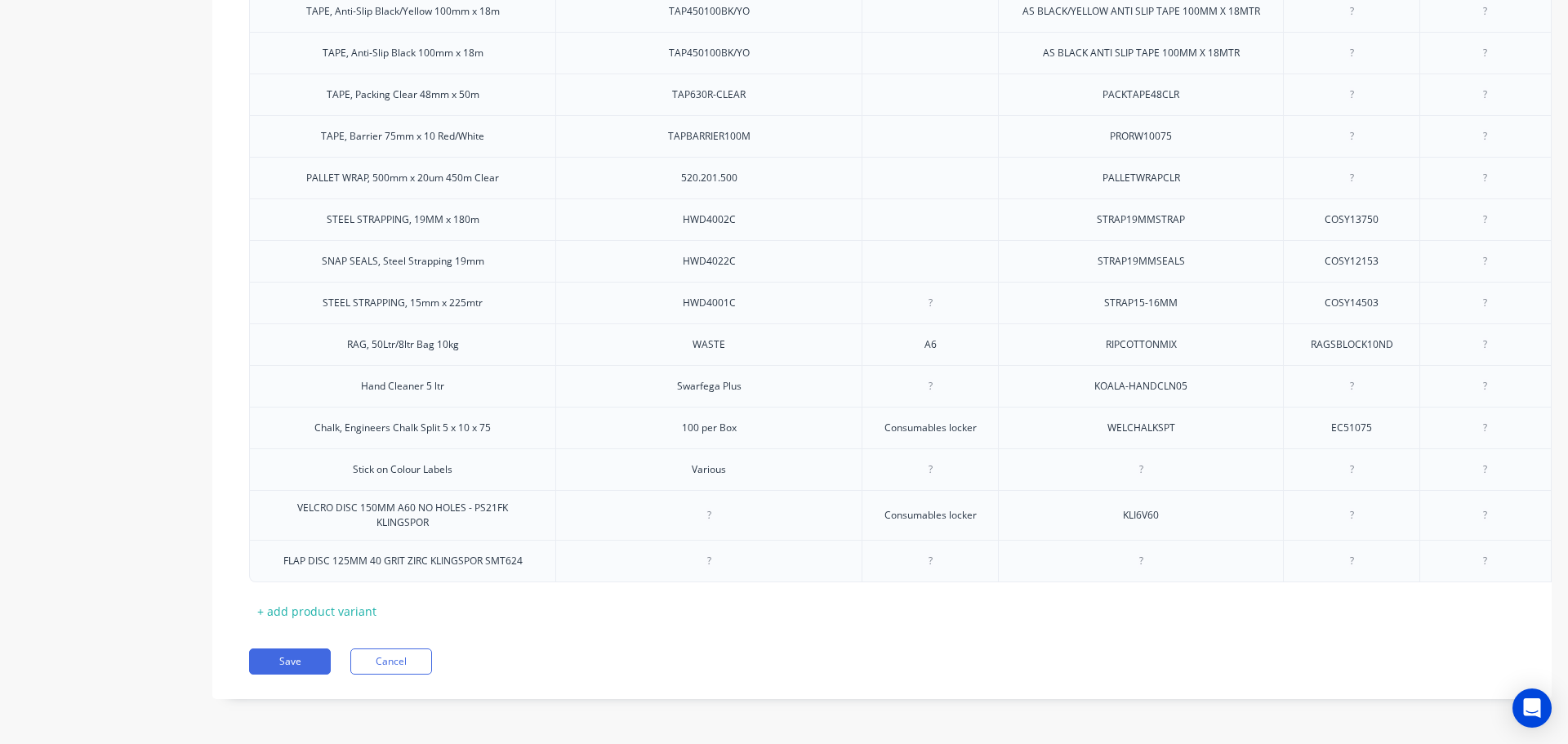
scroll to position [1968, 0]
type textarea "x"
click at [1138, 552] on div at bounding box center [1141, 561] width 82 height 21
paste div
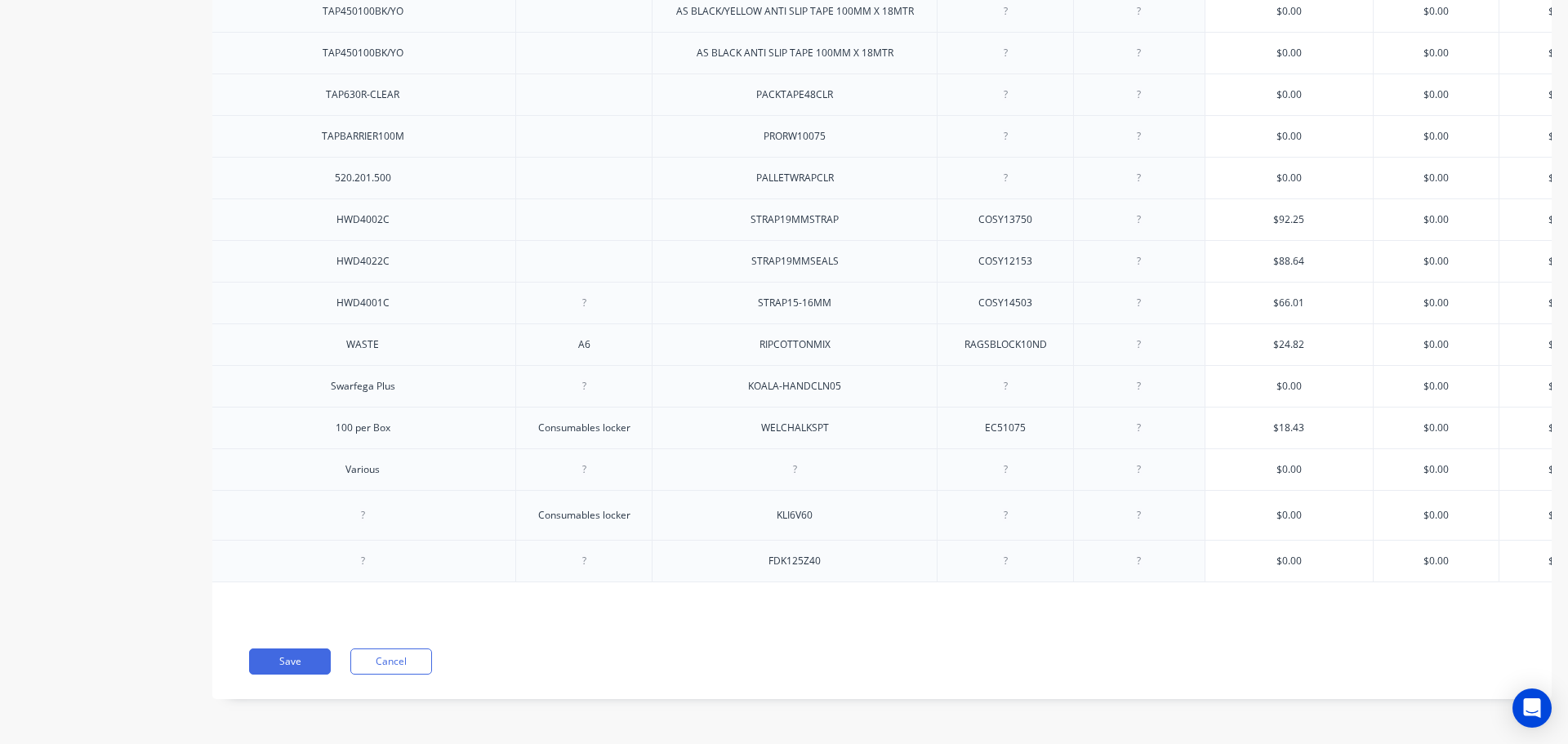
scroll to position [0, 432]
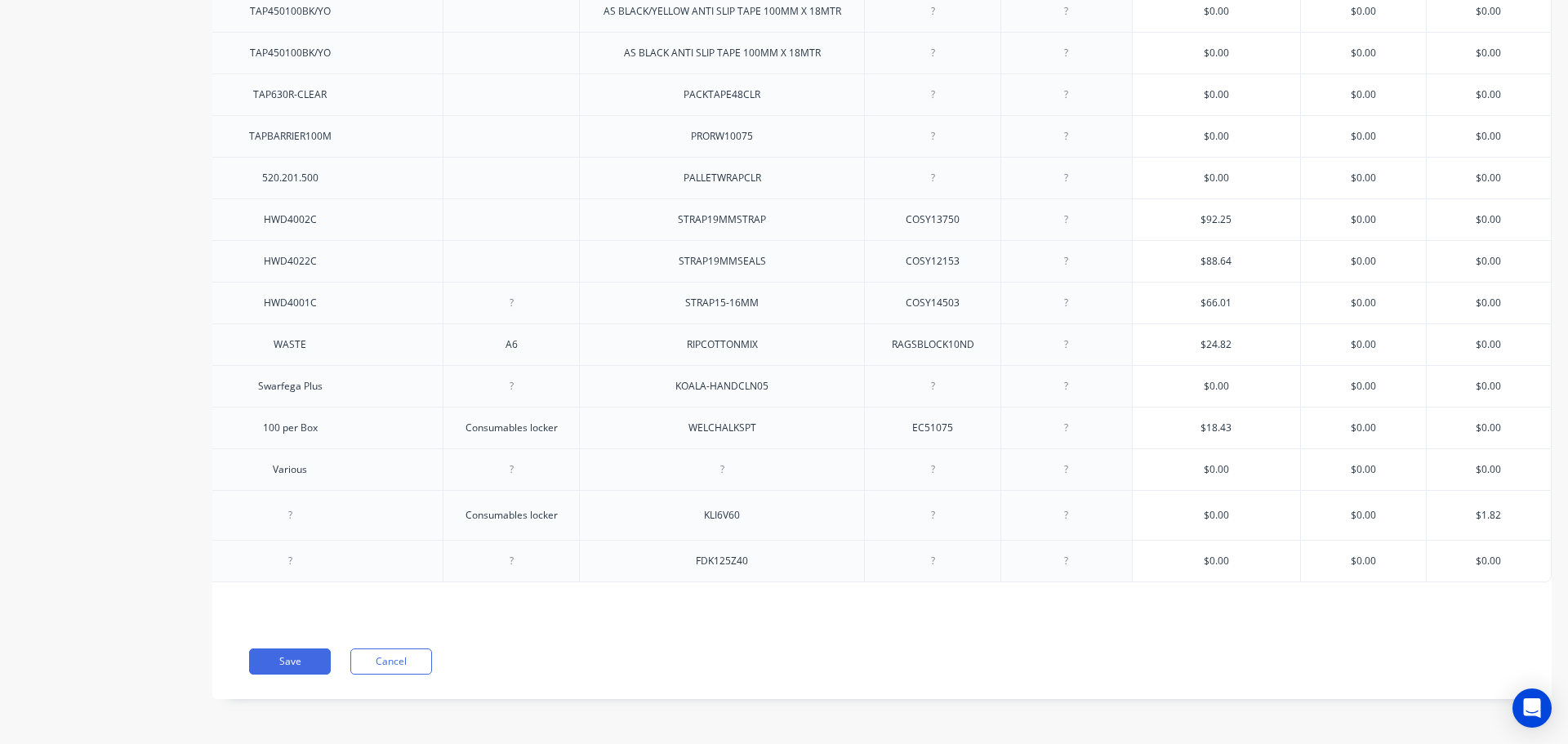
type textarea "x"
type input "$0.00"
drag, startPoint x: 1490, startPoint y: 548, endPoint x: 1459, endPoint y: 545, distance: 31.1
click at [1459, 553] on input "$0.00" at bounding box center [1489, 561] width 124 height 15
type textarea "x"
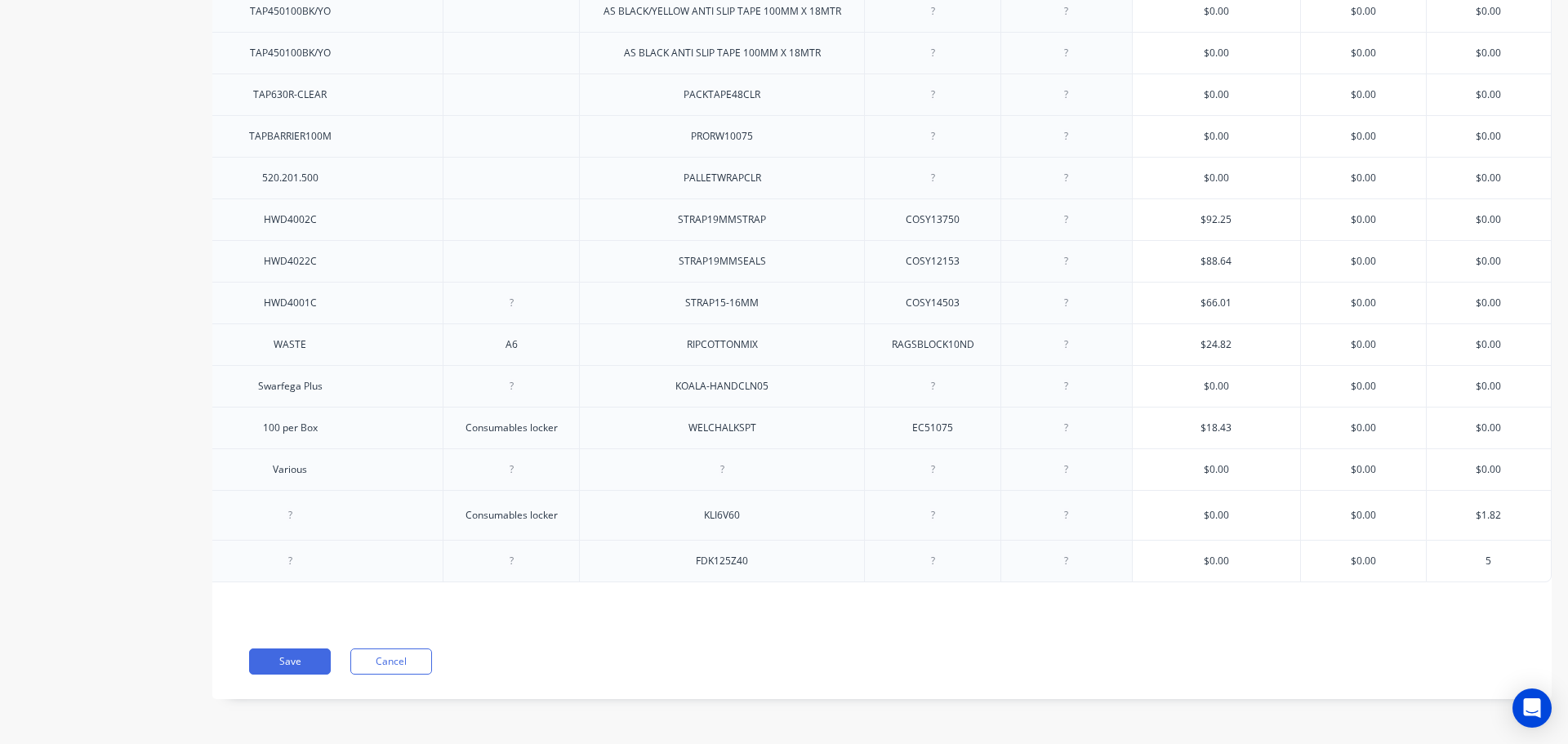
type input "5"
click at [277, 659] on button "Save" at bounding box center [290, 661] width 82 height 26
type textarea "x"
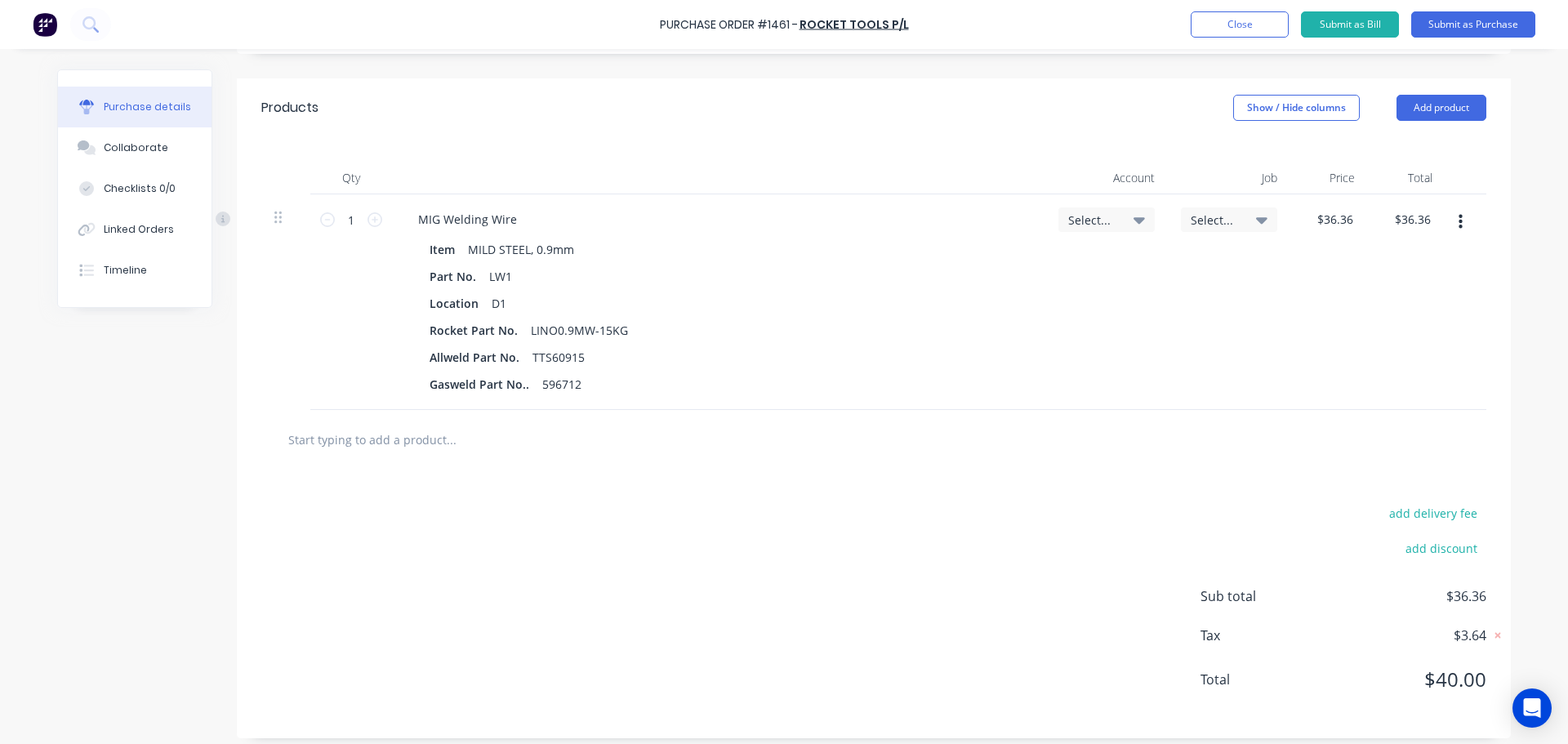
scroll to position [338, 0]
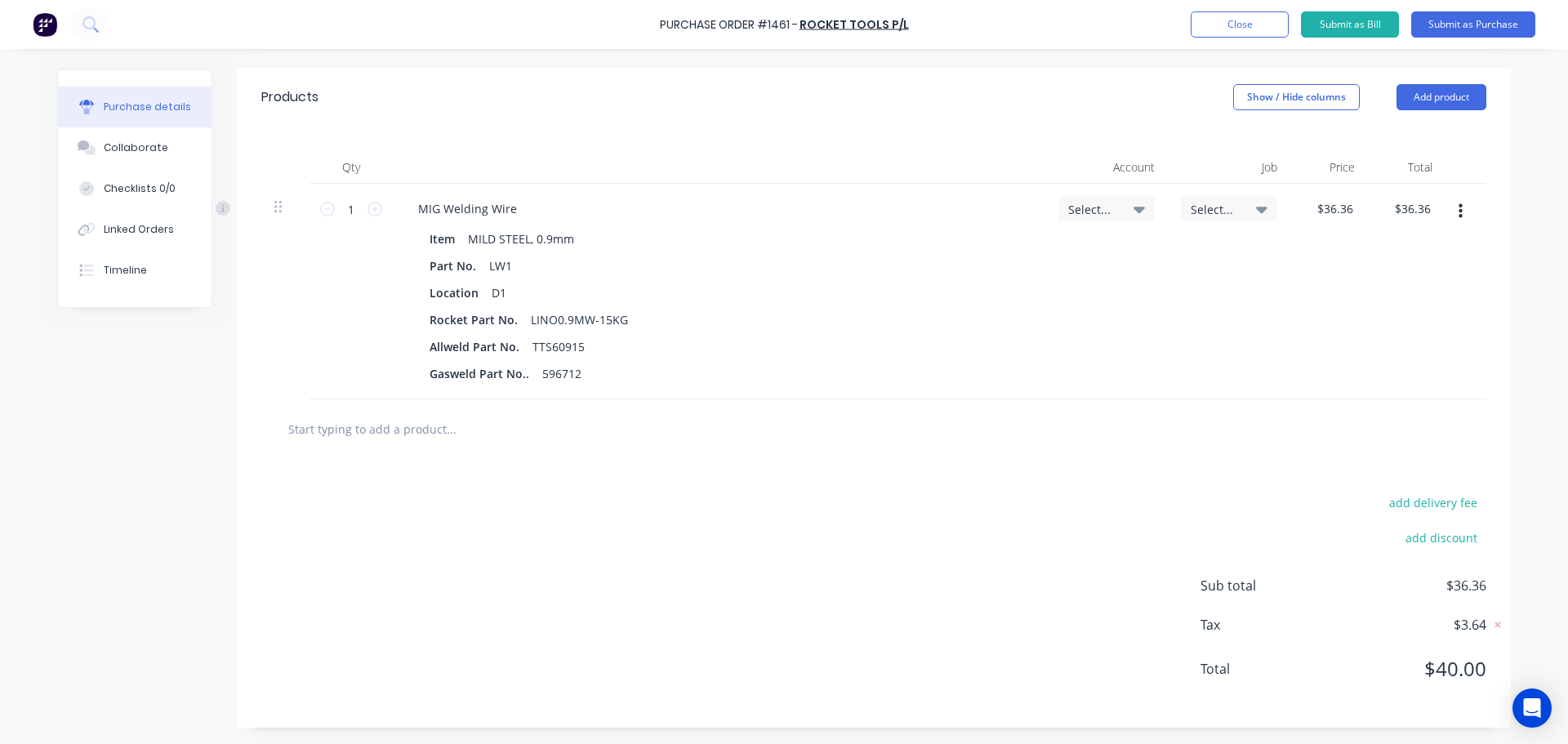
click at [403, 431] on input "text" at bounding box center [450, 429] width 327 height 33
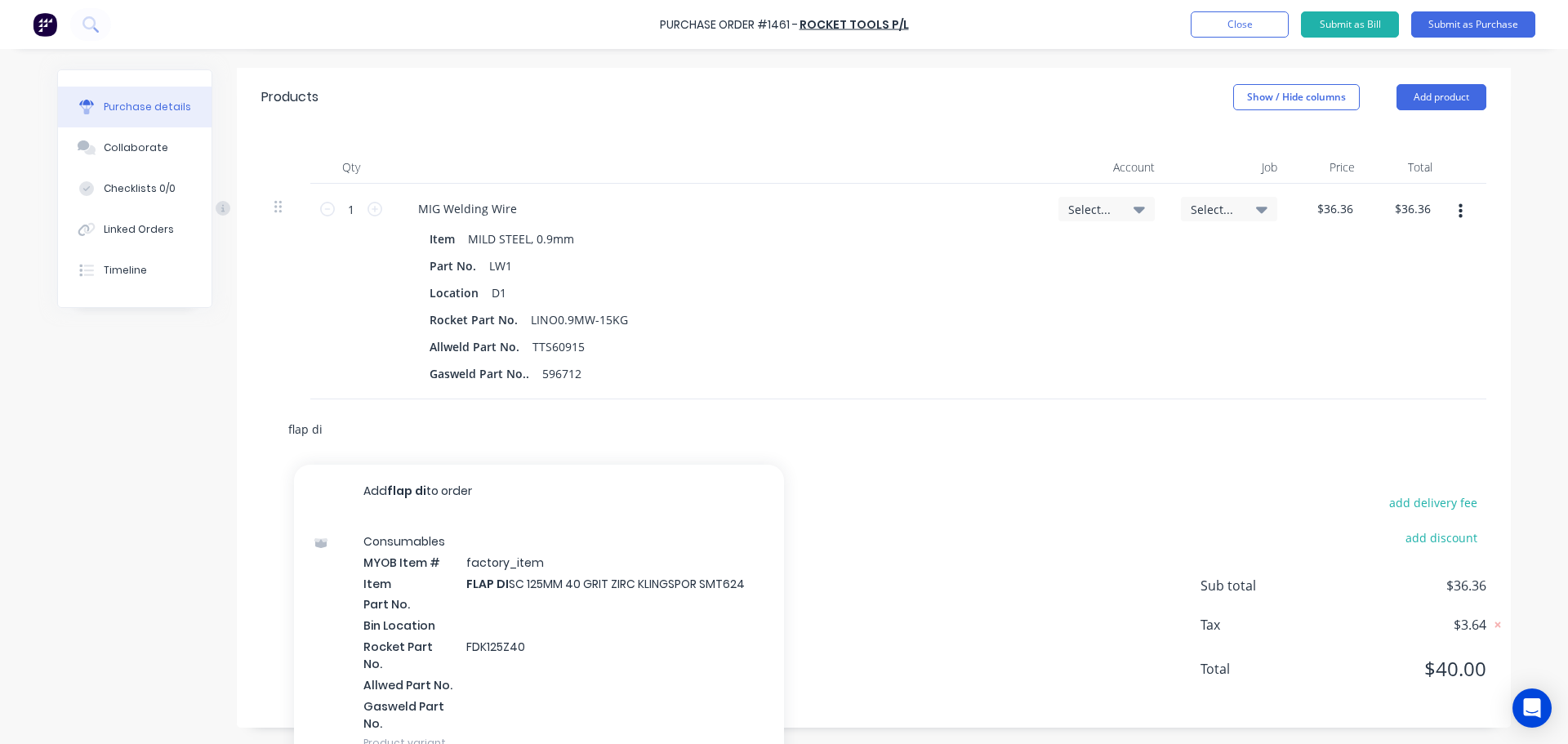
scroll to position [361, 0]
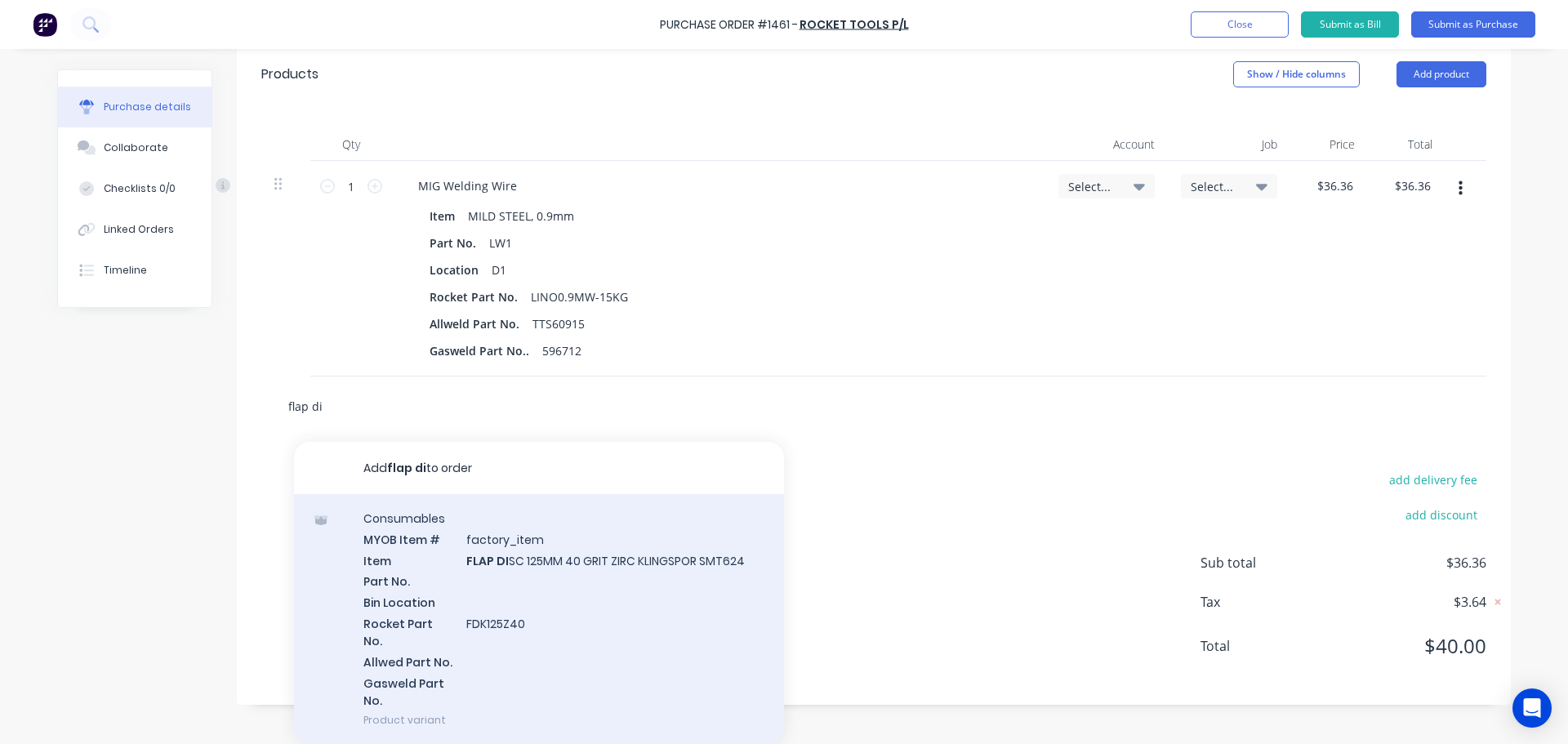
type input "flap di"
click at [590, 557] on div "Consumables MYOB Item # factory_item Item FLAP DI SC 125MM 40 GRIT ZIRC KLINGSP…" at bounding box center [539, 618] width 490 height 250
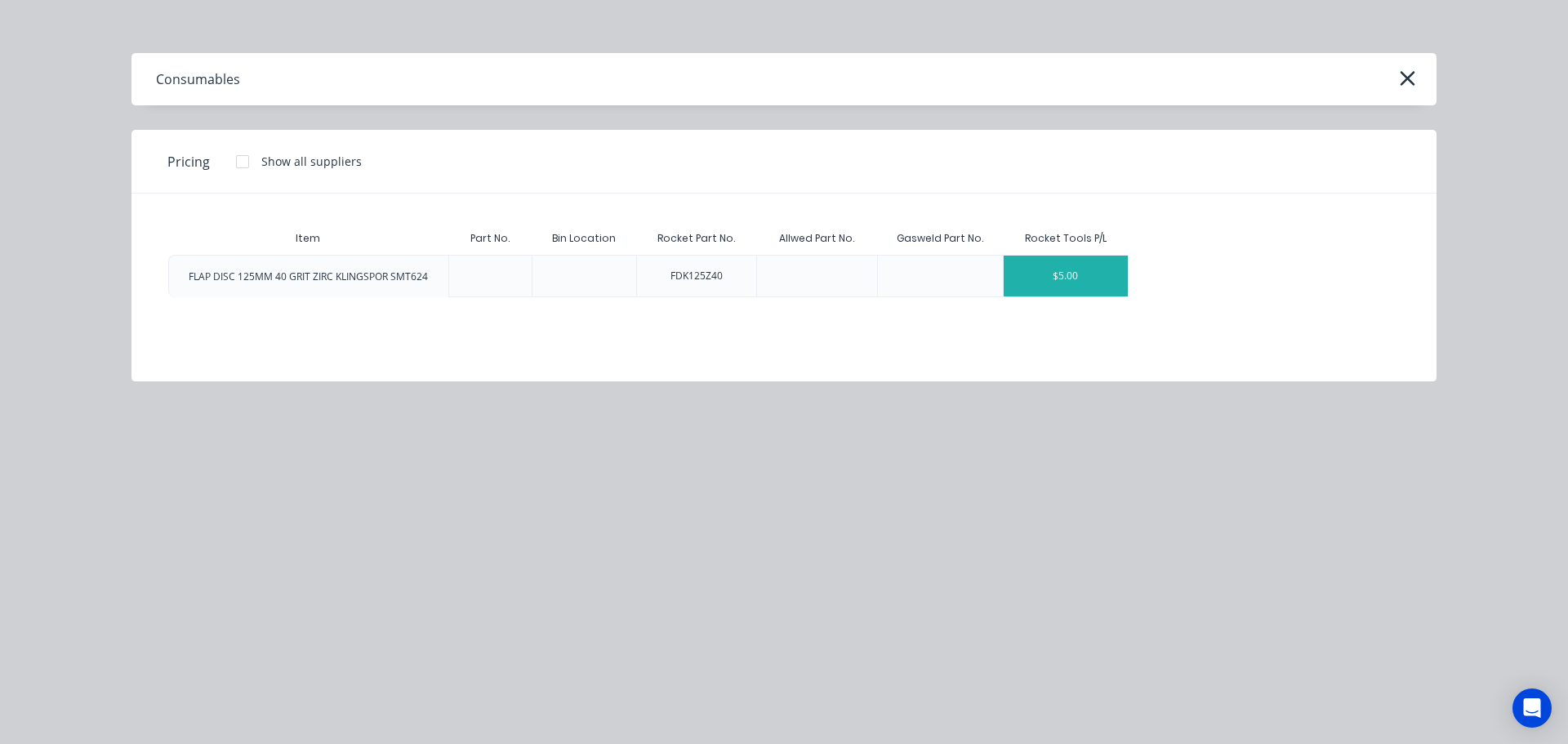
click at [1059, 275] on div "$5.00" at bounding box center [1066, 276] width 124 height 41
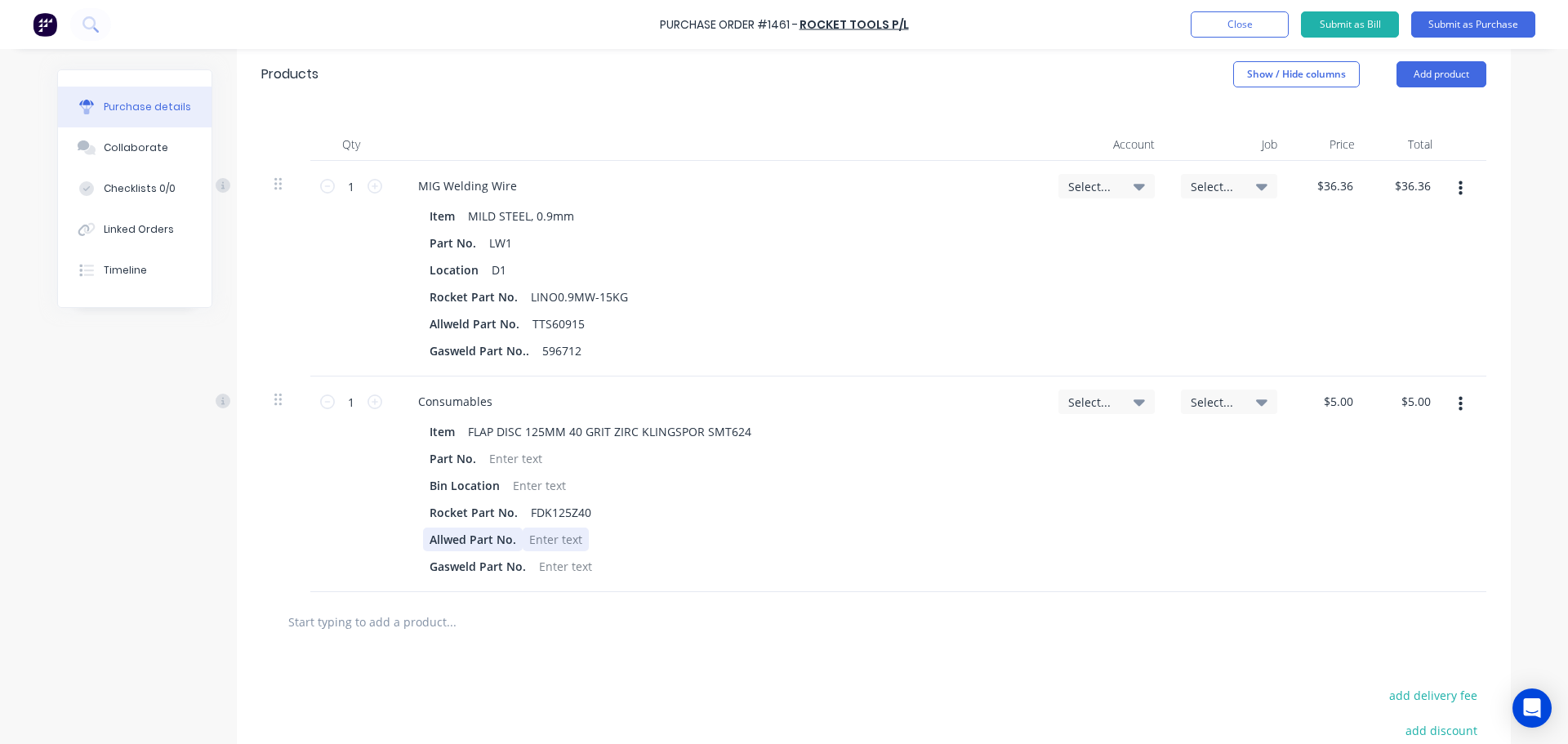
drag, startPoint x: 594, startPoint y: 534, endPoint x: 417, endPoint y: 535, distance: 177.0
click at [423, 535] on div "Allwed Part No." at bounding box center [716, 539] width 585 height 24
drag, startPoint x: 414, startPoint y: 535, endPoint x: 602, endPoint y: 535, distance: 188.0
click at [602, 535] on div "Item FLAP DISC 125MM 40 GRIT ZIRC KLINGSPOR SMT624 Part No. Bin Location Rocket…" at bounding box center [719, 498] width 627 height 158
drag, startPoint x: 426, startPoint y: 566, endPoint x: 582, endPoint y: 562, distance: 156.1
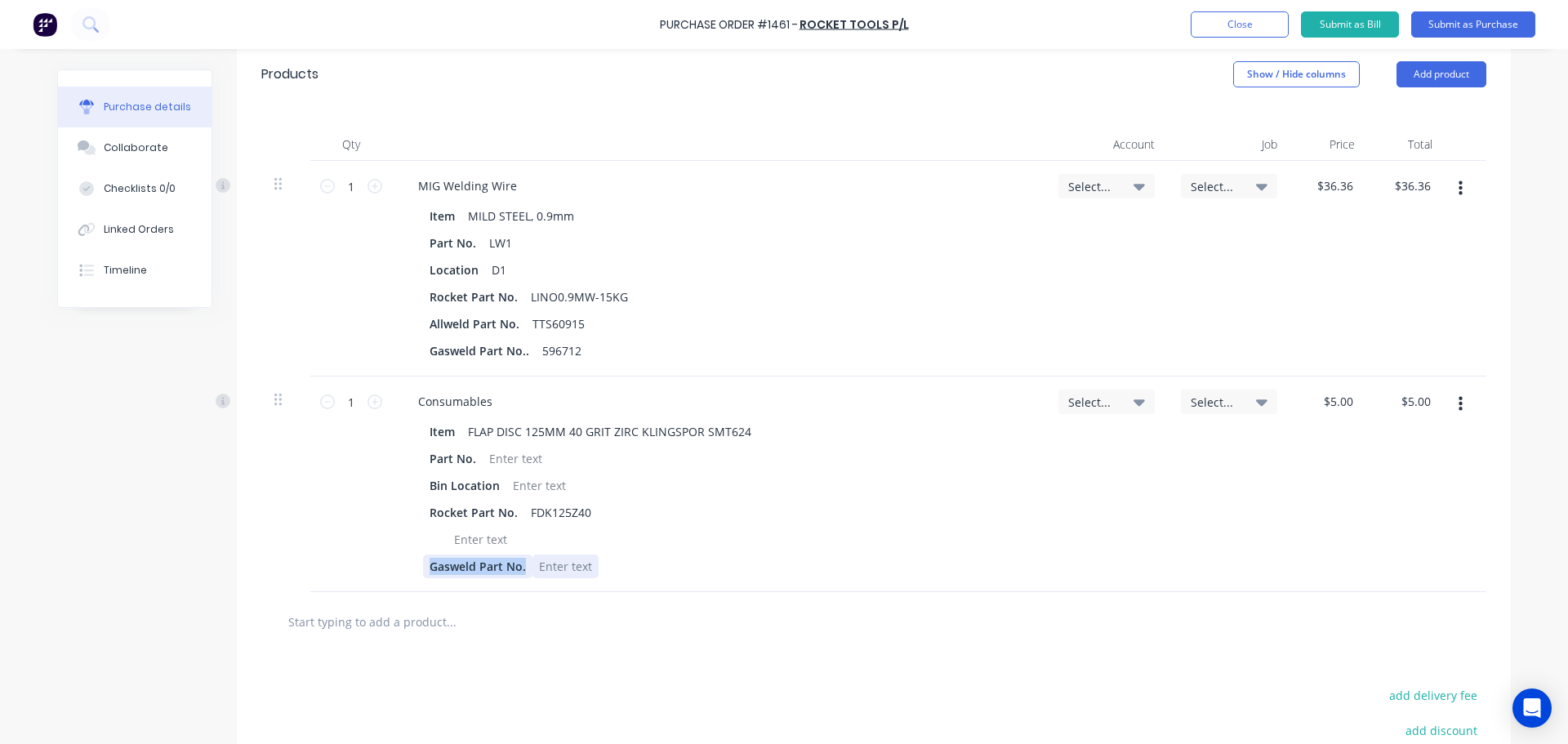
click at [582, 562] on div "Gasweld Part No." at bounding box center [716, 566] width 585 height 24
drag, startPoint x: 504, startPoint y: 535, endPoint x: 450, endPoint y: 535, distance: 54.0
click at [450, 535] on div at bounding box center [481, 539] width 66 height 24
drag, startPoint x: 450, startPoint y: 535, endPoint x: 503, endPoint y: 535, distance: 53.0
click at [503, 535] on div at bounding box center [481, 539] width 66 height 24
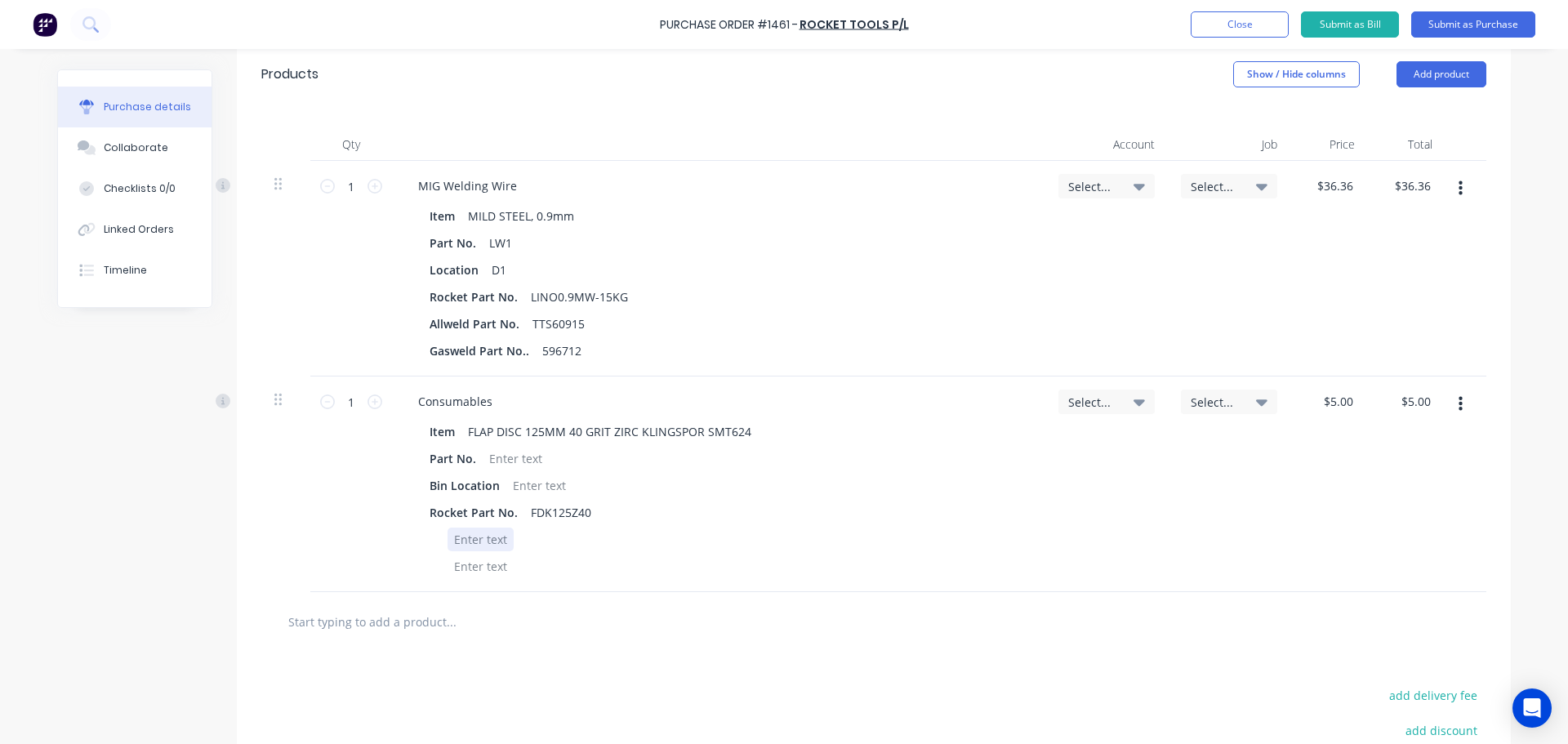
drag, startPoint x: 503, startPoint y: 536, endPoint x: 449, endPoint y: 538, distance: 54.0
click at [449, 538] on div at bounding box center [481, 539] width 66 height 24
drag, startPoint x: 449, startPoint y: 538, endPoint x: 511, endPoint y: 539, distance: 62.0
click at [511, 539] on div at bounding box center [716, 539] width 585 height 24
drag, startPoint x: 500, startPoint y: 539, endPoint x: 454, endPoint y: 535, distance: 46.2
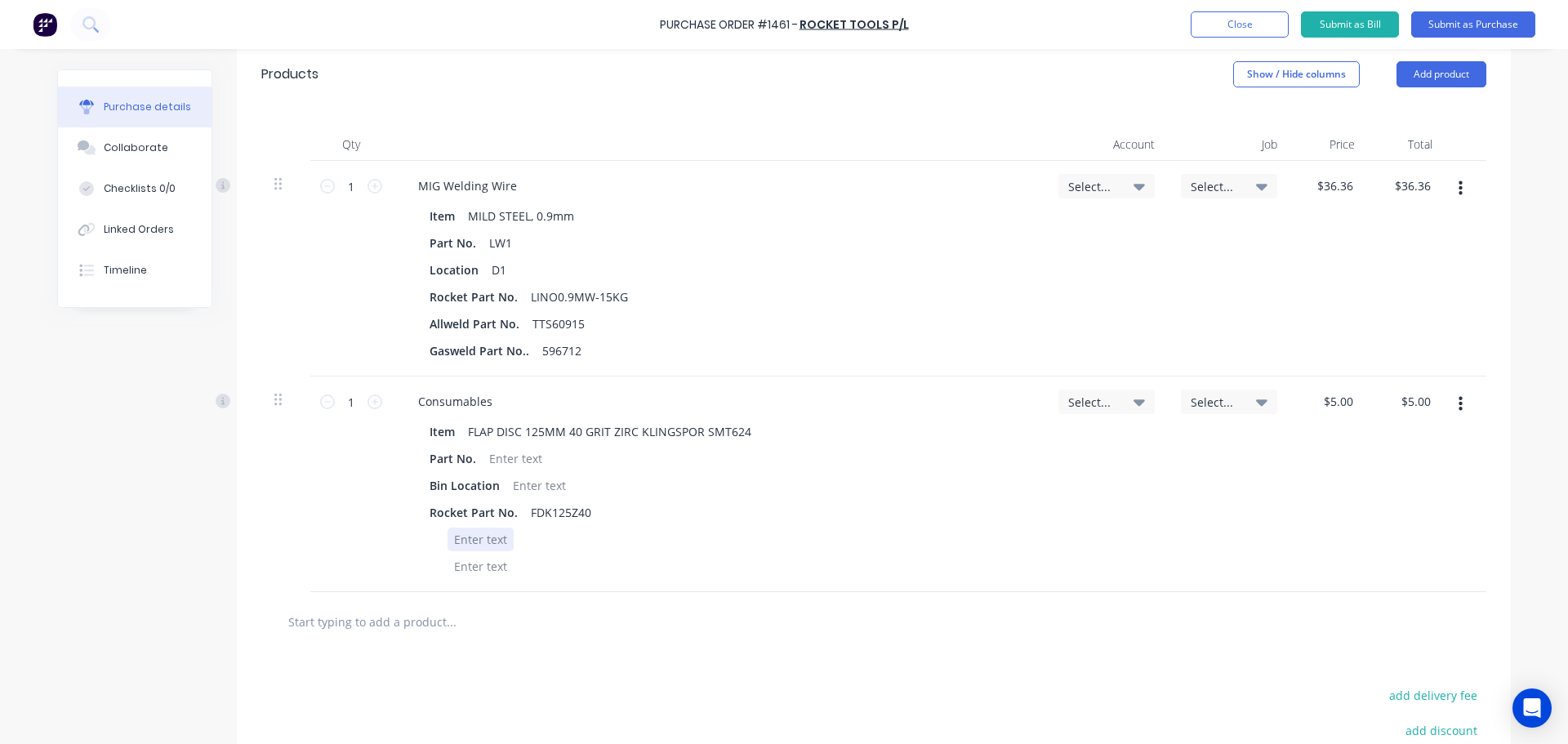
click at [454, 535] on div at bounding box center [481, 539] width 66 height 24
drag, startPoint x: 506, startPoint y: 566, endPoint x: 458, endPoint y: 561, distance: 48.3
click at [458, 561] on div at bounding box center [716, 566] width 585 height 24
click at [370, 398] on icon at bounding box center [375, 402] width 15 height 15
type input "2"
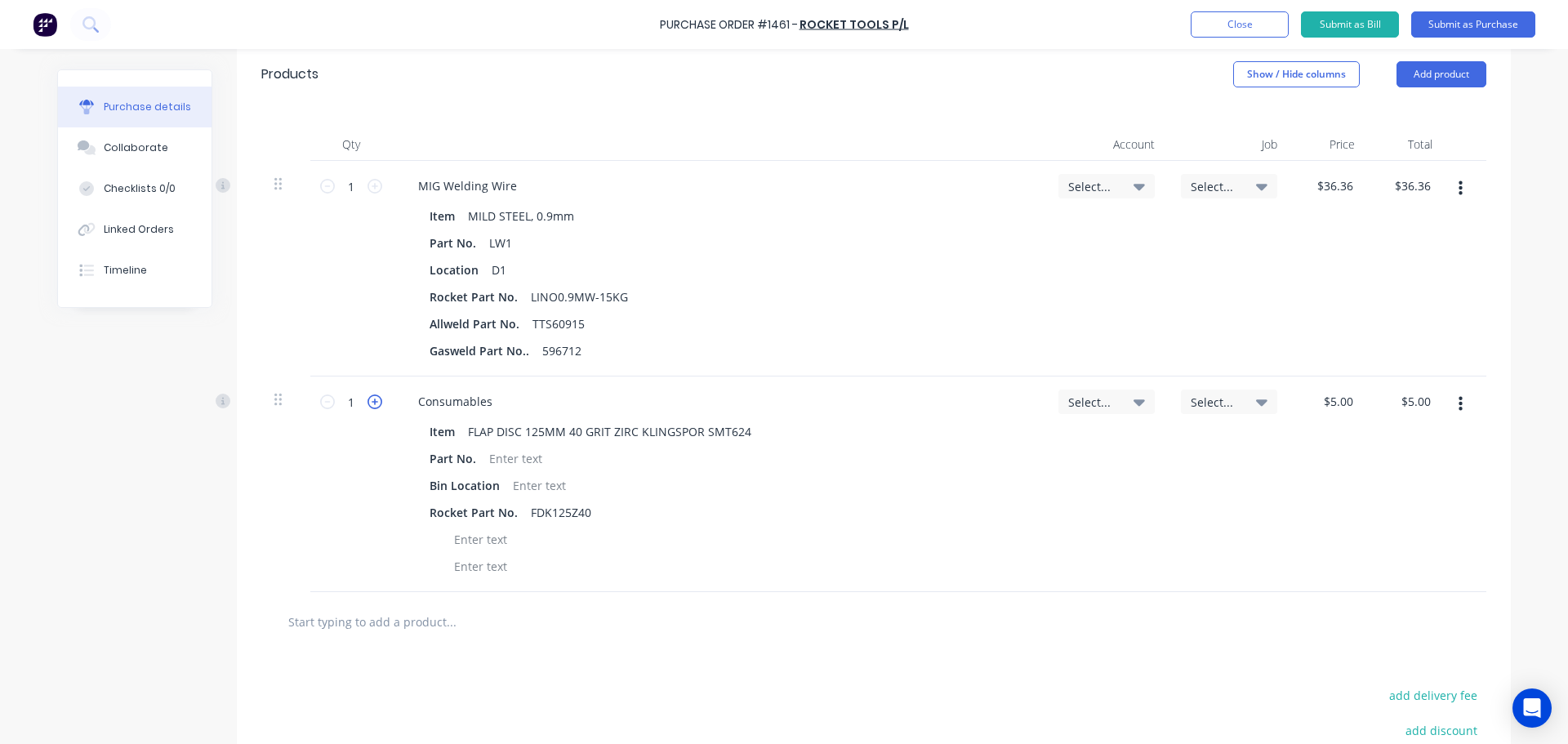
type input "$10.00"
click at [493, 542] on div at bounding box center [481, 539] width 66 height 24
click at [369, 402] on icon at bounding box center [375, 402] width 15 height 15
type input "3"
type input "$15.00"
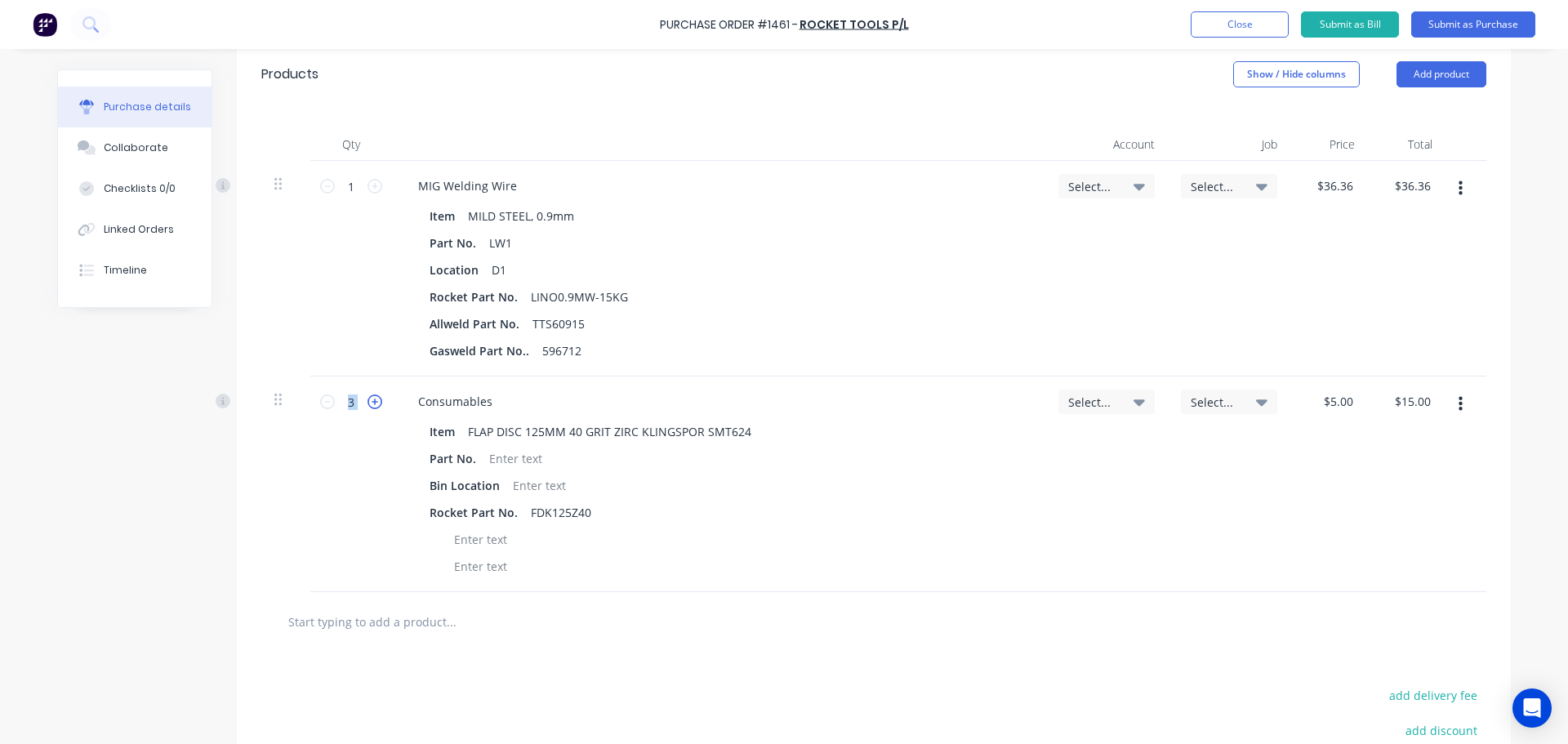
click at [369, 402] on icon at bounding box center [375, 402] width 15 height 15
type input "4"
type input "$20.00"
click at [369, 402] on icon at bounding box center [375, 402] width 15 height 15
type input "5"
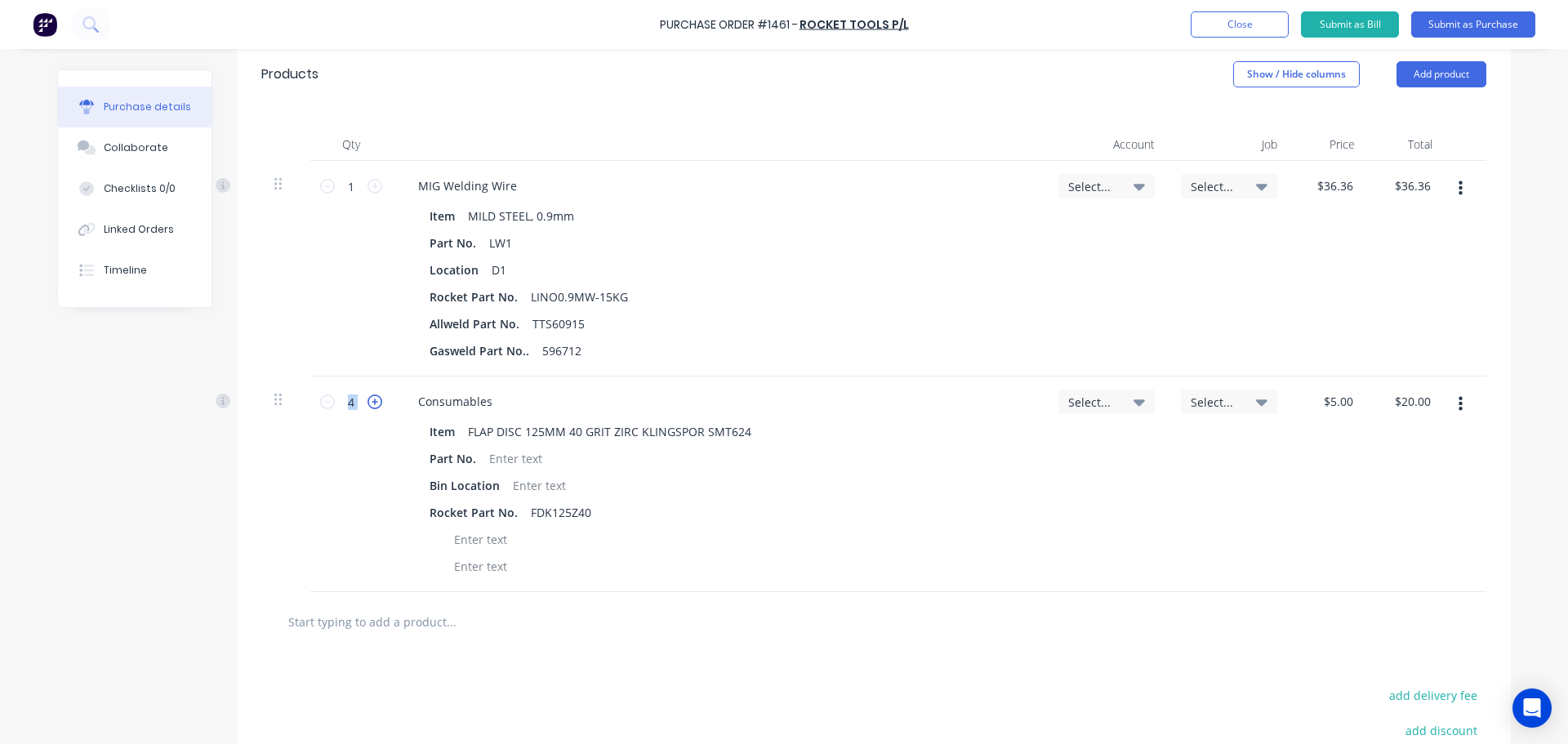
type input "$25.00"
click at [370, 406] on icon at bounding box center [375, 402] width 15 height 15
type input "6"
type input "$30.00"
click at [370, 406] on icon at bounding box center [375, 402] width 15 height 15
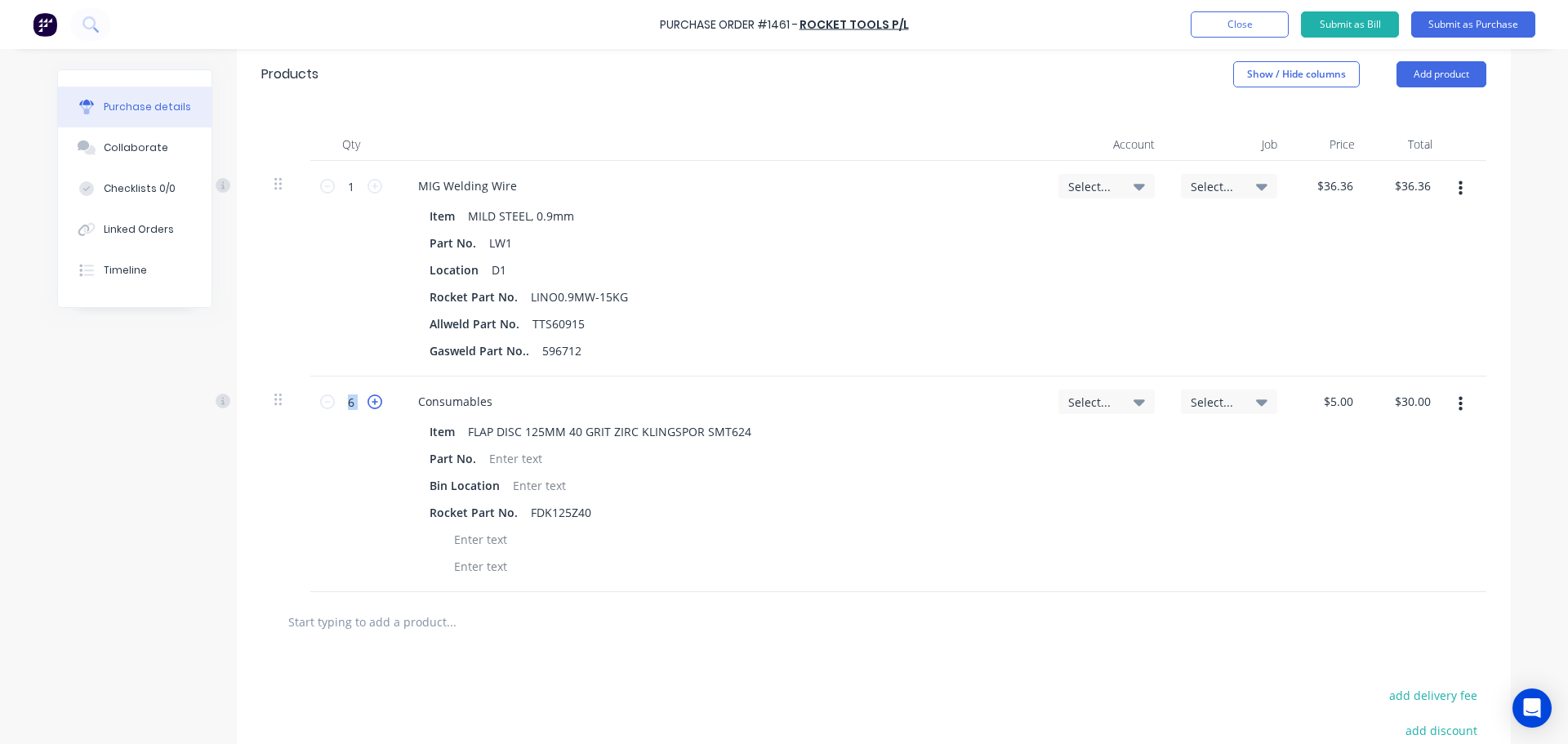
type input "7"
type input "$35.00"
click at [370, 406] on icon at bounding box center [375, 402] width 15 height 15
type input "8"
type input "$40.00"
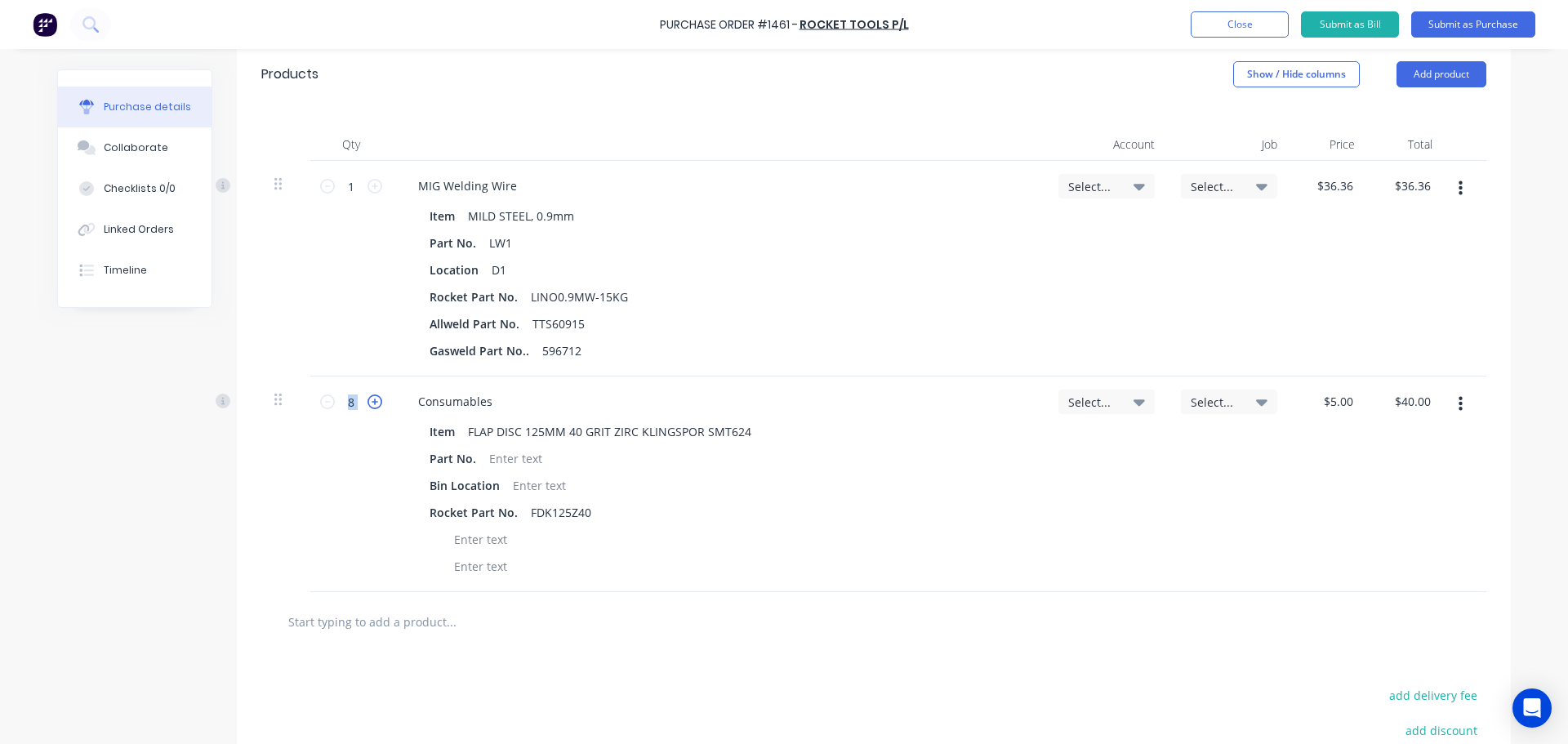
click at [370, 406] on icon at bounding box center [375, 402] width 15 height 15
type input "9"
type input "$45.00"
click at [370, 406] on icon at bounding box center [375, 402] width 15 height 15
type input "10"
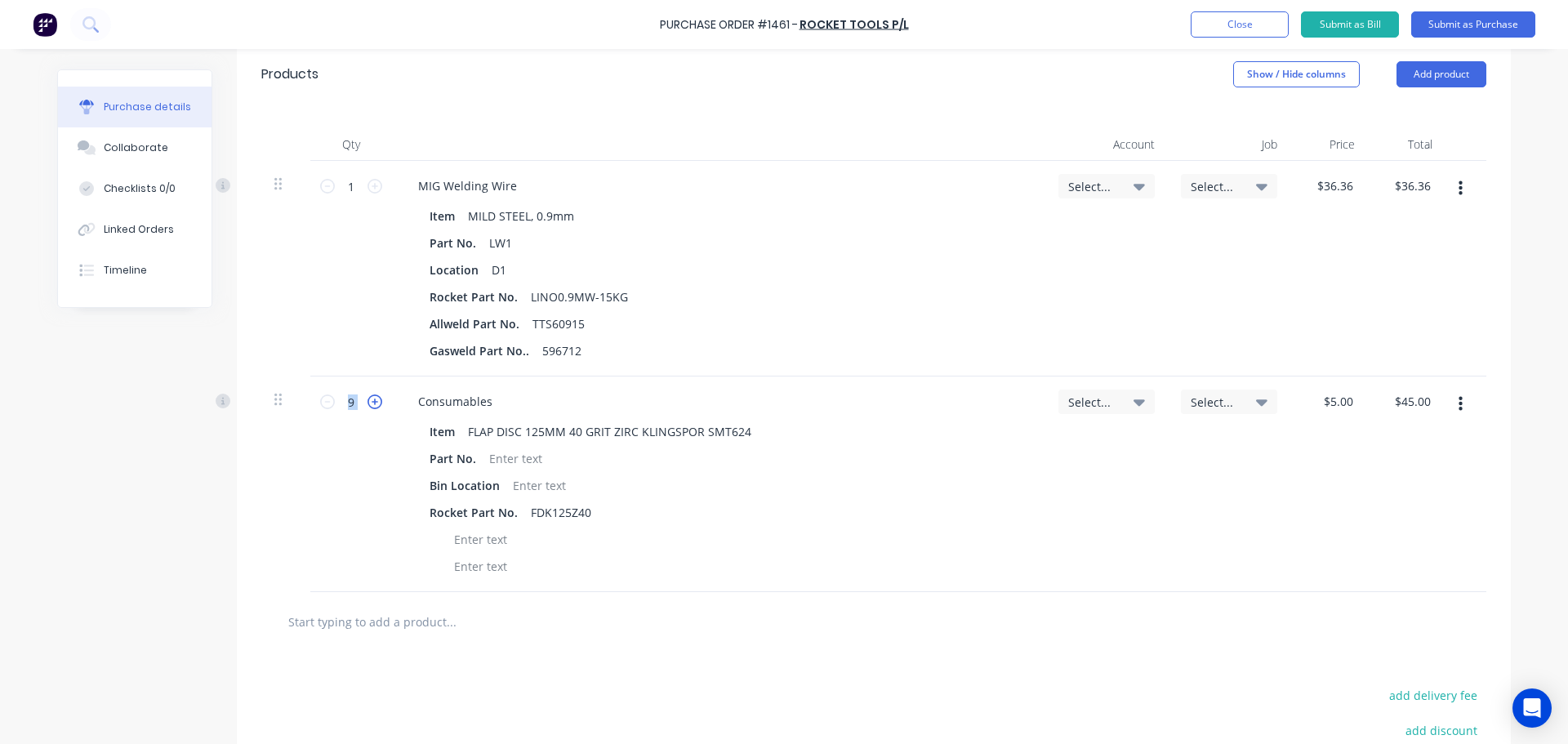
type input "$50.00"
click at [426, 628] on input "text" at bounding box center [450, 621] width 327 height 33
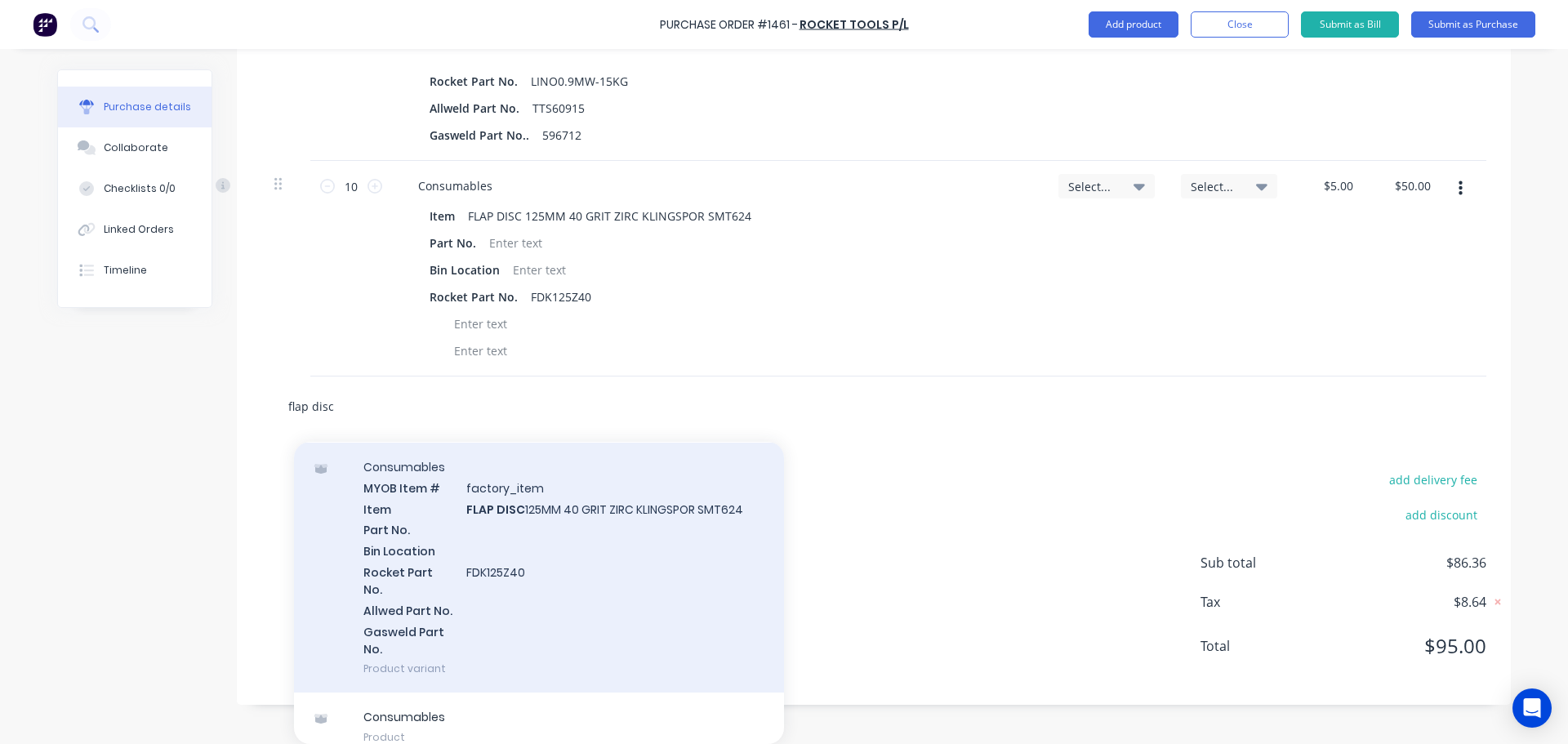
scroll to position [0, 0]
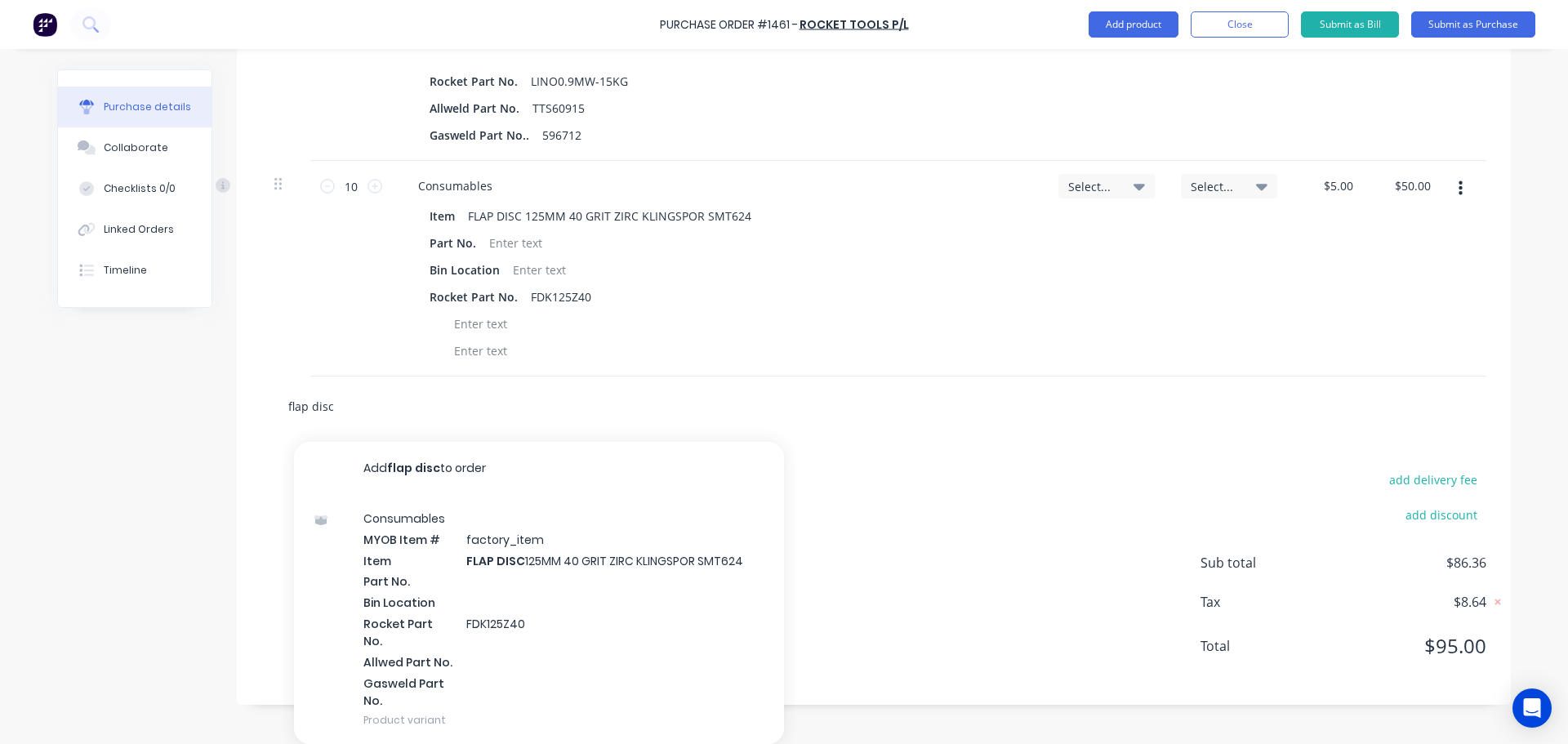
click at [333, 408] on input "flap disc" at bounding box center [450, 406] width 327 height 33
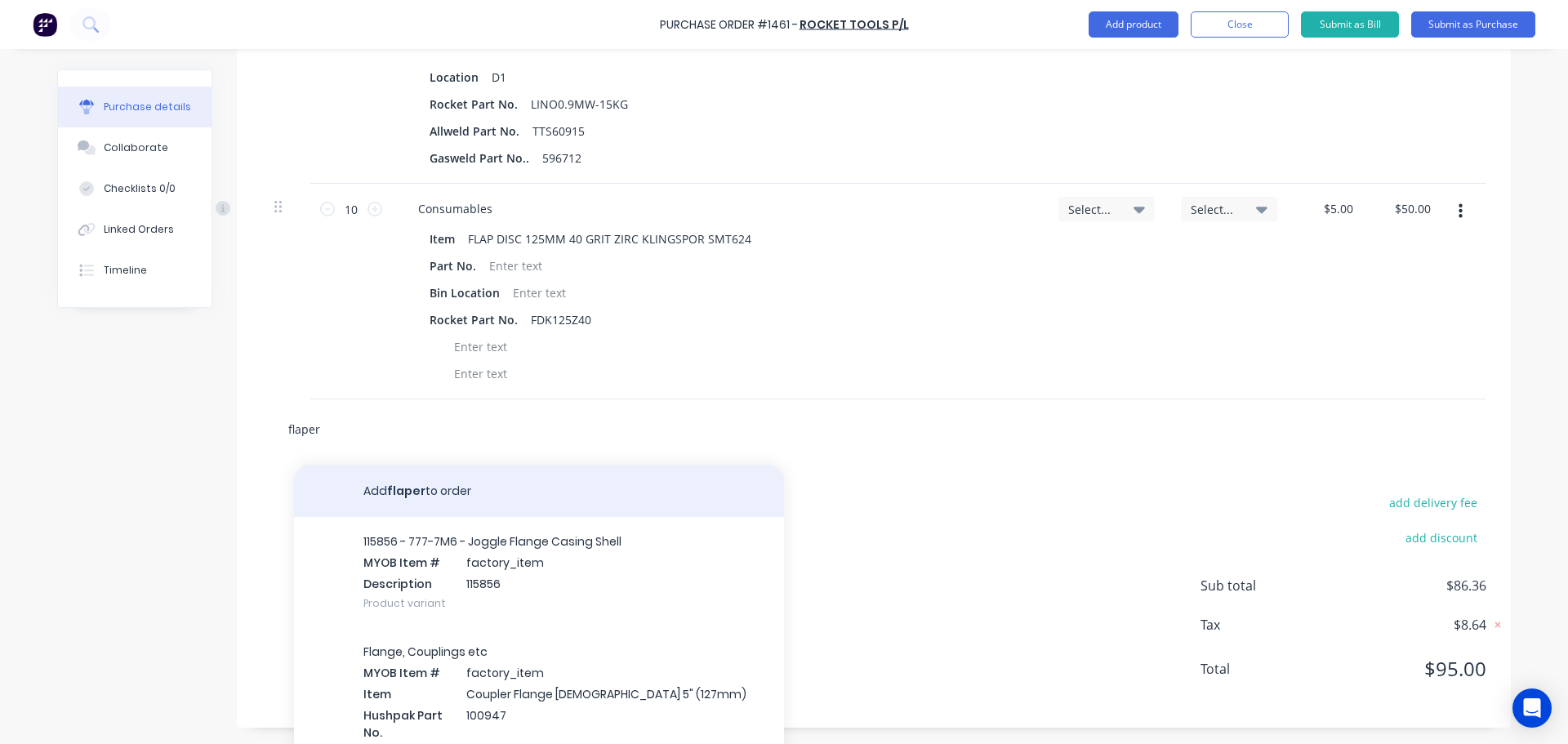
scroll to position [576, 0]
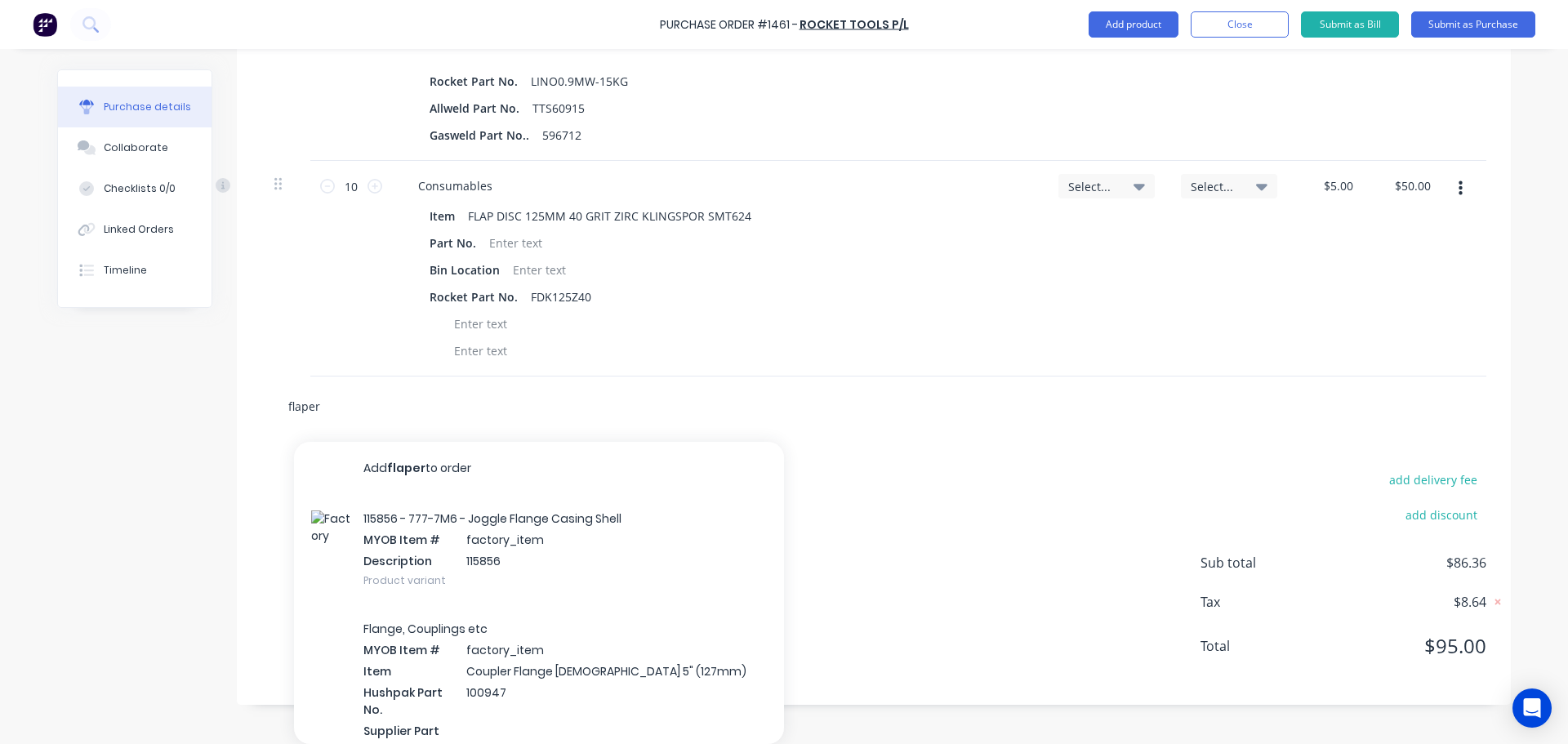
click at [298, 413] on input "flaper" at bounding box center [450, 406] width 327 height 33
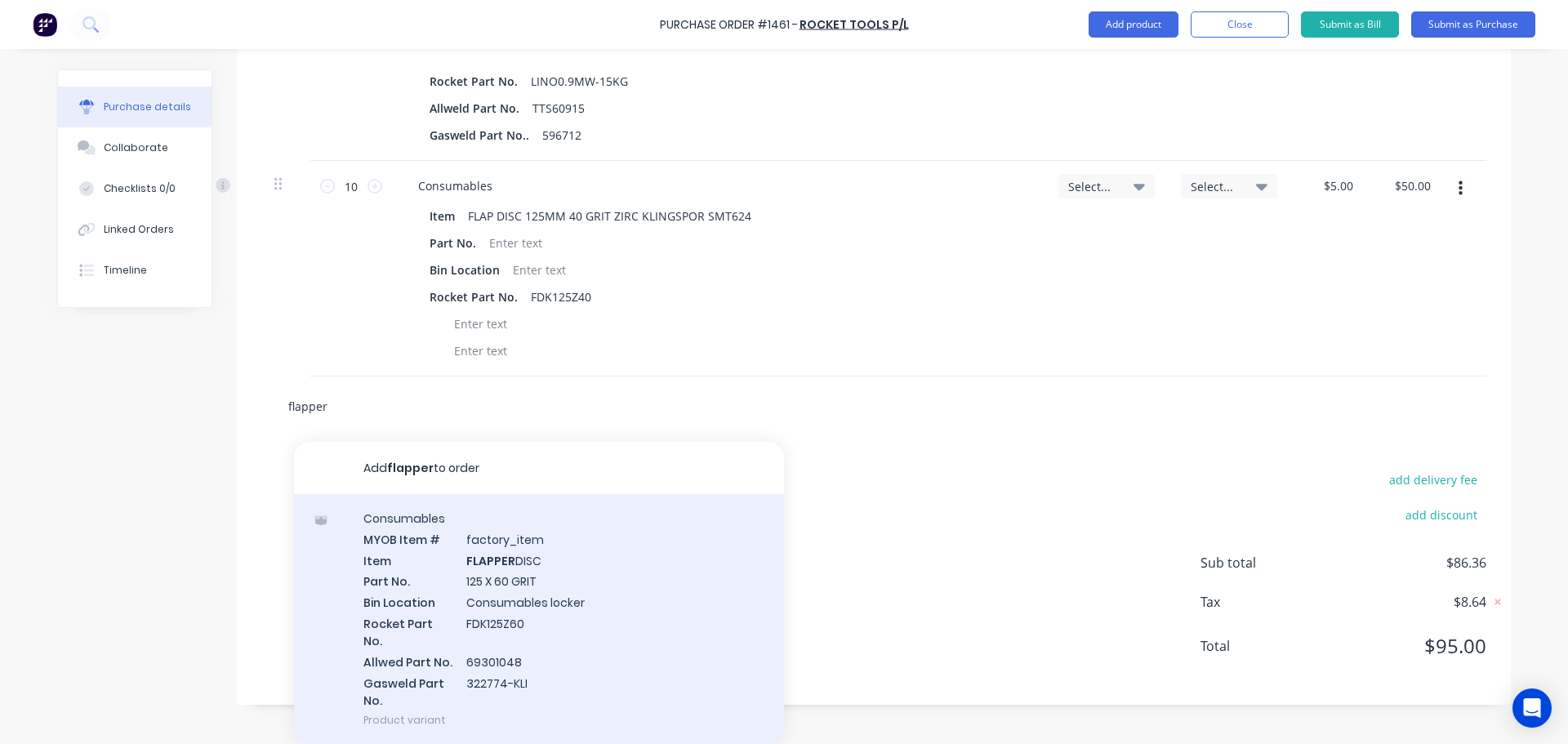
type input "flapper"
click at [506, 576] on div "Consumables MYOB Item # factory_item Item FLAPPER DISC Part No. 125 X 60 GRIT B…" at bounding box center [539, 618] width 490 height 250
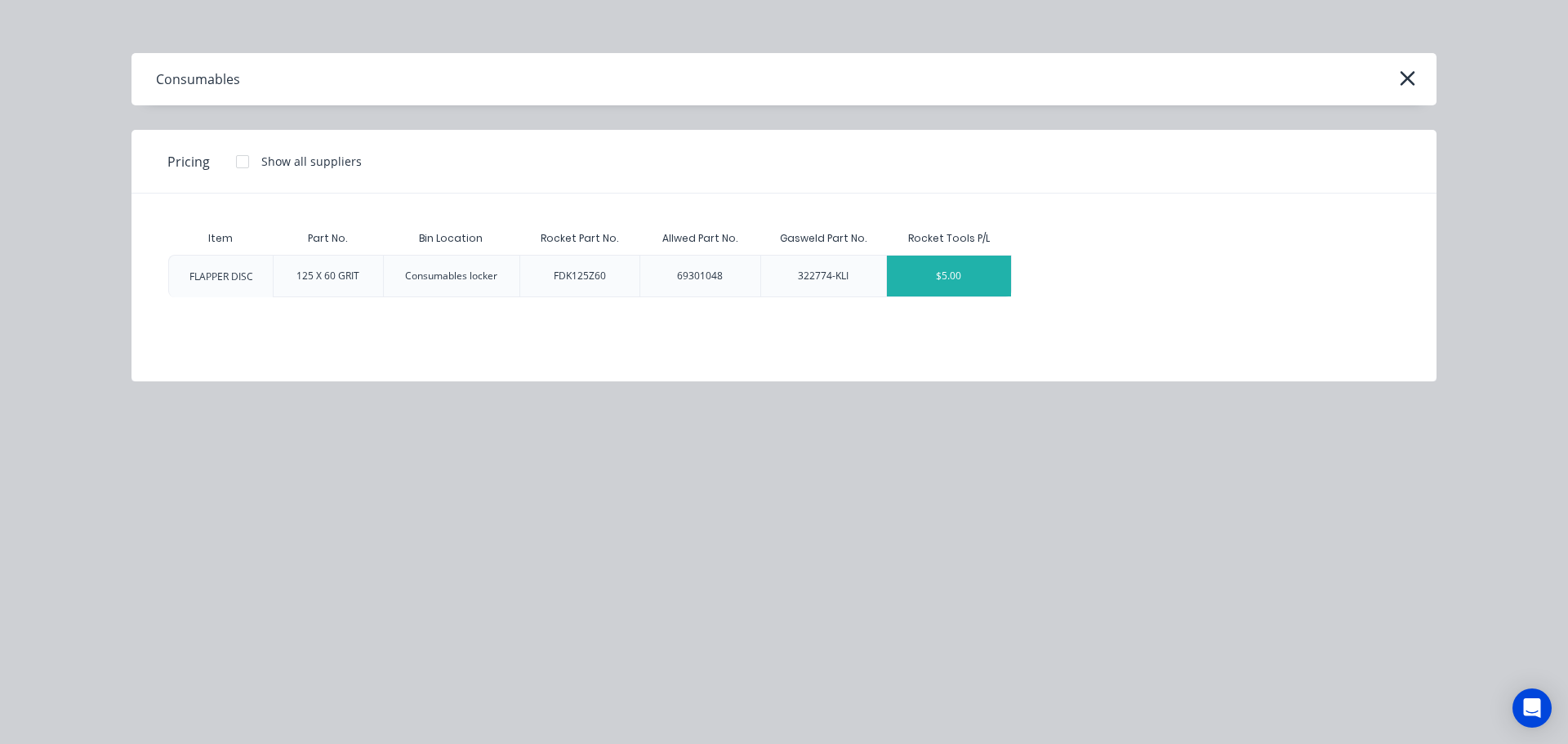
click at [939, 277] on div "$5.00" at bounding box center [949, 276] width 124 height 41
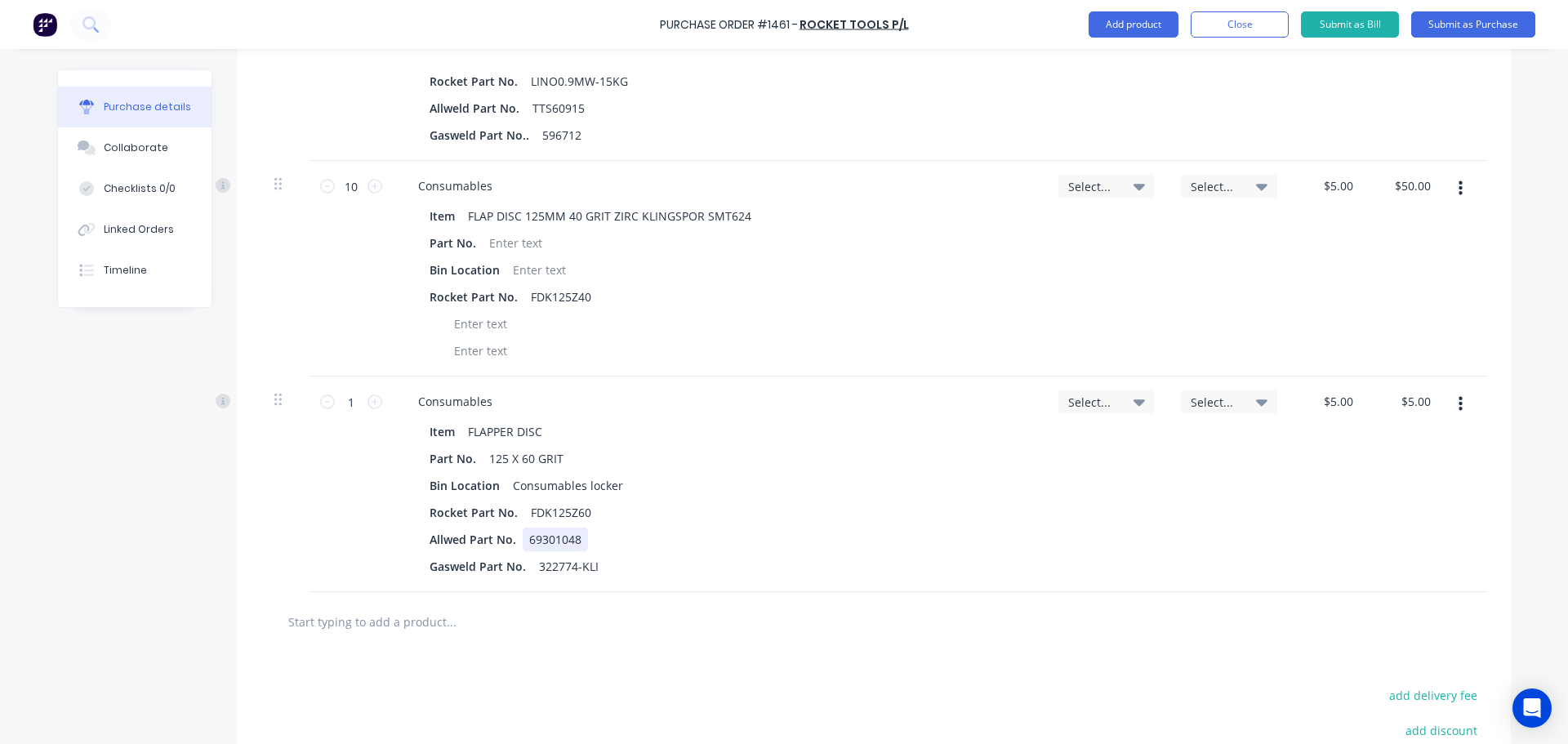
drag, startPoint x: 577, startPoint y: 540, endPoint x: 409, endPoint y: 534, distance: 168.1
click at [409, 534] on div "Item FLAPPER DISC Part No. 125 X 60 GRIT Bin Location Consumables locker Rocket…" at bounding box center [719, 498] width 627 height 158
drag, startPoint x: 409, startPoint y: 534, endPoint x: 535, endPoint y: 547, distance: 126.7
click at [535, 547] on div "Item FLAPPER DISC Part No. 125 X 60 GRIT Bin Location Consumables locker Rocket…" at bounding box center [719, 498] width 627 height 158
drag, startPoint x: 429, startPoint y: 570, endPoint x: 554, endPoint y: 570, distance: 125.0
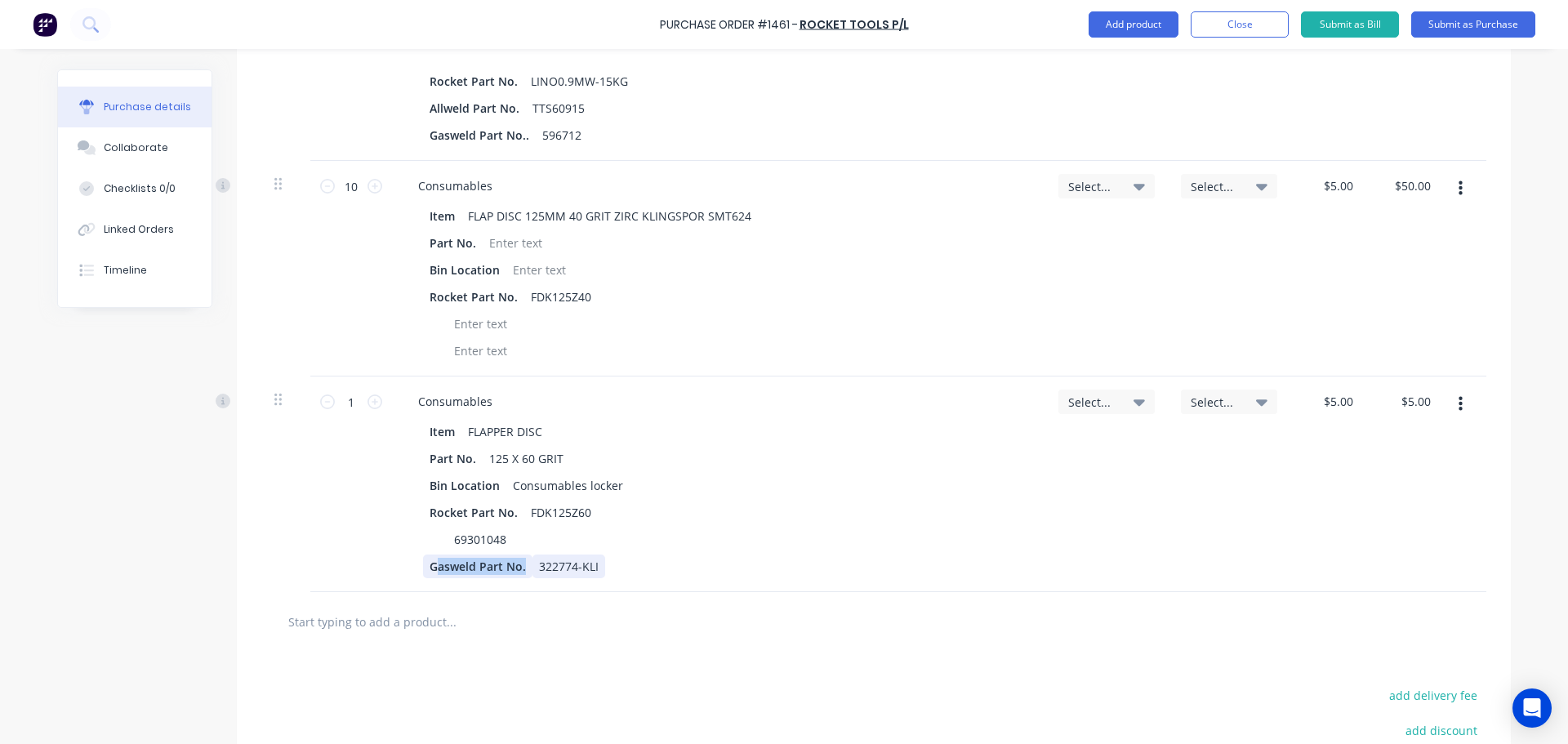
click at [553, 570] on div "Gasweld Part No. 322774-KLI" at bounding box center [716, 566] width 585 height 24
drag, startPoint x: 413, startPoint y: 569, endPoint x: 491, endPoint y: 560, distance: 78.5
click at [490, 560] on div "Item FLAPPER DISC Part No. 125 X 60 GRIT Bin Location Consumables locker Rocket…" at bounding box center [719, 498] width 627 height 158
drag, startPoint x: 506, startPoint y: 570, endPoint x: 442, endPoint y: 570, distance: 64.0
drag, startPoint x: 445, startPoint y: 572, endPoint x: 522, endPoint y: 560, distance: 77.9
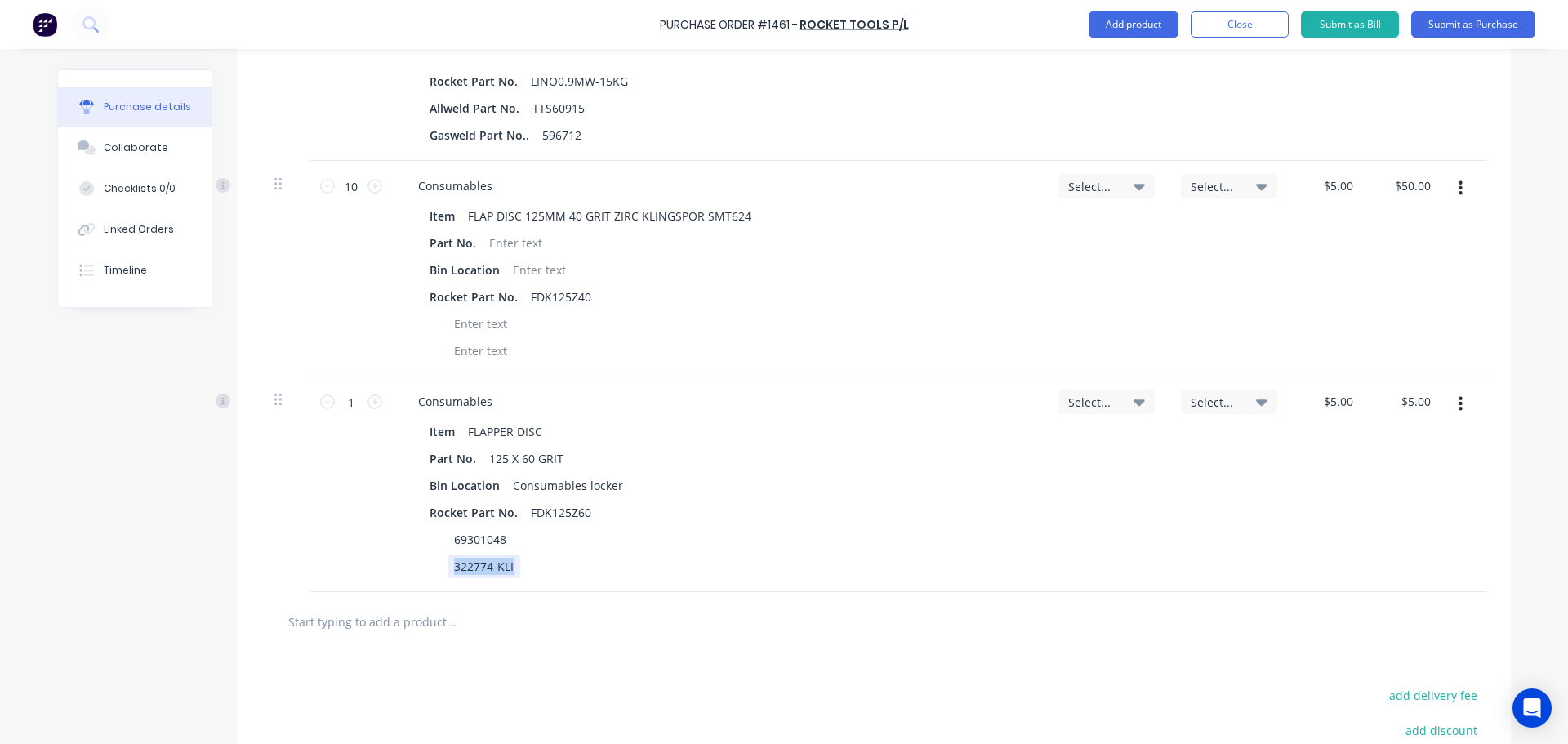
click at [522, 559] on div "322774-KLI" at bounding box center [716, 566] width 585 height 24
drag, startPoint x: 446, startPoint y: 543, endPoint x: 538, endPoint y: 537, distance: 92.2
click at [535, 537] on div "69301048" at bounding box center [716, 539] width 585 height 24
click at [372, 402] on icon at bounding box center [375, 402] width 15 height 15
type input "2"
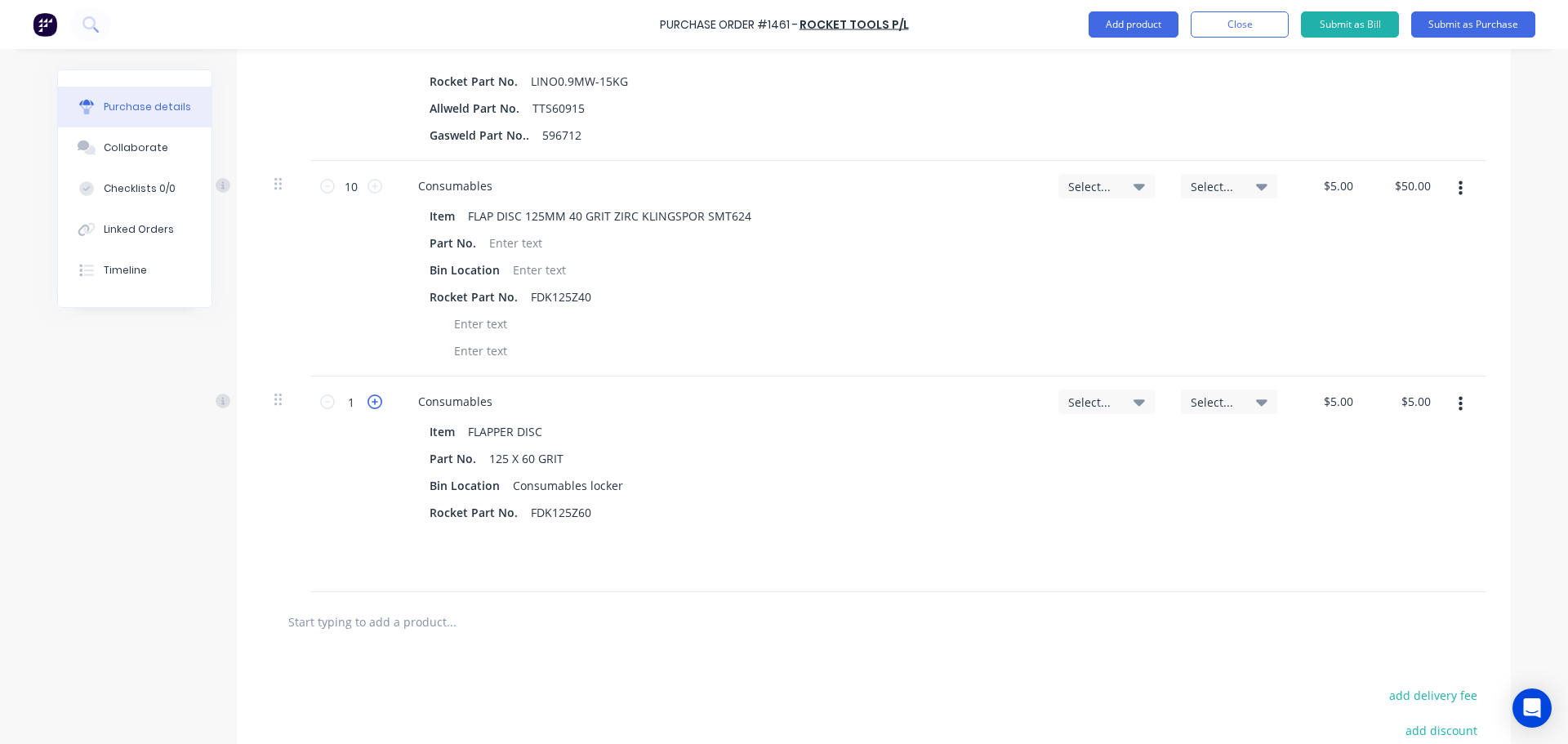
type input "$10.00"
click at [372, 402] on icon at bounding box center [375, 402] width 15 height 15
type input "3"
type input "$15.00"
click at [372, 402] on icon at bounding box center [375, 402] width 15 height 15
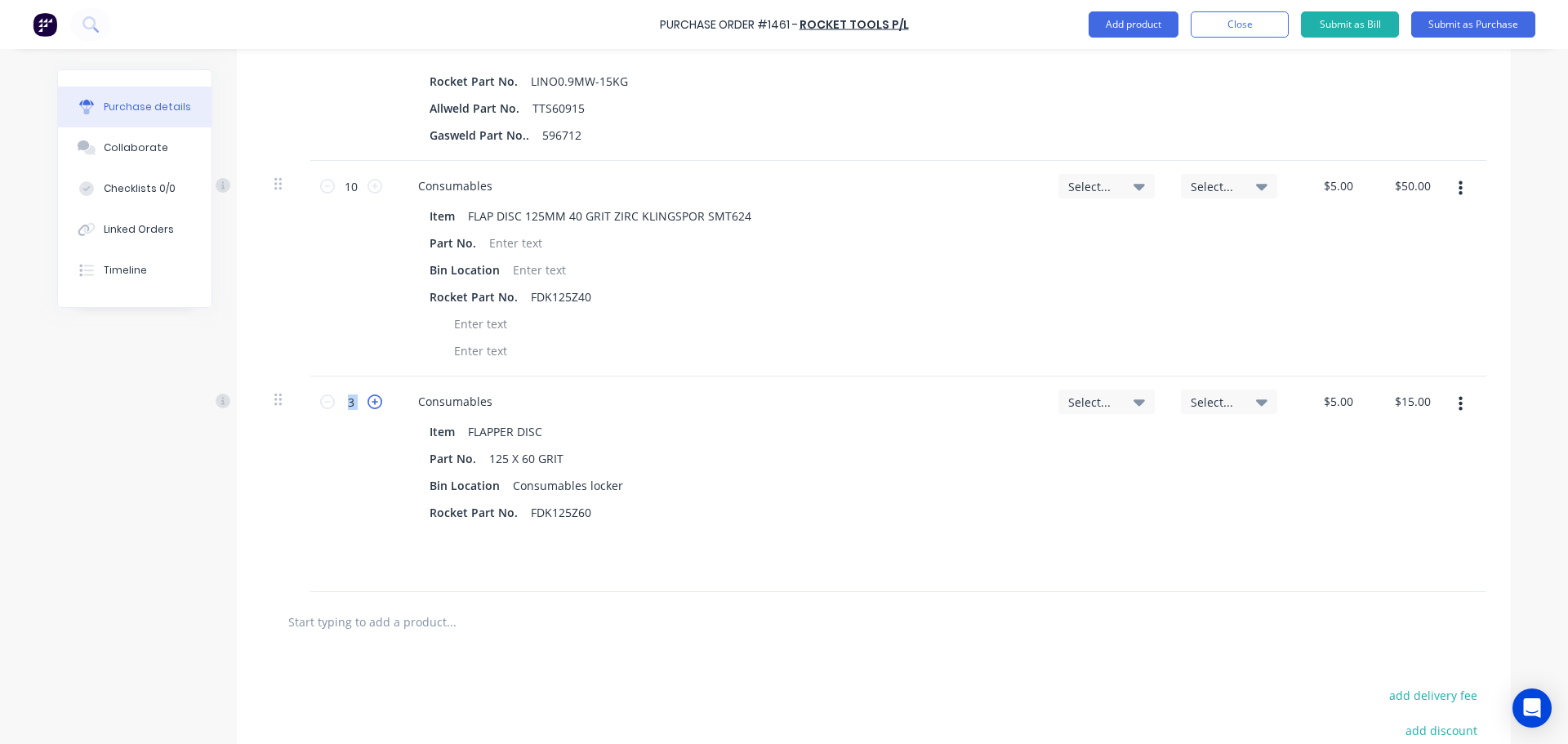
type input "4"
type input "$20.00"
click at [372, 402] on icon at bounding box center [375, 402] width 15 height 15
type input "5"
type input "$25.00"
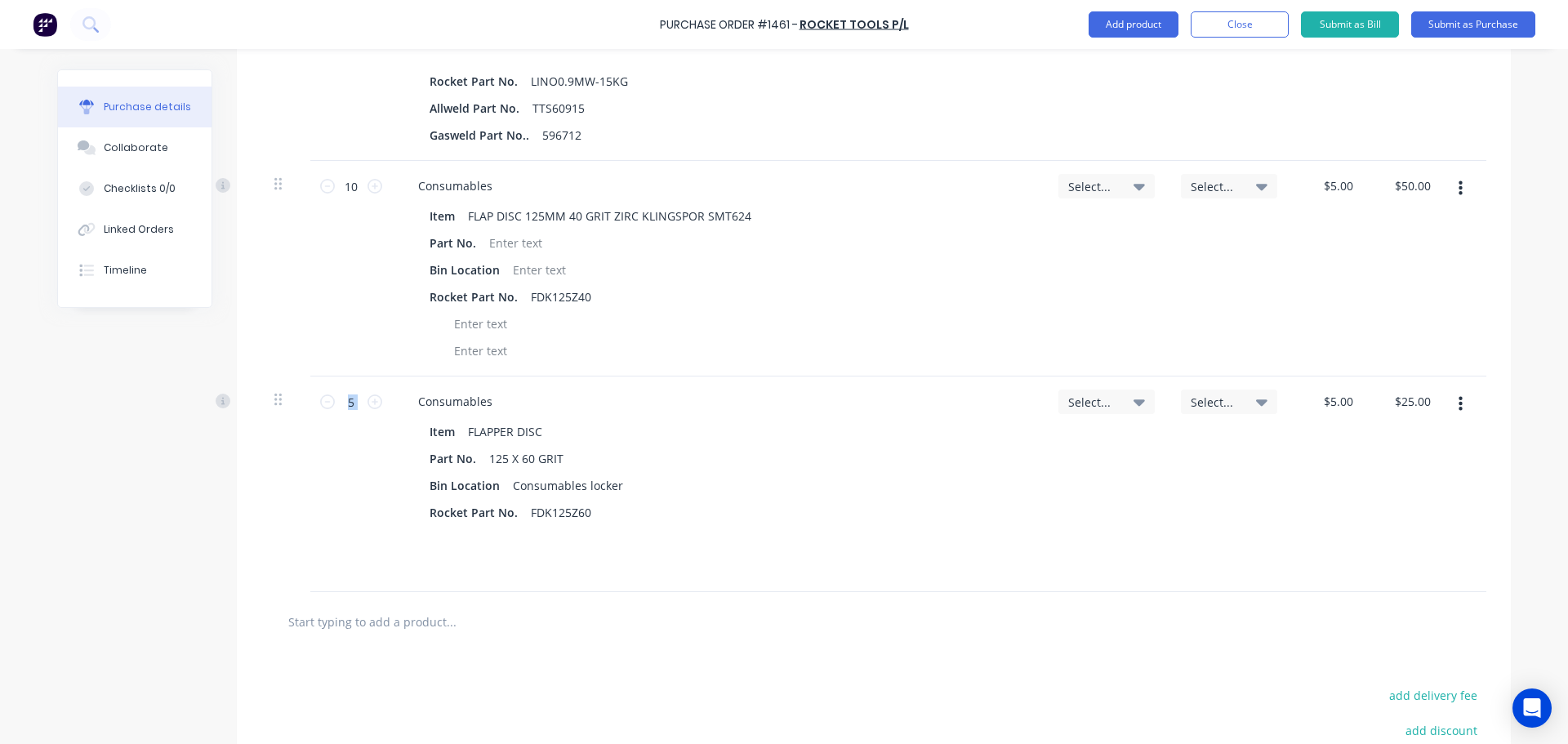
scroll to position [658, 0]
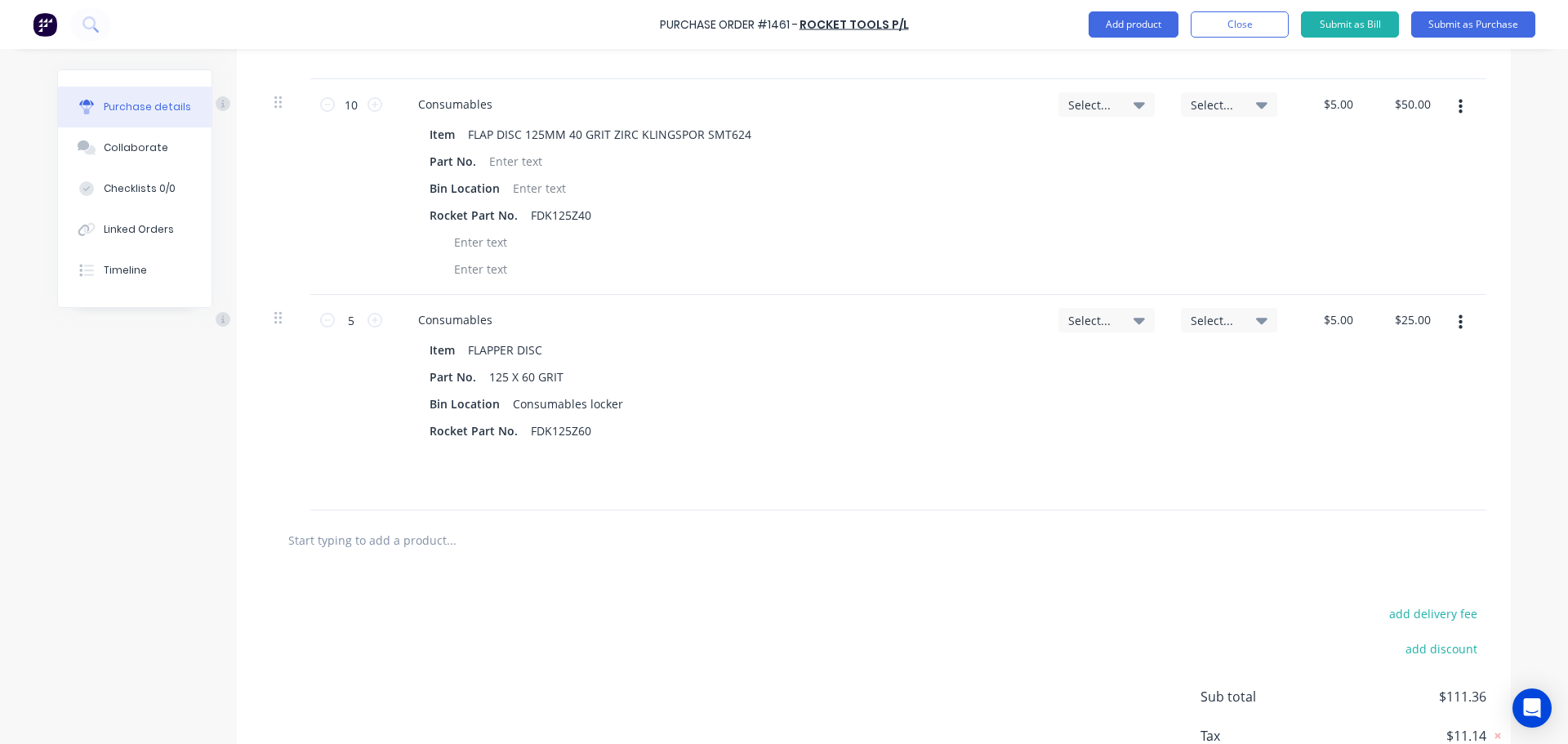
click at [344, 547] on input "text" at bounding box center [450, 539] width 327 height 33
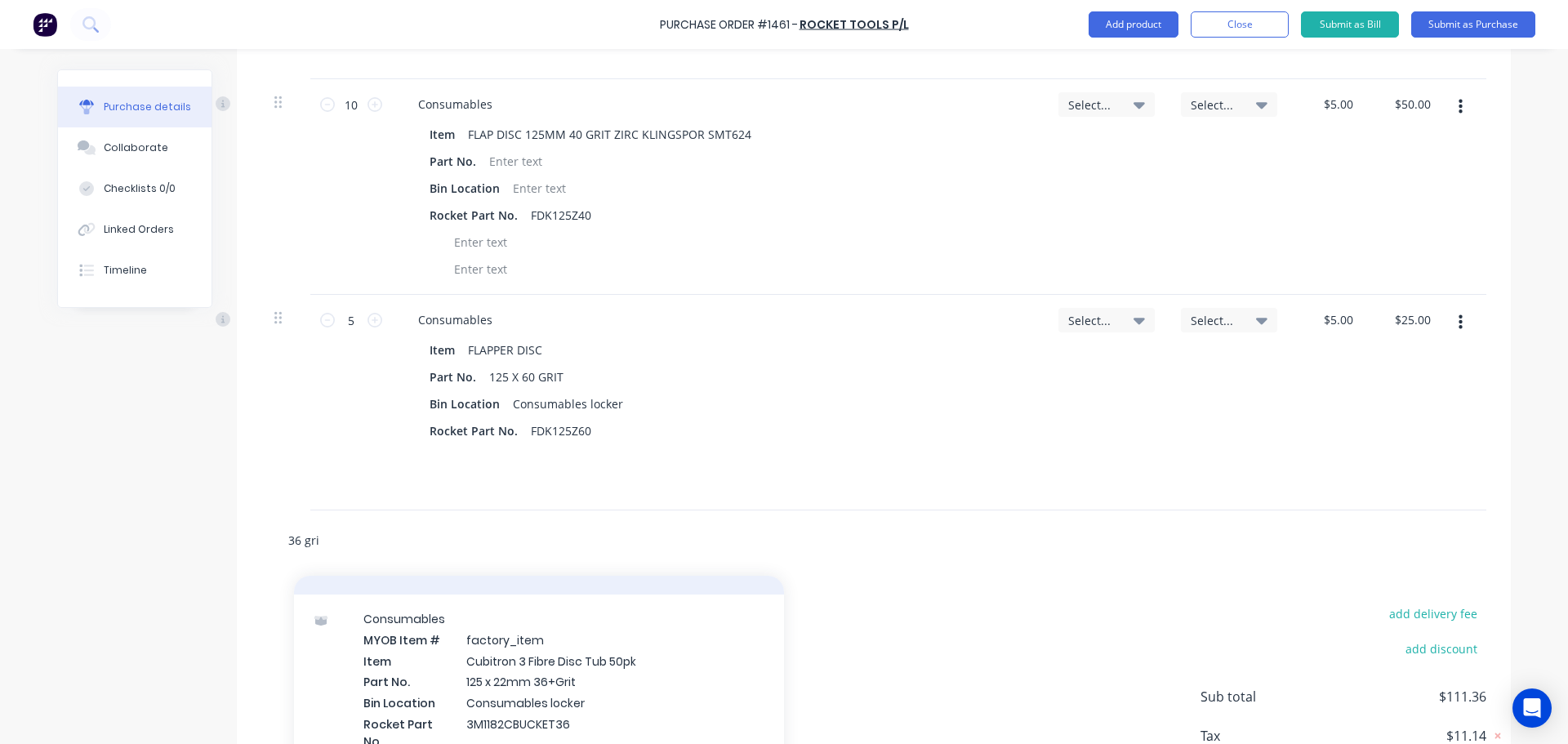
scroll to position [52, 0]
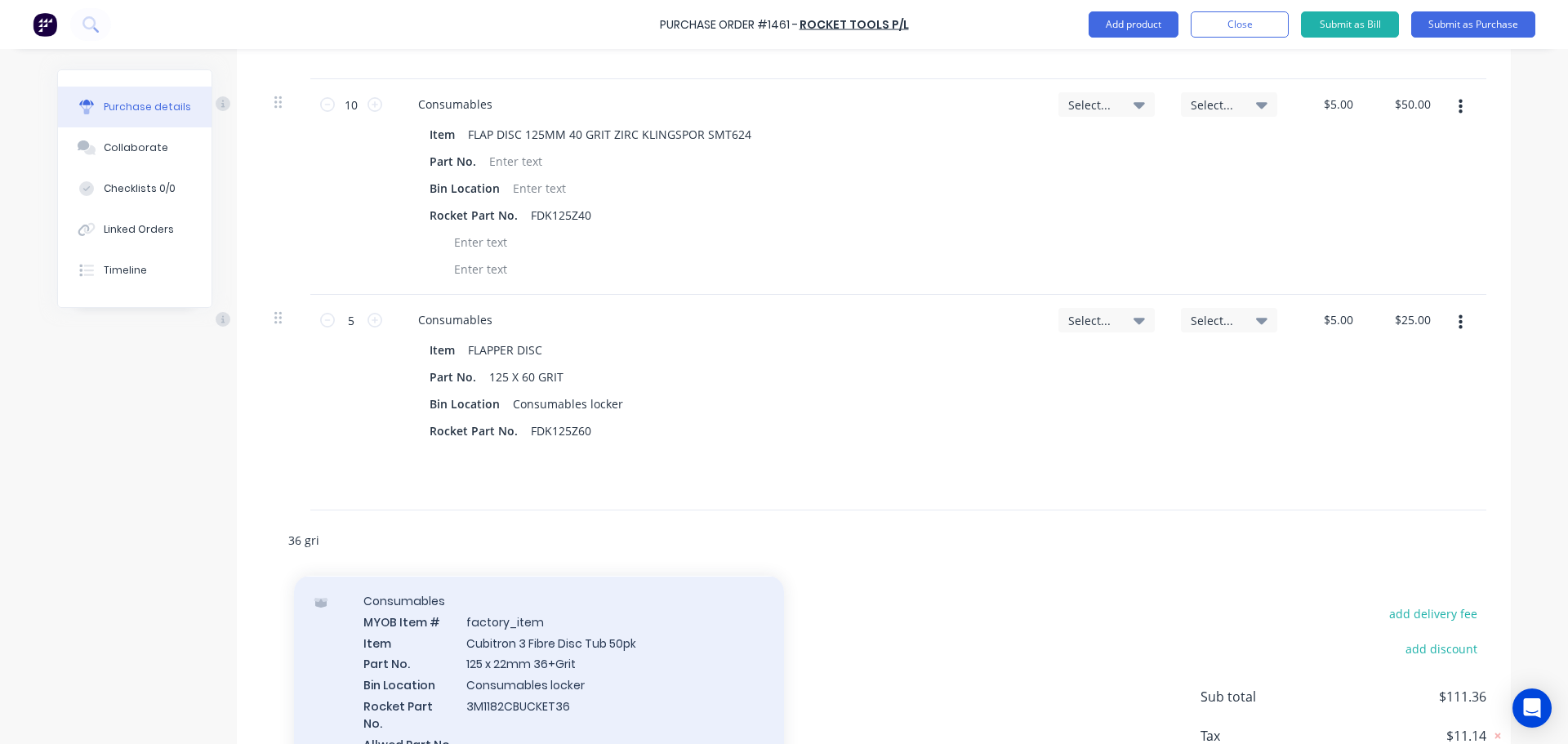
type input "36 gri"
click at [549, 645] on div "Consumables MYOB Item # factory_item Item Cubitron 3 Fibre Disc Tub 50pk Part N…" at bounding box center [539, 701] width 490 height 250
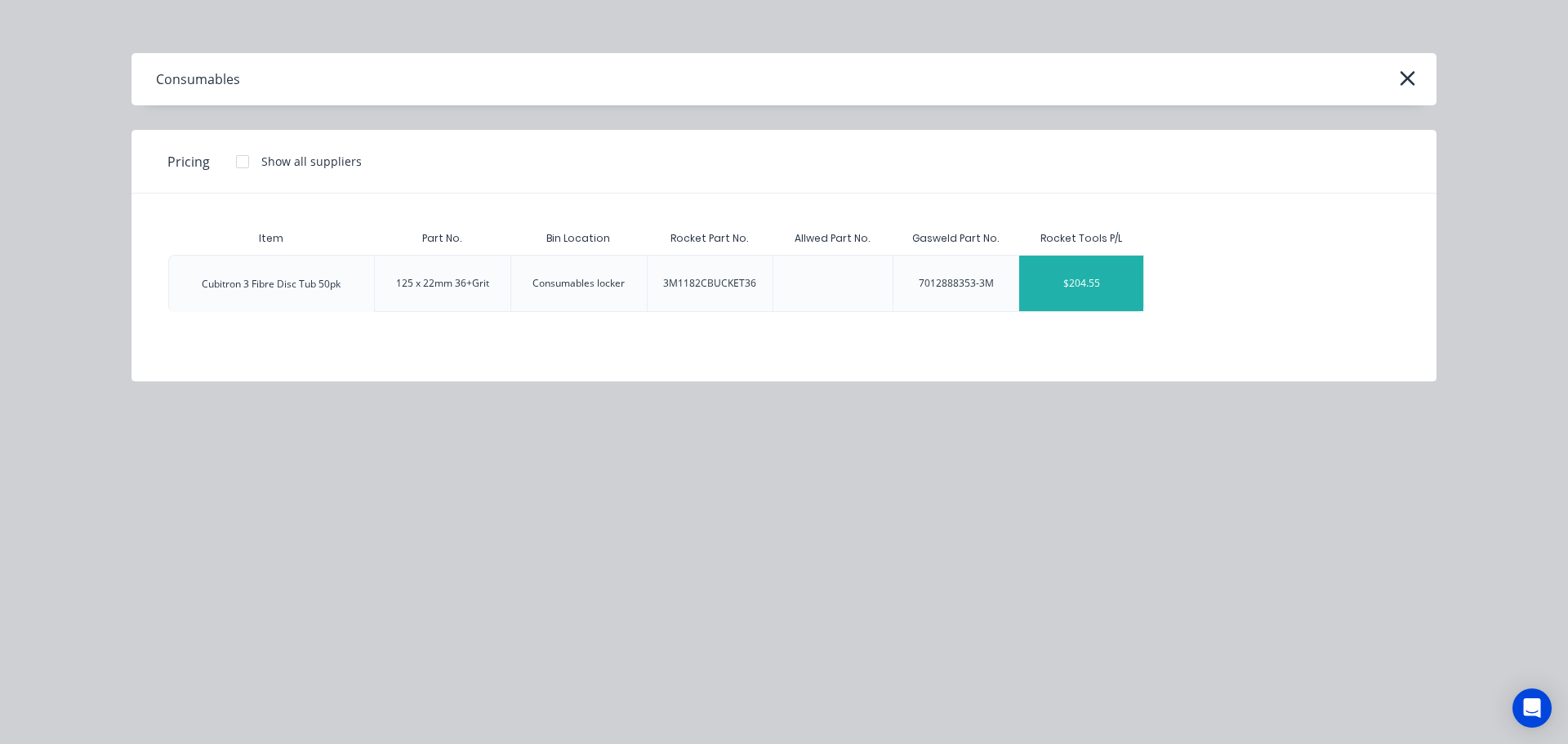
click at [1082, 274] on div "$204.55" at bounding box center [1082, 283] width 124 height 56
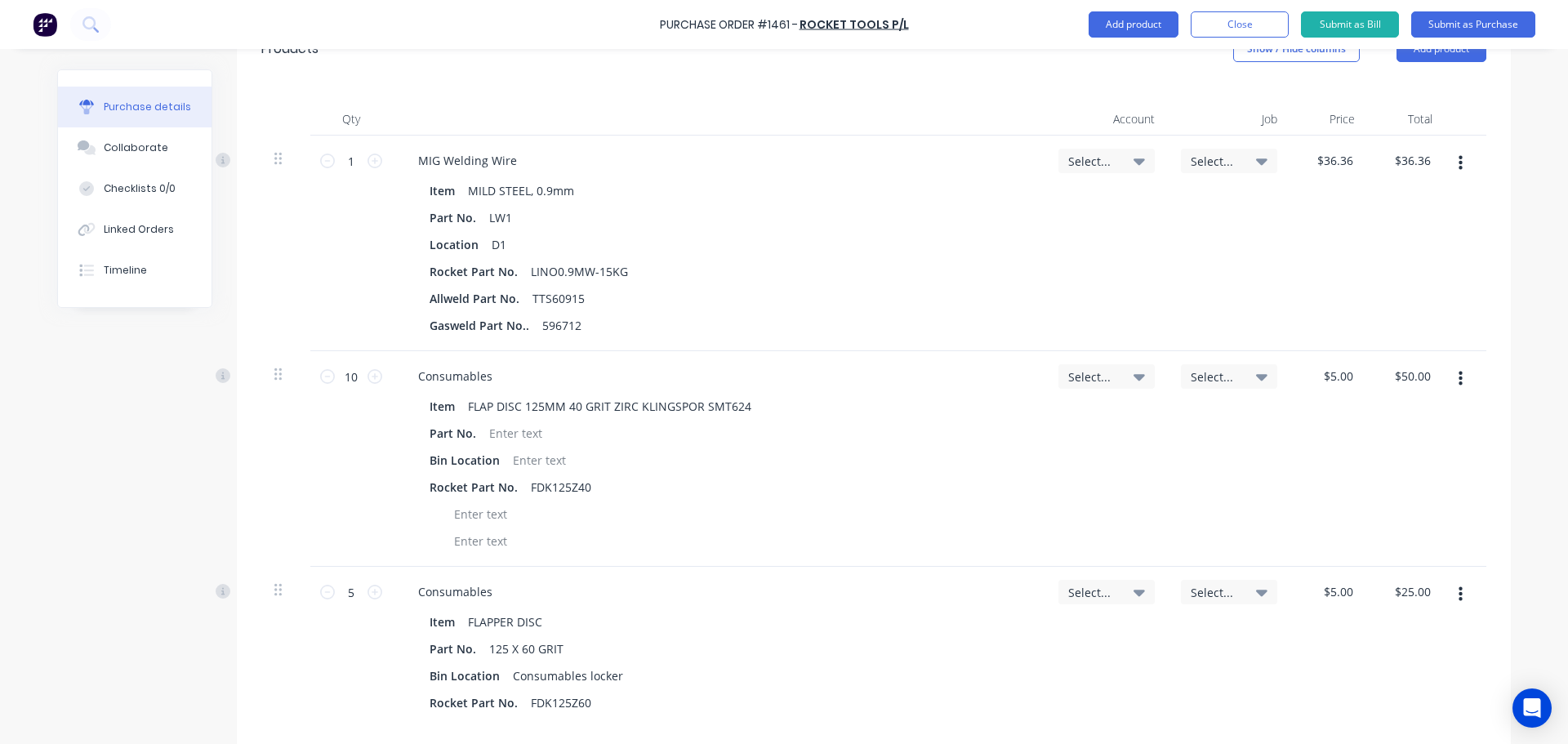
scroll to position [331, 0]
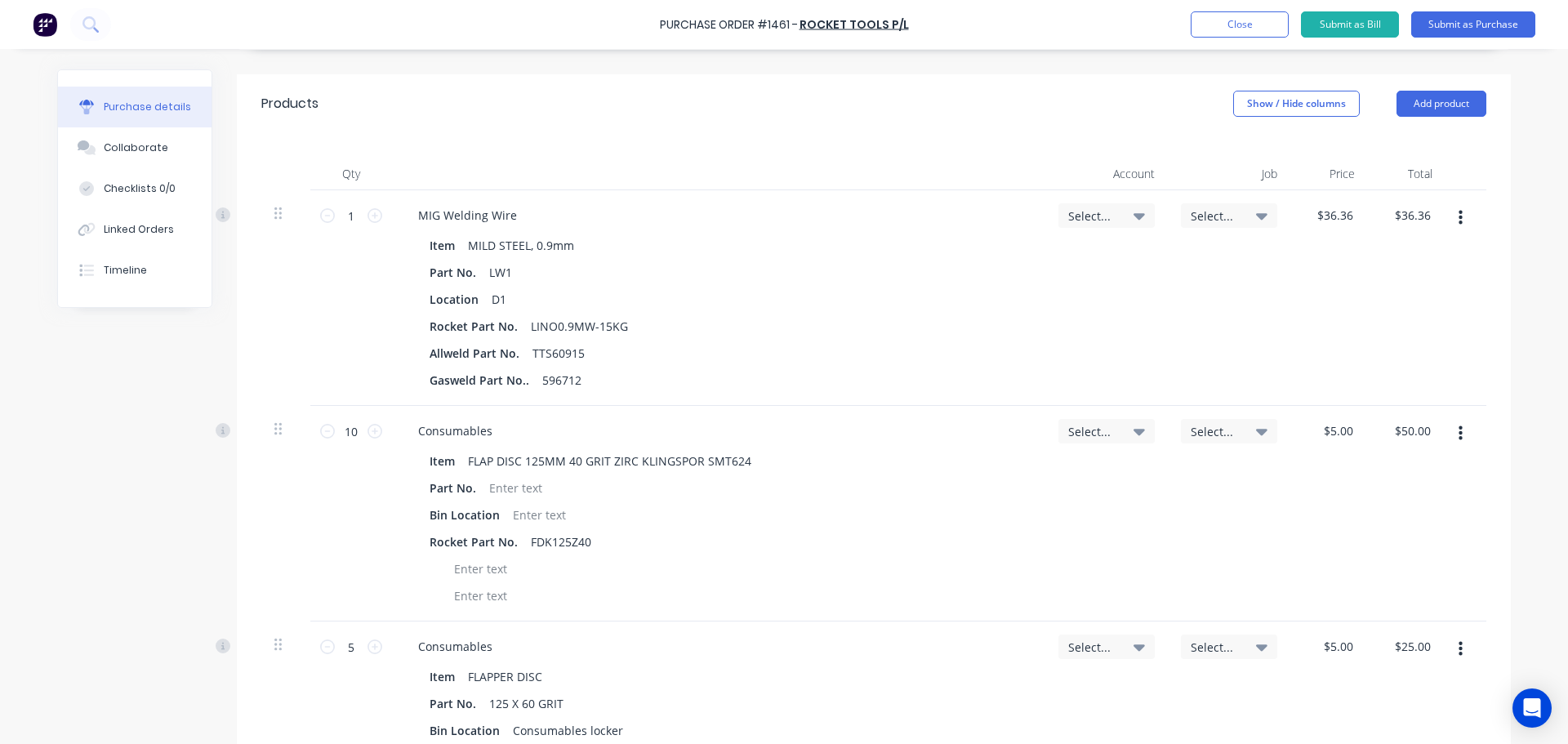
click at [1133, 214] on icon at bounding box center [1139, 216] width 11 height 7
click at [1033, 259] on input at bounding box center [1053, 264] width 167 height 33
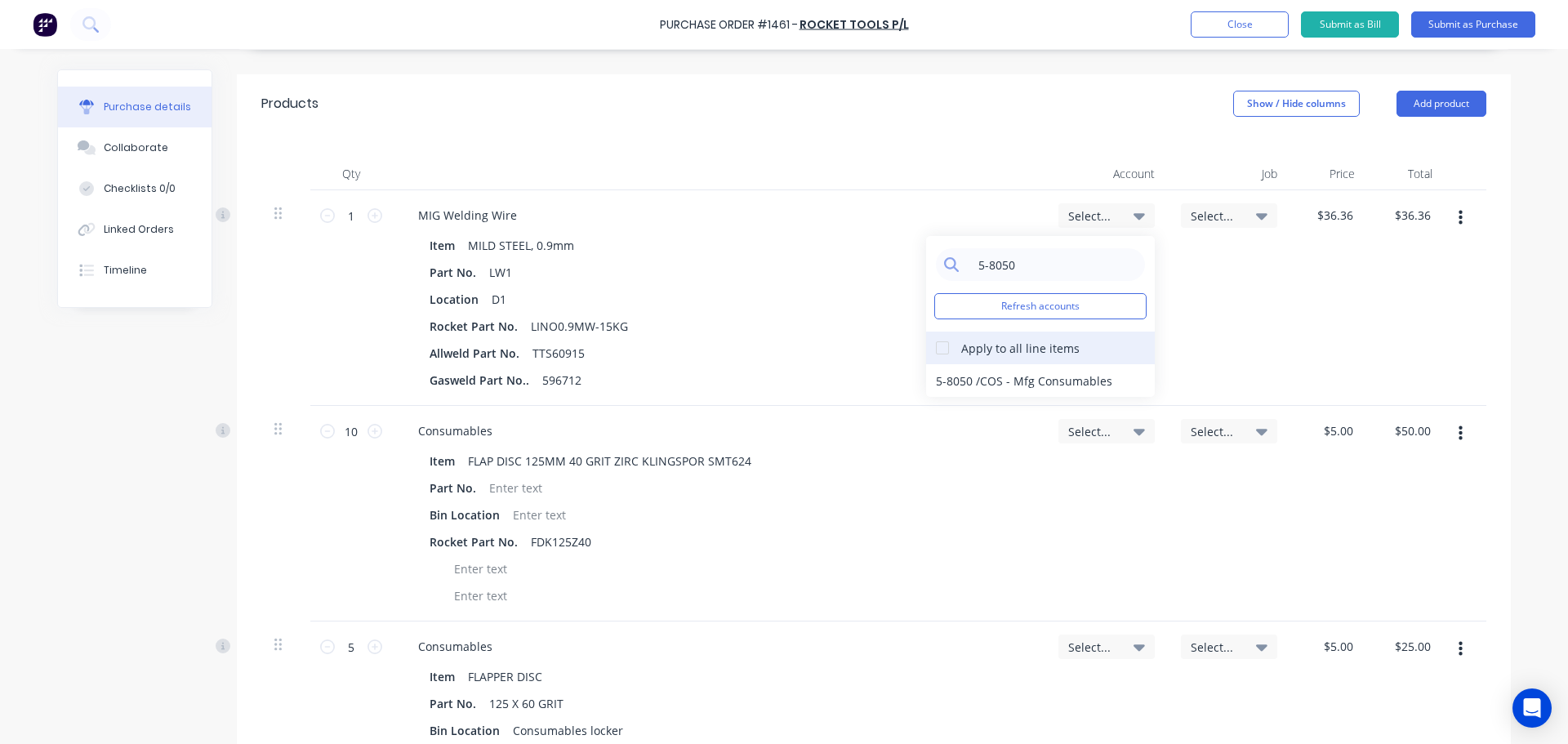
type input "5-8050"
drag, startPoint x: 940, startPoint y: 346, endPoint x: 950, endPoint y: 358, distance: 15.6
click at [940, 347] on div at bounding box center [942, 348] width 33 height 33
click at [979, 377] on div "5-8050 / COS - Mfg Consumables" at bounding box center [1040, 381] width 228 height 33
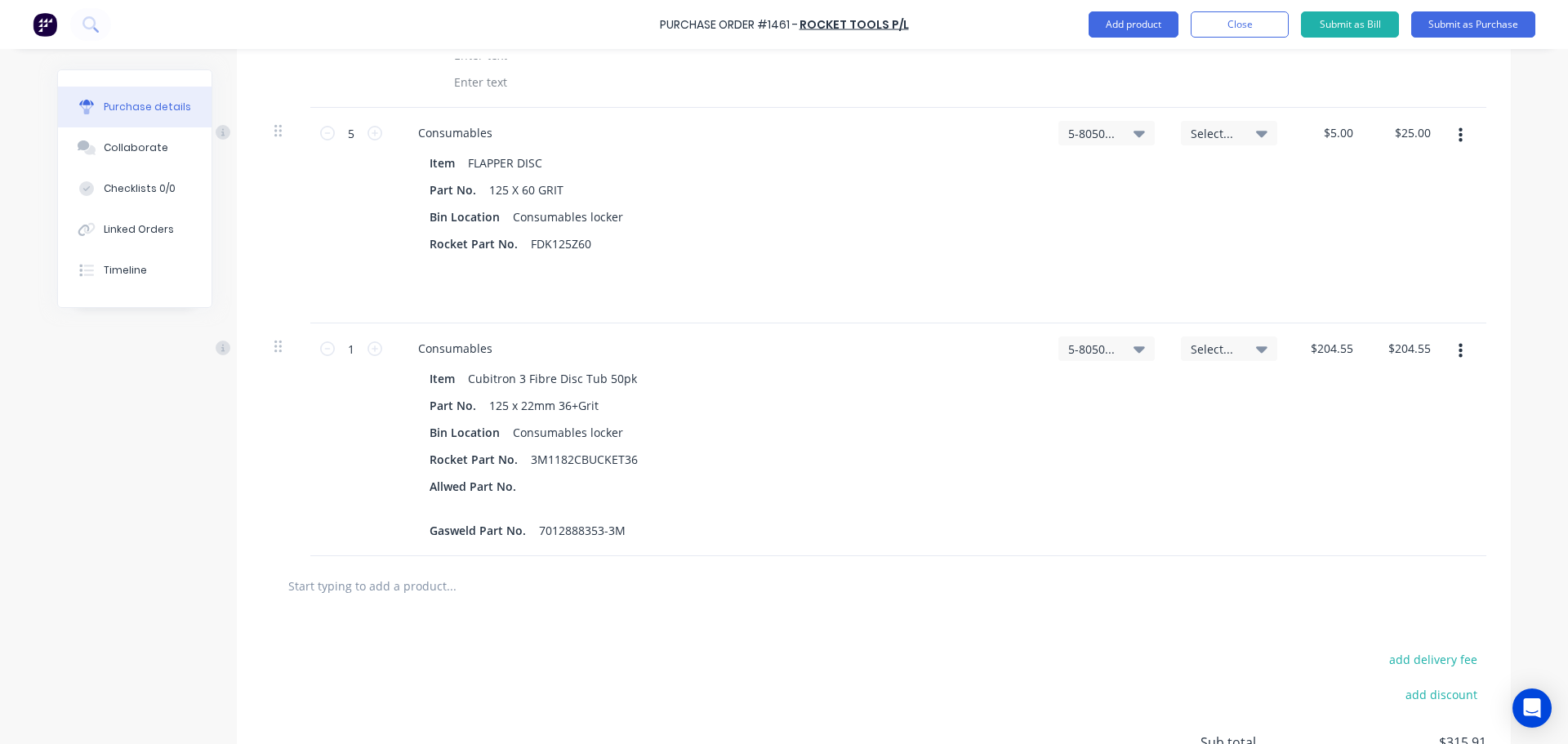
scroll to position [985, 0]
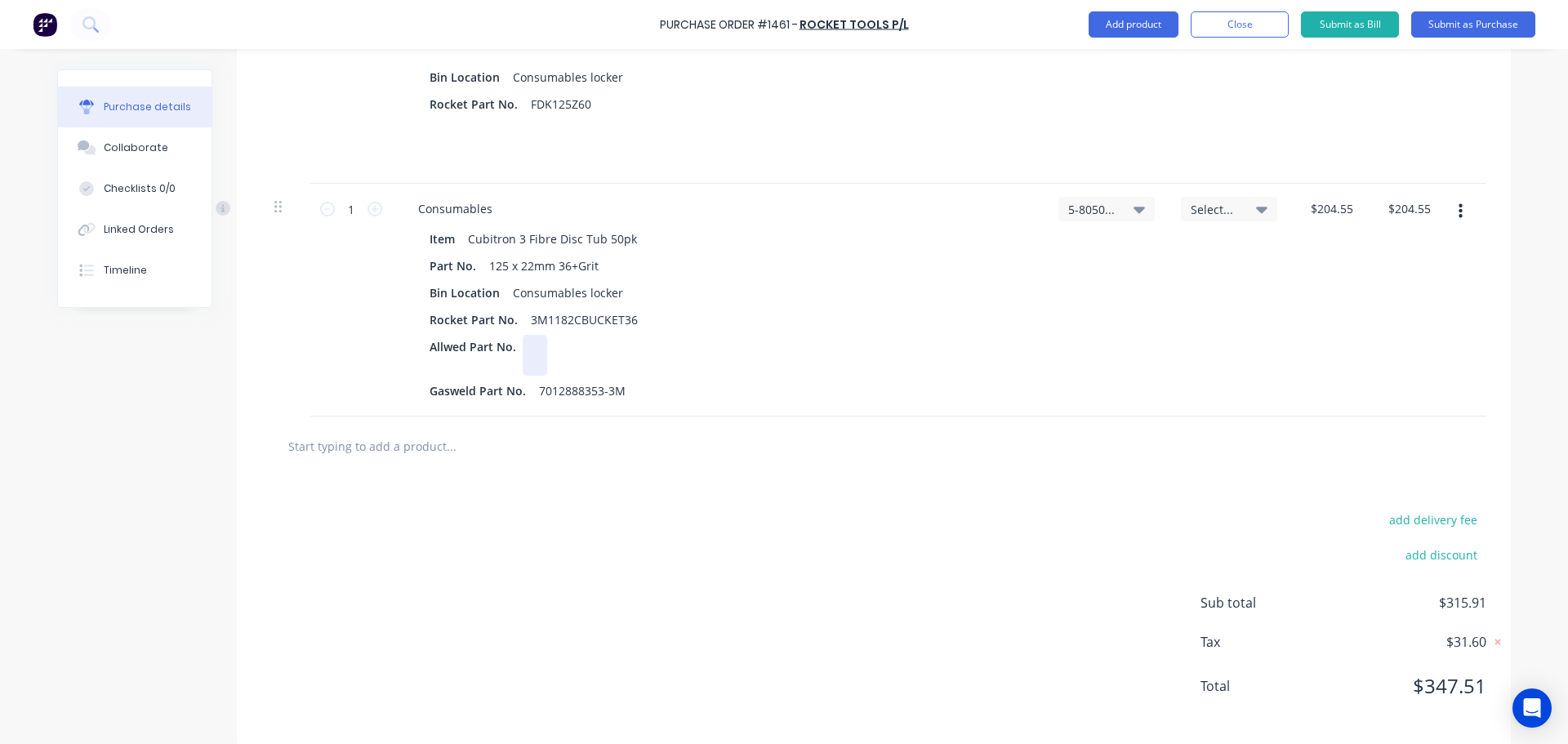
drag, startPoint x: 540, startPoint y: 349, endPoint x: 406, endPoint y: 348, distance: 134.0
click at [406, 348] on div "Item Cubitron 3 Fibre Disc Tub 50pk Part No. 125 x 22mm 36+Grit Bin Location Co…" at bounding box center [719, 314] width 627 height 175
drag, startPoint x: 406, startPoint y: 348, endPoint x: 533, endPoint y: 355, distance: 127.2
click at [533, 355] on div "Item Cubitron 3 Fibre Disc Tub 50pk Part No. 125 x 22mm 36+Grit Bin Location Co…" at bounding box center [719, 314] width 627 height 175
drag, startPoint x: 425, startPoint y: 390, endPoint x: 539, endPoint y: 399, distance: 114.4
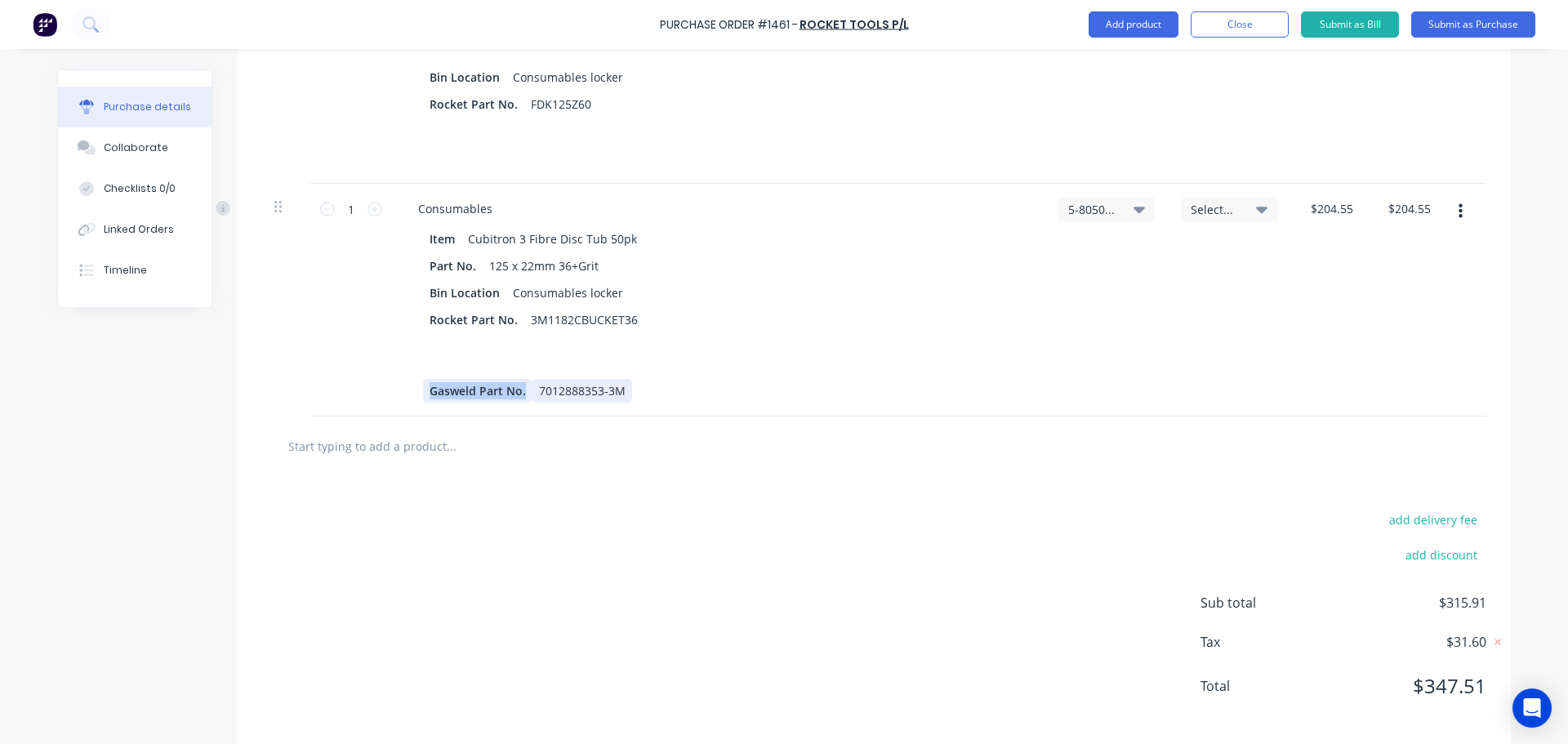
click at [539, 399] on div "Gasweld Part No. 7012888353-3M" at bounding box center [716, 390] width 585 height 24
drag, startPoint x: 540, startPoint y: 393, endPoint x: 503, endPoint y: 384, distance: 38.1
drag, startPoint x: 450, startPoint y: 391, endPoint x: 540, endPoint y: 391, distance: 90.0
click at [540, 391] on div "7012888353-3M" at bounding box center [716, 390] width 585 height 24
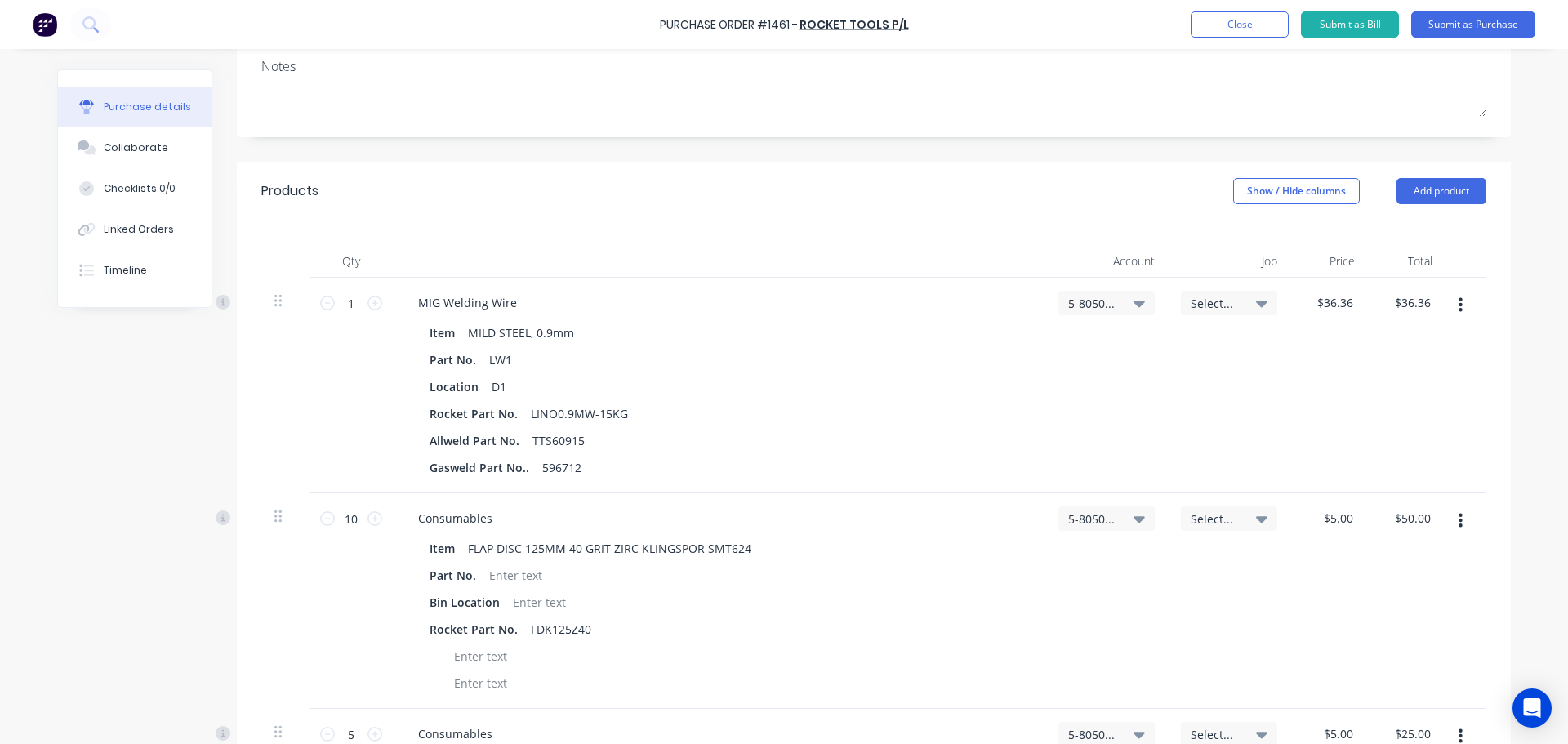
scroll to position [245, 0]
click at [368, 518] on icon at bounding box center [375, 517] width 15 height 15
type input "11"
type input "$55.00"
click at [368, 518] on icon at bounding box center [375, 517] width 15 height 15
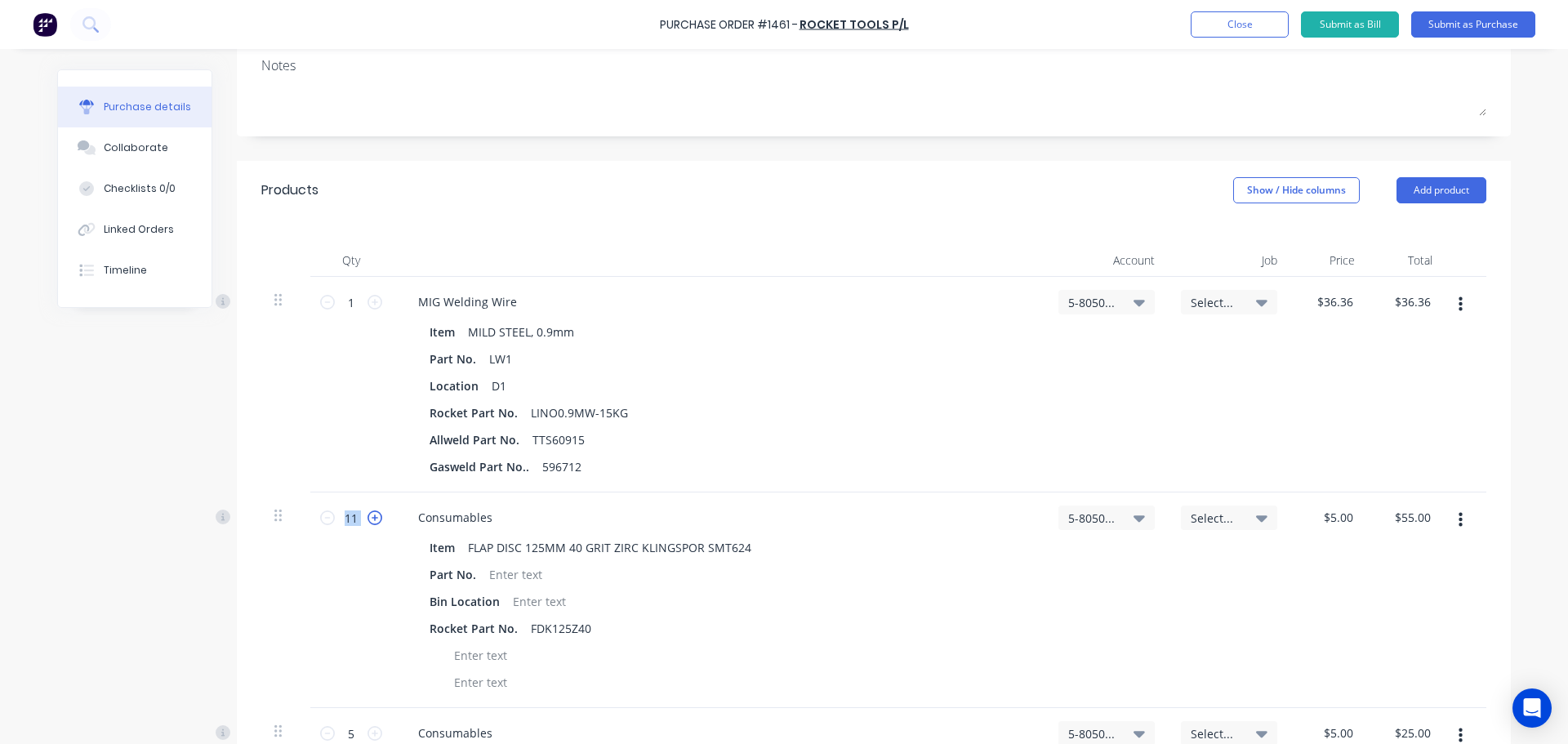
type input "12"
type input "$60.00"
click at [368, 518] on icon at bounding box center [375, 517] width 15 height 15
type input "13"
type input "$65.00"
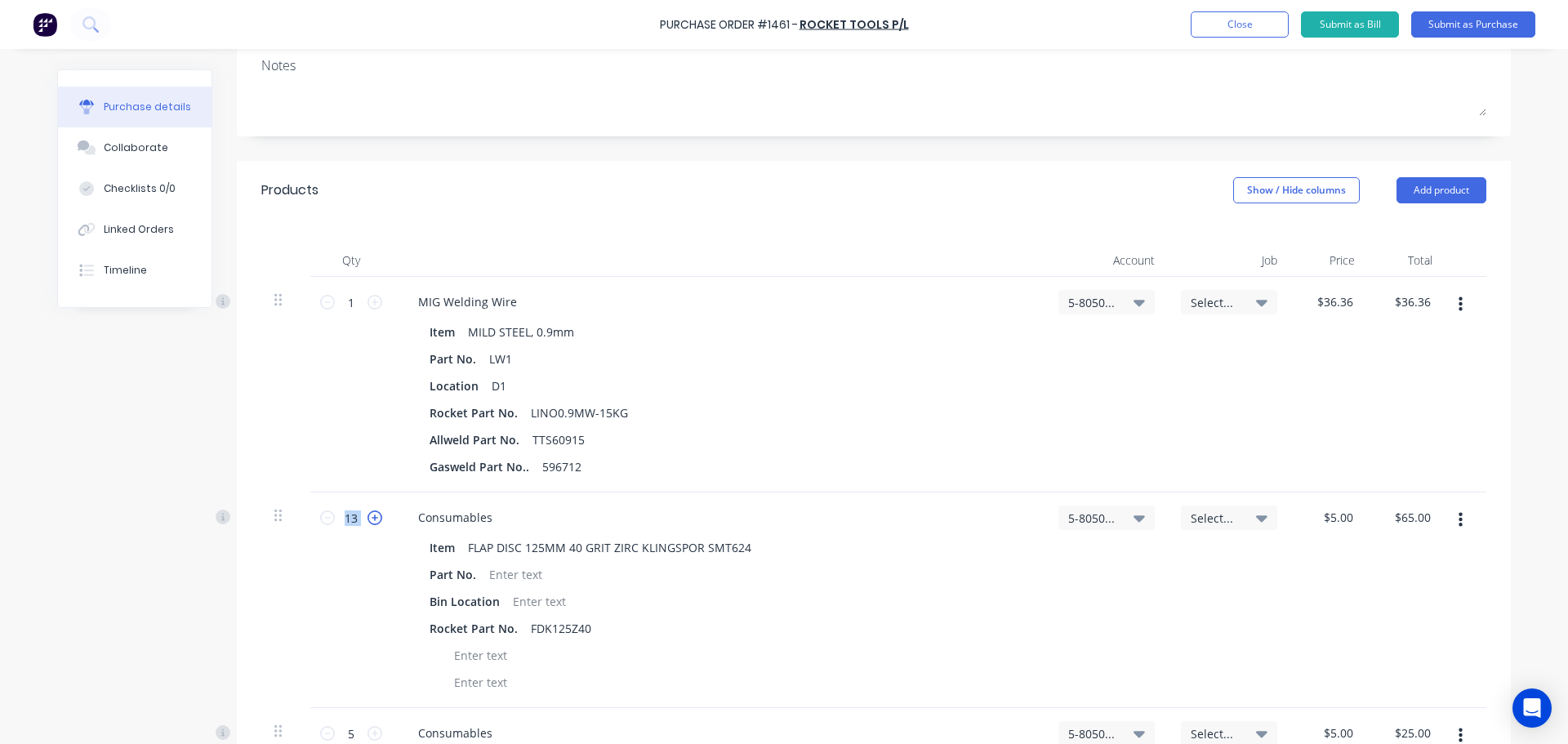
click at [368, 518] on icon at bounding box center [375, 517] width 15 height 15
type input "14"
type input "$70.00"
click at [368, 518] on icon at bounding box center [375, 517] width 15 height 15
type input "15"
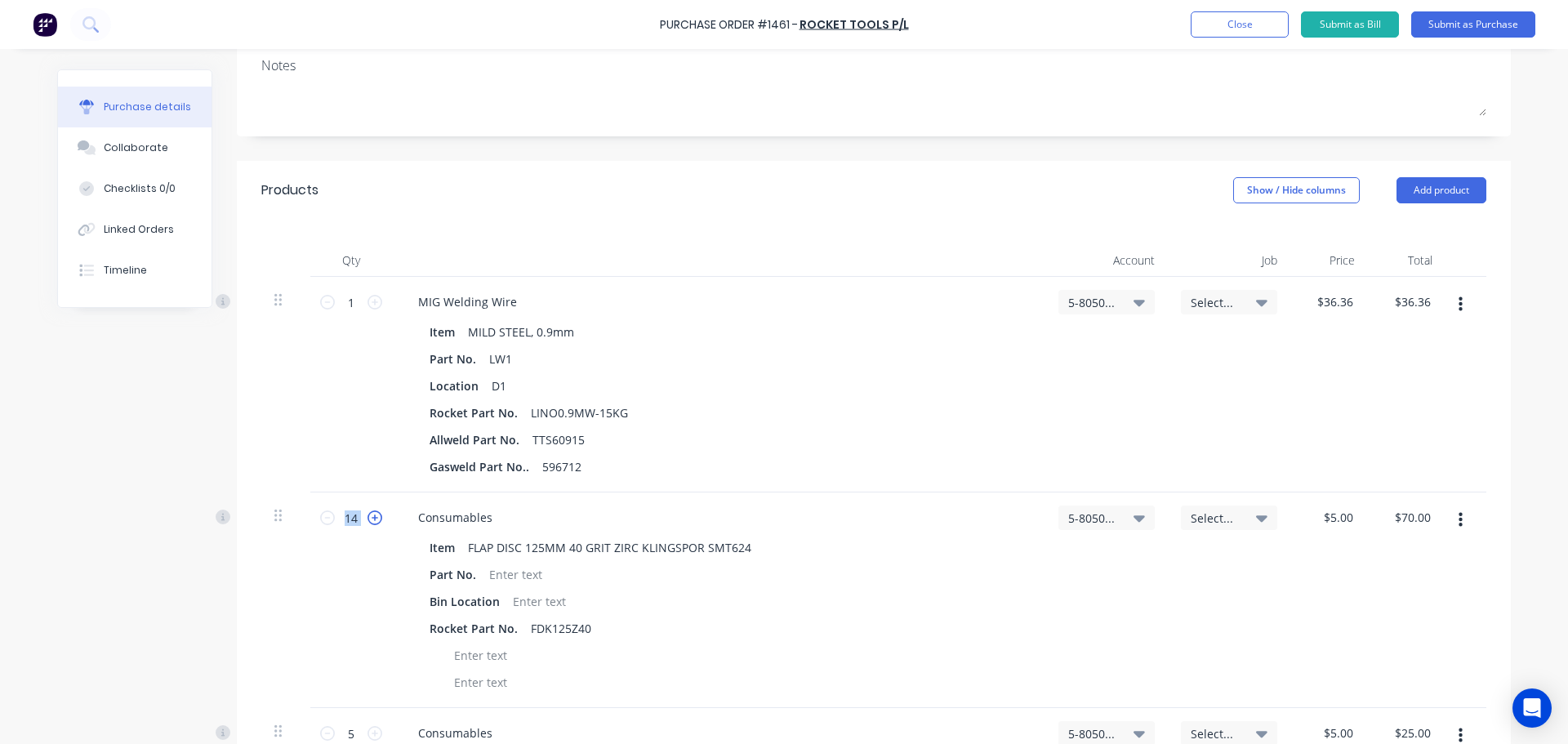
type input "$75.00"
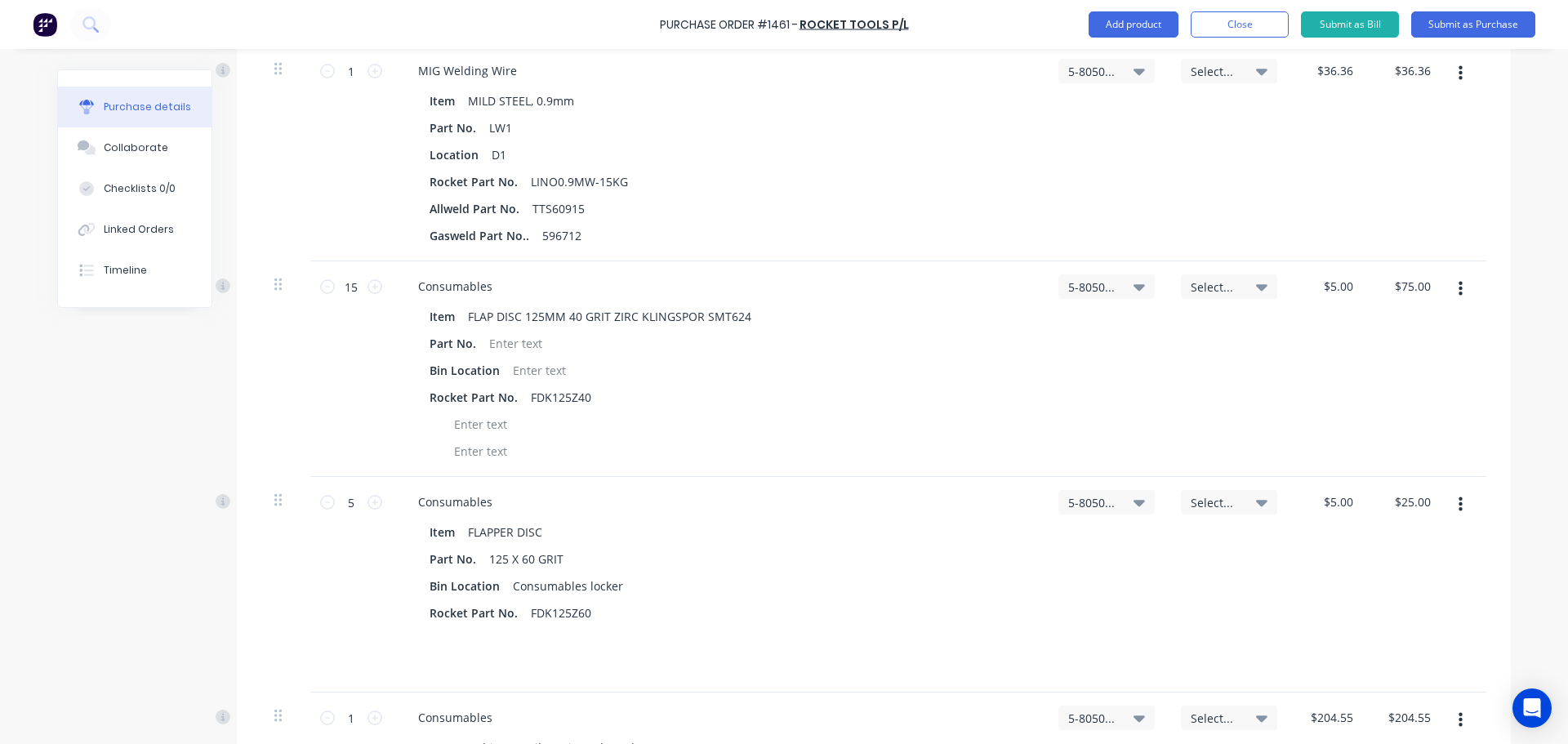
scroll to position [489, 0]
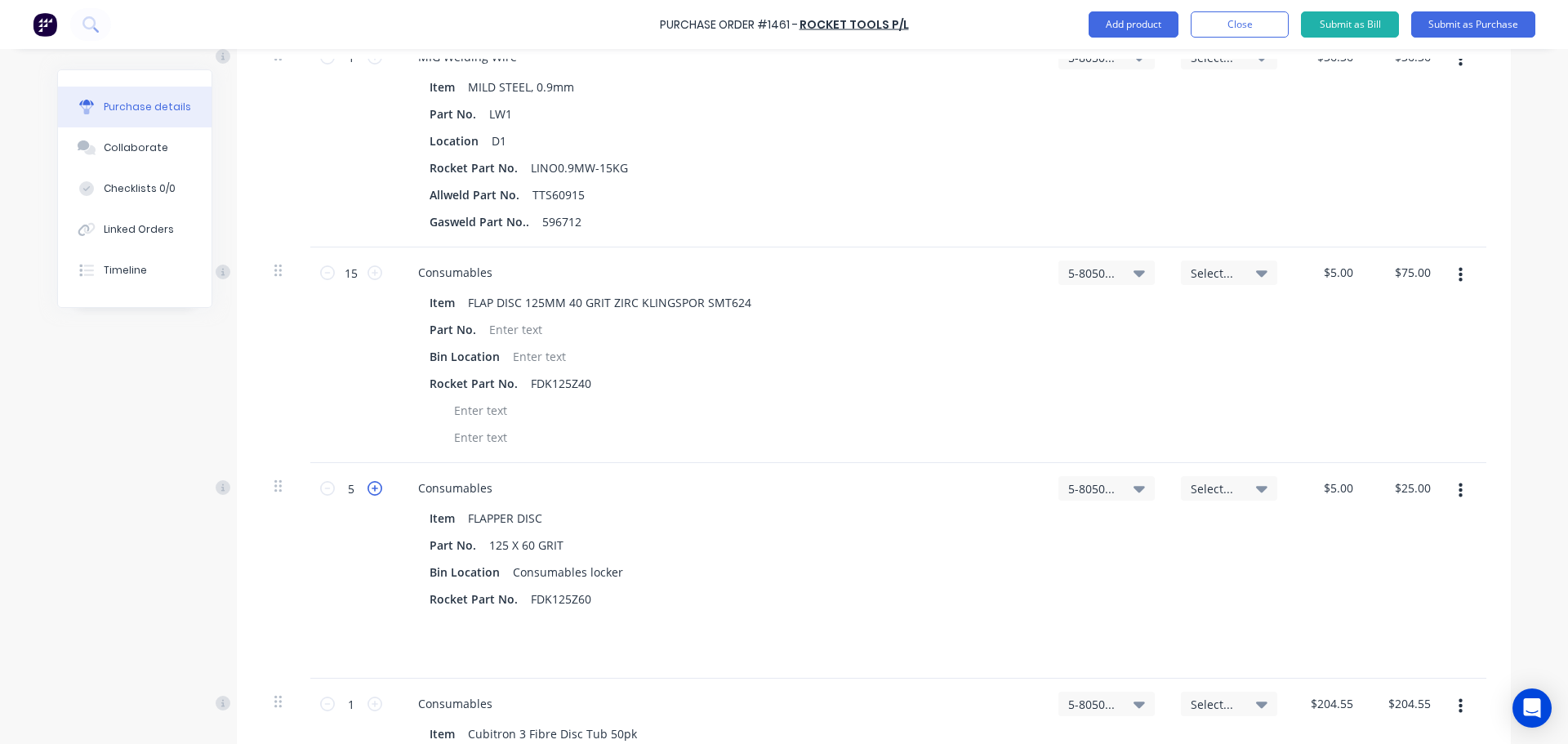
click at [368, 486] on icon at bounding box center [375, 488] width 15 height 15
type input "6"
type input "$30.00"
click at [368, 486] on icon at bounding box center [375, 488] width 15 height 15
type input "7"
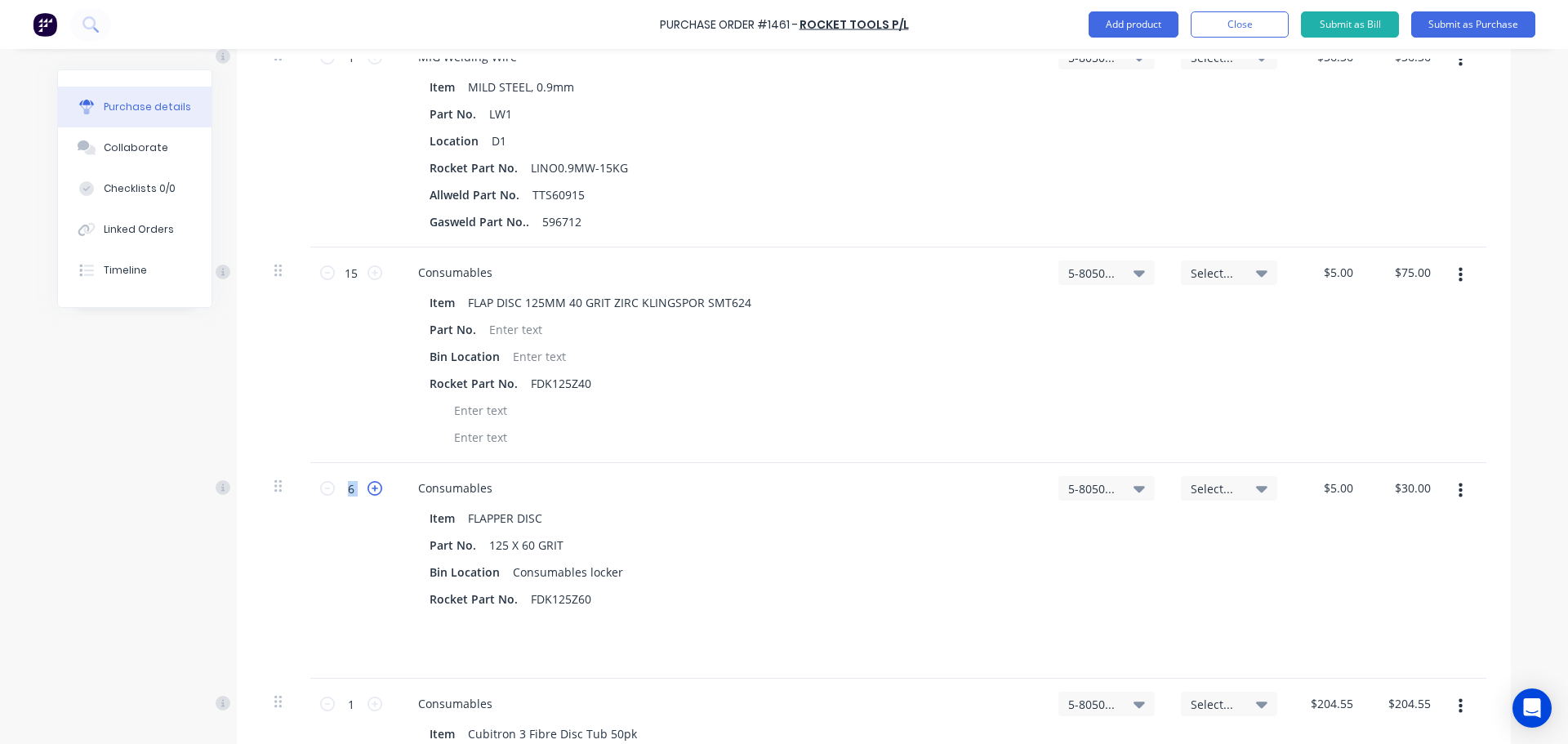
type input "$35.00"
click at [368, 486] on icon at bounding box center [375, 488] width 15 height 15
type input "8"
type input "$40.00"
click at [368, 486] on icon at bounding box center [375, 488] width 15 height 15
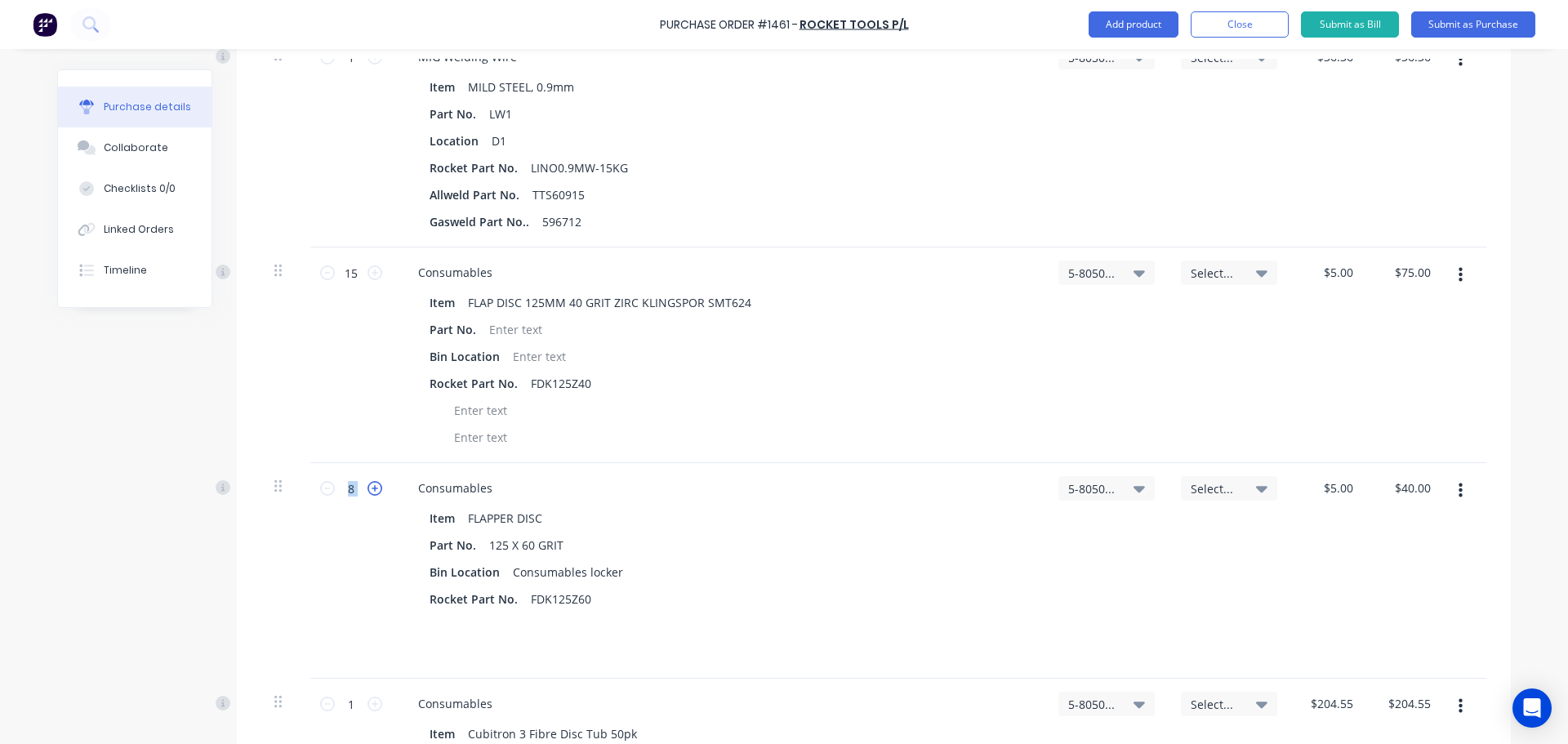
type input "9"
type input "$45.00"
click at [368, 486] on icon at bounding box center [375, 488] width 15 height 15
type input "10"
type input "$50.00"
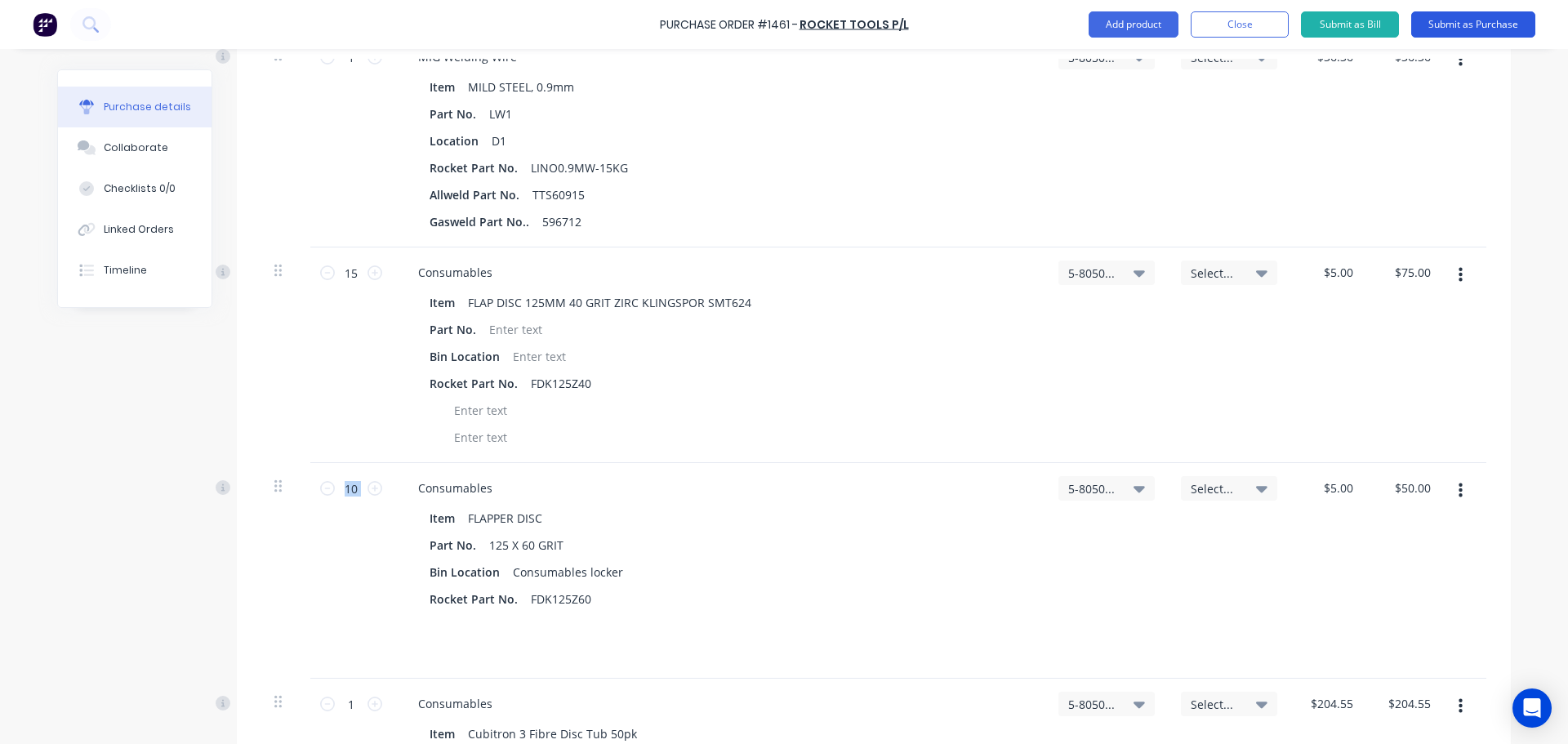
click at [1473, 21] on button "Submit as Purchase" at bounding box center [1473, 25] width 124 height 26
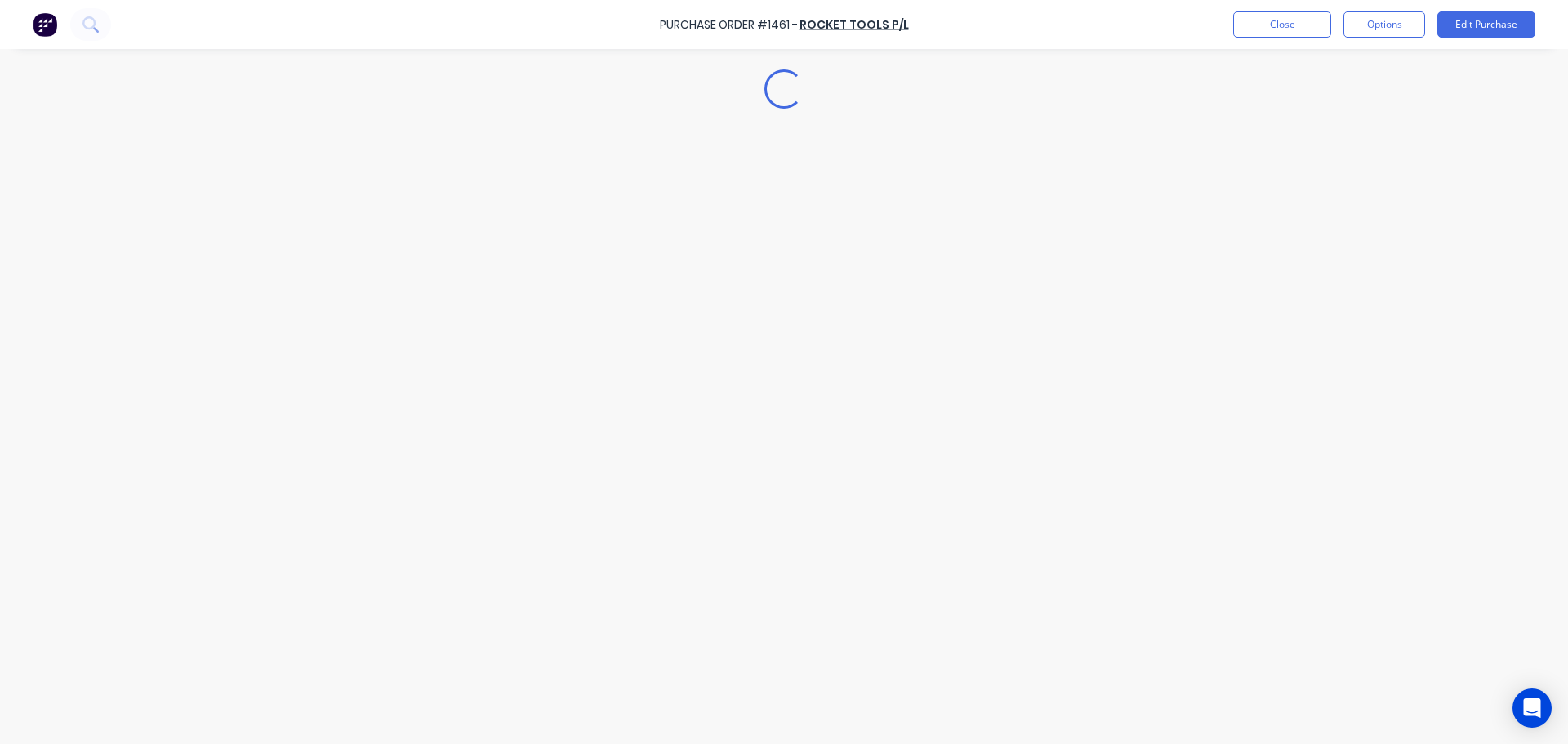
scroll to position [0, 0]
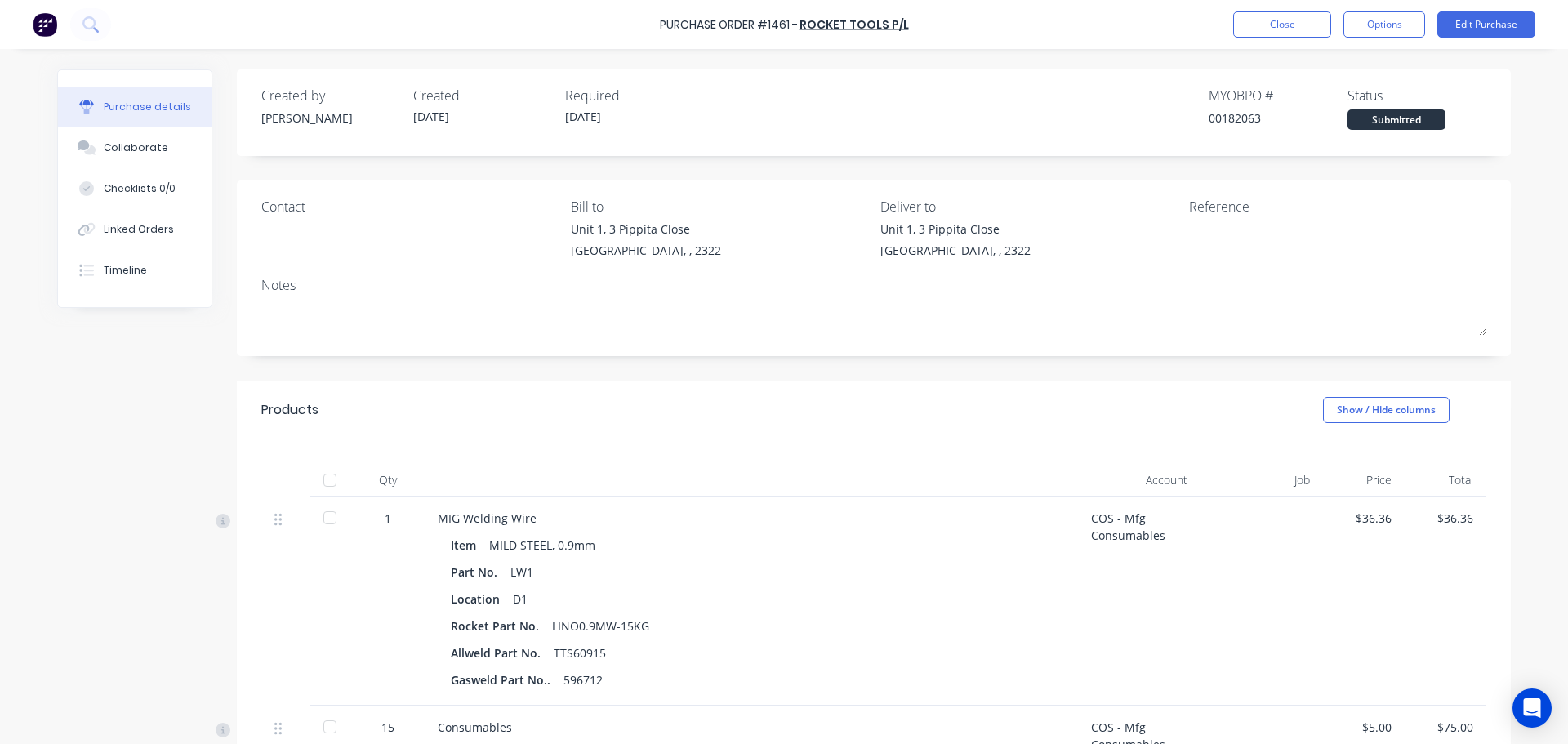
click at [278, 232] on div "Contact" at bounding box center [409, 232] width 297 height 70
click at [1386, 28] on button "Options" at bounding box center [1385, 25] width 82 height 26
click at [1351, 66] on div "Print / Email" at bounding box center [1348, 66] width 126 height 24
click at [1343, 95] on div "With pricing" at bounding box center [1348, 99] width 126 height 24
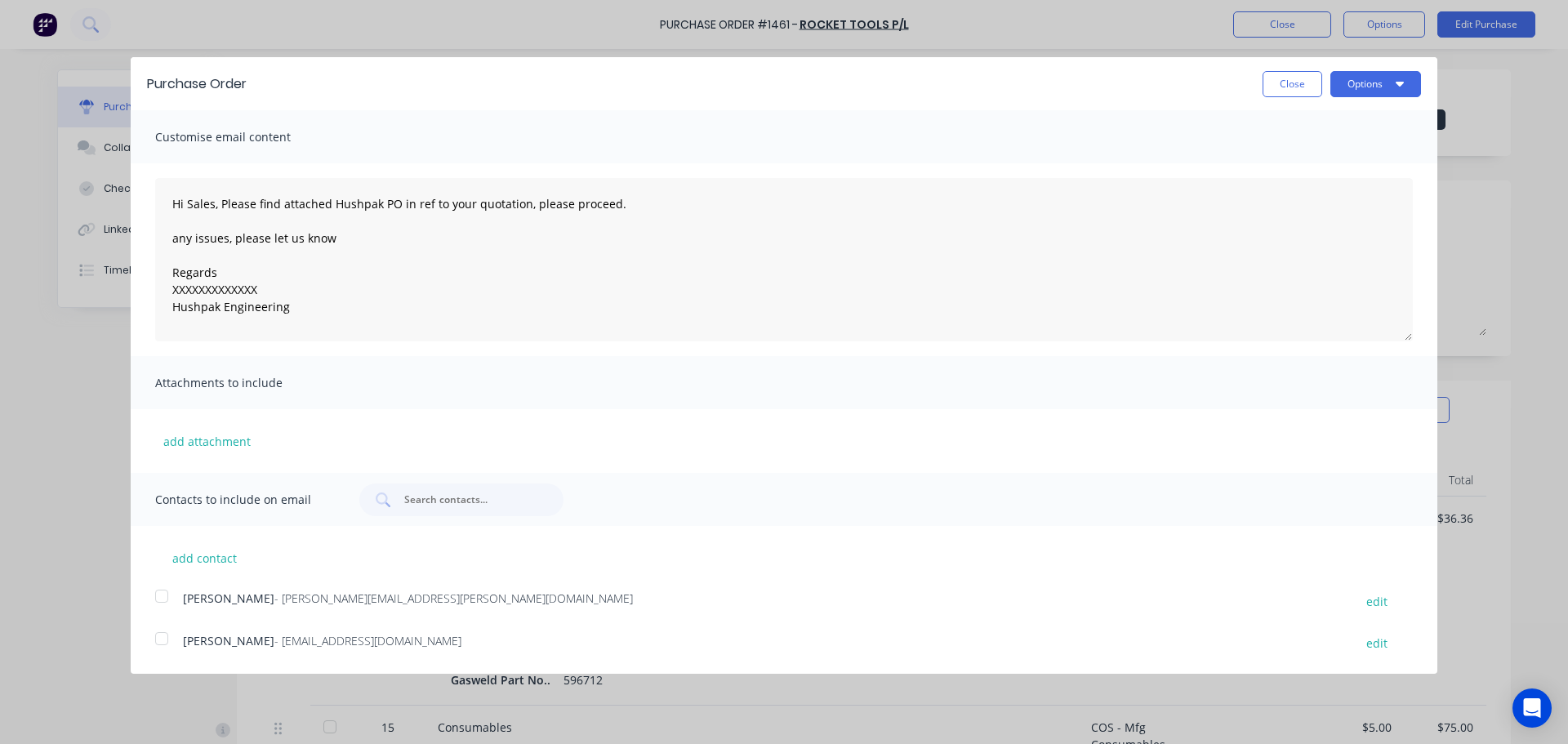
click at [156, 598] on div at bounding box center [162, 596] width 33 height 33
click at [162, 646] on div at bounding box center [162, 638] width 33 height 33
drag, startPoint x: 266, startPoint y: 302, endPoint x: 169, endPoint y: 283, distance: 98.8
click at [169, 283] on textarea "Hi Sales, Please find attached Hushpak PO in ref to your quotation, please proc…" at bounding box center [784, 259] width 1258 height 163
click at [269, 289] on textarea "Hi Sales, Please find attached Hushpak PO in ref to your quotation, please proc…" at bounding box center [784, 259] width 1258 height 163
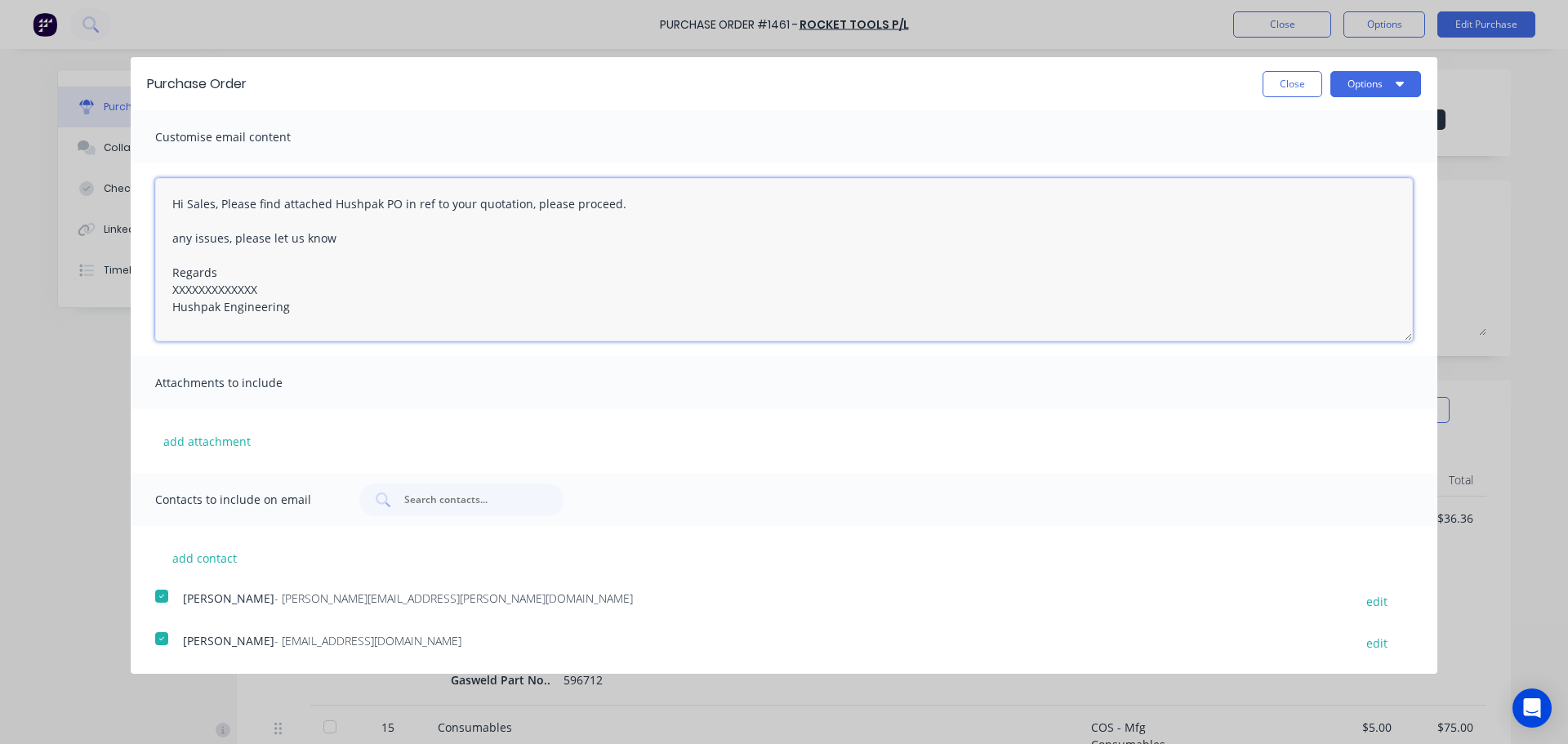
click at [284, 288] on textarea "Hi Sales, Please find attached Hushpak PO in ref to your quotation, please proc…" at bounding box center [784, 259] width 1258 height 163
drag, startPoint x: 284, startPoint y: 288, endPoint x: 156, endPoint y: 296, distance: 128.2
click at [156, 296] on textarea "Hi Sales, Please find attached Hushpak PO in ref to your quotation, please proc…" at bounding box center [784, 259] width 1258 height 163
type textarea "Hi Sales, Please find attached Hushpak PO in ref to your quotation, please proc…"
click at [1364, 80] on button "Options" at bounding box center [1376, 84] width 91 height 26
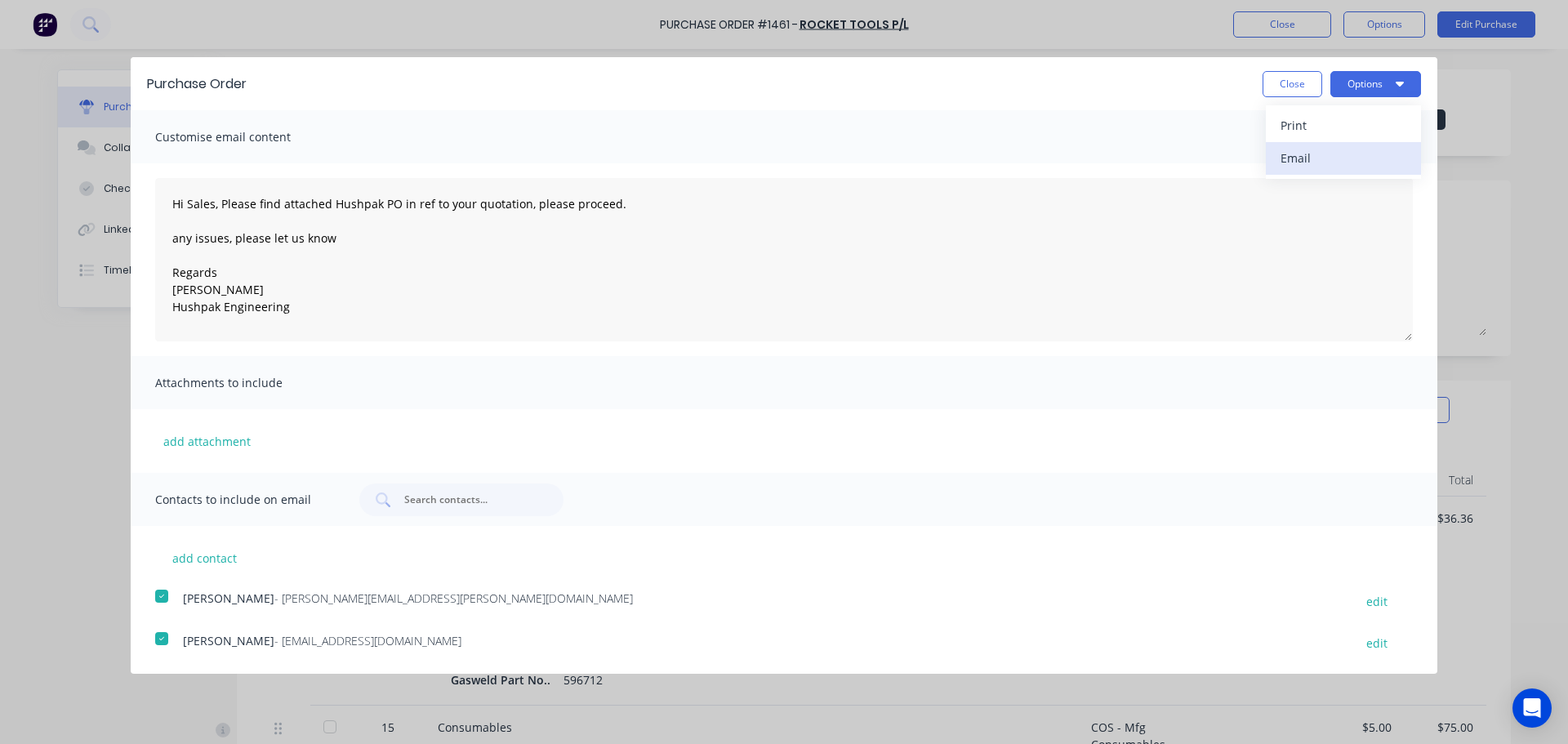
click at [1335, 150] on div "Email" at bounding box center [1344, 158] width 126 height 24
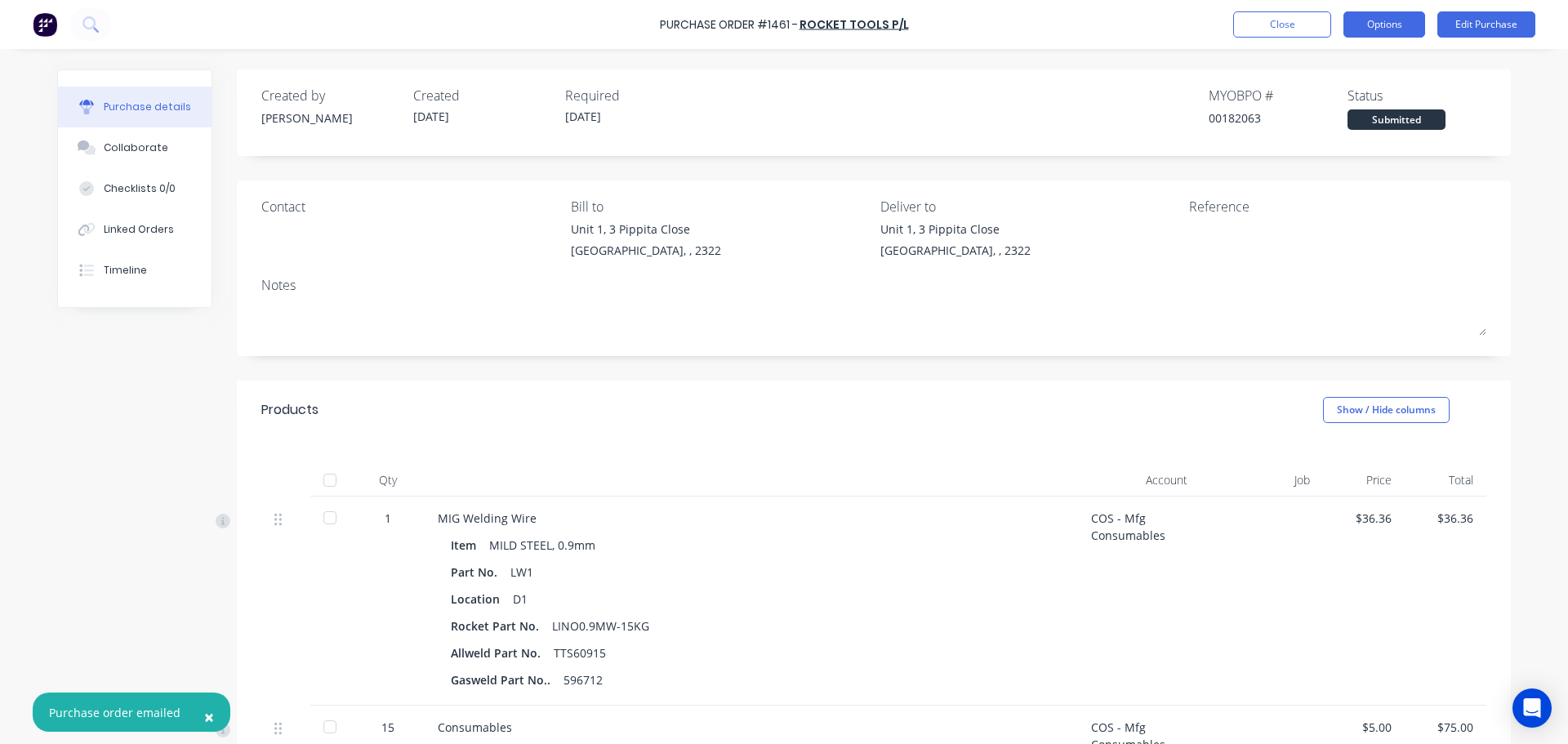
click at [1389, 25] on button "Options" at bounding box center [1385, 25] width 82 height 26
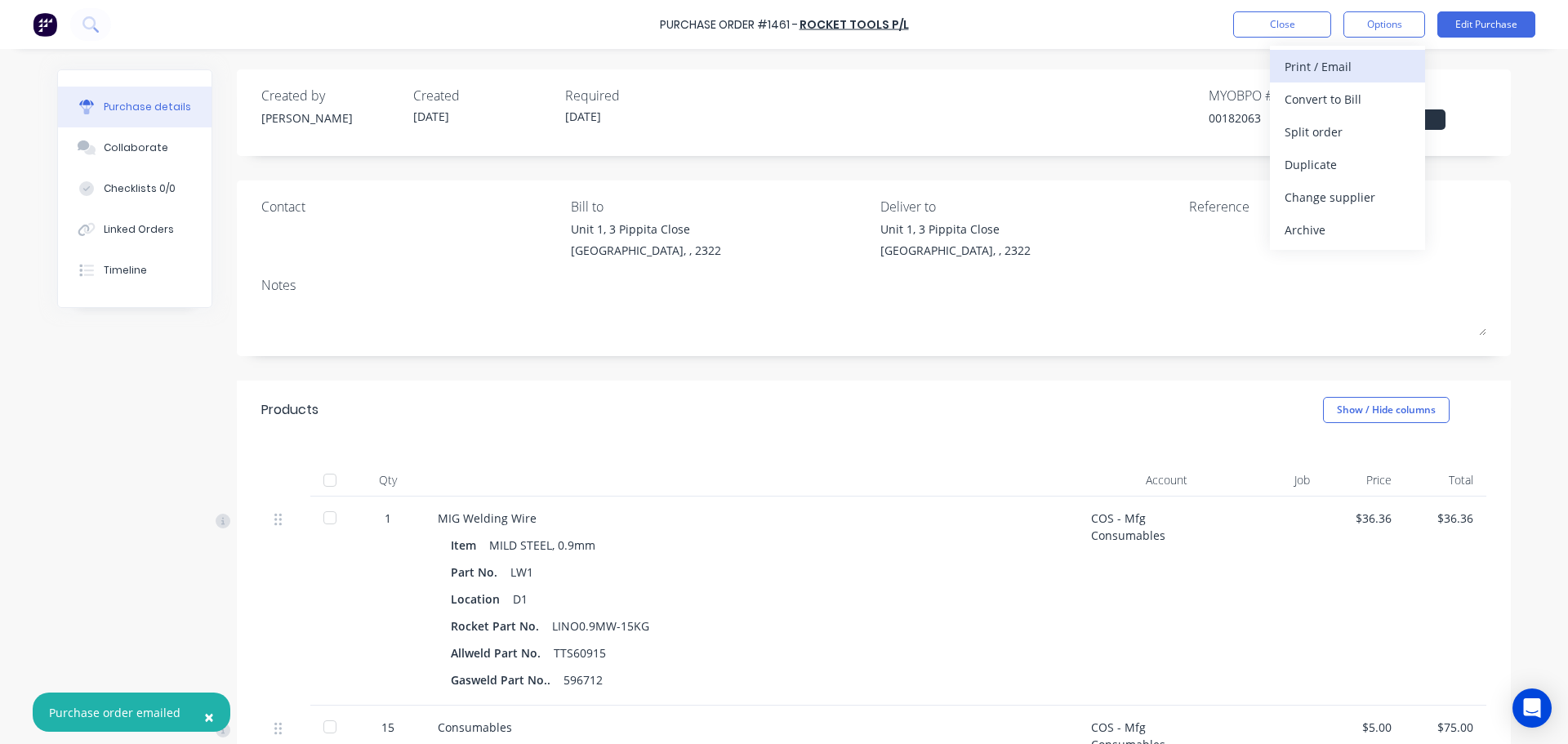
click at [1340, 67] on div "Print / Email" at bounding box center [1348, 66] width 126 height 24
click at [1349, 96] on div "With pricing" at bounding box center [1348, 99] width 126 height 24
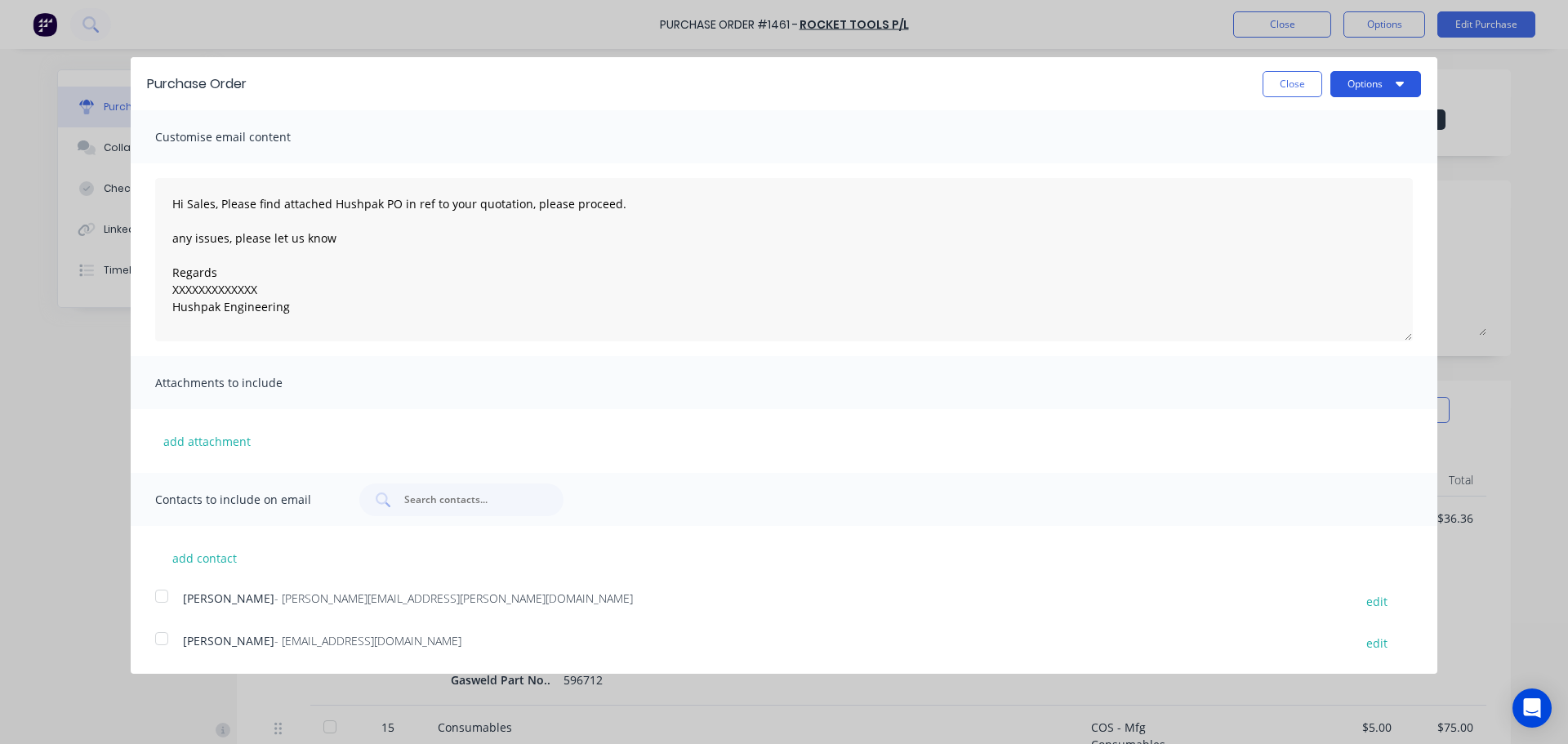
click at [1350, 91] on button "Options" at bounding box center [1376, 84] width 91 height 26
click at [1333, 121] on div "Print" at bounding box center [1344, 125] width 126 height 24
